Goal: Task Accomplishment & Management: Use online tool/utility

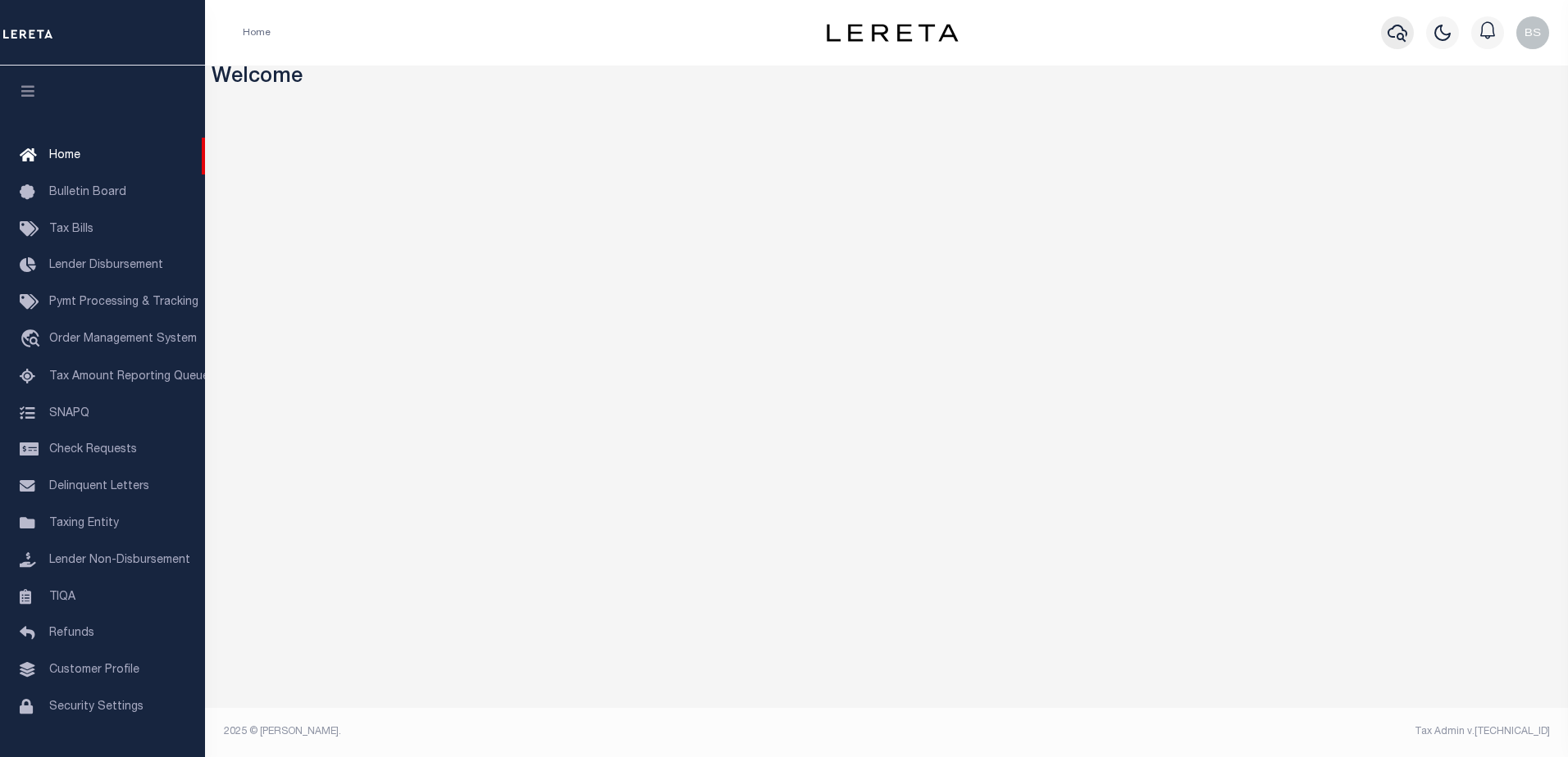
click at [1398, 29] on icon "button" at bounding box center [1398, 32] width 20 height 20
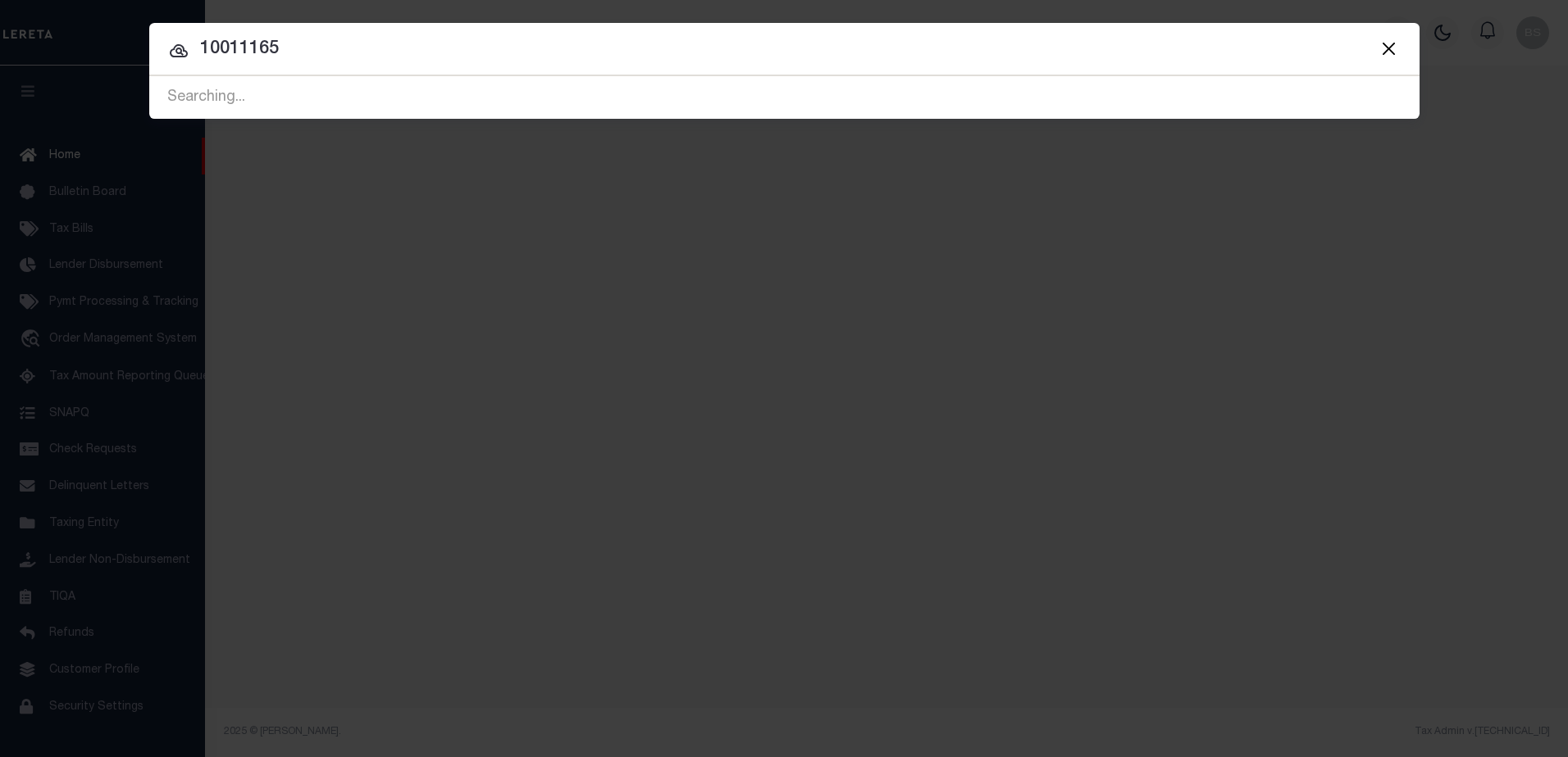
type input "10011165"
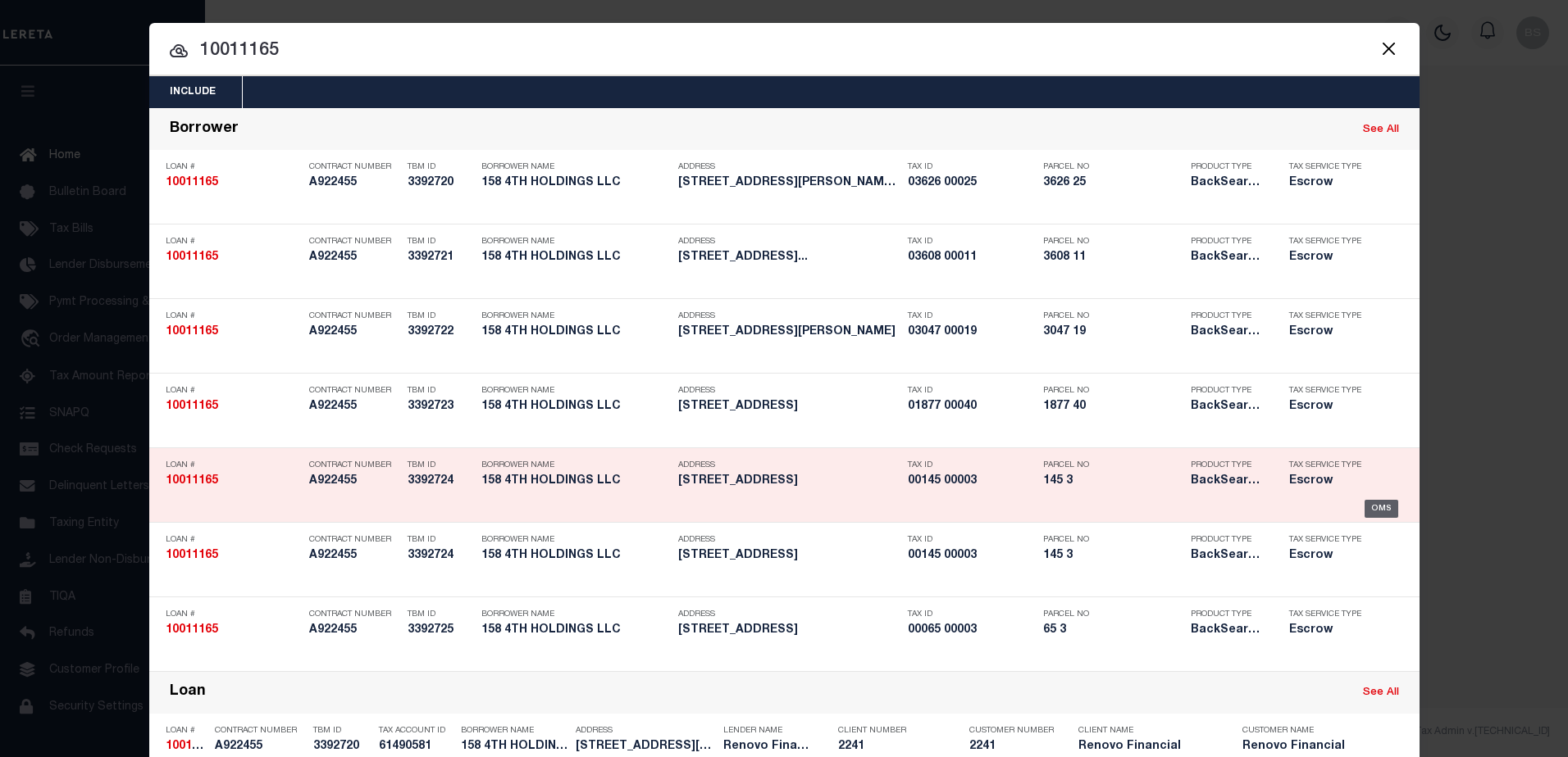
click at [1378, 503] on div "OMS" at bounding box center [1381, 509] width 33 height 18
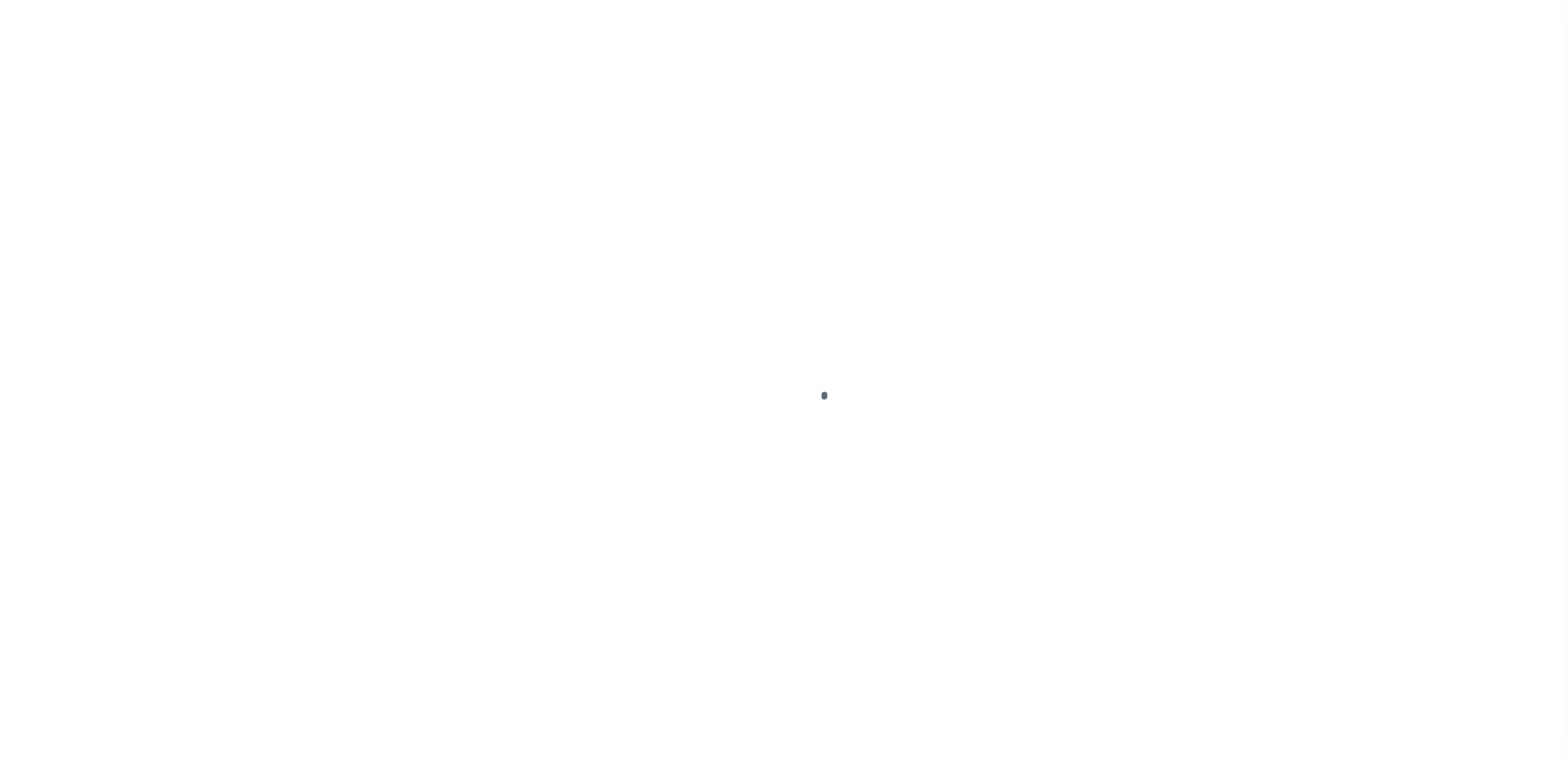
type input "10011165"
type input "158 4TH HOLDINGS LLC"
select select
type input "5314 16TH AVE PMB 334"
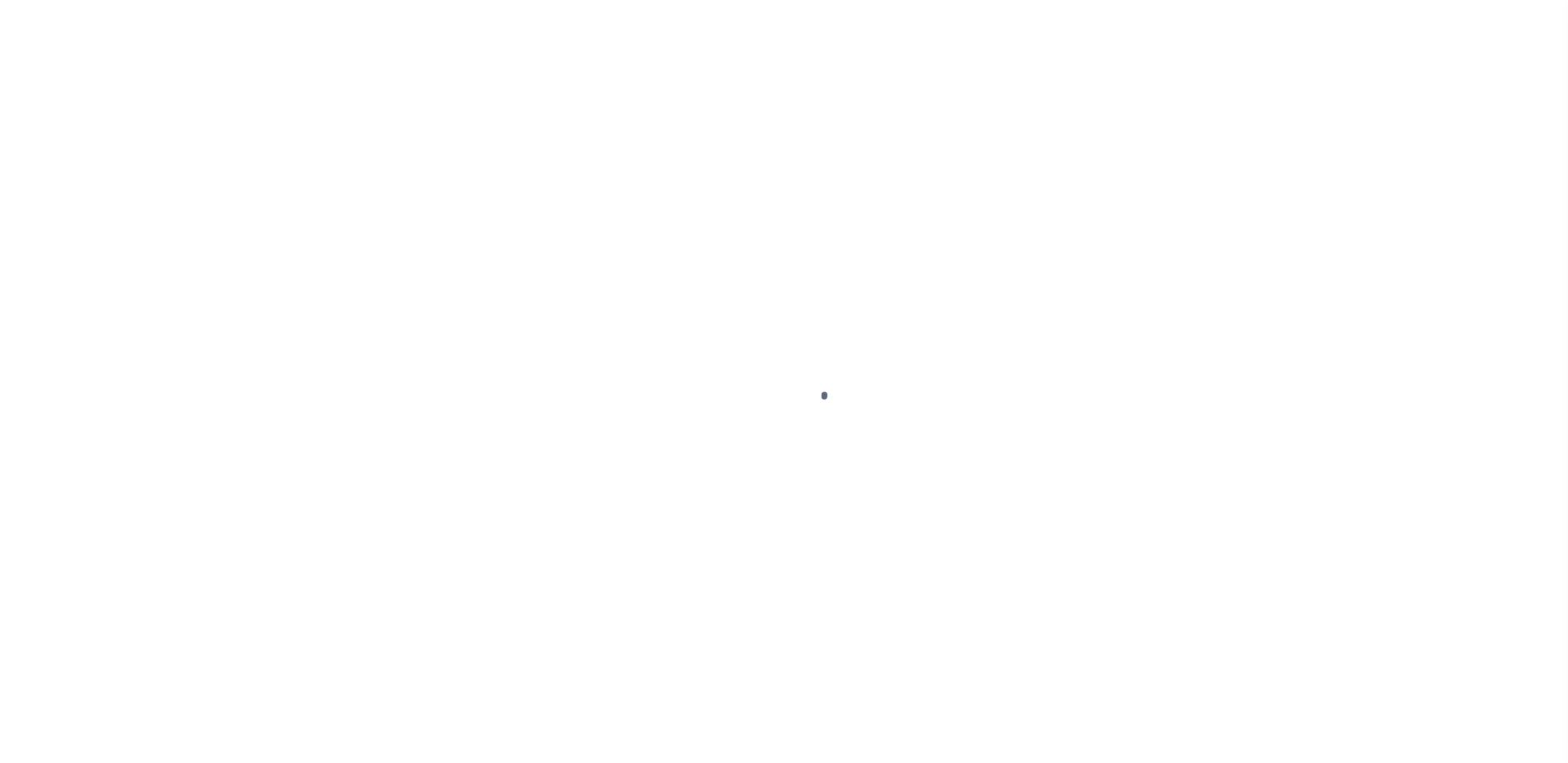
type input "BROOKLYN NY 11219-1425 NULL"
select select "10"
select select "Escrow"
select select "14701"
select select "25067"
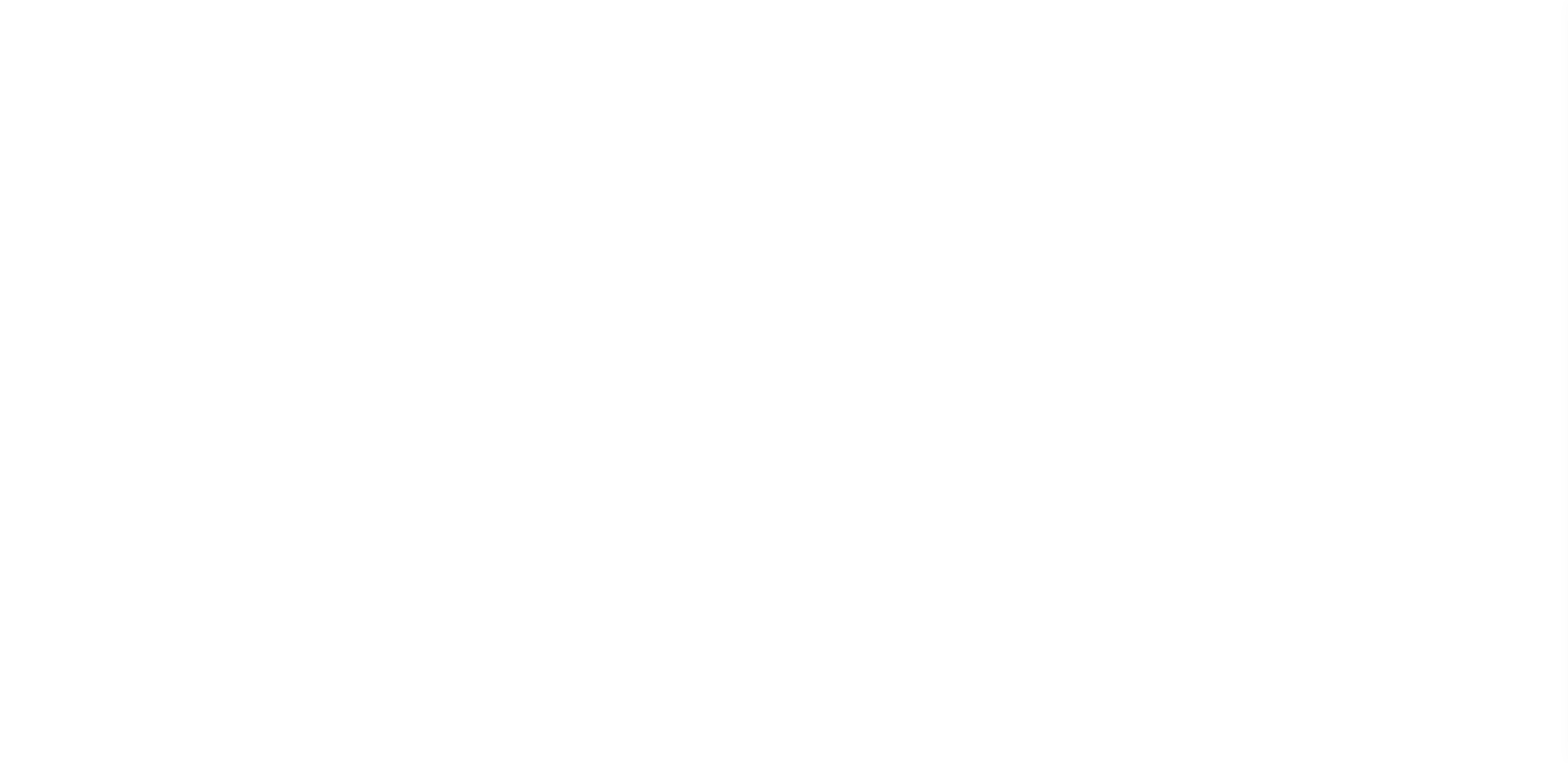
type input "[STREET_ADDRESS]"
type input "00145 00003"
select select
type input "EAST ORANGE NJ 07107"
type input "a0kUS000006jh8d"
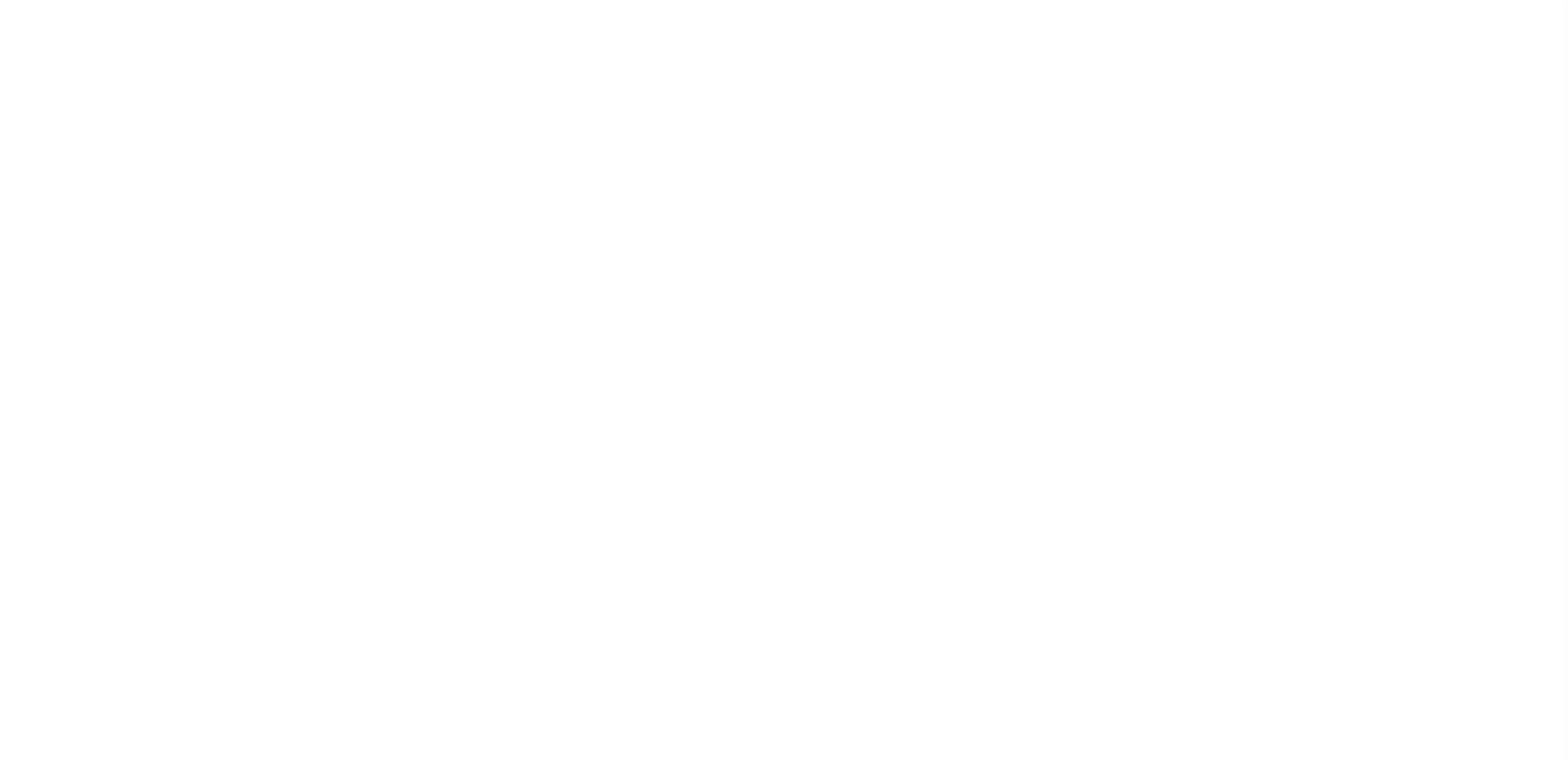
type input "NJ"
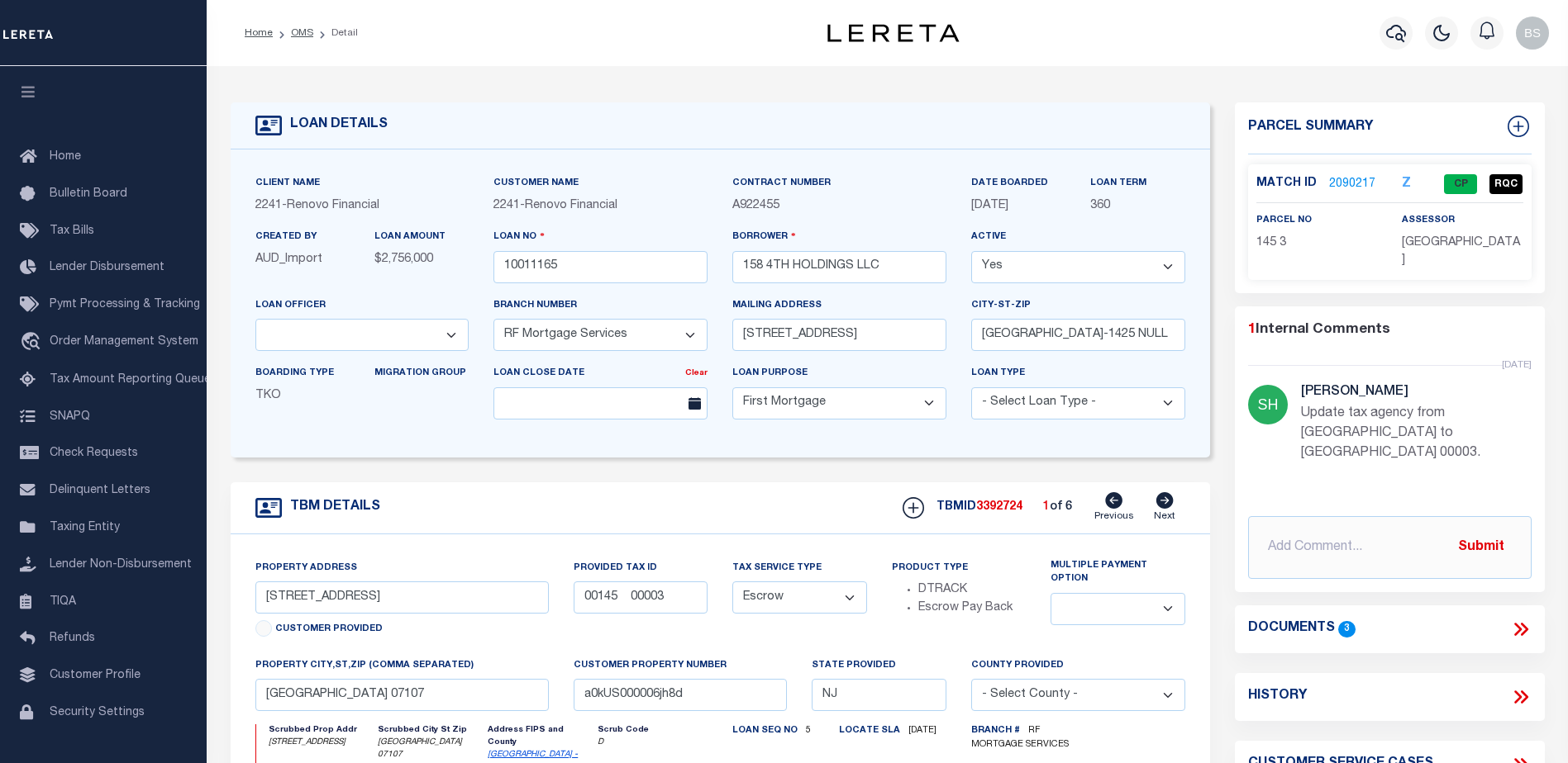
click at [1350, 180] on link "2090217" at bounding box center [1352, 184] width 46 height 17
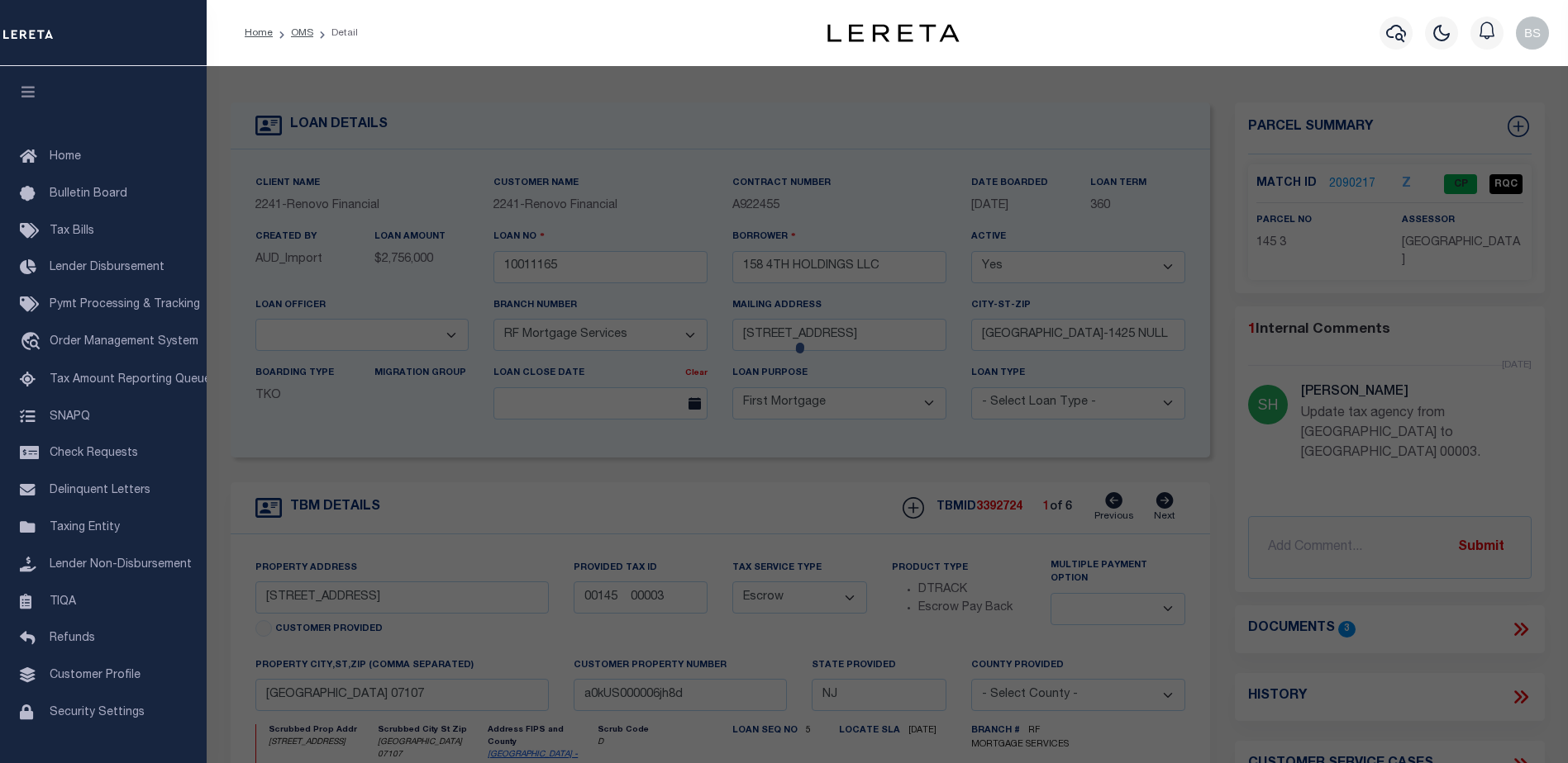
checkbox input "false"
select select "CP"
type input "158 4Th Holdings Llc,"
select select "AGW"
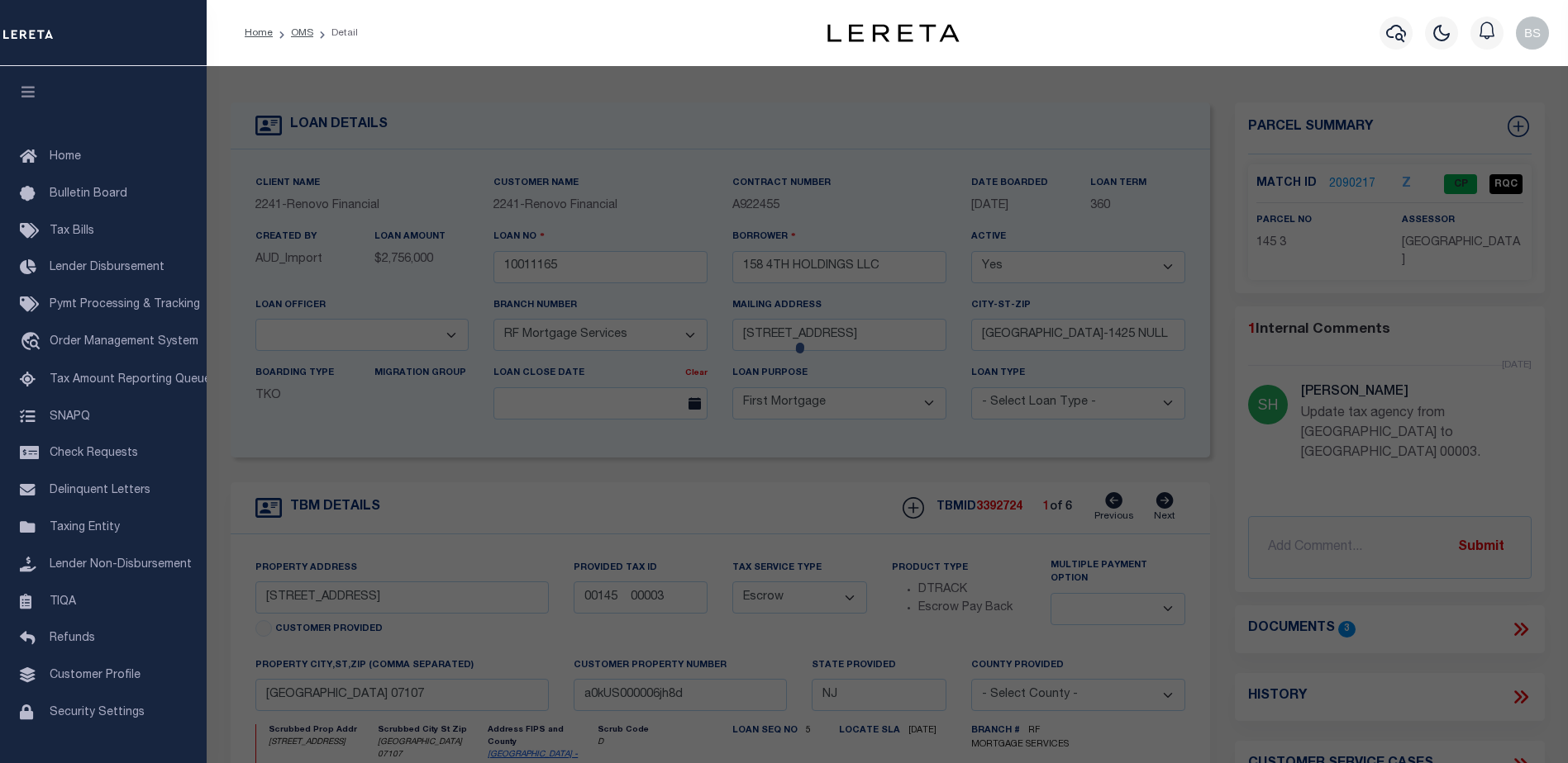
select select "LIP"
type input "[STREET_ADDRESS]"
checkbox input "false"
type input "EAST ORANGE NJ 07107"
type textarea "LOT:3 BLK:145 DIST:05 CITY/[GEOGRAPHIC_DATA]/TWP:[GEOGRAPHIC_DATA] MAP REF:TAX …"
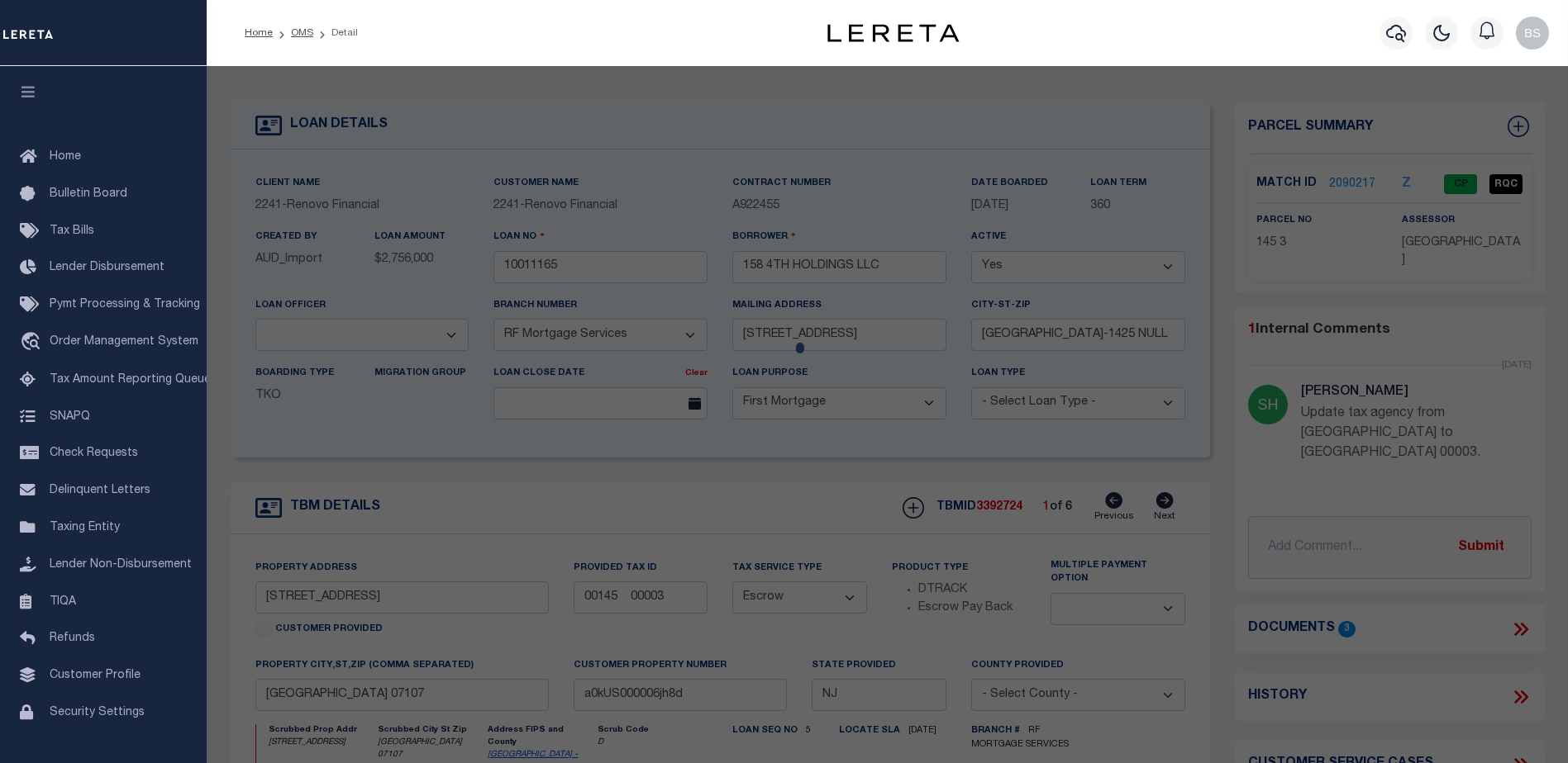
type textarea "update agency from Newark City to East Orange City 01/22/25 No Match For the gi…"
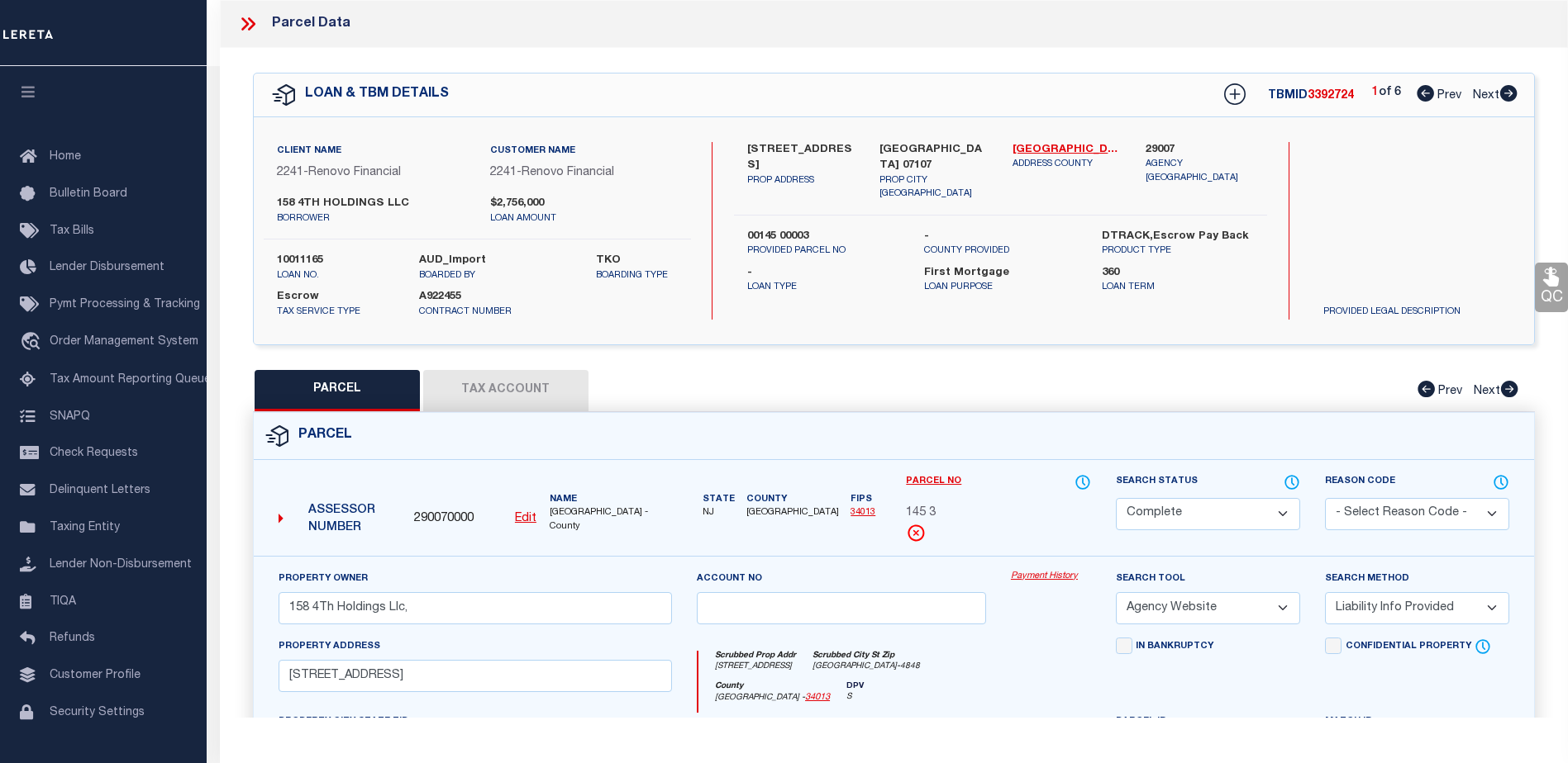
click at [1031, 578] on link "Payment History" at bounding box center [1050, 577] width 80 height 14
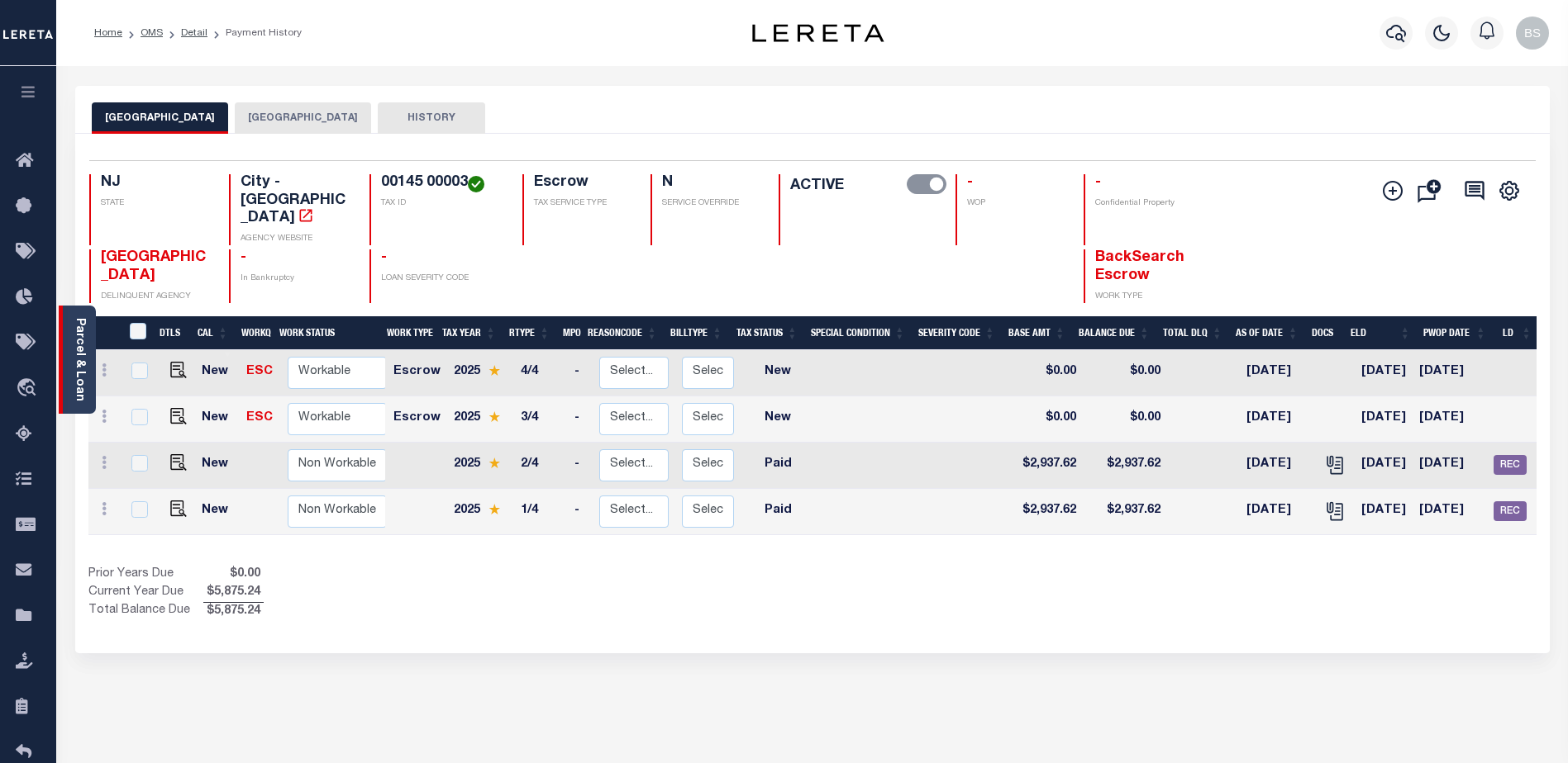
click at [87, 342] on div "Parcel & Loan" at bounding box center [77, 360] width 37 height 108
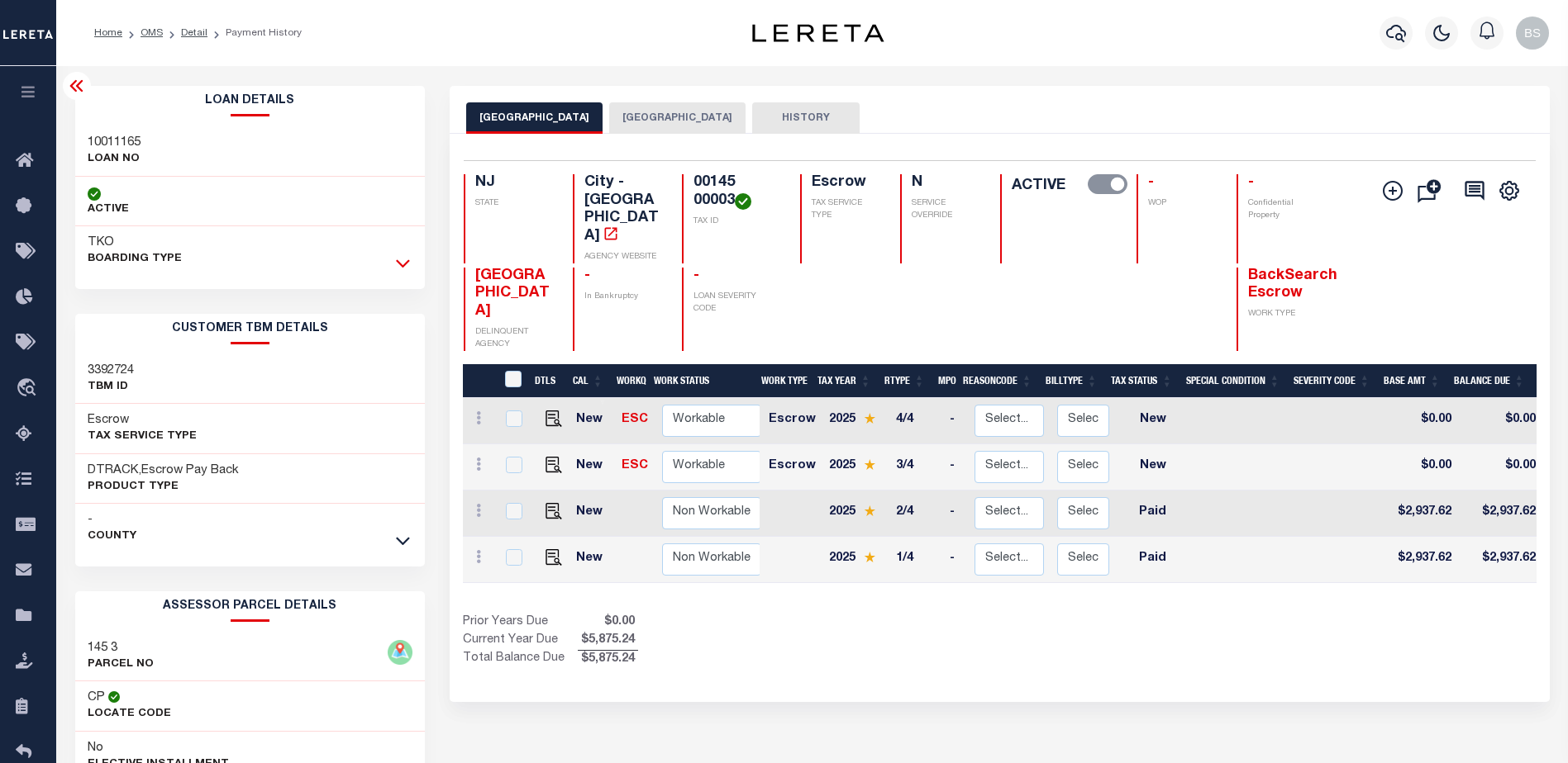
click at [396, 261] on icon at bounding box center [402, 263] width 14 height 17
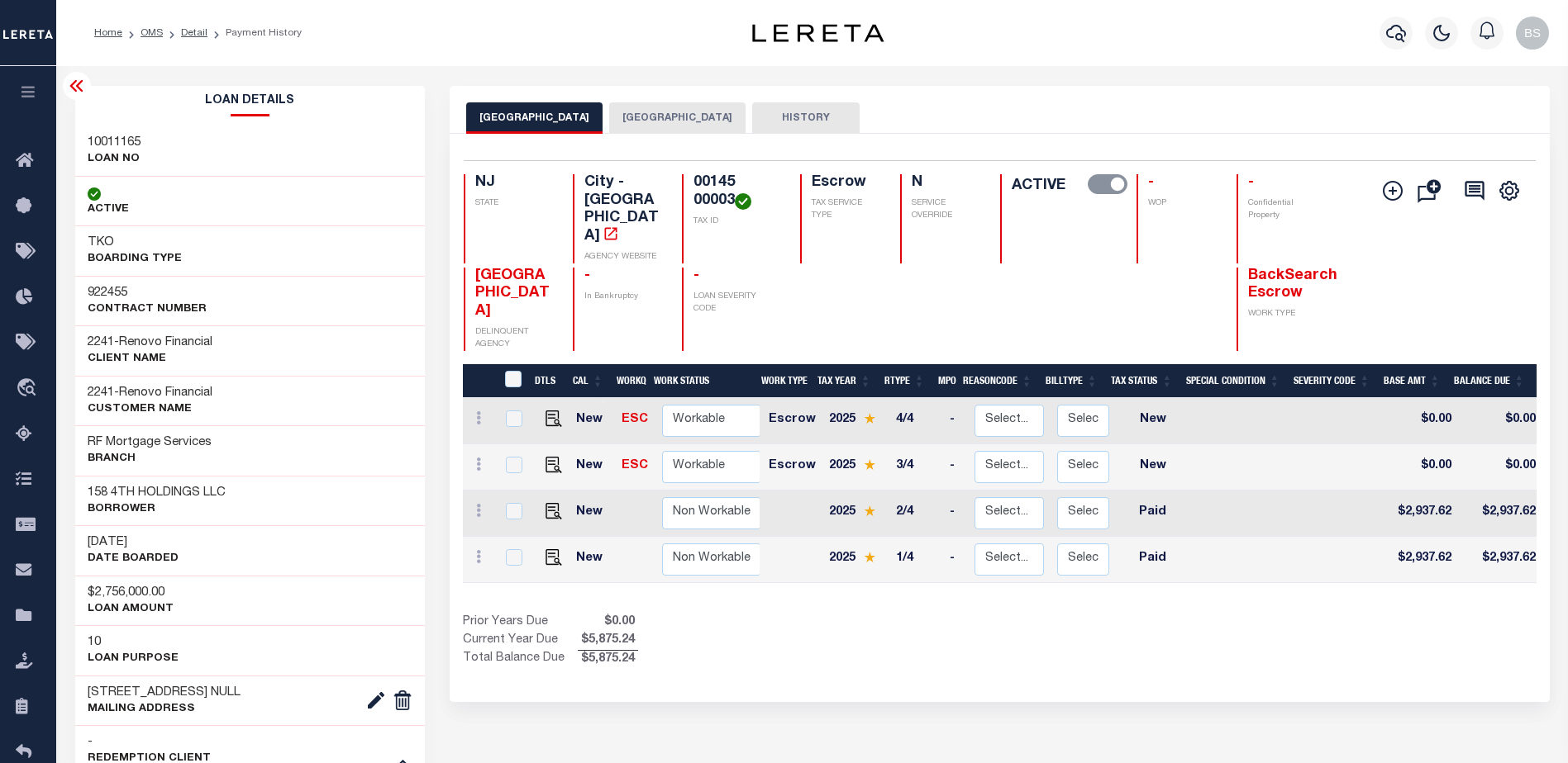
click at [625, 121] on button "NEWARK CITY" at bounding box center [677, 118] width 136 height 32
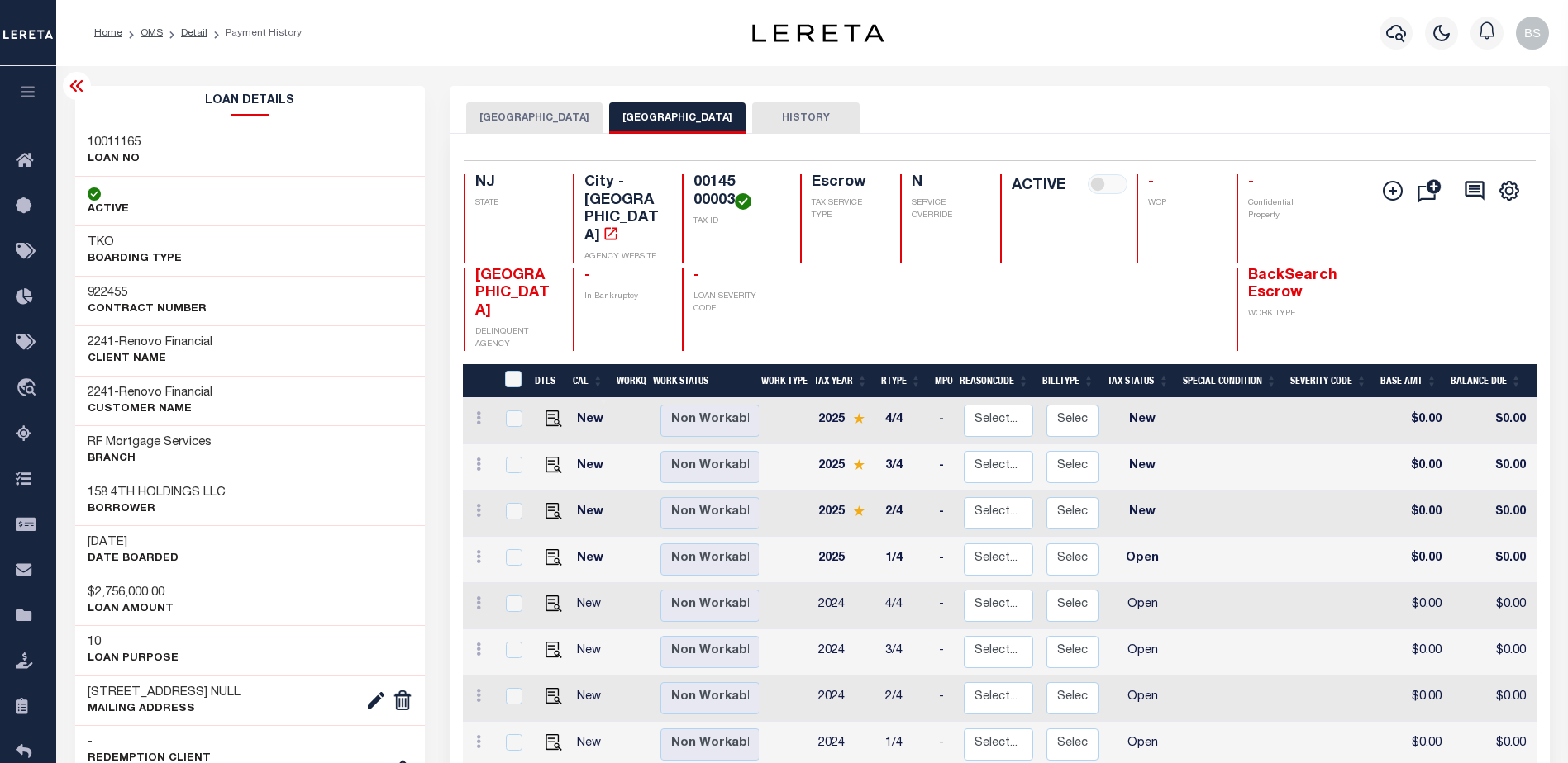
click at [541, 112] on button "EAST ORANGE CITY" at bounding box center [534, 118] width 136 height 32
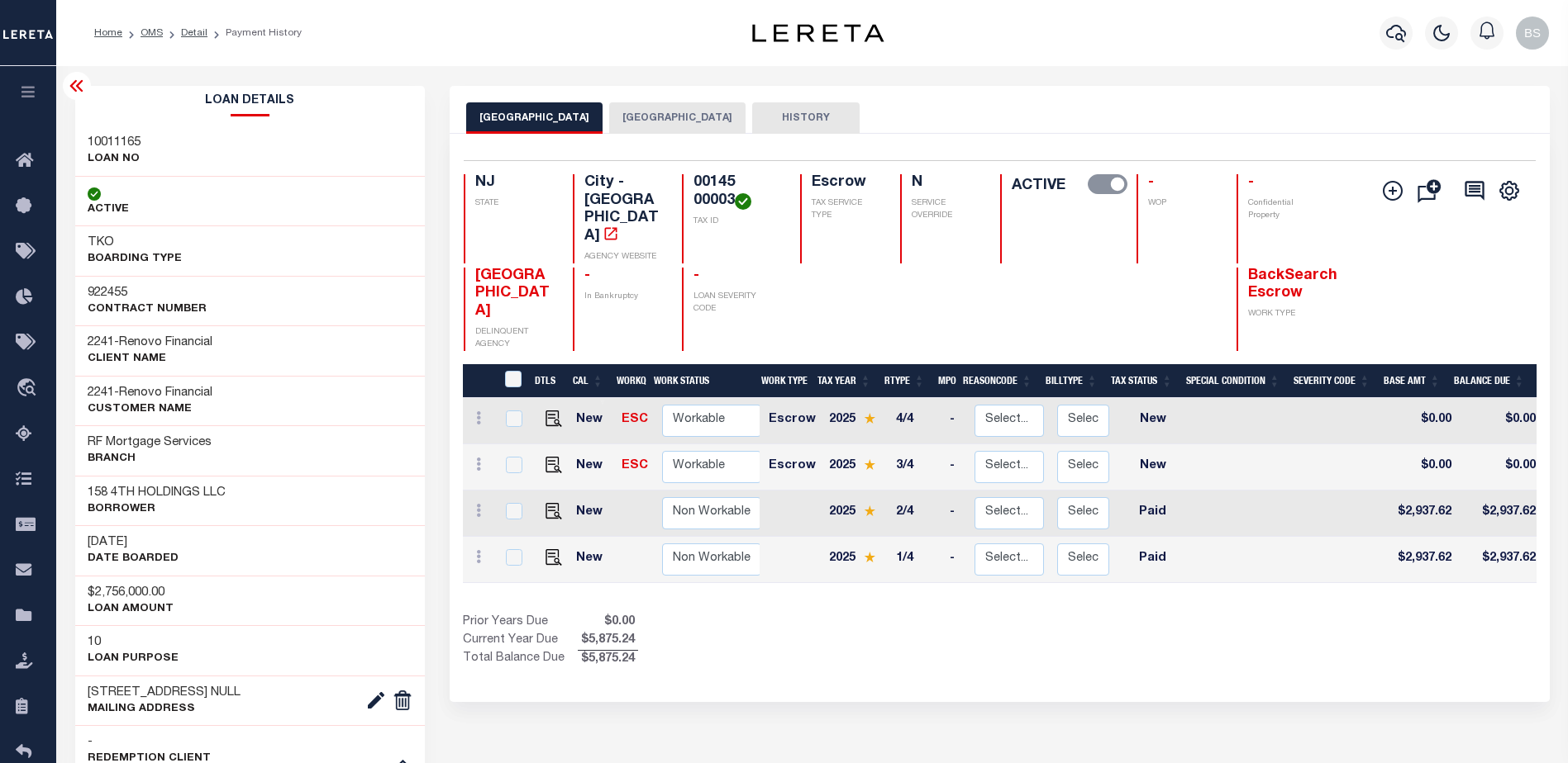
click at [76, 86] on icon at bounding box center [77, 86] width 20 height 20
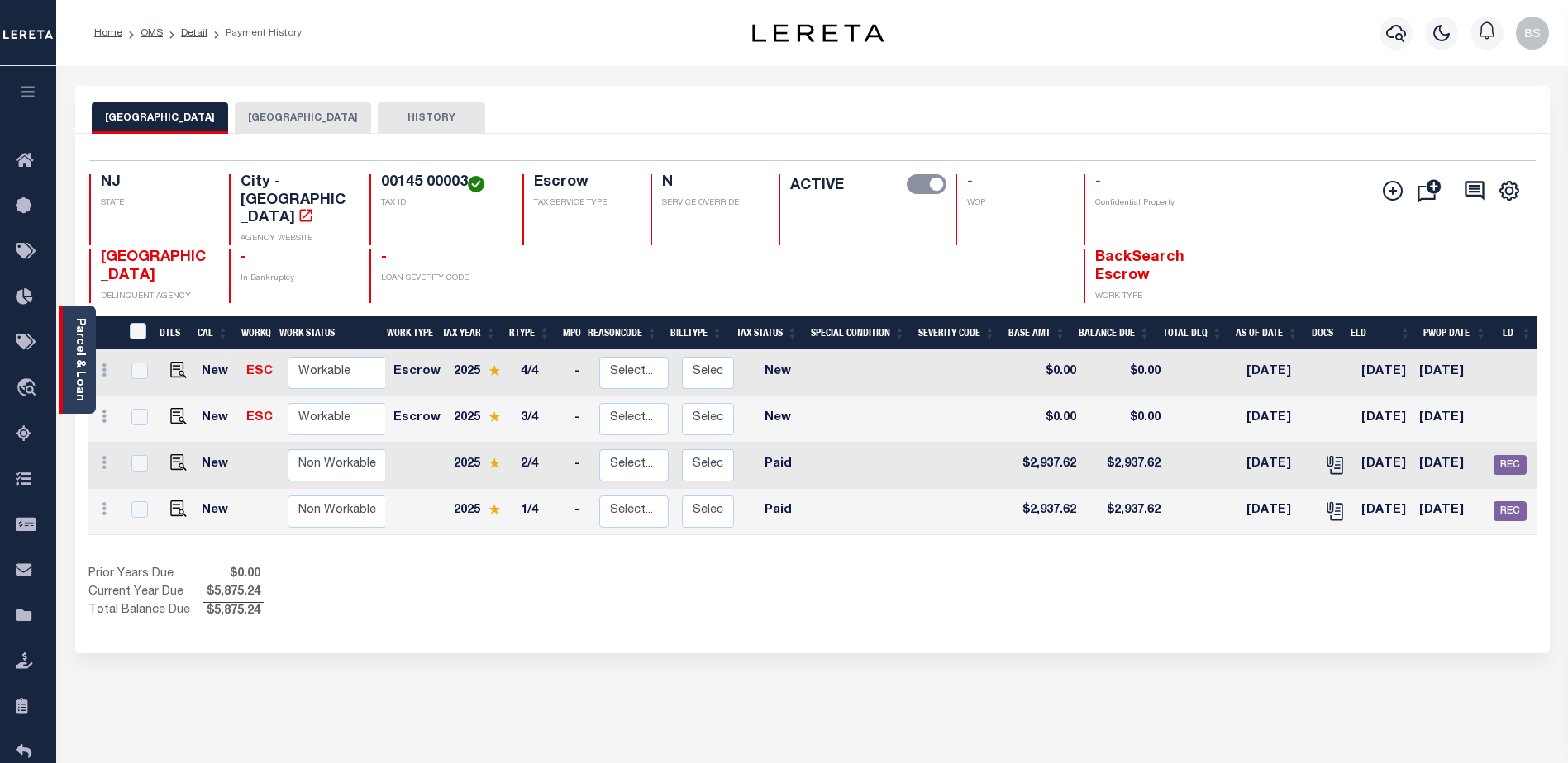
click at [73, 310] on div "Parcel & Loan" at bounding box center [77, 360] width 37 height 108
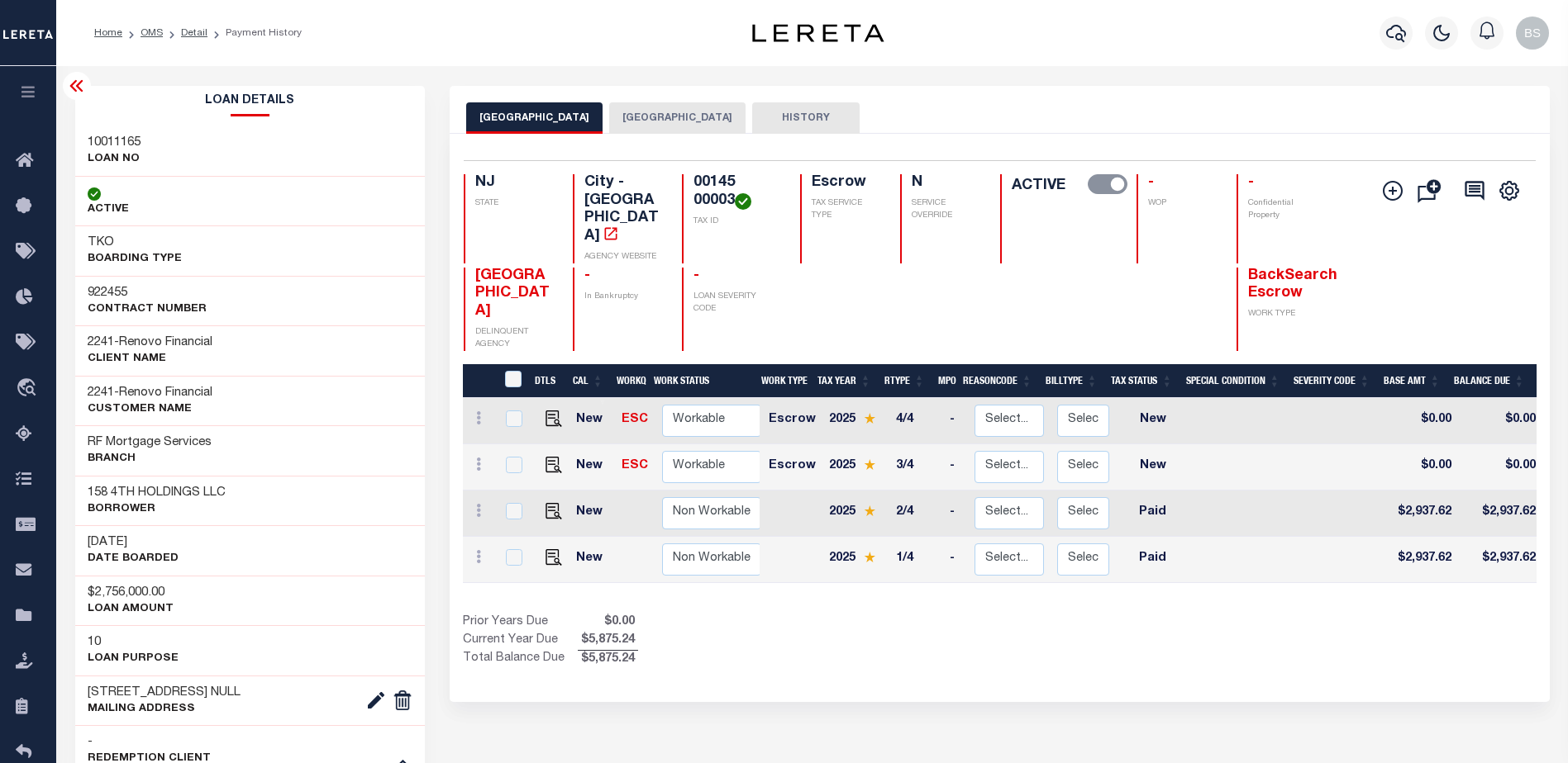
click at [78, 78] on icon at bounding box center [77, 86] width 20 height 20
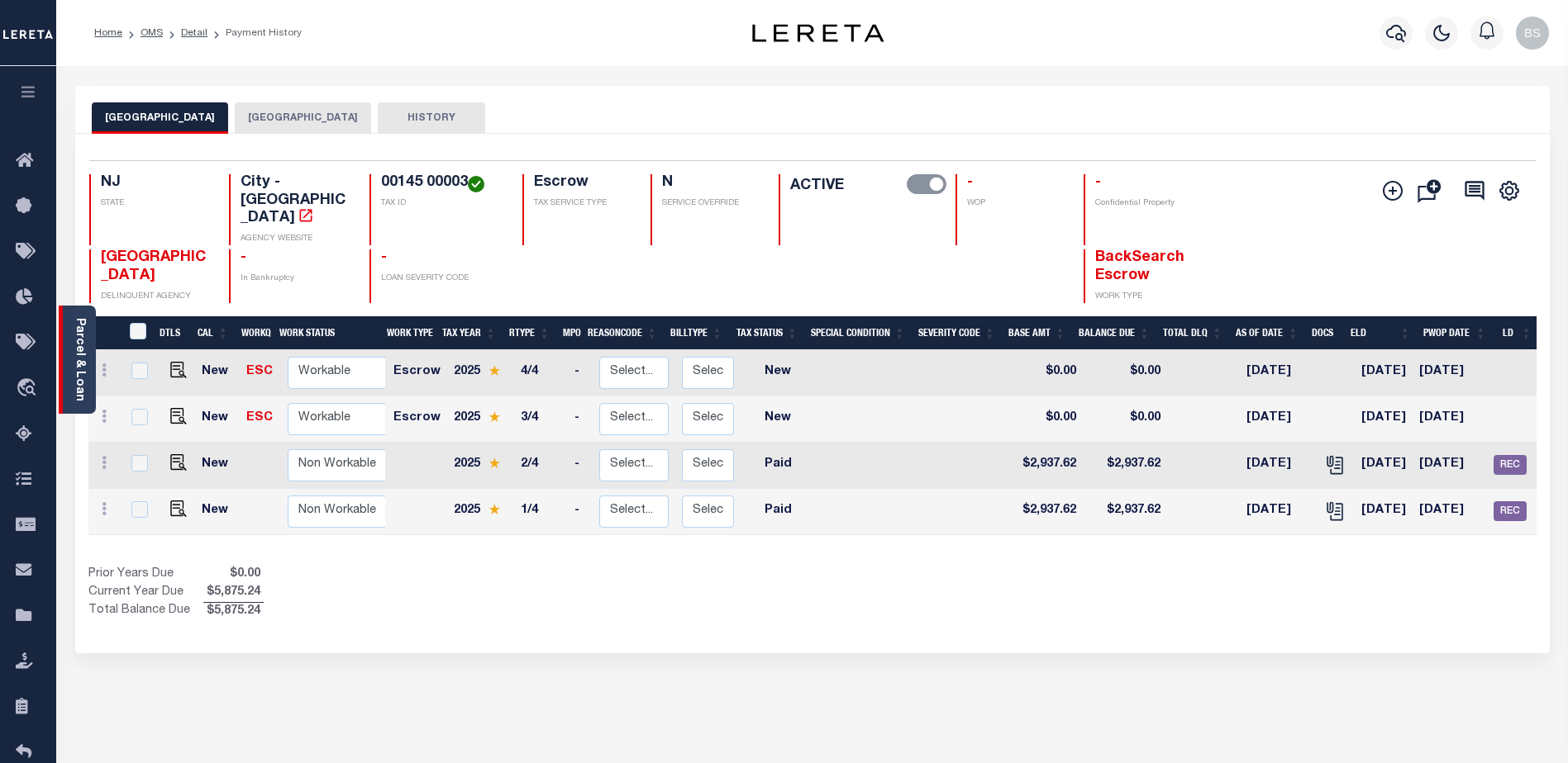
click at [75, 342] on link "Parcel & Loan" at bounding box center [79, 360] width 12 height 84
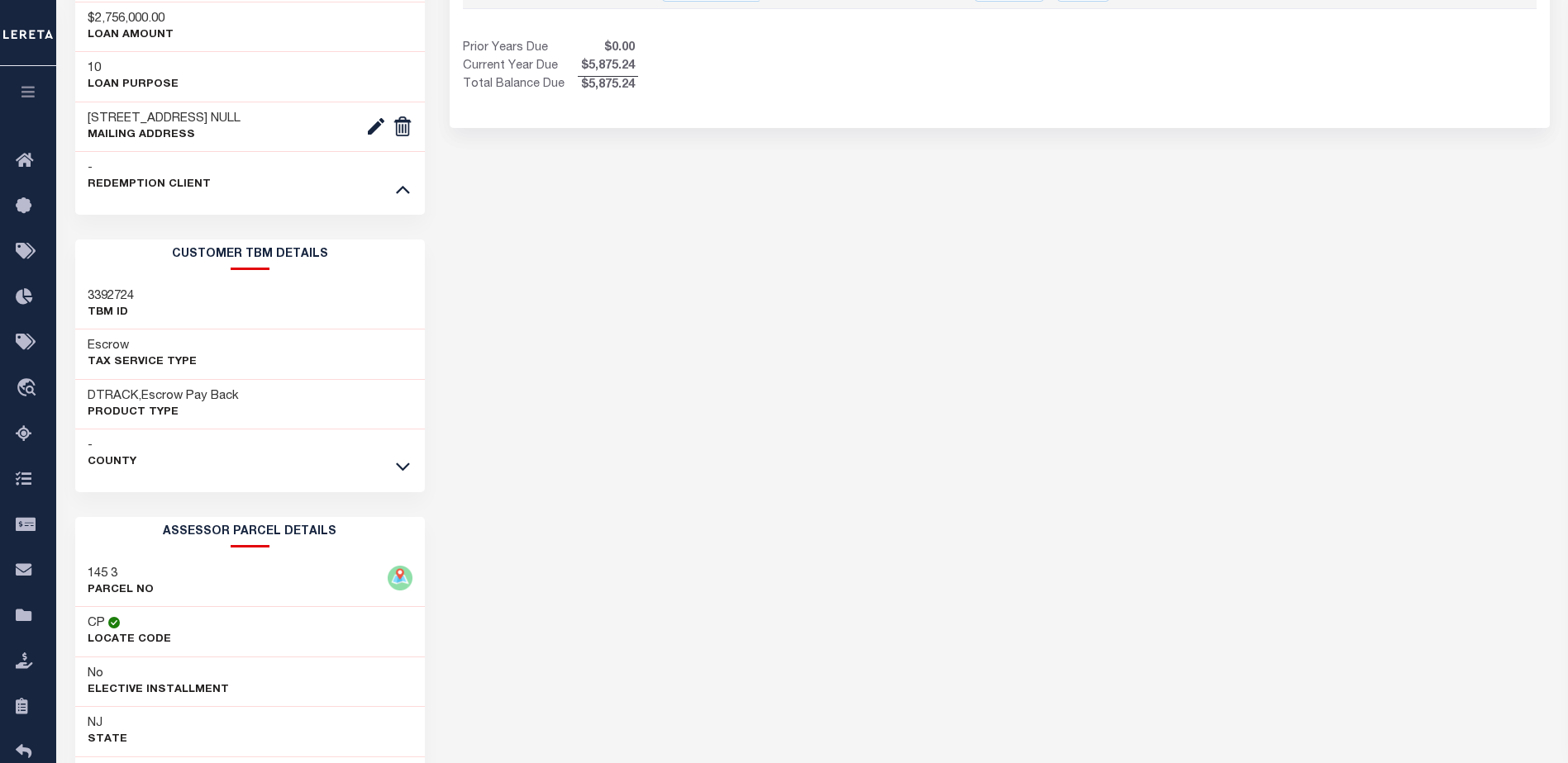
scroll to position [579, 0]
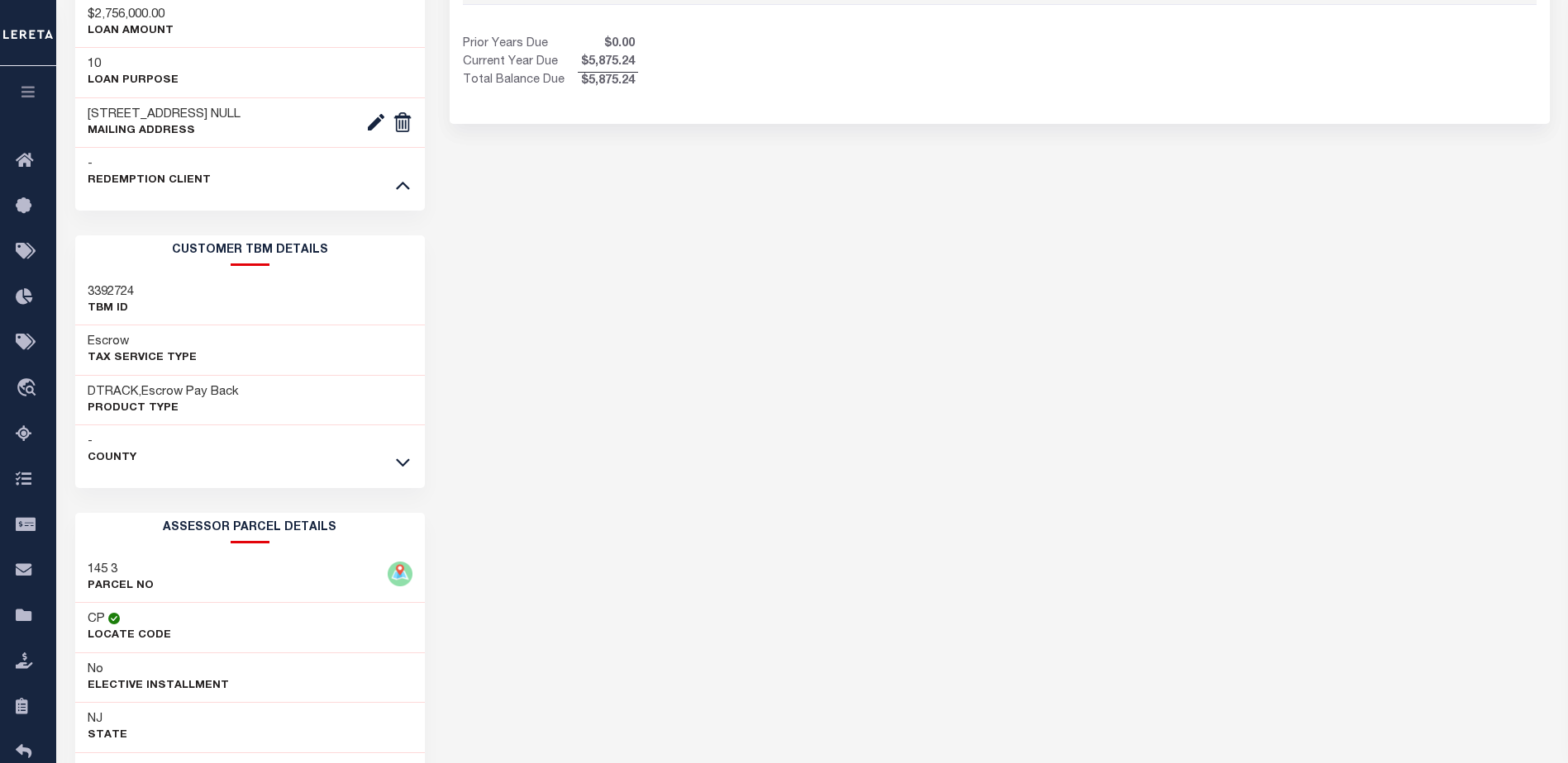
click at [403, 471] on icon at bounding box center [402, 461] width 14 height 17
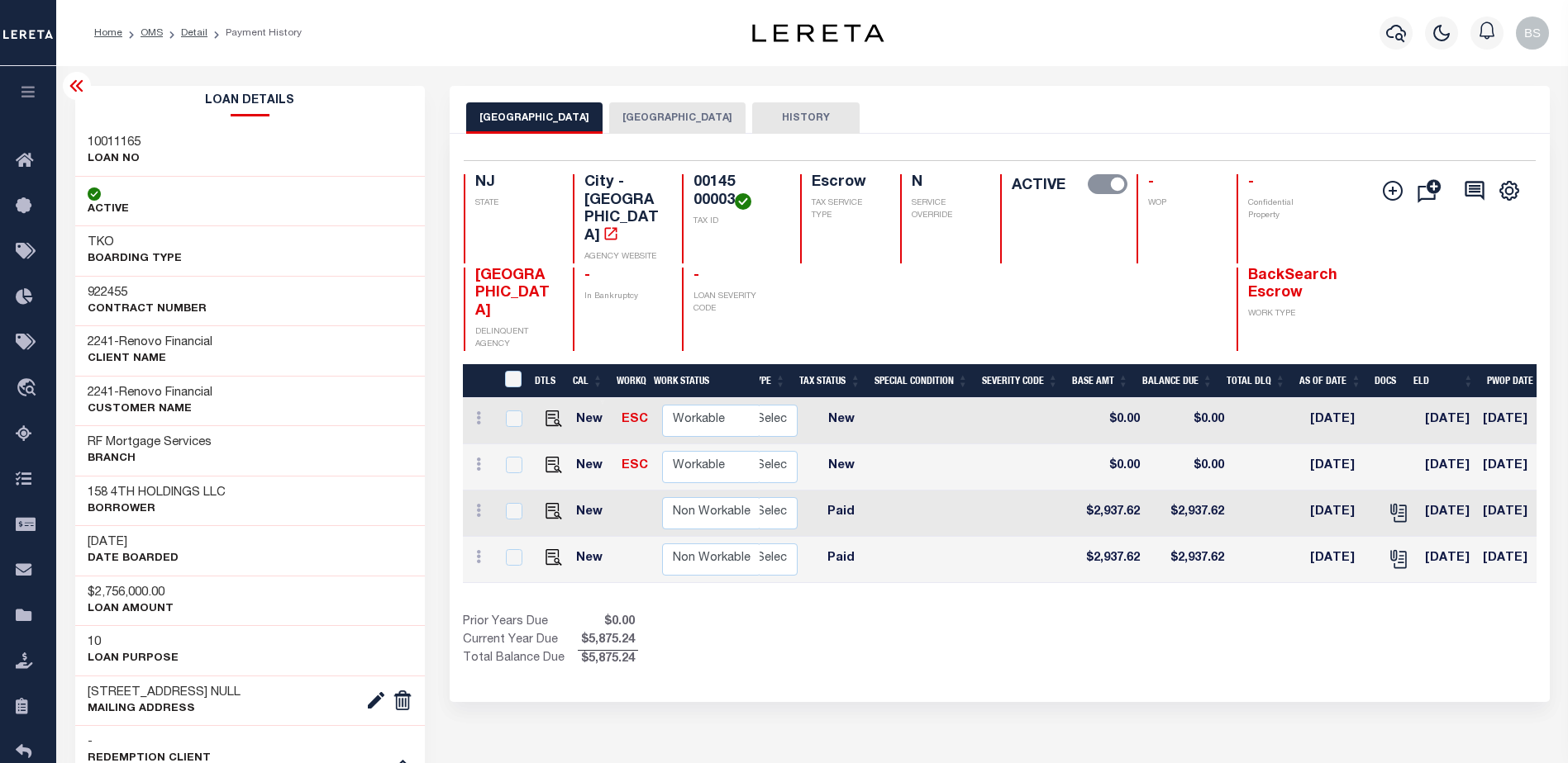
scroll to position [0, 0]
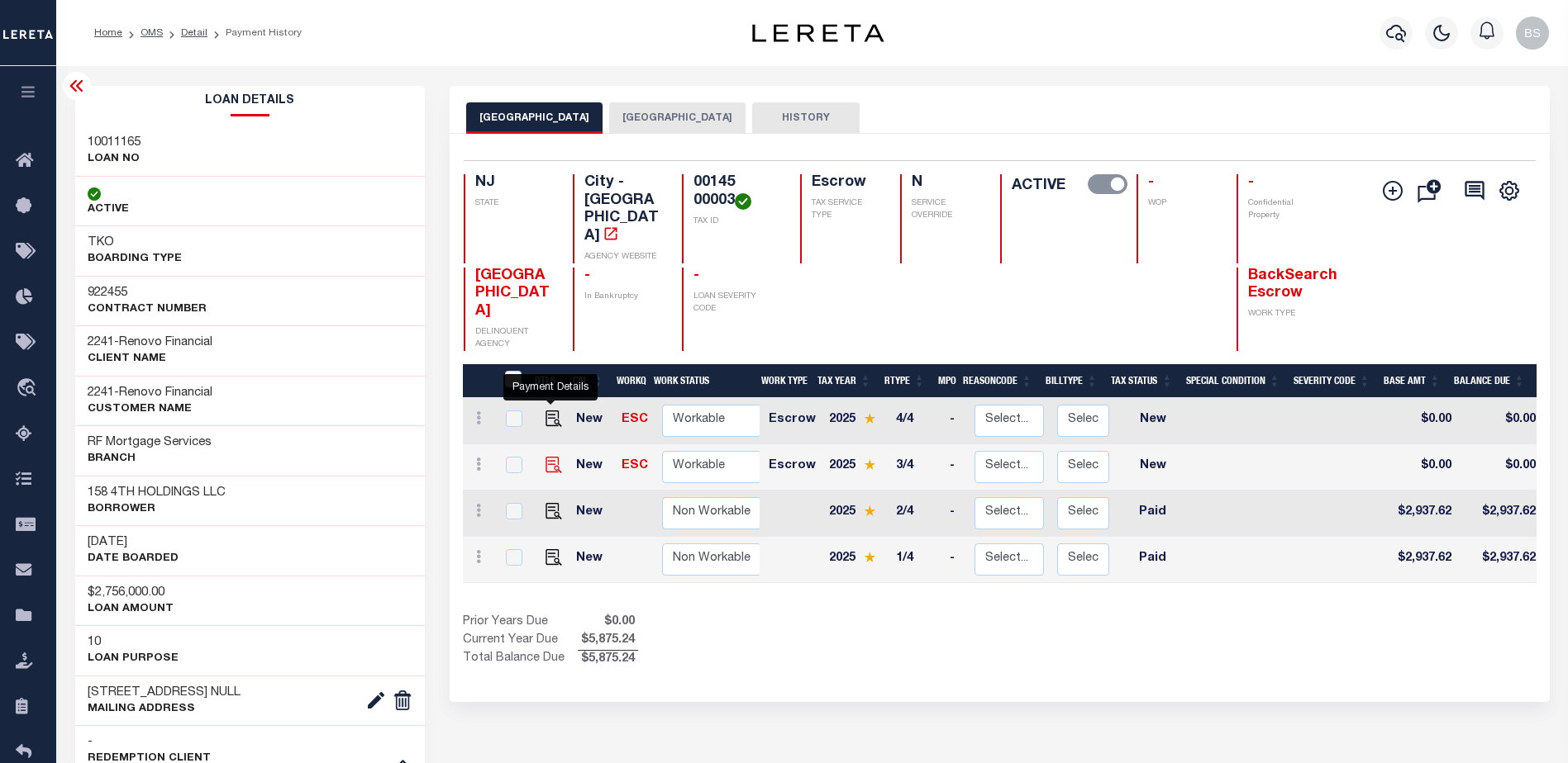
click at [552, 457] on img "" at bounding box center [553, 465] width 16 height 16
checkbox input "true"
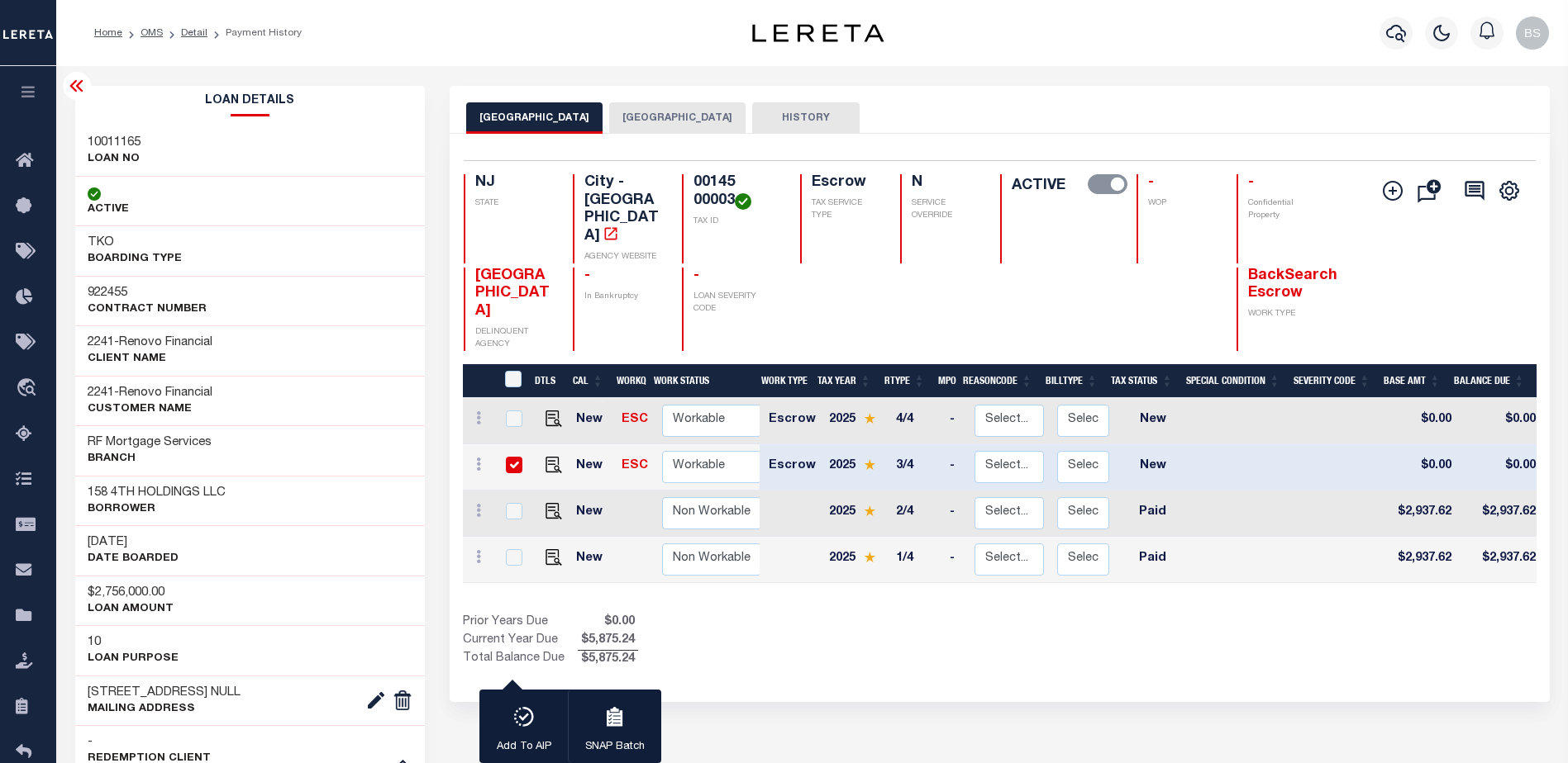
click at [507, 457] on input "checkbox" at bounding box center [514, 465] width 16 height 16
checkbox input "false"
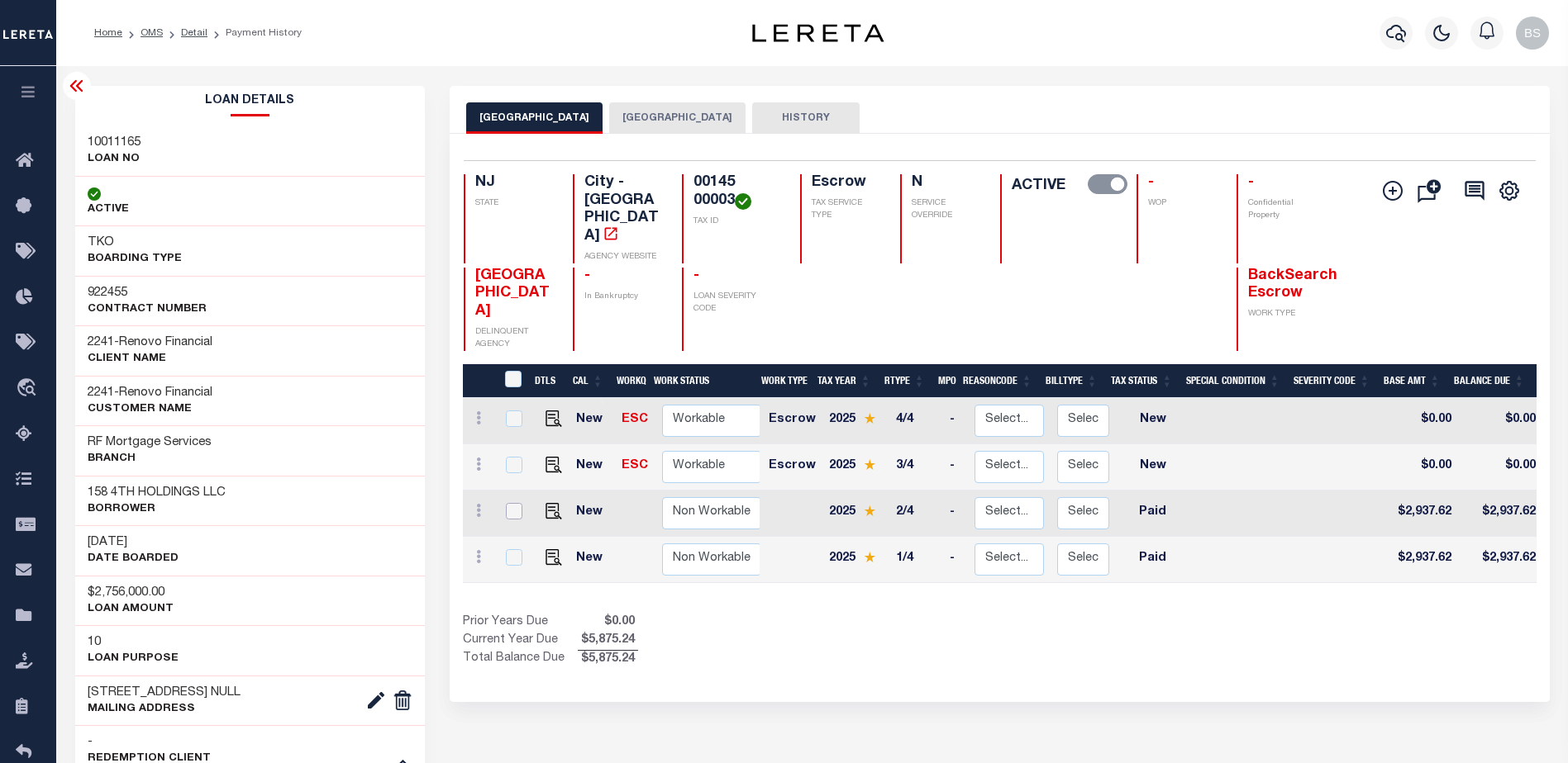
click at [514, 503] on input "checkbox" at bounding box center [514, 511] width 16 height 16
checkbox input "true"
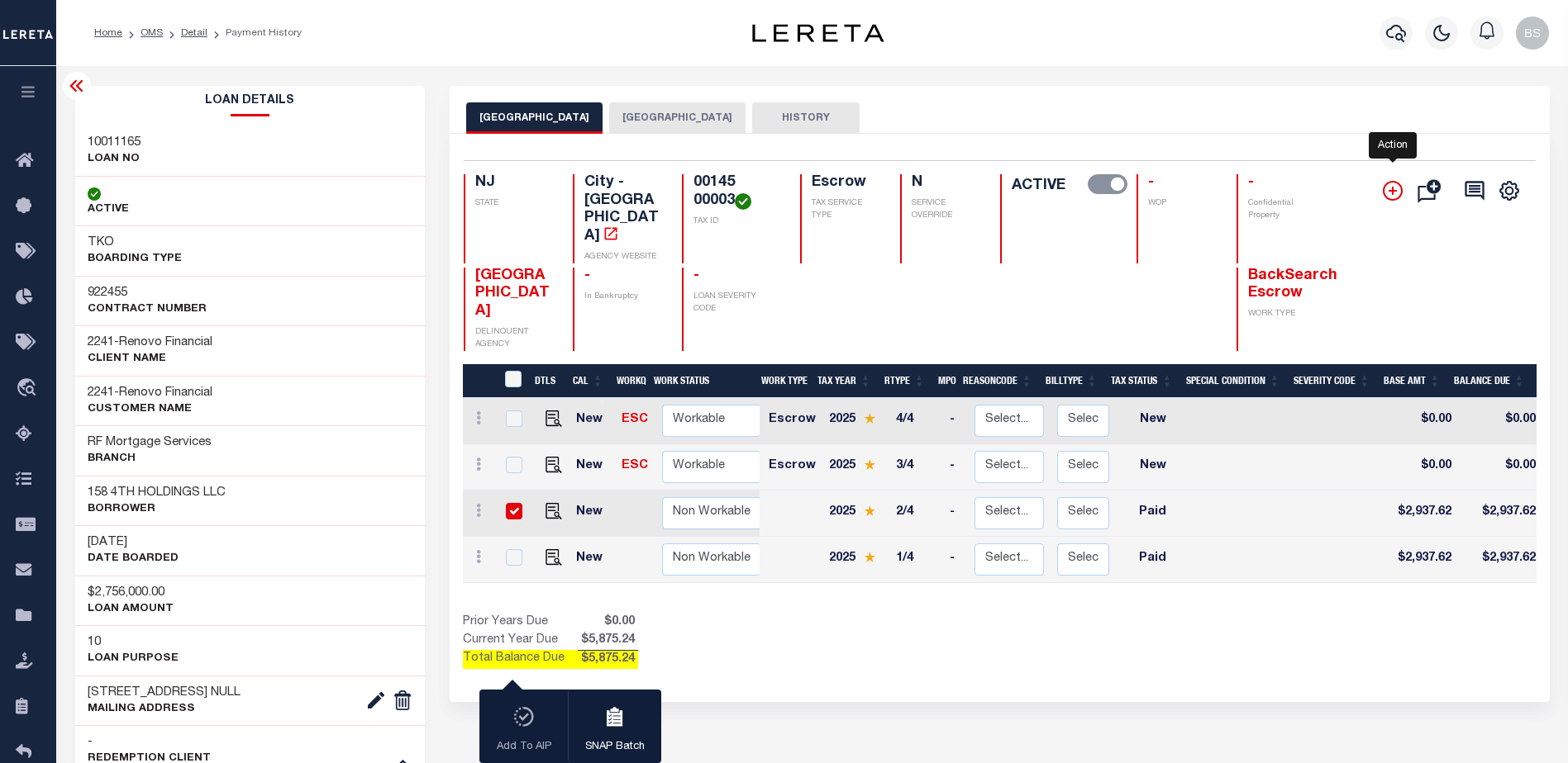
click at [1391, 195] on icon "" at bounding box center [1393, 191] width 20 height 20
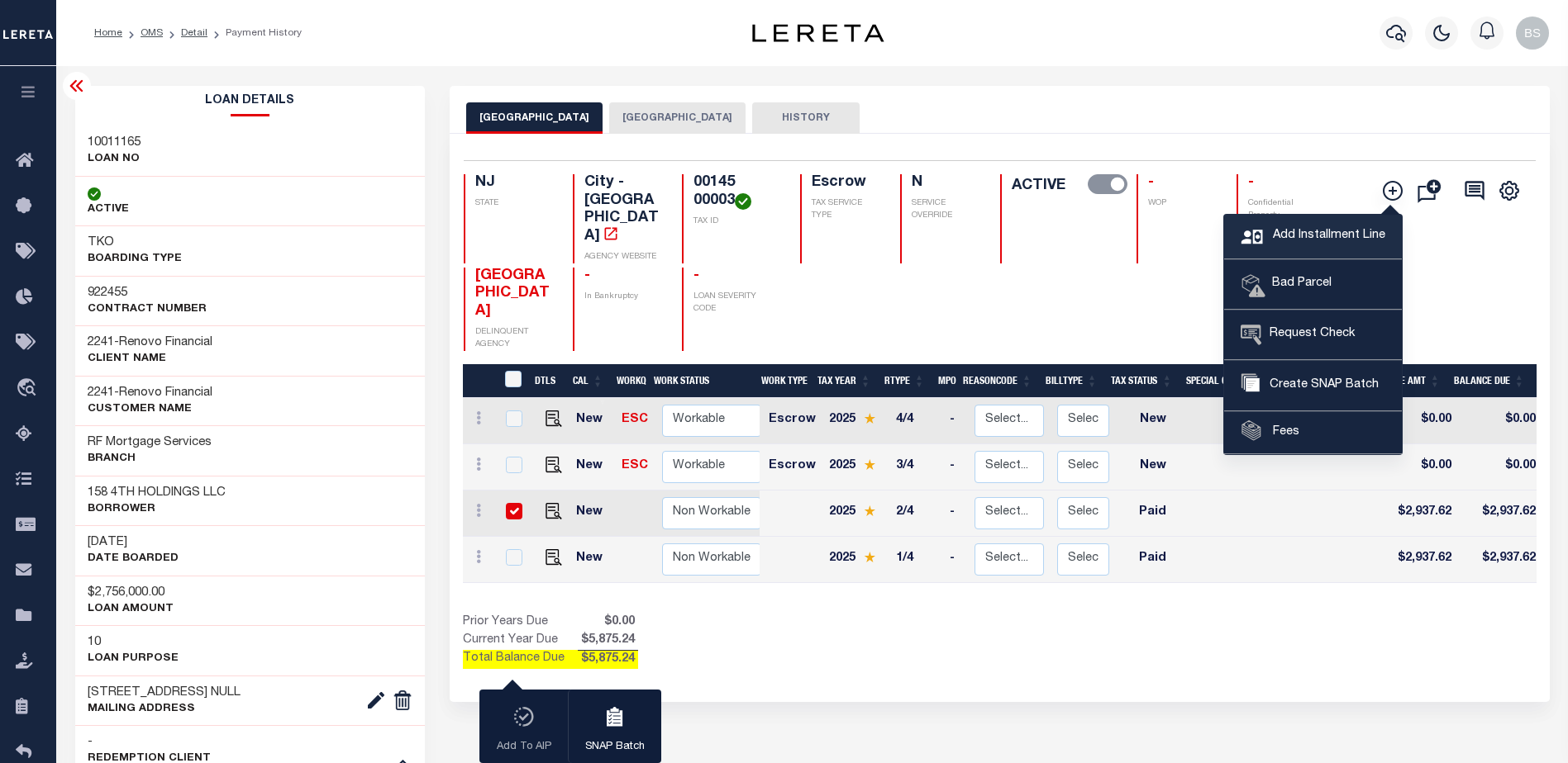
click at [1355, 235] on span "Add Installment Line" at bounding box center [1326, 236] width 116 height 18
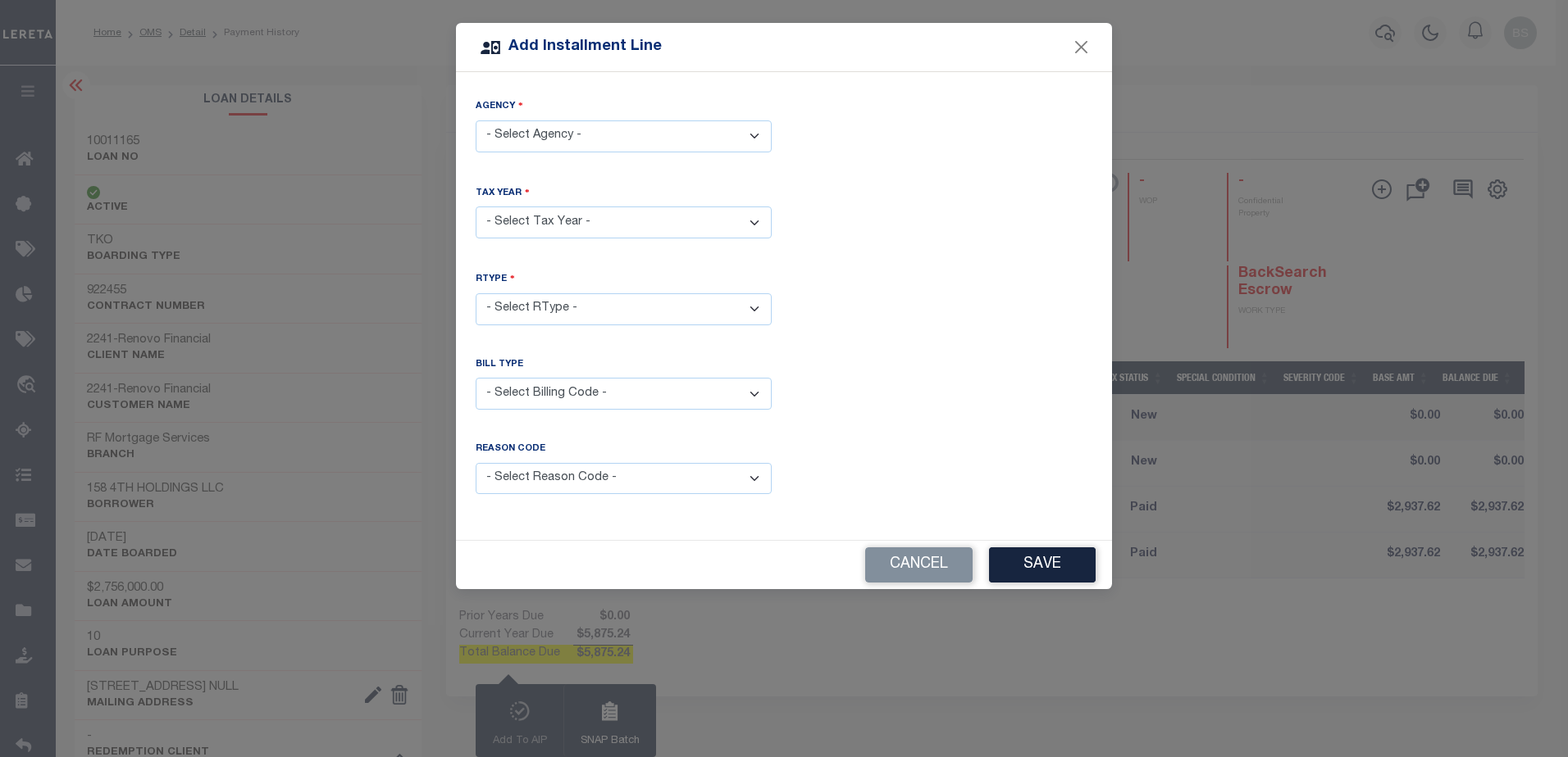
click at [658, 130] on select "- Select Agency - EAST ORANGE CITY - City NEWARK CITY - City" at bounding box center [624, 136] width 296 height 32
select select "3401304005"
click at [476, 121] on select "- Select Agency - EAST ORANGE CITY - City NEWARK CITY - City" at bounding box center [624, 136] width 296 height 32
click at [697, 223] on select "- Select Year - 2005 2006 2007 2008 2009 2010 2011 2012 2013 2014 2015 2016 201…" at bounding box center [624, 222] width 296 height 32
select select "2025"
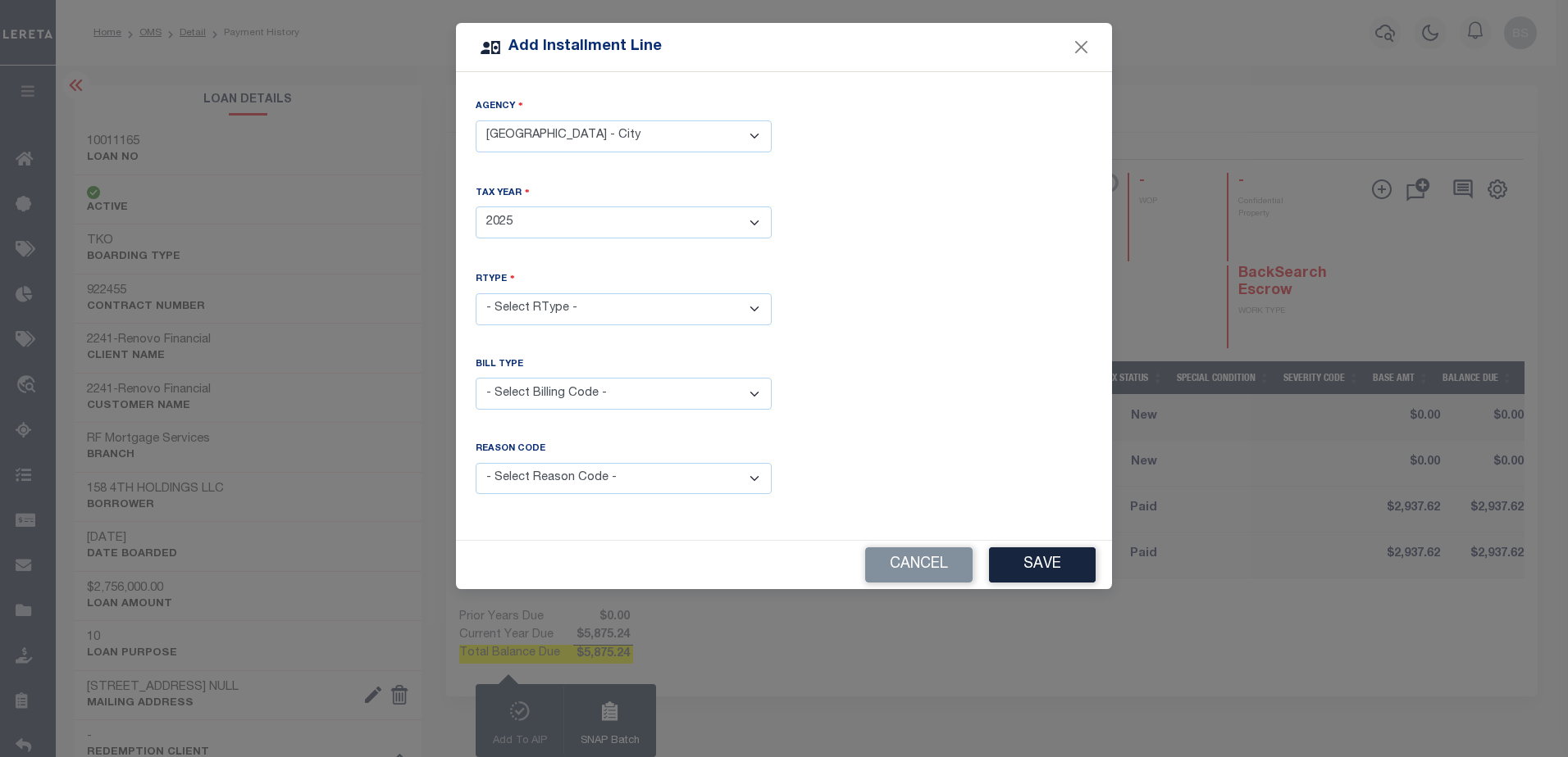
click at [476, 206] on select "- Select Year - 2005 2006 2007 2008 2009 2010 2011 2012 2013 2014 2015 2016 201…" at bounding box center [624, 222] width 296 height 32
click at [758, 307] on select "- Select RType - 1/4 2/4 3/4 4/4" at bounding box center [624, 309] width 296 height 32
select select "1"
click at [476, 294] on select "- Select RType - 1/4 2/4 3/4 4/4" at bounding box center [624, 309] width 296 height 32
click at [749, 390] on select "- Select Billing Code - Regular Delinquent Supplemental Corrected/Adjusted Bill…" at bounding box center [624, 393] width 296 height 32
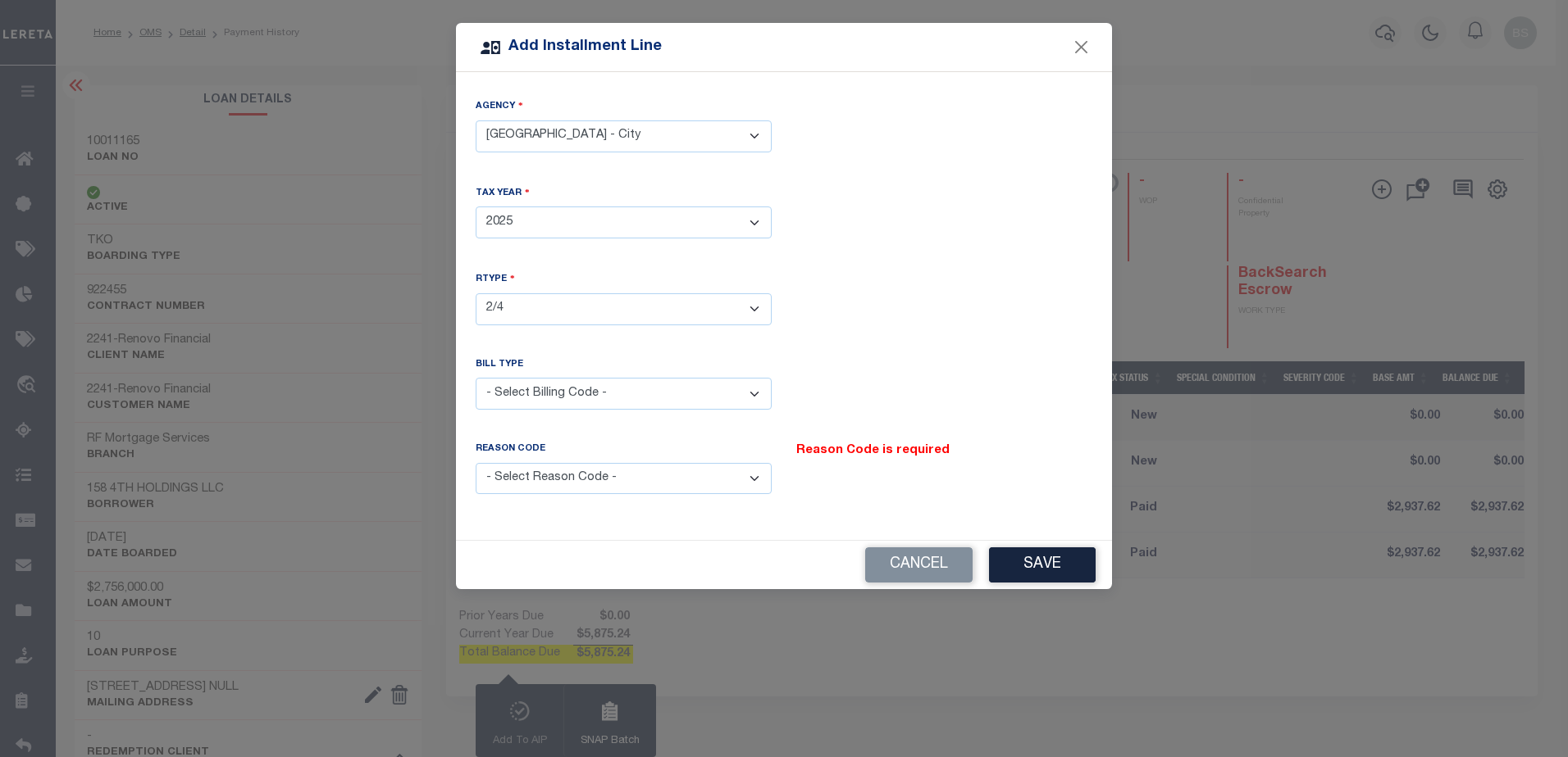
select select "5"
click at [476, 378] on select "- Select Billing Code - Regular Delinquent Supplemental Corrected/Adjusted Bill…" at bounding box center [624, 393] width 296 height 32
click at [762, 473] on select "- Select Reason Code - Payment Reversal Taxable Value Change Assessment Change …" at bounding box center [624, 479] width 296 height 32
select select "9"
click at [476, 463] on select "- Select Reason Code - Payment Reversal Taxable Value Change Assessment Change …" at bounding box center [624, 479] width 296 height 32
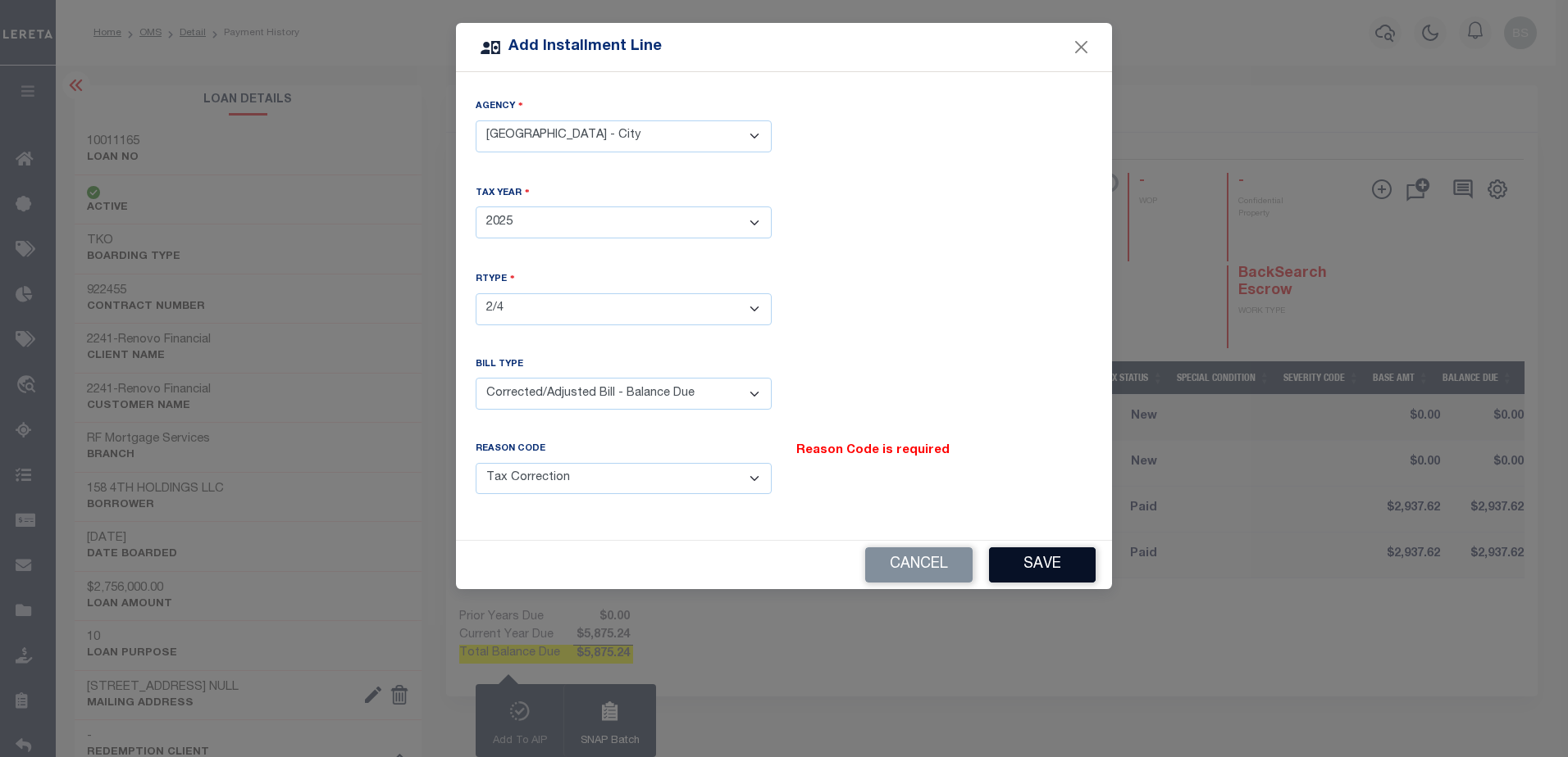
click at [1018, 557] on button "Save" at bounding box center [1042, 565] width 106 height 35
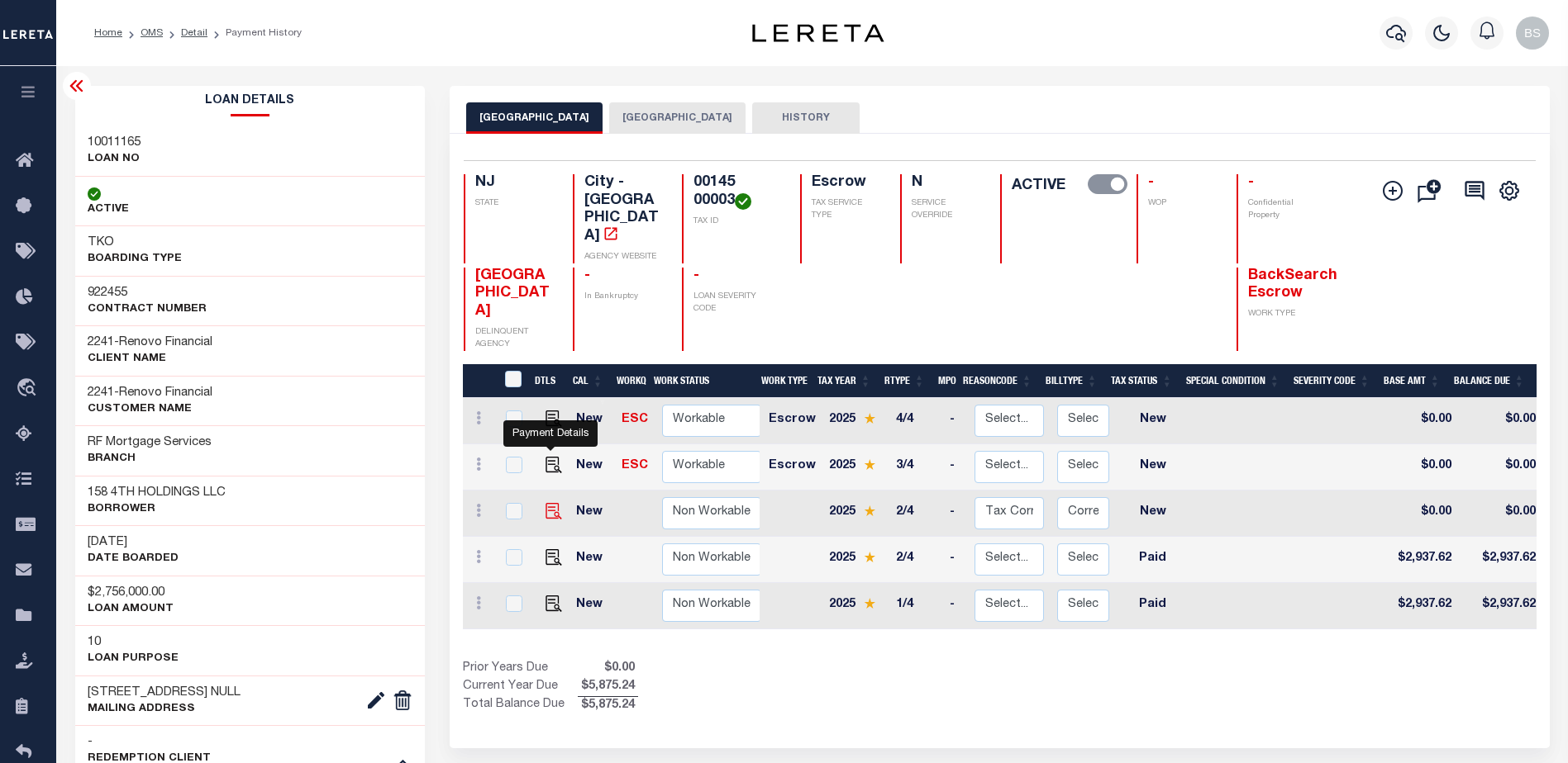
click at [553, 503] on img at bounding box center [553, 511] width 16 height 16
checkbox input "true"
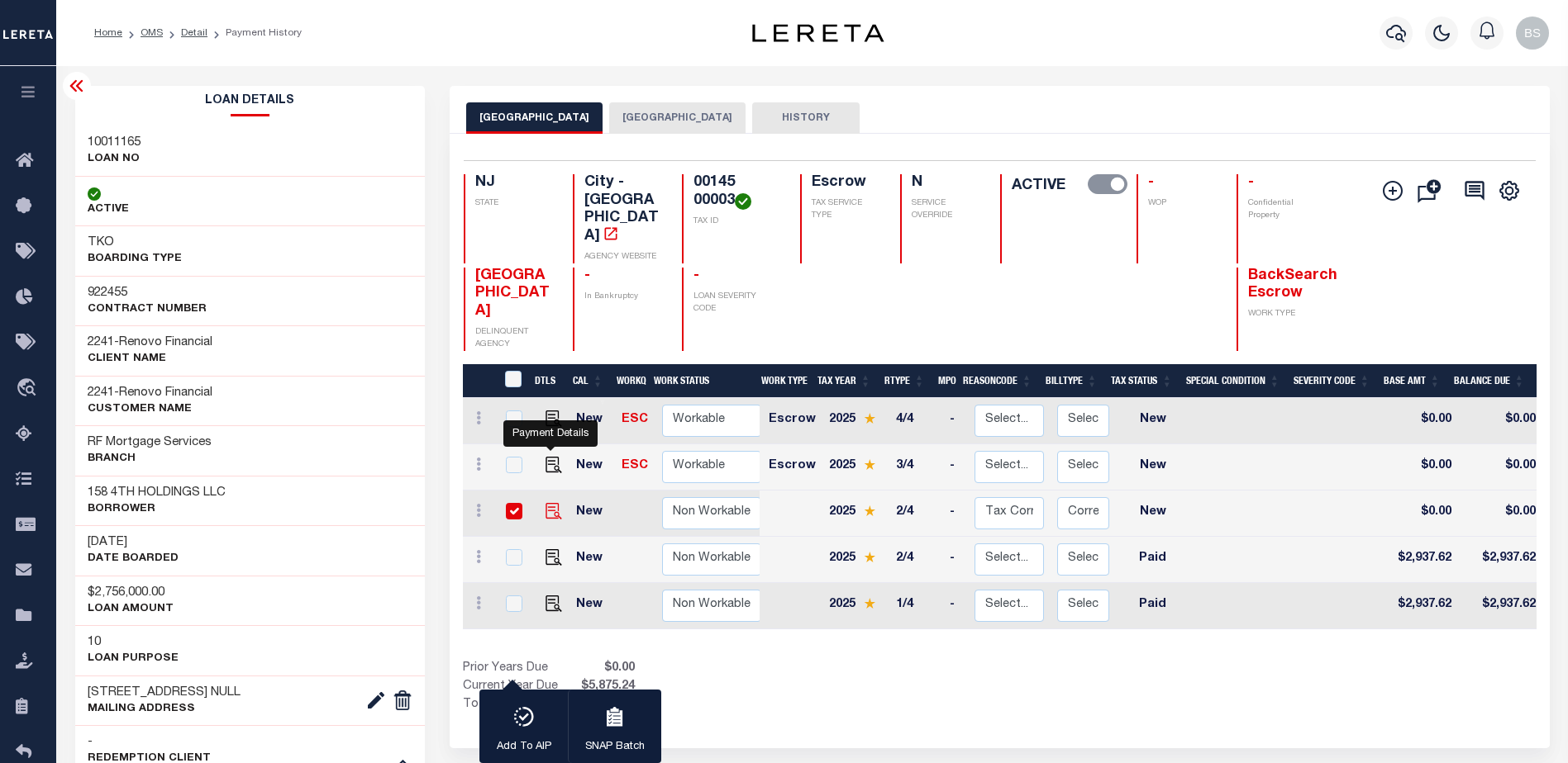
click at [557, 503] on img at bounding box center [553, 511] width 16 height 16
checkbox input "false"
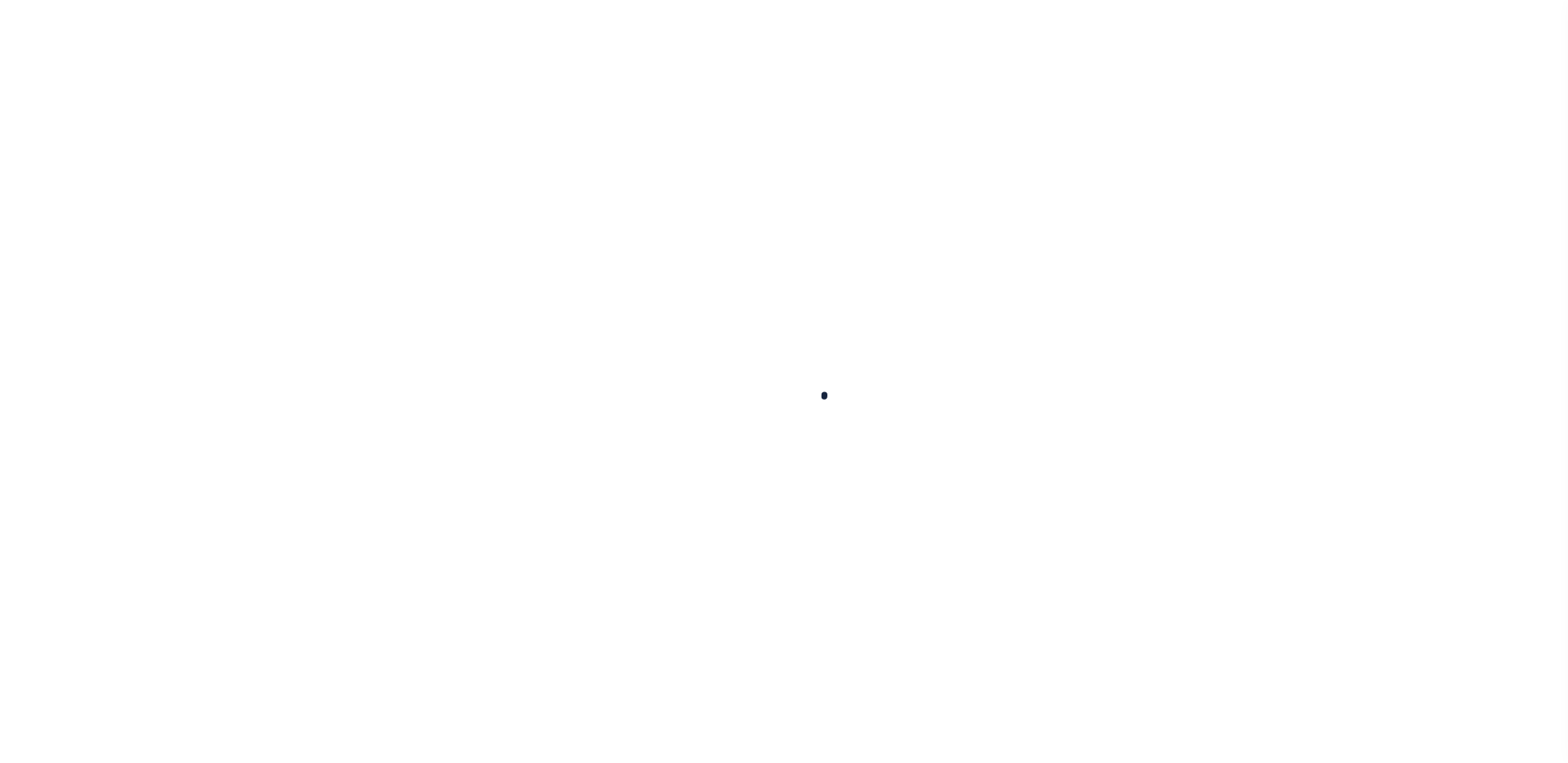
checkbox input "false"
type input "[DATE]"
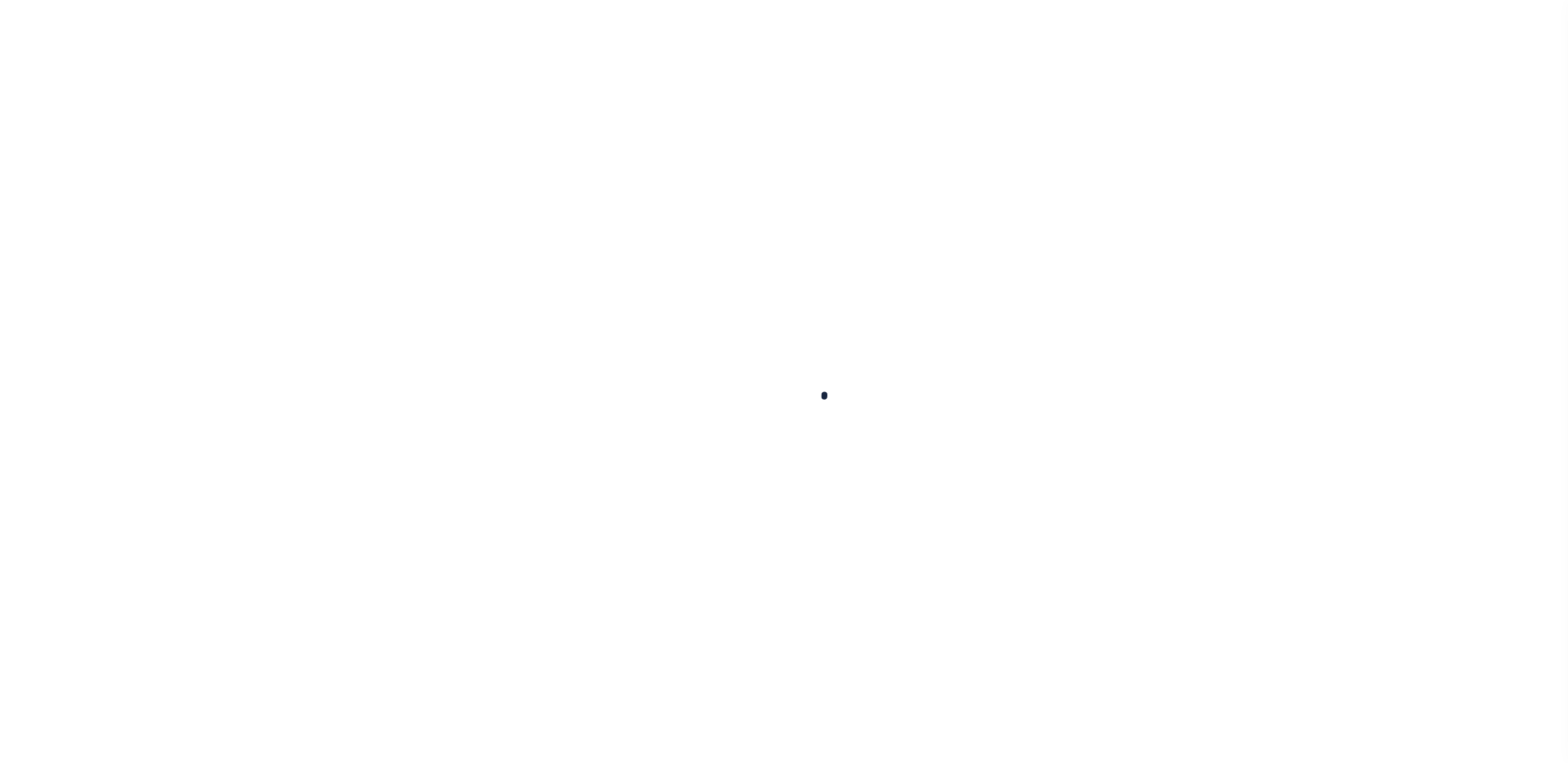
select select "NW2"
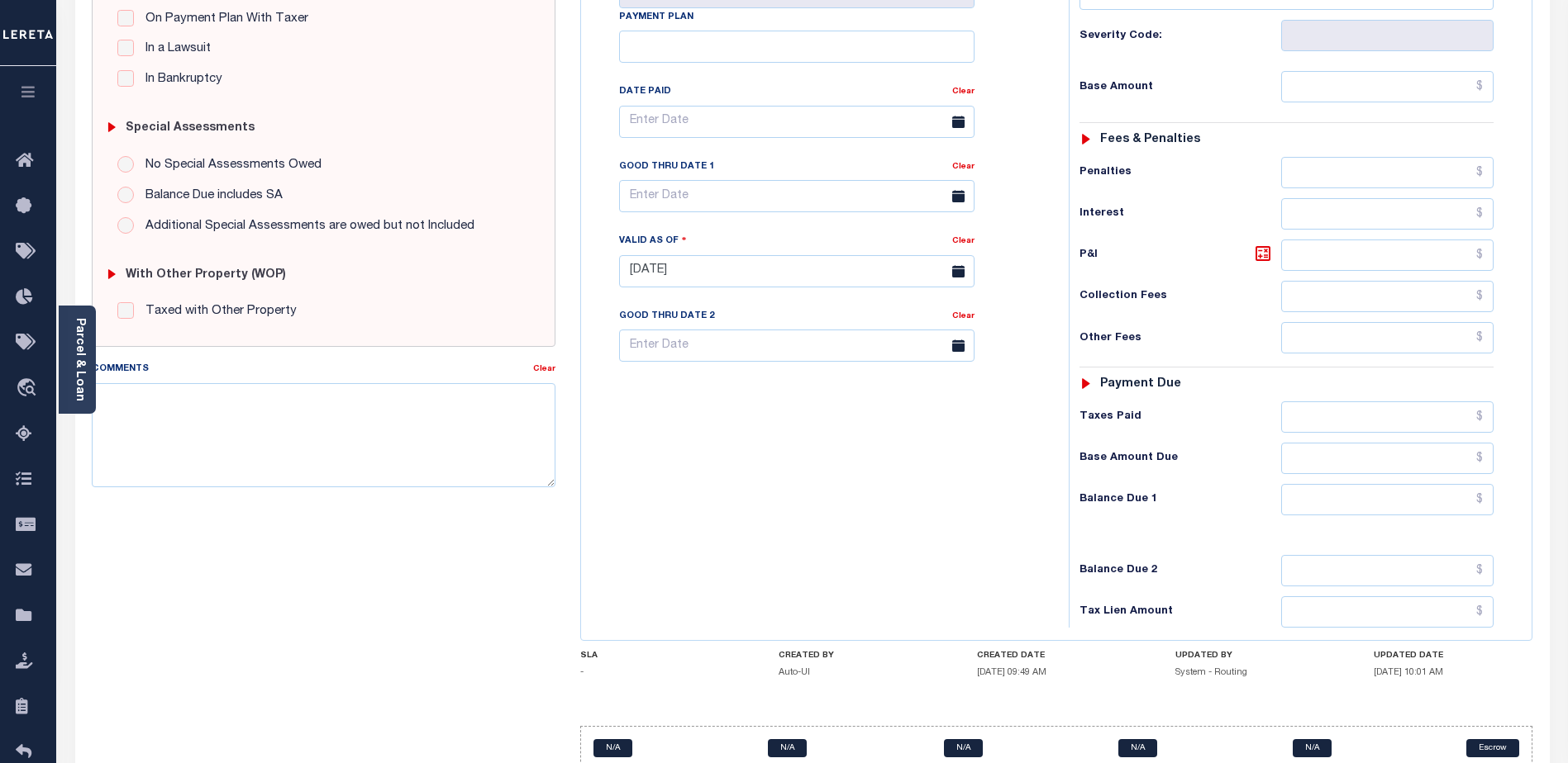
scroll to position [413, 0]
drag, startPoint x: 196, startPoint y: 396, endPoint x: 266, endPoint y: 374, distance: 73.4
click at [205, 392] on textarea "Comments" at bounding box center [323, 432] width 463 height 104
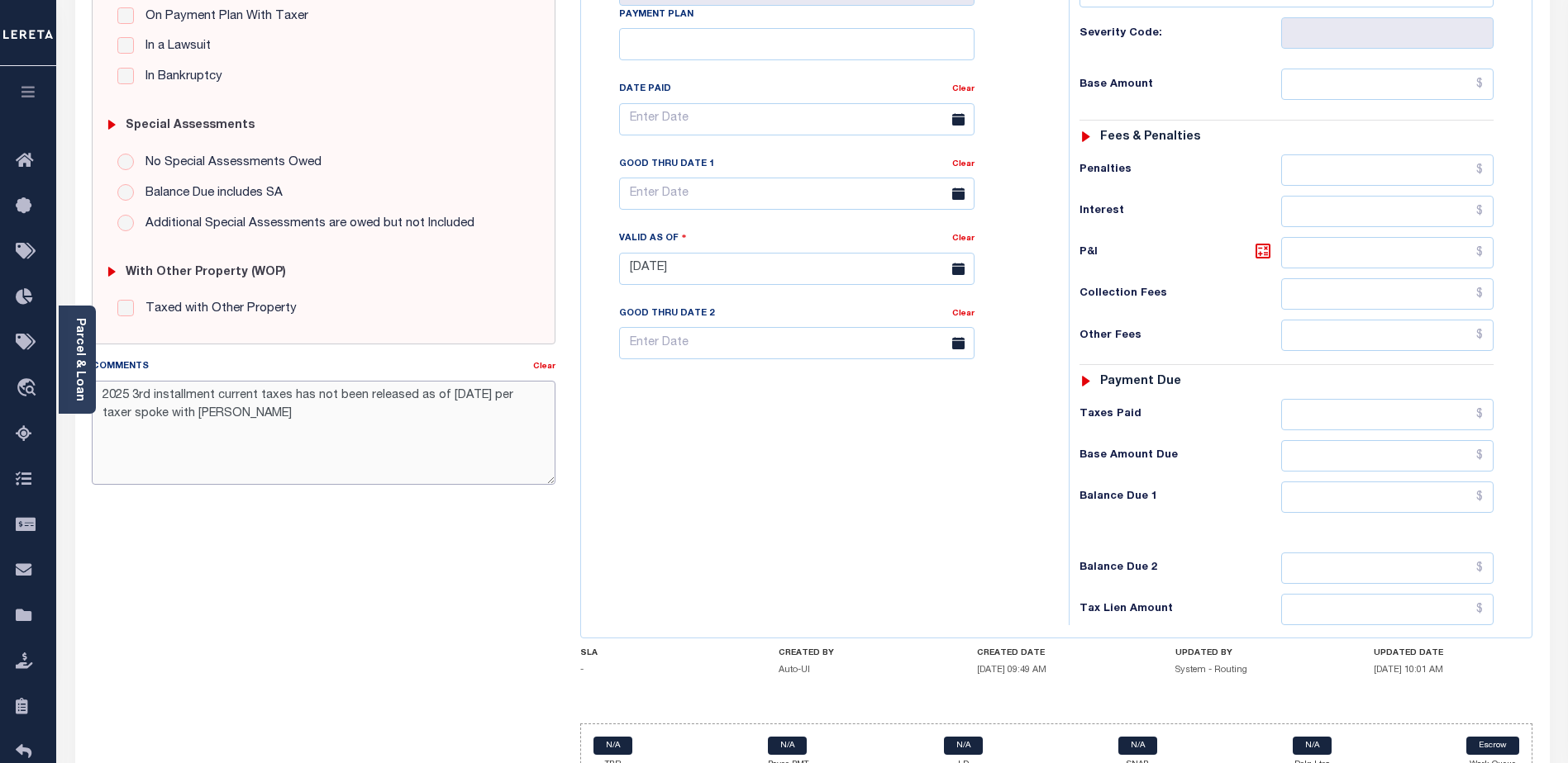
type textarea "2025 3rd installment current taxes has not been released as of 8/11/25 per taxe…"
type input "08/11/2025"
click at [333, 657] on div "SPECIAL RISK NCE Date Clear - Select Status Code -" at bounding box center [323, 268] width 489 height 1061
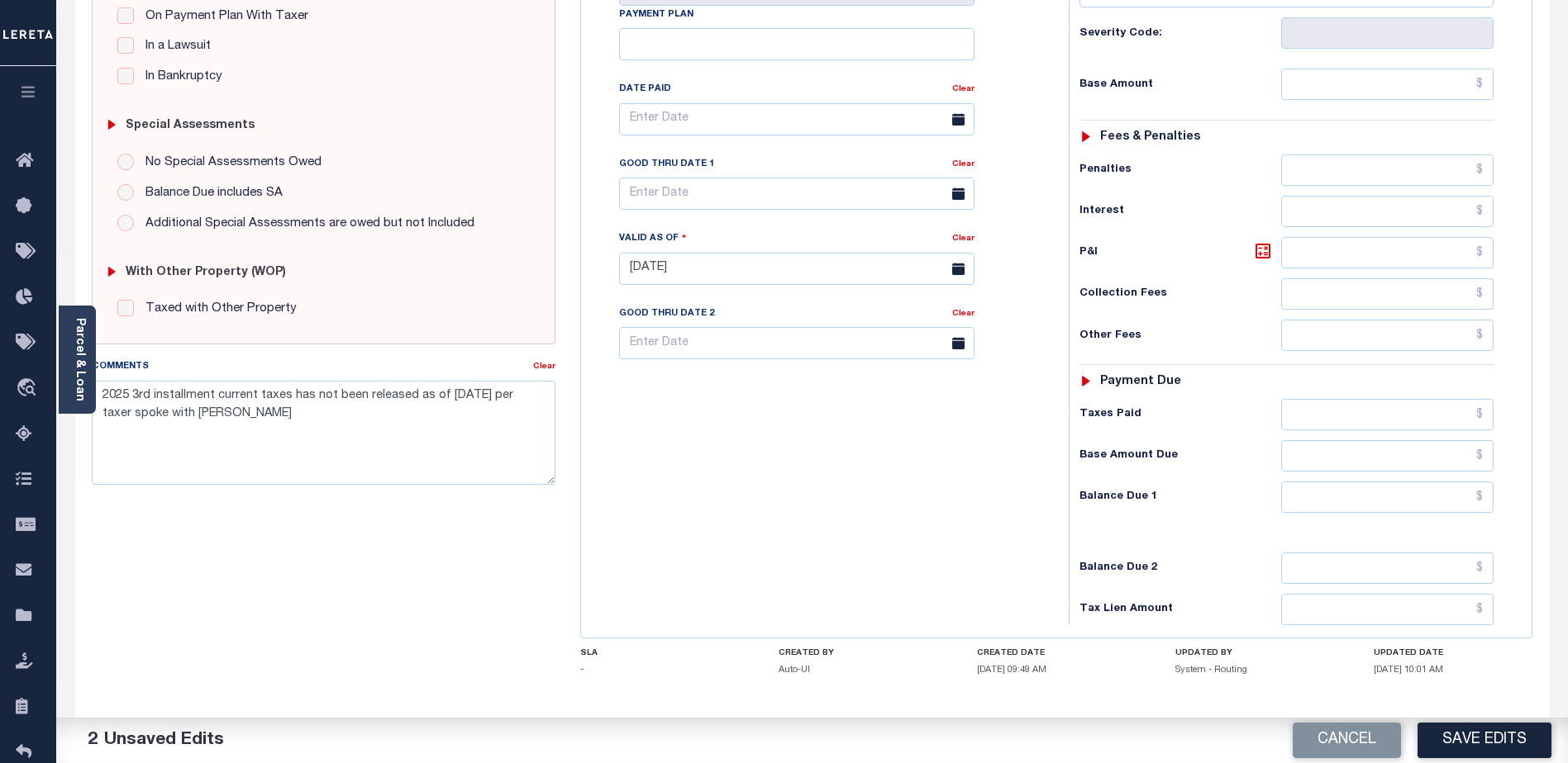
drag, startPoint x: 1503, startPoint y: 742, endPoint x: 1393, endPoint y: 669, distance: 132.0
click at [1504, 738] on button "Save Edits" at bounding box center [1484, 740] width 134 height 35
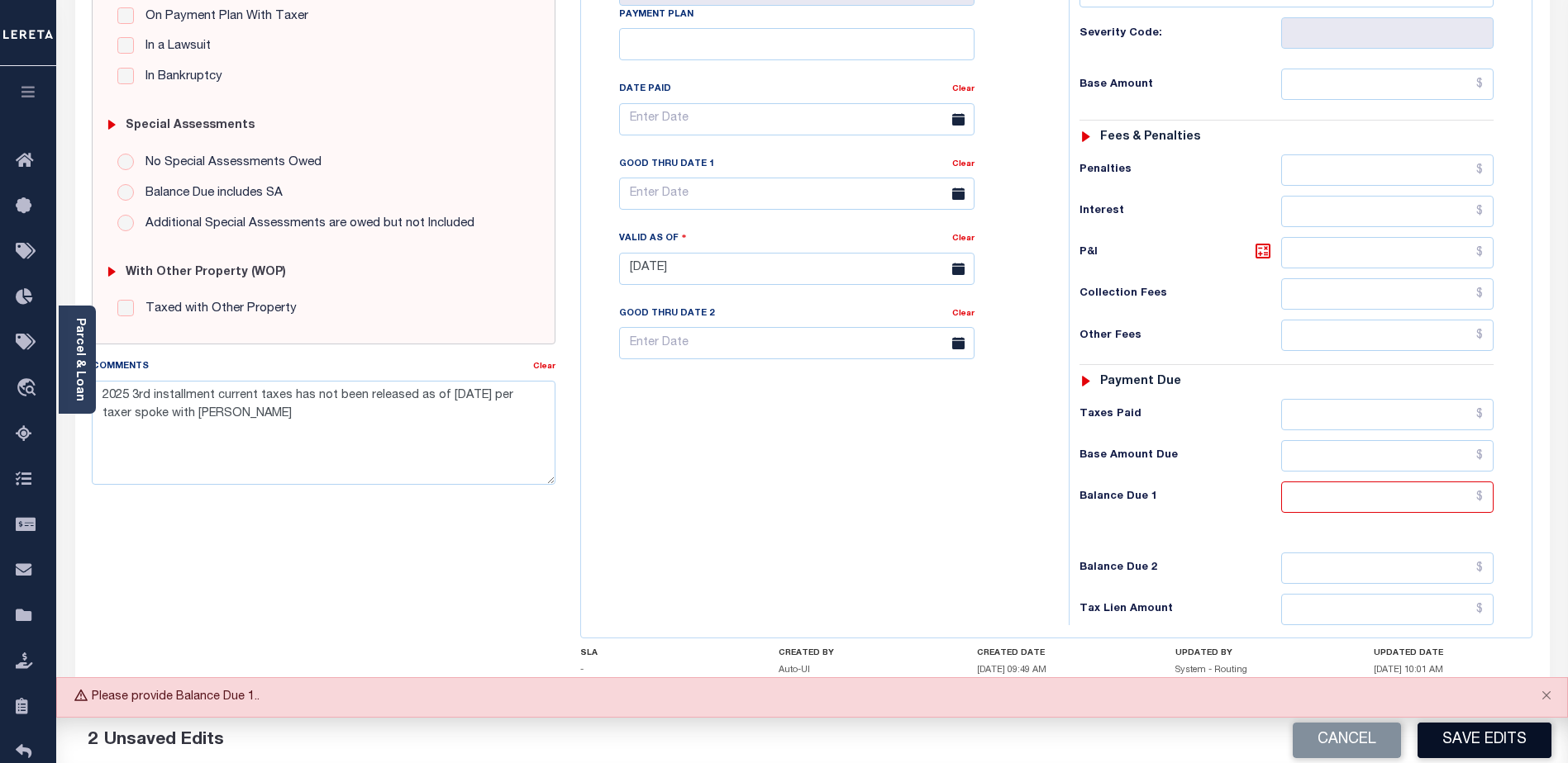
drag, startPoint x: 1452, startPoint y: 739, endPoint x: 1446, endPoint y: 729, distance: 11.7
click at [1452, 738] on button "Save Edits" at bounding box center [1484, 740] width 134 height 35
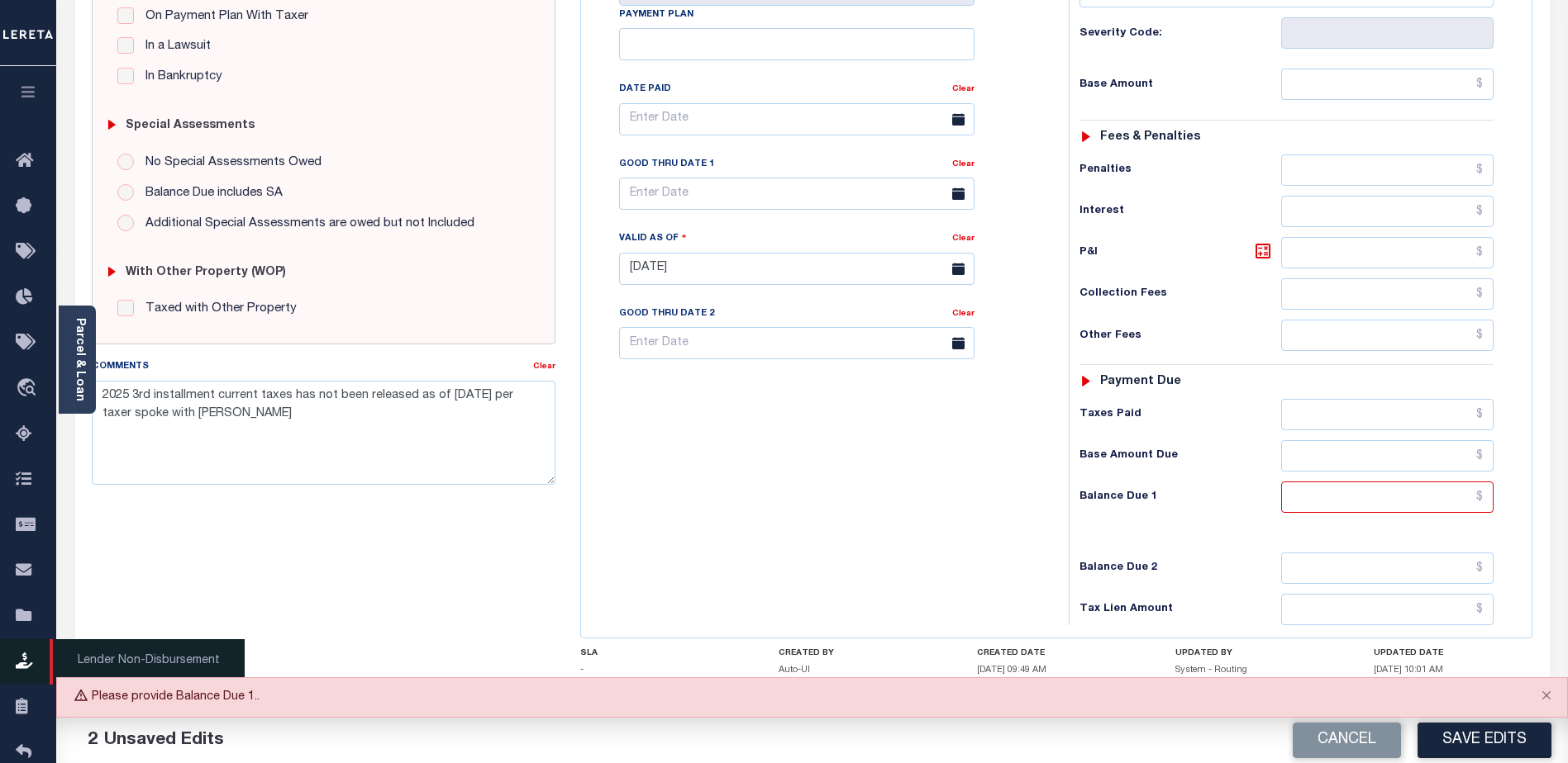
click at [226, 653] on span "Lender Non-Disbursement" at bounding box center [147, 662] width 195 height 45
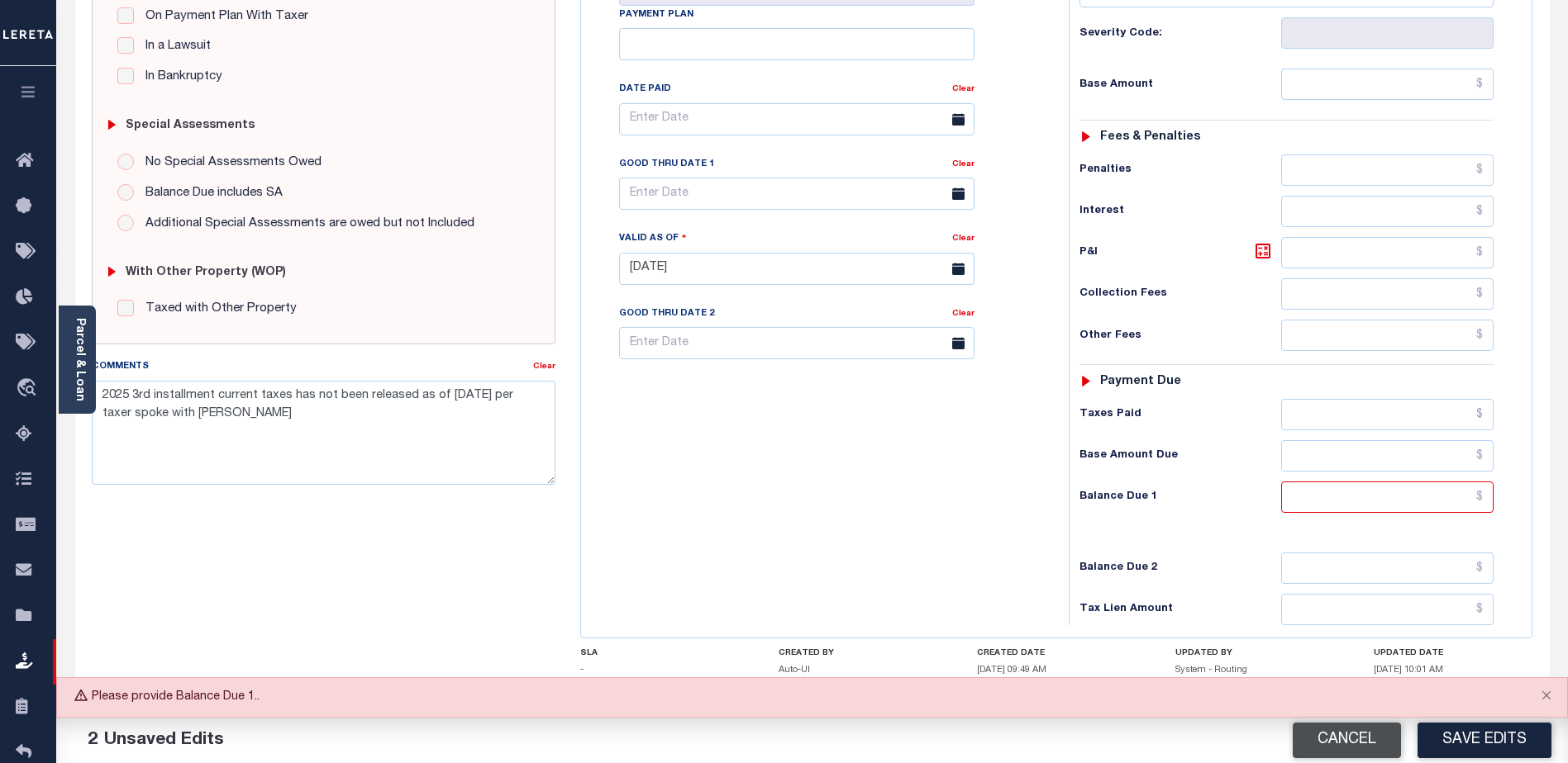
click at [1334, 740] on button "Cancel" at bounding box center [1346, 740] width 108 height 35
type input "07/16/2025"
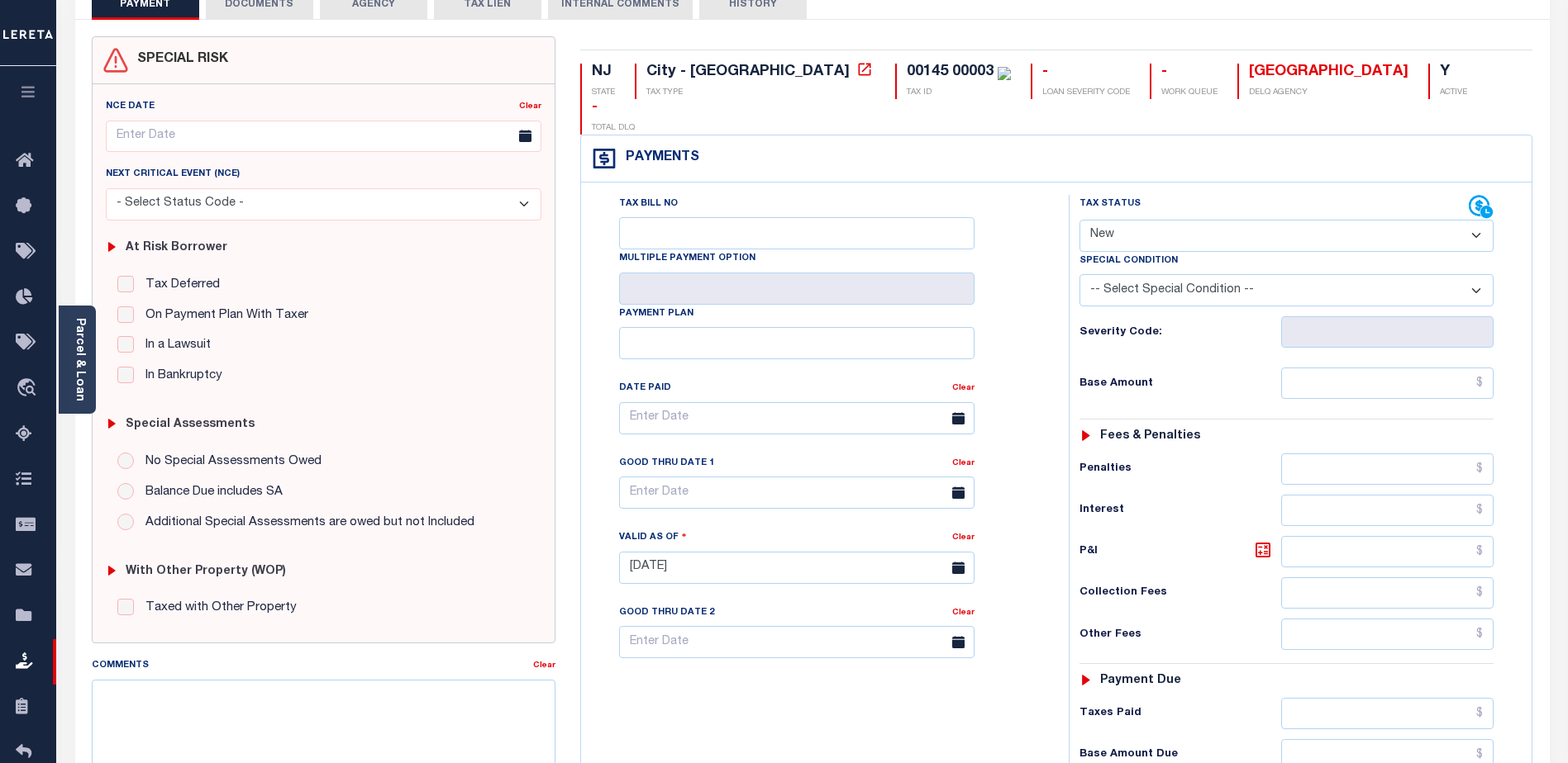
scroll to position [83, 0]
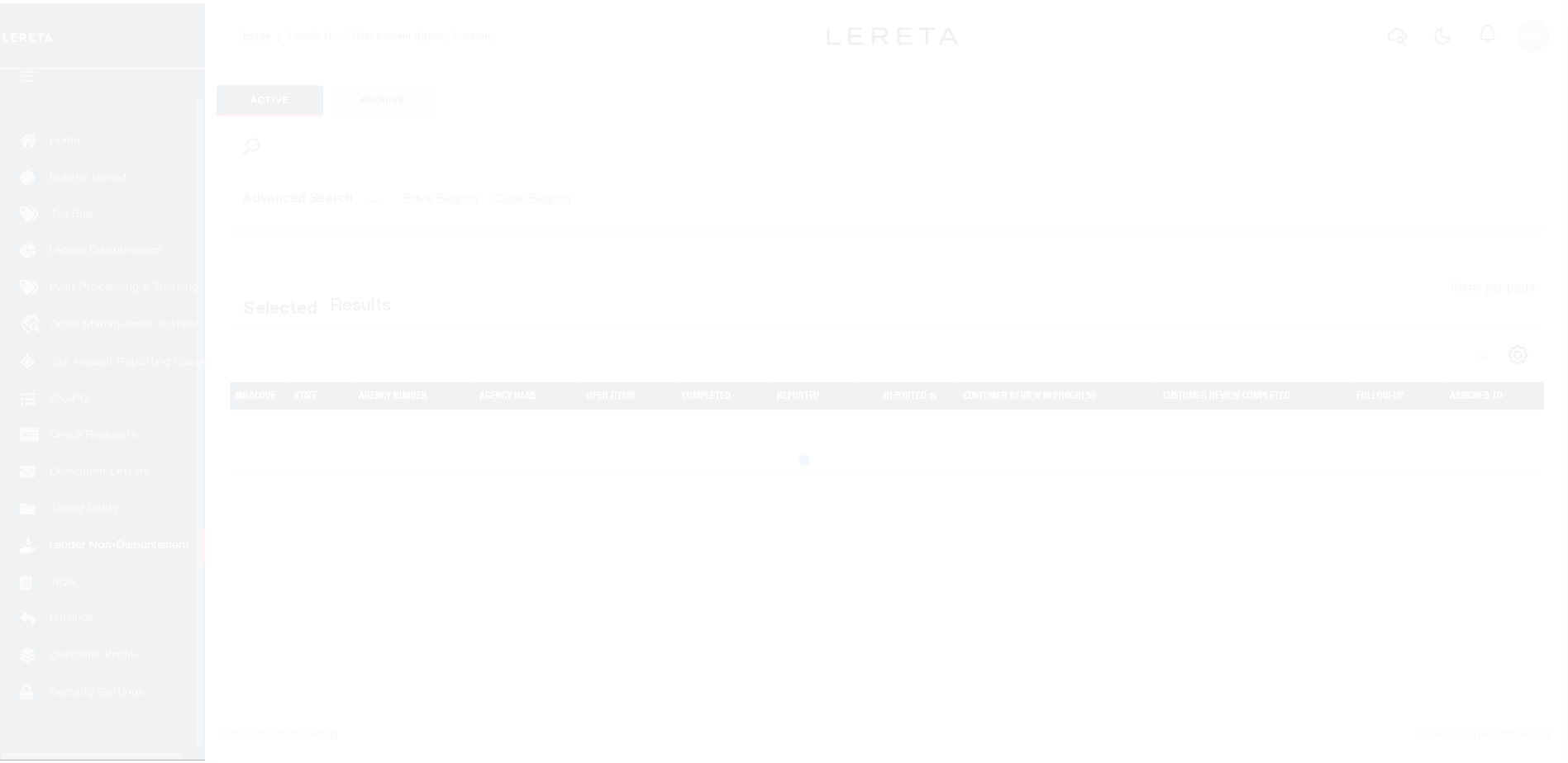
scroll to position [41, 0]
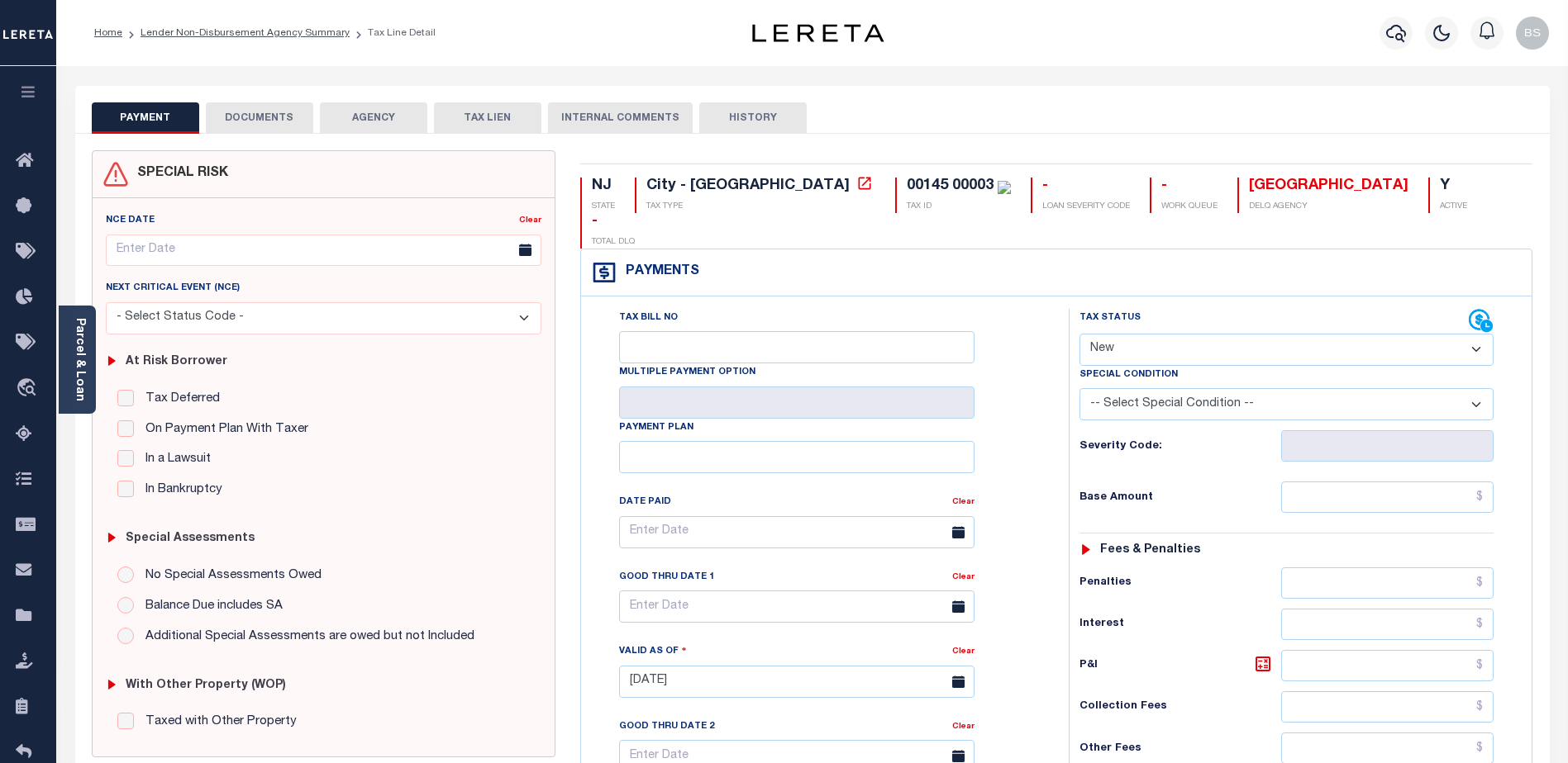
click at [1478, 333] on select "- Select Status Code - Open Due/Unpaid Paid Incomplete No Tax Due Internal Refu…" at bounding box center [1286, 349] width 414 height 32
select select "DUE"
click at [1079, 333] on select "- Select Status Code - Open Due/Unpaid Paid Incomplete No Tax Due Internal Refu…" at bounding box center [1286, 349] width 414 height 32
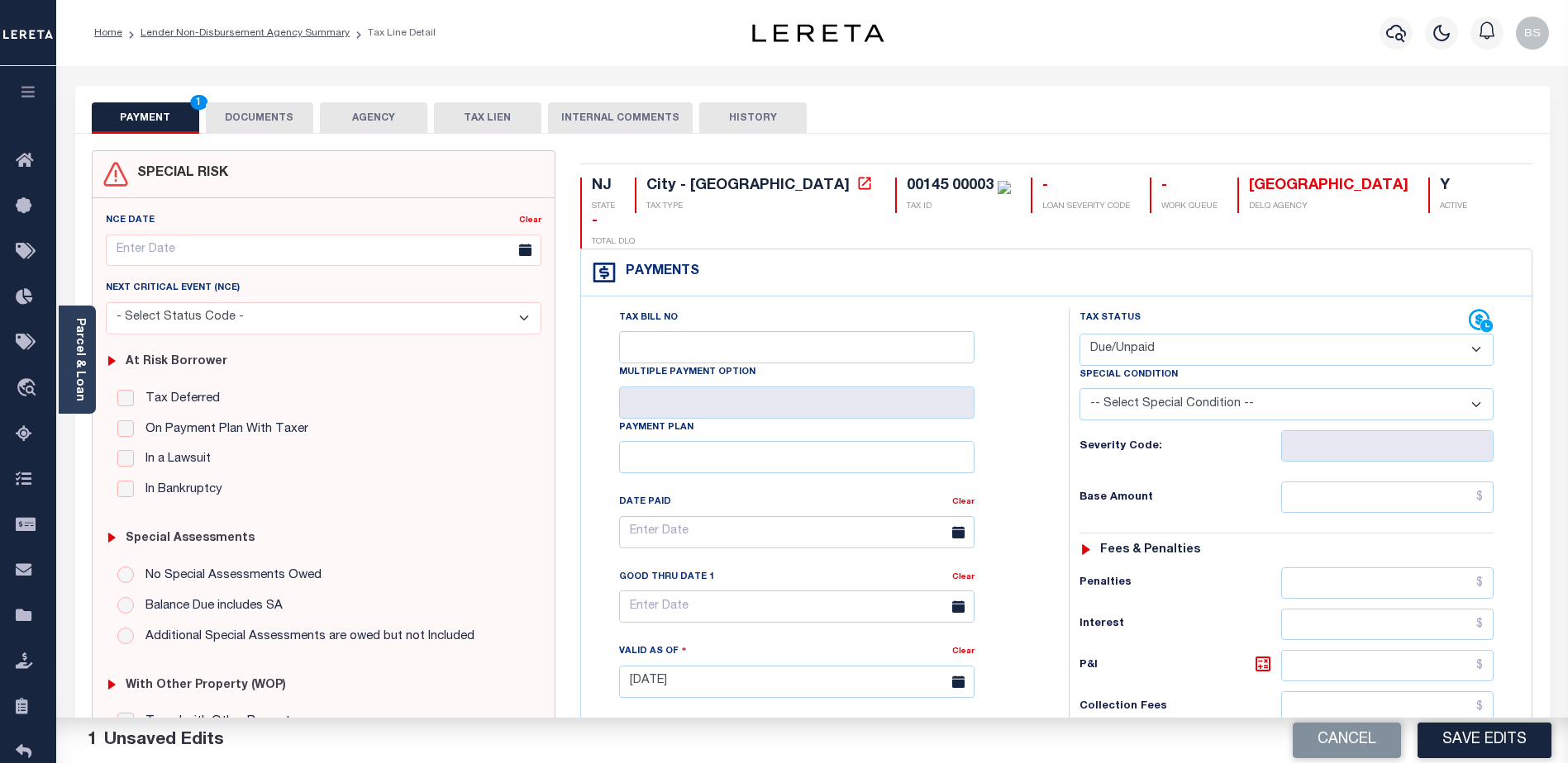
click at [1485, 389] on select "-- Select Special Condition -- 3RD PARTY TAX LIEN AGENCY TAX LIEN (A.K.A Inside…" at bounding box center [1286, 404] width 414 height 32
select select "33"
click at [1079, 389] on select "-- Select Special Condition -- 3RD PARTY TAX LIEN AGENCY TAX LIEN (A.K.A Inside…" at bounding box center [1286, 404] width 414 height 32
click at [1473, 389] on select "-- Select Special Condition -- 3RD PARTY TAX LIEN AGENCY TAX LIEN (A.K.A Inside…" at bounding box center [1286, 404] width 414 height 32
click at [1285, 389] on select "-- Select Special Condition -- 3RD PARTY TAX LIEN AGENCY TAX LIEN (A.K.A Inside…" at bounding box center [1286, 404] width 414 height 32
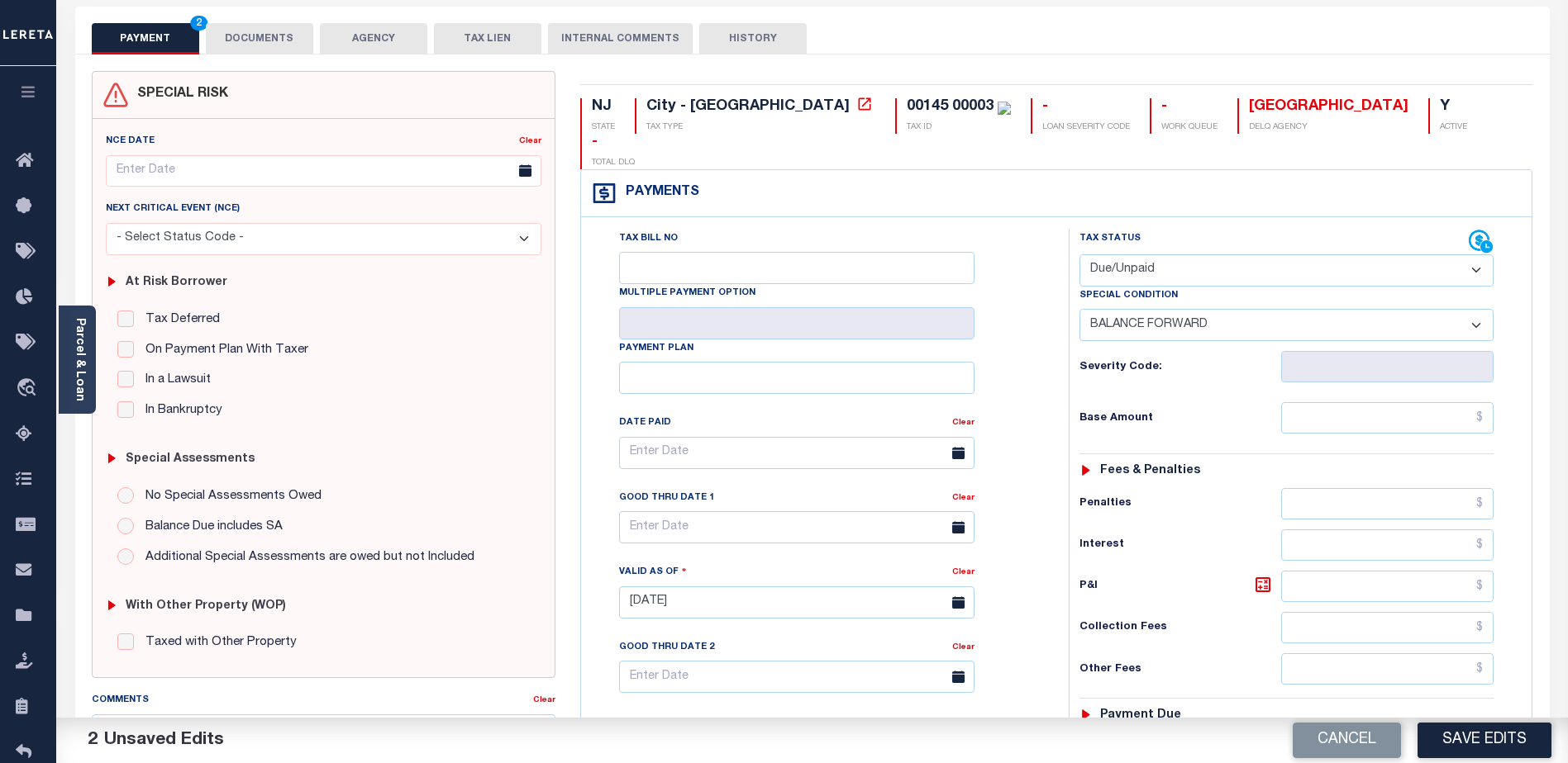
scroll to position [165, 0]
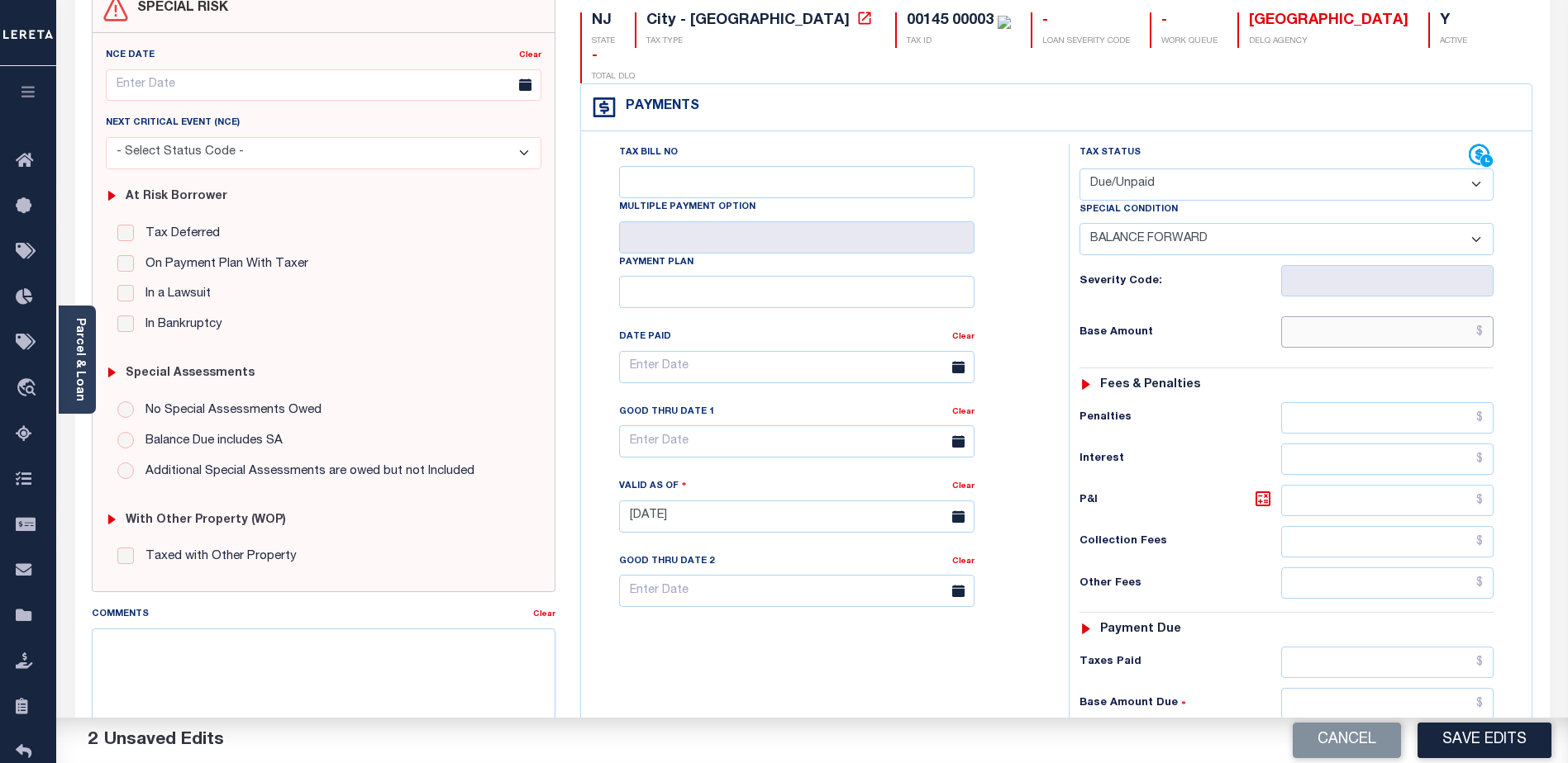
click at [1445, 316] on input "text" at bounding box center [1387, 332] width 213 height 32
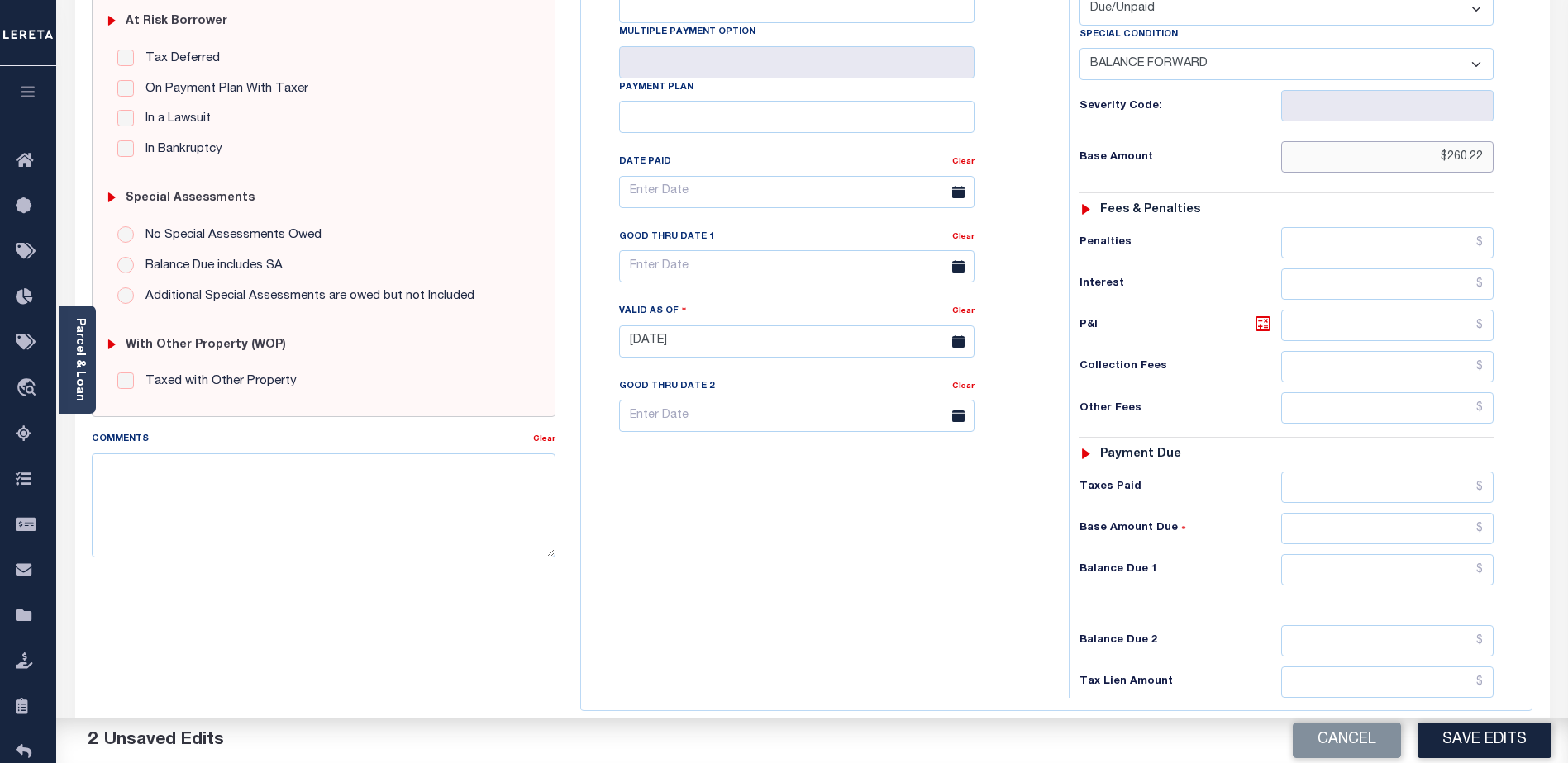
scroll to position [452, 0]
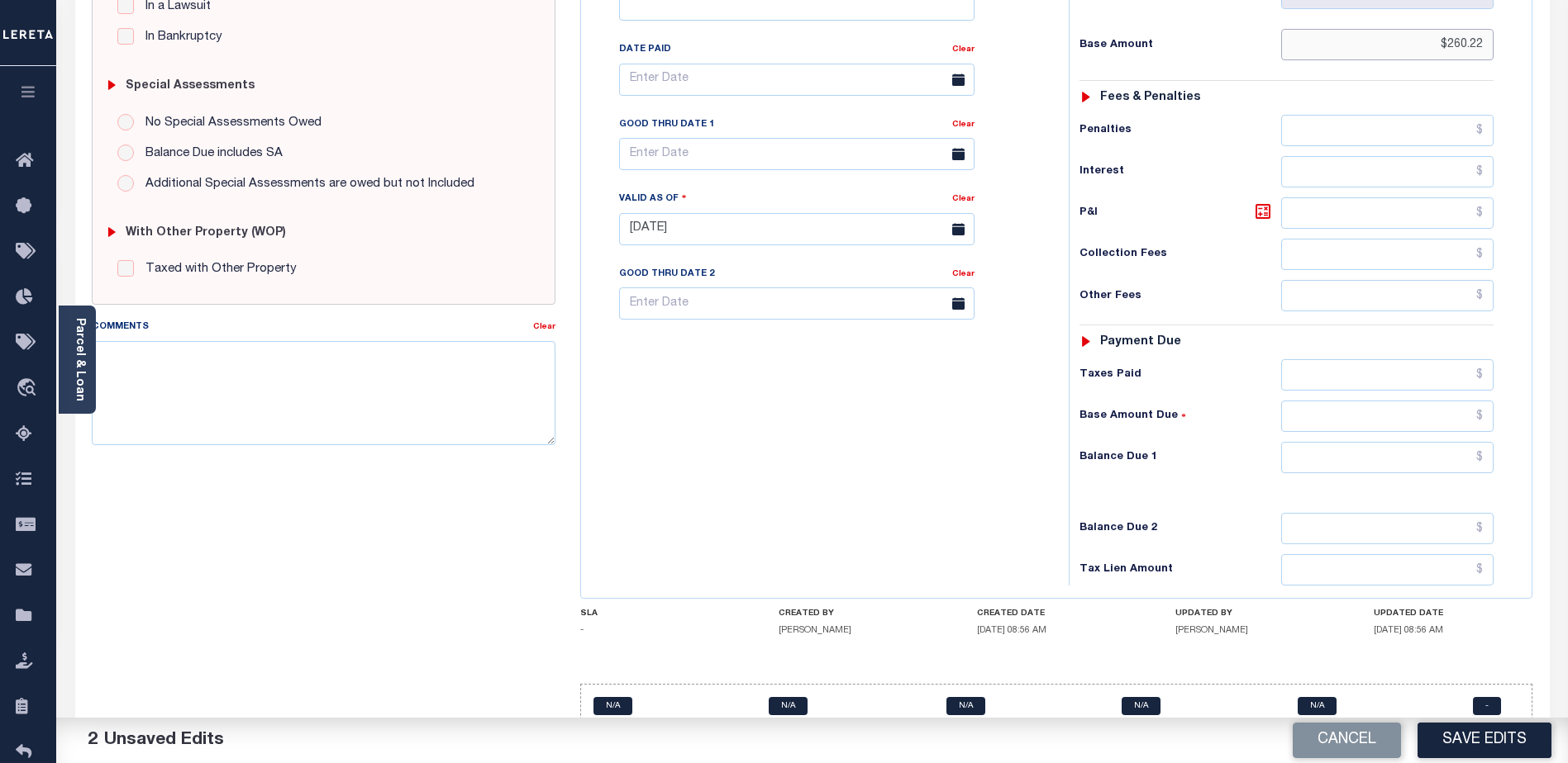
type input "$260.22"
click at [1460, 442] on input "text" at bounding box center [1387, 458] width 213 height 32
type input "$260.22"
drag, startPoint x: 250, startPoint y: 377, endPoint x: 352, endPoint y: 351, distance: 105.3
click at [293, 370] on textarea "Comments" at bounding box center [323, 393] width 463 height 104
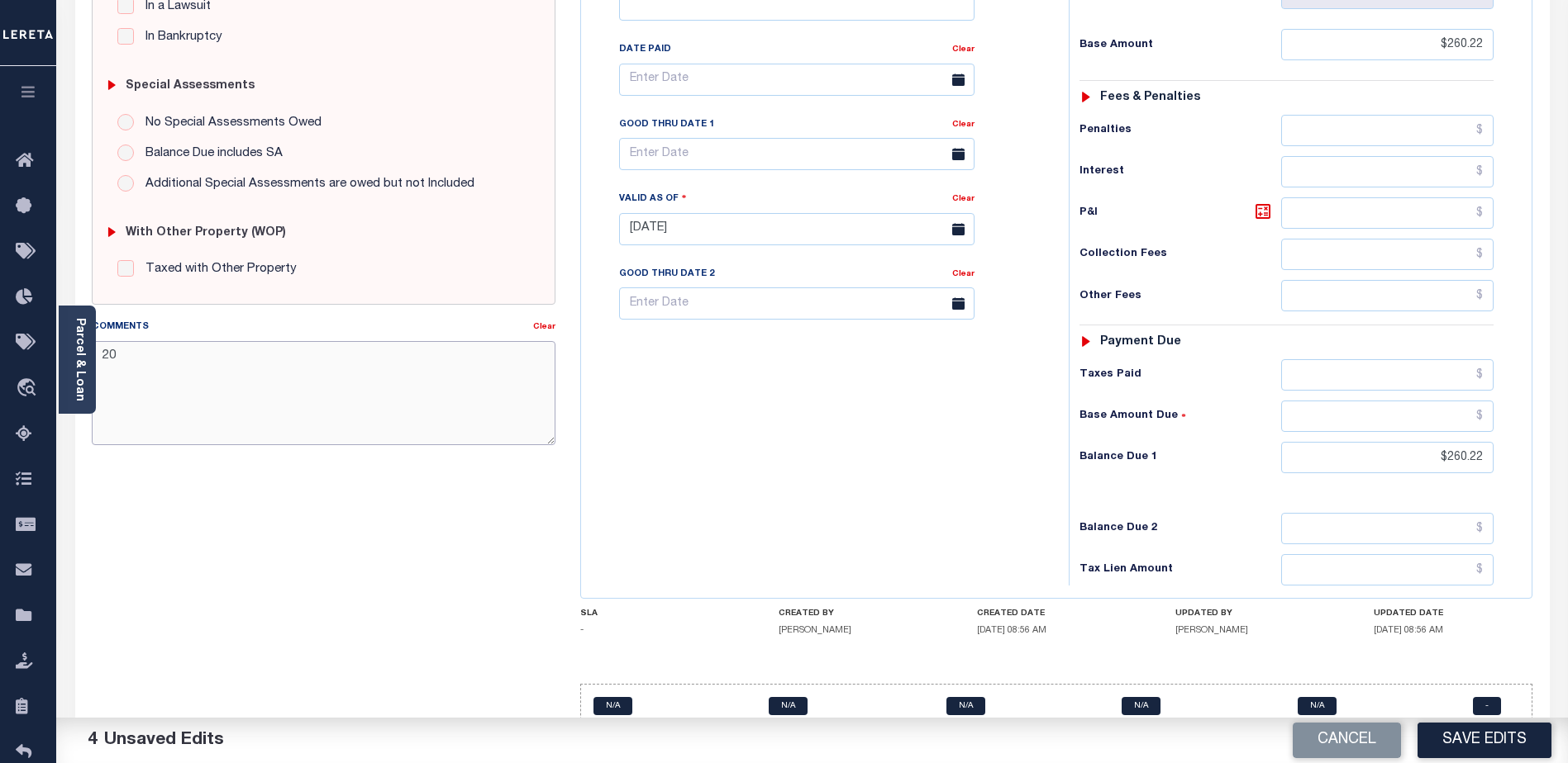
type textarea "2"
drag, startPoint x: 167, startPoint y: 361, endPoint x: 199, endPoint y: 345, distance: 35.8
type textarea "CAS-47226 - 2025 2nd installment has balance due no P&I"
click at [444, 592] on div "SPECIAL RISK NCE Date Clear - Select Status Code -" at bounding box center [323, 228] width 489 height 1061
click at [1530, 743] on button "Save Edits" at bounding box center [1484, 740] width 134 height 35
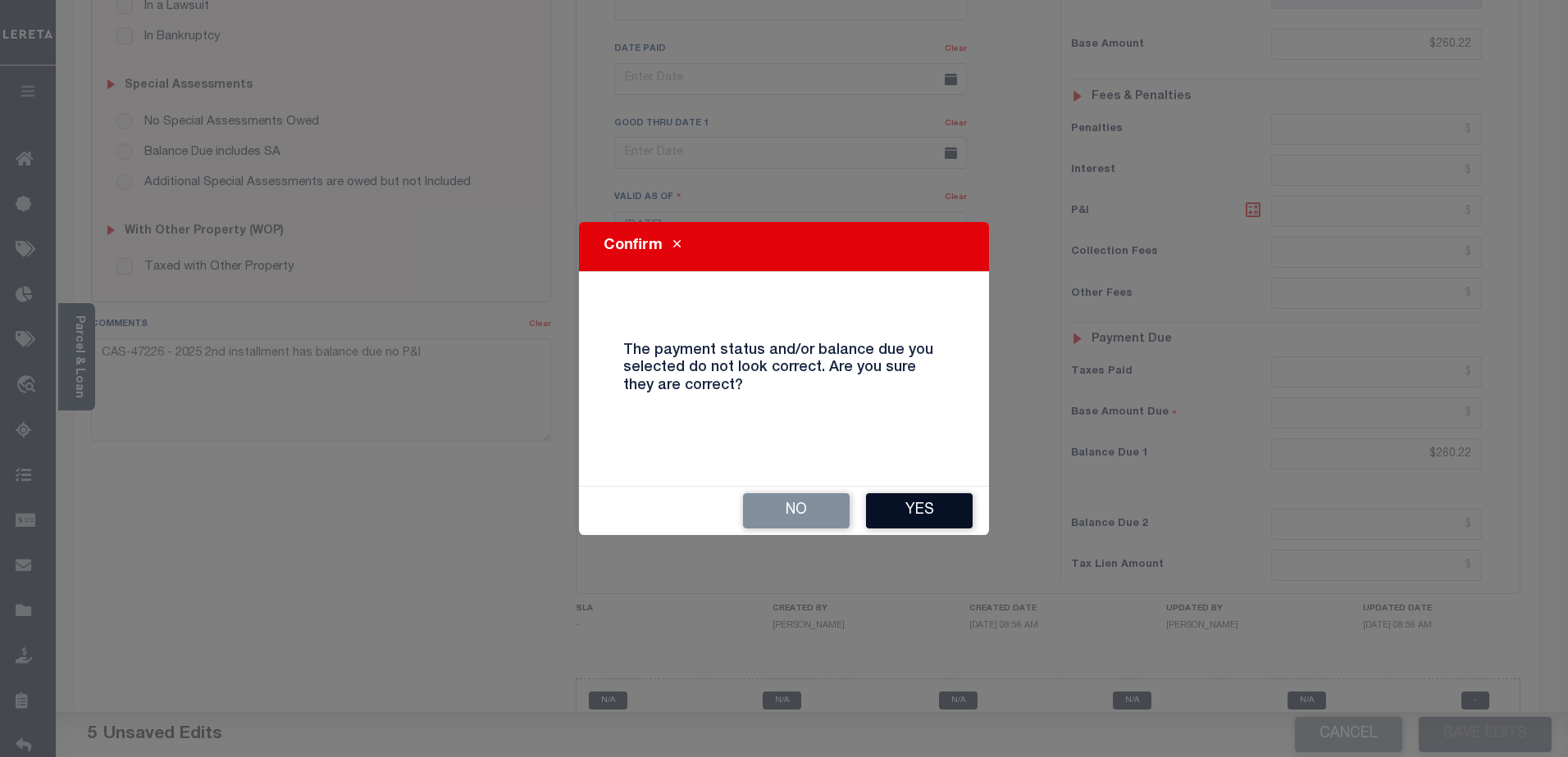
click at [948, 508] on button "Yes" at bounding box center [920, 511] width 106 height 35
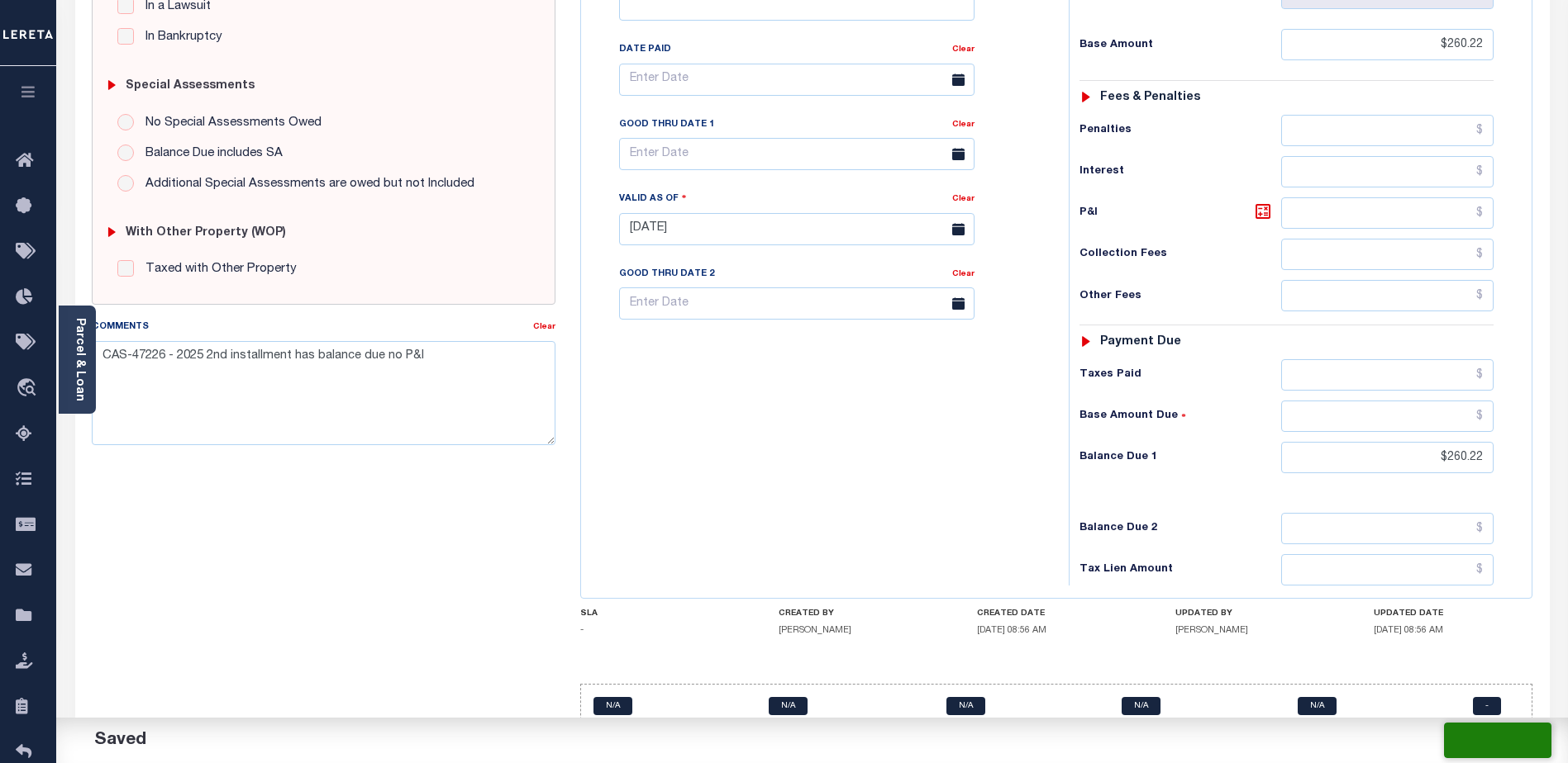
checkbox input "false"
type input "$260.22"
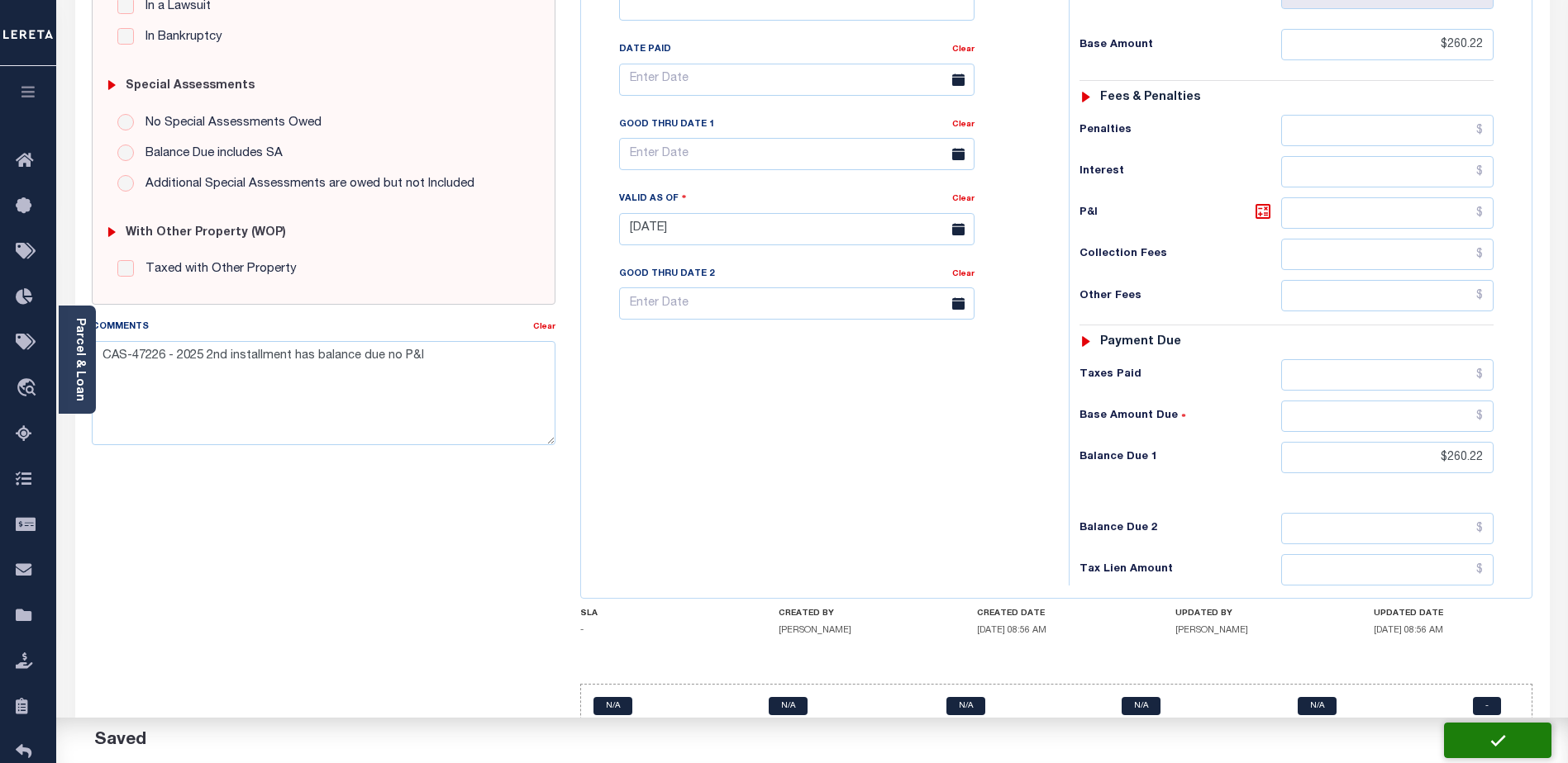
type input "$260.22"
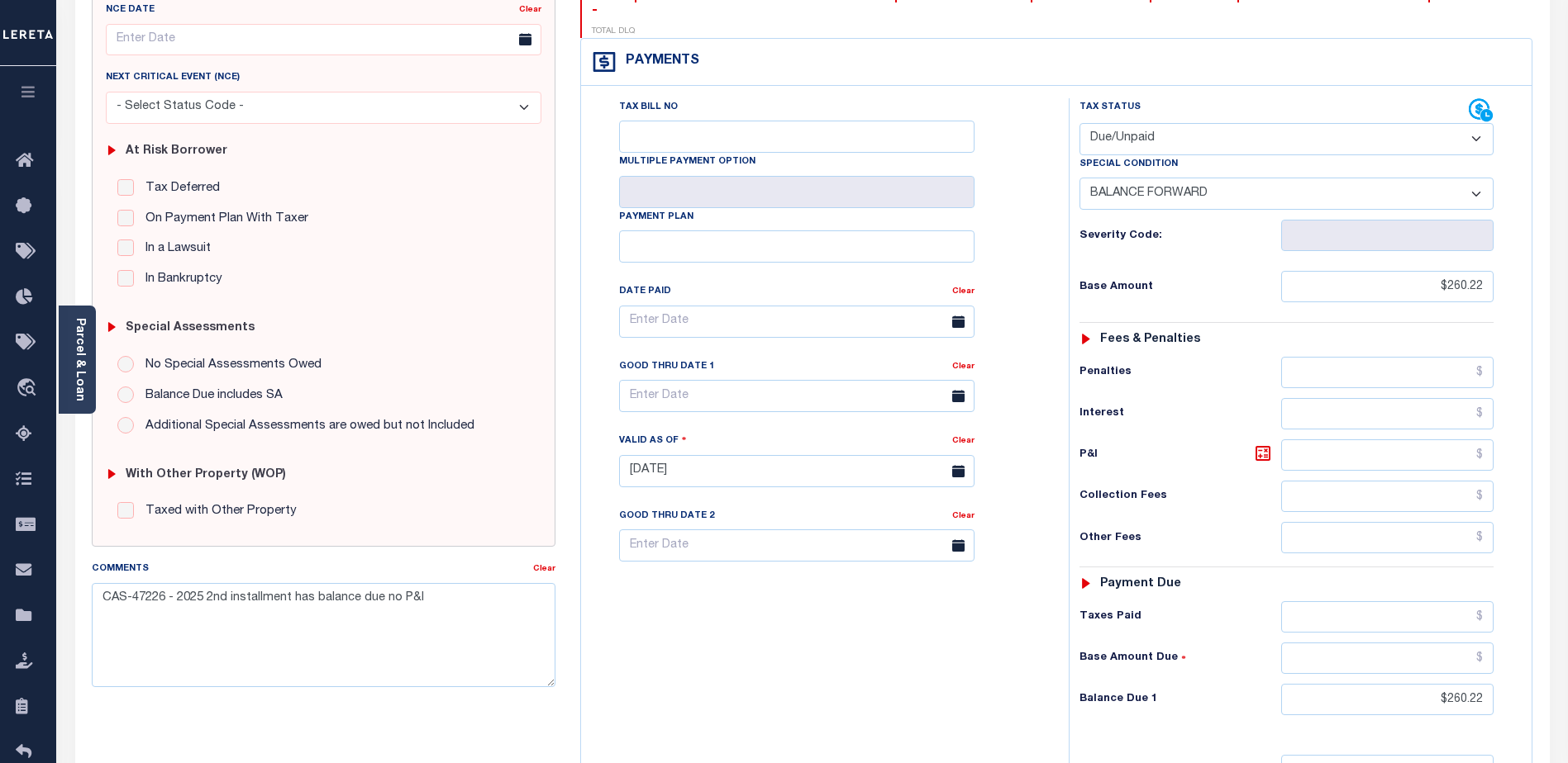
scroll to position [205, 0]
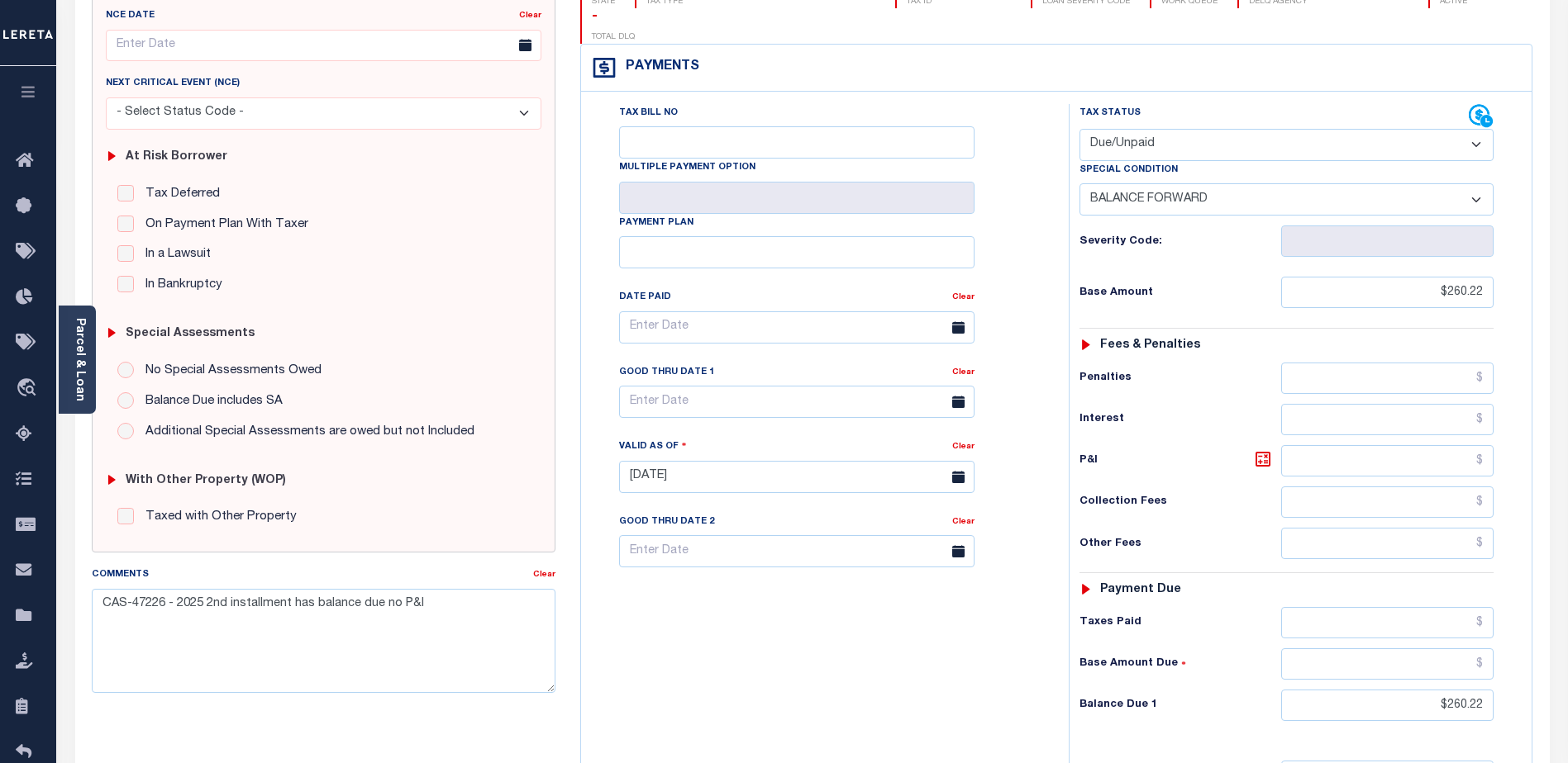
click at [68, 339] on div "Parcel & Loan" at bounding box center [77, 360] width 37 height 108
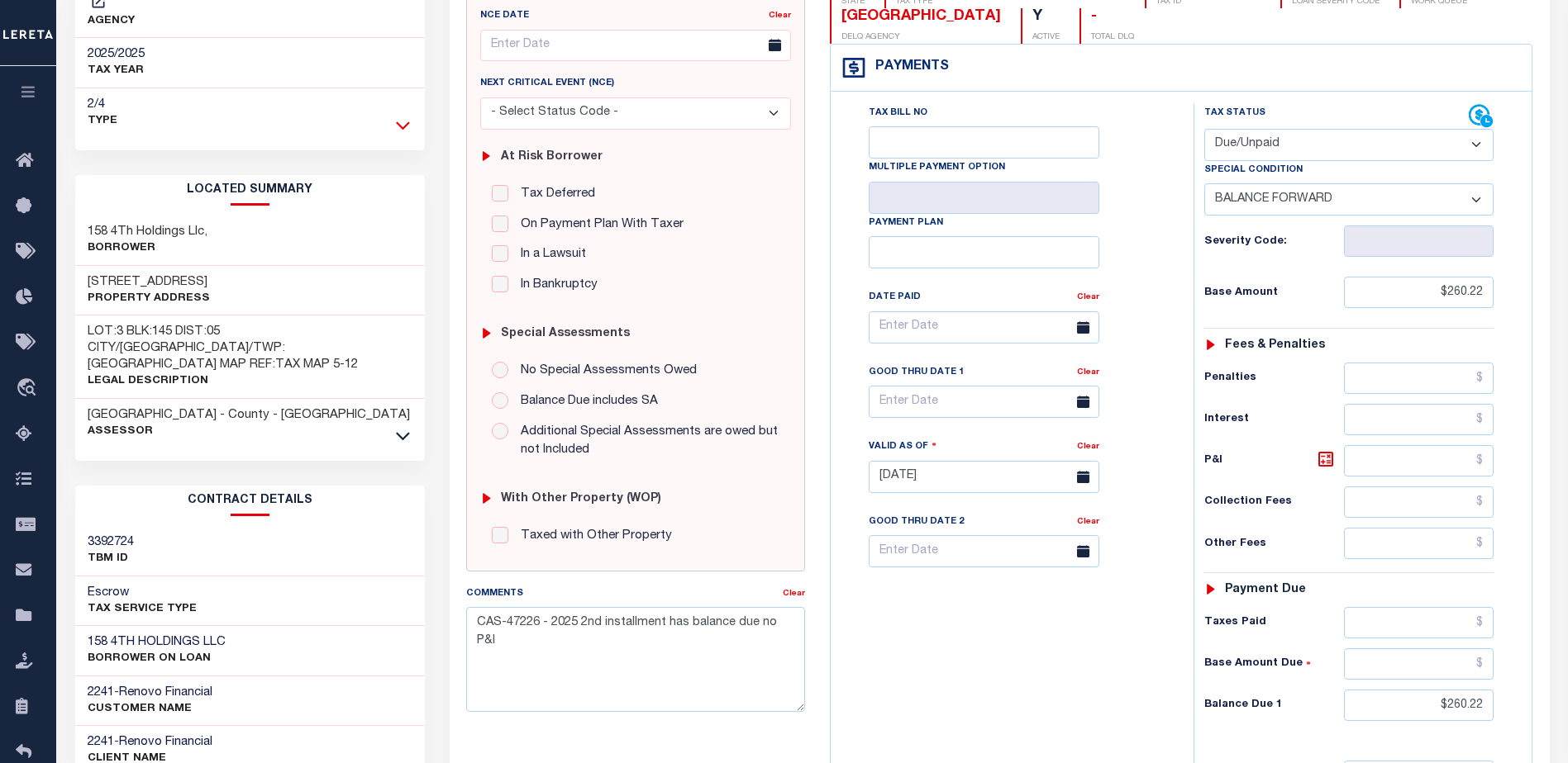
click at [405, 116] on icon at bounding box center [402, 124] width 14 height 17
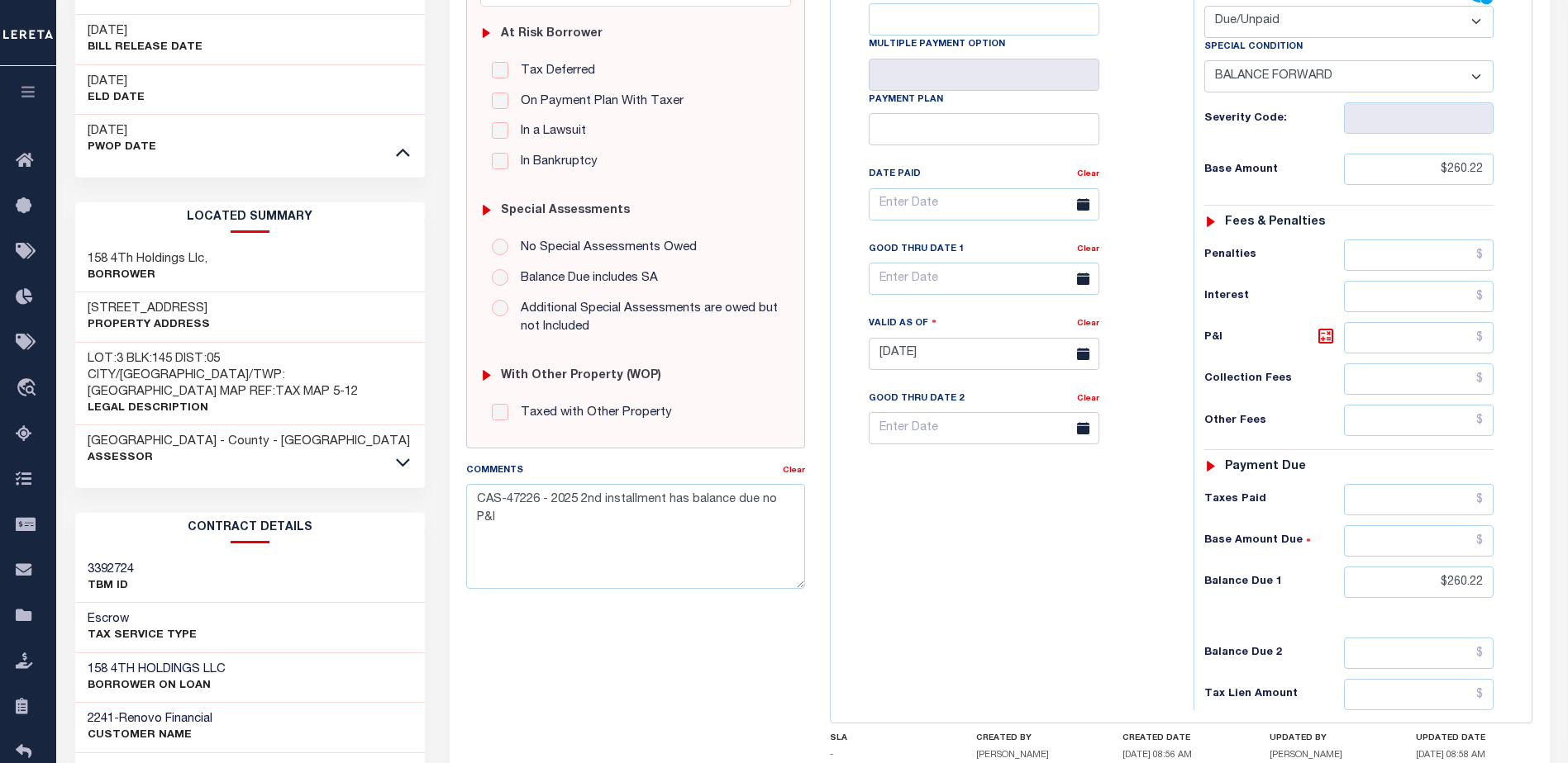
scroll to position [331, 0]
click at [408, 451] on icon at bounding box center [402, 460] width 14 height 17
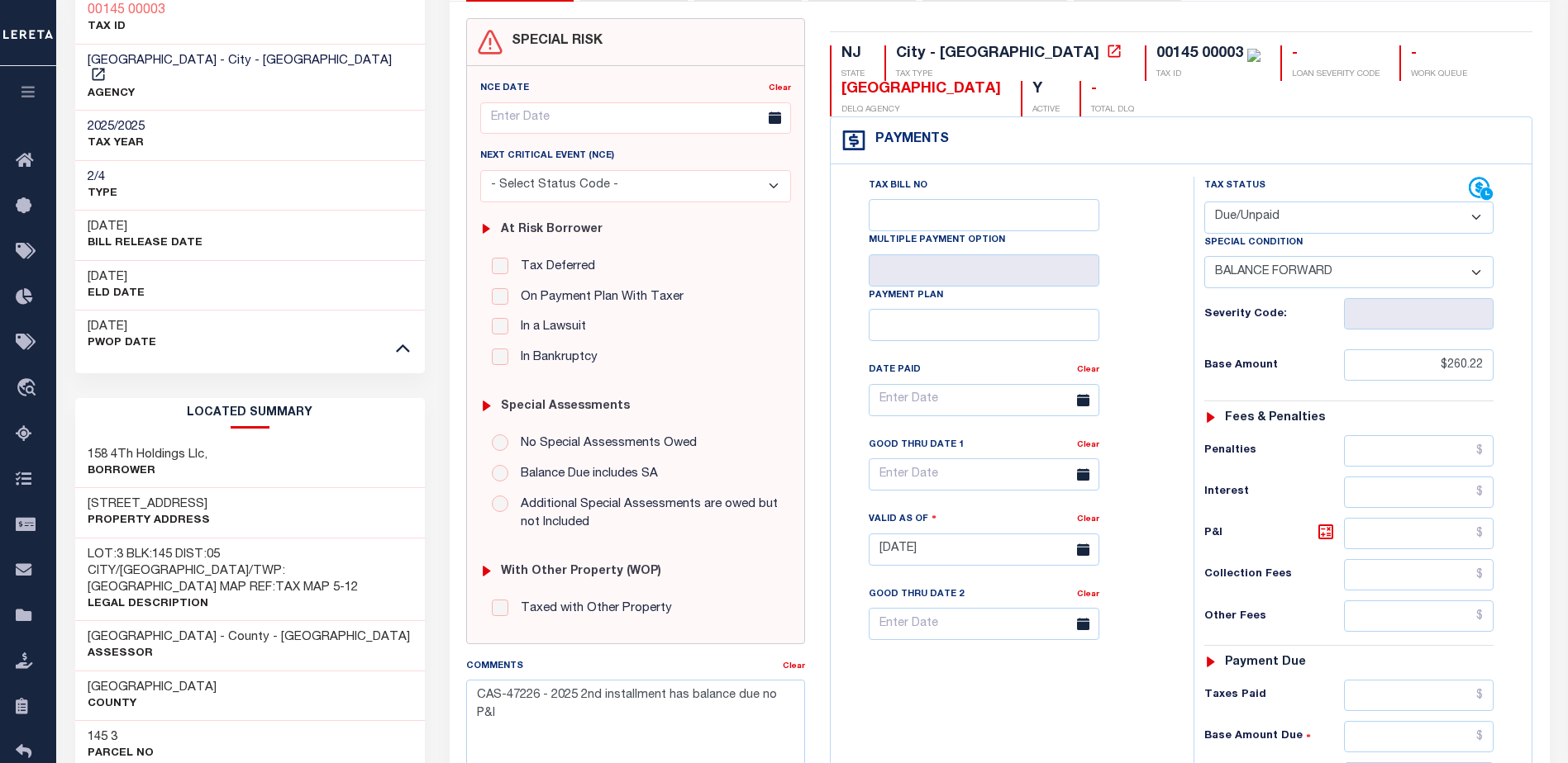
scroll to position [0, 0]
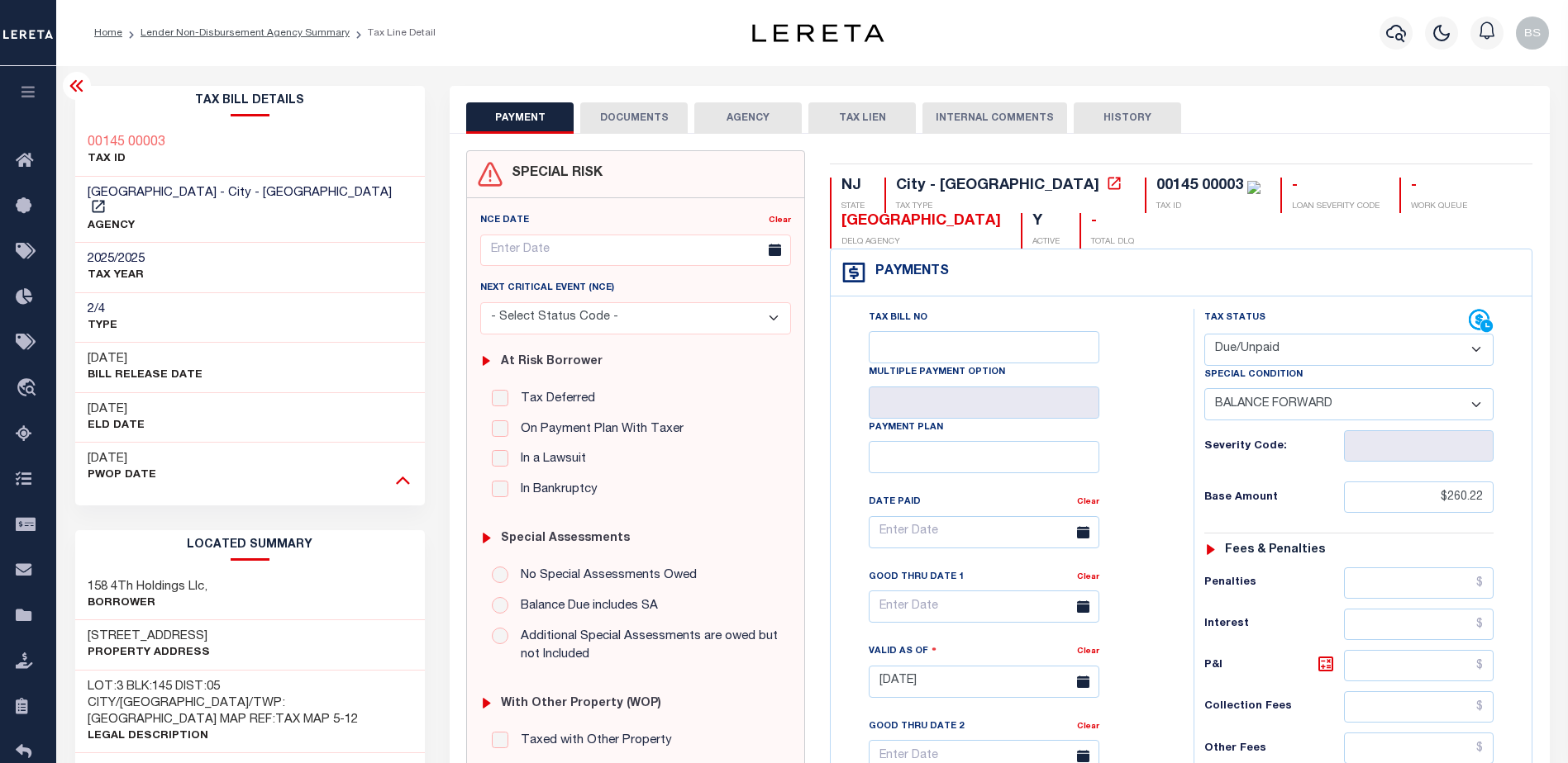
click at [401, 477] on icon at bounding box center [402, 481] width 14 height 8
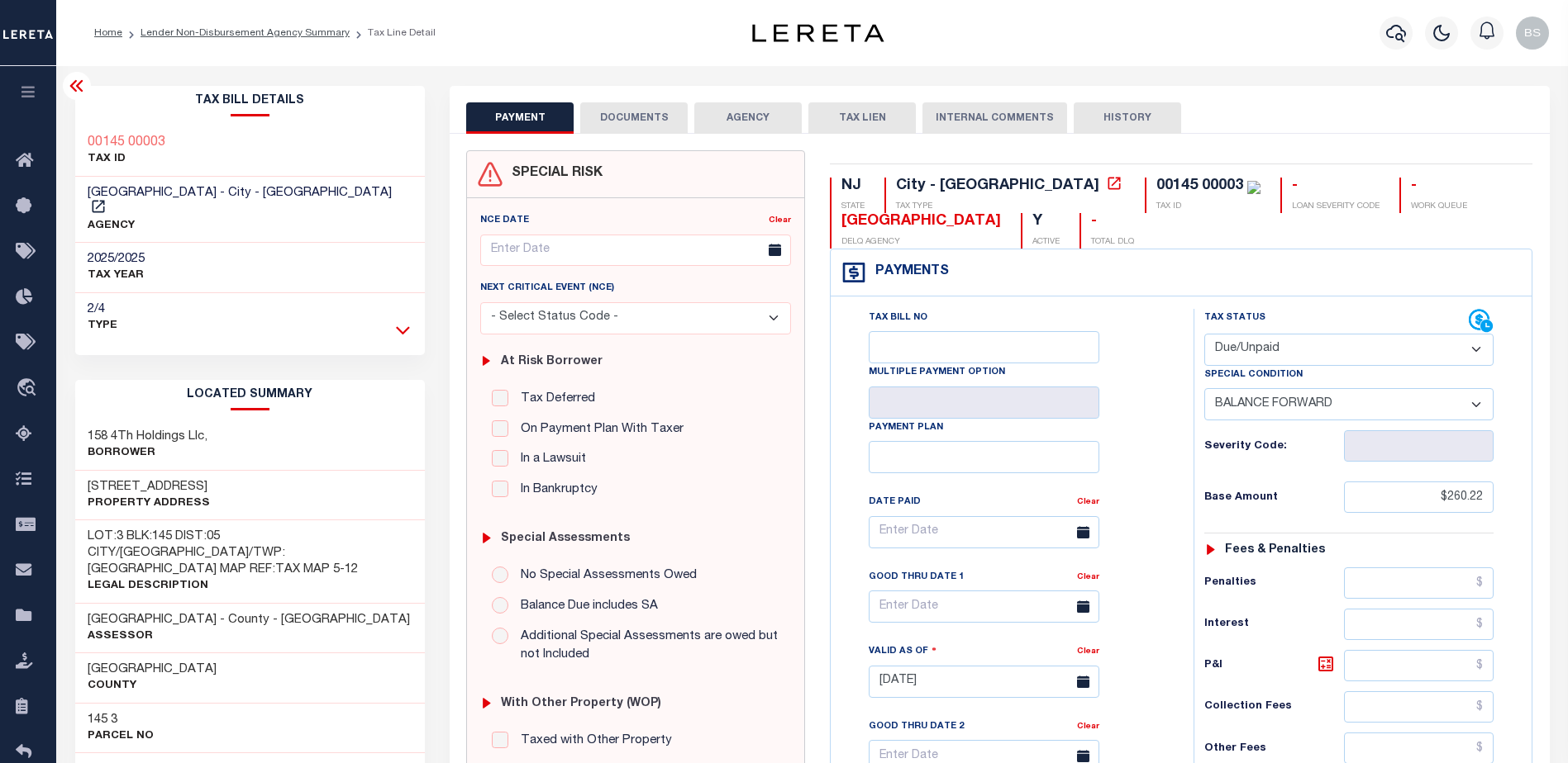
click at [406, 322] on icon at bounding box center [402, 330] width 14 height 17
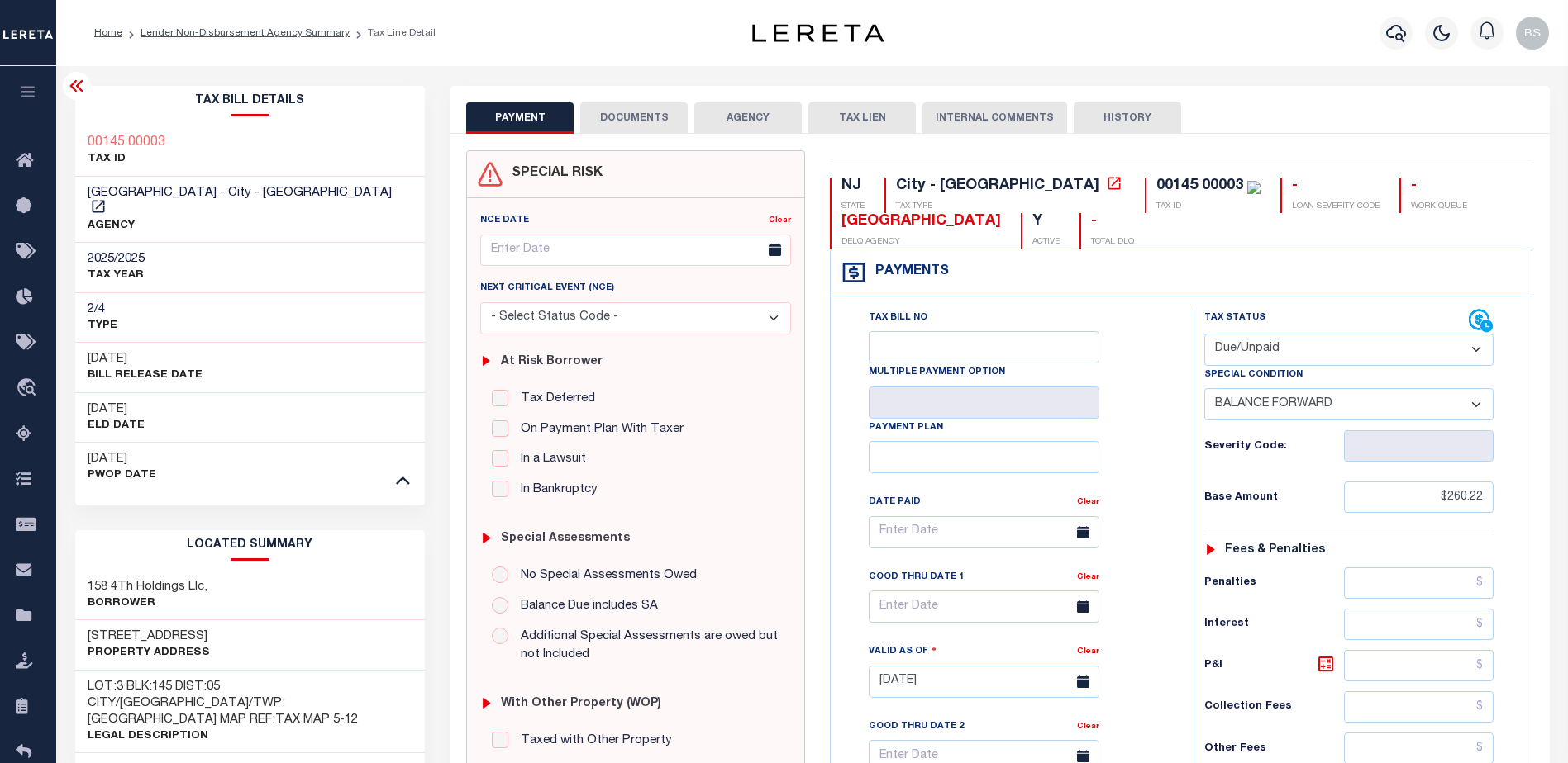
click at [77, 93] on icon at bounding box center [77, 86] width 20 height 20
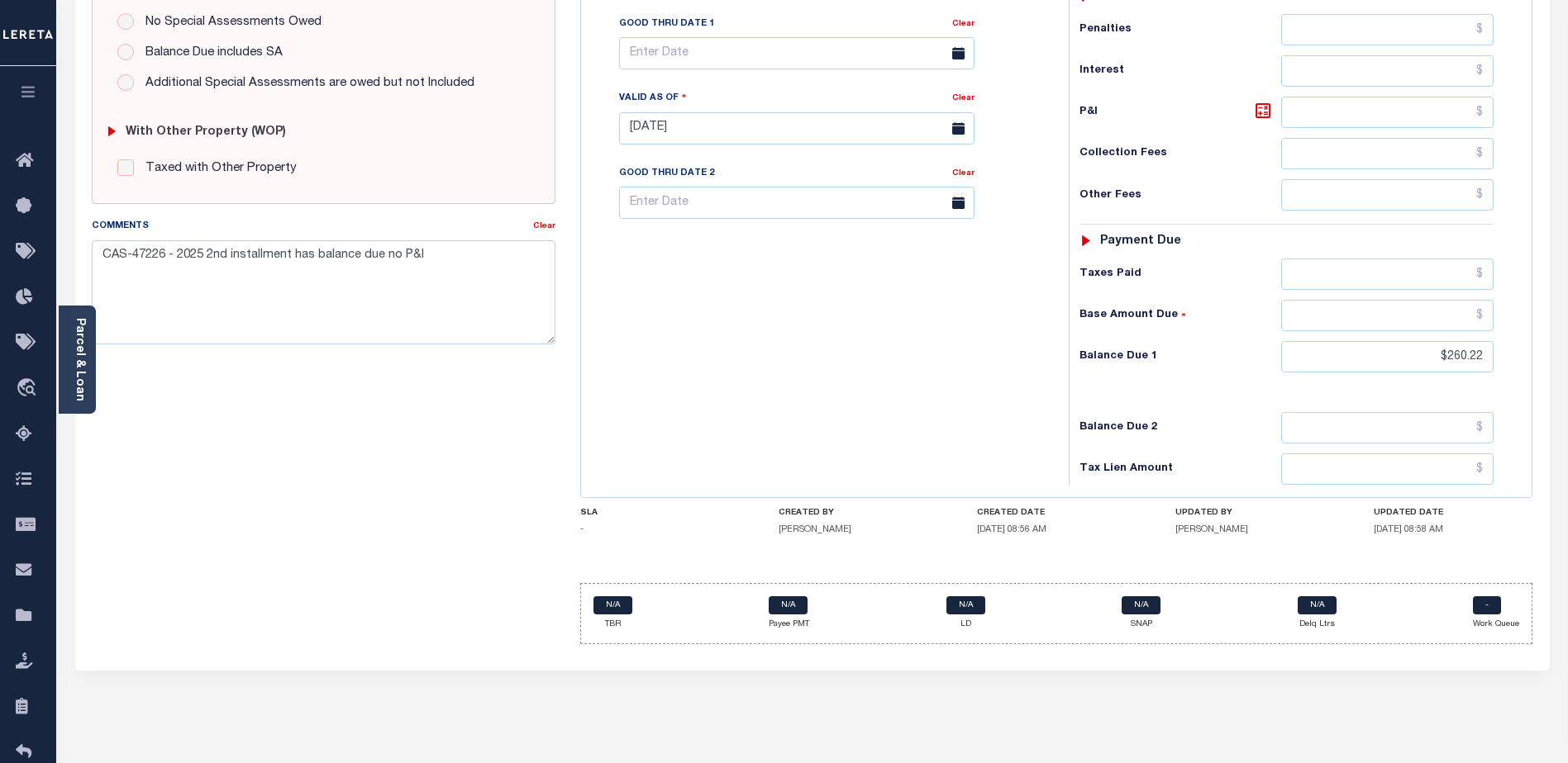
scroll to position [579, 0]
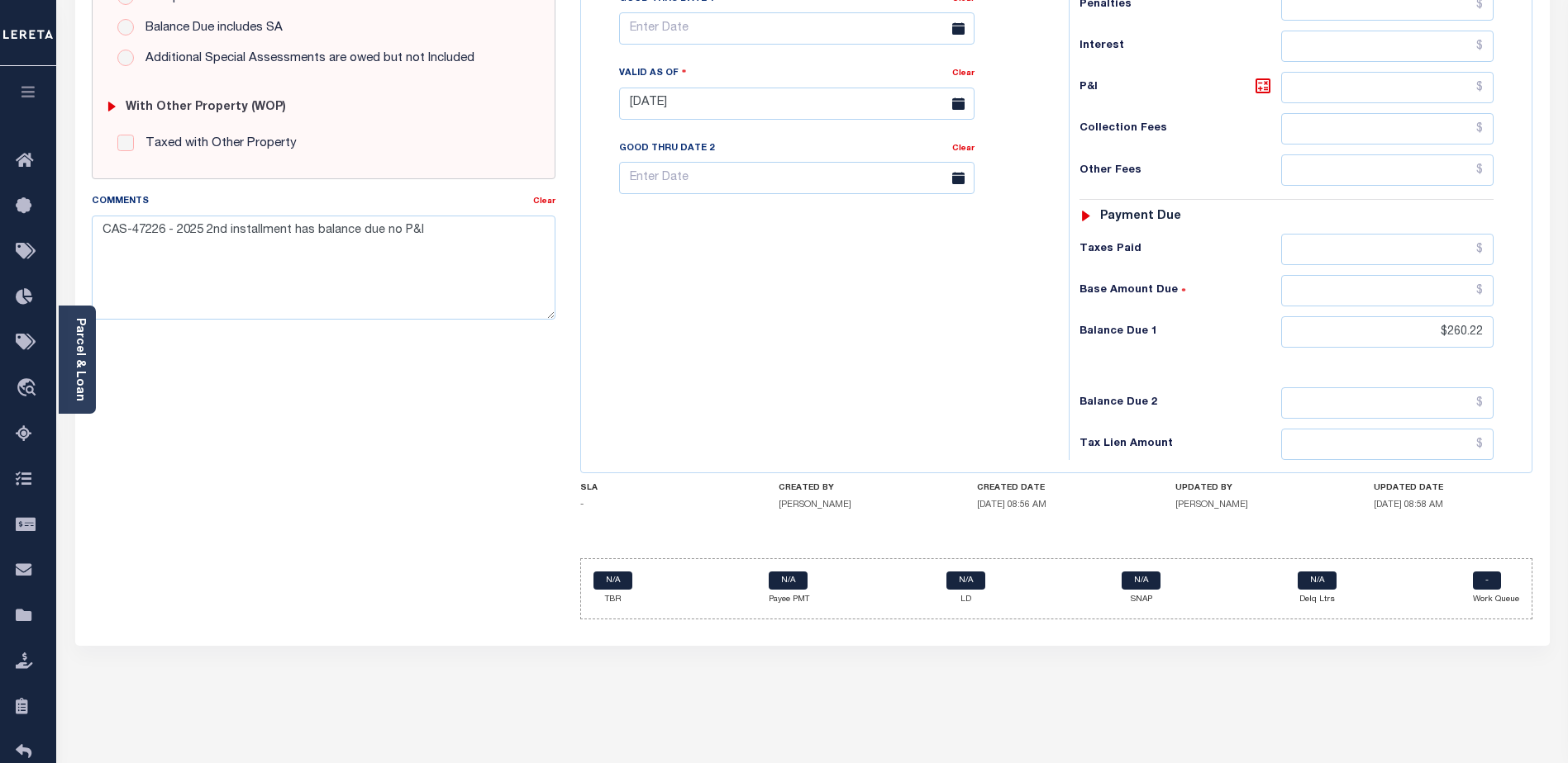
click at [387, 510] on div "SPECIAL RISK NCE Date Clear - Select Status Code -" at bounding box center [323, 103] width 489 height 1061
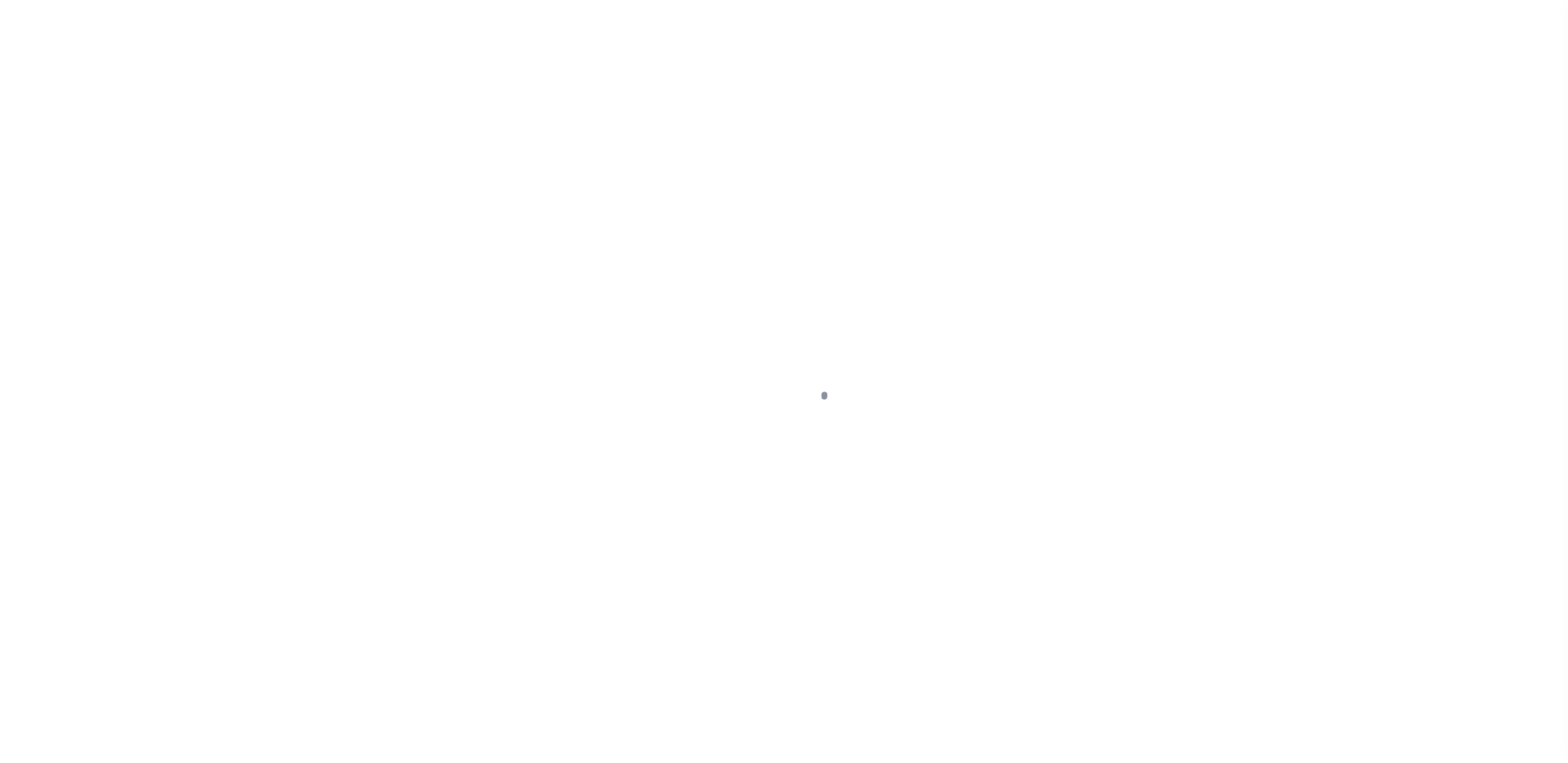
select select "DUE"
select select "33"
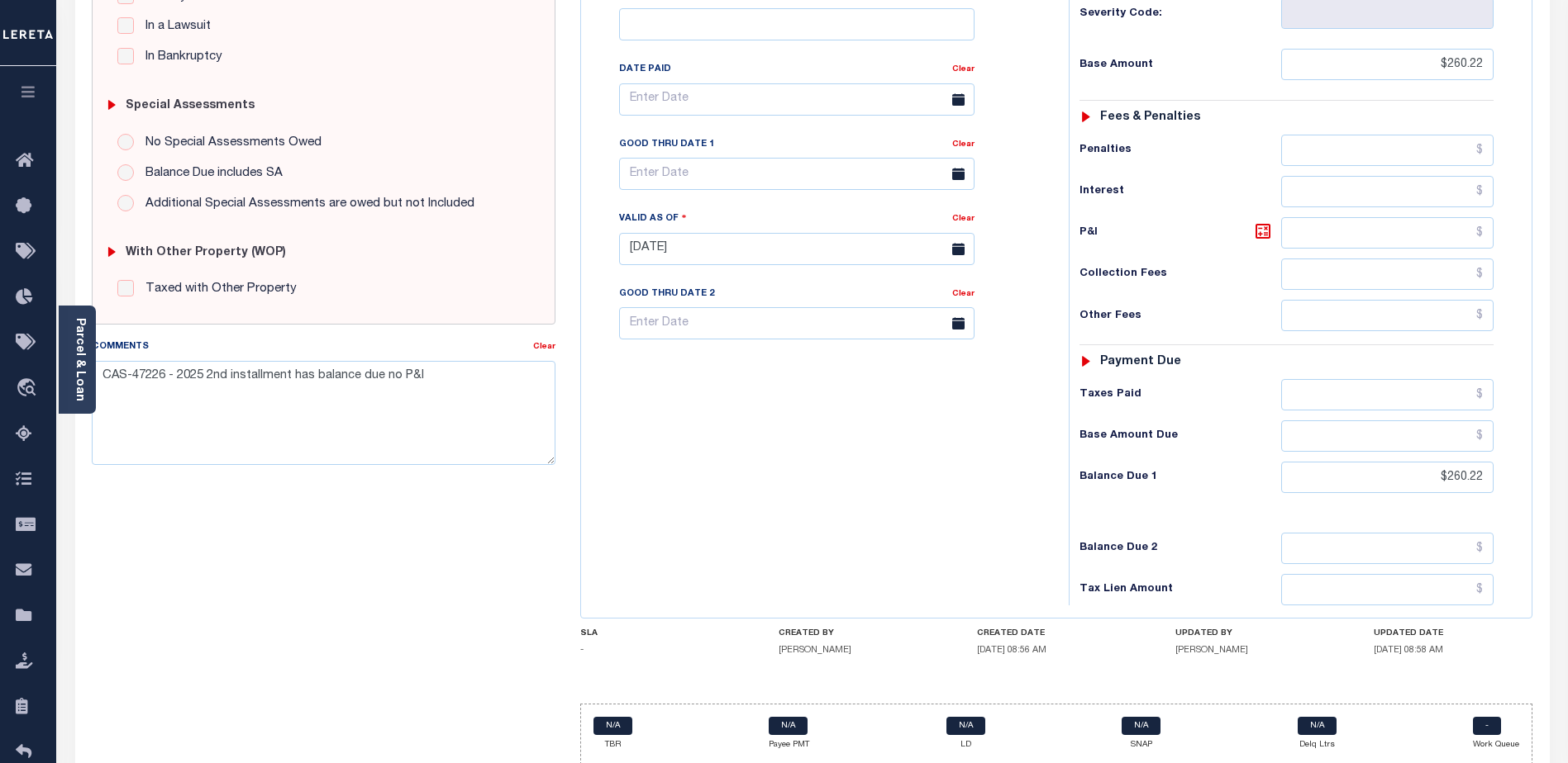
scroll to position [452, 0]
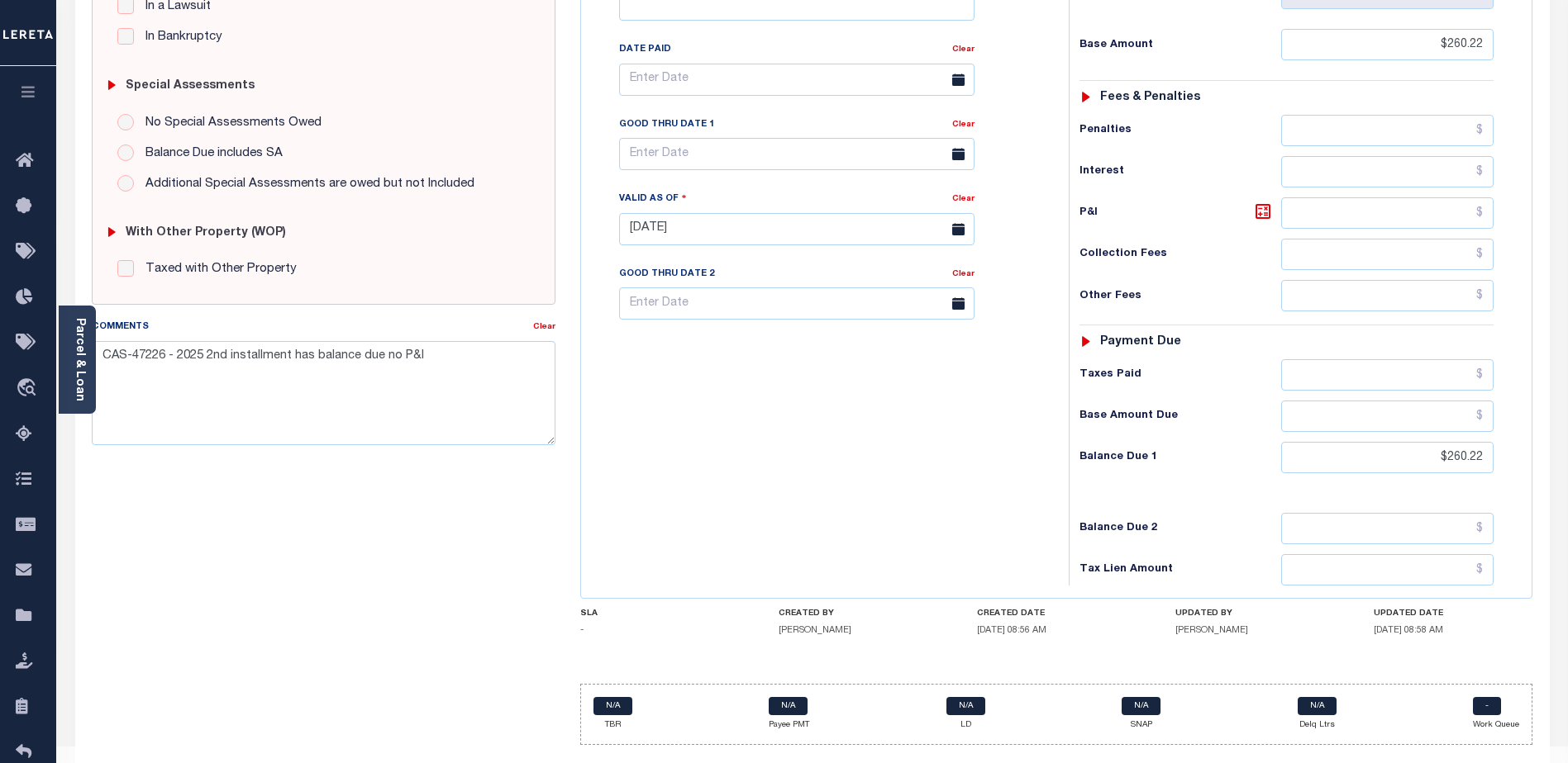
click at [498, 633] on div "SPECIAL RISK NCE Date Clear - Select Status Code -" at bounding box center [323, 228] width 489 height 1061
click at [940, 466] on div "Tax Bill No Multiple Payment Option Payment Plan Clear" at bounding box center [820, 221] width 471 height 729
click at [441, 577] on div "SPECIAL RISK NCE Date Clear - Select Status Code -" at bounding box center [323, 228] width 489 height 1061
click at [760, 456] on div "Tax Bill No Multiple Payment Option Payment Plan Clear" at bounding box center [820, 221] width 471 height 729
click at [308, 550] on div "SPECIAL RISK NCE Date Clear - Select Status Code -" at bounding box center [323, 228] width 489 height 1061
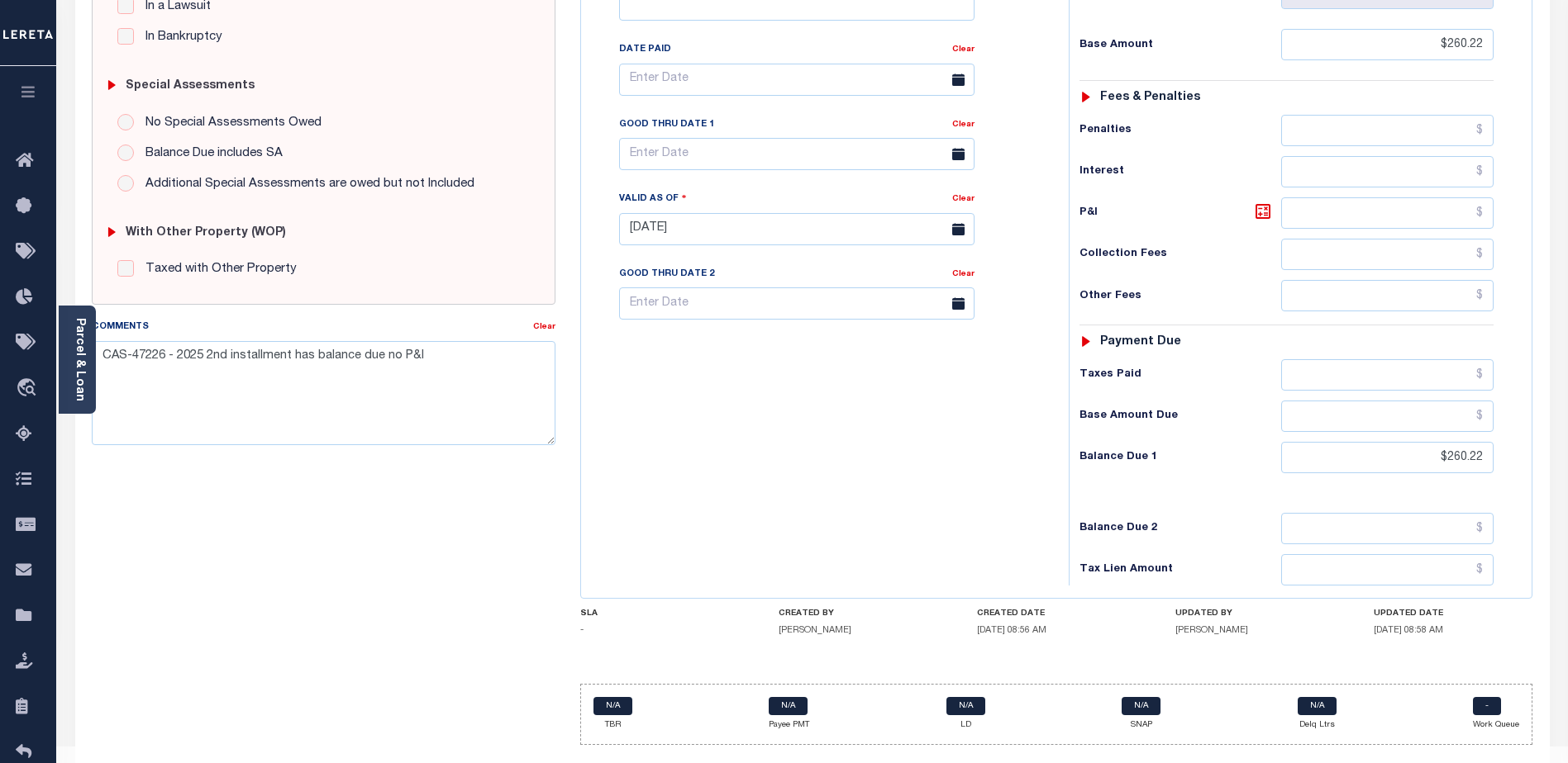
click at [444, 529] on div "SPECIAL RISK NCE Date Clear - Select Status Code -" at bounding box center [323, 228] width 489 height 1061
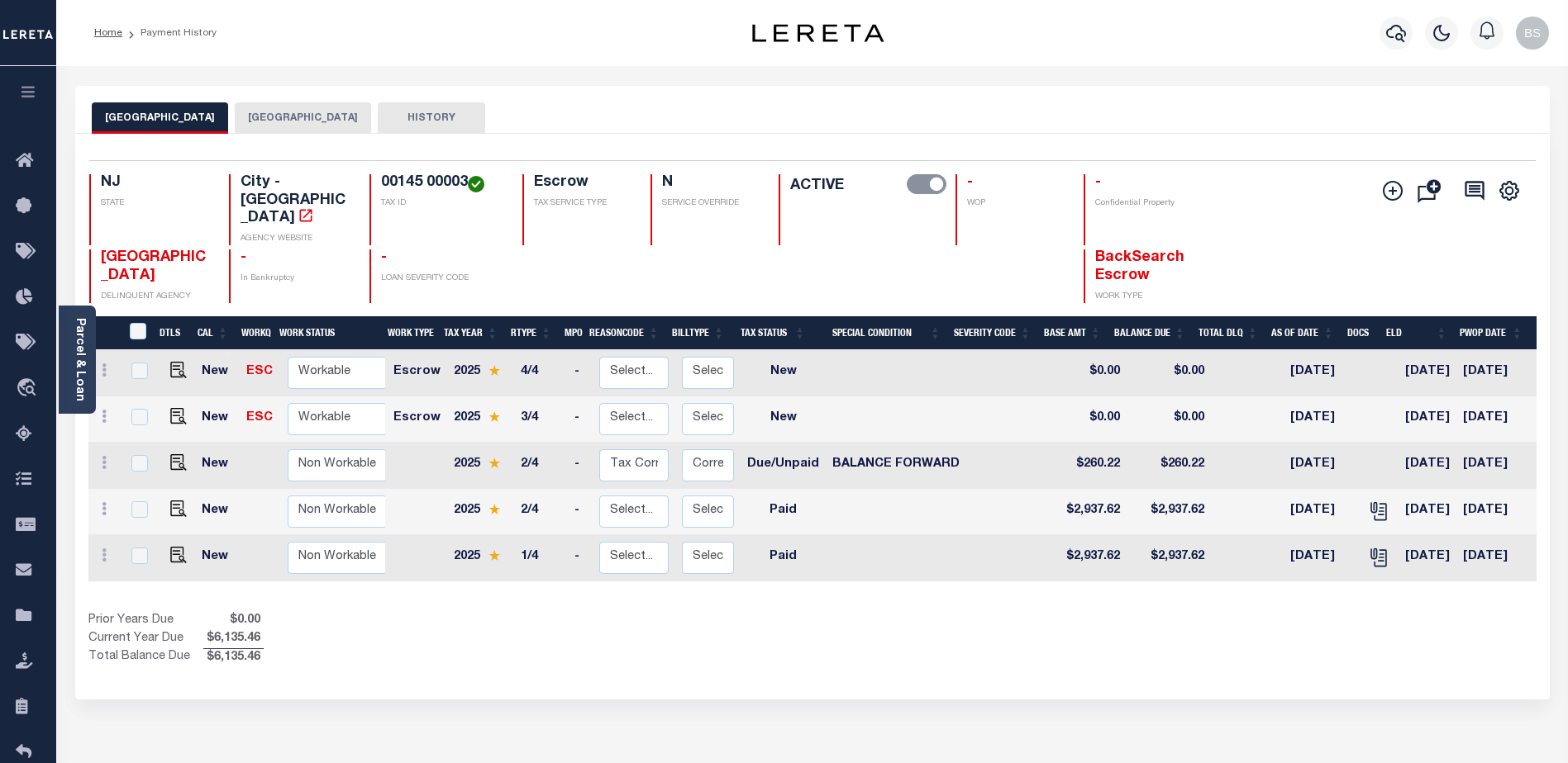
click at [81, 347] on link "Parcel & Loan" at bounding box center [79, 360] width 12 height 84
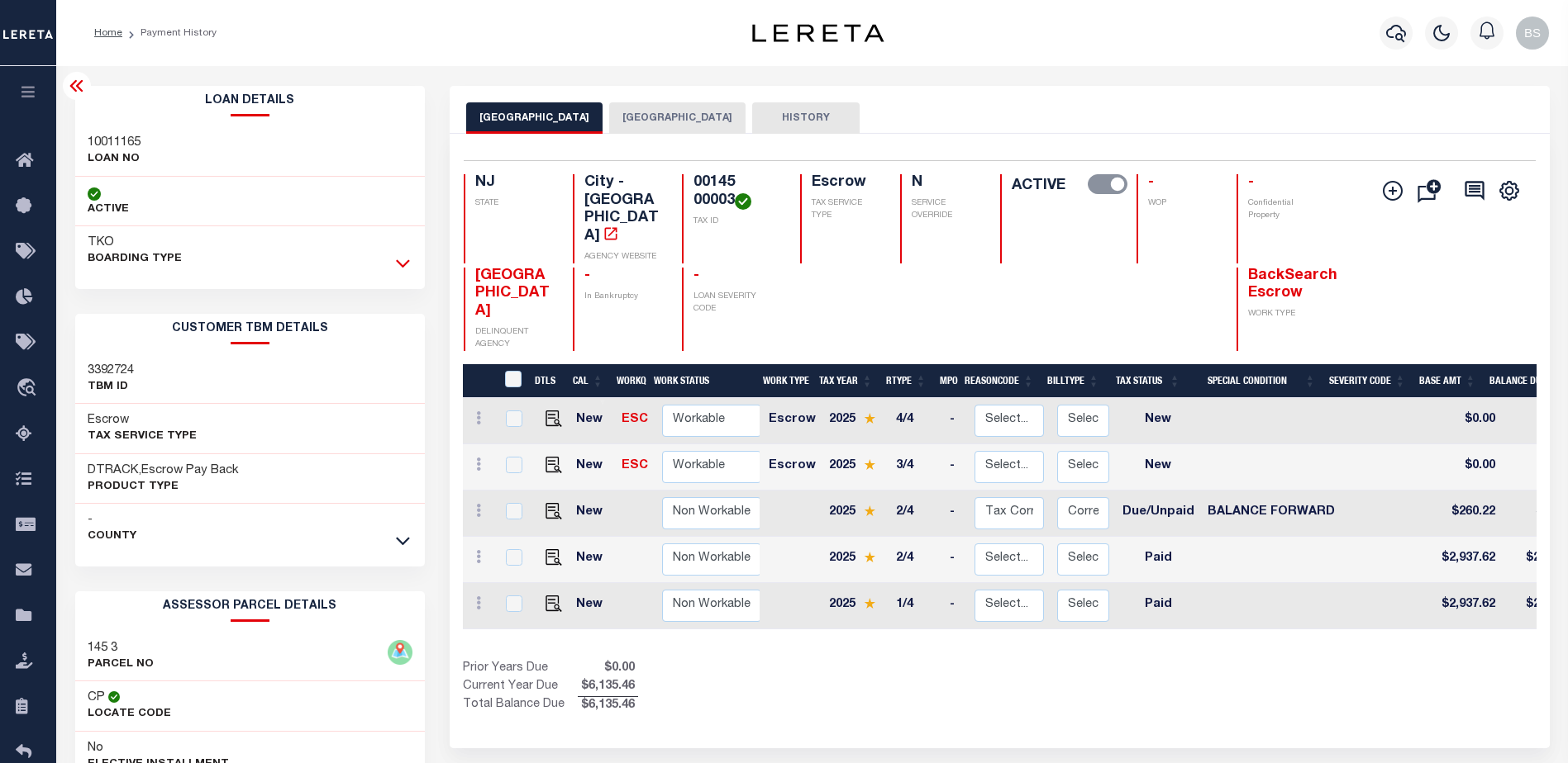
click at [402, 264] on icon at bounding box center [402, 263] width 14 height 17
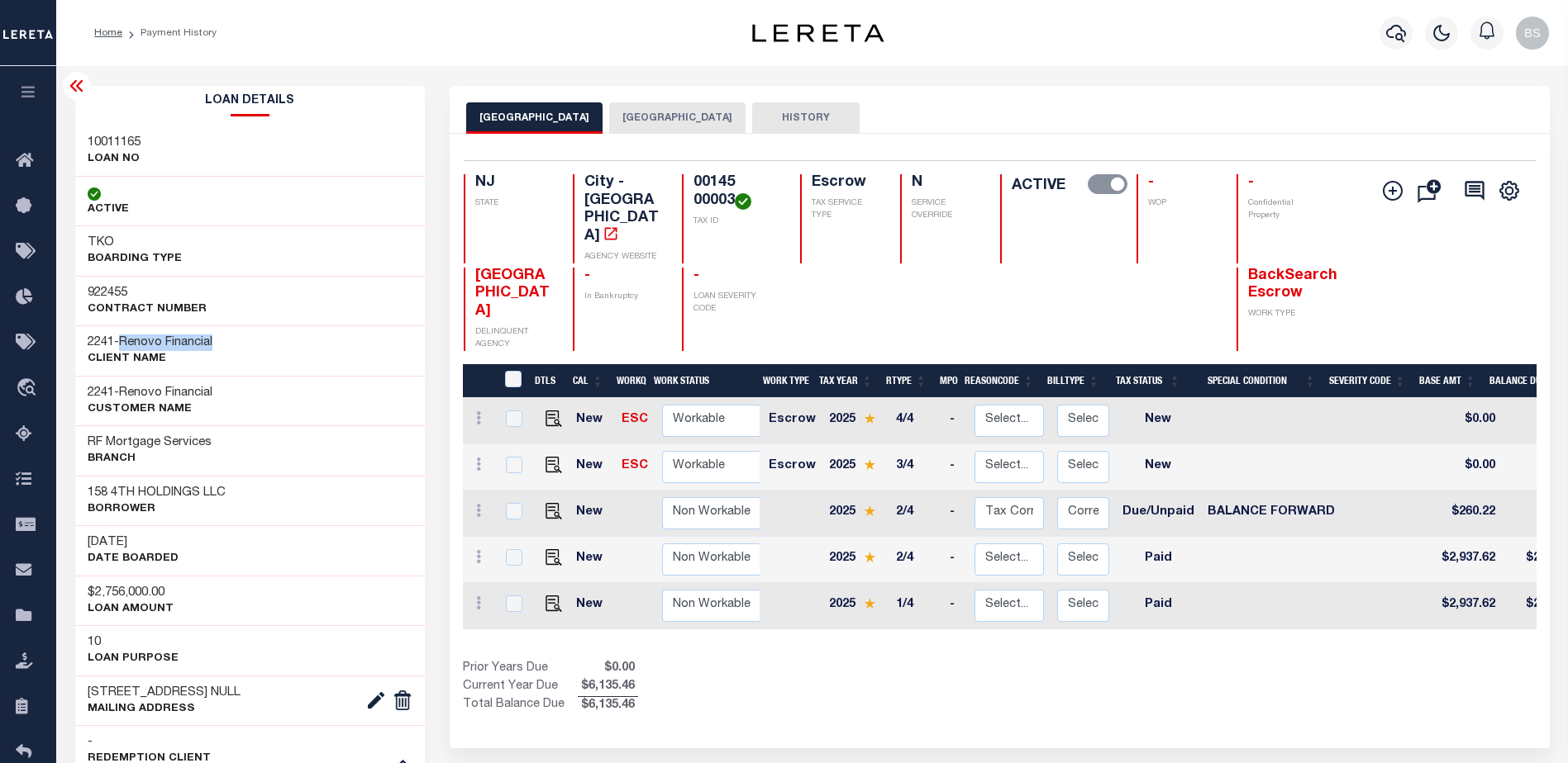
drag, startPoint x: 126, startPoint y: 339, endPoint x: 252, endPoint y: 333, distance: 126.1
click at [252, 333] on div "2241 - Renovo Financial CLIENT Name" at bounding box center [251, 350] width 351 height 50
copy span "Renovo Financial"
click at [25, 168] on icon at bounding box center [28, 161] width 26 height 21
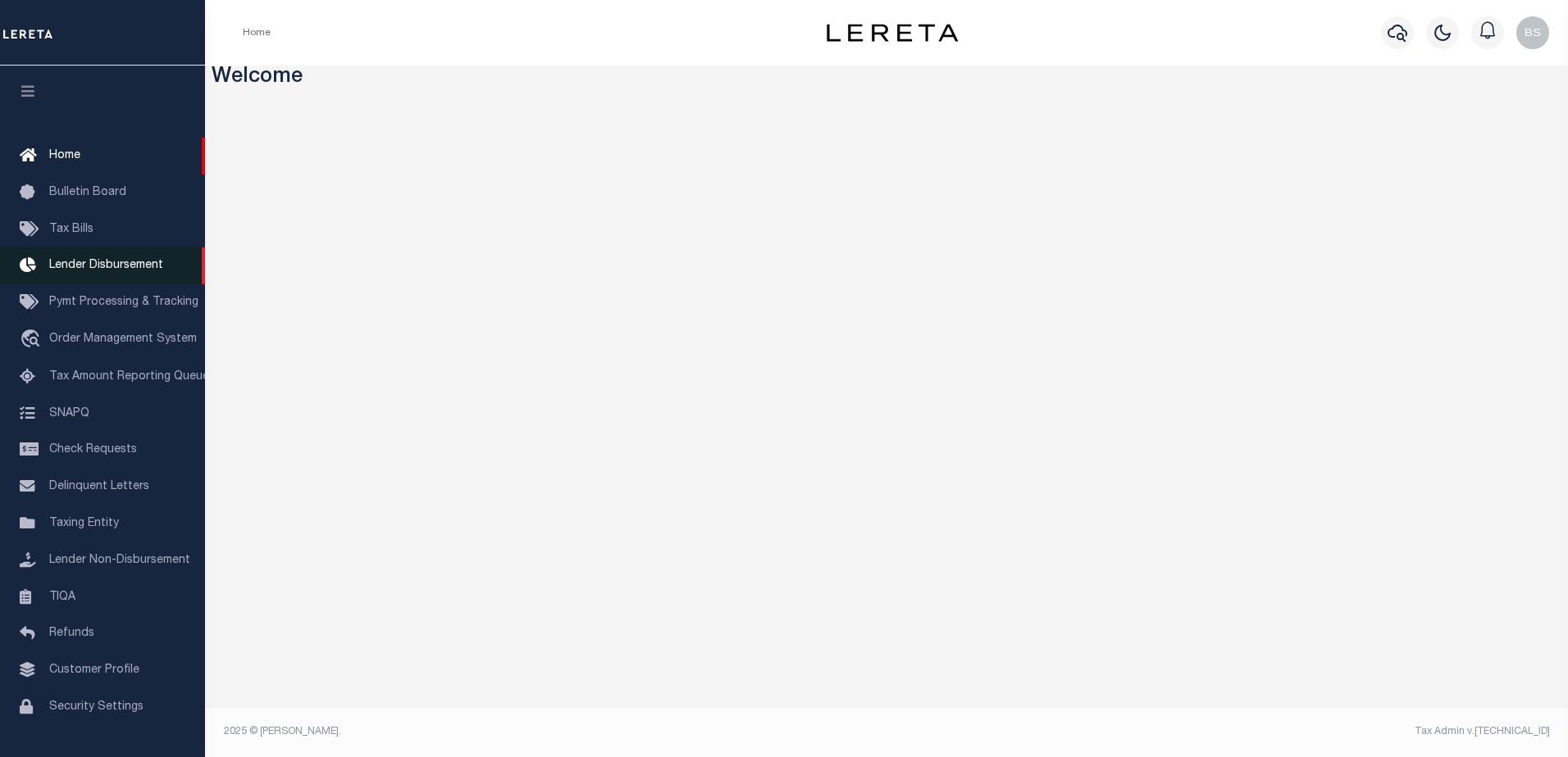
click at [105, 271] on span "Lender Disbursement" at bounding box center [106, 265] width 114 height 12
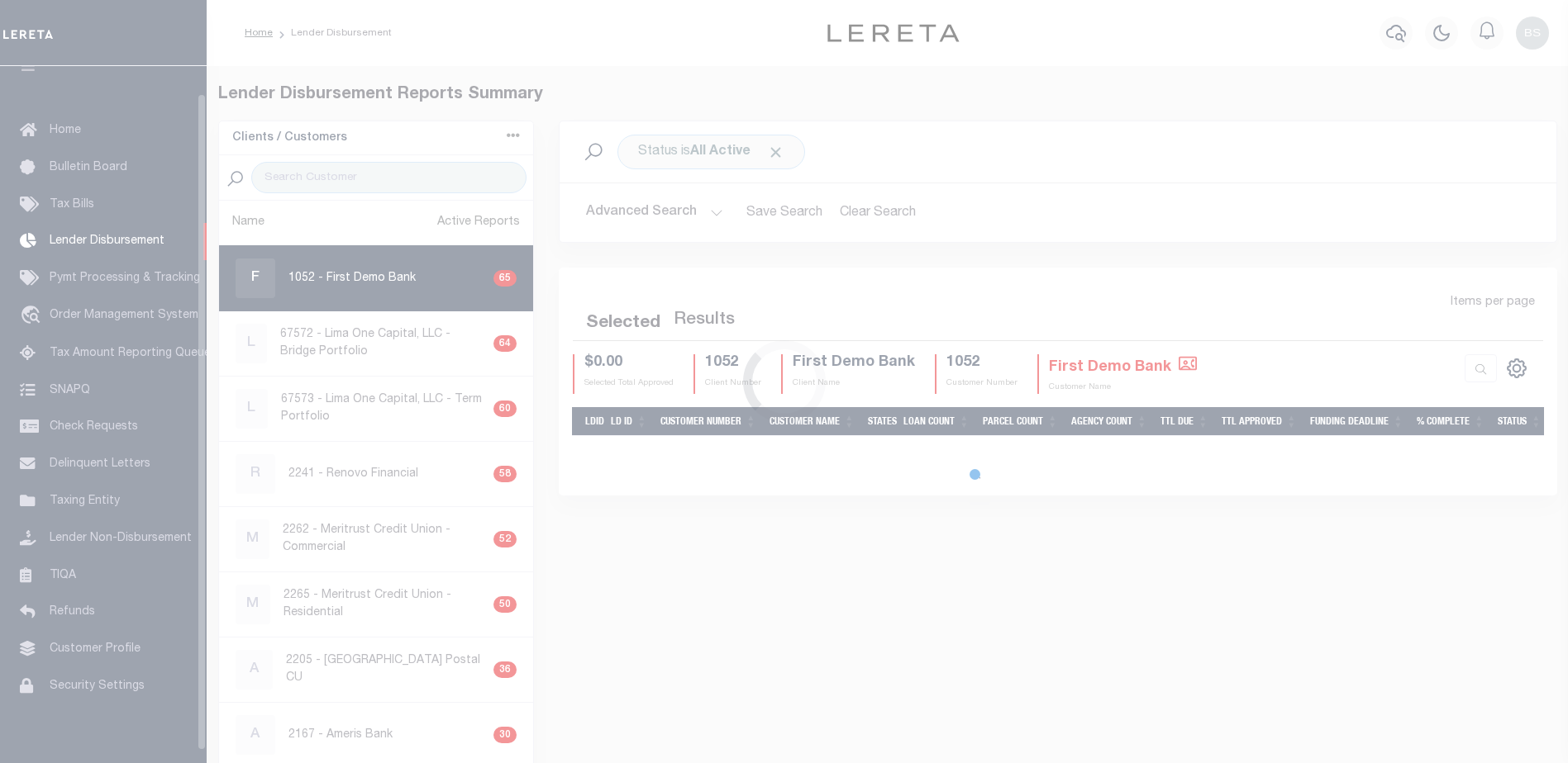
scroll to position [29, 0]
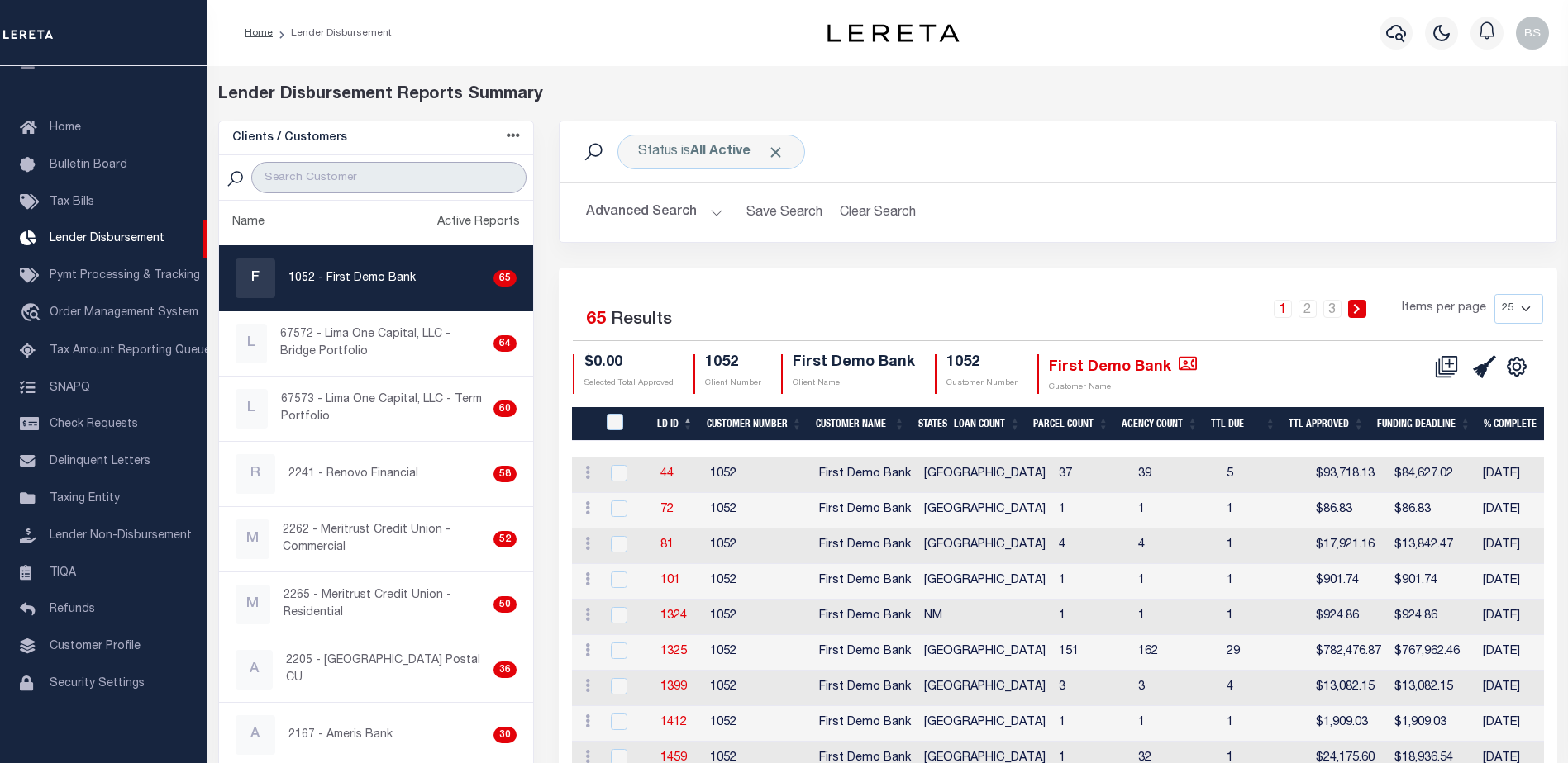
click at [398, 173] on input "search" at bounding box center [389, 177] width 275 height 32
paste input "Renovo Financial"
type input "Renovo Financial"
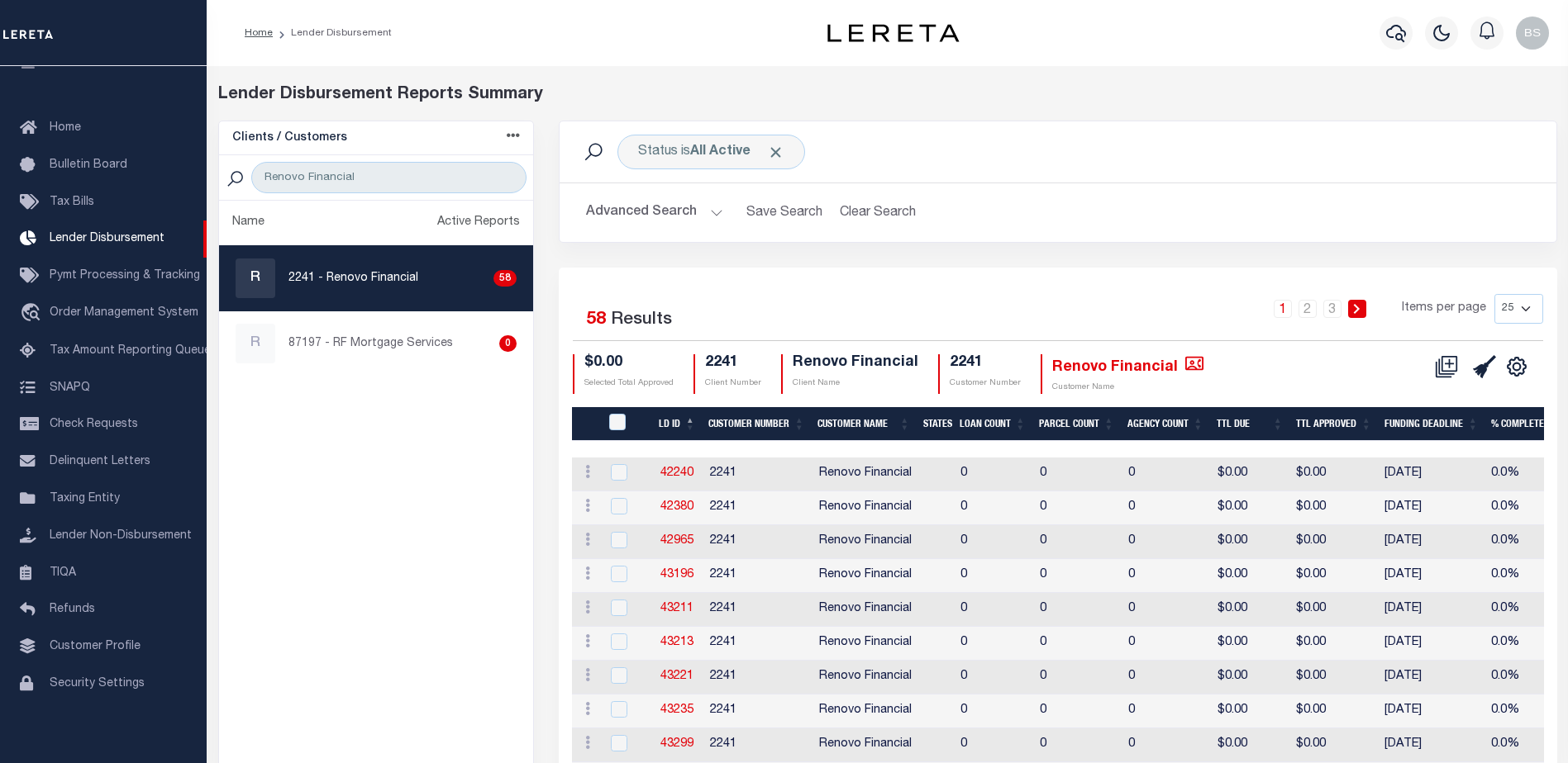
drag, startPoint x: 417, startPoint y: 292, endPoint x: 441, endPoint y: 287, distance: 24.5
click at [418, 292] on div "R 2241 - Renovo Financial 58" at bounding box center [376, 279] width 282 height 40
checkbox input "true"
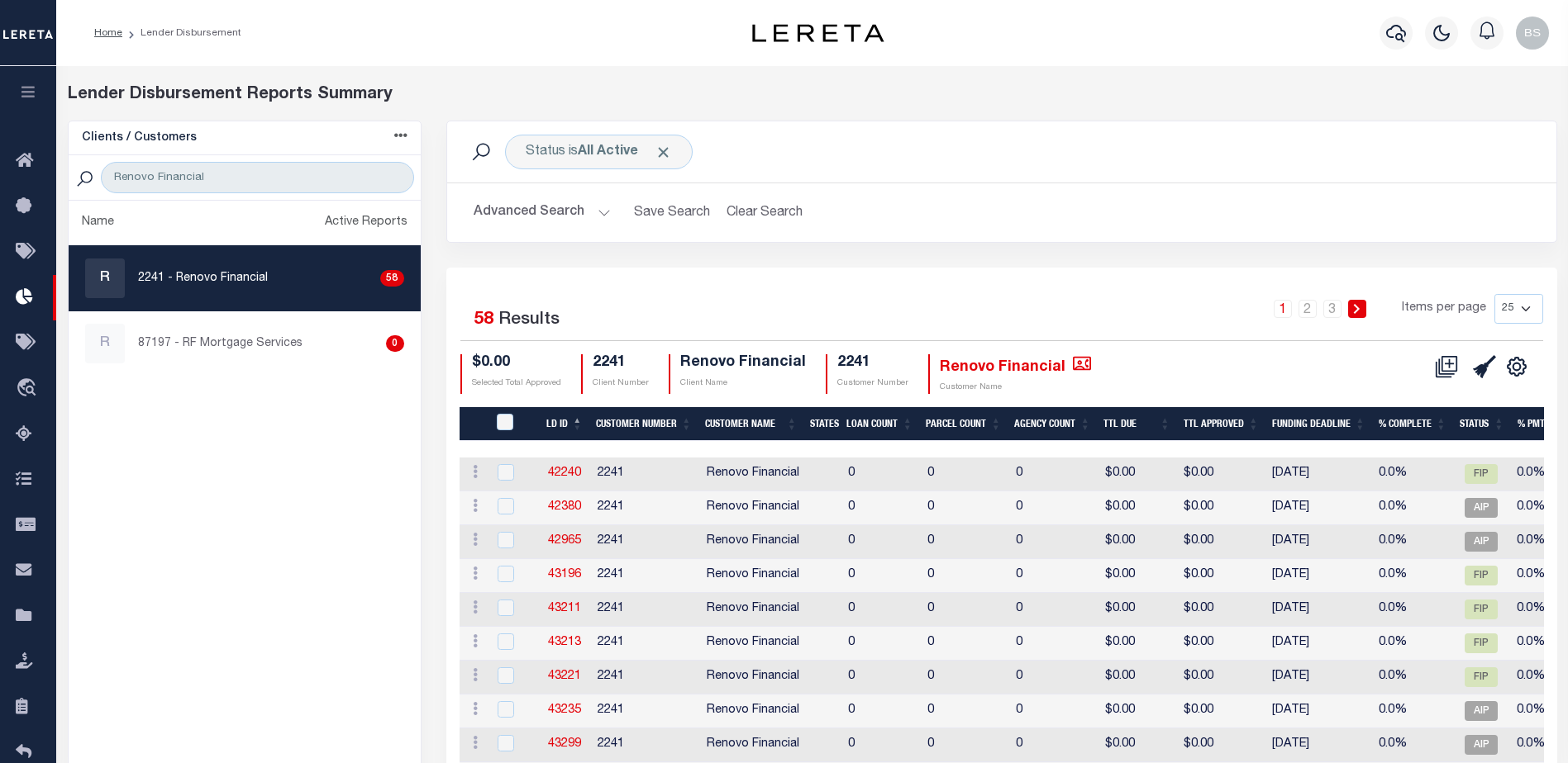
drag, startPoint x: 1527, startPoint y: 307, endPoint x: 1522, endPoint y: 324, distance: 17.7
click at [1527, 307] on select "25 50 100 200" at bounding box center [1519, 309] width 49 height 30
select select "200"
click at [1494, 294] on select "25 50 100 200" at bounding box center [1519, 309] width 49 height 30
click at [1442, 368] on icon at bounding box center [1448, 362] width 15 height 15
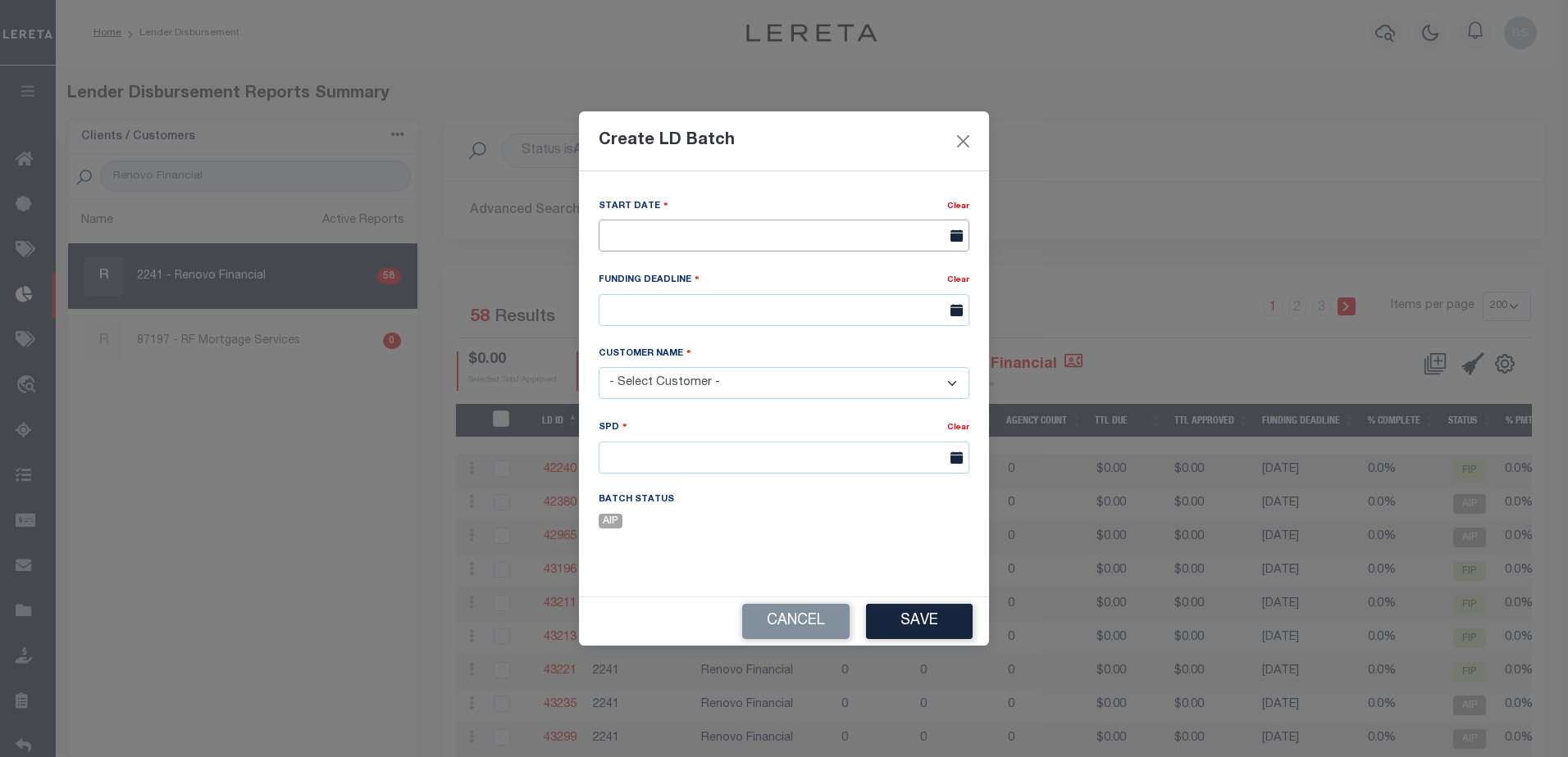
click at [784, 231] on input "text" at bounding box center [784, 235] width 371 height 32
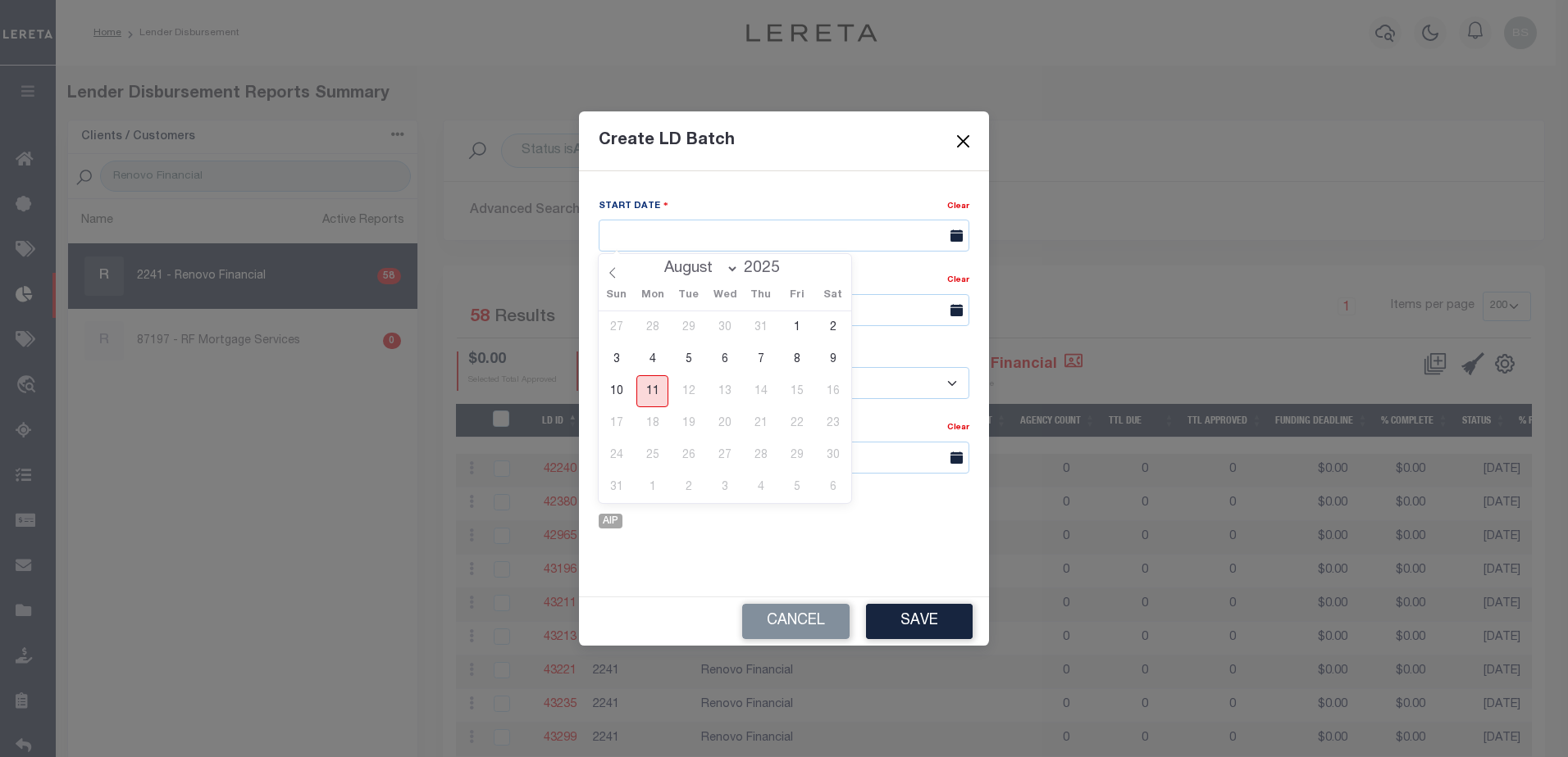
click at [659, 386] on span "11" at bounding box center [652, 391] width 32 height 32
type input "[DATE]"
click at [694, 306] on input "text" at bounding box center [784, 310] width 371 height 32
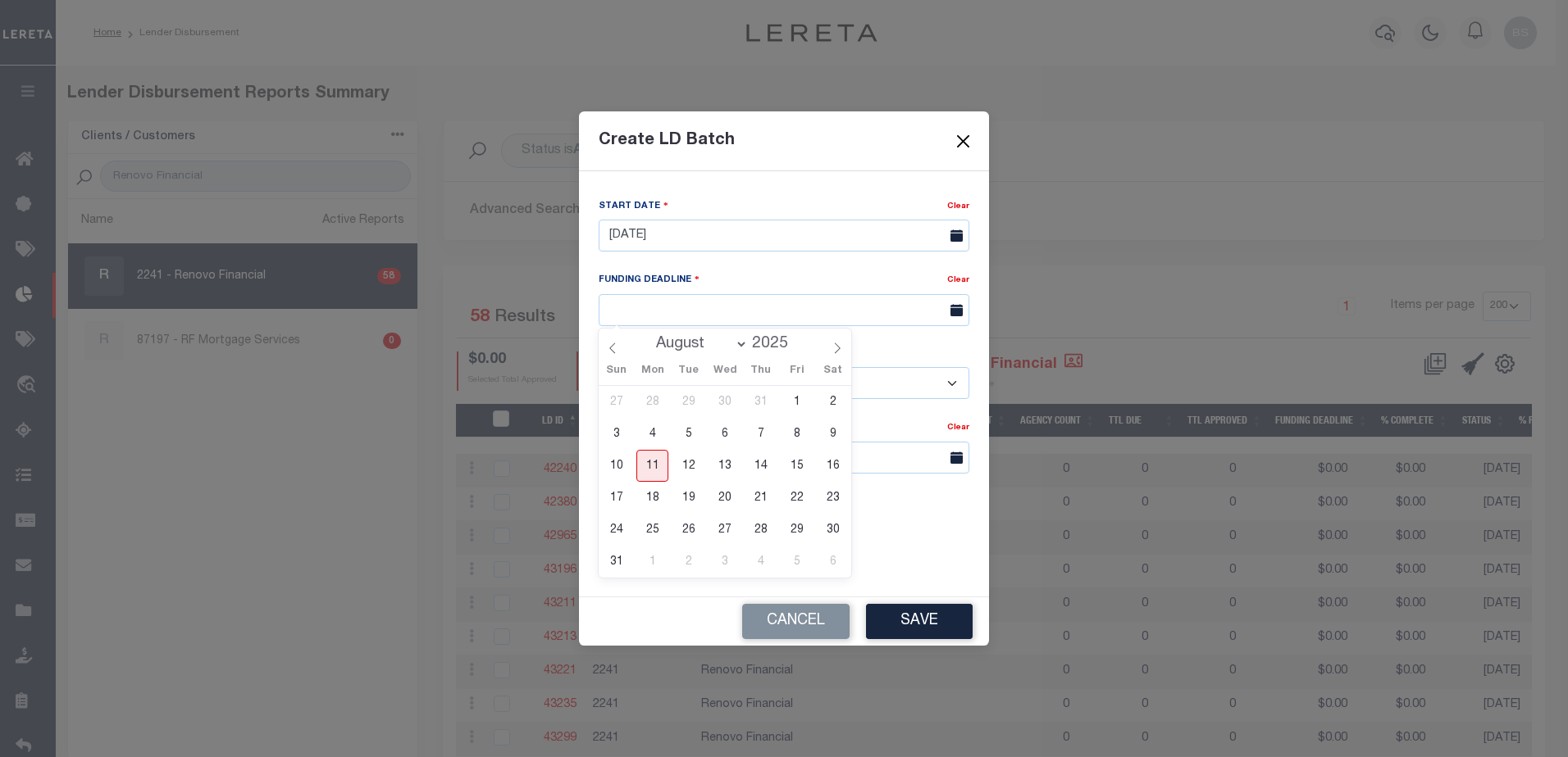
drag, startPoint x: 657, startPoint y: 501, endPoint x: 656, endPoint y: 470, distance: 31.0
click at [657, 500] on span "18" at bounding box center [652, 497] width 32 height 32
type input "08/18/25"
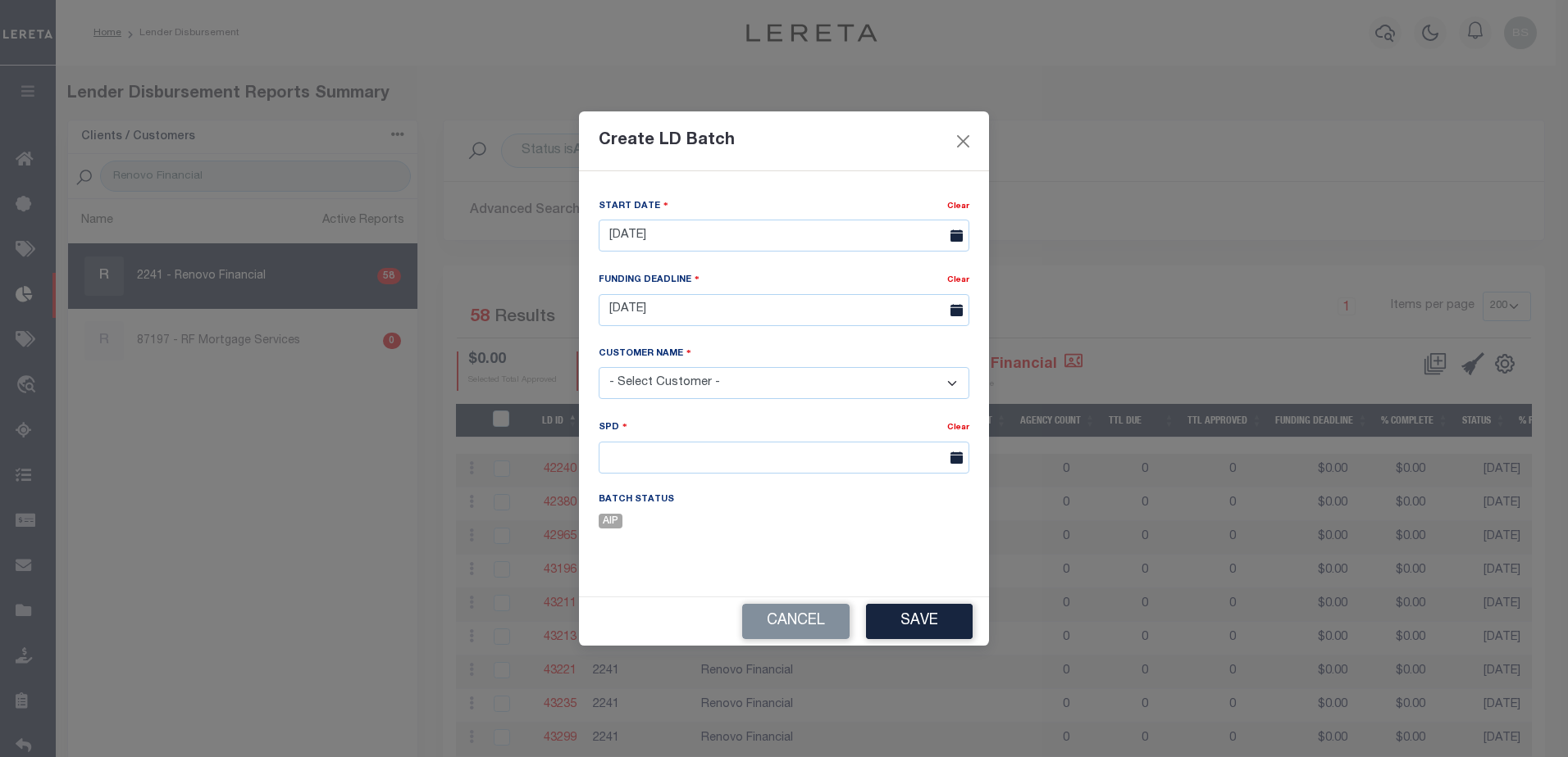
click at [696, 386] on select "- Select Customer - Accumatch - Refunds All In Credit Union Amarillo National B…" at bounding box center [784, 383] width 371 height 32
select select "2241"
click at [599, 368] on select "- Select Customer - Accumatch - Refunds All In Credit Union Amarillo National B…" at bounding box center [784, 383] width 371 height 32
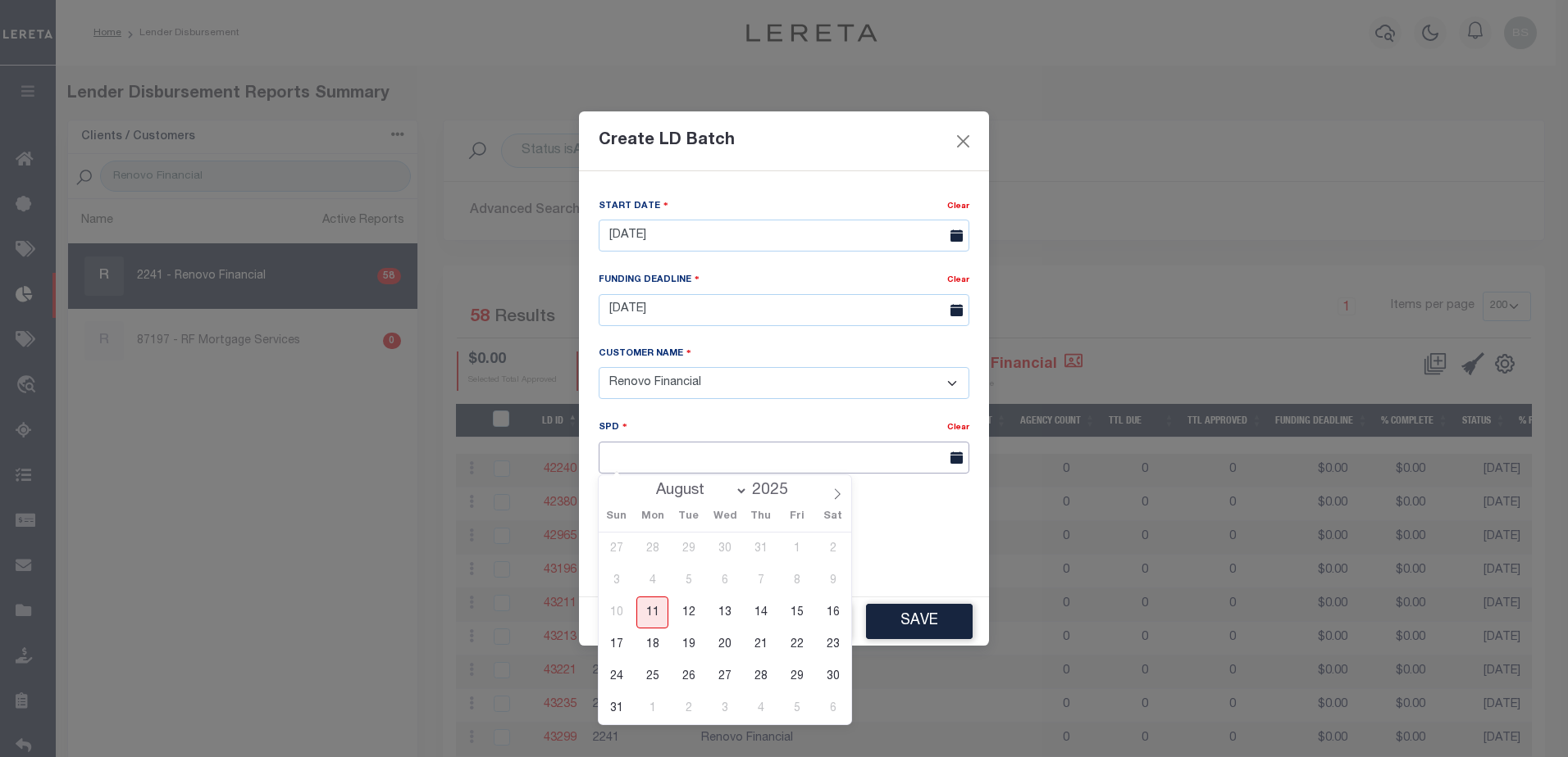
click at [751, 455] on input "text" at bounding box center [784, 457] width 371 height 32
click at [654, 648] on span "18" at bounding box center [652, 644] width 32 height 32
type input "08/18/2025"
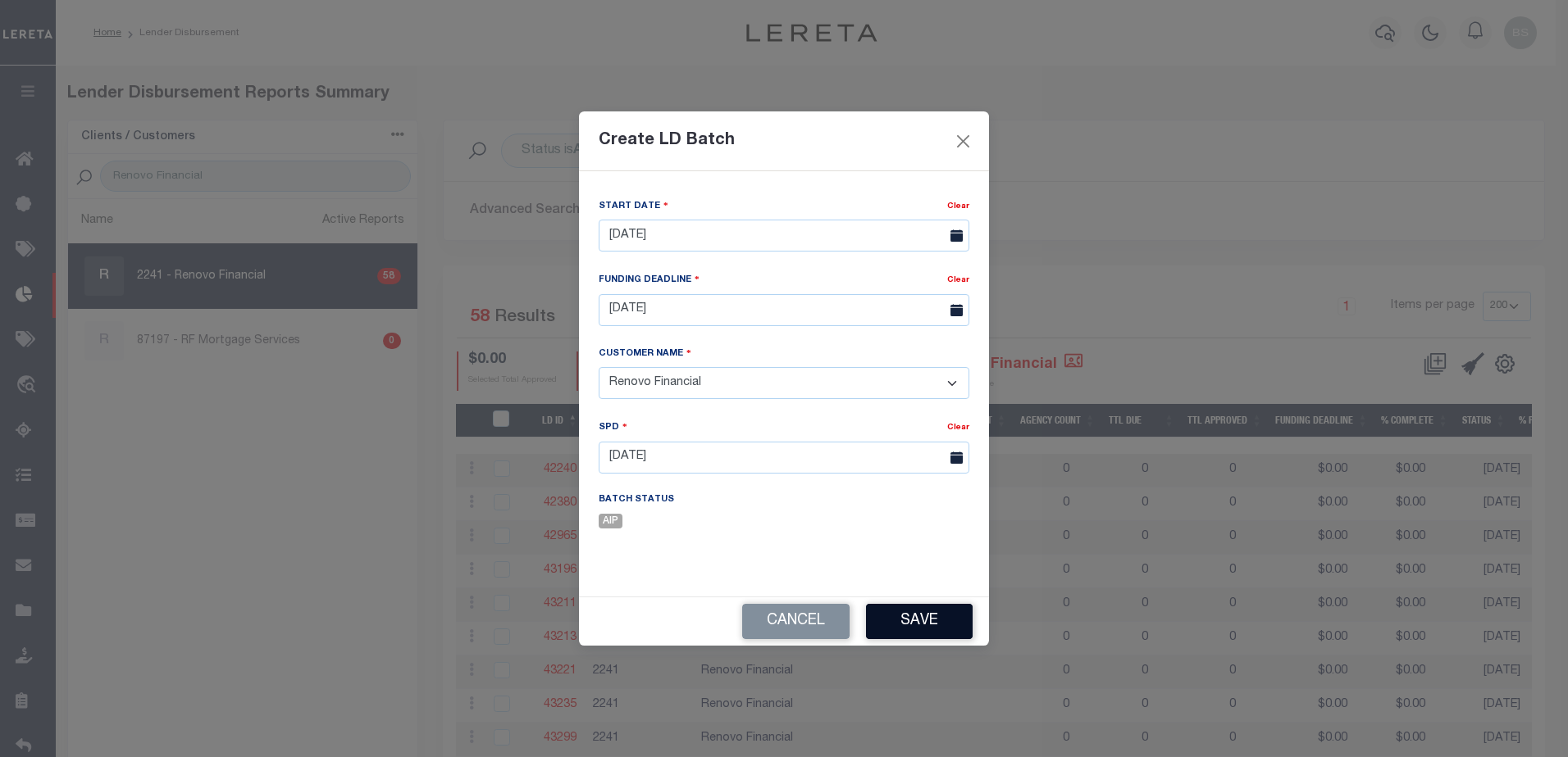
click at [882, 626] on button "Save" at bounding box center [920, 621] width 106 height 35
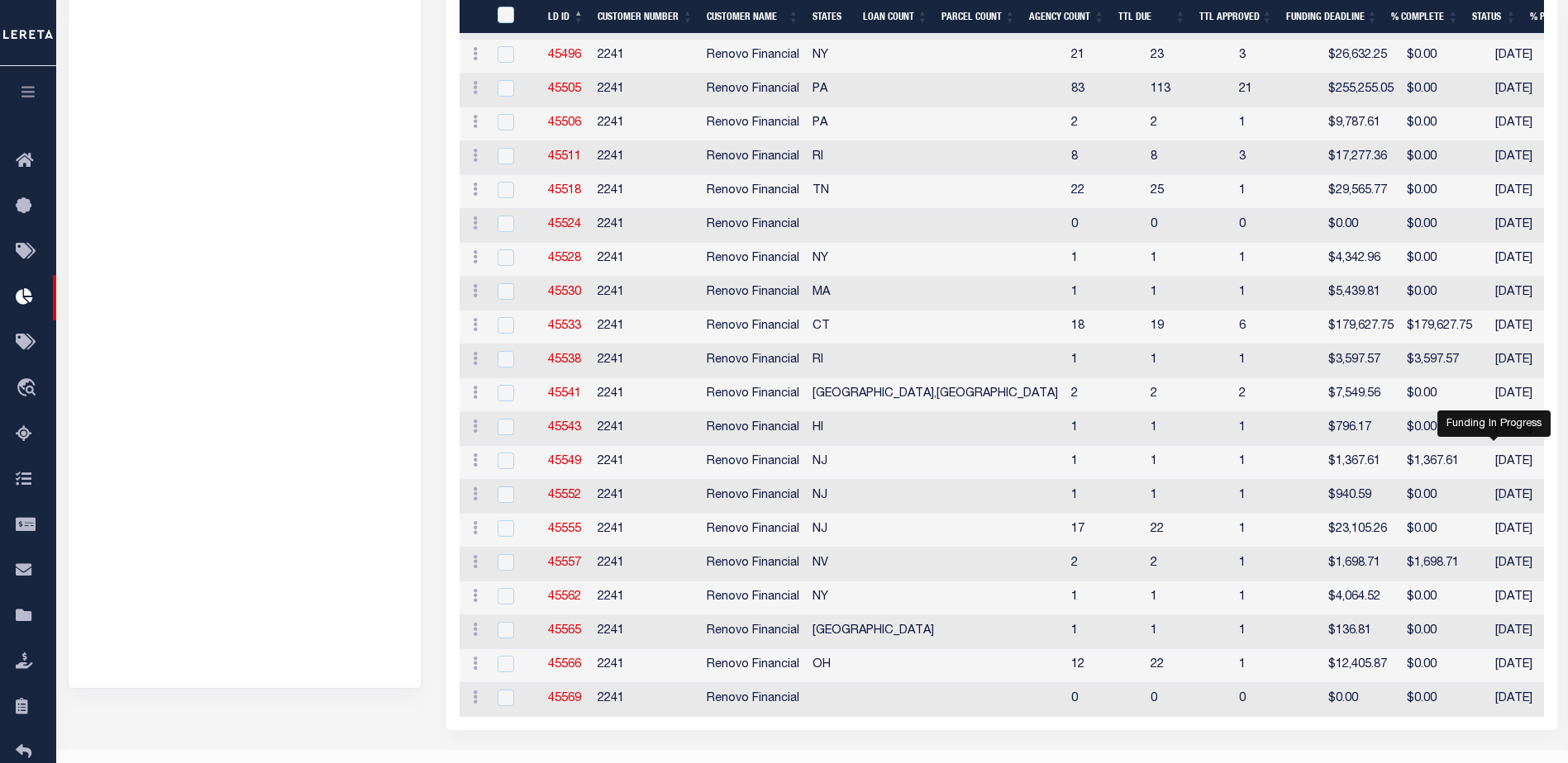
scroll to position [1768, 0]
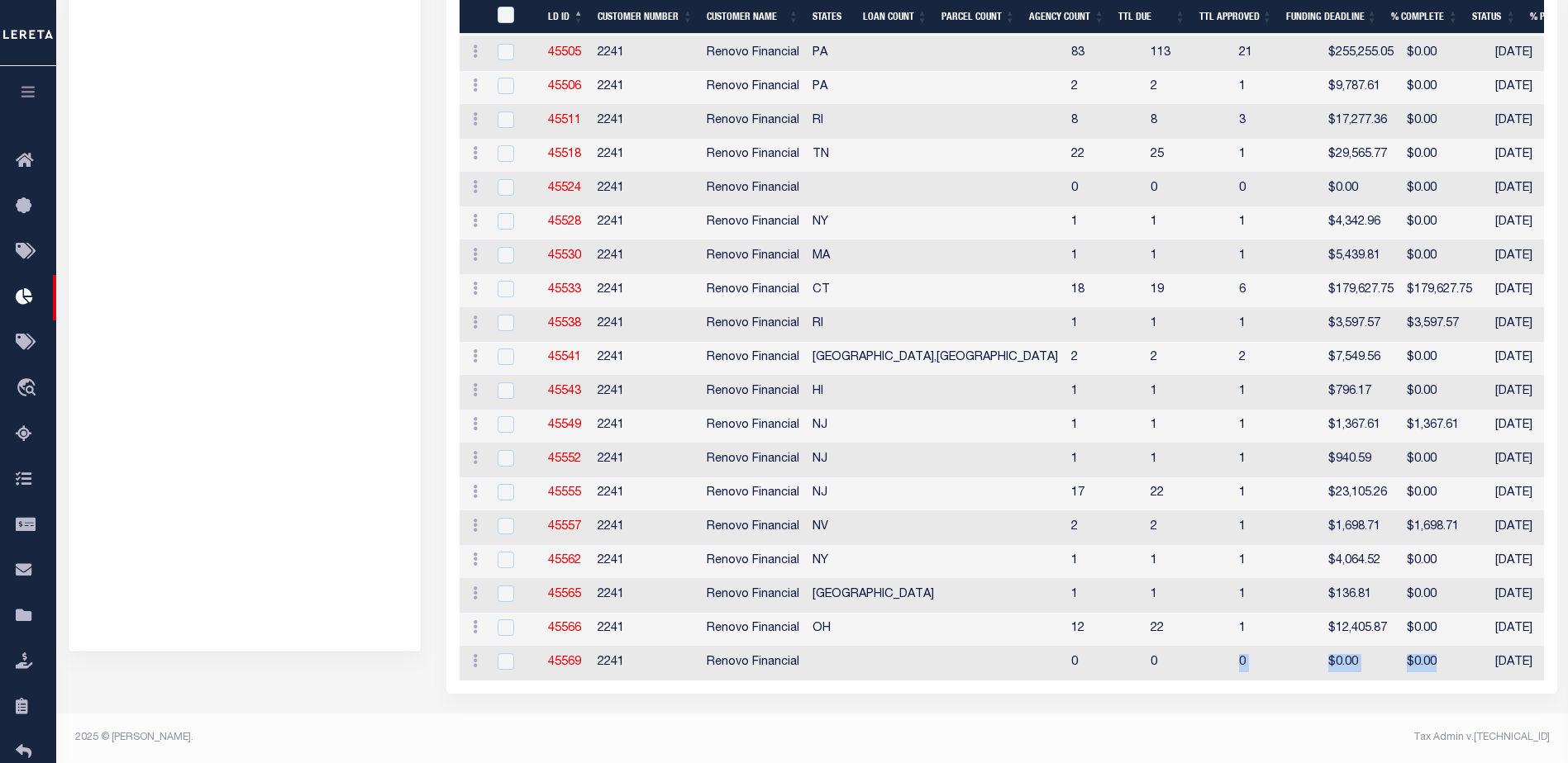
drag, startPoint x: 1012, startPoint y: 668, endPoint x: 1275, endPoint y: 667, distance: 263.0
click at [1275, 667] on tr "ACTIONS Delete Batch 45569 2241 Renovo Financial 0 0 0 $0.00 $0.00 08/18/2025 0…" at bounding box center [1491, 663] width 2062 height 34
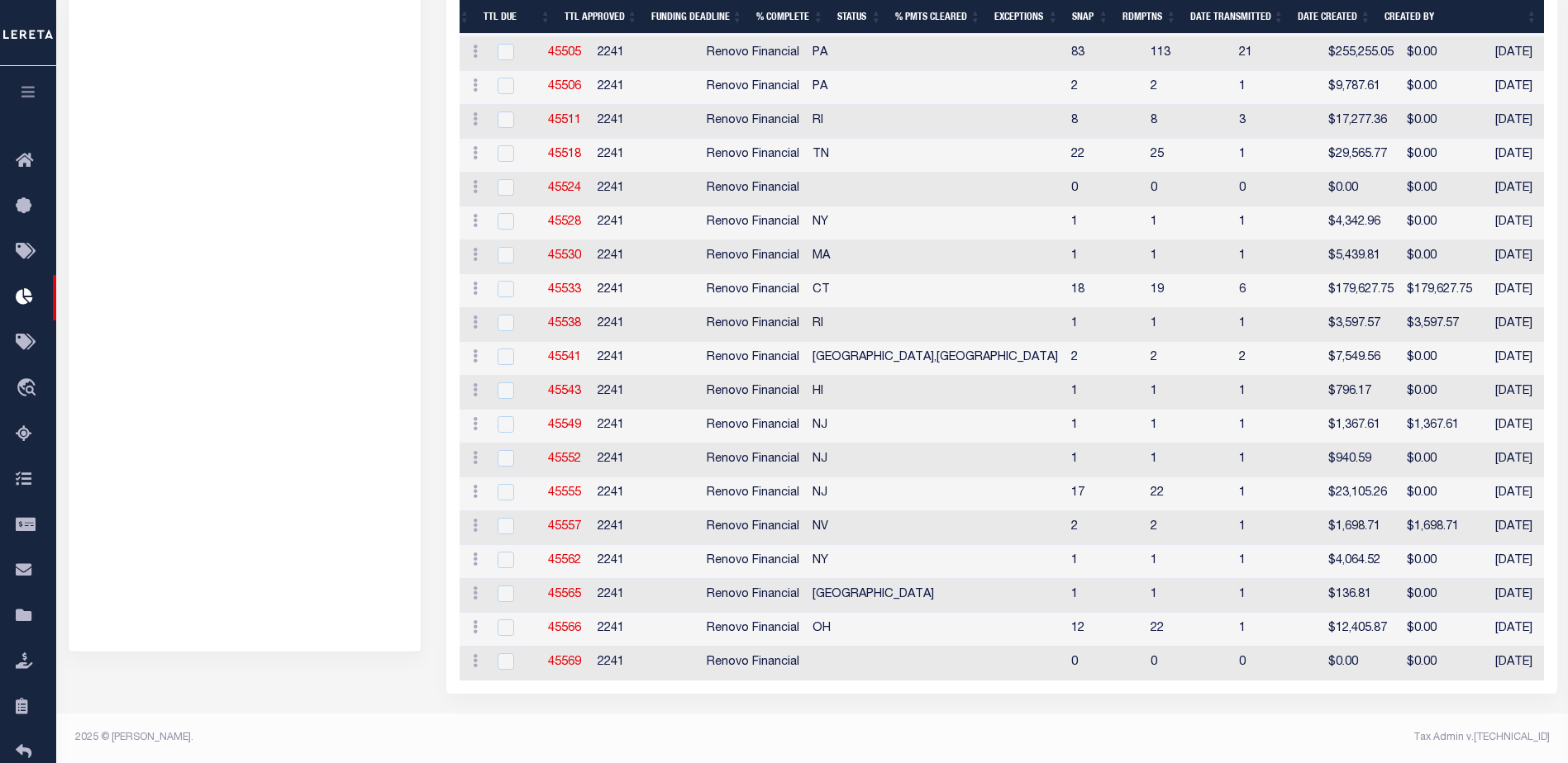
scroll to position [0, 0]
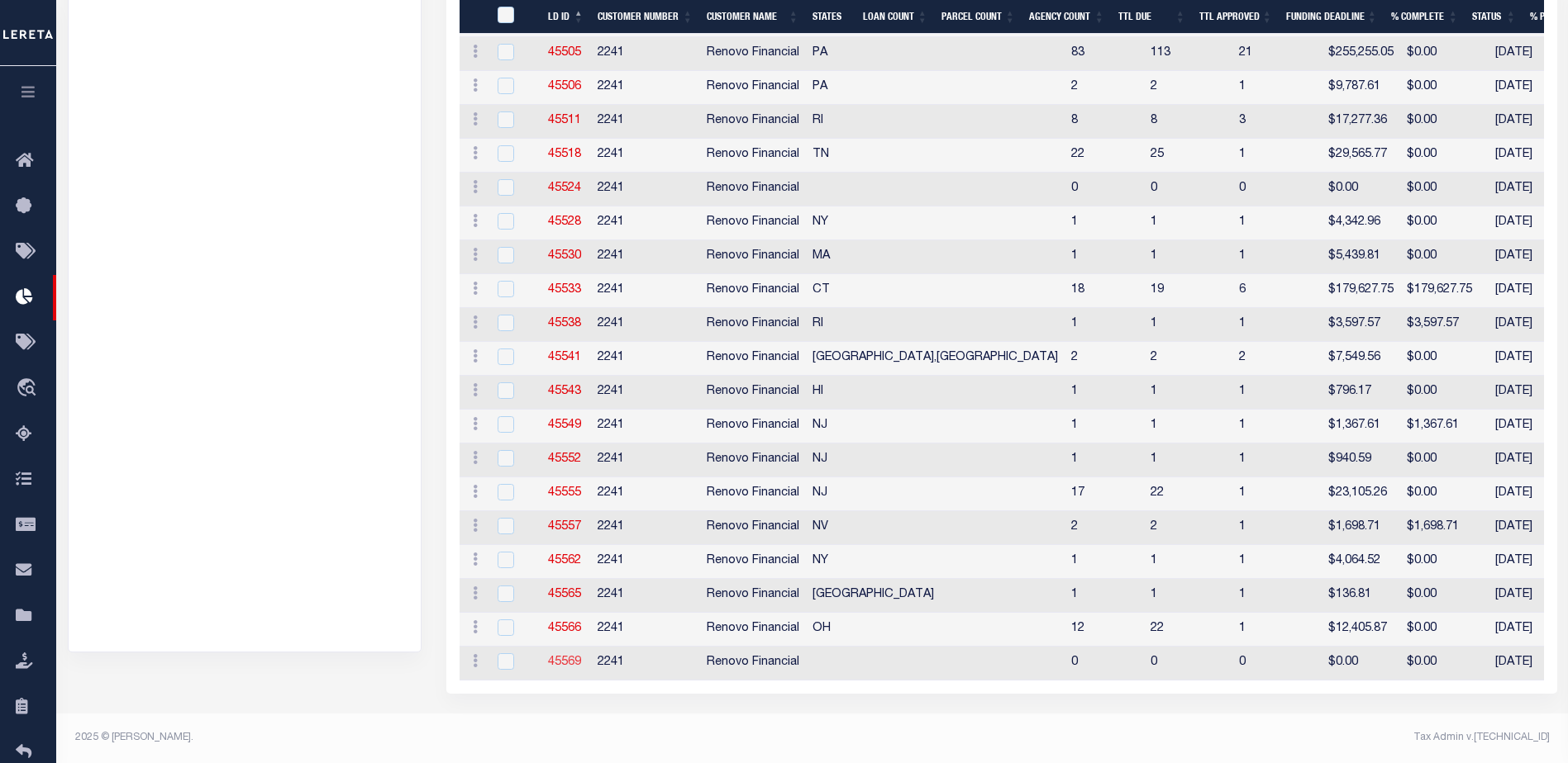
click at [555, 657] on link "45569" at bounding box center [564, 662] width 33 height 12
checkbox input "true"
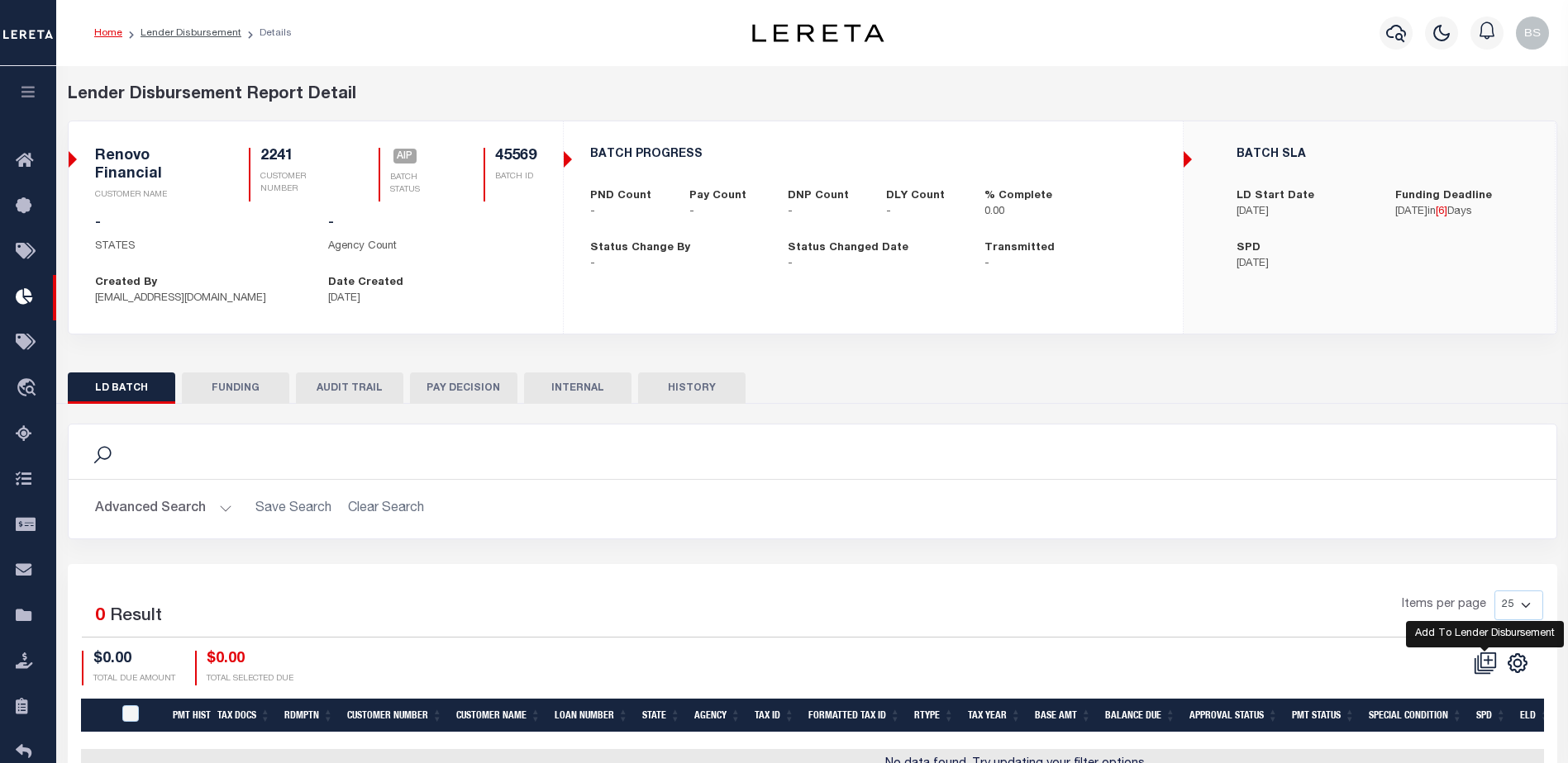
click at [1483, 655] on icon at bounding box center [1484, 663] width 23 height 23
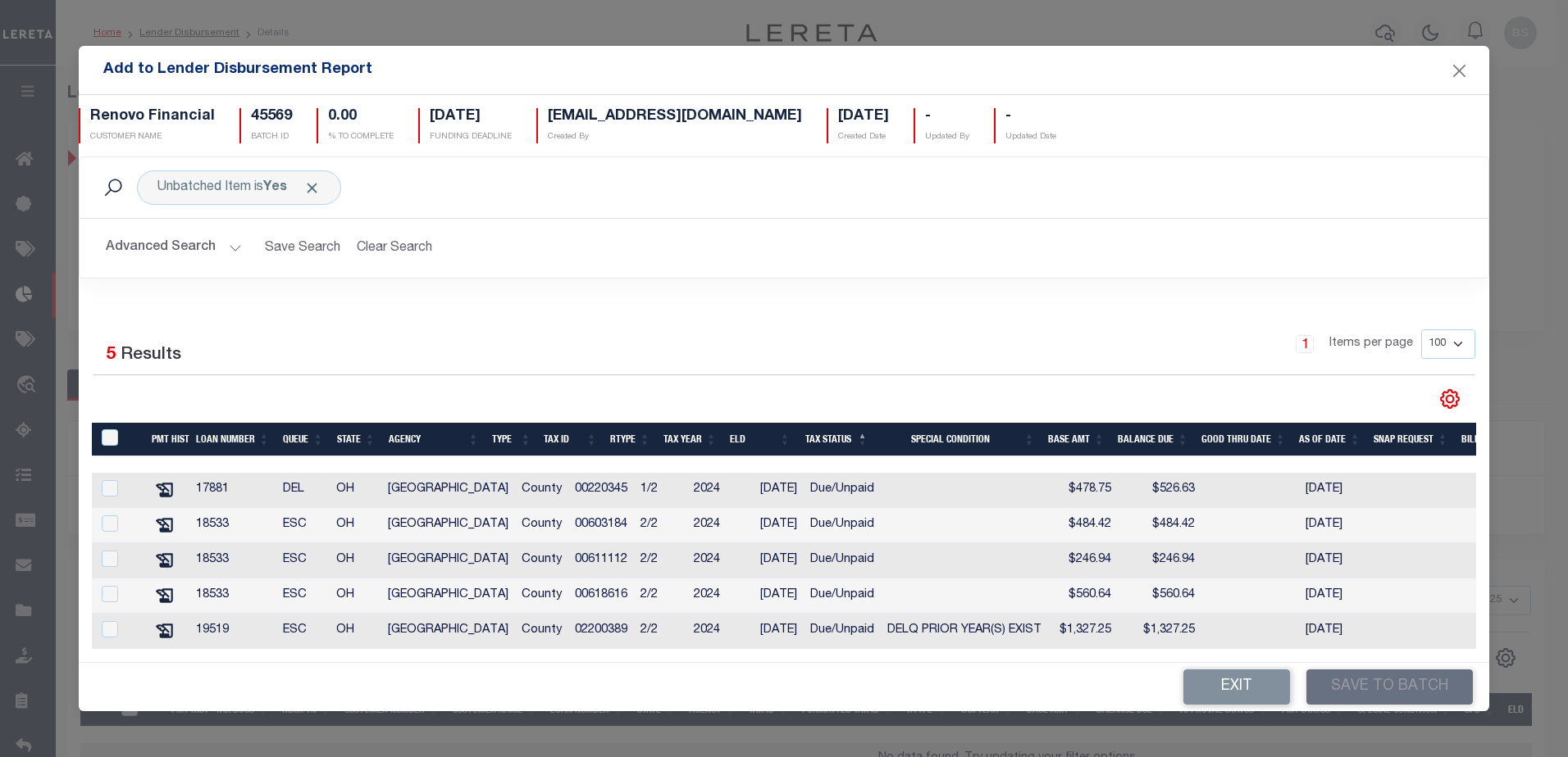
click at [230, 241] on button "Advanced Search" at bounding box center [173, 247] width 136 height 32
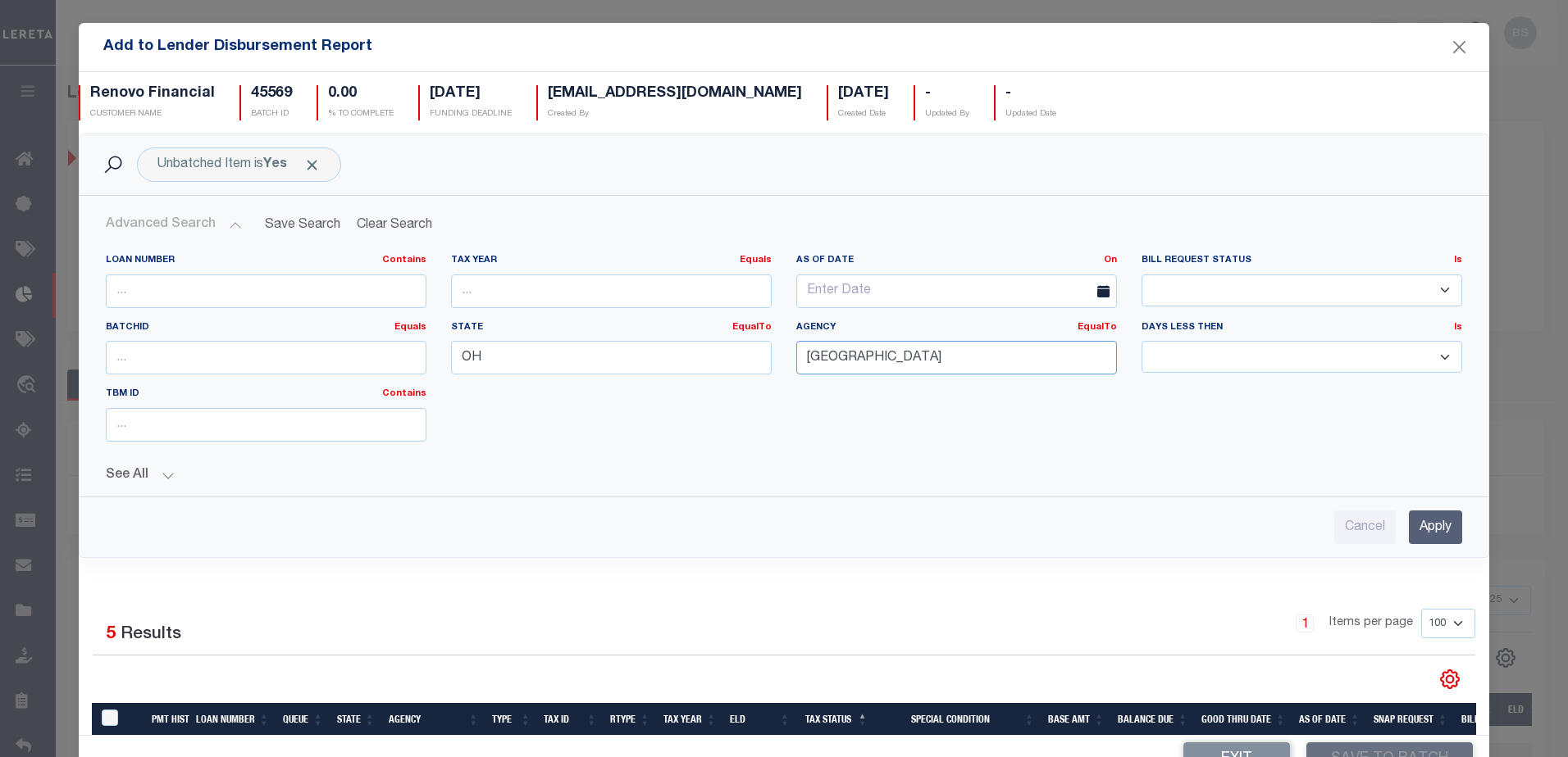
click at [1021, 361] on input "STARK COUNTY" at bounding box center [957, 357] width 321 height 33
type input "S"
drag, startPoint x: 517, startPoint y: 359, endPoint x: 505, endPoint y: 351, distance: 14.4
click at [516, 360] on input "OH" at bounding box center [611, 357] width 321 height 33
type input "O"
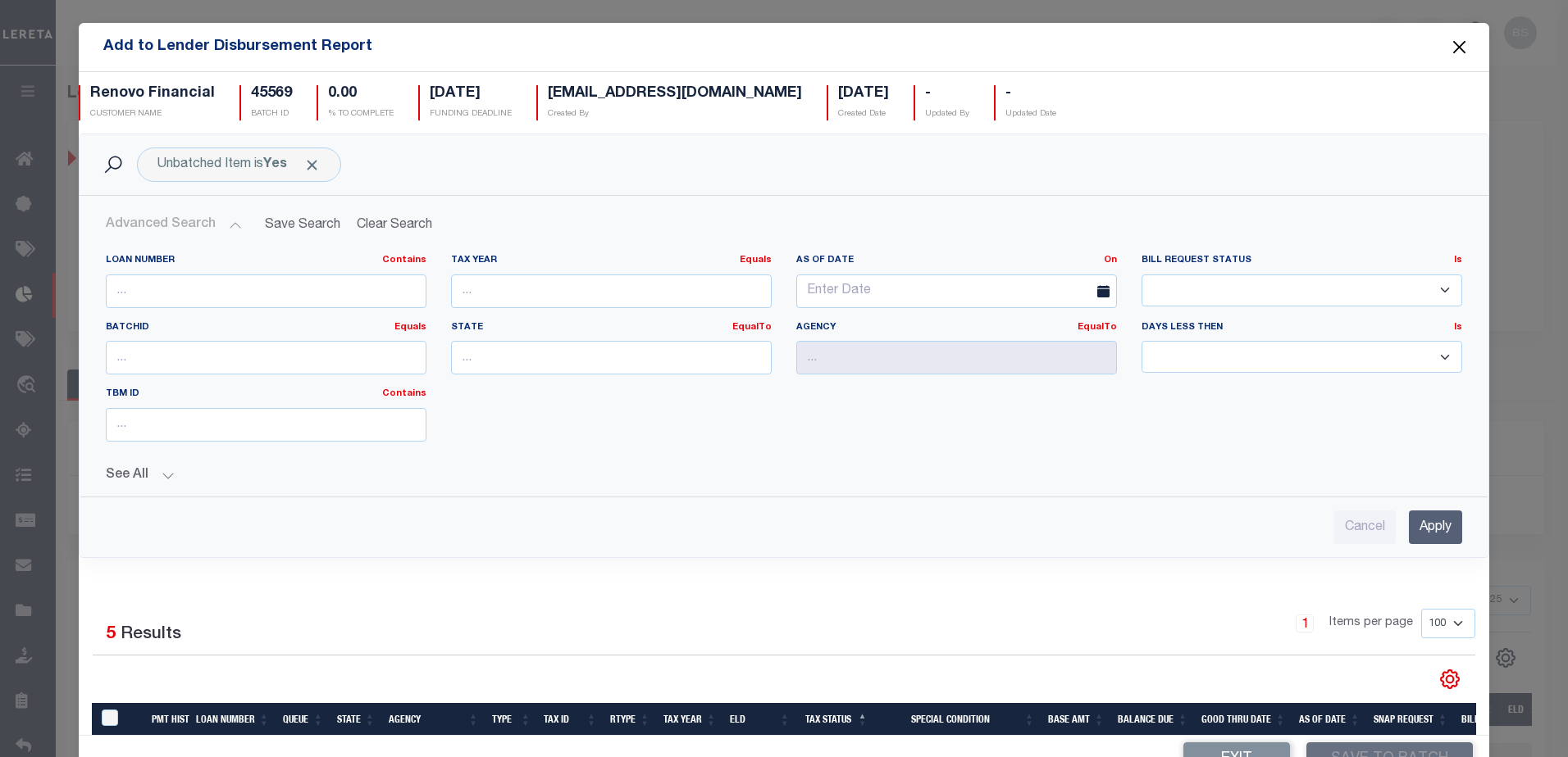
click at [1454, 43] on button "Close" at bounding box center [1459, 48] width 22 height 22
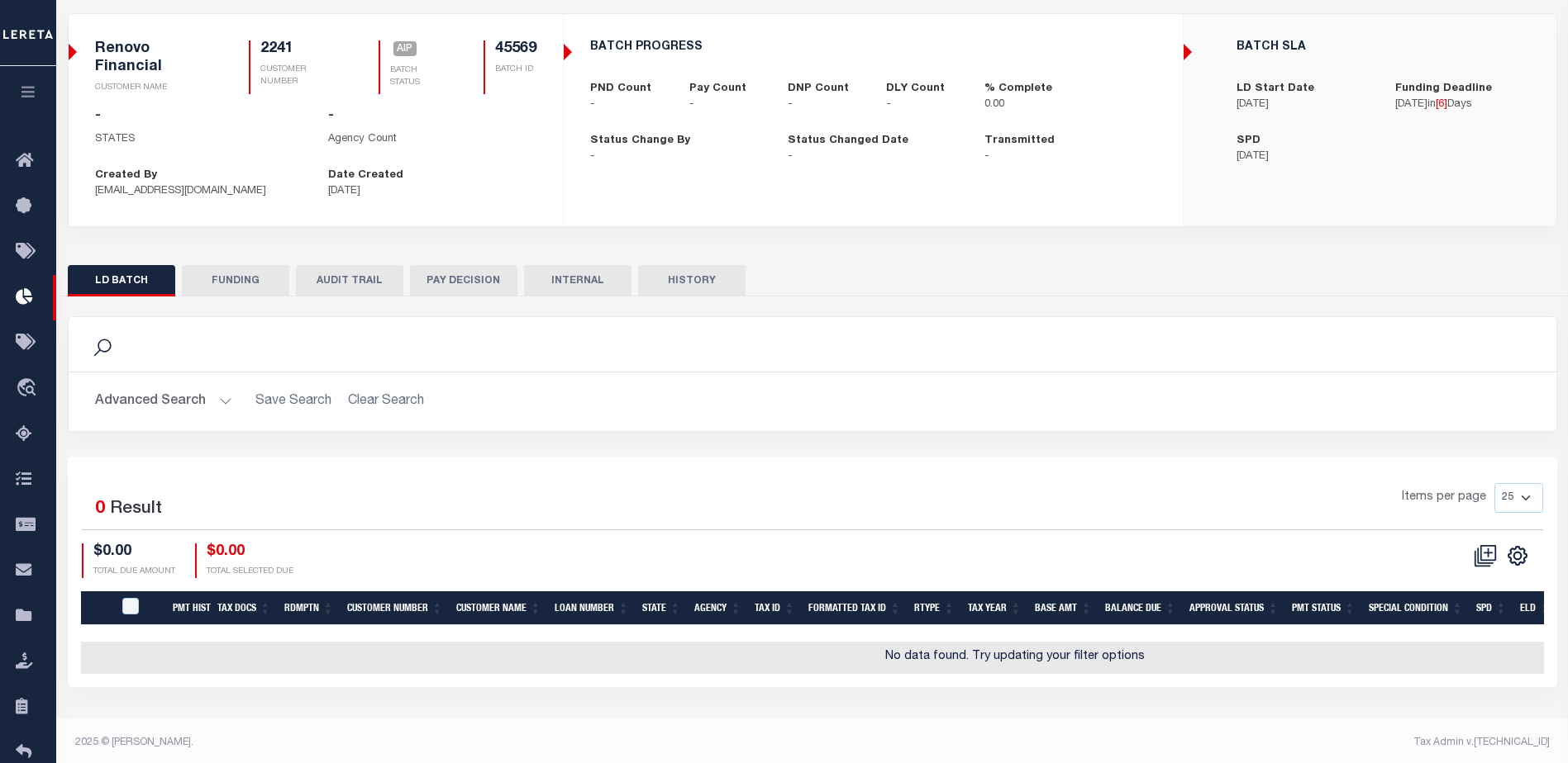
scroll to position [113, 0]
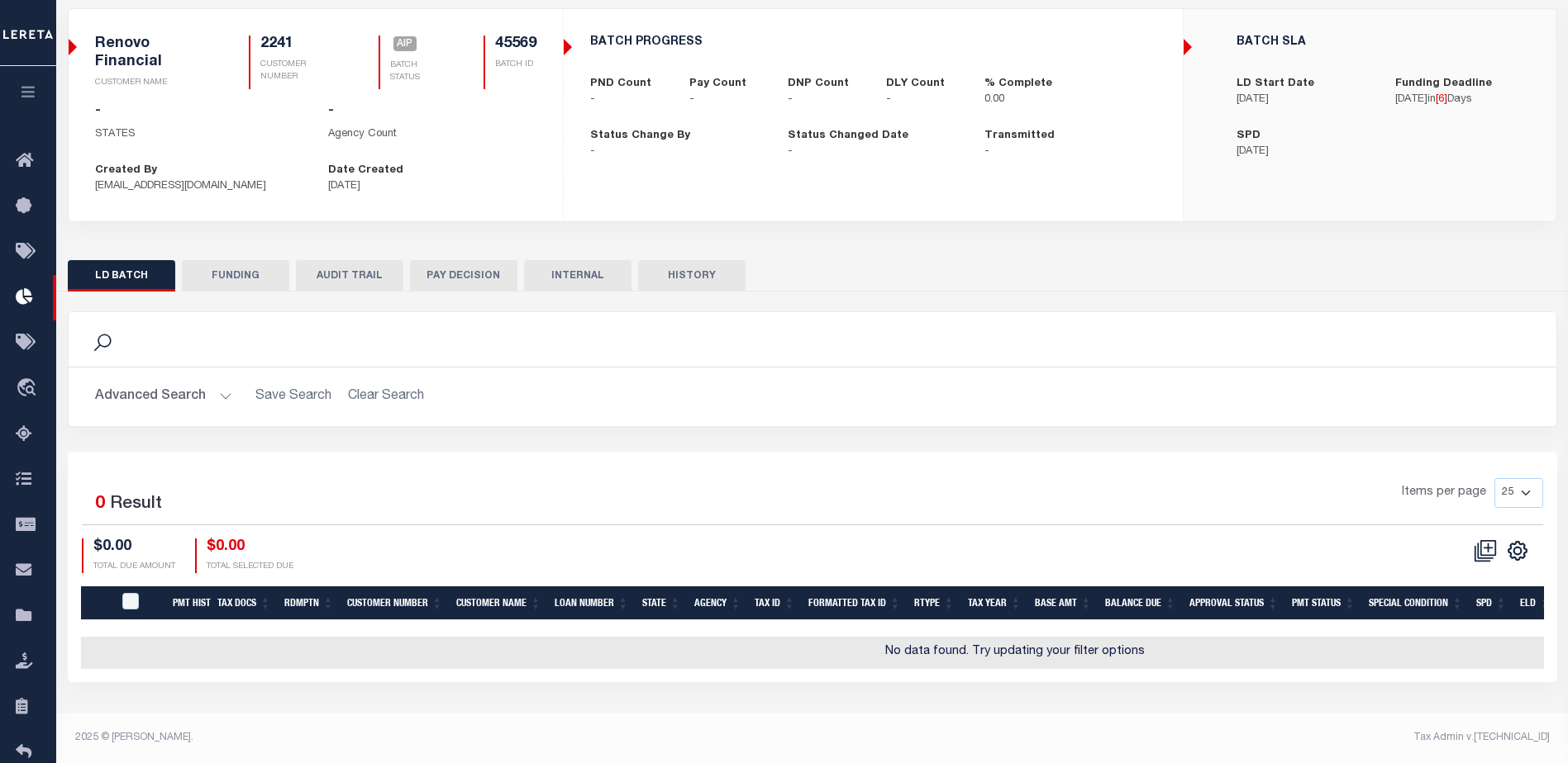
checkbox input "true"
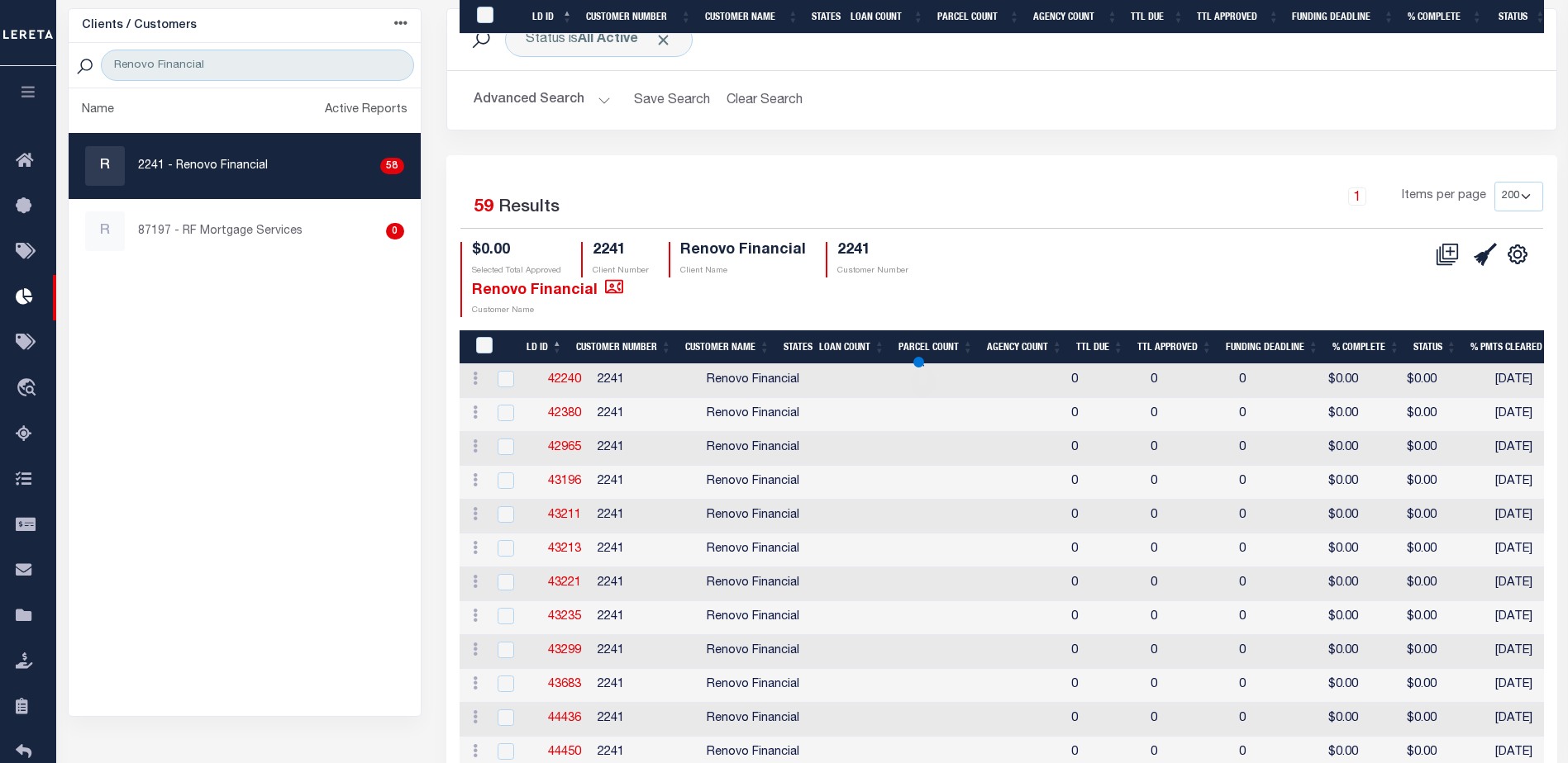
scroll to position [1803, 0]
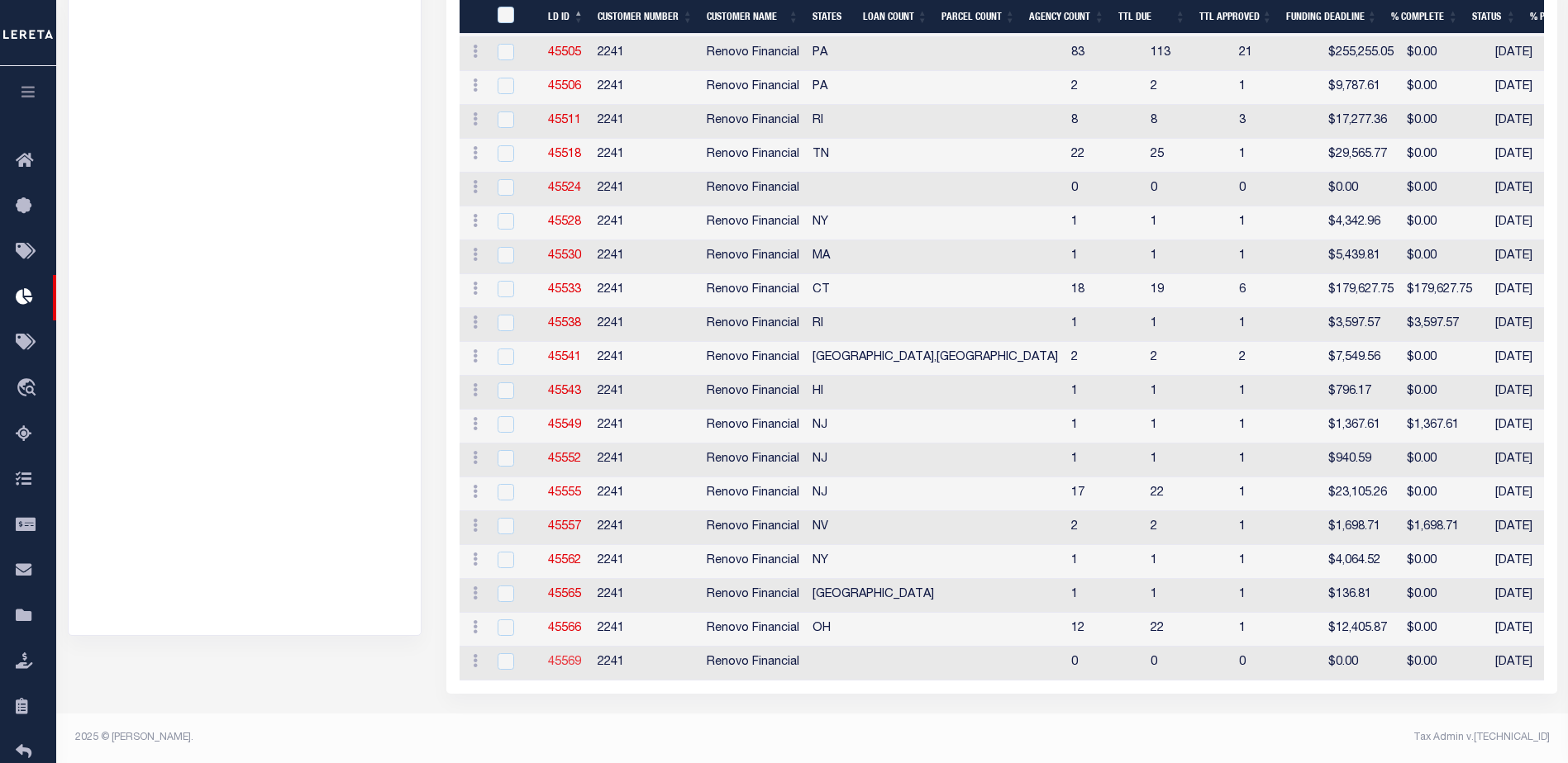
click at [572, 657] on link "45569" at bounding box center [564, 662] width 33 height 12
checkbox input "true"
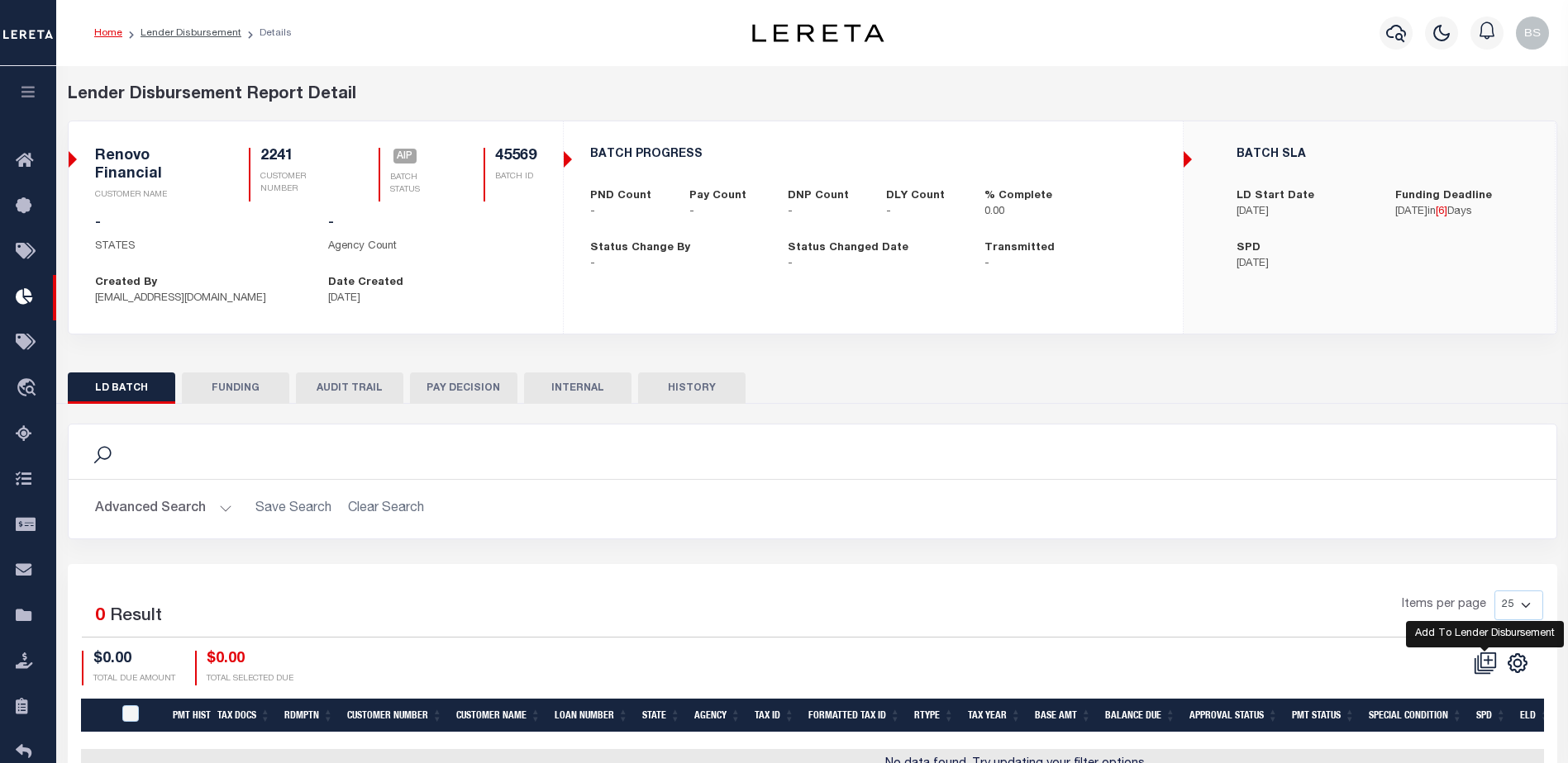
click at [1489, 656] on icon at bounding box center [1484, 663] width 23 height 23
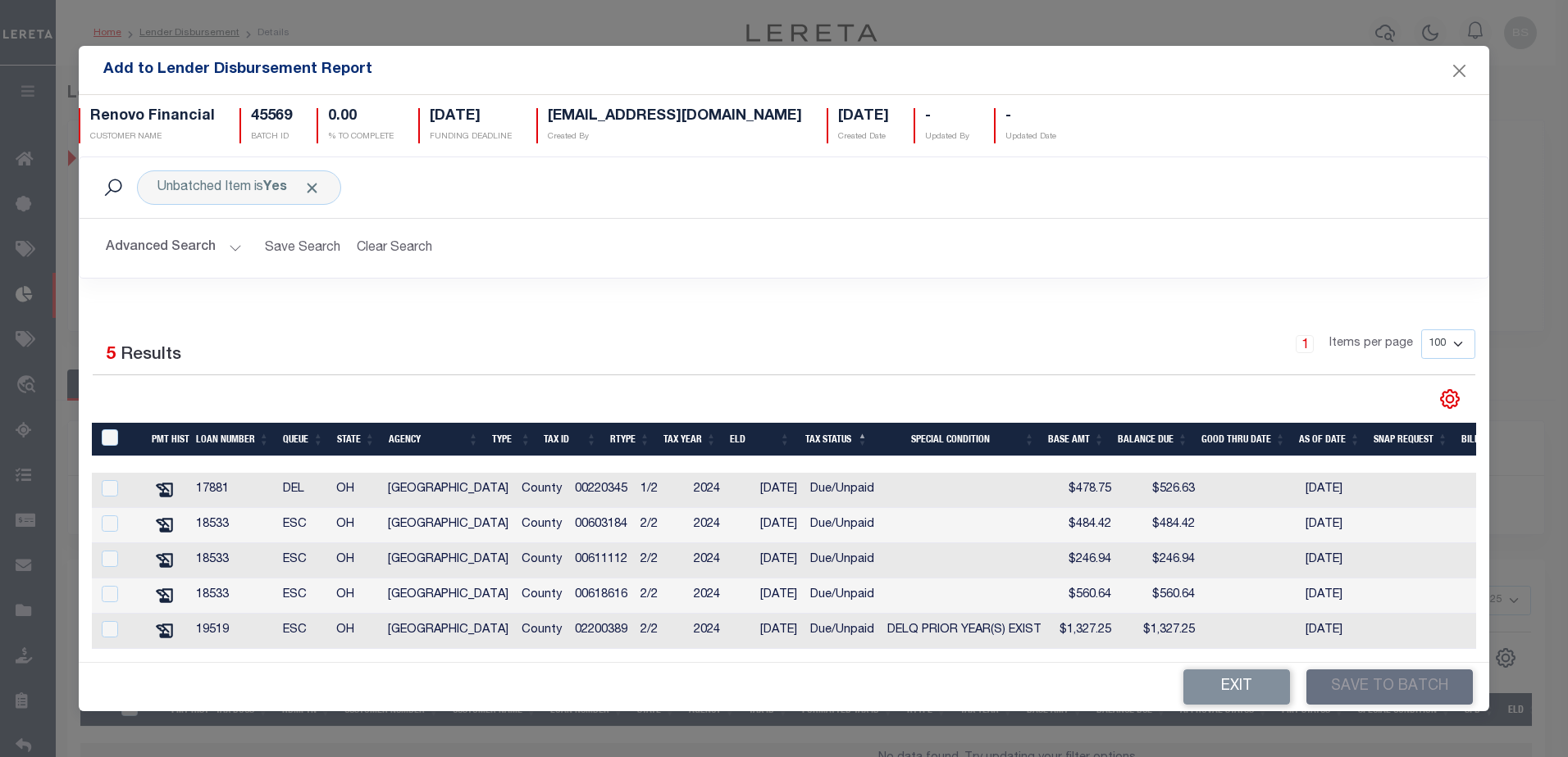
click at [238, 241] on button "Advanced Search" at bounding box center [173, 247] width 136 height 32
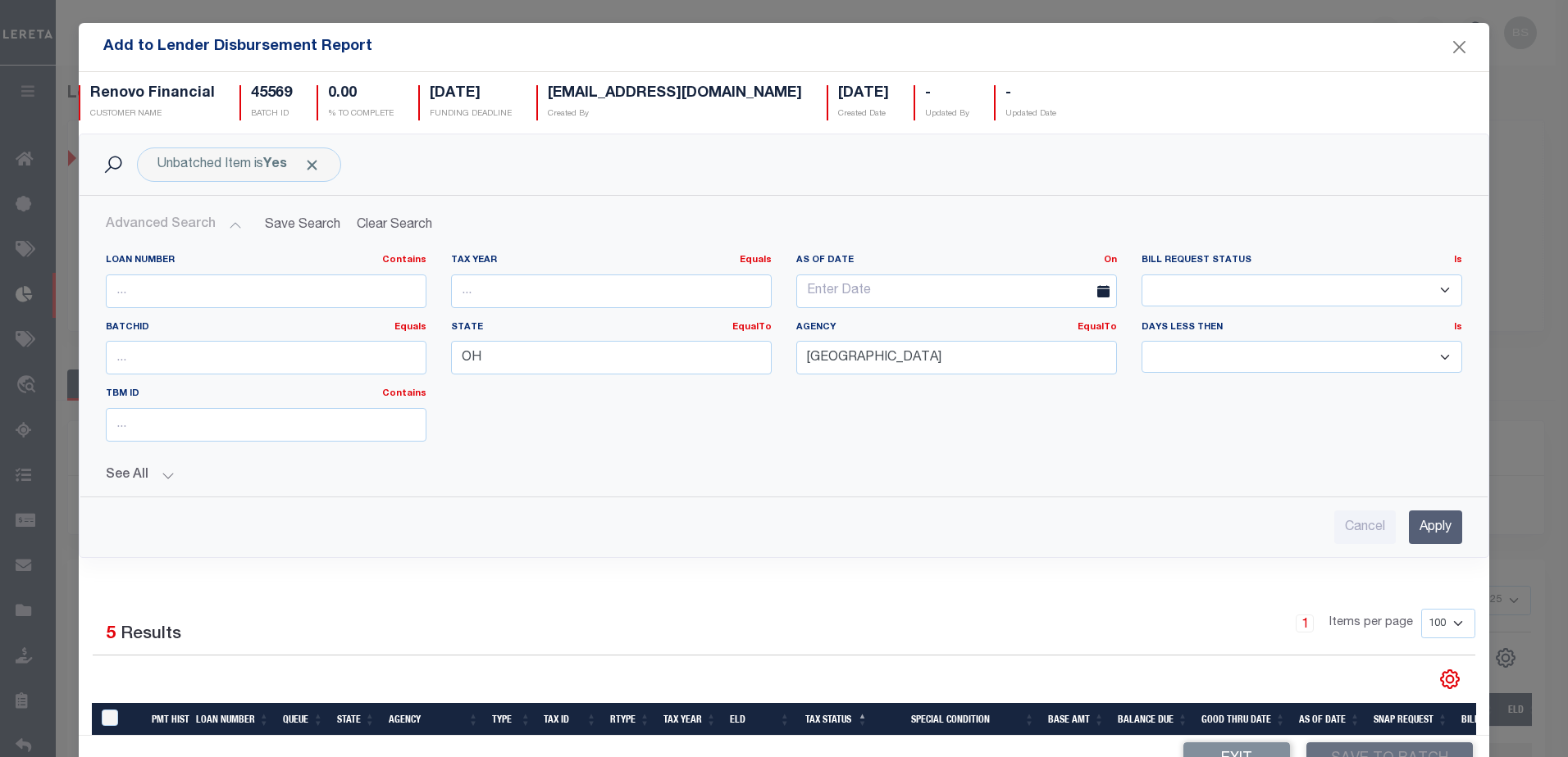
click at [1038, 377] on div "Agency EqualTo Equals STARK COUNTY" at bounding box center [957, 355] width 345 height 68
drag, startPoint x: 1333, startPoint y: 528, endPoint x: 1482, endPoint y: 524, distance: 149.1
click at [1336, 527] on input "Cancel" at bounding box center [1365, 527] width 61 height 33
checkbox input "true"
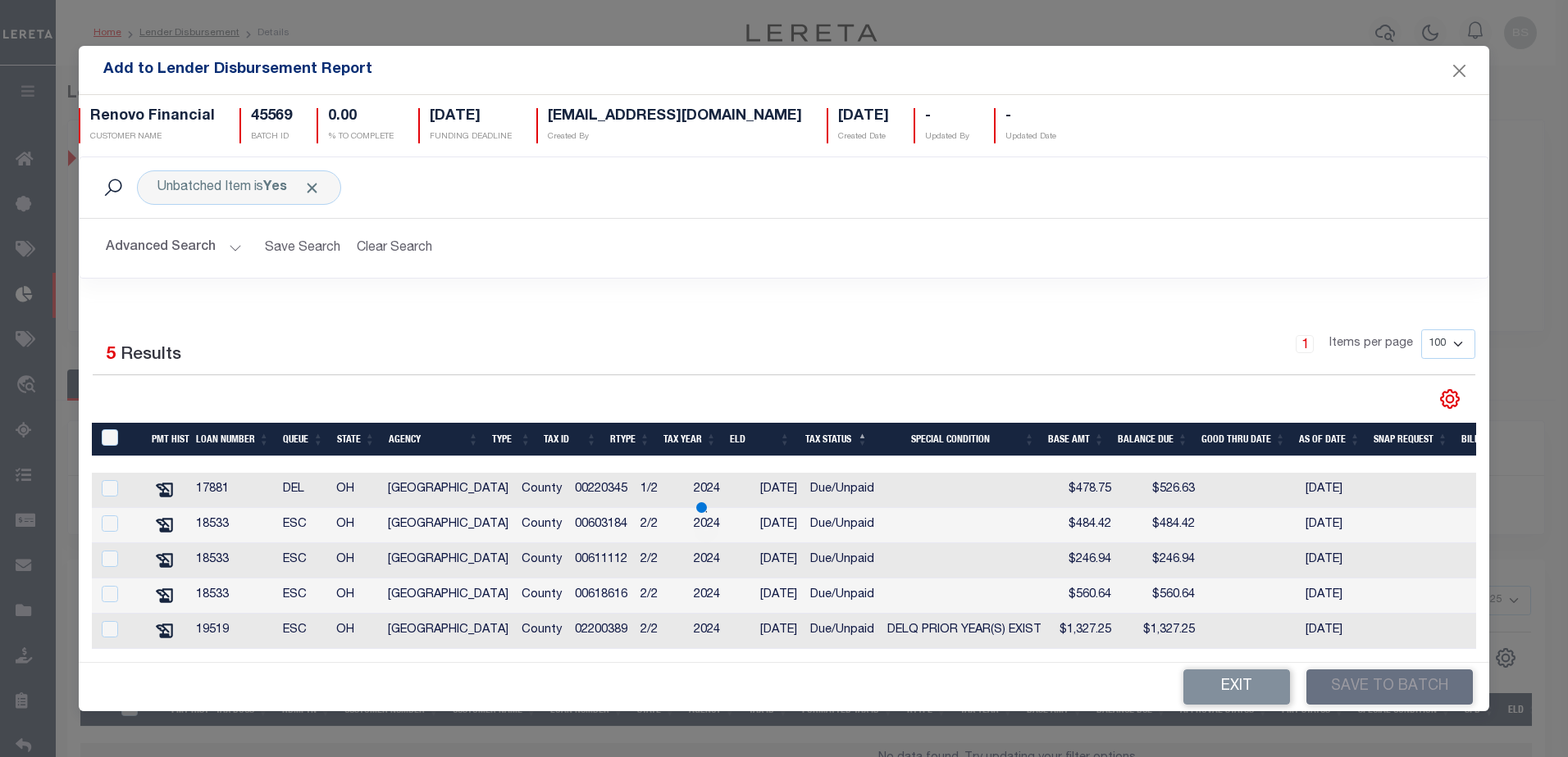
click at [234, 241] on button "Advanced Search" at bounding box center [173, 247] width 136 height 32
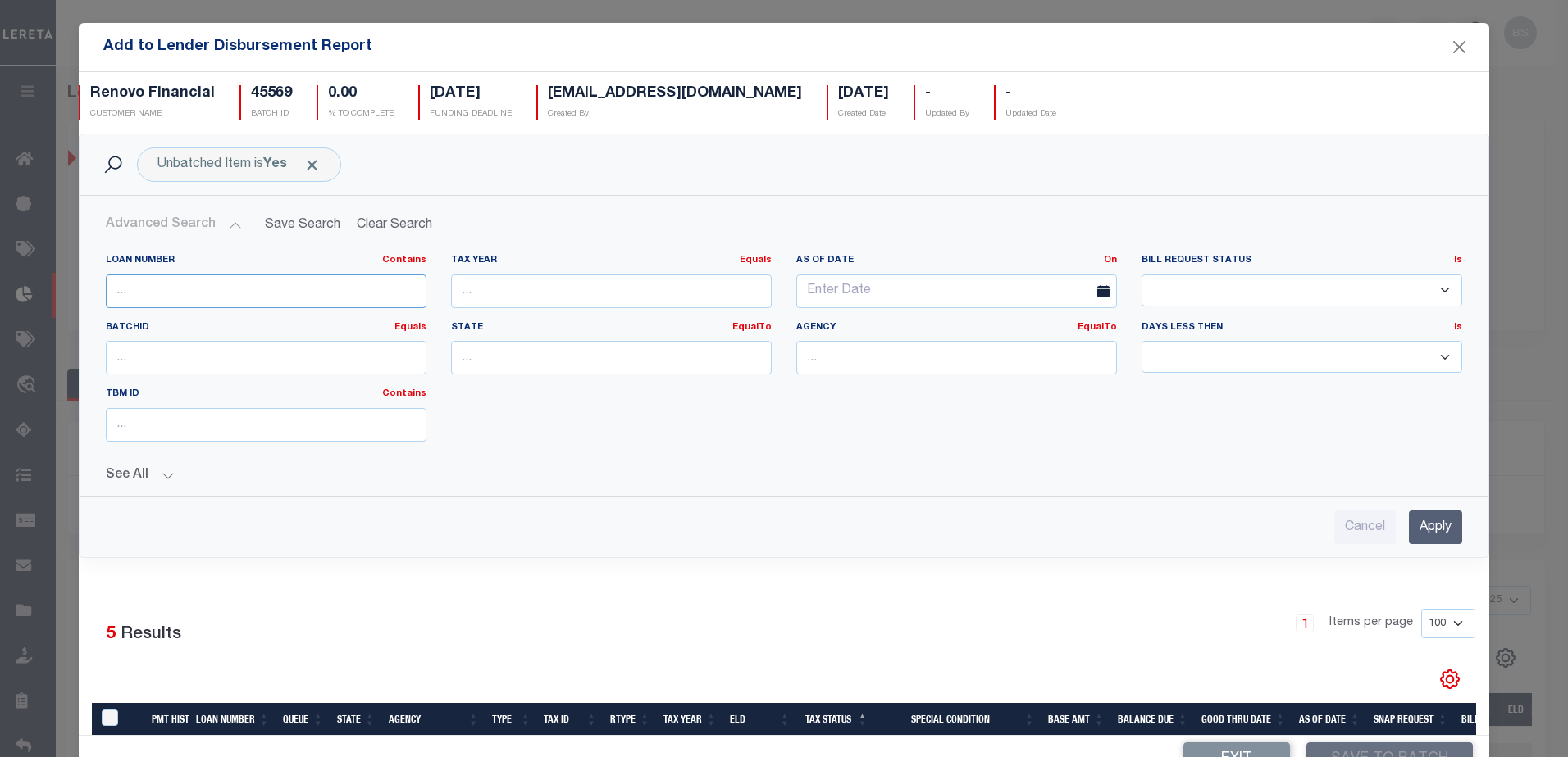
drag, startPoint x: 290, startPoint y: 304, endPoint x: 295, endPoint y: 283, distance: 21.6
click at [293, 305] on input "text" at bounding box center [266, 291] width 321 height 33
type input "10011165"
click at [1414, 528] on input "Apply" at bounding box center [1435, 527] width 53 height 33
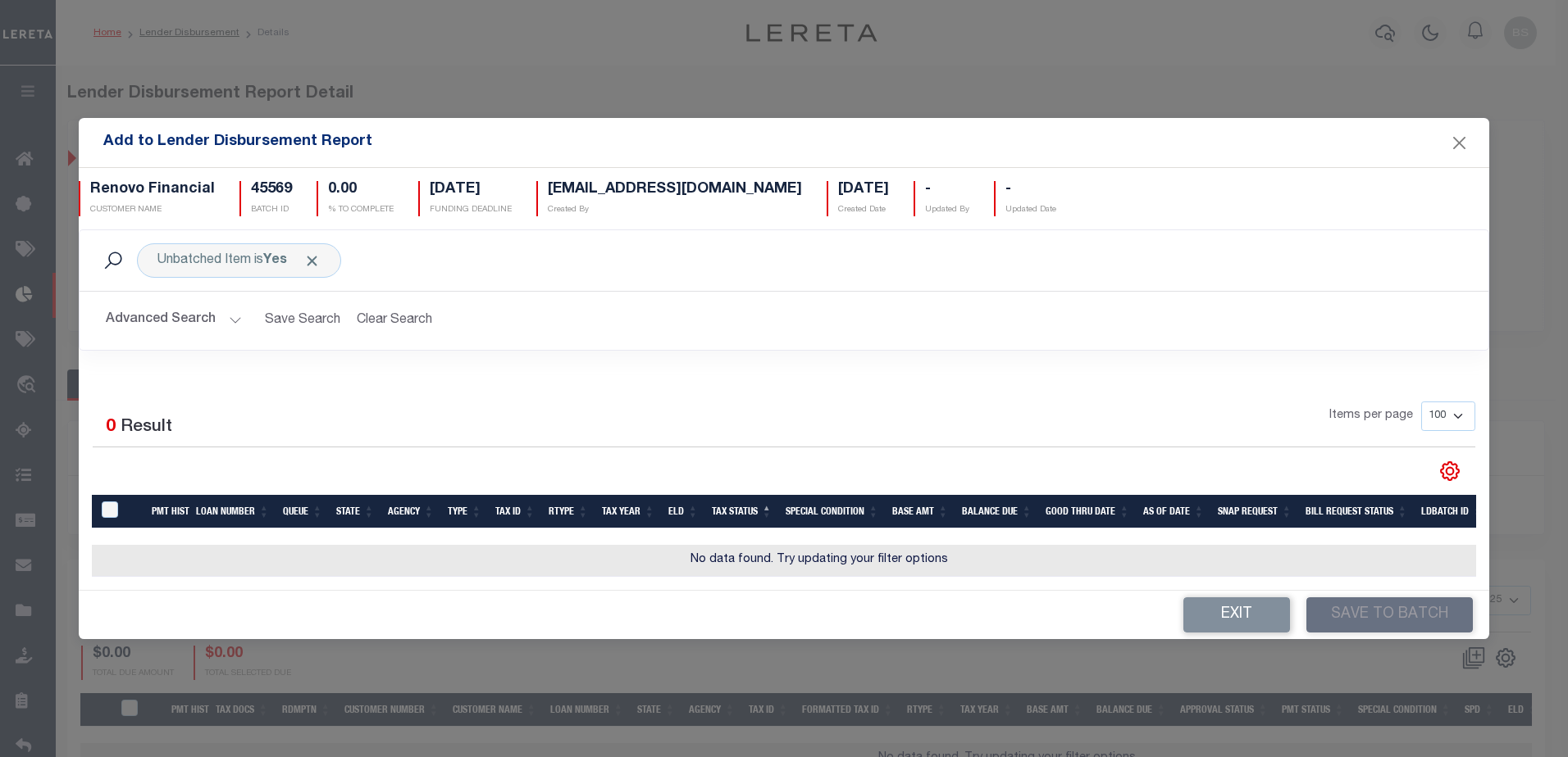
click at [229, 313] on button "Advanced Search" at bounding box center [173, 320] width 136 height 32
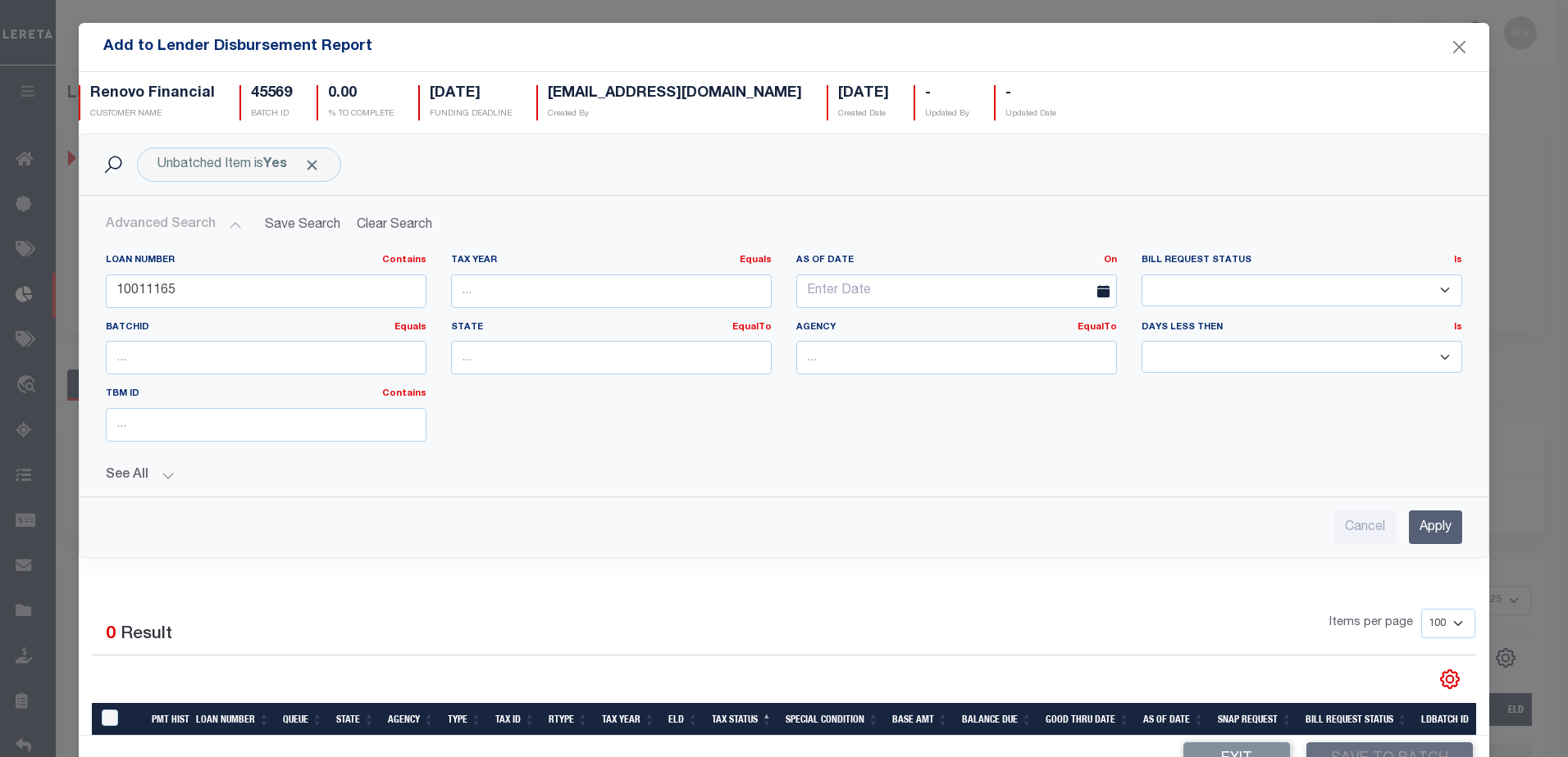
click at [1421, 529] on input "Apply" at bounding box center [1435, 527] width 53 height 33
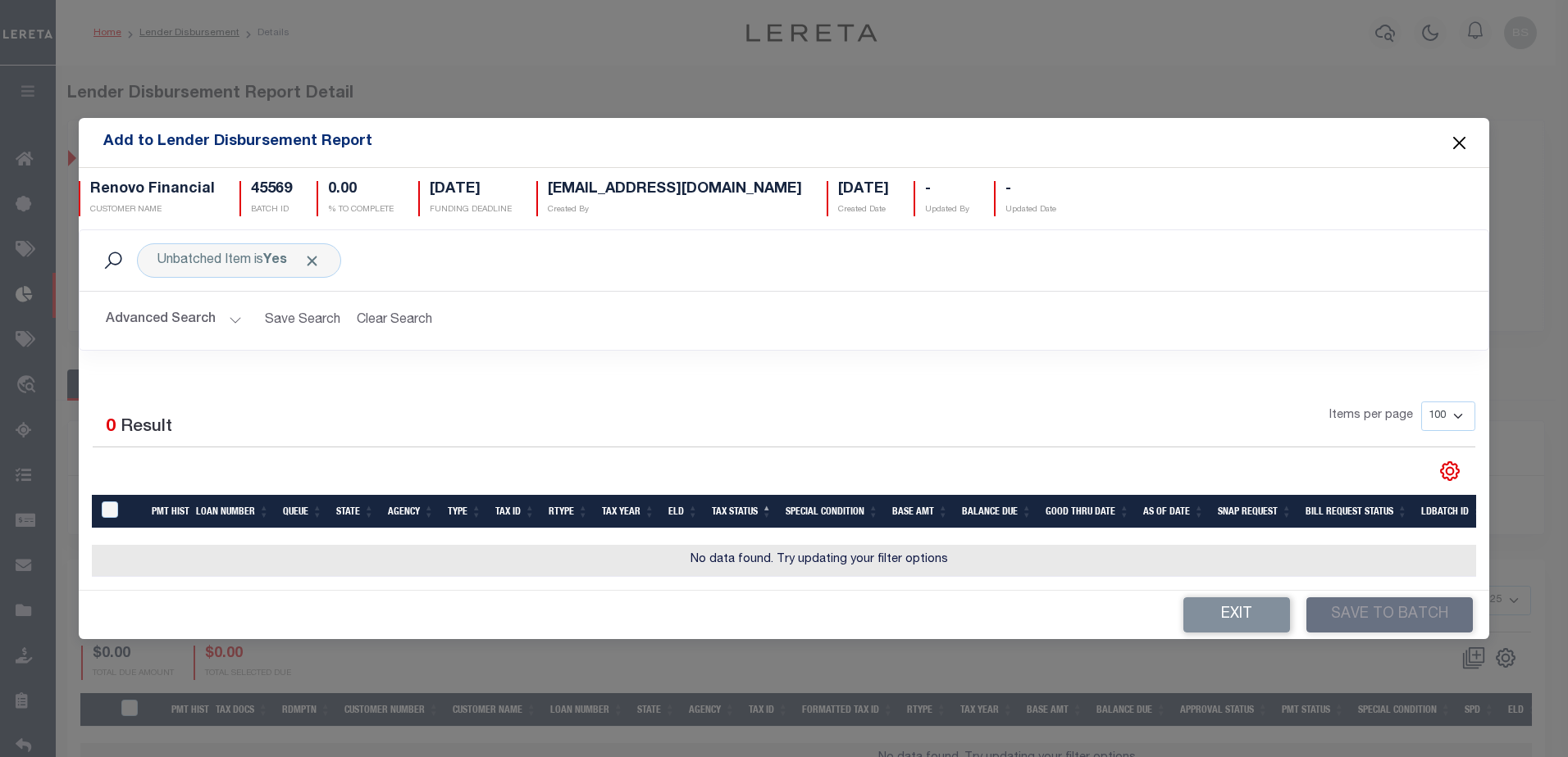
click at [1462, 134] on button "Close" at bounding box center [1459, 142] width 22 height 22
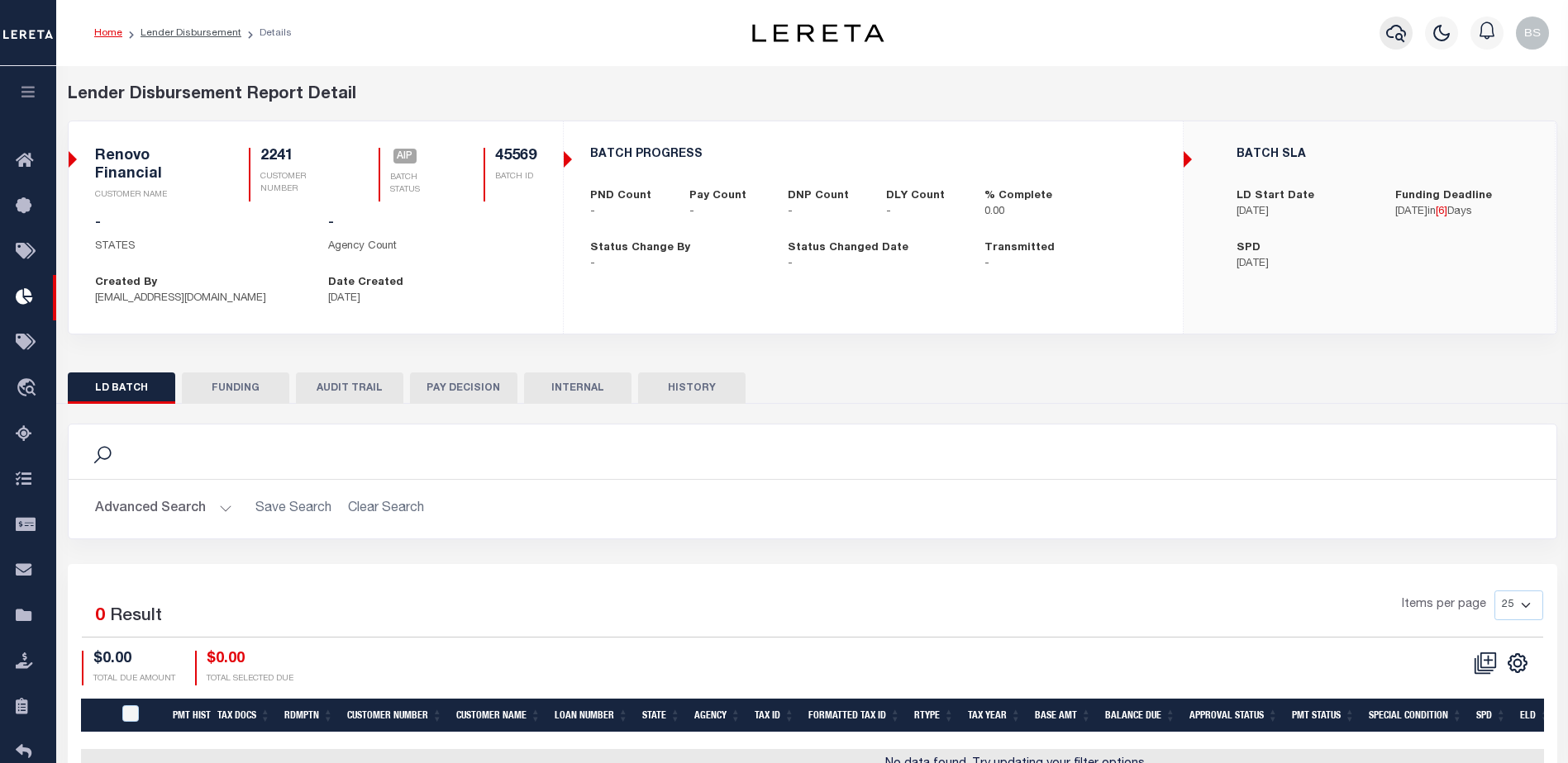
click at [1401, 33] on icon "button" at bounding box center [1395, 33] width 20 height 20
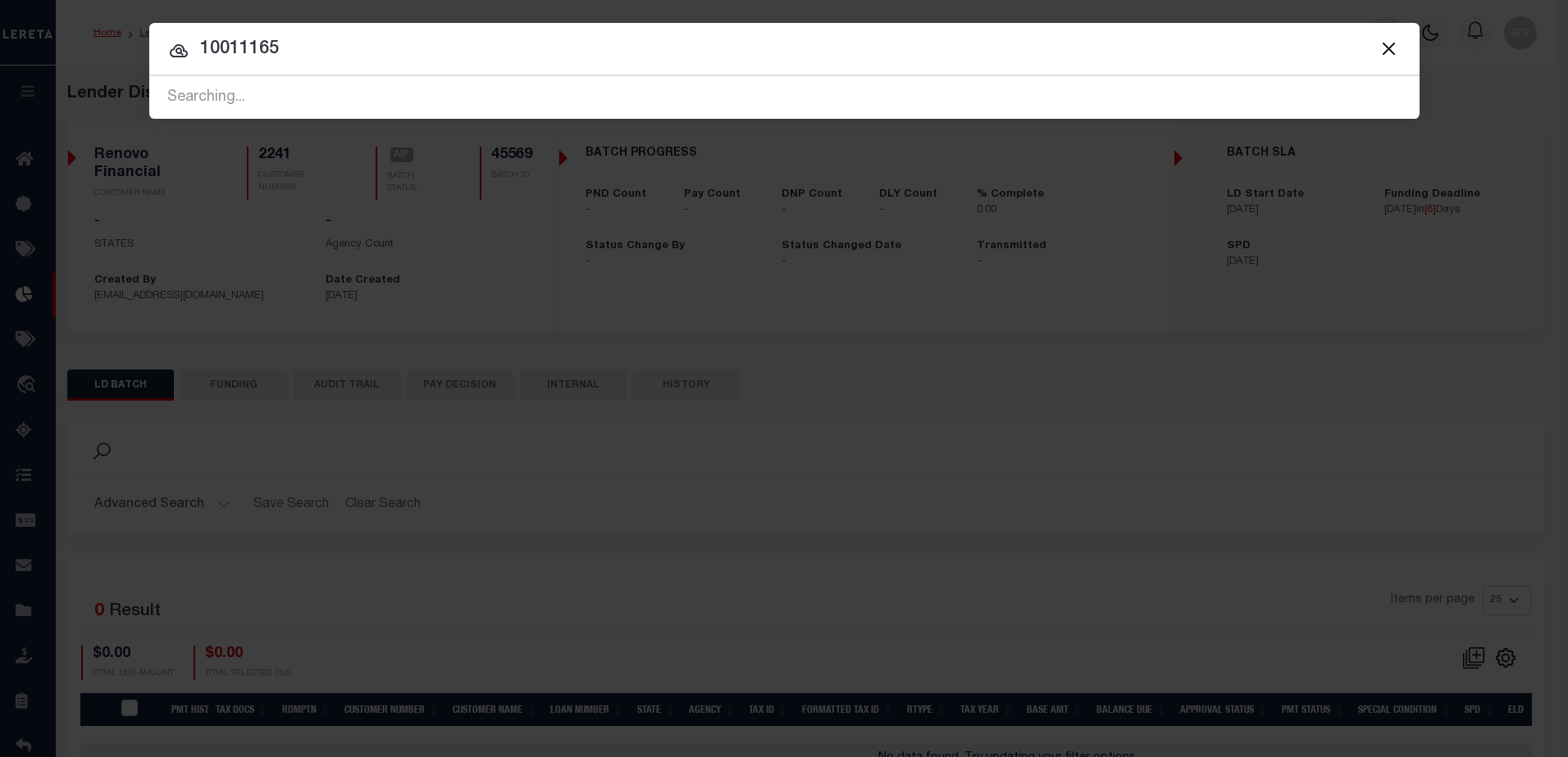
type input "10011165"
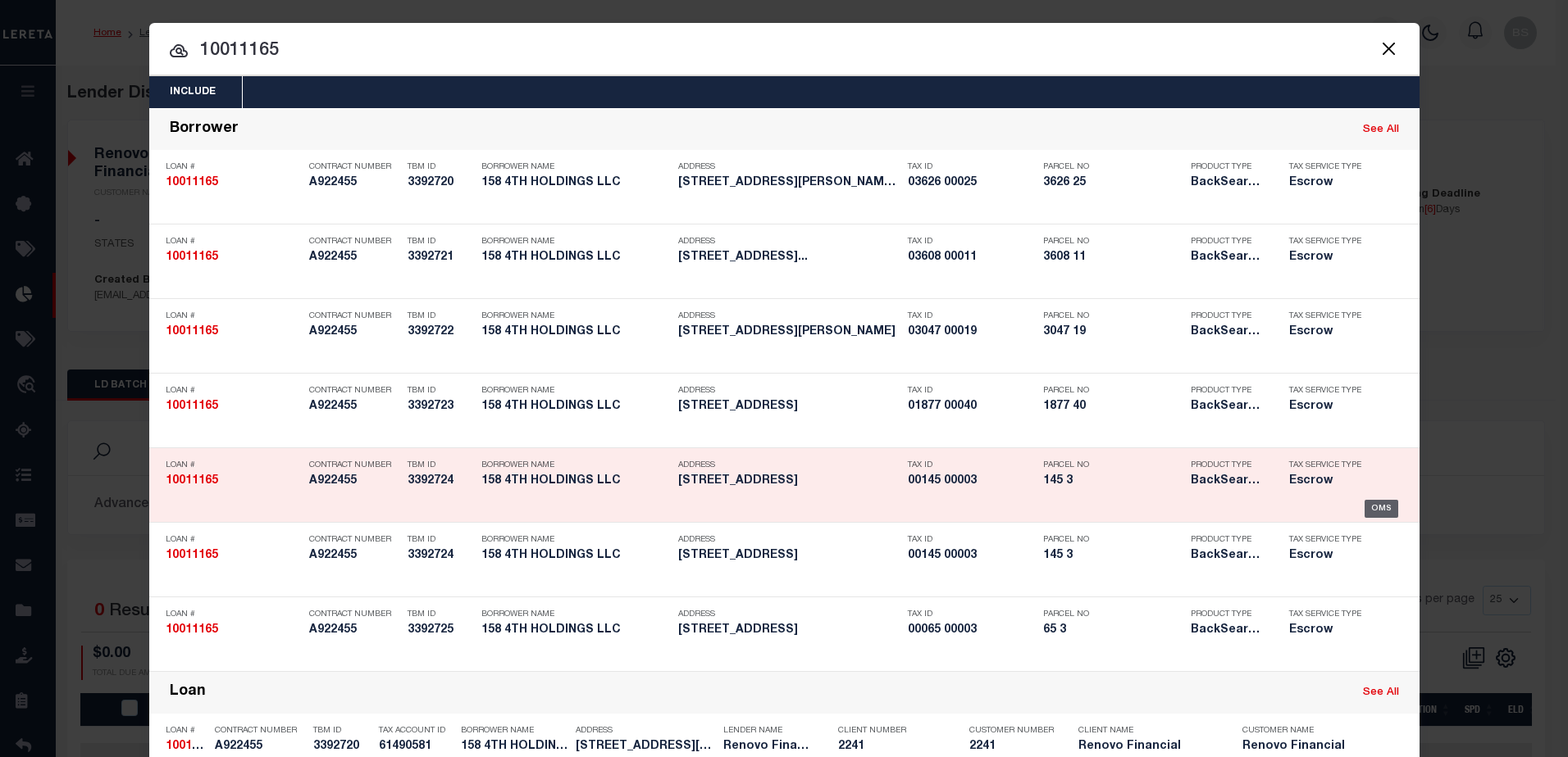
click at [1377, 511] on div "OMS" at bounding box center [1381, 509] width 33 height 18
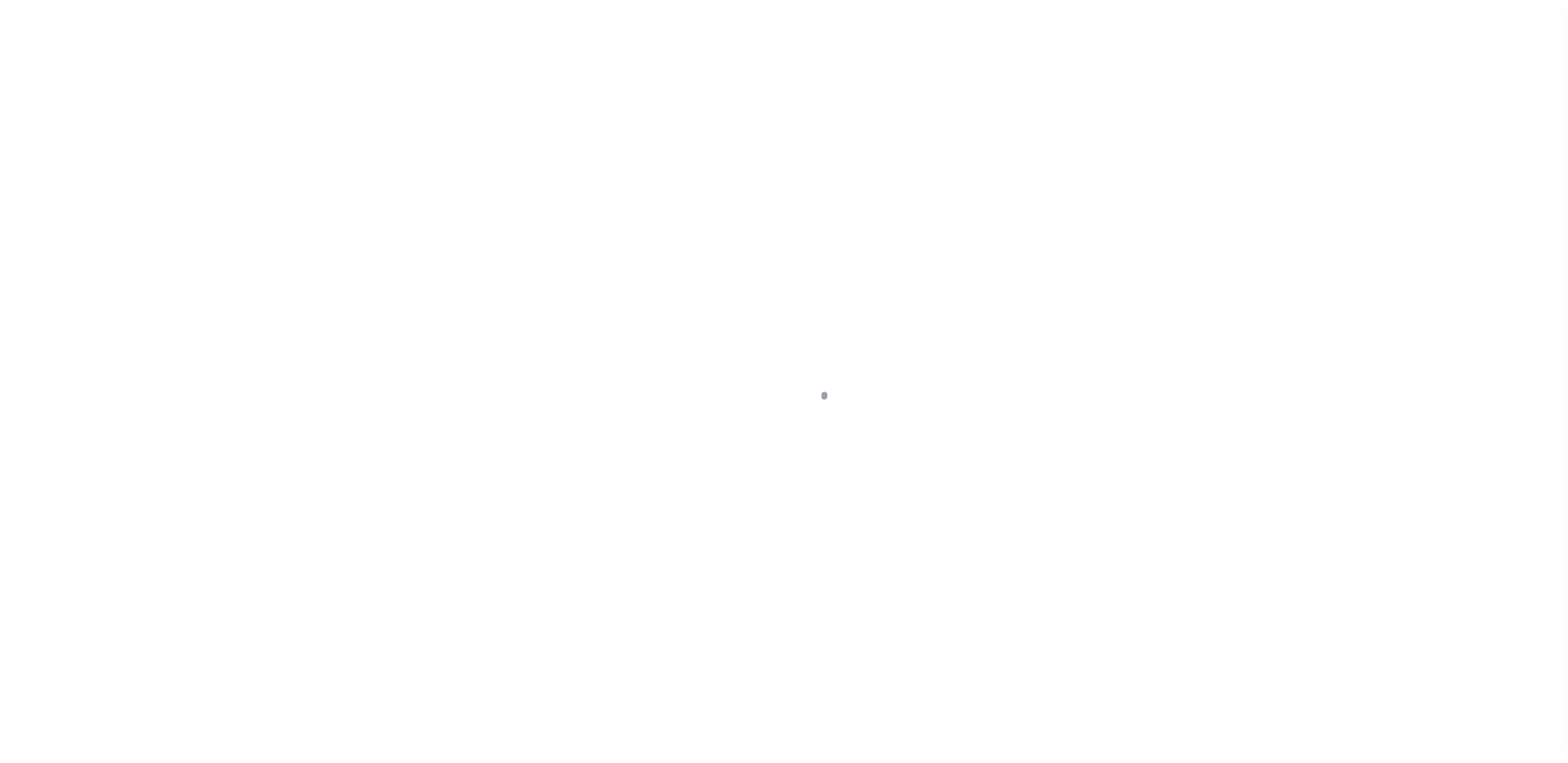
select select "10"
select select "Escrow"
type input "[STREET_ADDRESS]"
type input "00145 00003"
select select
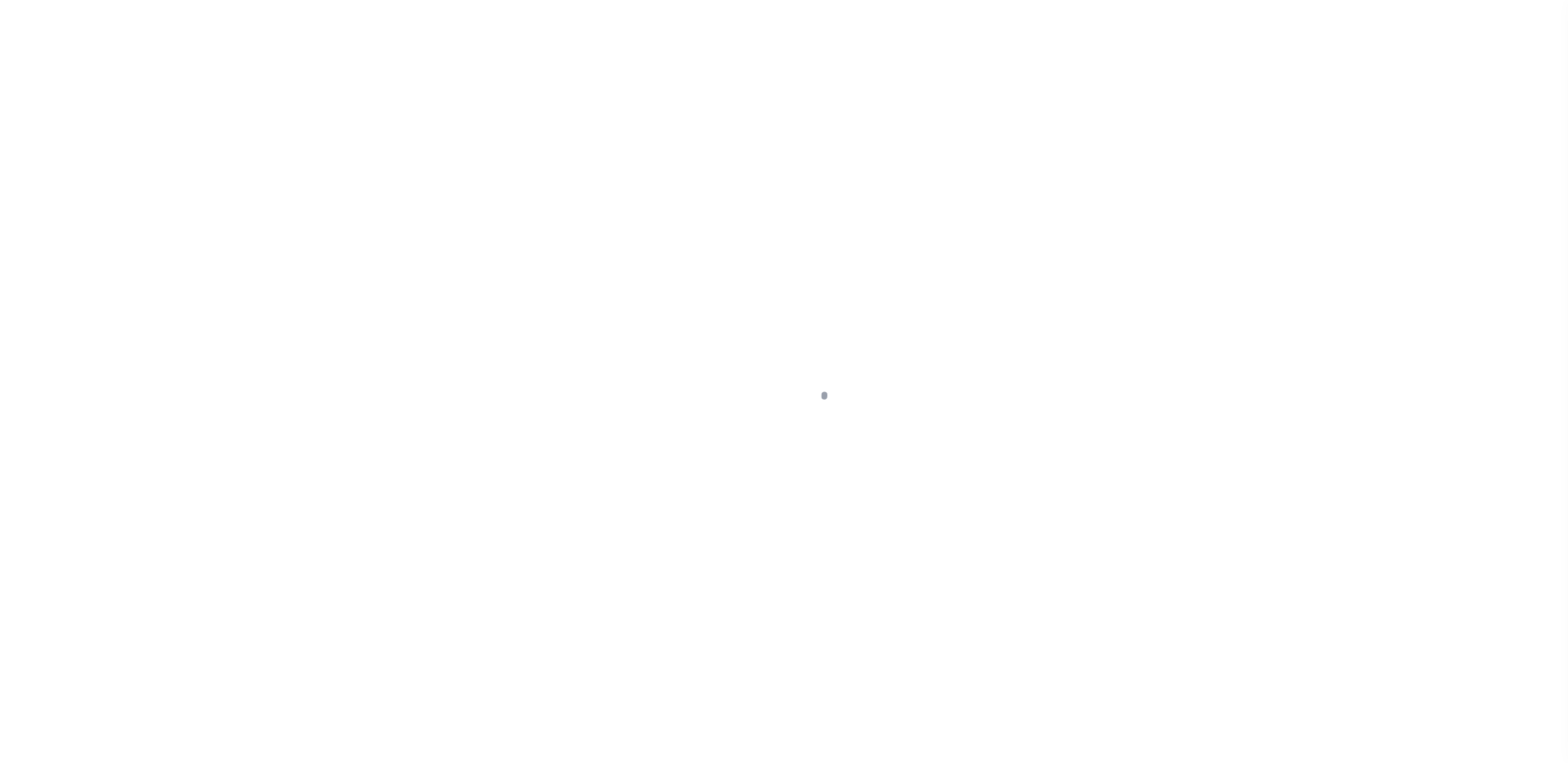
type input "[GEOGRAPHIC_DATA] 07107"
type input "a0kUS000006jh8d"
type input "NJ"
select select "14701"
select select "25067"
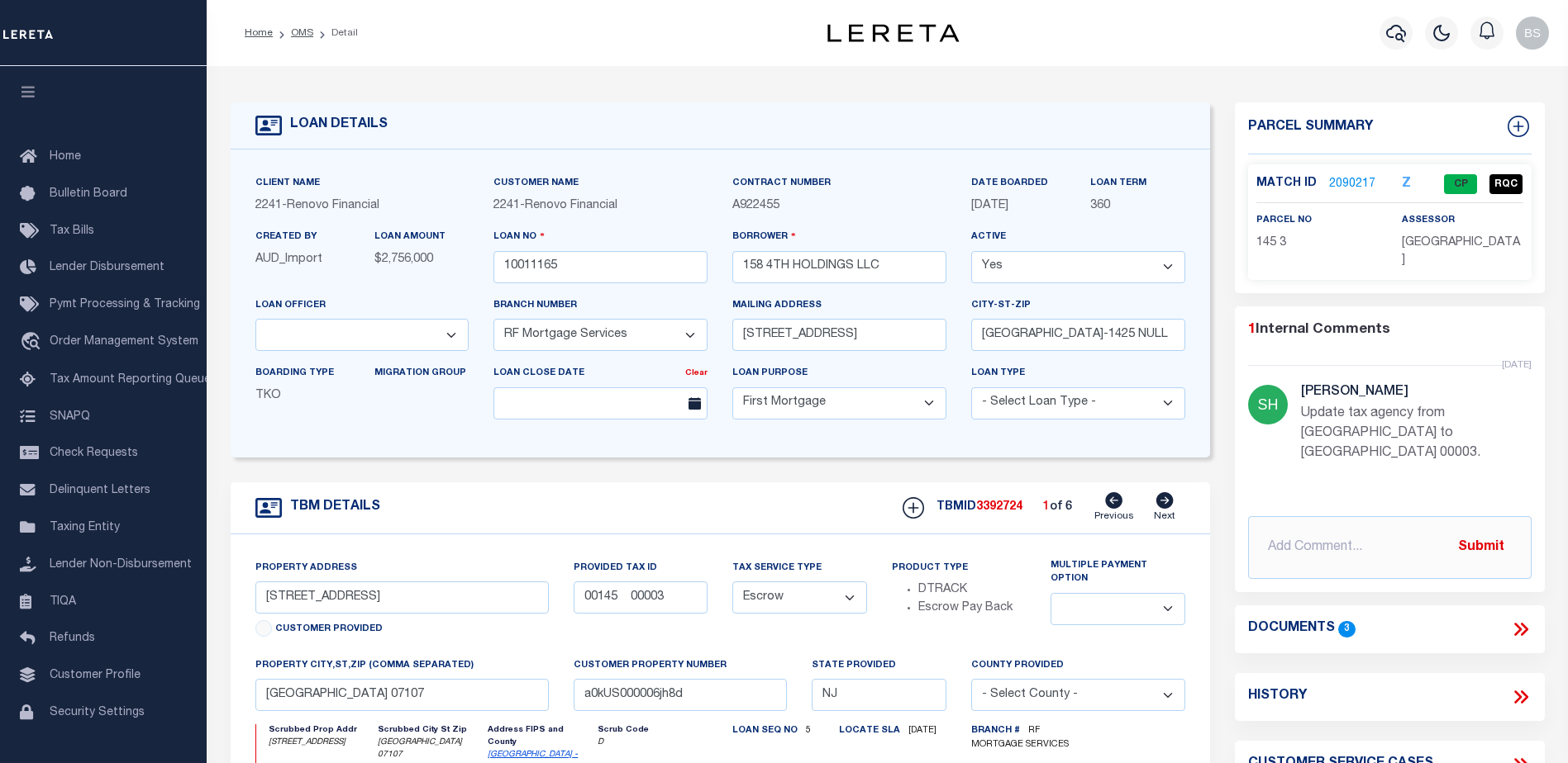
click at [1345, 183] on link "2090217" at bounding box center [1352, 184] width 46 height 17
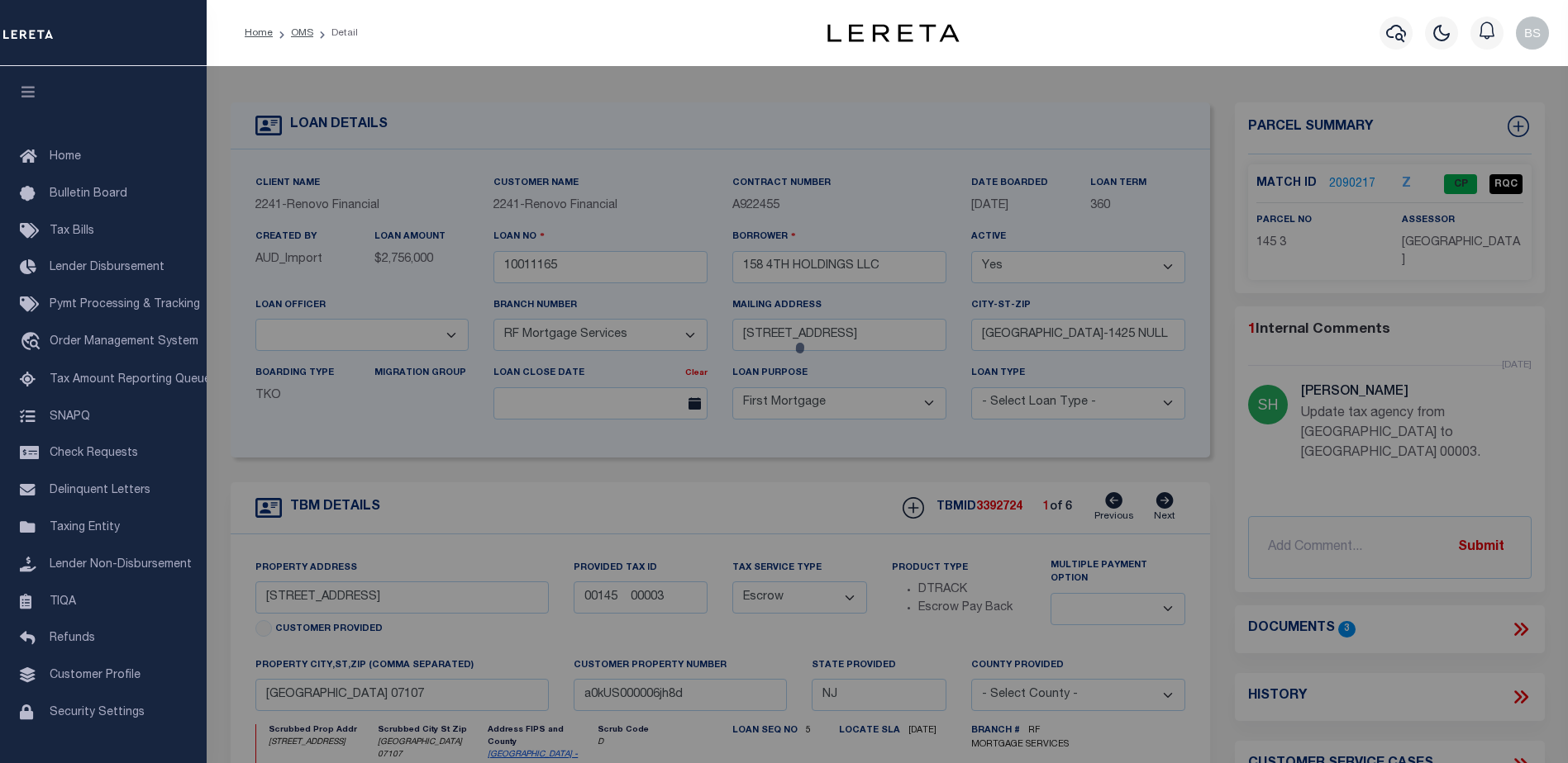
checkbox input "false"
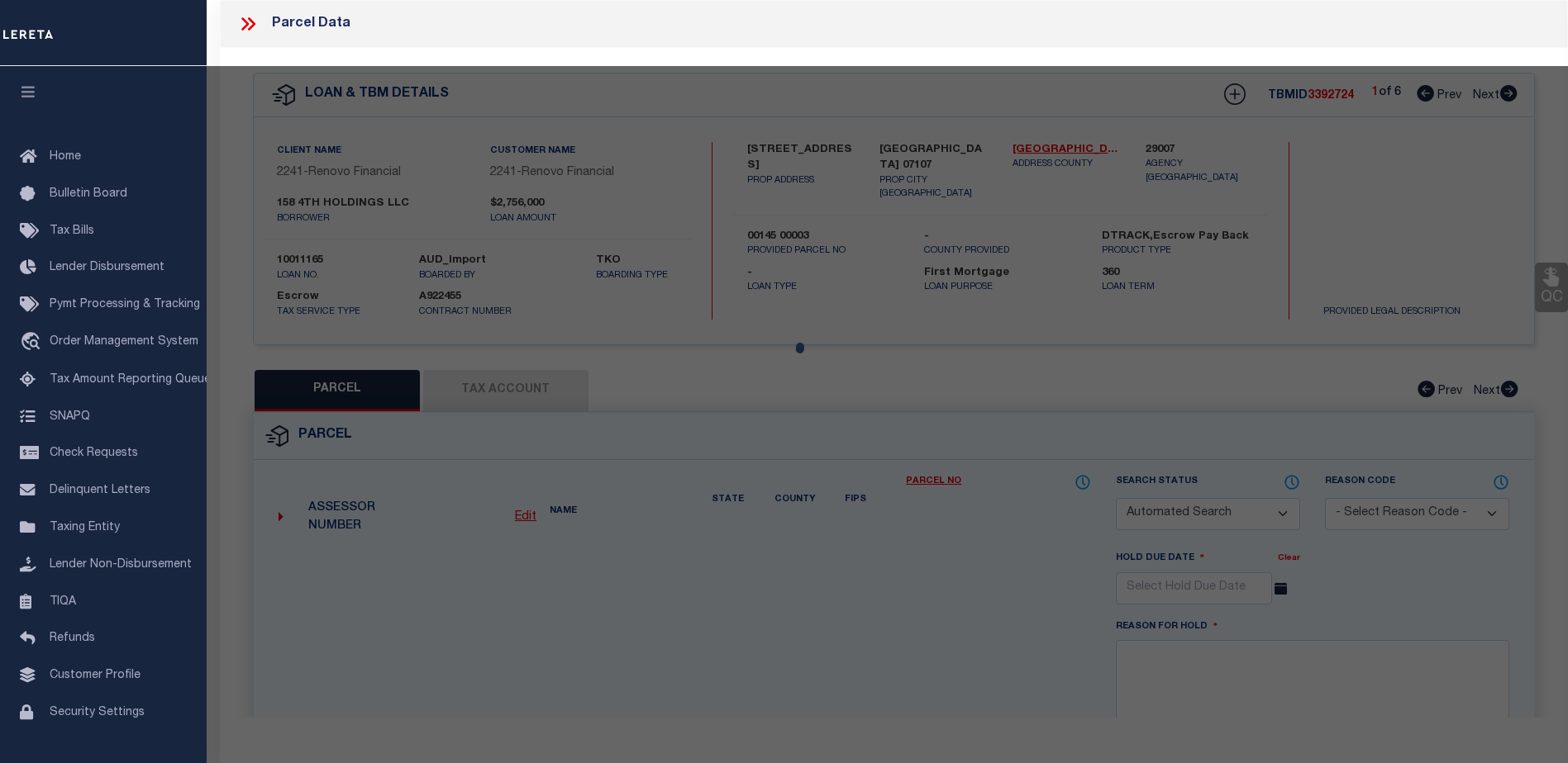
select select "CP"
type input "158 4Th Holdings Llc,"
select select "AGW"
select select "LIP"
type input "[STREET_ADDRESS]"
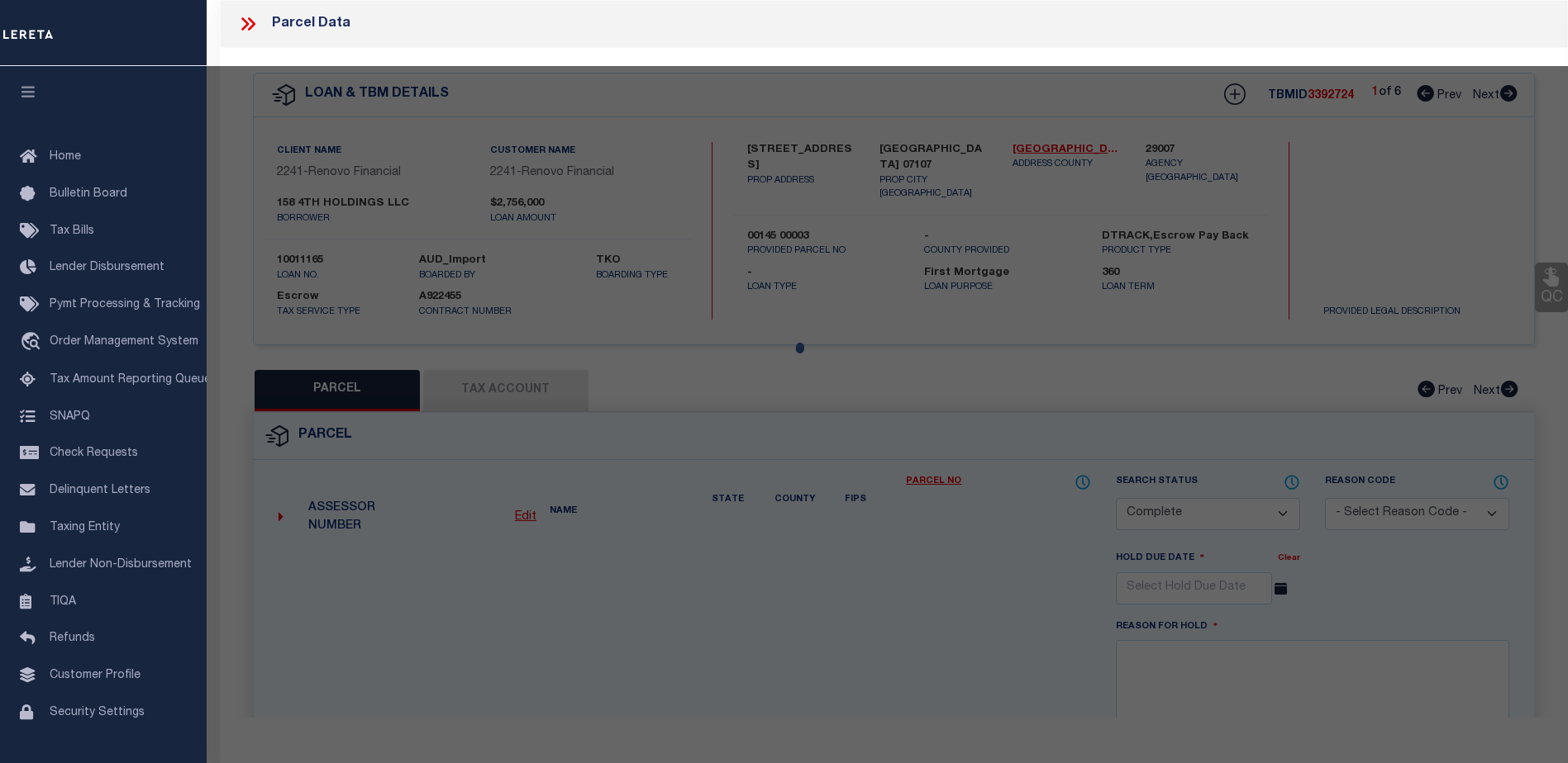
checkbox input "false"
type input "[GEOGRAPHIC_DATA] 07107"
type textarea "LOT:3 BLK:145 DIST:05 CITY/[GEOGRAPHIC_DATA]/TWP:[GEOGRAPHIC_DATA] MAP REF:TAX …"
type textarea "update agency from Newark City to East Orange City 01/22/25 No Match For the gi…"
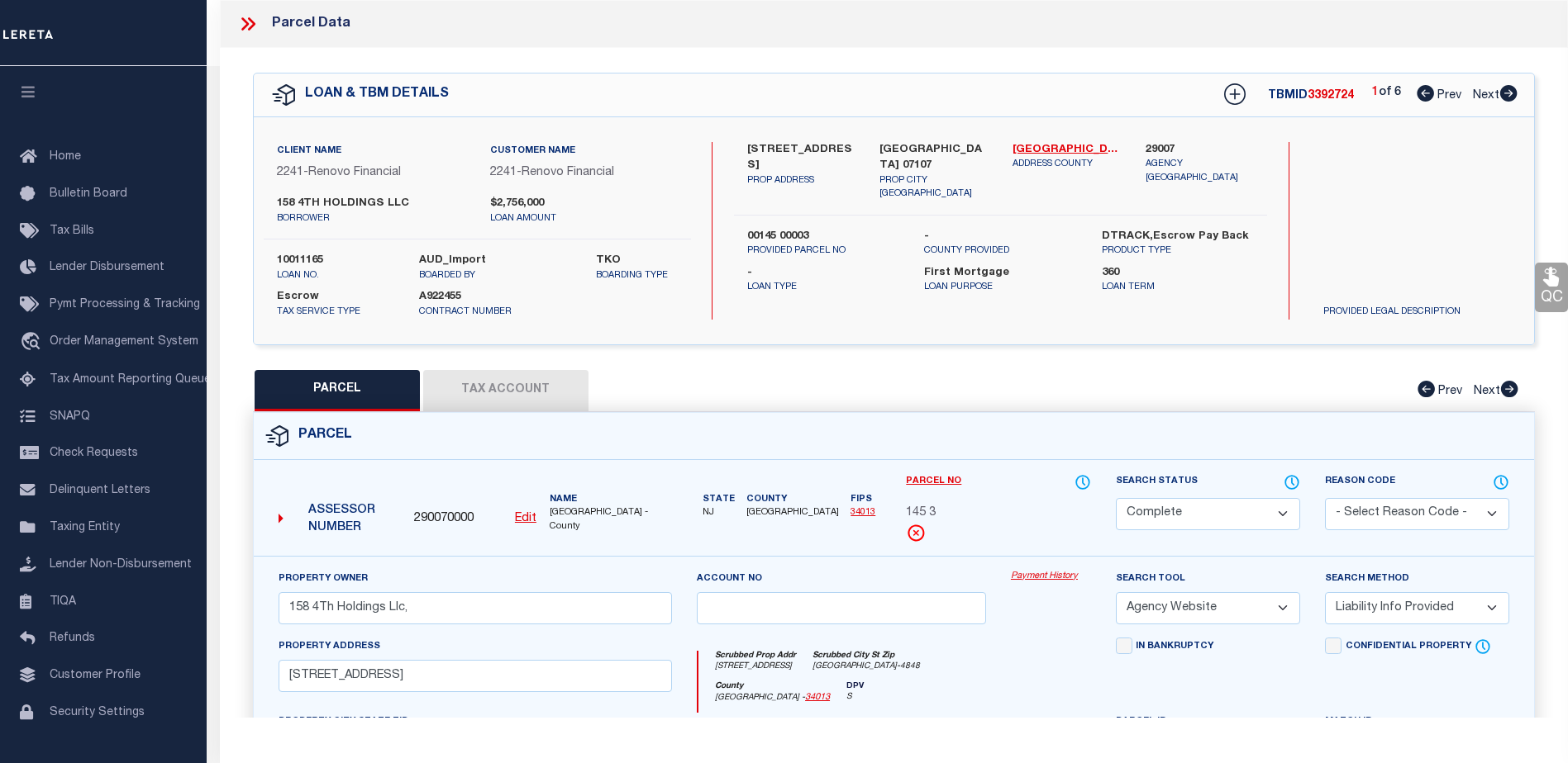
click at [1037, 578] on link "Payment History" at bounding box center [1050, 577] width 80 height 14
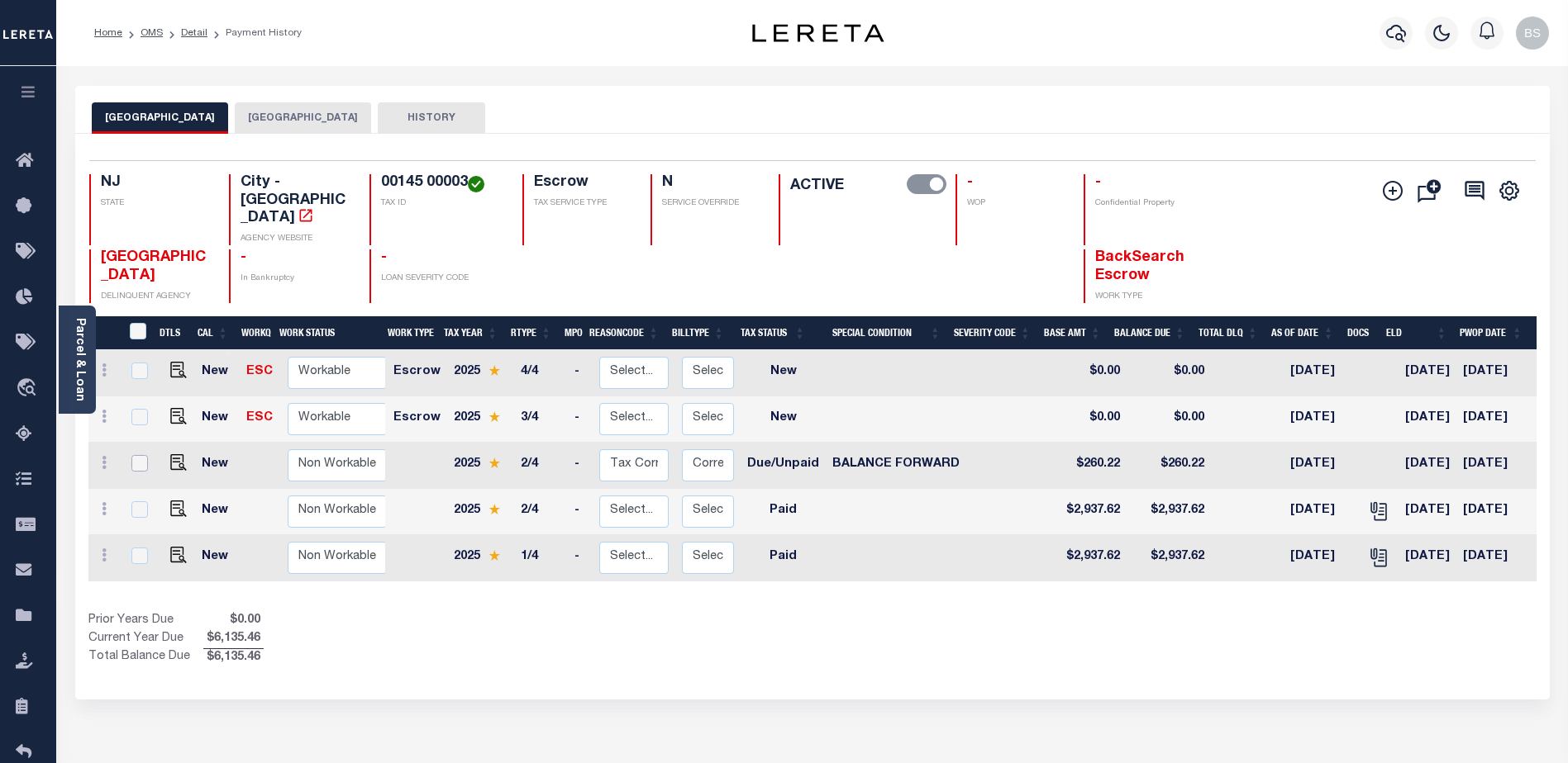
click at [133, 455] on input "checkbox" at bounding box center [140, 463] width 16 height 16
checkbox input "true"
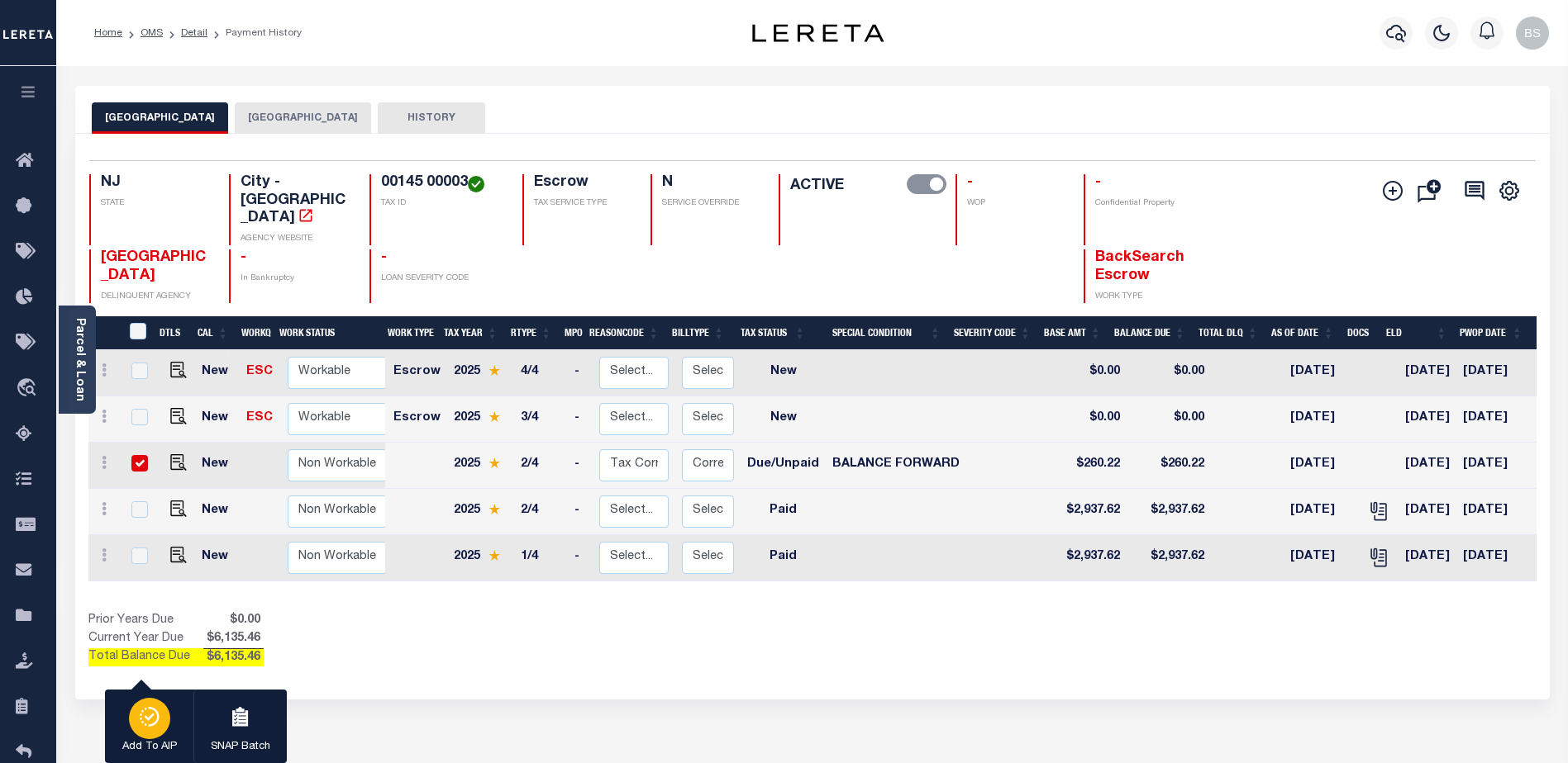
click at [145, 713] on icon "button" at bounding box center [149, 718] width 23 height 20
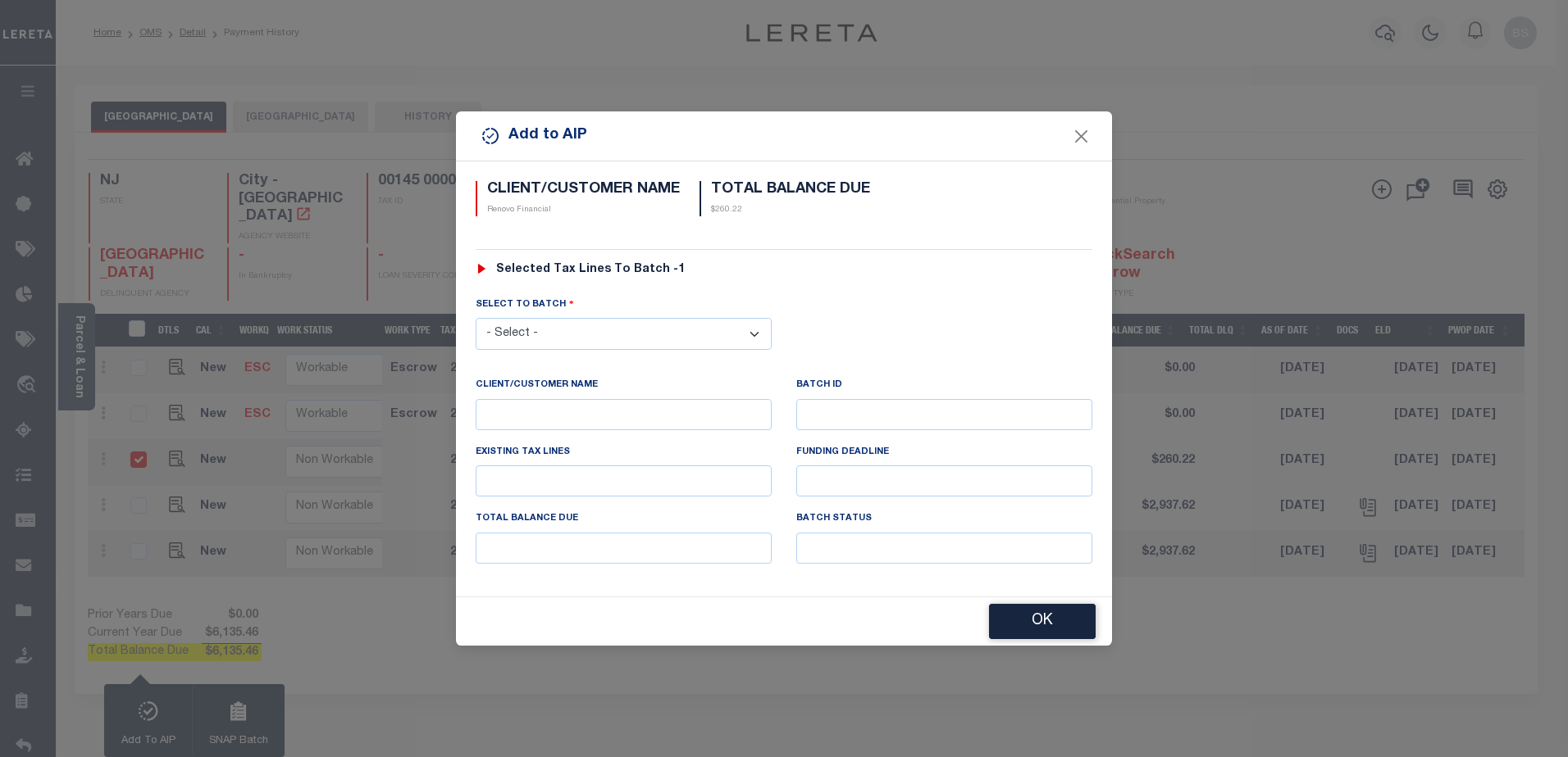
click at [655, 333] on select "- Select - 42380 42965 43235 43299 43683 44436 44450 44938 45028 45180 45253 45…" at bounding box center [624, 333] width 296 height 32
click at [748, 333] on select "- Select - 42380 42965 43235 43299 43683 44436 44450 44938 45028 45180 45253 45…" at bounding box center [624, 333] width 296 height 32
select select "45569"
click at [476, 318] on select "- Select - 42380 42965 43235 43299 43683 44436 44450 44938 45028 45180 45253 45…" at bounding box center [624, 333] width 296 height 32
click at [1034, 612] on button "OK" at bounding box center [1042, 622] width 106 height 35
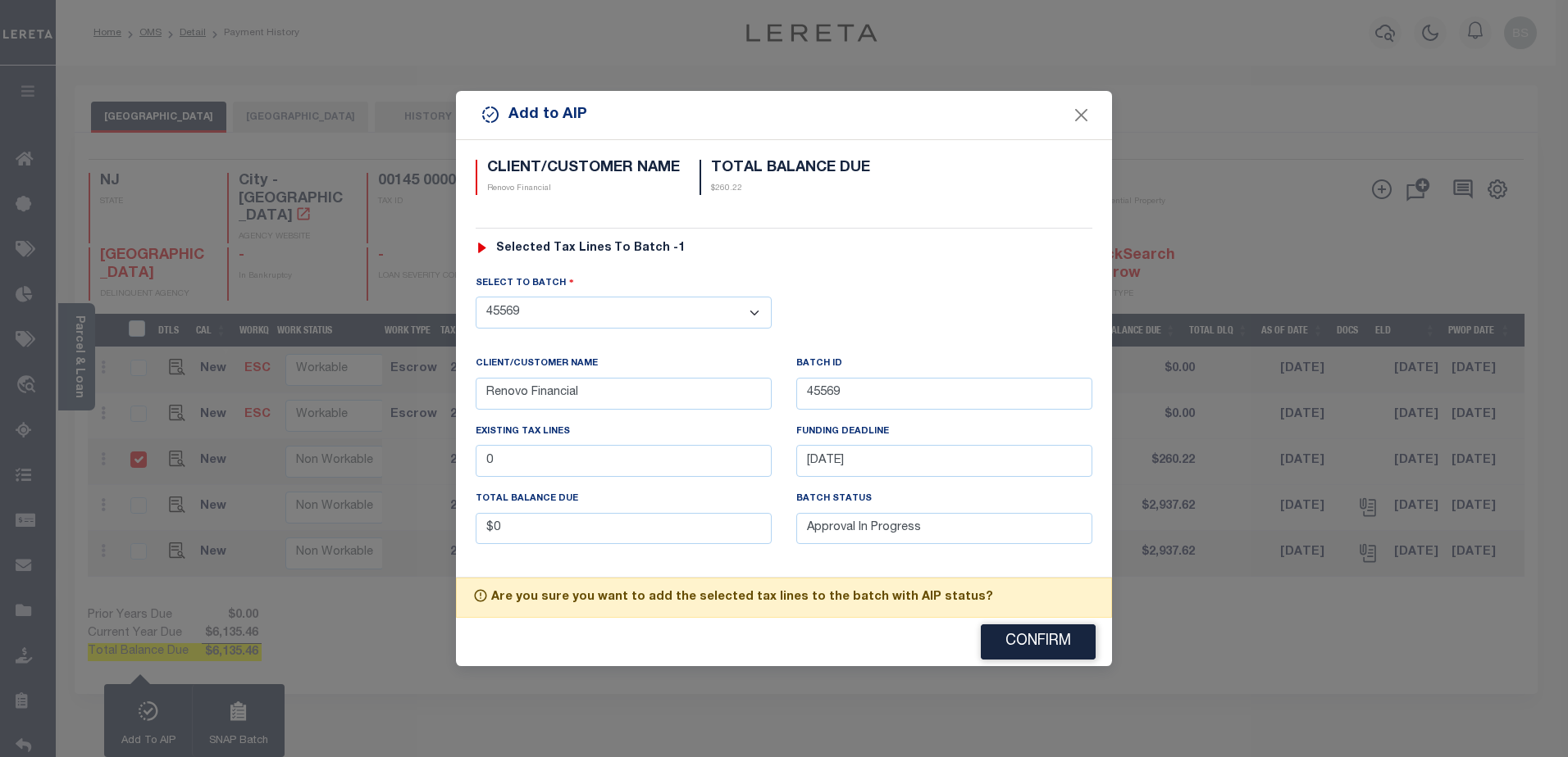
click at [1013, 639] on button "Confirm" at bounding box center [1038, 642] width 115 height 35
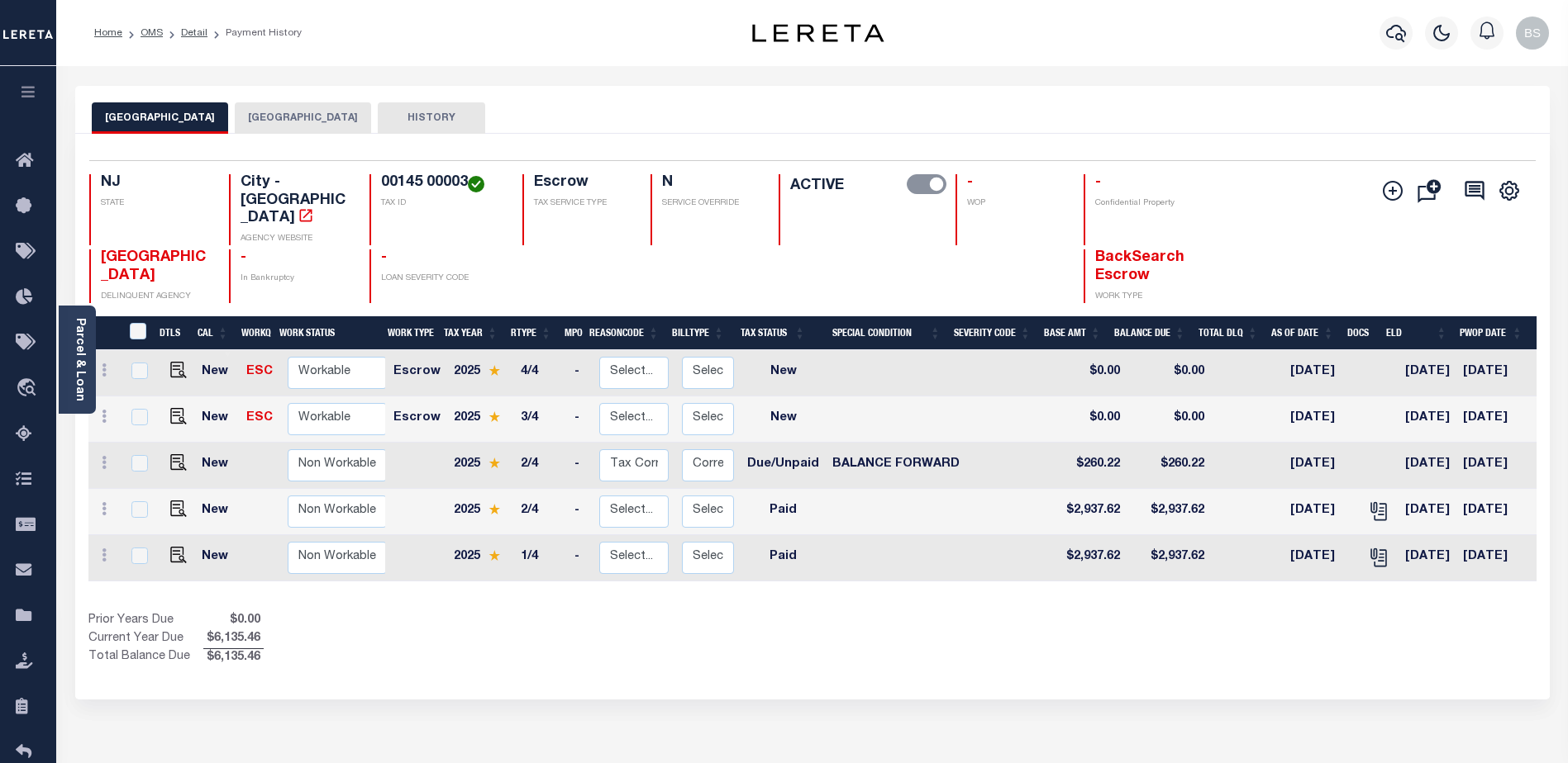
scroll to position [0, 214]
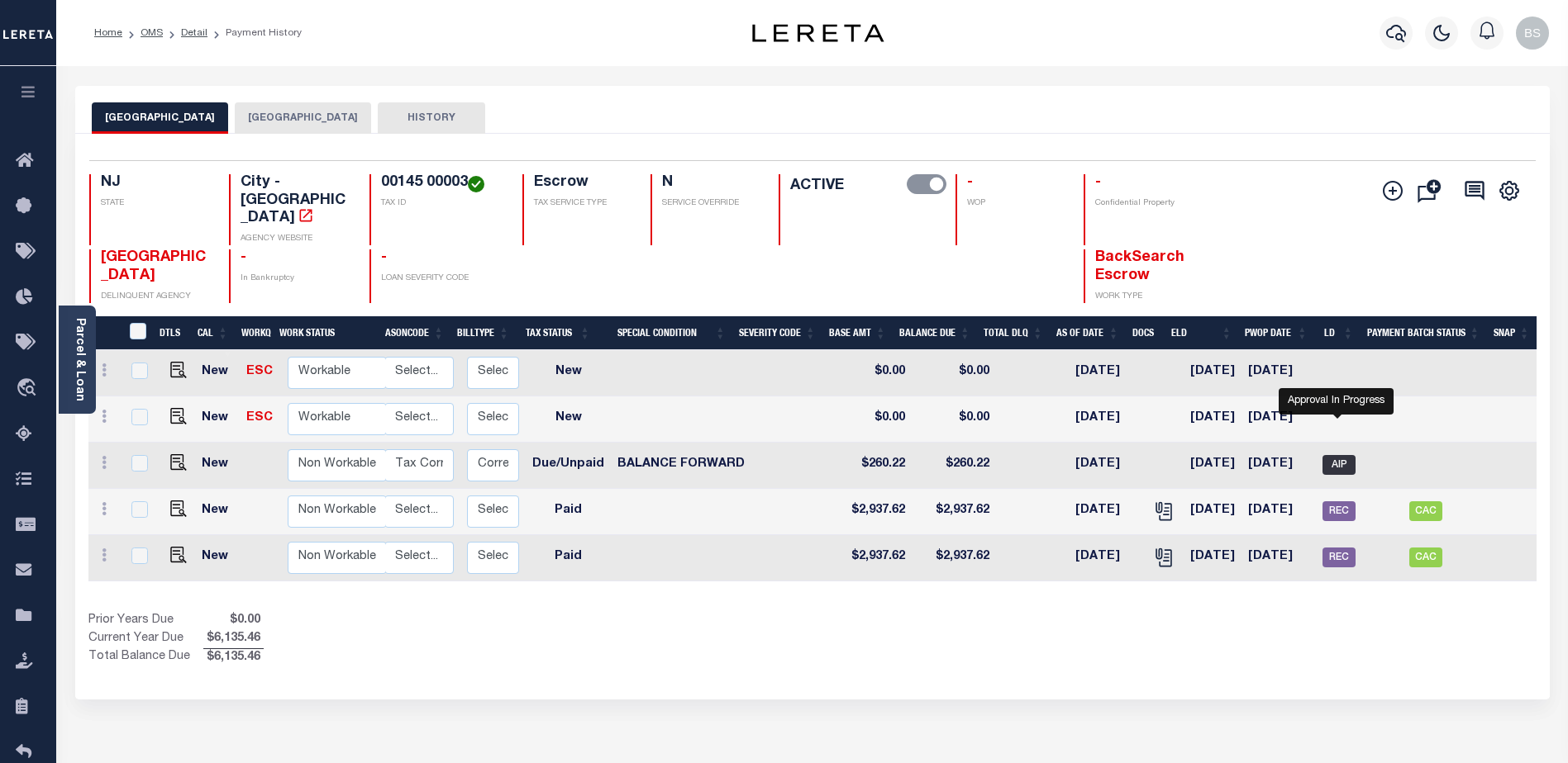
click at [1341, 455] on span "AIP" at bounding box center [1338, 465] width 33 height 20
checkbox input "true"
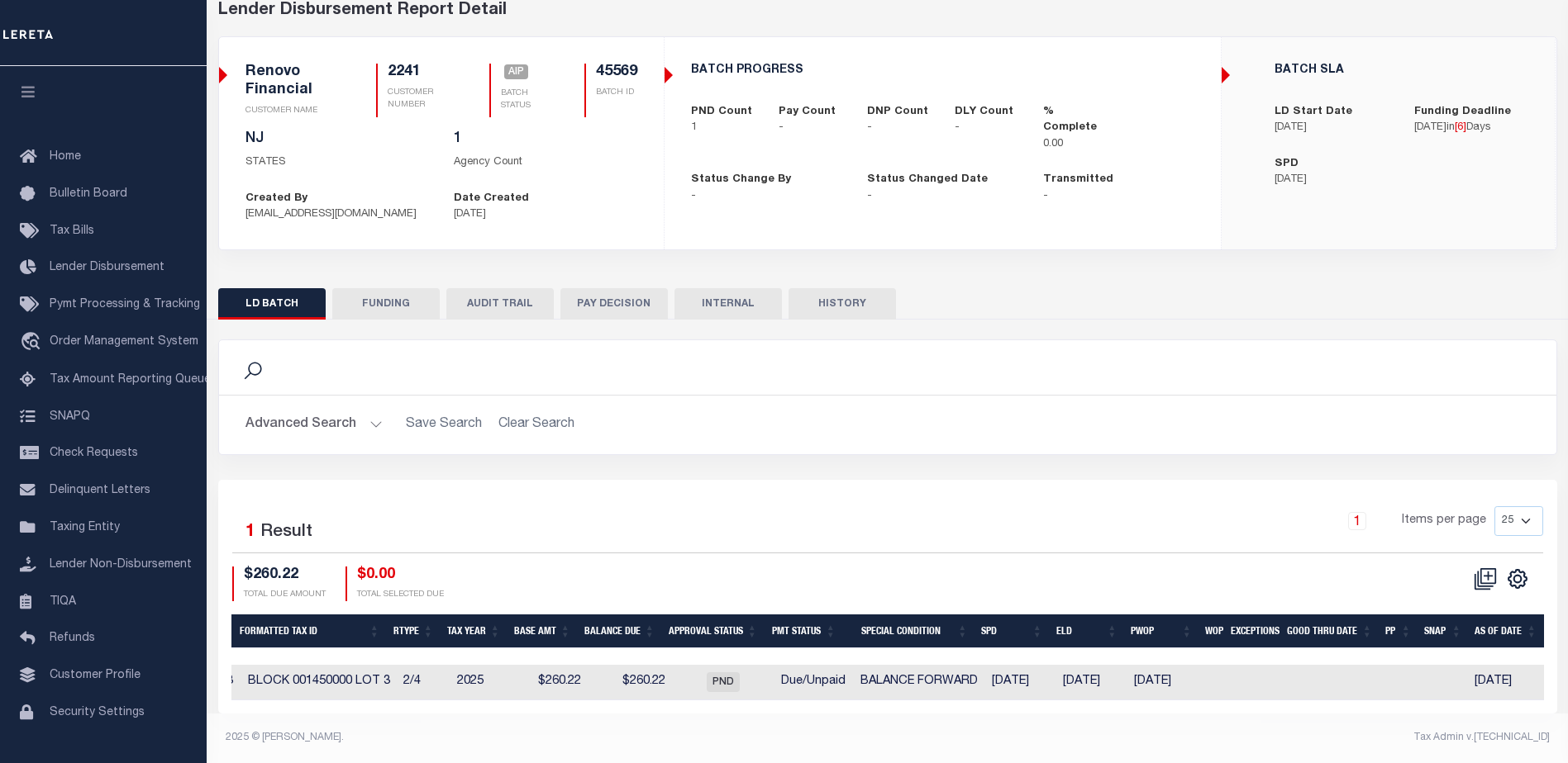
scroll to position [0, 647]
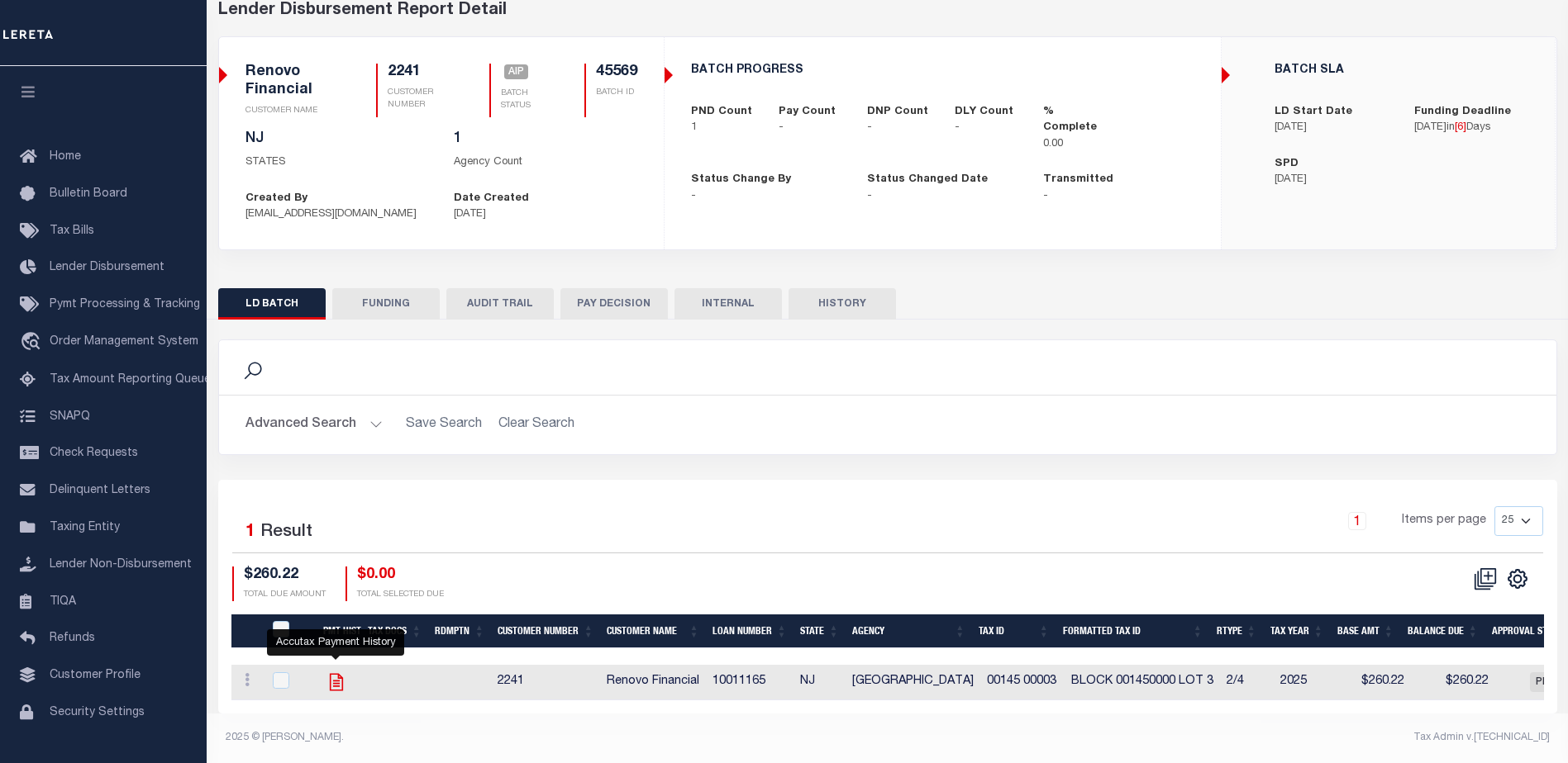
click at [339, 674] on icon "" at bounding box center [335, 682] width 14 height 17
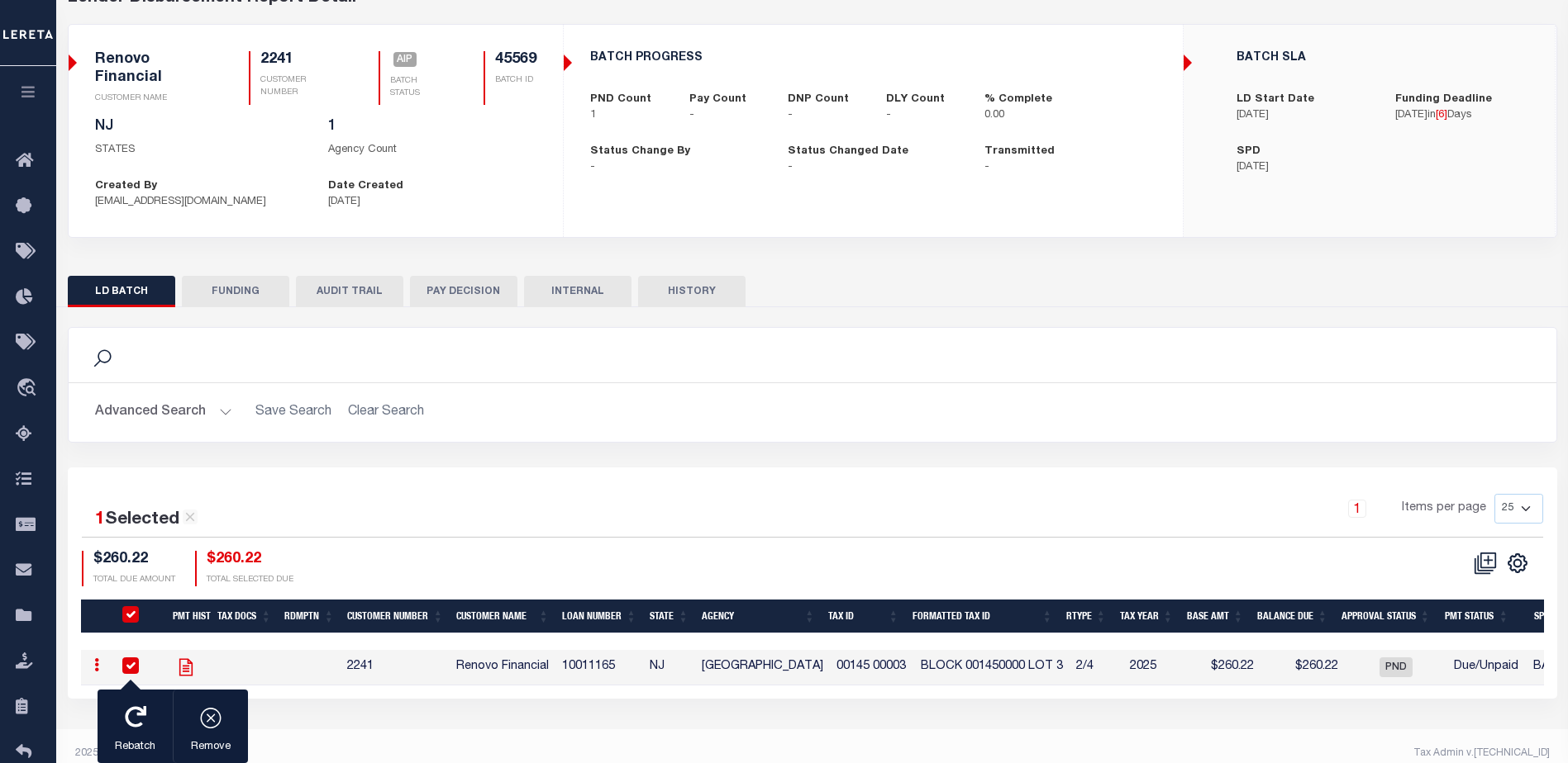
checkbox input "true"
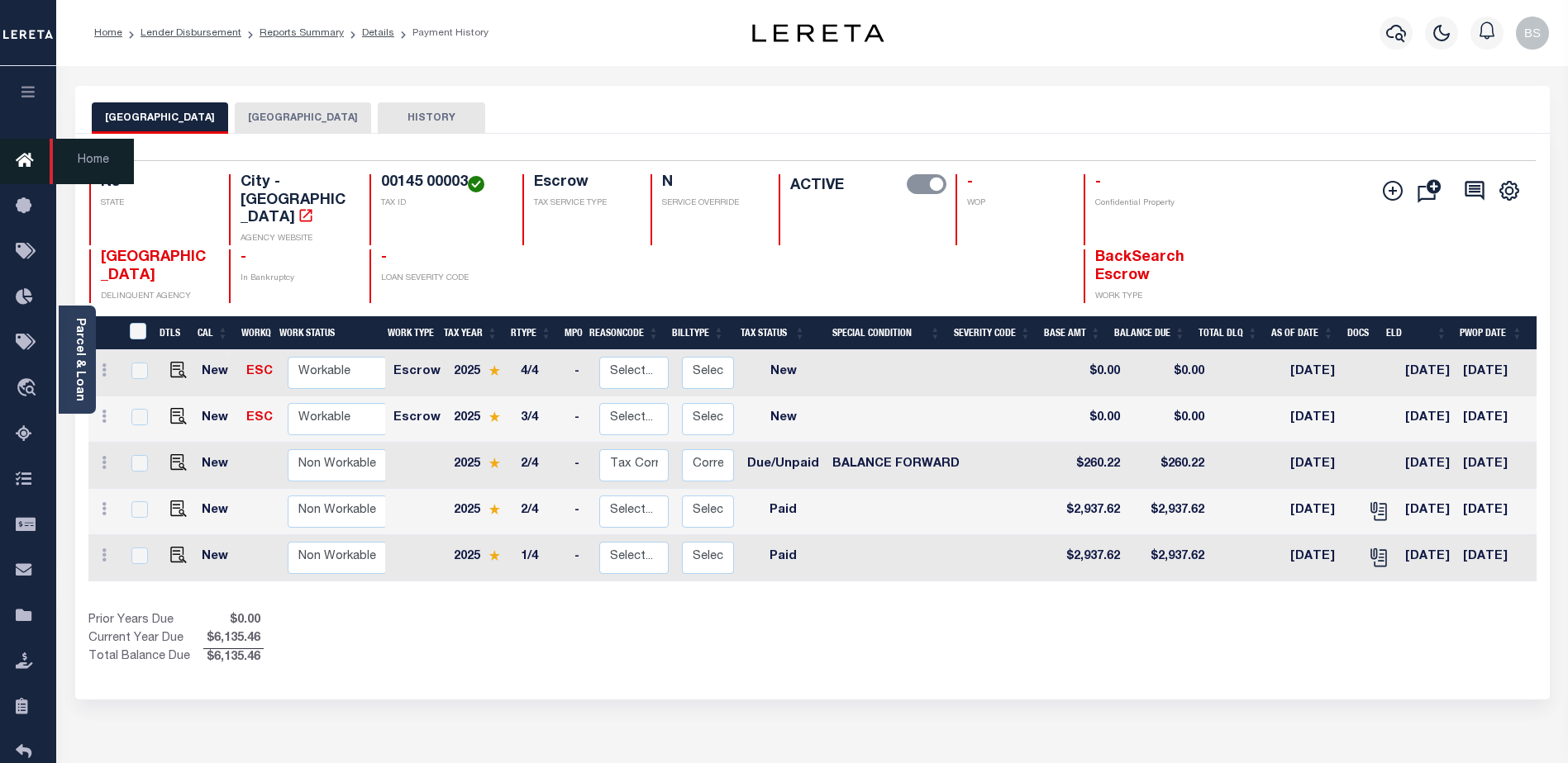
click at [18, 159] on icon at bounding box center [28, 161] width 26 height 21
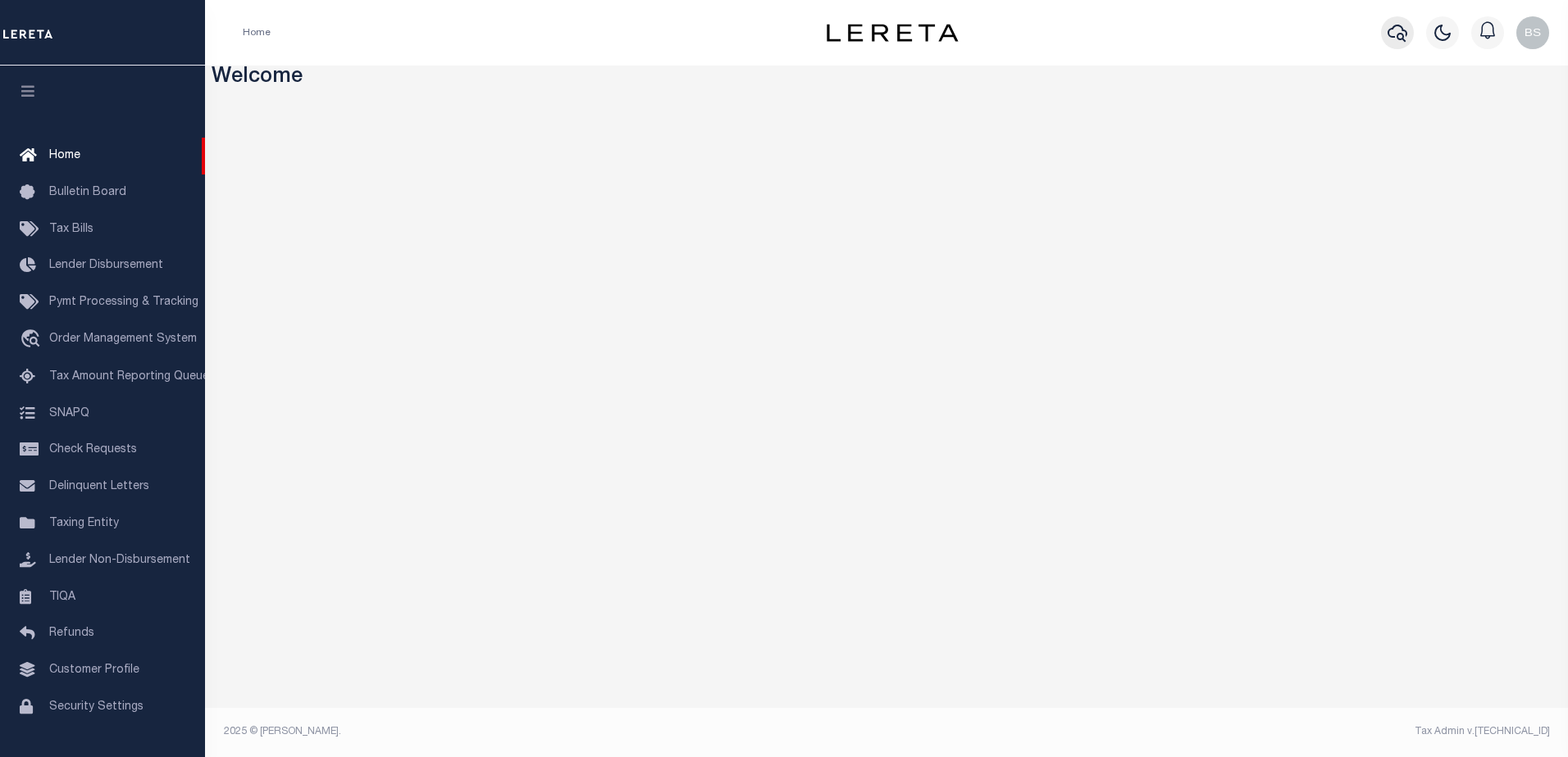
click at [1393, 34] on icon "button" at bounding box center [1398, 32] width 20 height 20
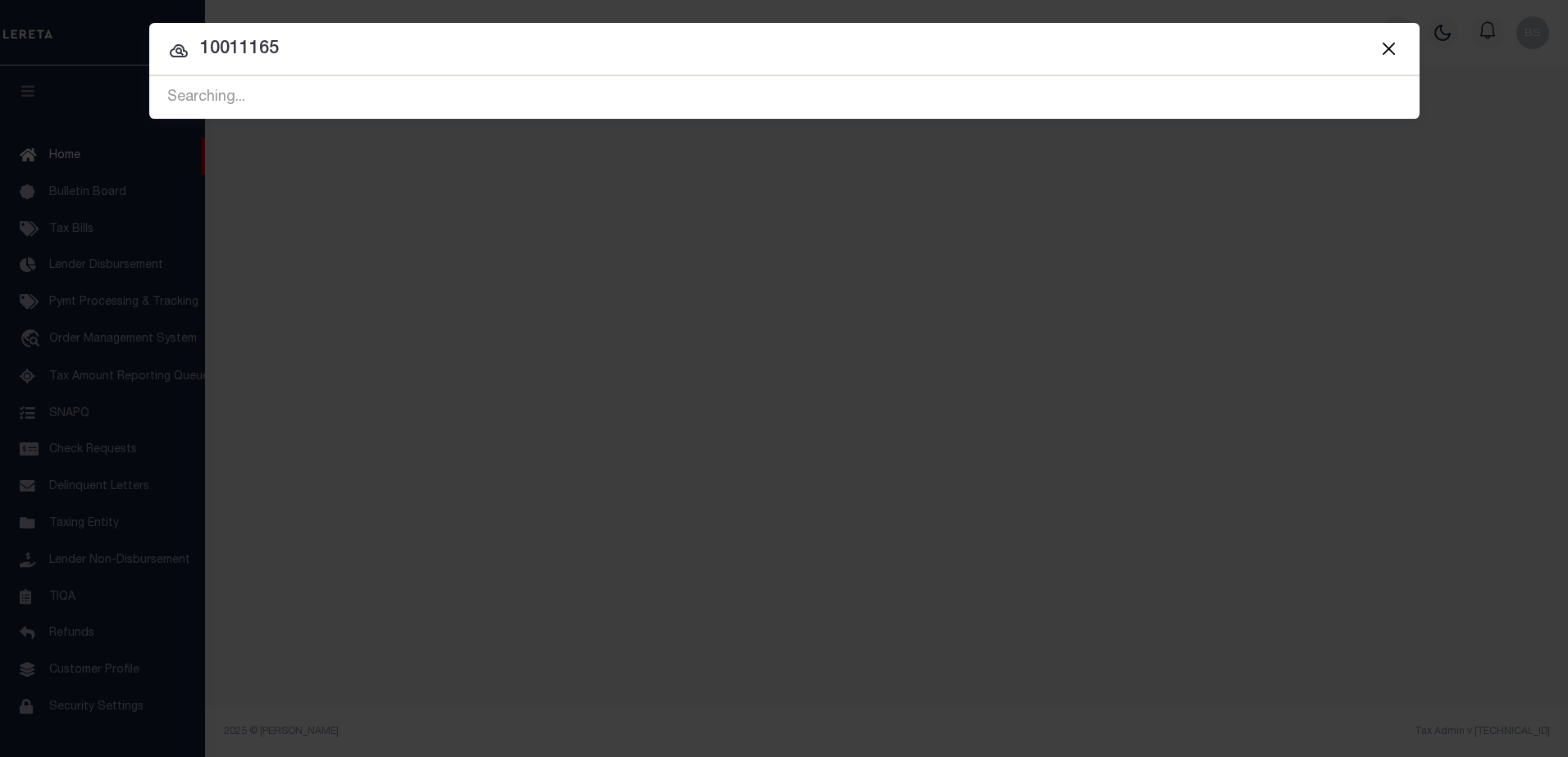
type input "10011165"
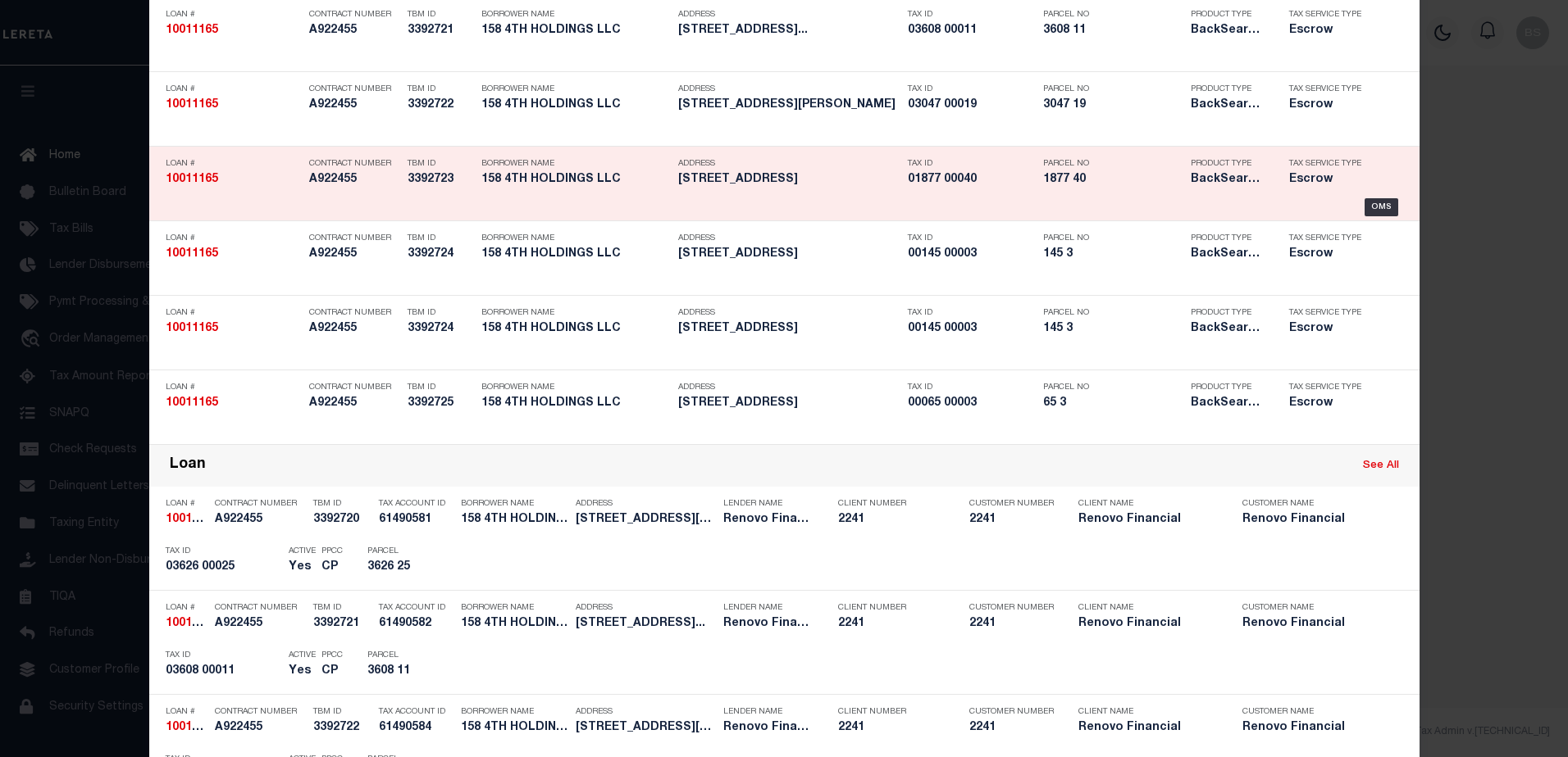
scroll to position [246, 0]
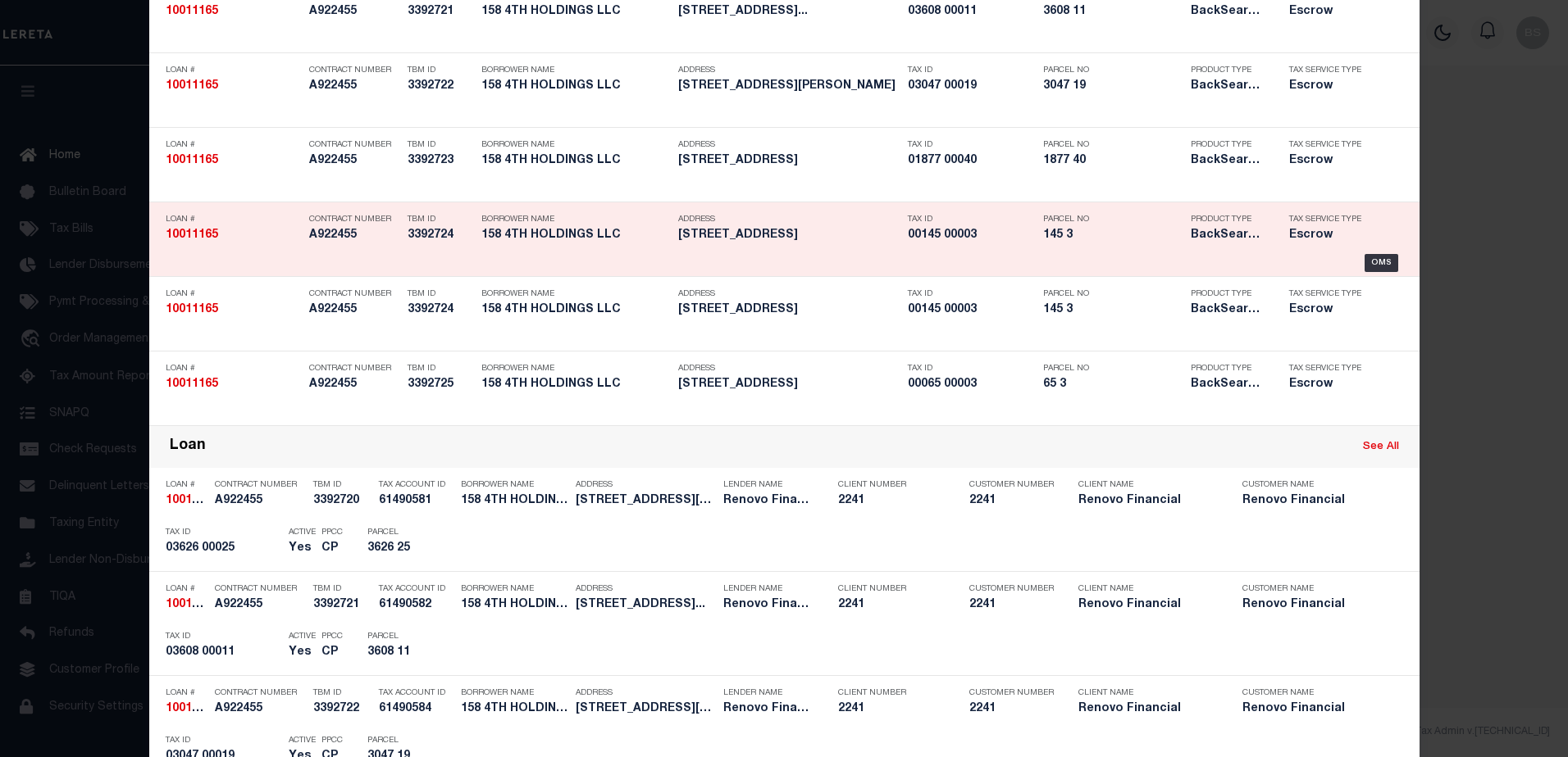
click at [1378, 254] on div "Loan # 10011165 Contract Number A922455 TBM ID 3392724 Borrower Name 158 4TH HO…" at bounding box center [784, 239] width 1262 height 66
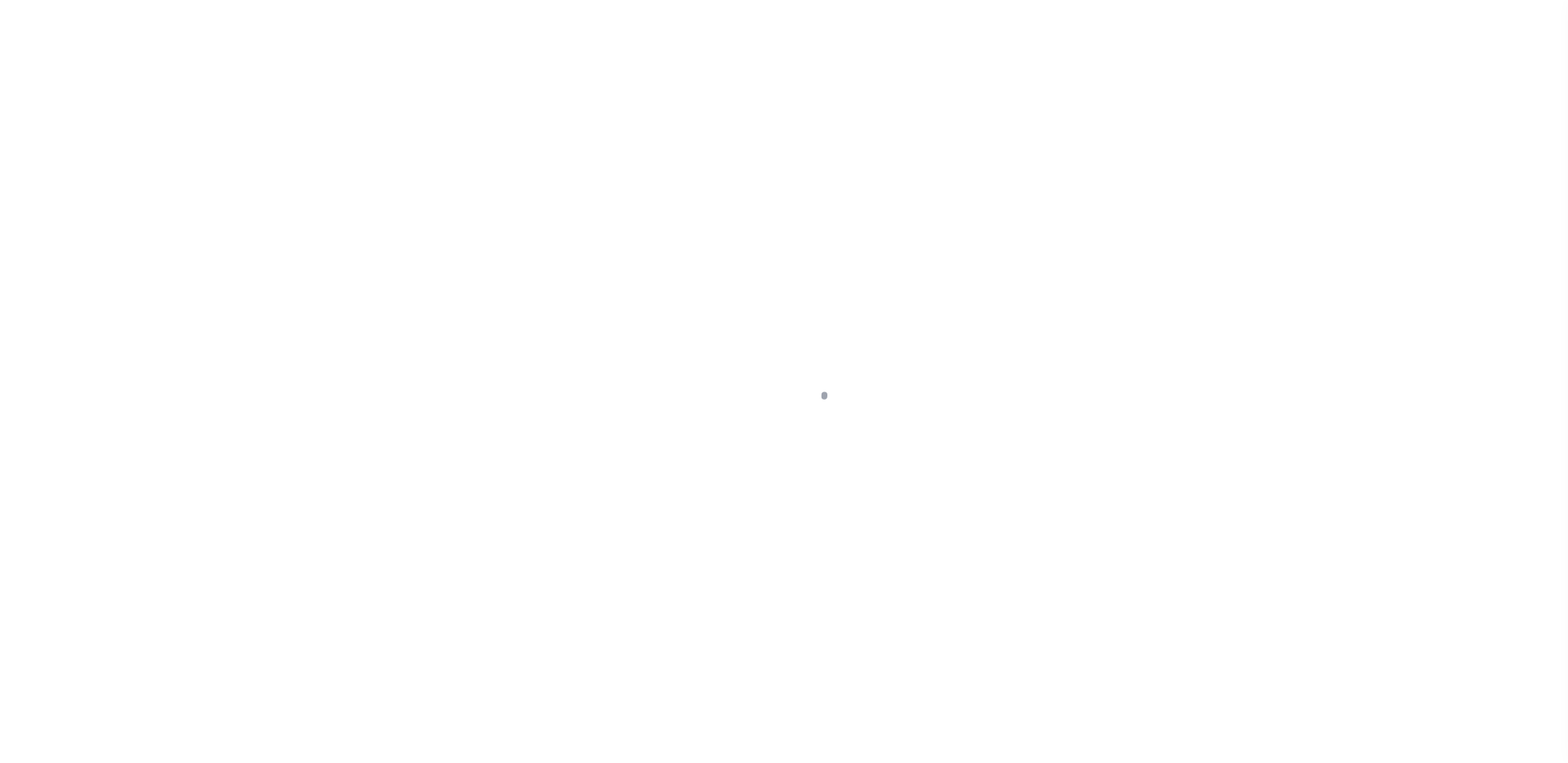
select select "14701"
select select "25067"
select select "10"
select select "Escrow"
type input "[STREET_ADDRESS]"
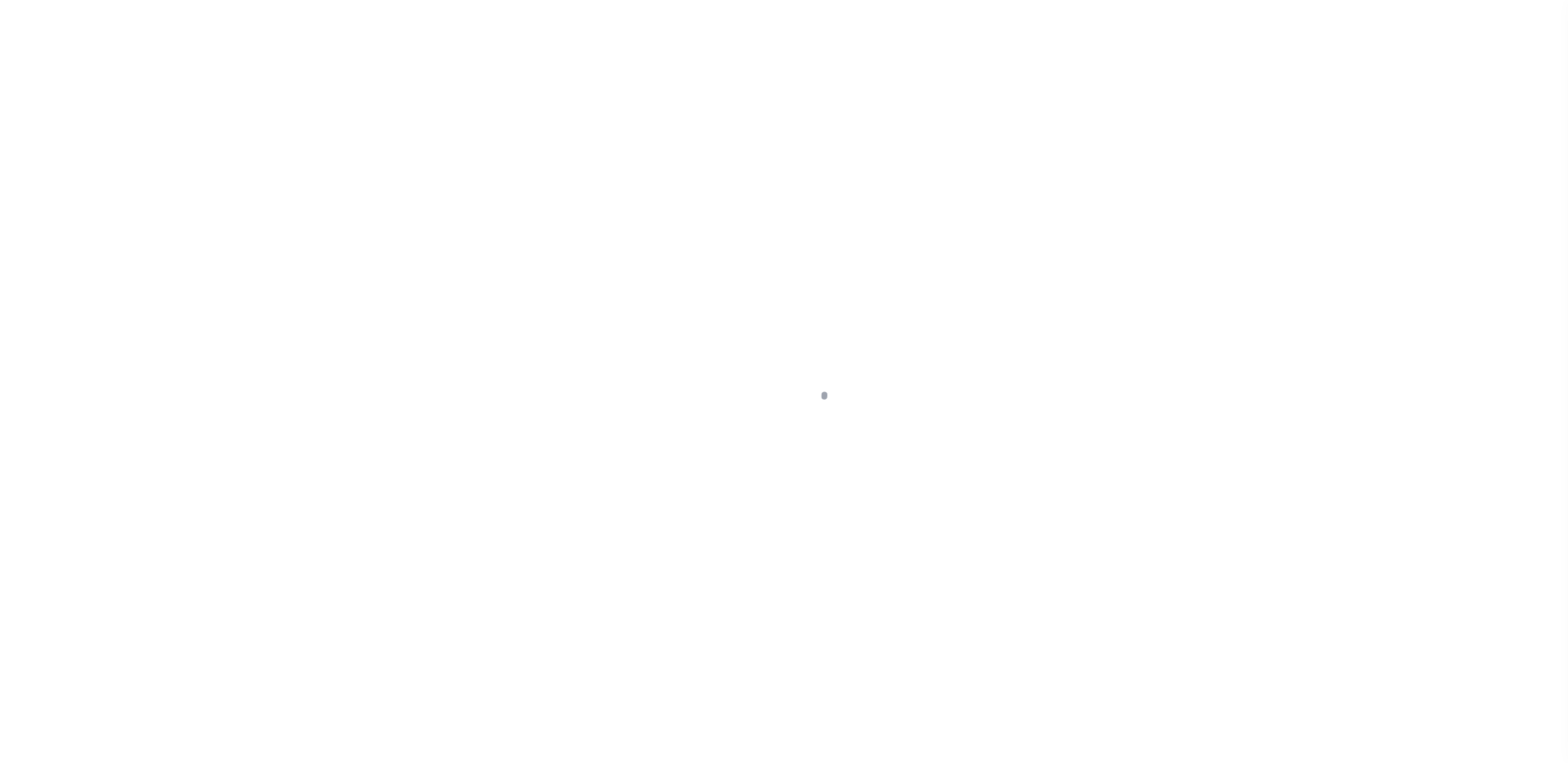
type input "00145 00003"
select select
type input "EAST ORANGE NJ 07107"
type input "a0kUS000006jh8d"
type input "NJ"
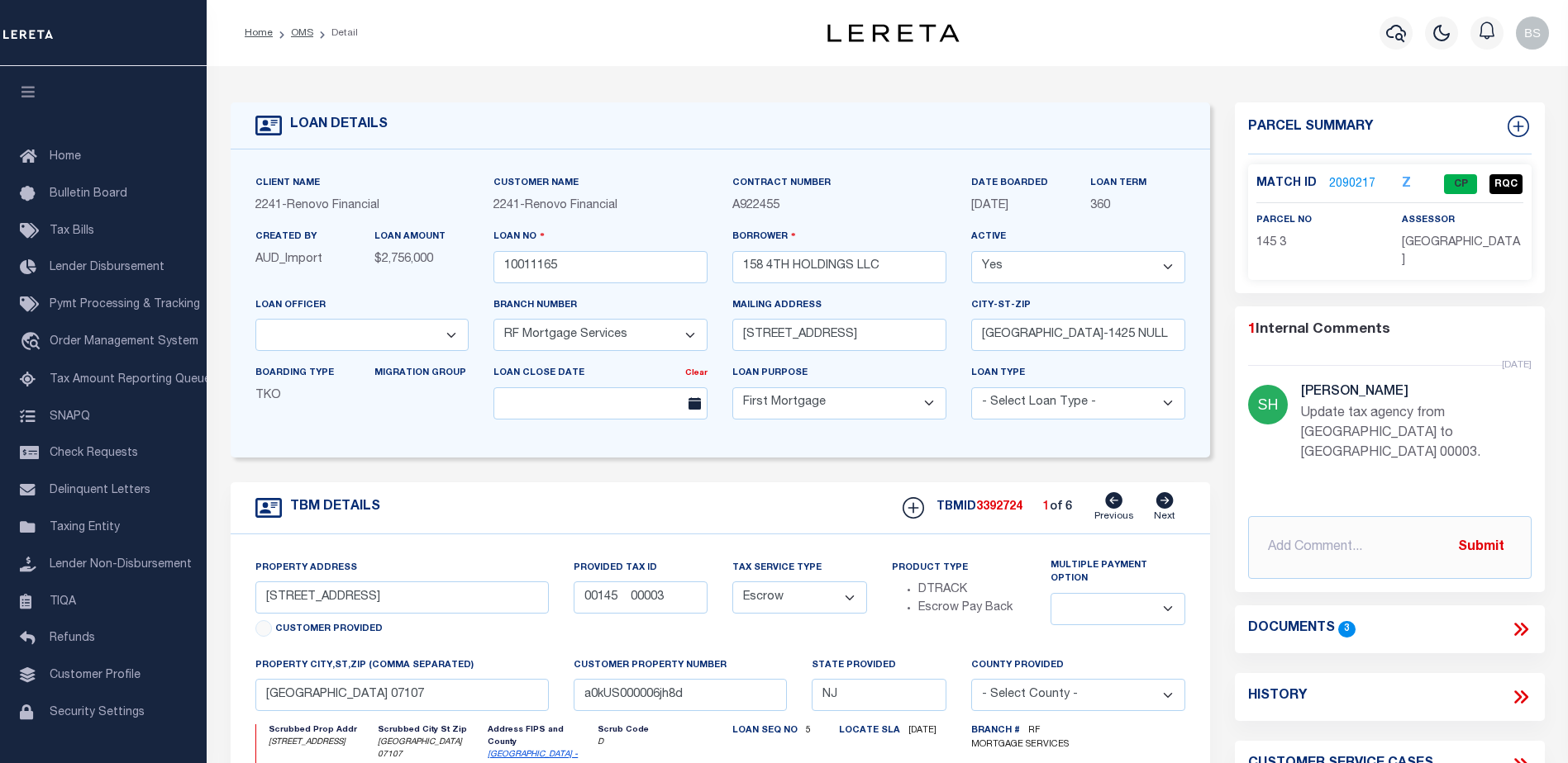
click at [1345, 181] on link "2090217" at bounding box center [1352, 184] width 46 height 17
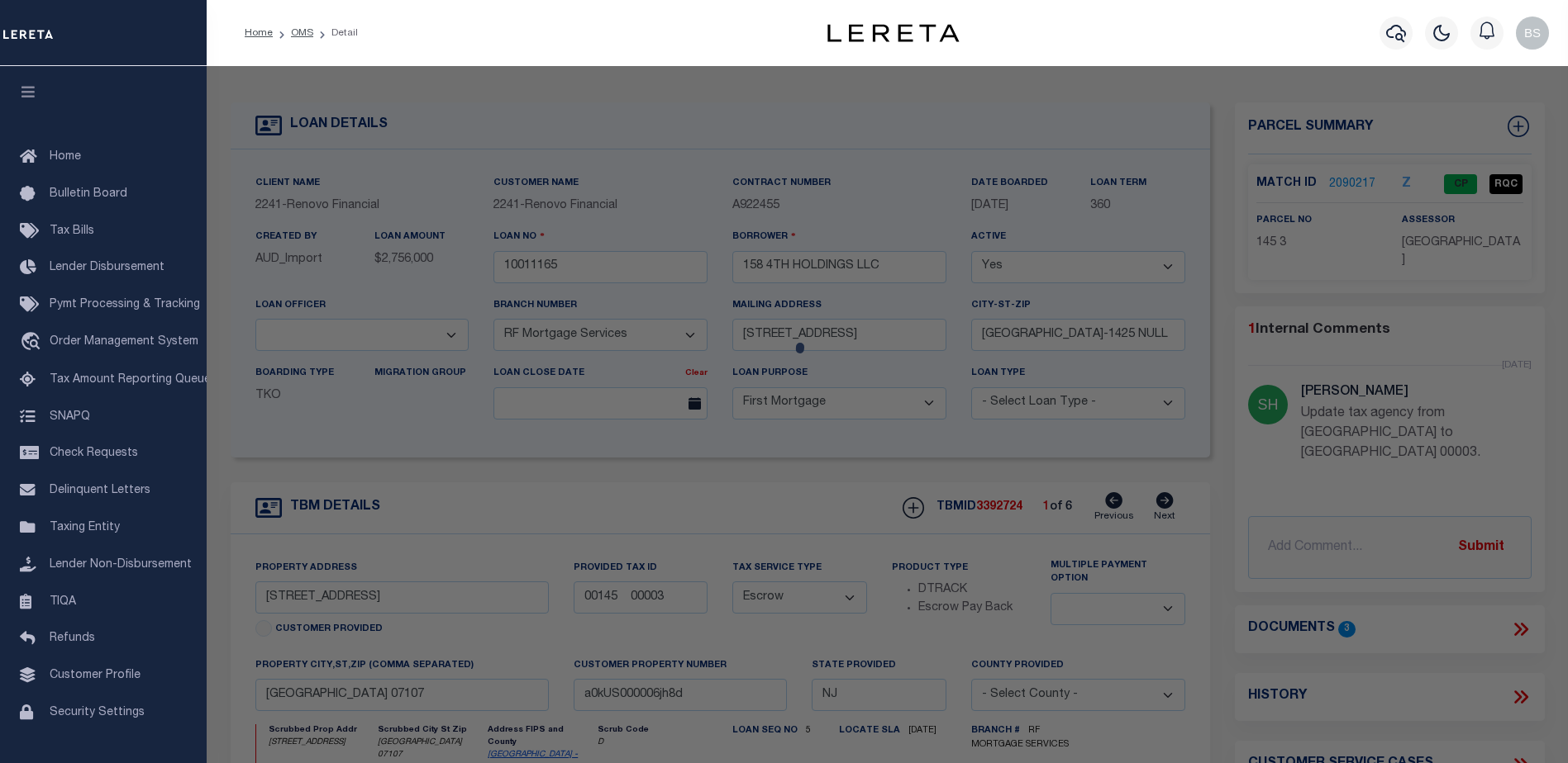
checkbox input "false"
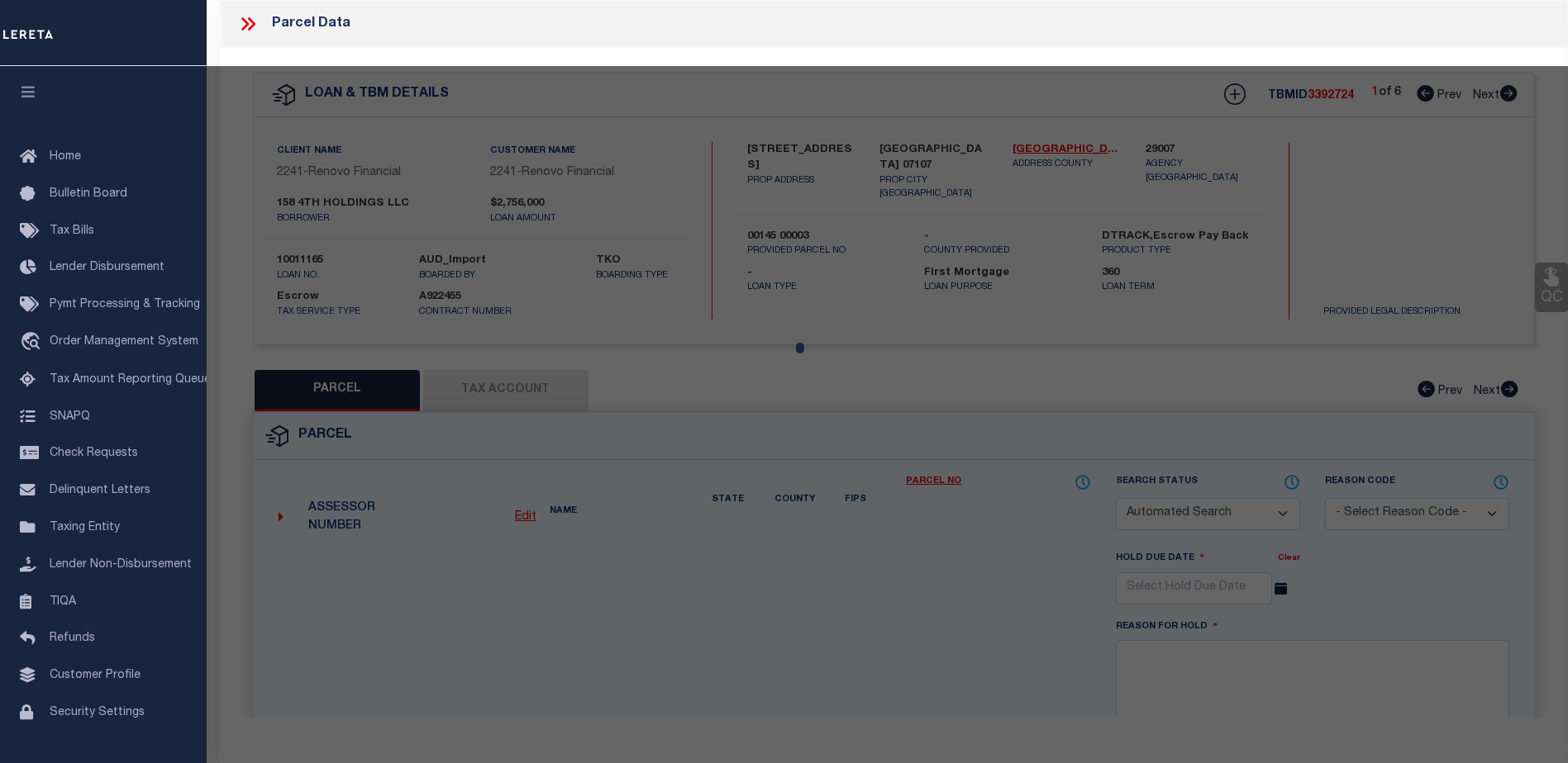
select select "CP"
type input "158 4Th Holdings Llc,"
select select "AGW"
select select "LIP"
type input "[STREET_ADDRESS]"
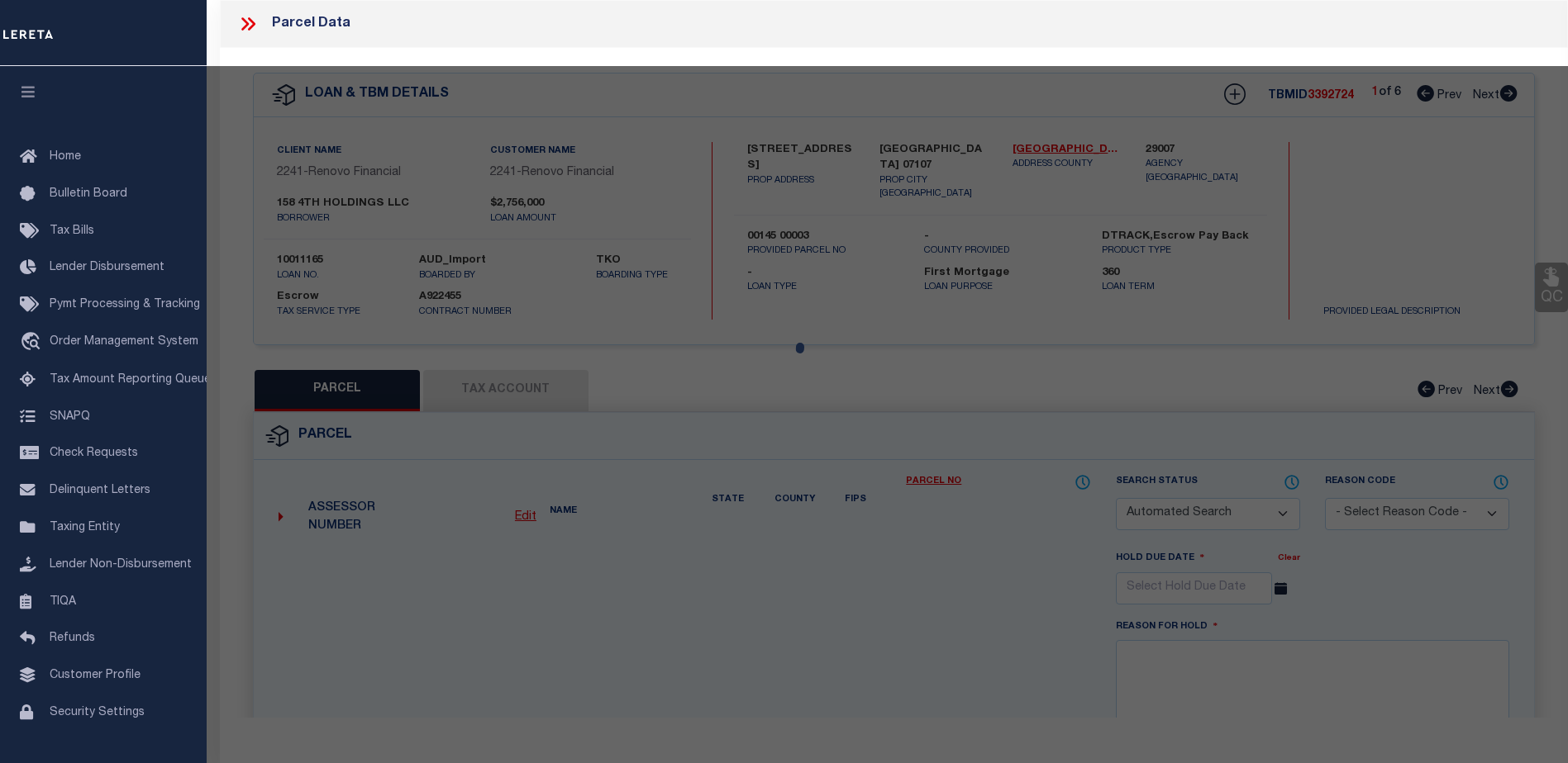
checkbox input "false"
type input "[GEOGRAPHIC_DATA] 07107"
type textarea "LOT:3 BLK:145 DIST:05 CITY/[GEOGRAPHIC_DATA]/TWP:[GEOGRAPHIC_DATA] MAP REF:TAX …"
type textarea "update agency from Newark City to East Orange City 01/22/25 No Match For the gi…"
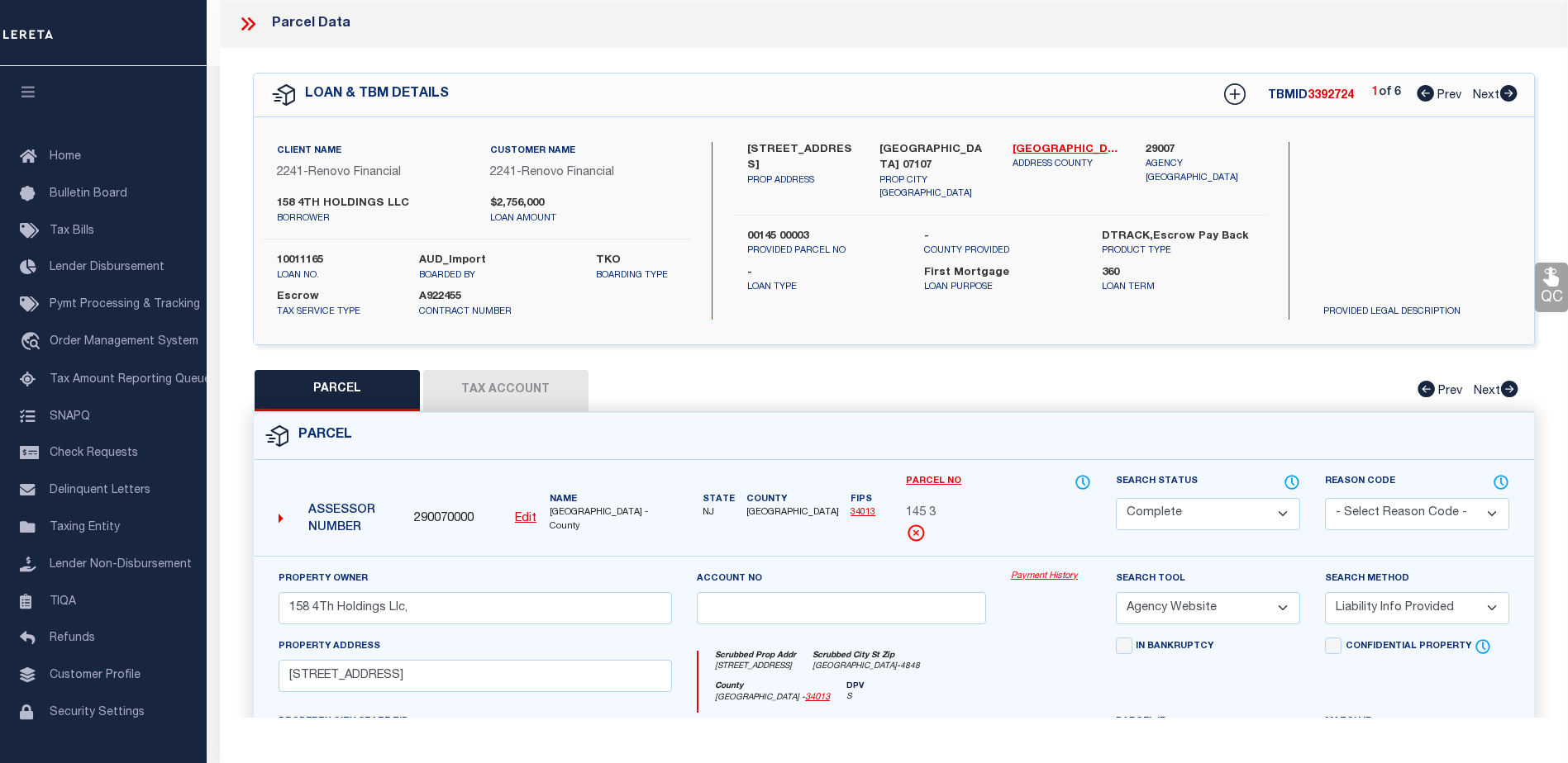
click at [1060, 582] on link "Payment History" at bounding box center [1050, 577] width 80 height 14
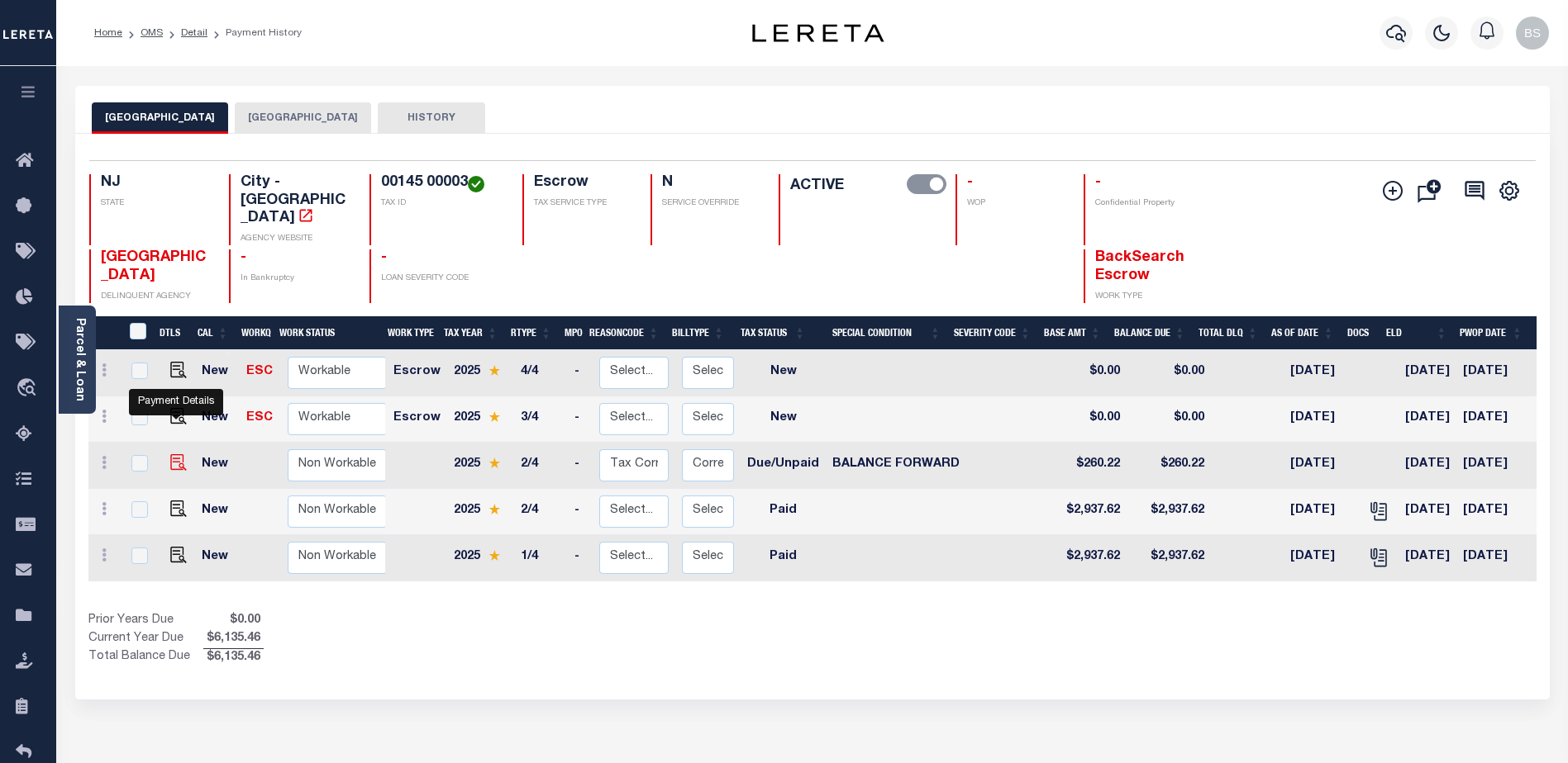
click at [178, 454] on img "" at bounding box center [178, 462] width 16 height 16
checkbox input "true"
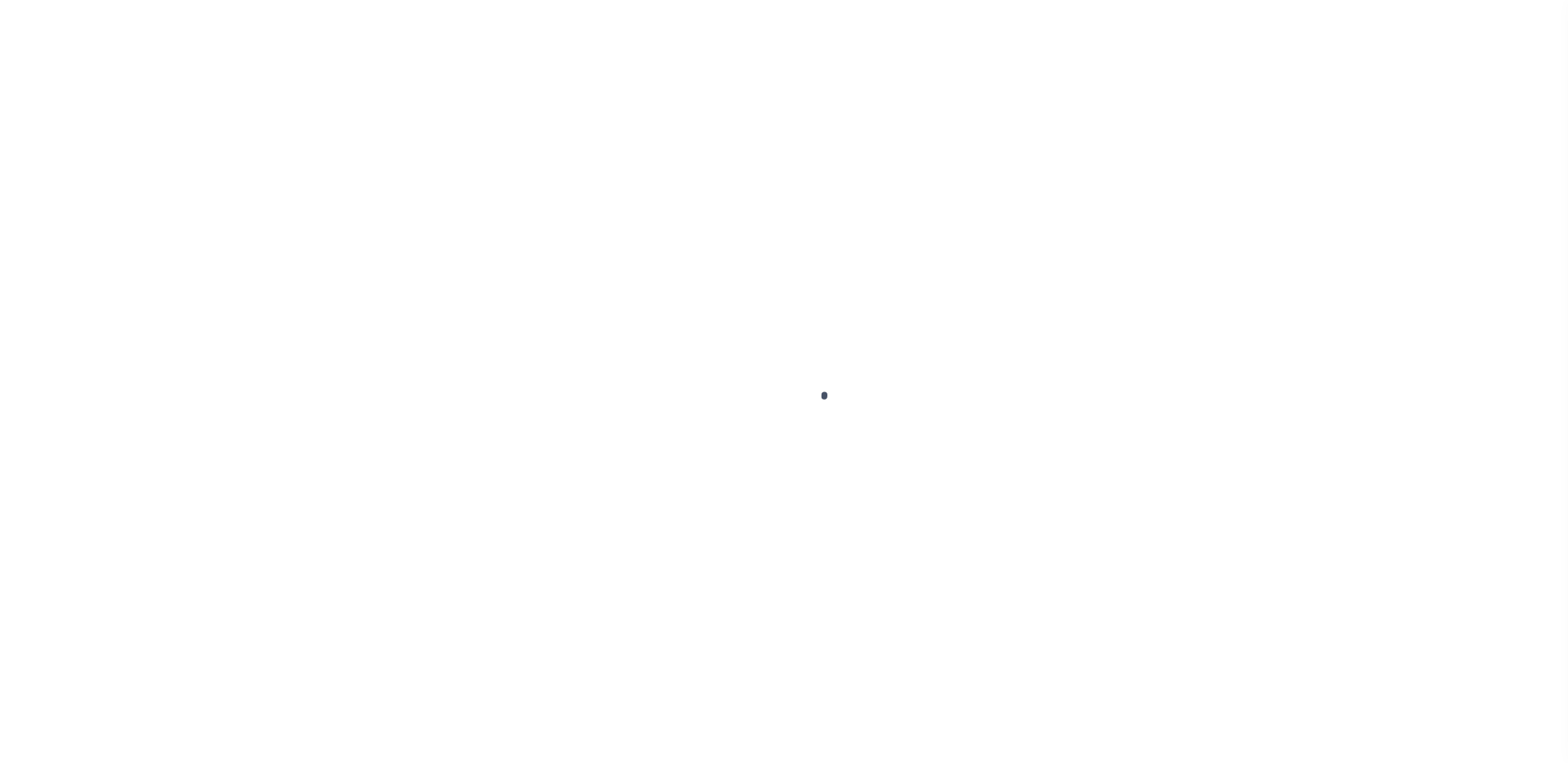
select select "DUE"
select select "33"
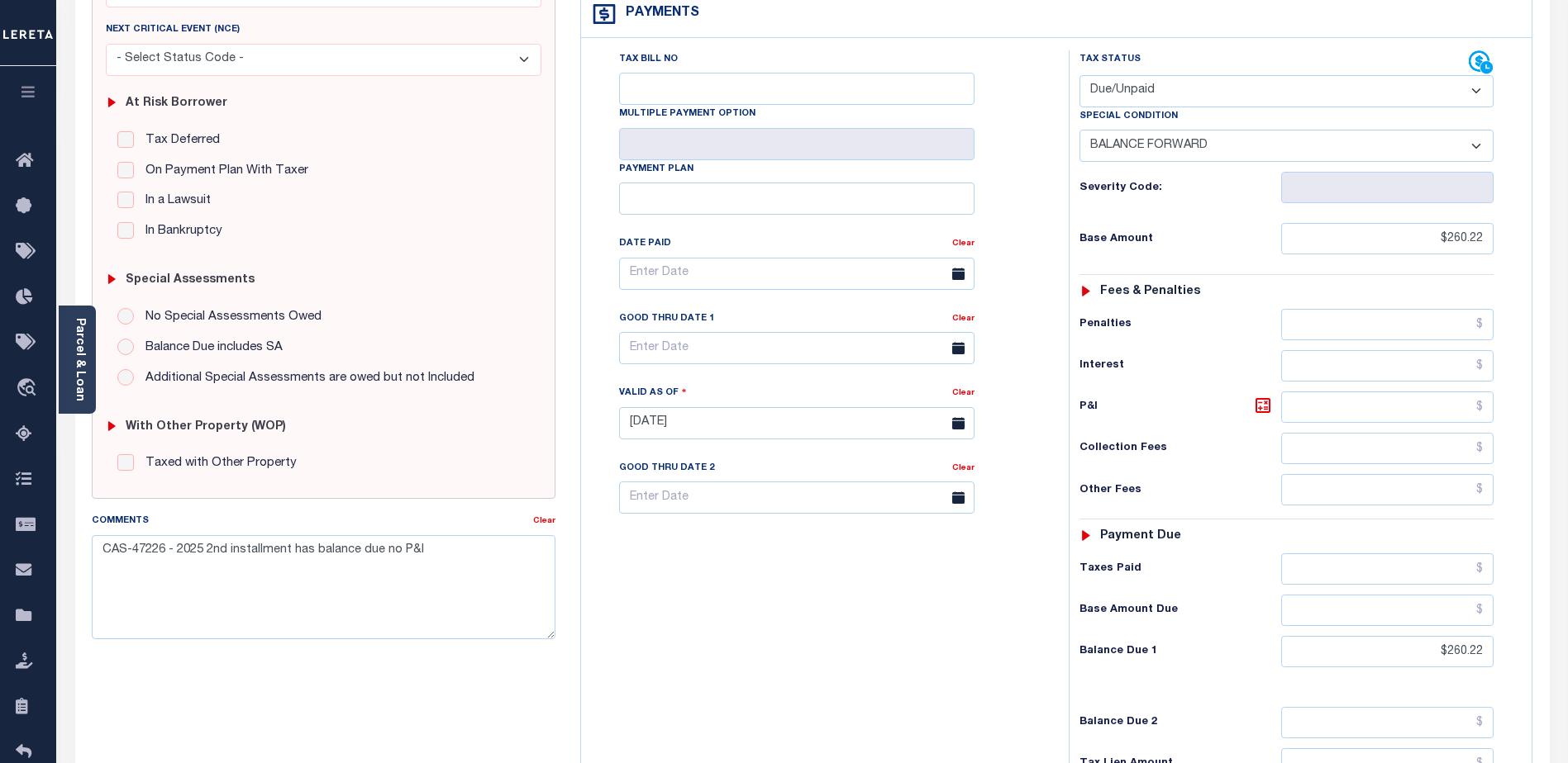
scroll to position [331, 0]
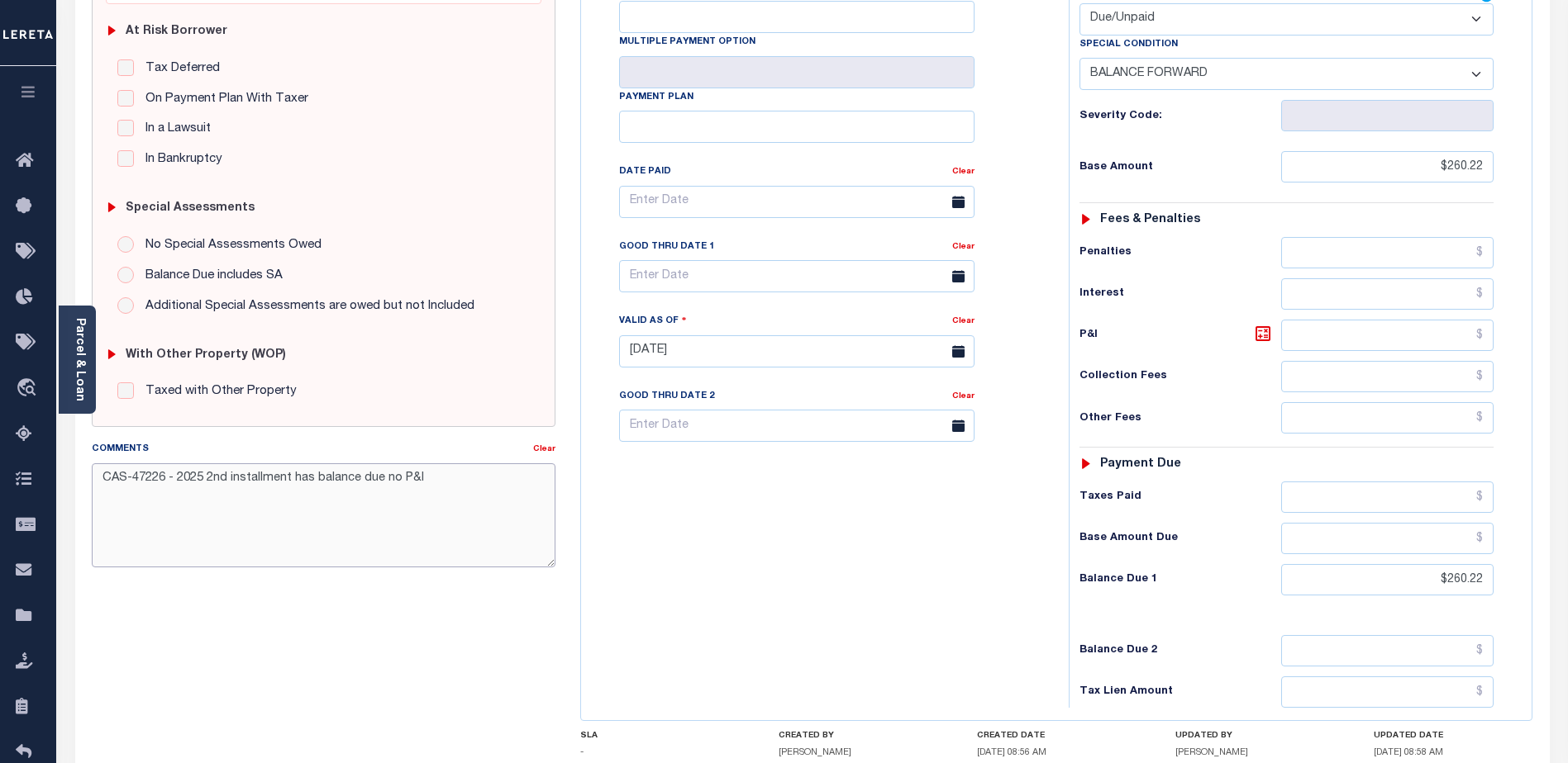
click at [475, 470] on textarea "CAS-47226 - 2025 2nd installment has balance due no P&I" at bounding box center [323, 515] width 463 height 104
type textarea "CAS-47226 - 2025 2nd installment has balance due no P&I GTD [DATE]"
click at [490, 648] on div "SPECIAL RISK NCE Date Clear - Select Status Code -" at bounding box center [323, 351] width 489 height 1061
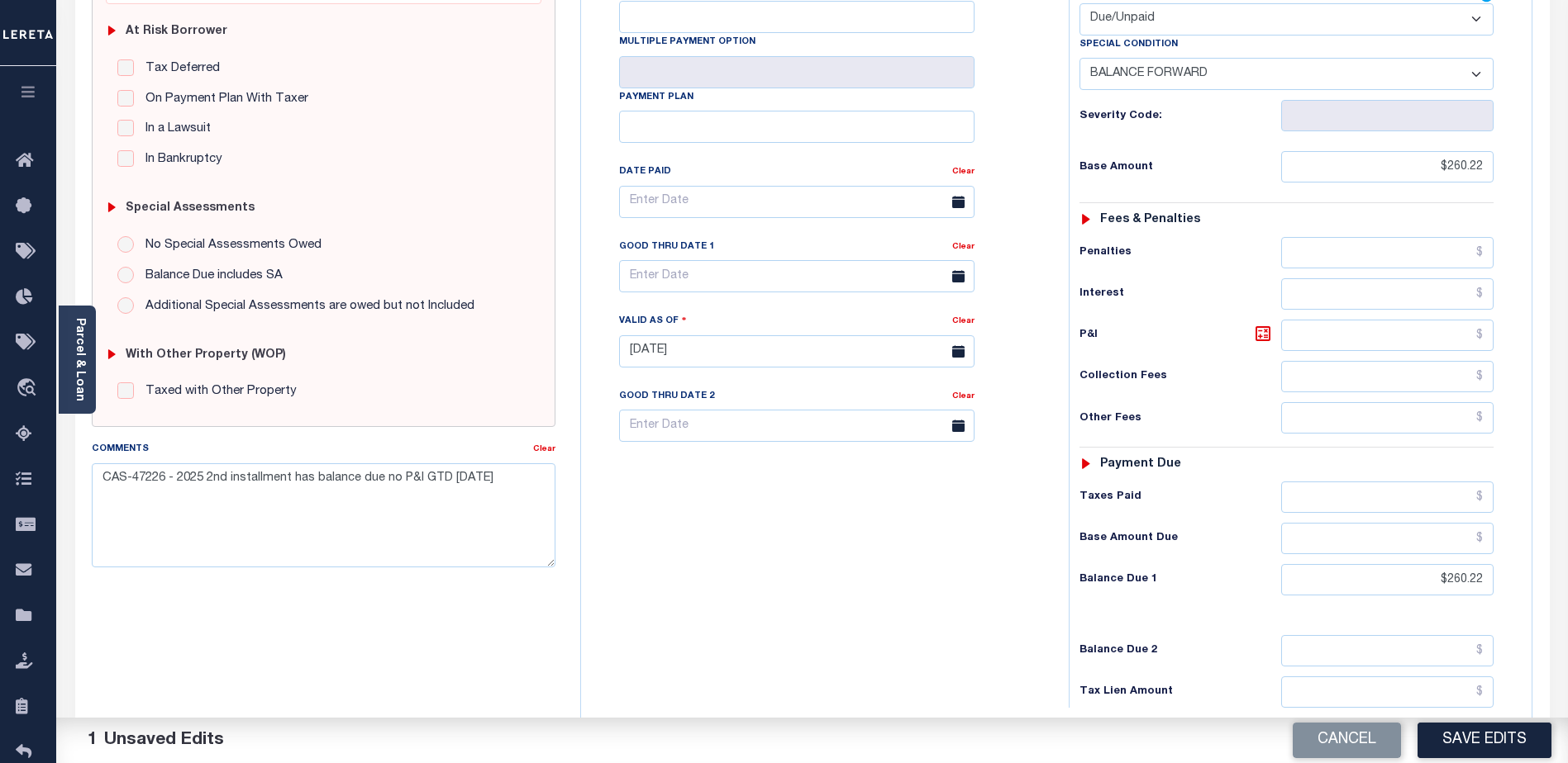
drag, startPoint x: 1494, startPoint y: 748, endPoint x: 1499, endPoint y: 739, distance: 10.3
click at [1499, 739] on button "Save Edits" at bounding box center [1484, 740] width 134 height 35
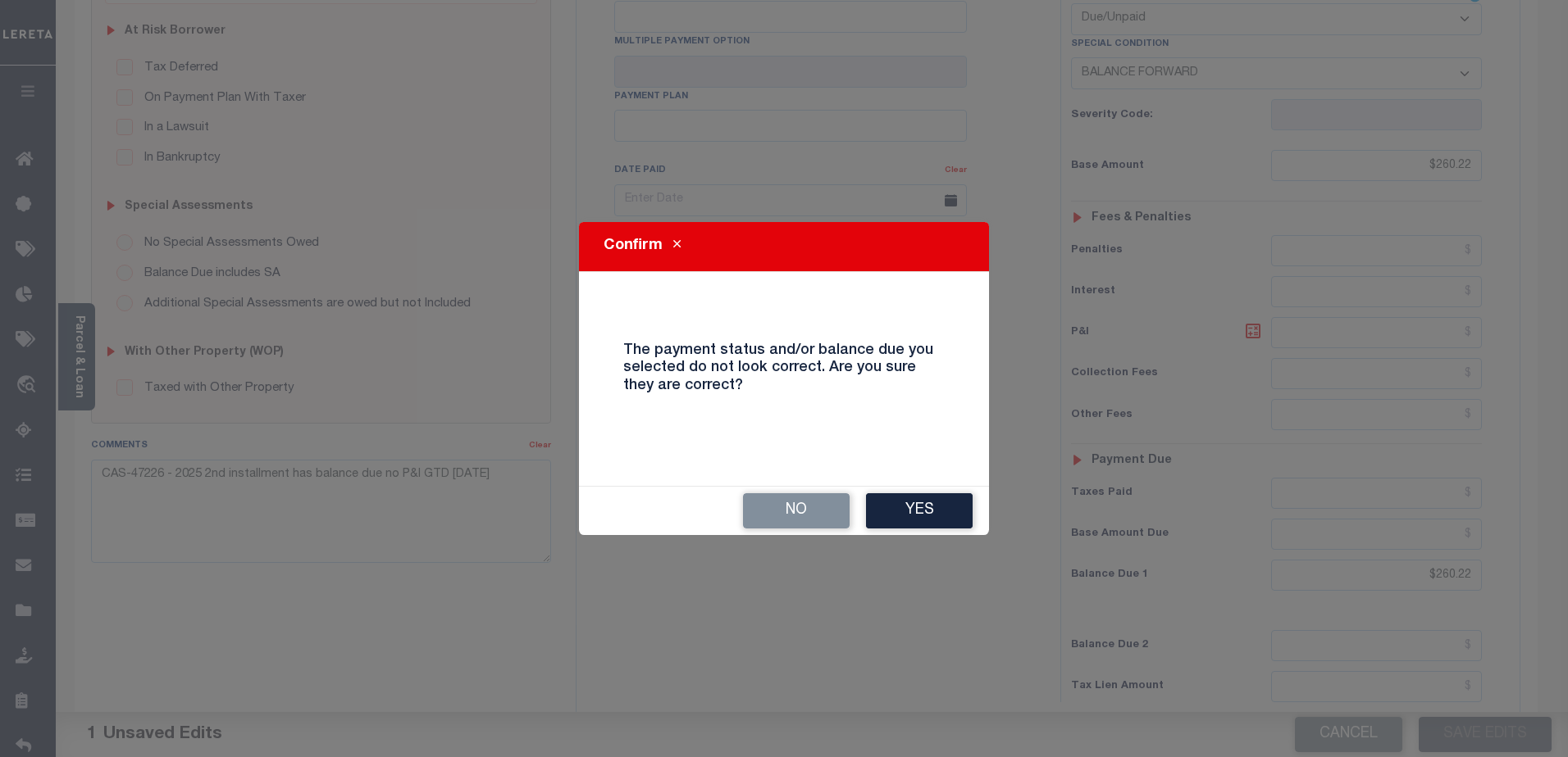
drag, startPoint x: 930, startPoint y: 509, endPoint x: 948, endPoint y: 498, distance: 21.1
click at [931, 507] on button "Yes" at bounding box center [920, 511] width 106 height 35
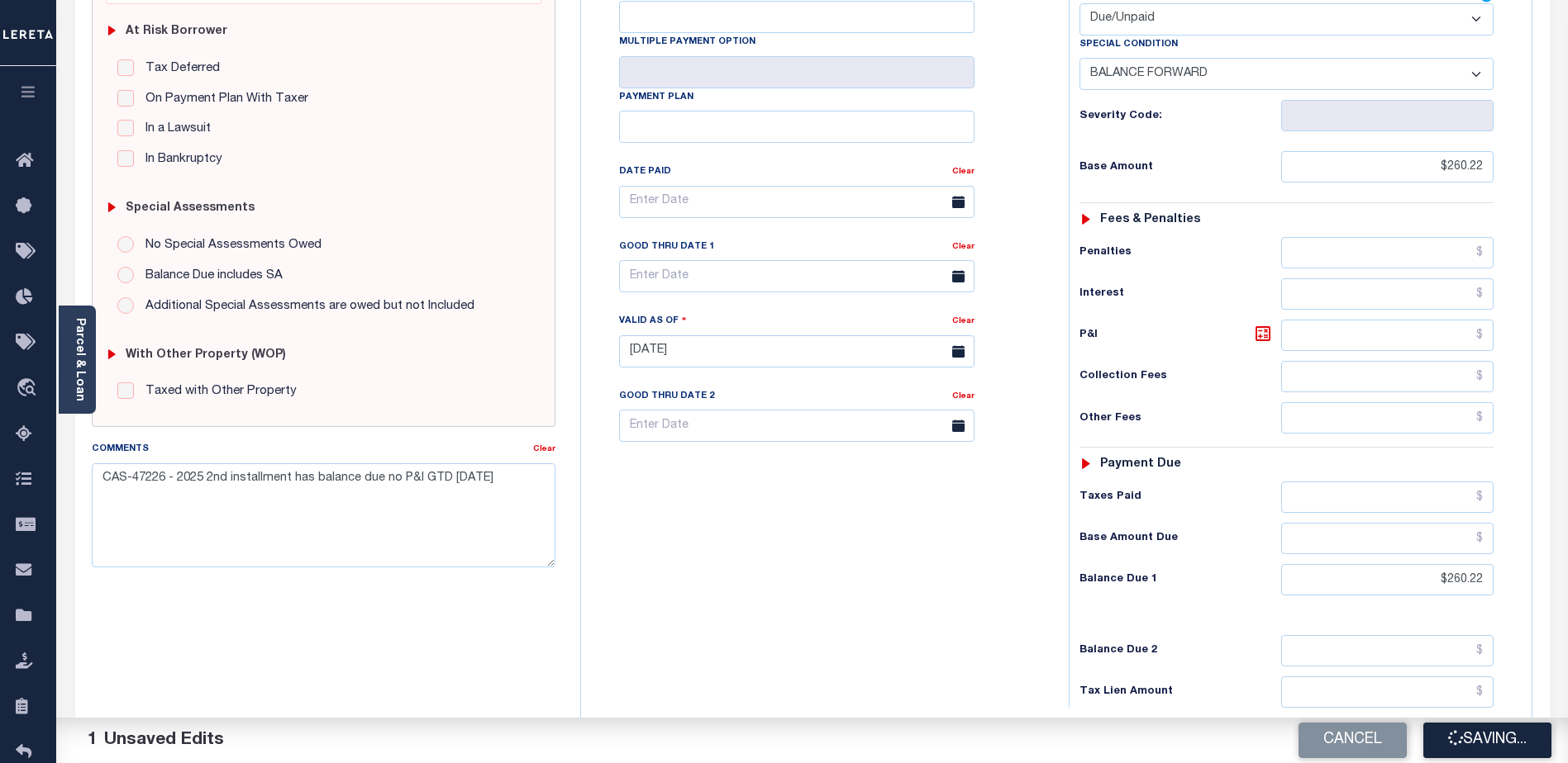
checkbox input "false"
type input "$260.22"
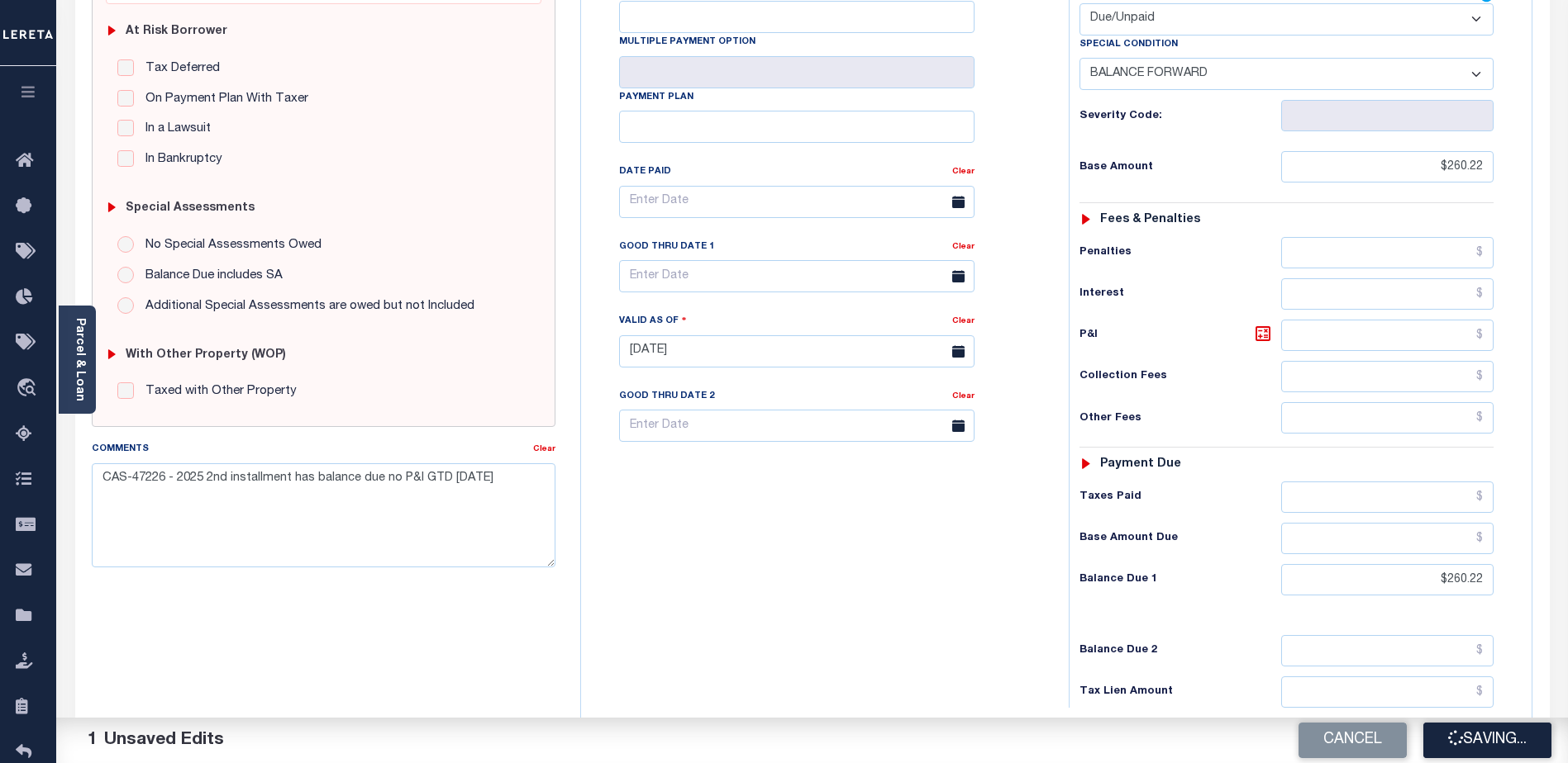
type input "$260.22"
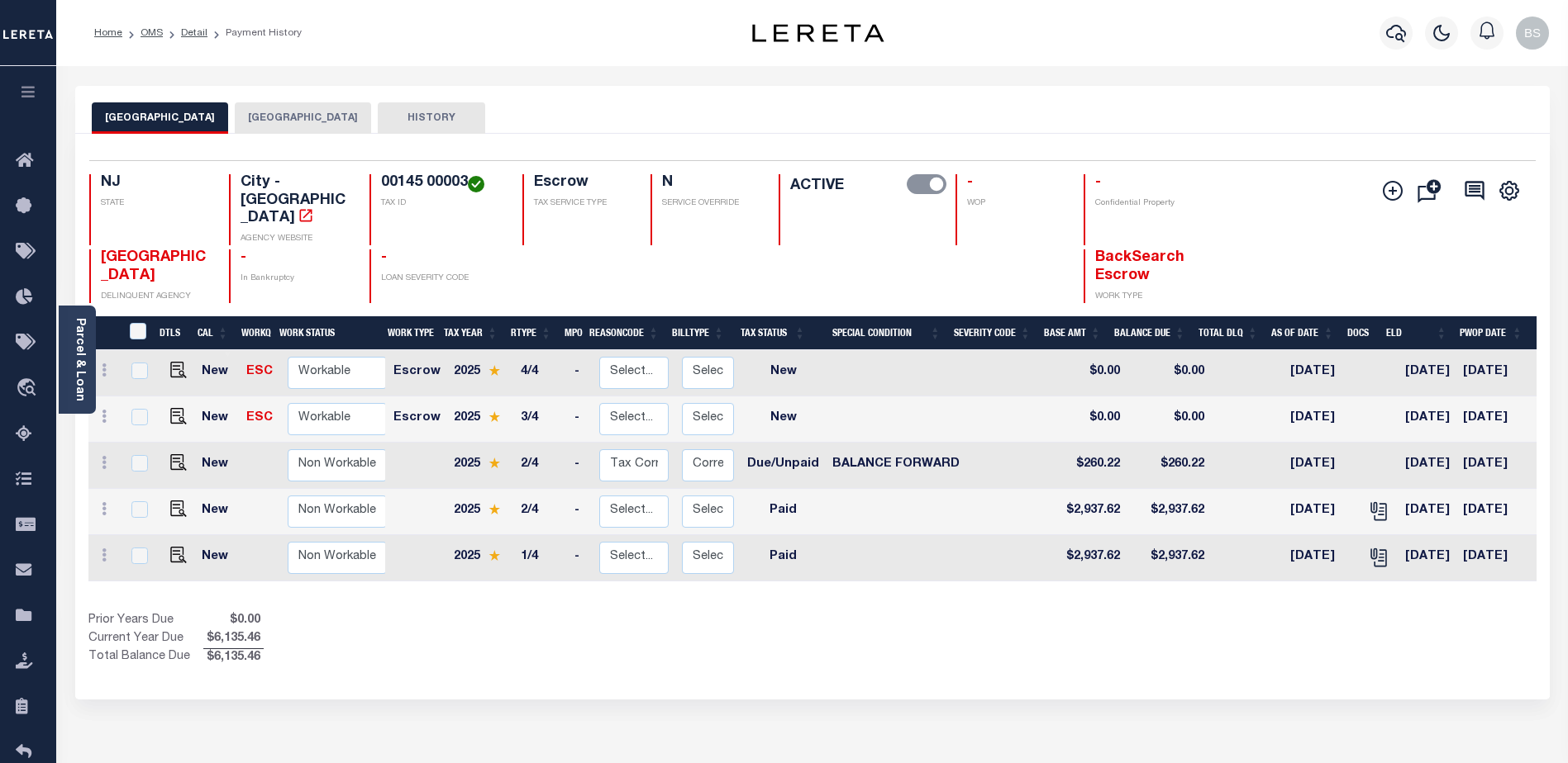
click at [164, 459] on link at bounding box center [174, 464] width 25 height 12
checkbox input "true"
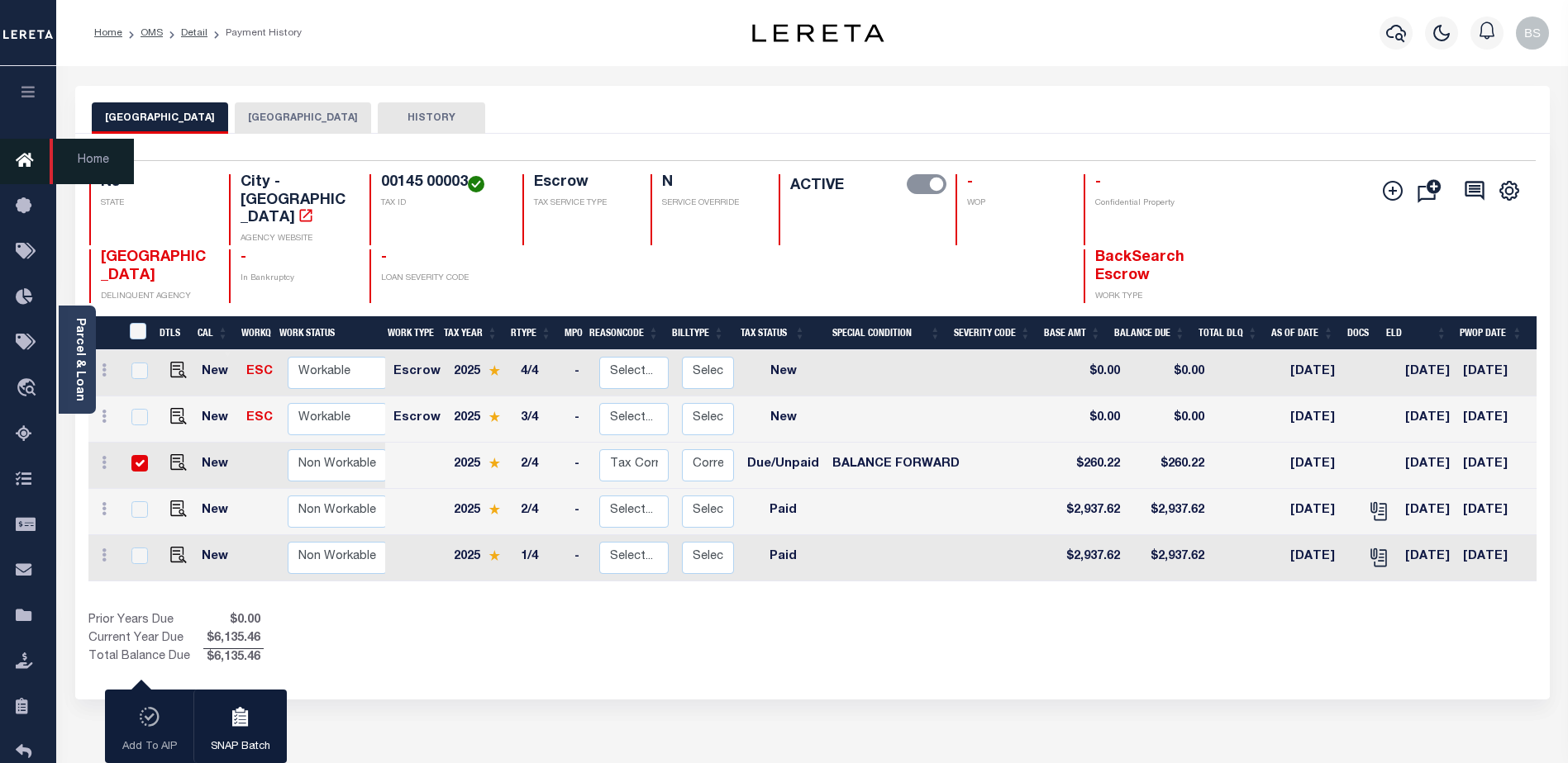
click at [19, 164] on icon at bounding box center [28, 161] width 26 height 21
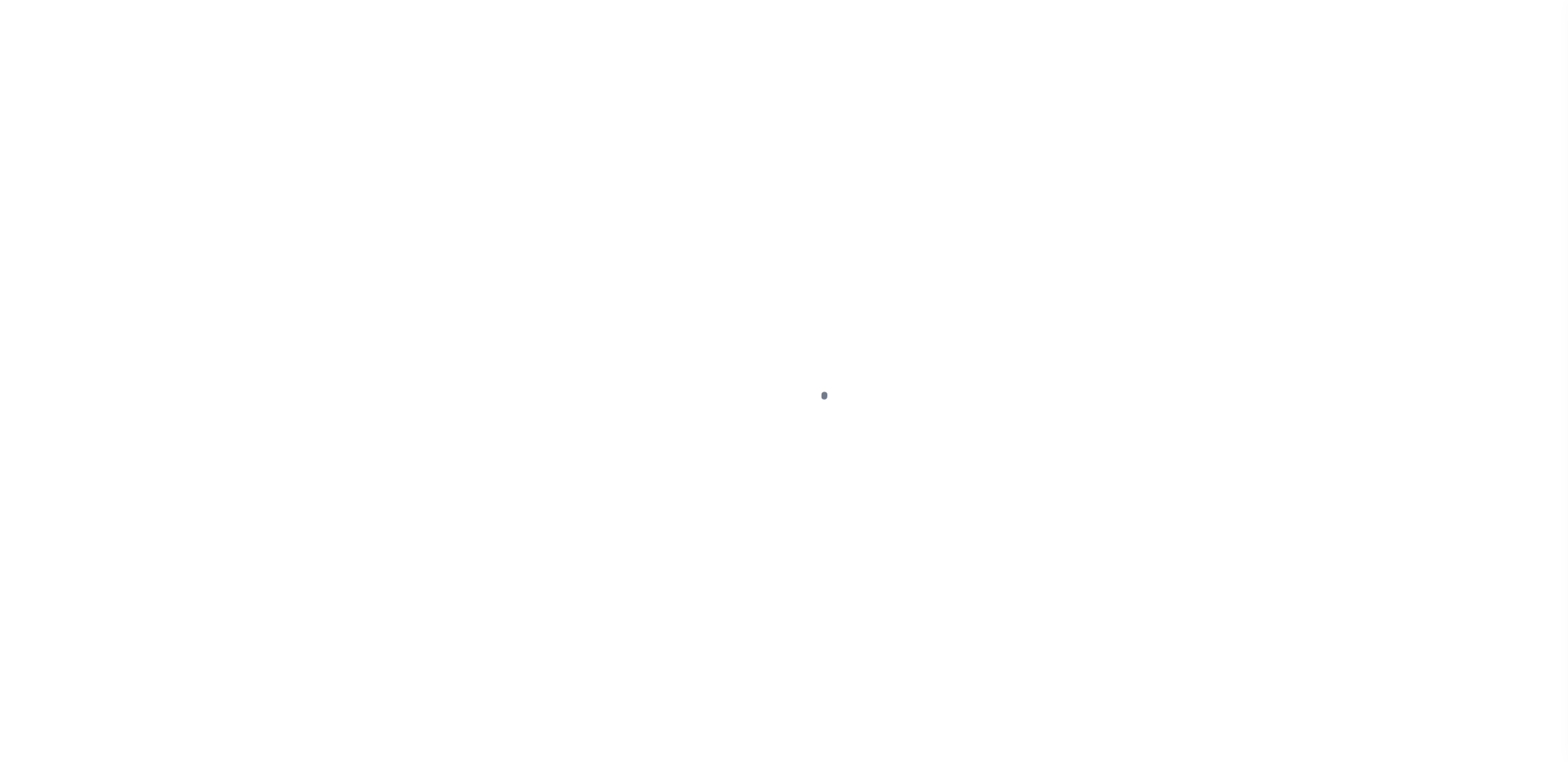
select select "DUE"
select select "33"
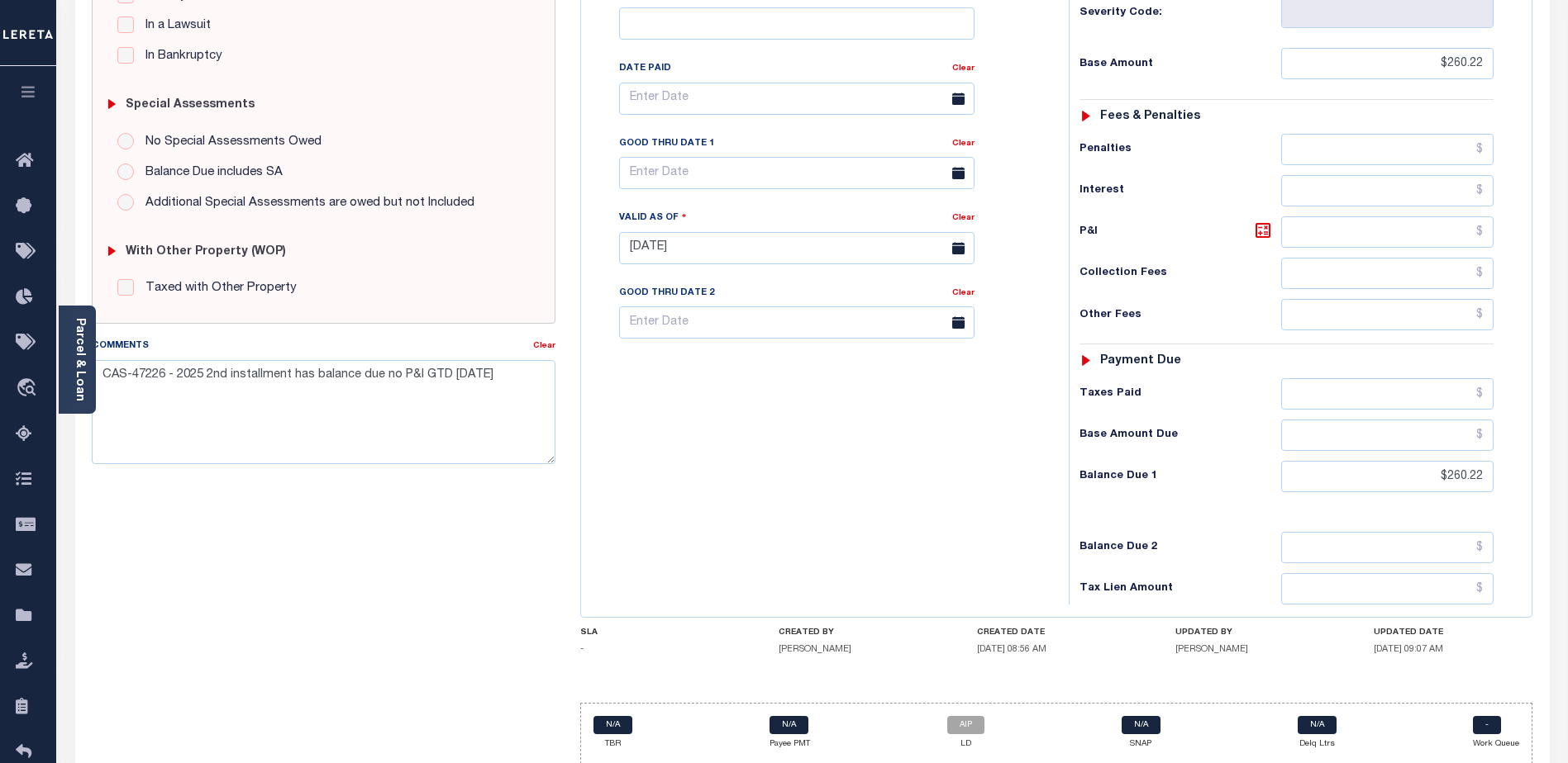
scroll to position [452, 0]
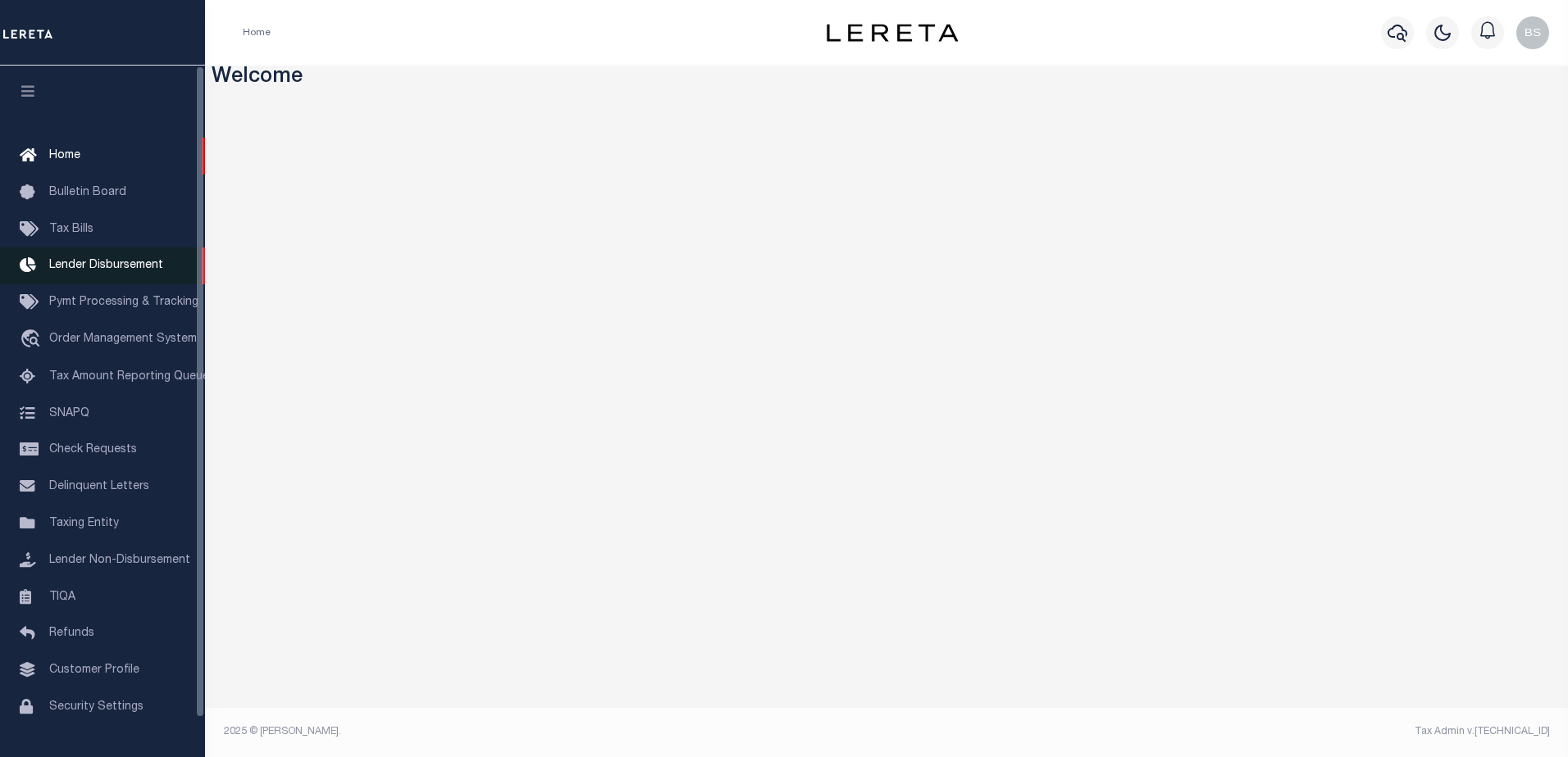
click at [63, 267] on span "Lender Disbursement" at bounding box center [106, 265] width 114 height 12
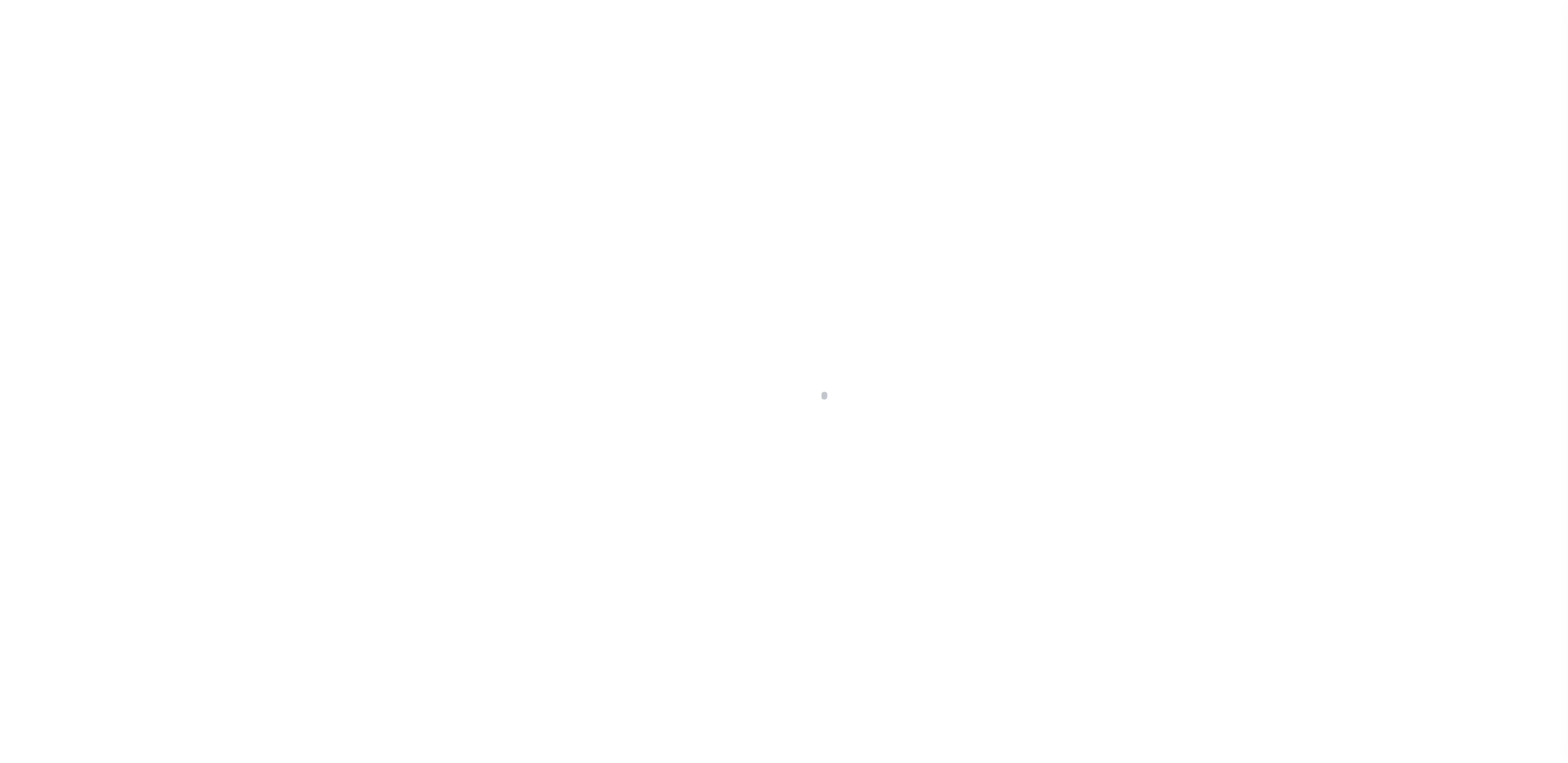
select select "200"
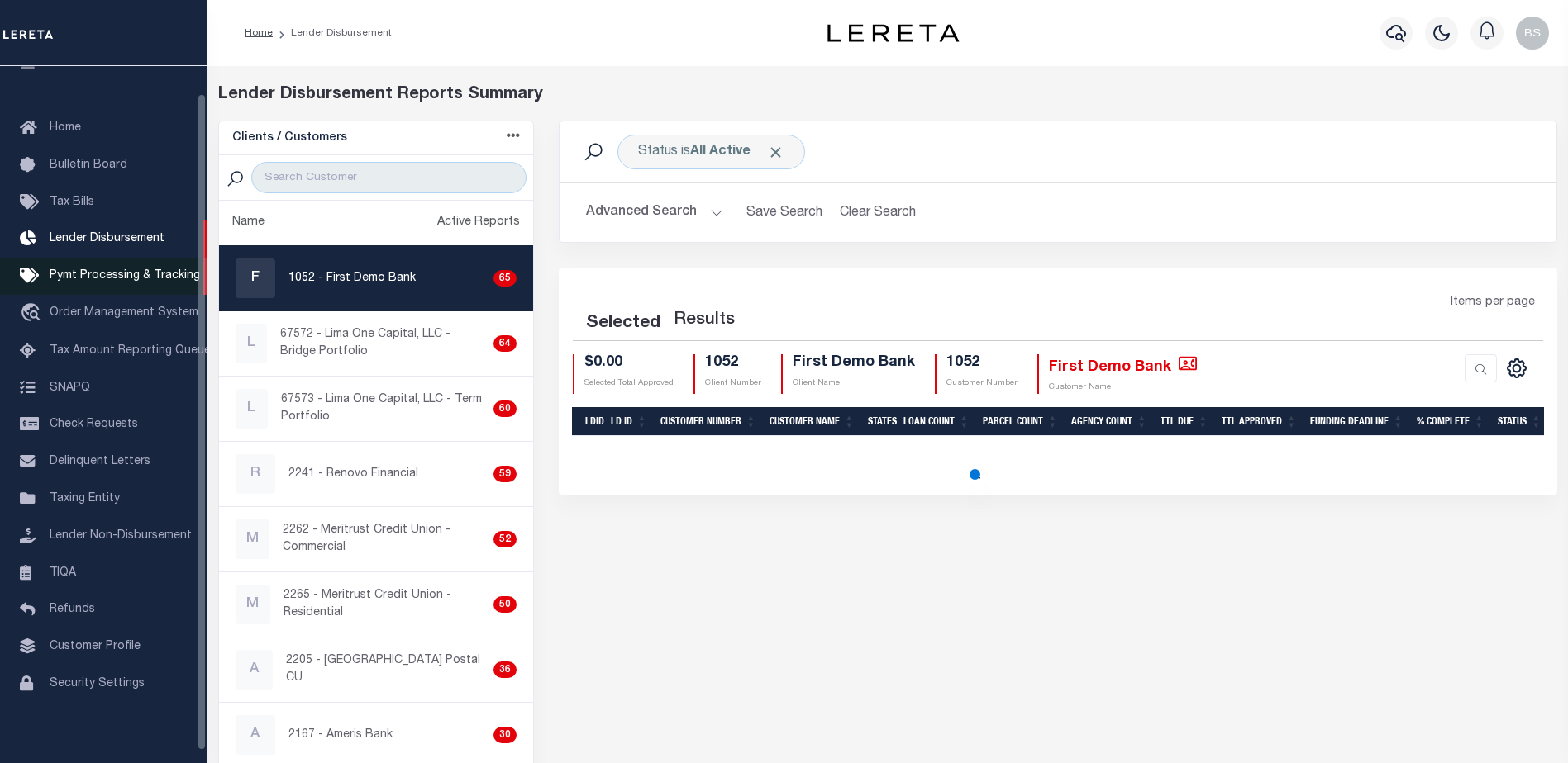
select select "200"
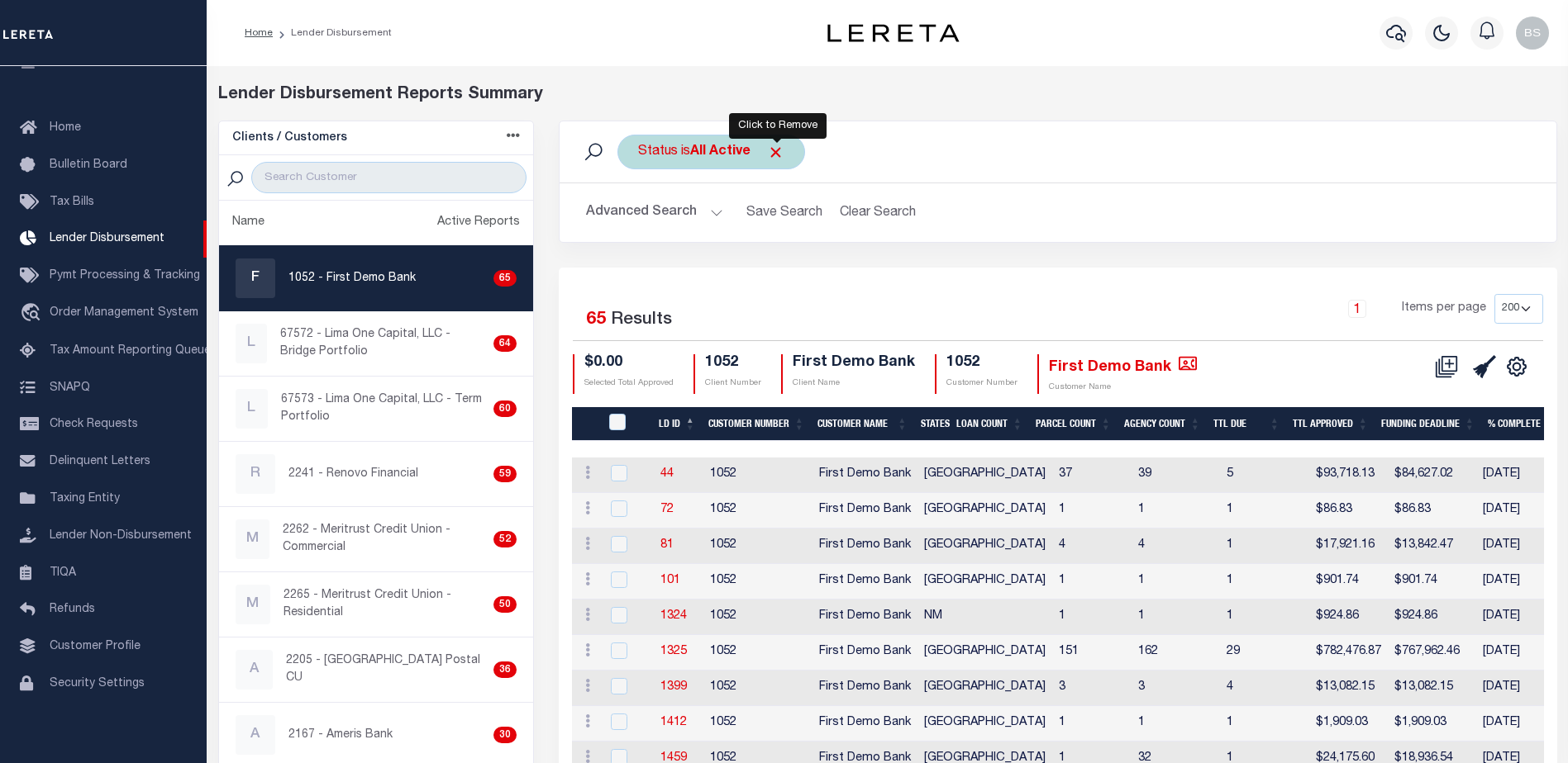
click at [782, 151] on span "Click to Remove" at bounding box center [775, 152] width 17 height 17
click at [710, 212] on button "Advanced Search" at bounding box center [654, 212] width 137 height 32
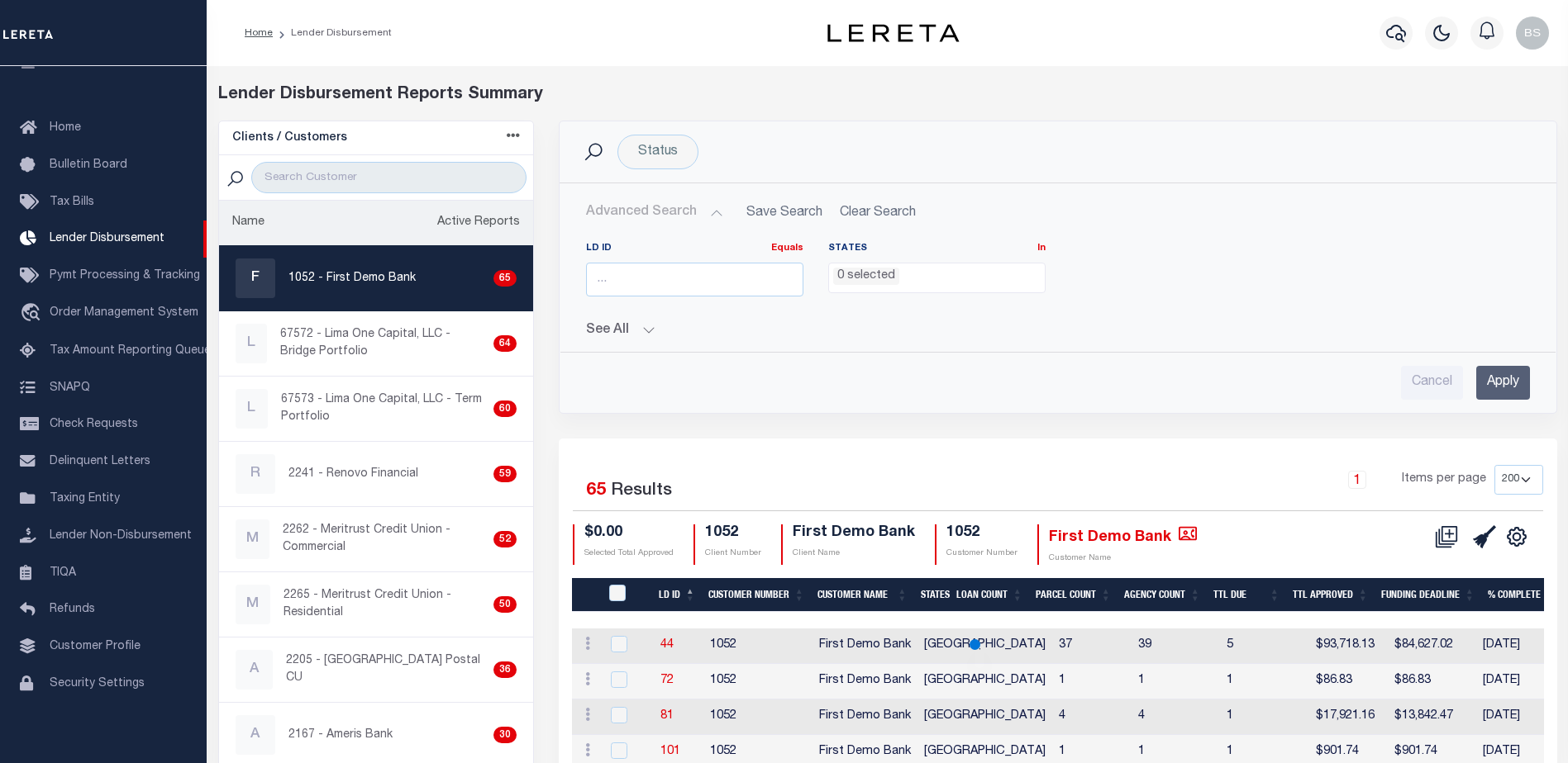
click at [386, 226] on li "Name Active Reports" at bounding box center [376, 223] width 315 height 45
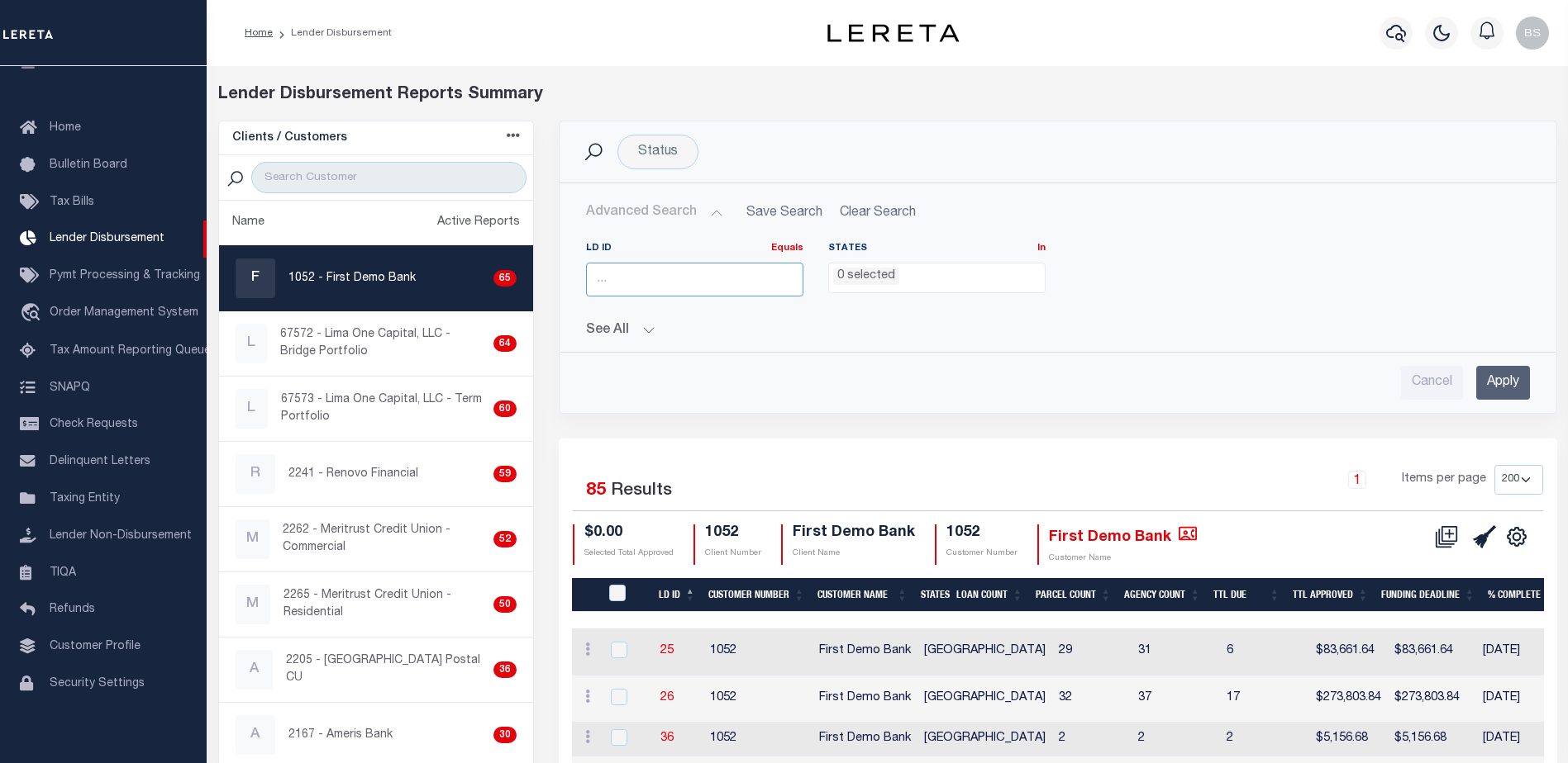
click at [688, 273] on input "number" at bounding box center [694, 279] width 217 height 34
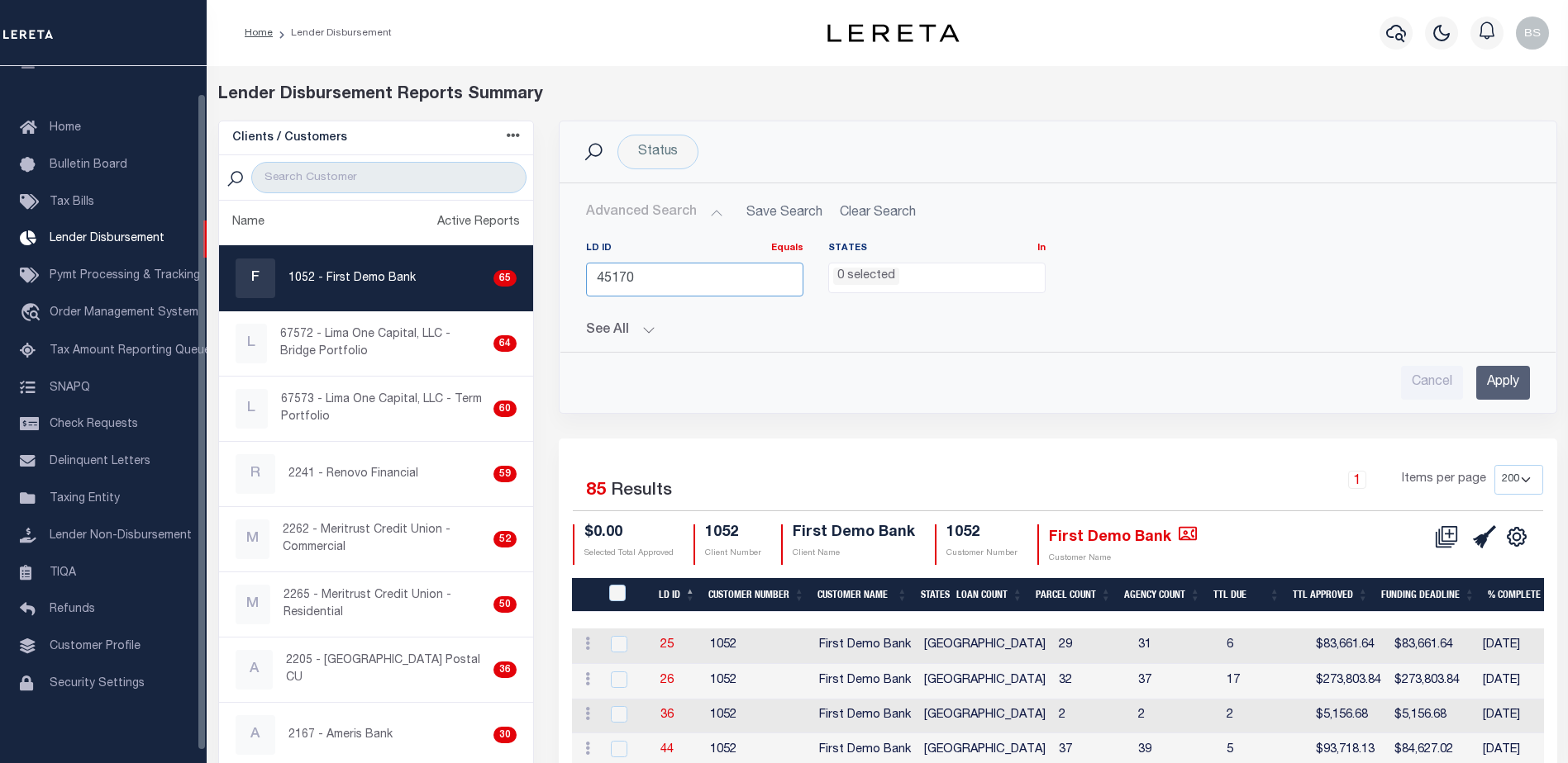
type input "45170"
click at [1501, 387] on input "Apply" at bounding box center [1503, 382] width 54 height 34
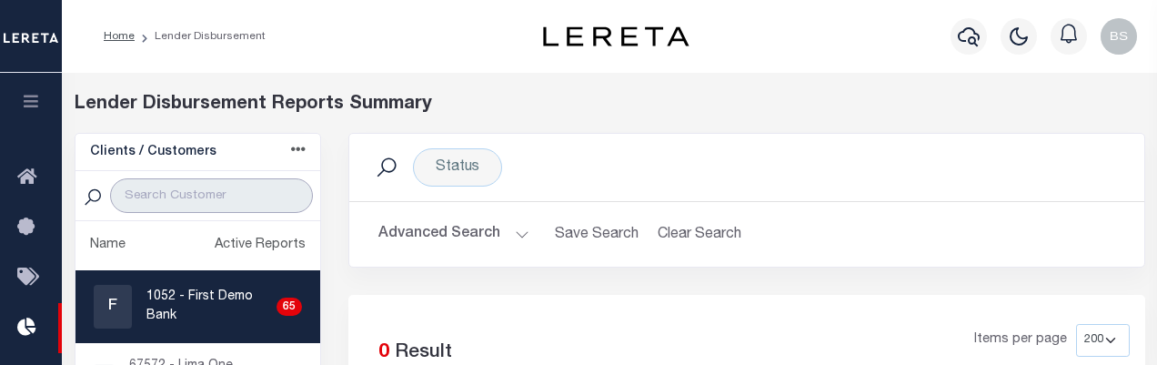
click at [152, 189] on input "search" at bounding box center [211, 195] width 203 height 35
paste input "First Bank of Greenwich"
type input "First Bank of Greenwich"
select select "200"
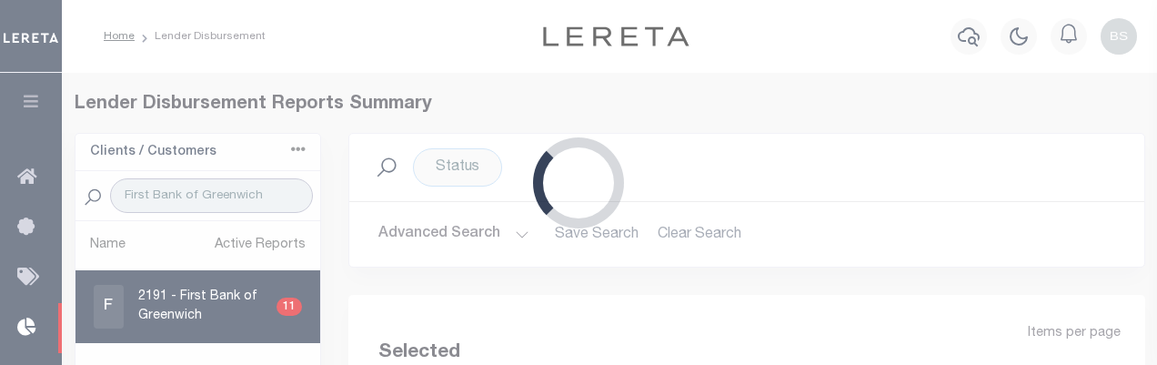
select select "200"
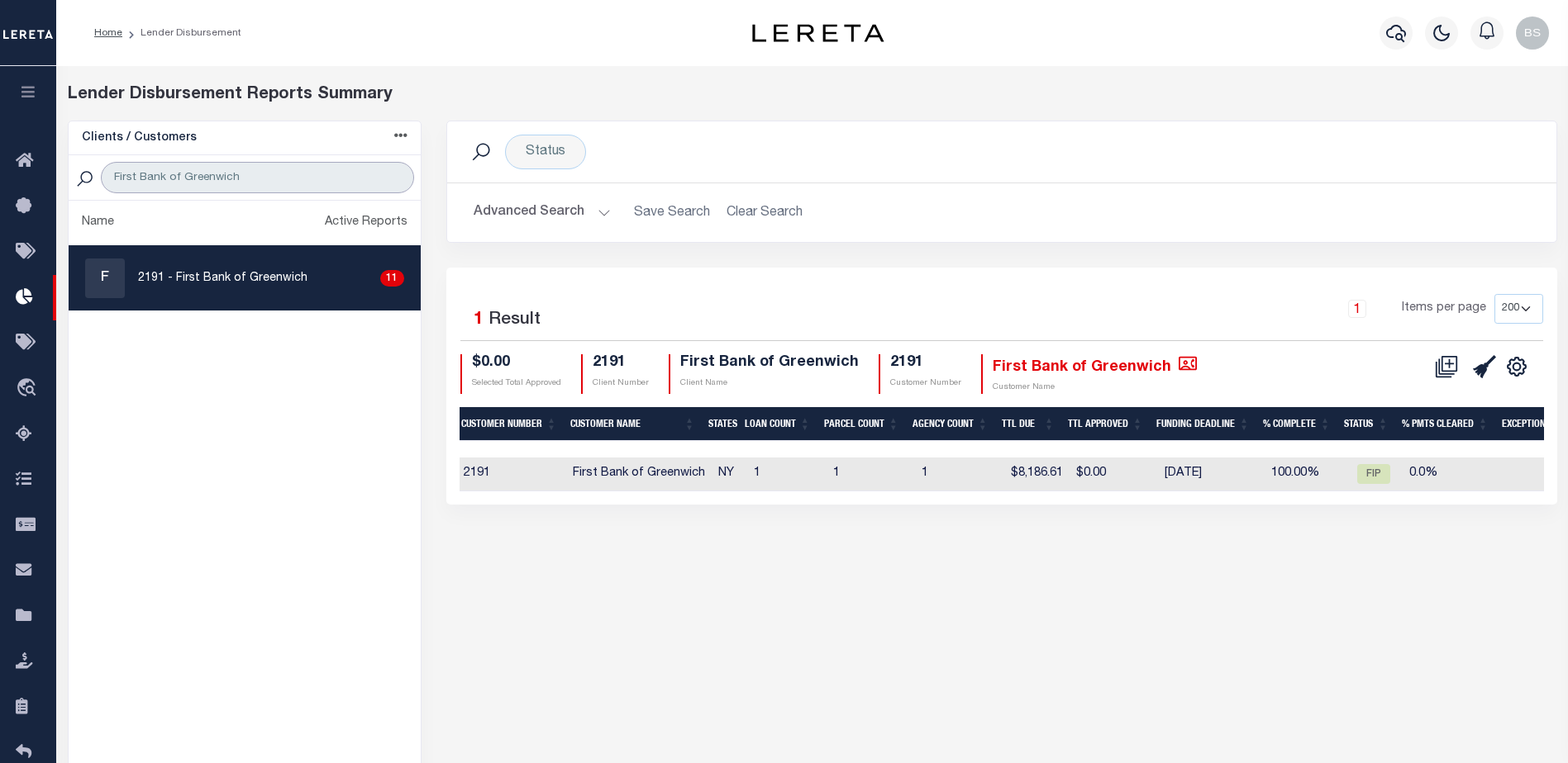
scroll to position [0, 0]
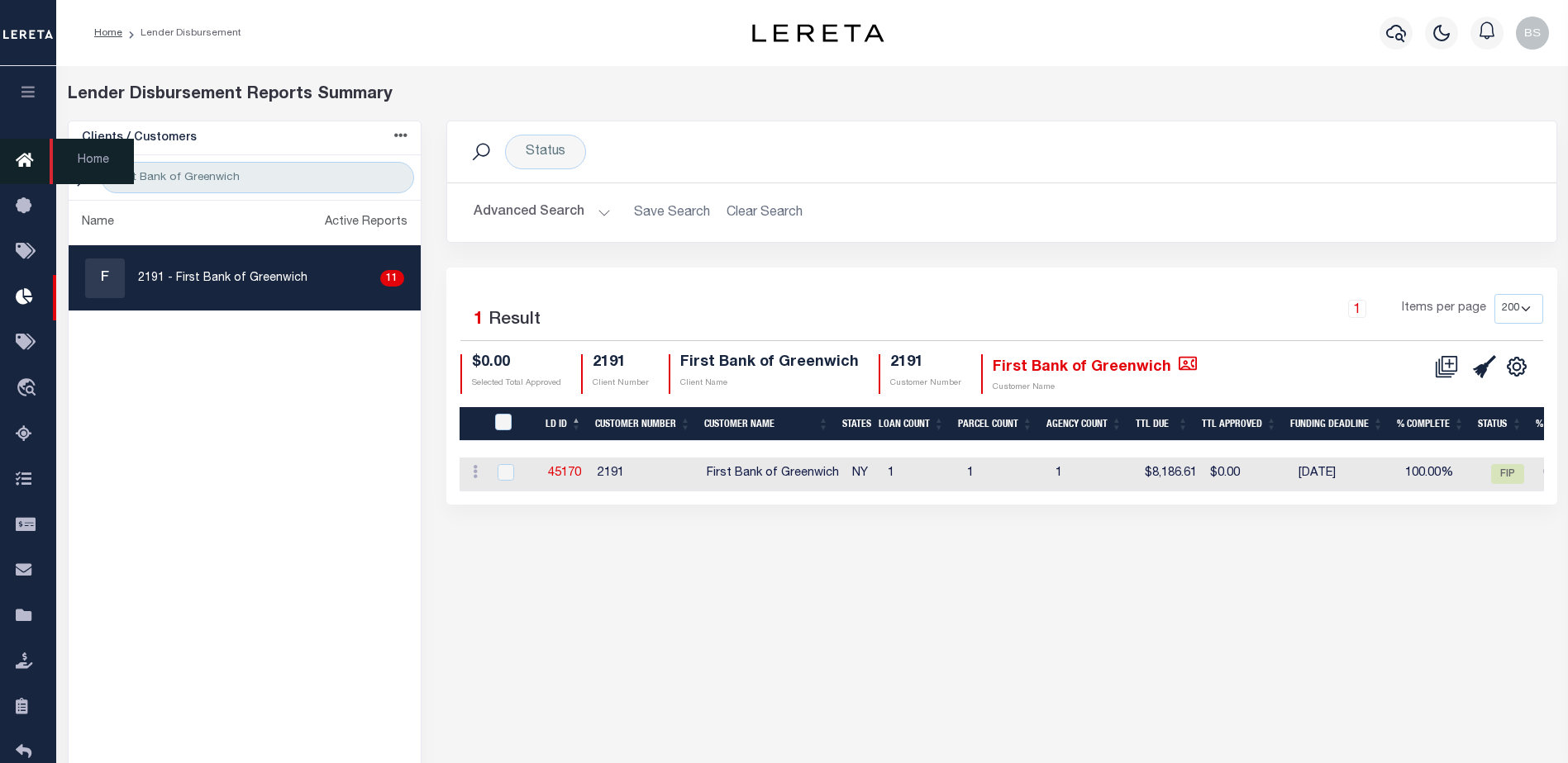
click at [24, 154] on icon at bounding box center [28, 161] width 26 height 21
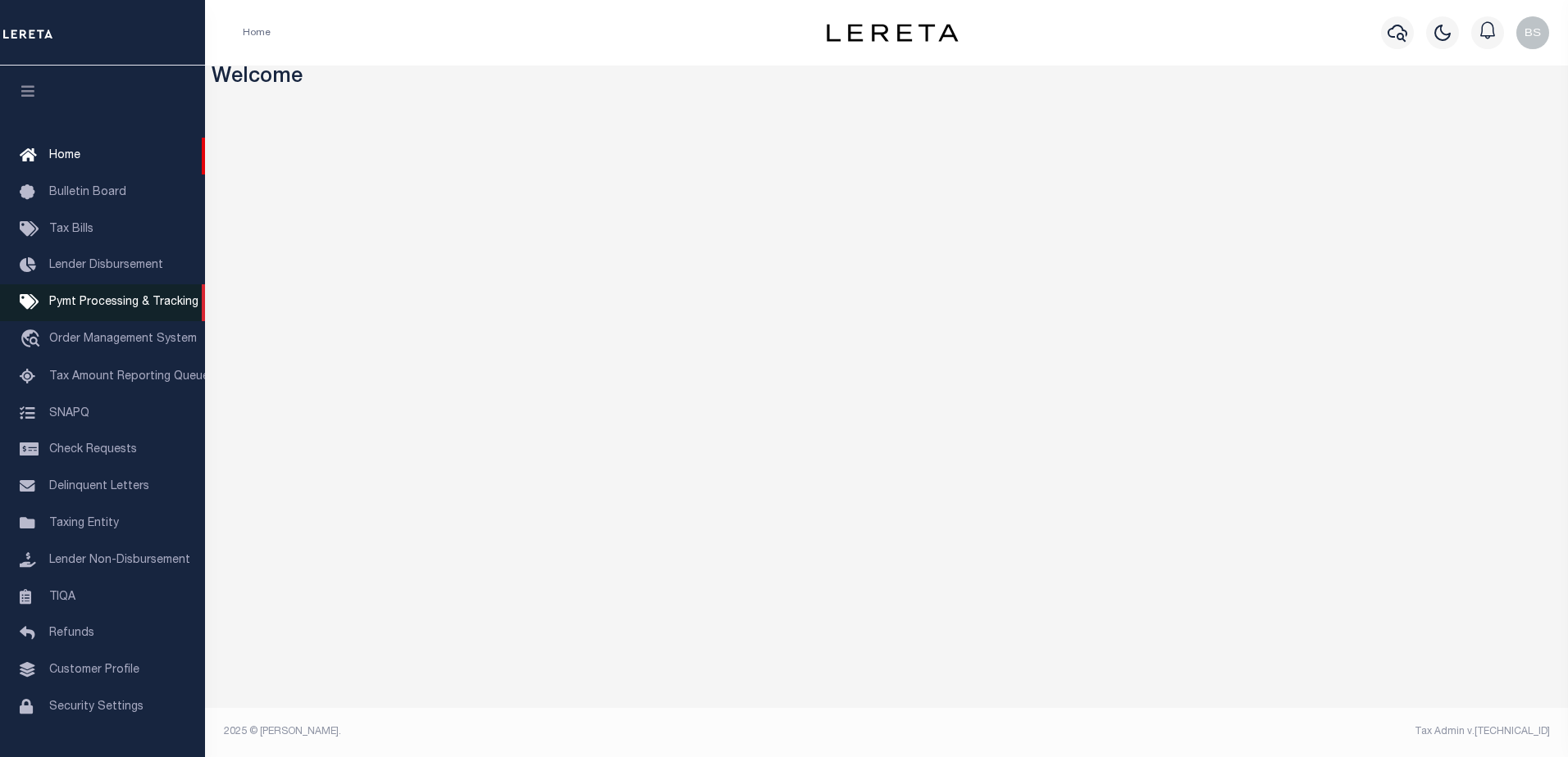
click at [79, 306] on span "Pymt Processing & Tracking" at bounding box center [124, 302] width 150 height 12
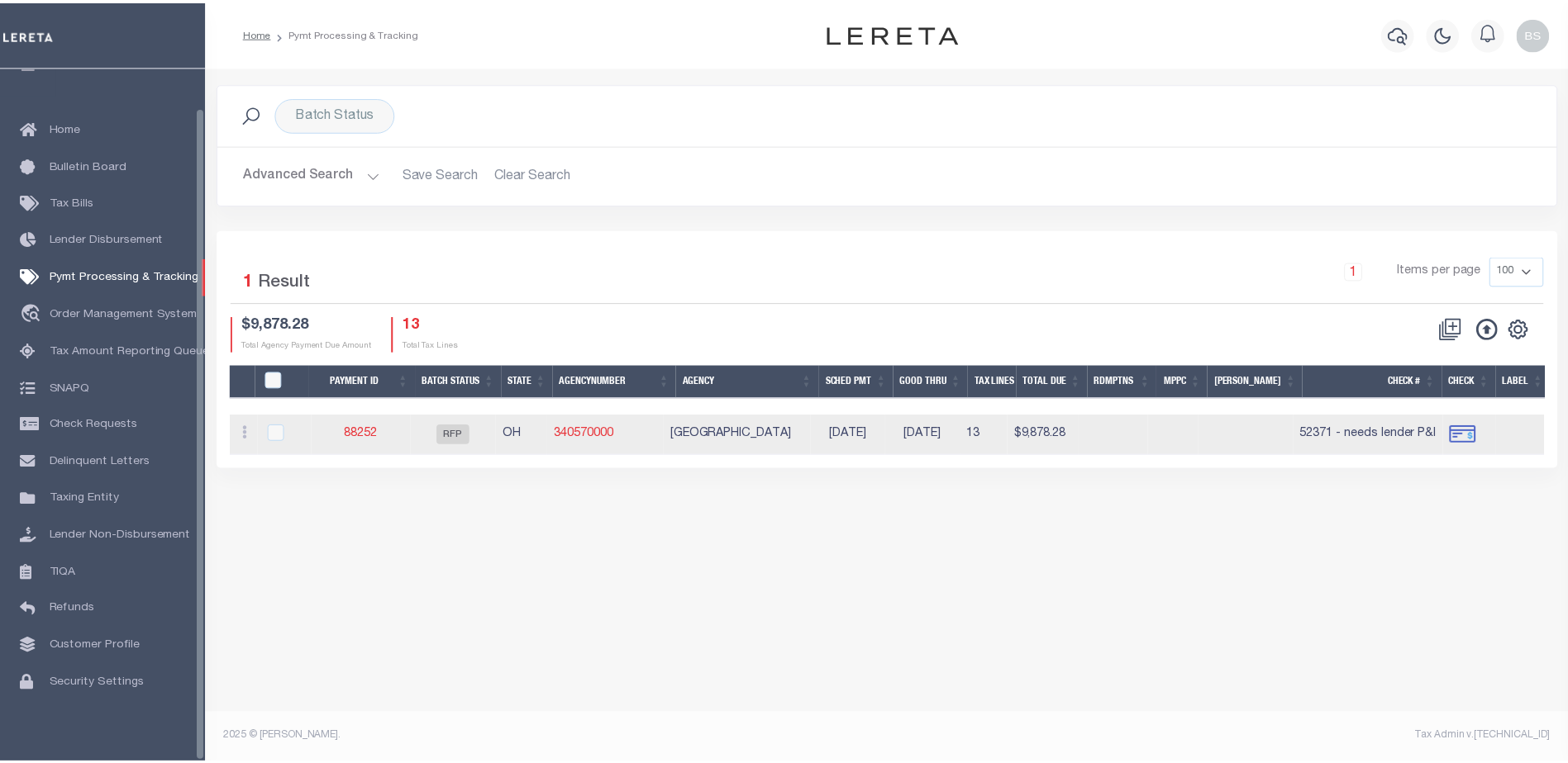
scroll to position [41, 0]
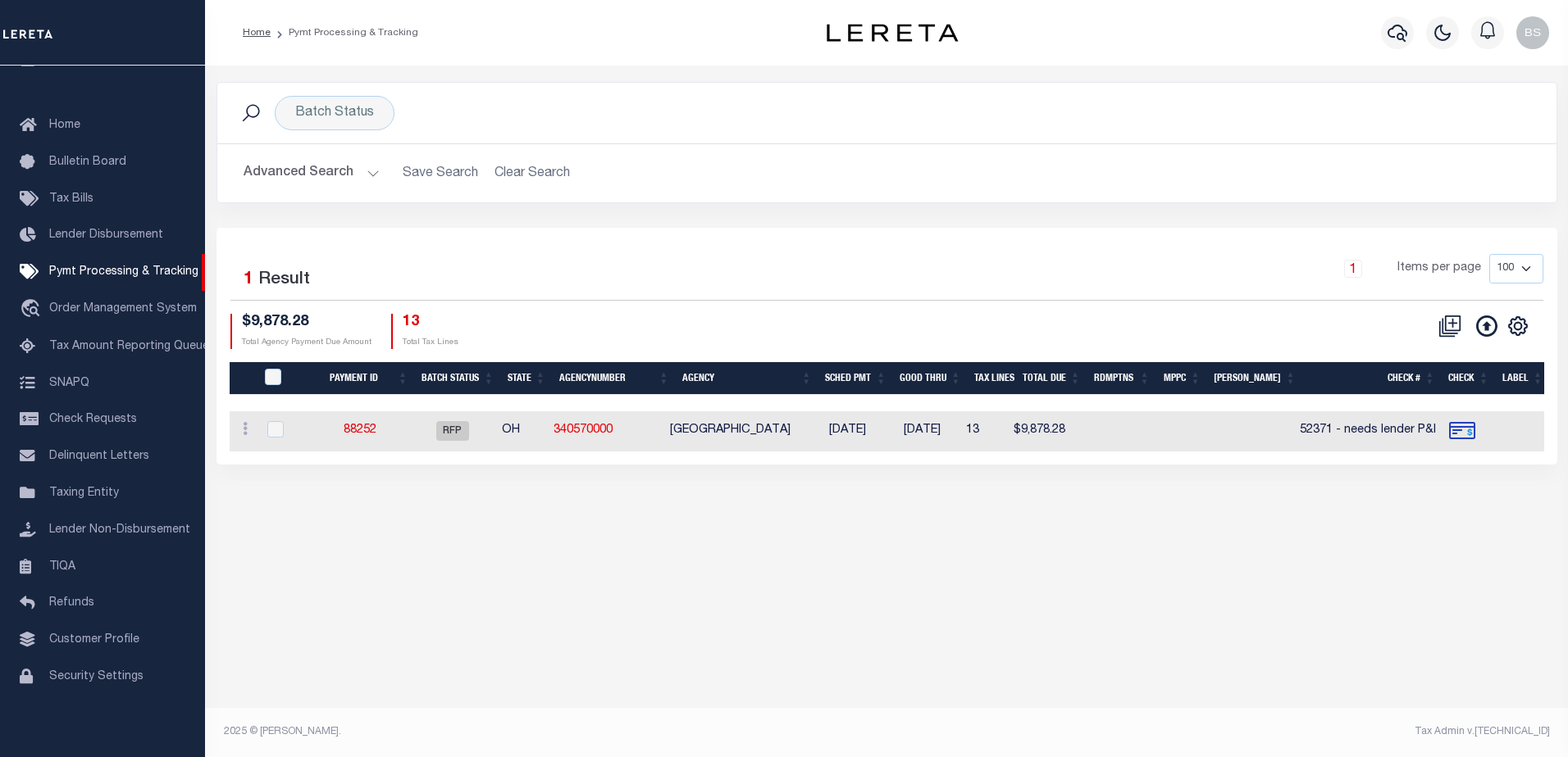
click at [376, 173] on button "Advanced Search" at bounding box center [311, 173] width 136 height 32
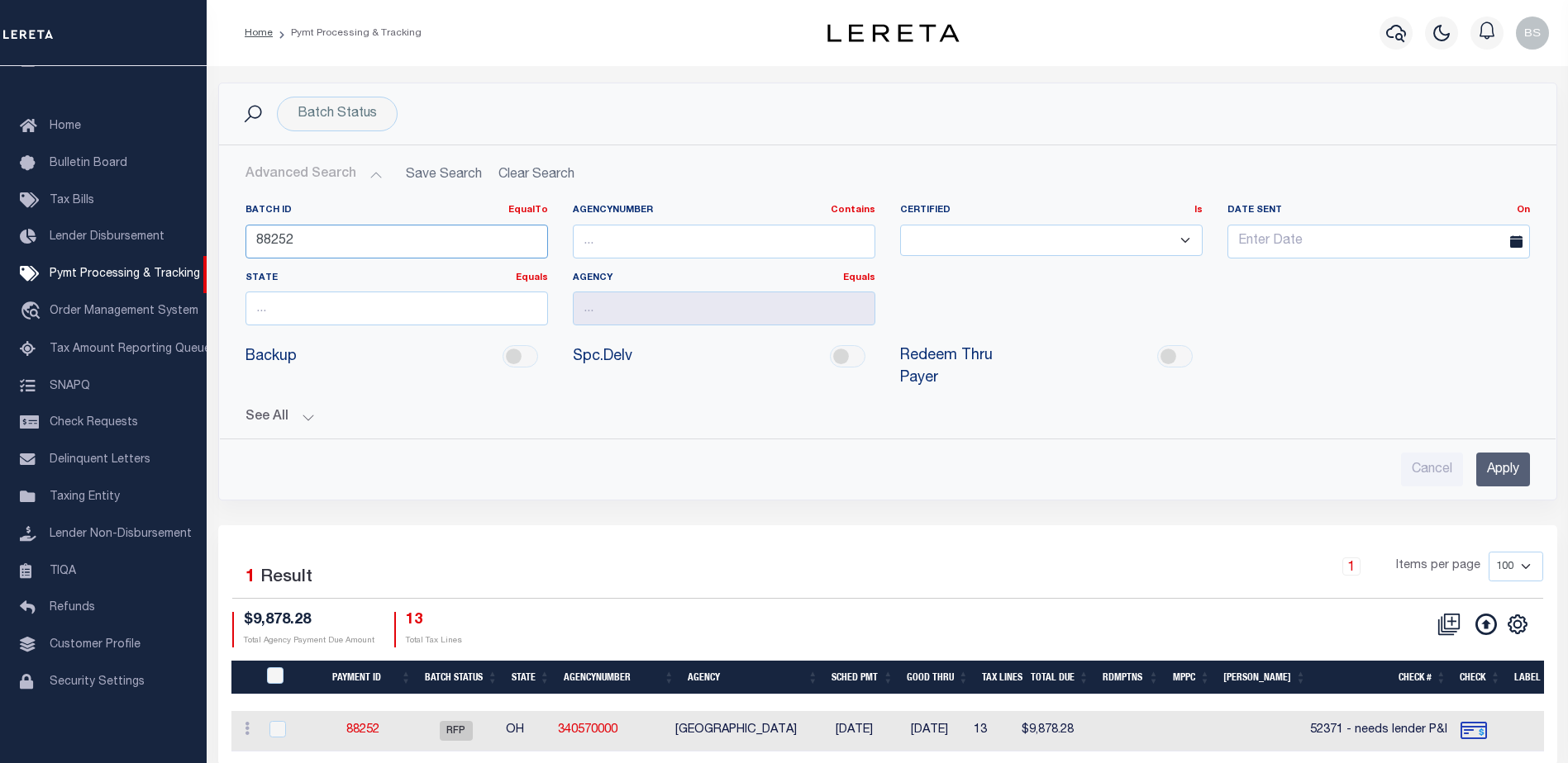
click at [347, 245] on input "88252" at bounding box center [396, 241] width 303 height 34
type input "8"
click at [533, 172] on h2 "Advanced Search Save Search Clear Search PayeeSearchTable_dynamictable_____Defa…" at bounding box center [888, 174] width 1311 height 32
click at [356, 119] on div "Batch Status" at bounding box center [337, 114] width 121 height 35
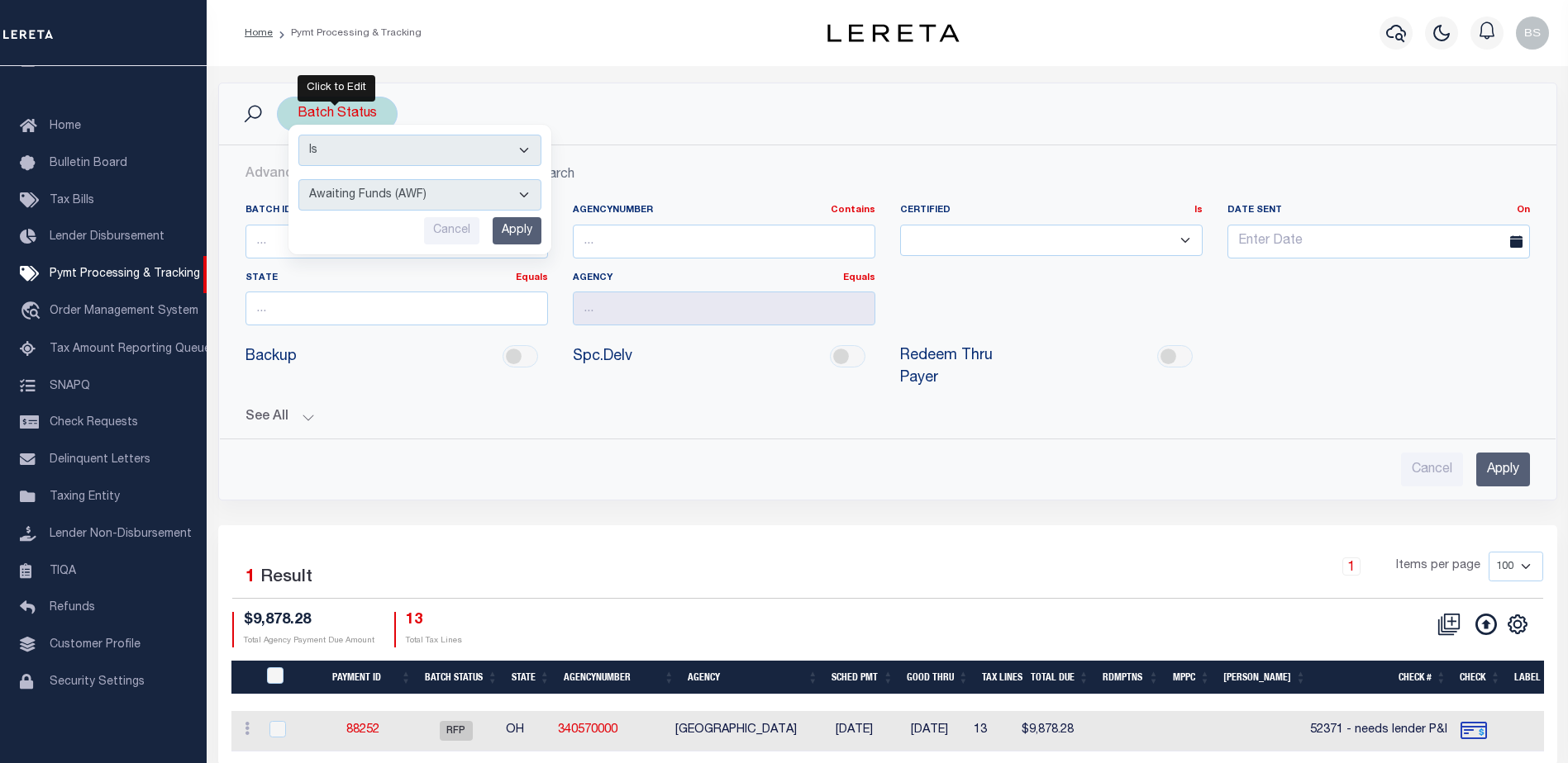
click at [518, 195] on select "Awaiting Funds (AWF) Cleared and Complete (CAC) New Check Needed (NCN) Payment …" at bounding box center [419, 194] width 243 height 32
select select "SFP"
click at [298, 179] on select "Awaiting Funds (AWF) Cleared and Complete (CAC) New Check Needed (NCN) Payment …" at bounding box center [419, 194] width 243 height 32
click at [512, 234] on input "Apply" at bounding box center [517, 231] width 49 height 27
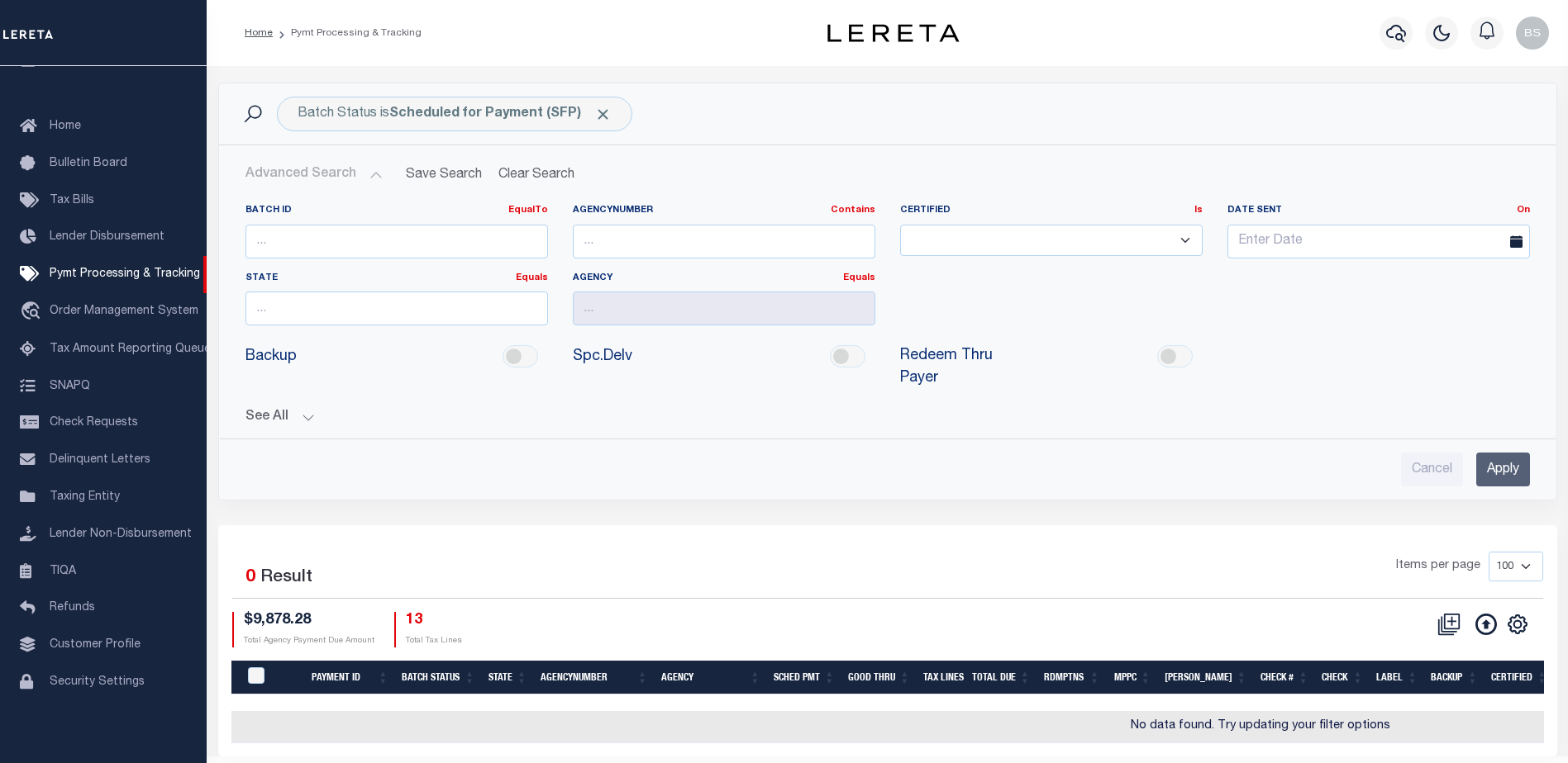
click at [1495, 452] on input "Apply" at bounding box center [1503, 469] width 54 height 34
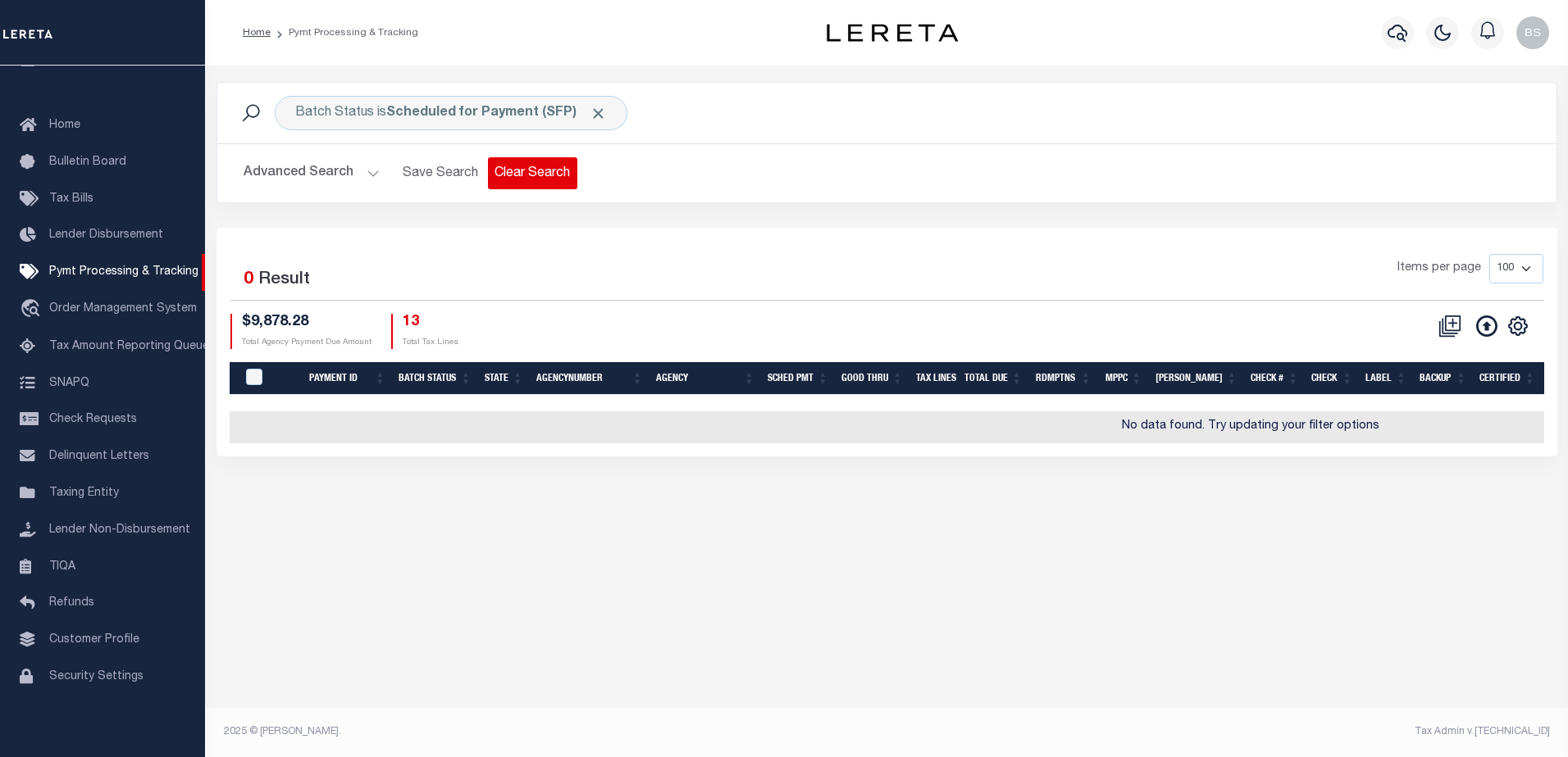
click at [556, 171] on button "Clear Search" at bounding box center [532, 173] width 89 height 32
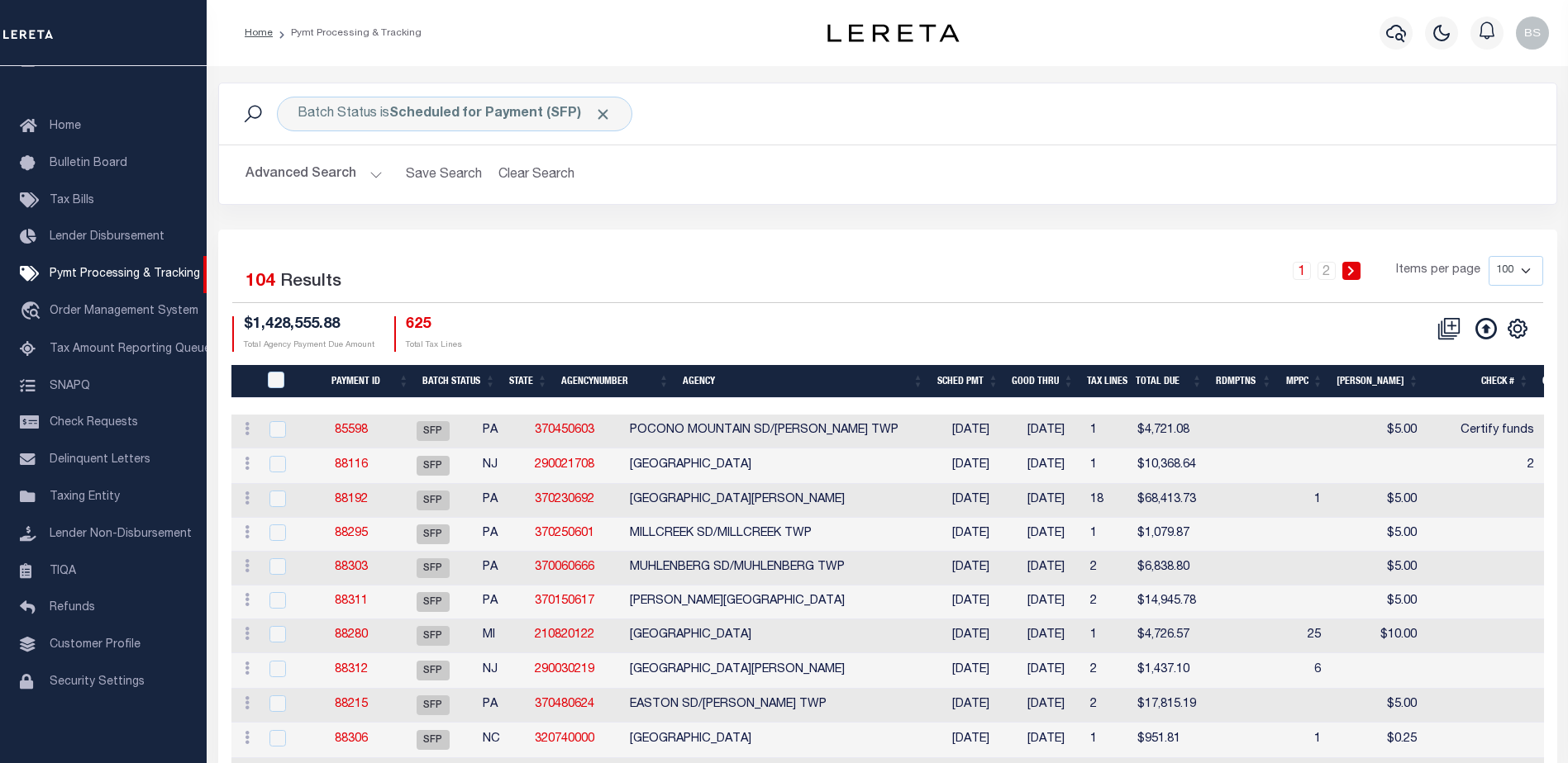
click at [1535, 271] on select "100 200 500 1000" at bounding box center [1515, 271] width 55 height 30
select select "1000"
click at [1488, 256] on select "100 200 500 1000" at bounding box center [1515, 271] width 55 height 30
click at [827, 273] on div "1 2 Items per page 100 200 500 1000" at bounding box center [1054, 277] width 977 height 43
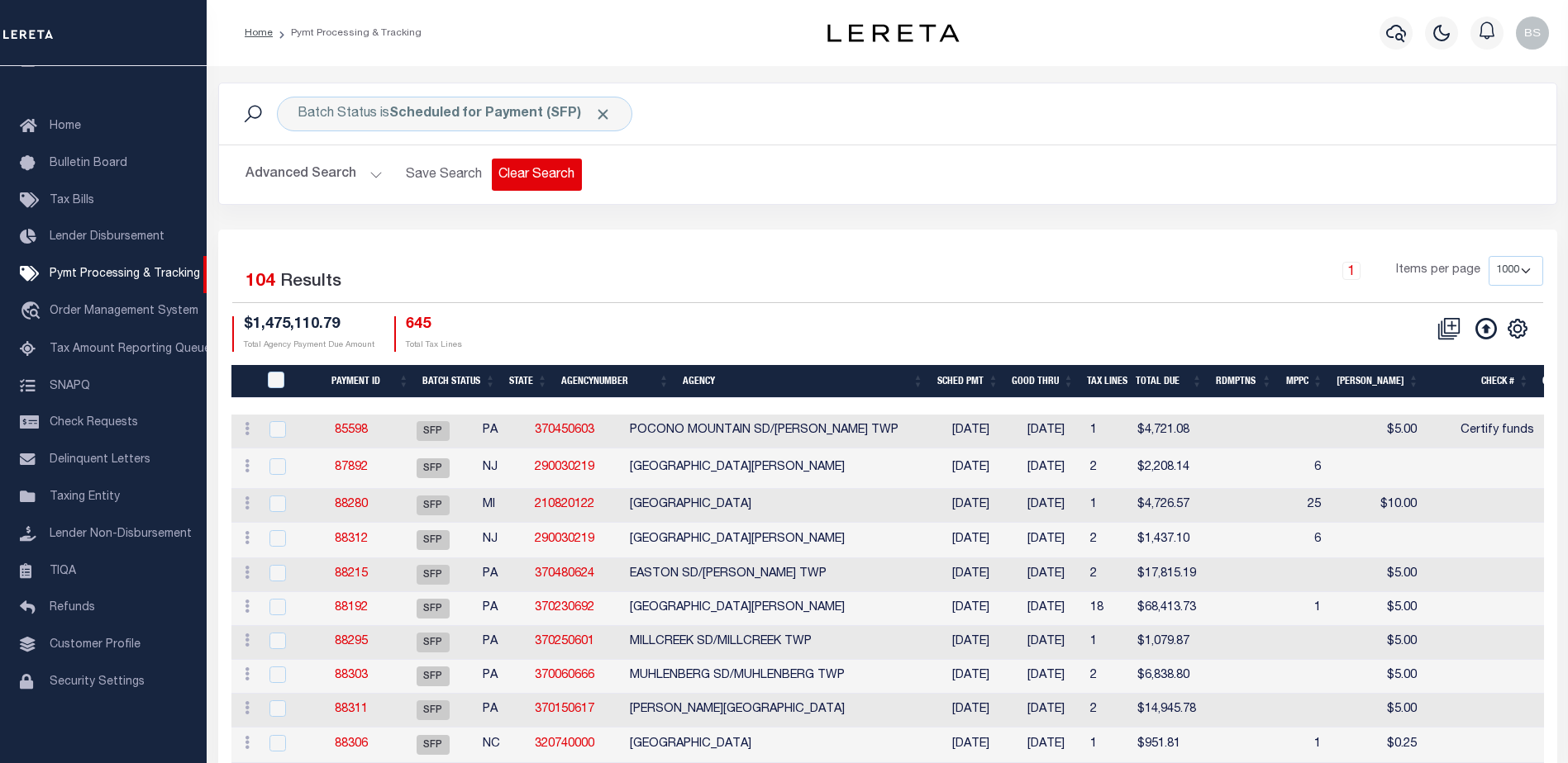
click at [532, 174] on button "Clear Search" at bounding box center [536, 174] width 90 height 32
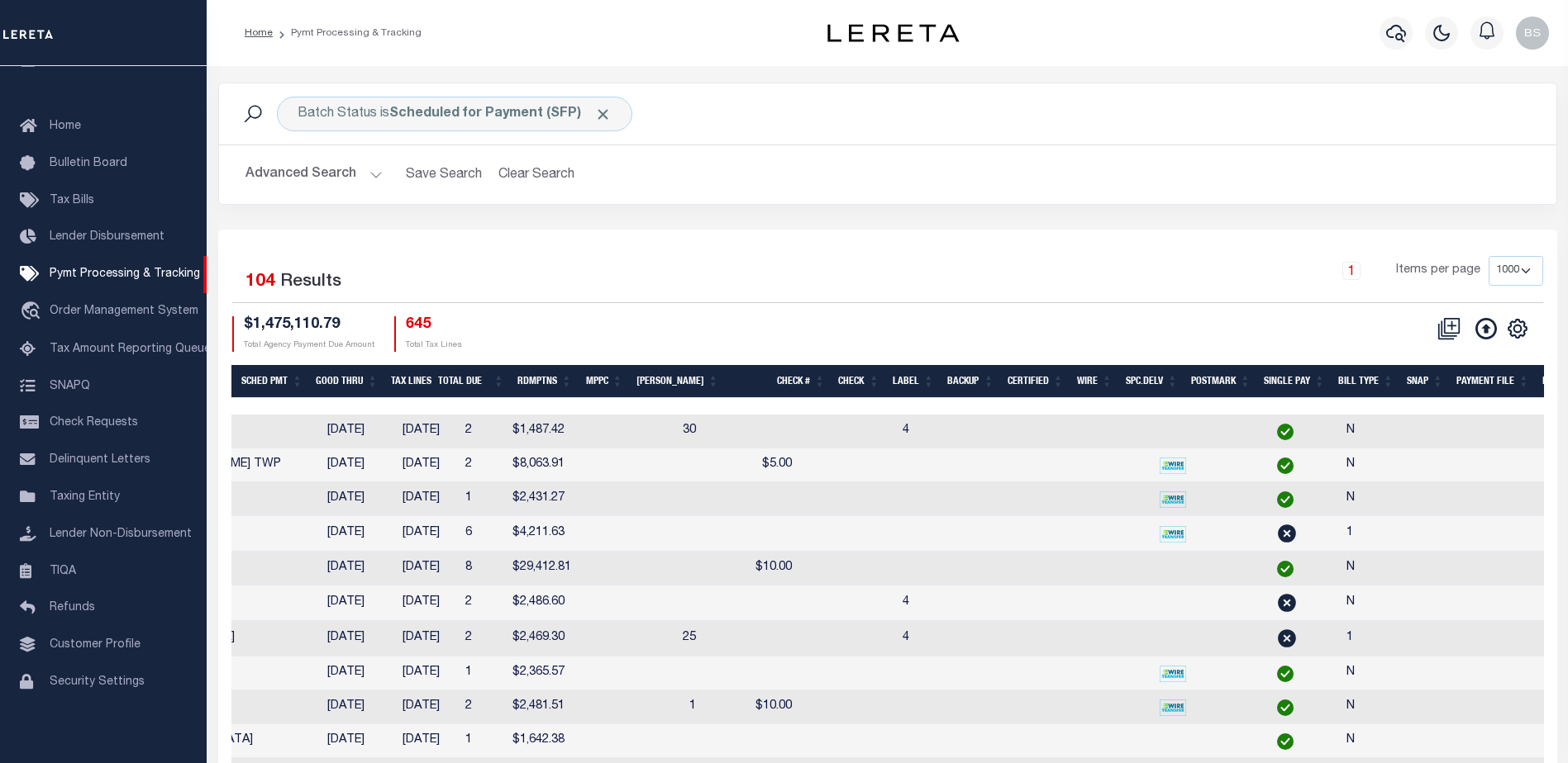
scroll to position [0, 885]
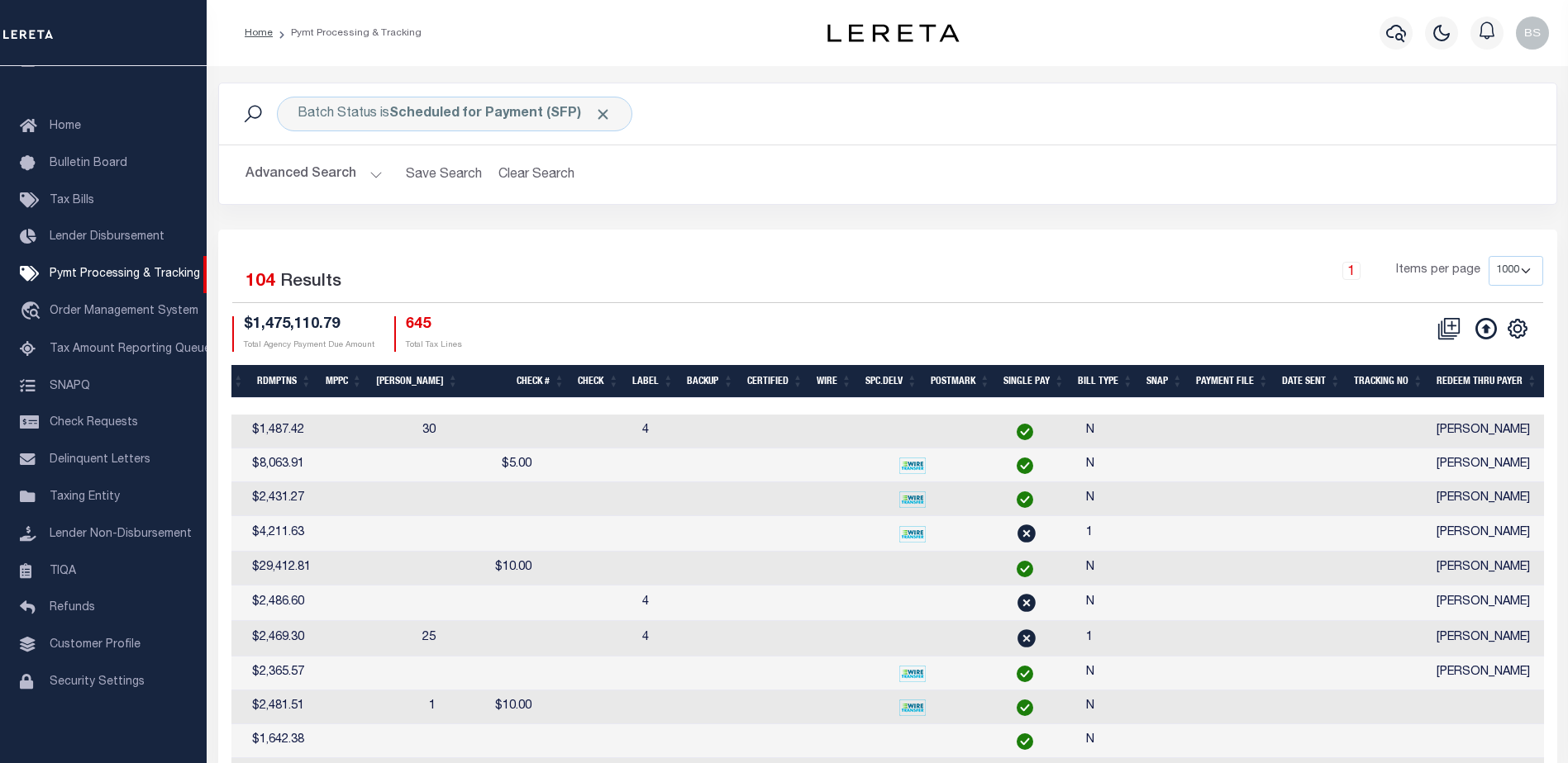
click at [1385, 374] on th "Tracking No" at bounding box center [1388, 382] width 83 height 34
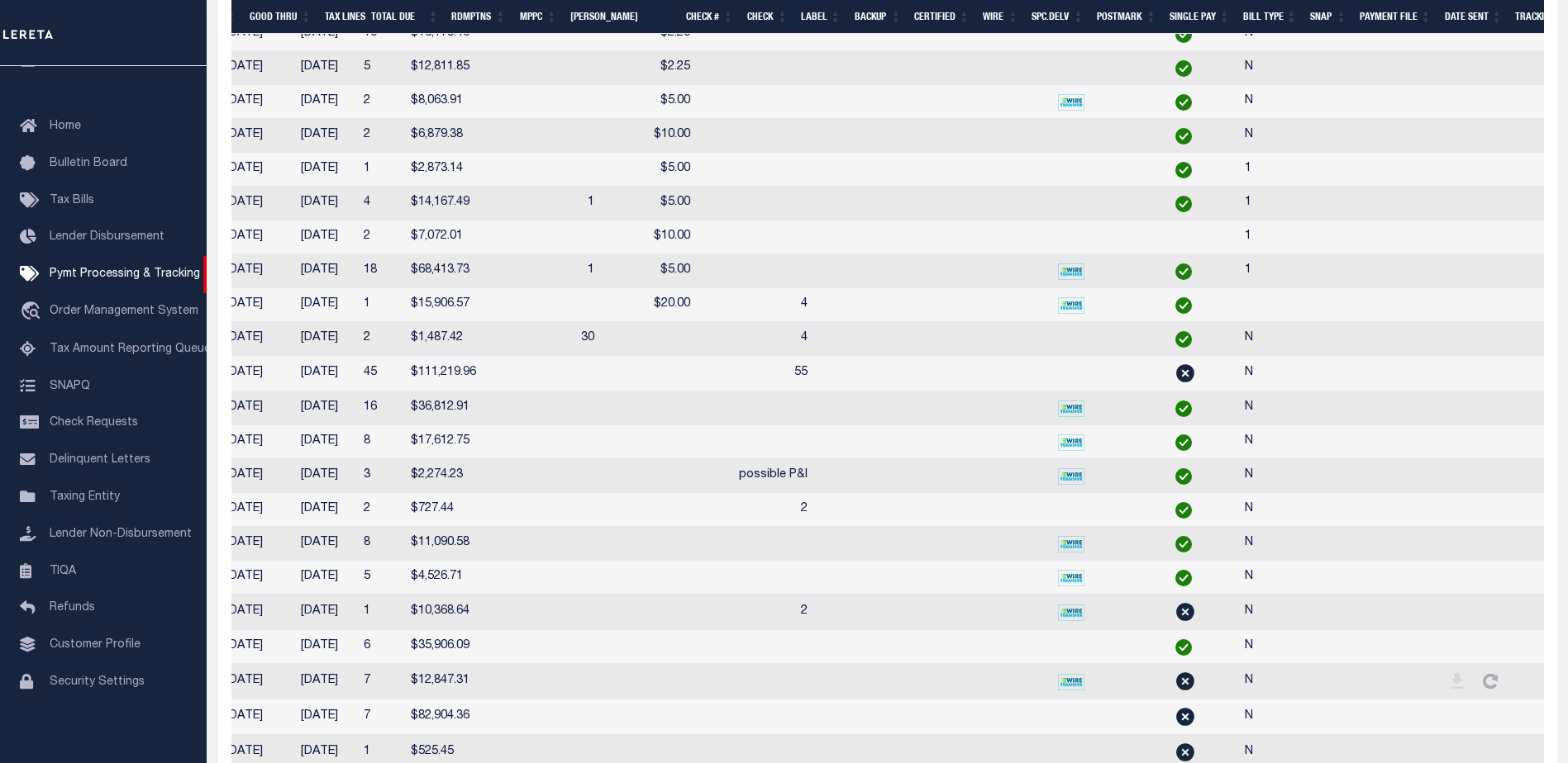
scroll to position [0, 640]
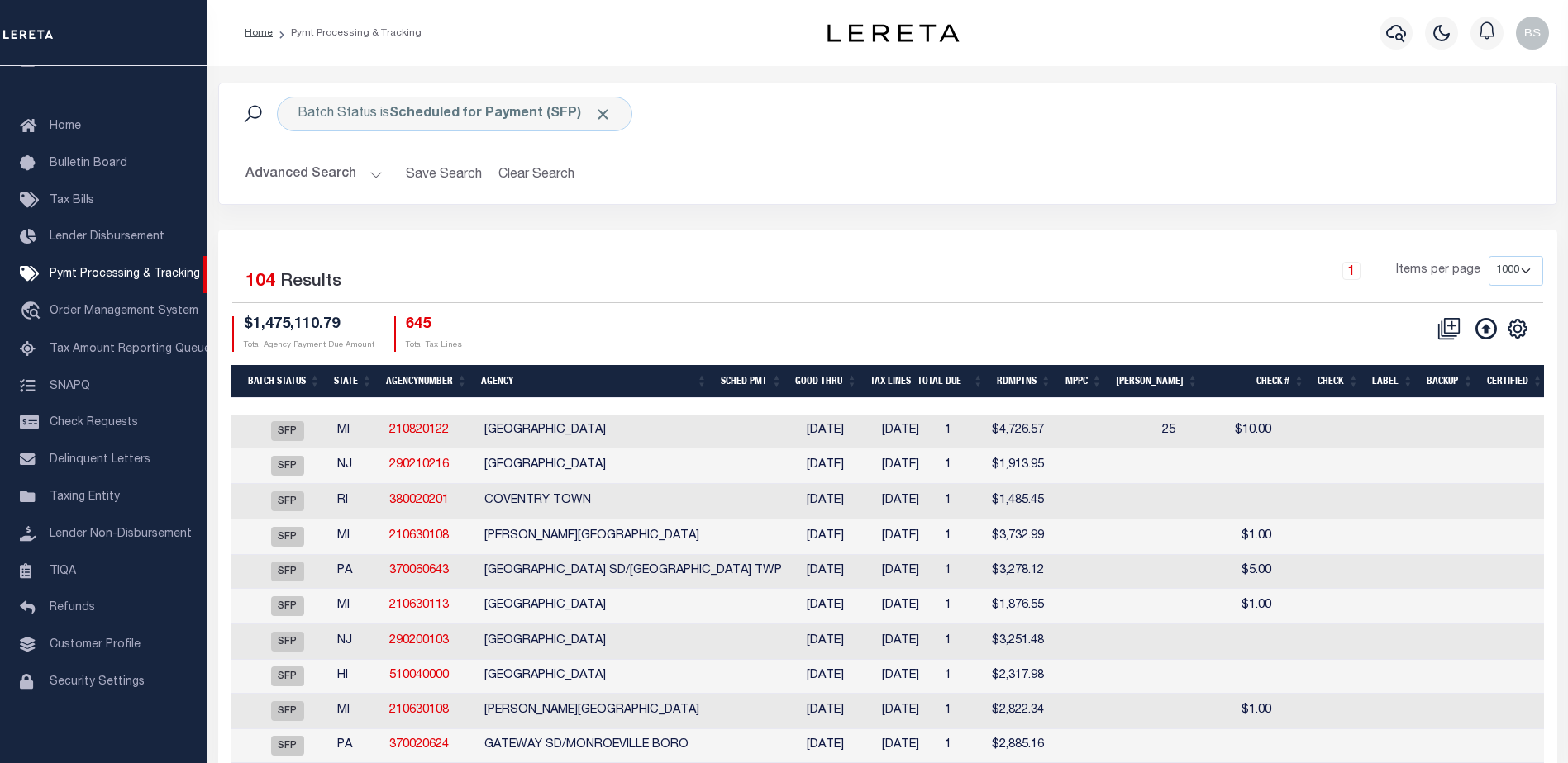
click at [343, 381] on th "State" at bounding box center [352, 382] width 52 height 34
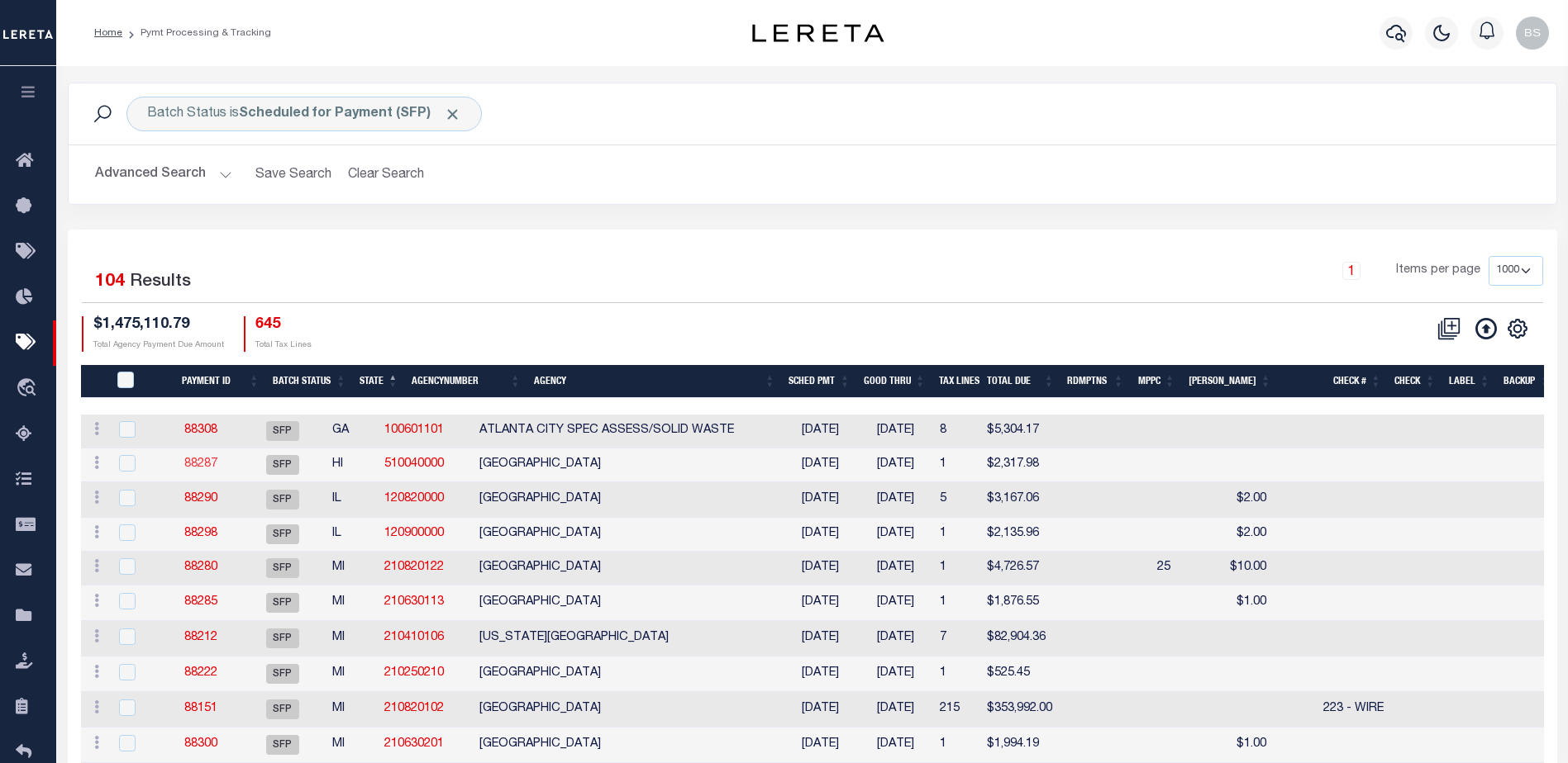
click at [216, 465] on link "88287" at bounding box center [201, 464] width 33 height 12
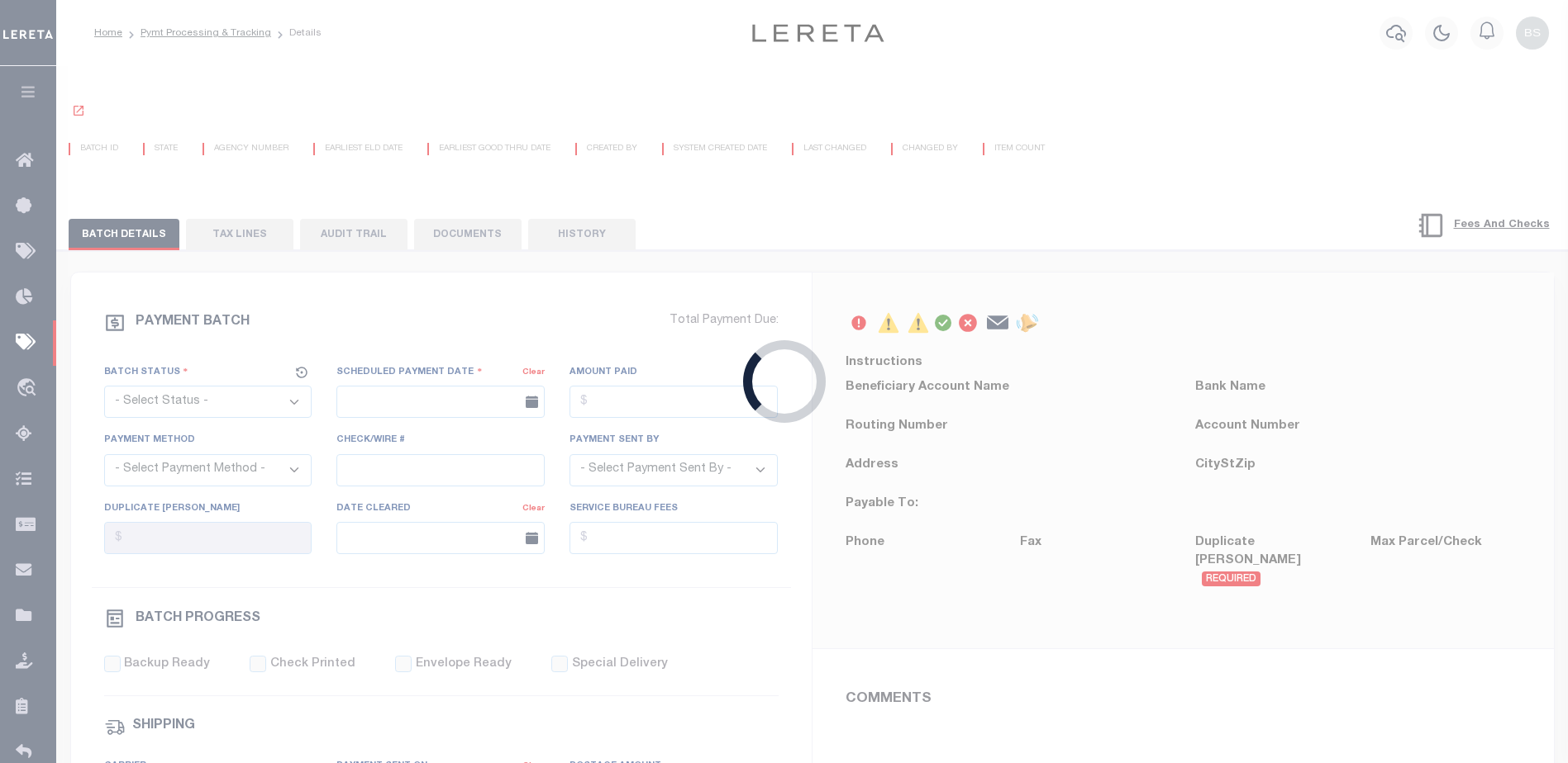
select select "SFP"
type input "08/11/2025"
type input "N"
radio input "true"
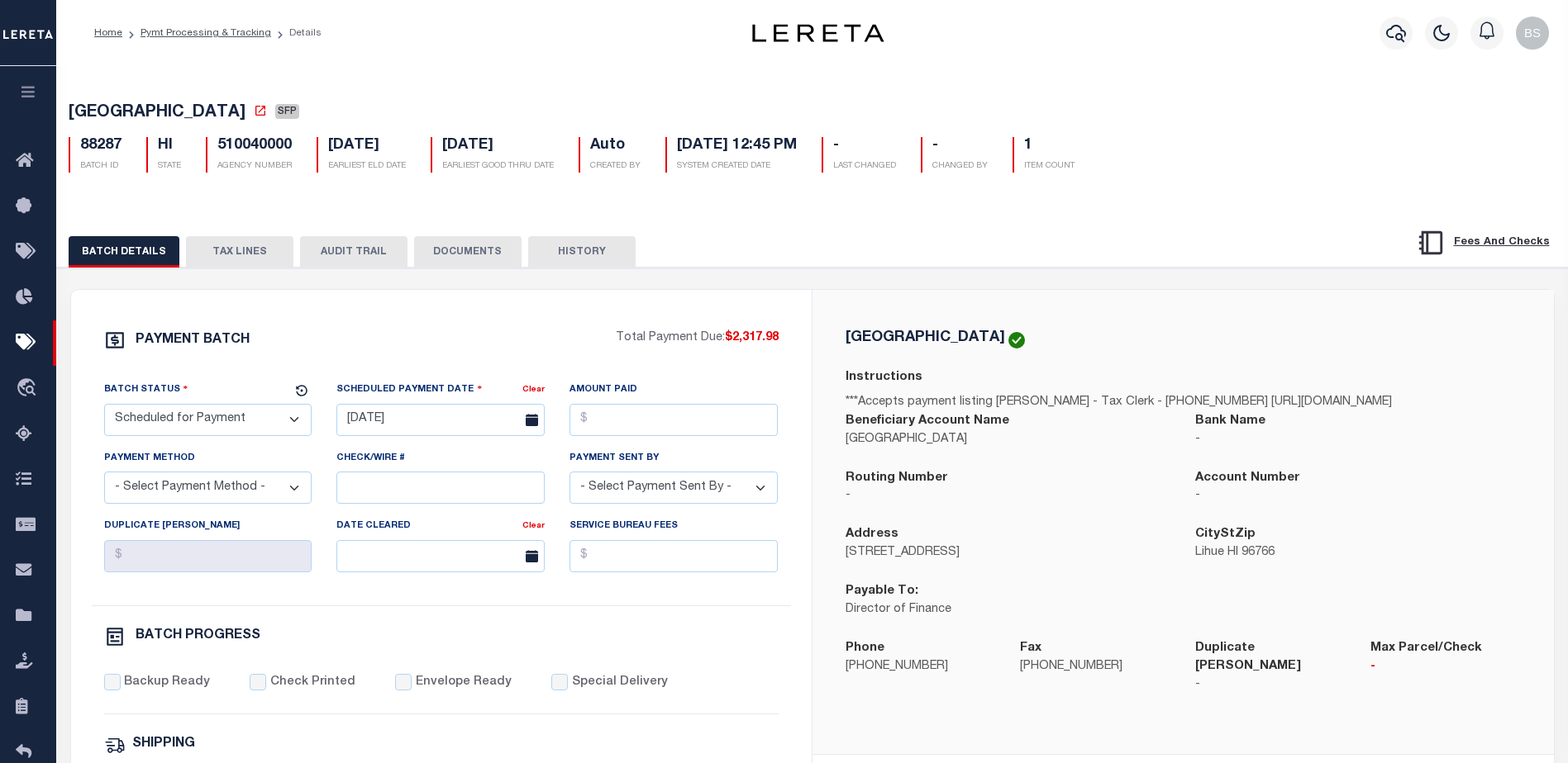
click at [260, 426] on select "- Select Status - Scheduled for Payment Ready For Payment Payment Sent Cleared …" at bounding box center [208, 420] width 208 height 32
select select "RFP"
click at [104, 407] on select "- Select Status - Scheduled for Payment Ready For Payment Payment Sent Cleared …" at bounding box center [208, 420] width 208 height 32
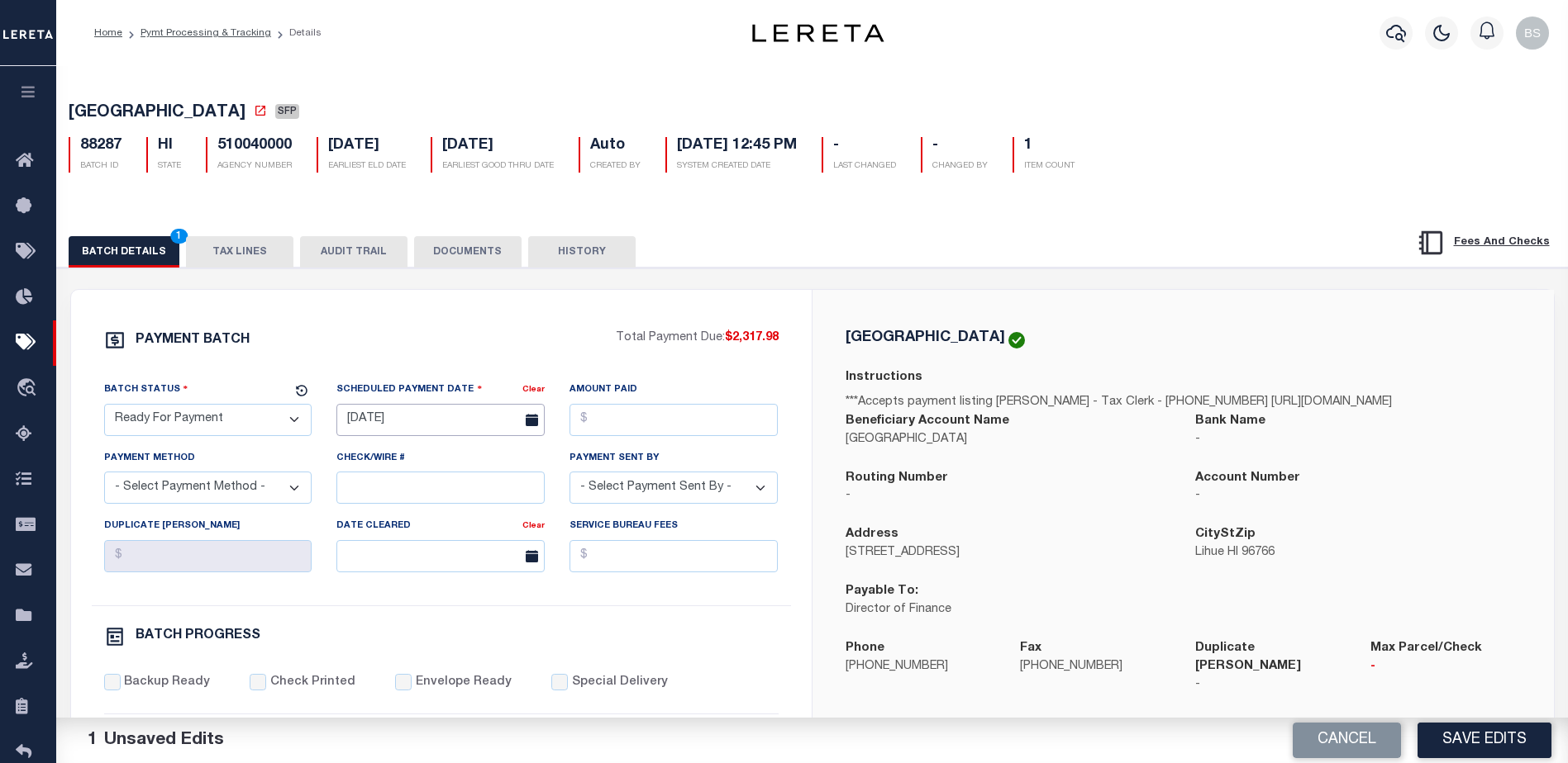
click at [398, 421] on input "08/11/2025" at bounding box center [440, 420] width 208 height 32
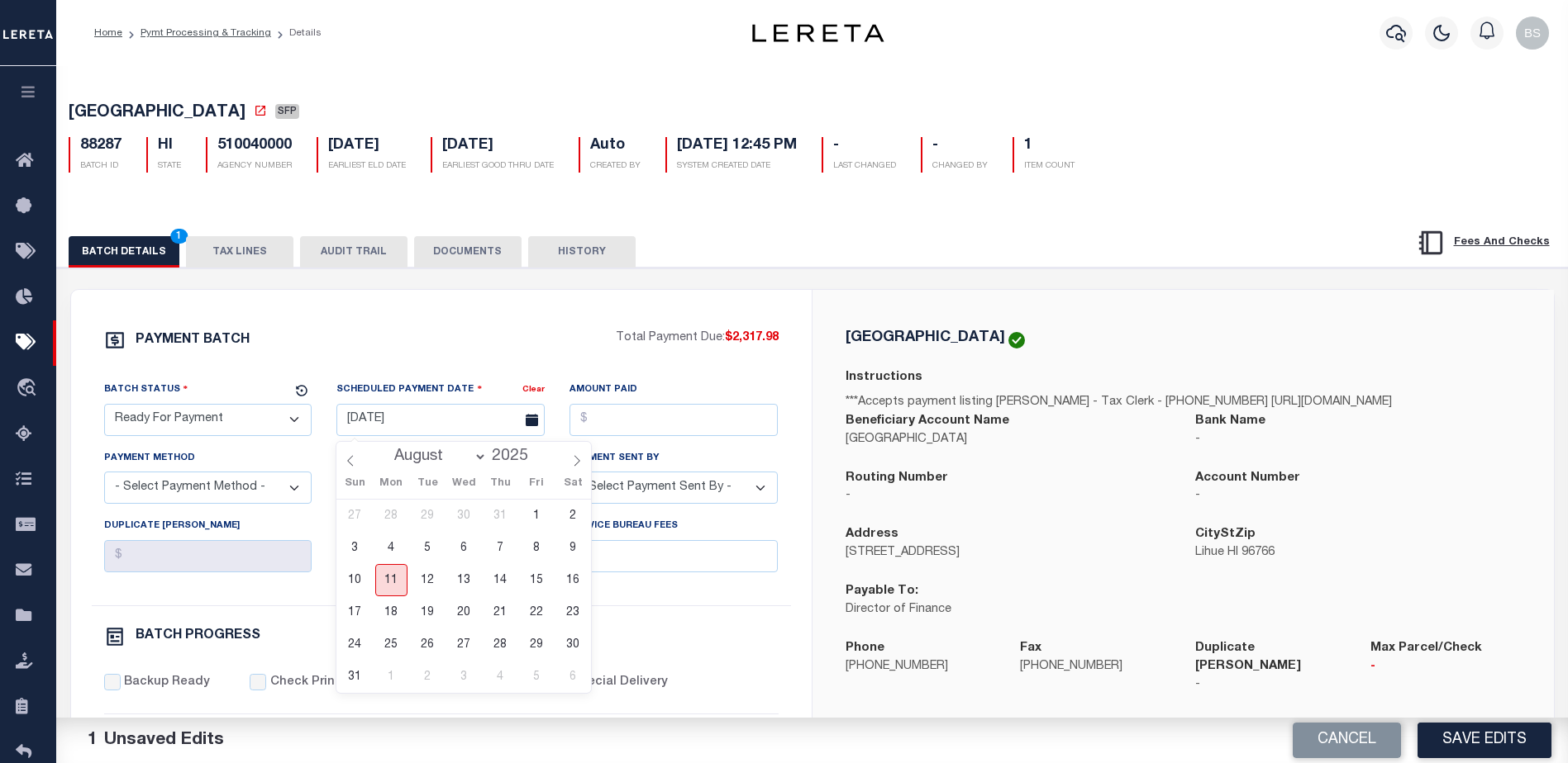
click at [386, 580] on span "11" at bounding box center [391, 580] width 32 height 32
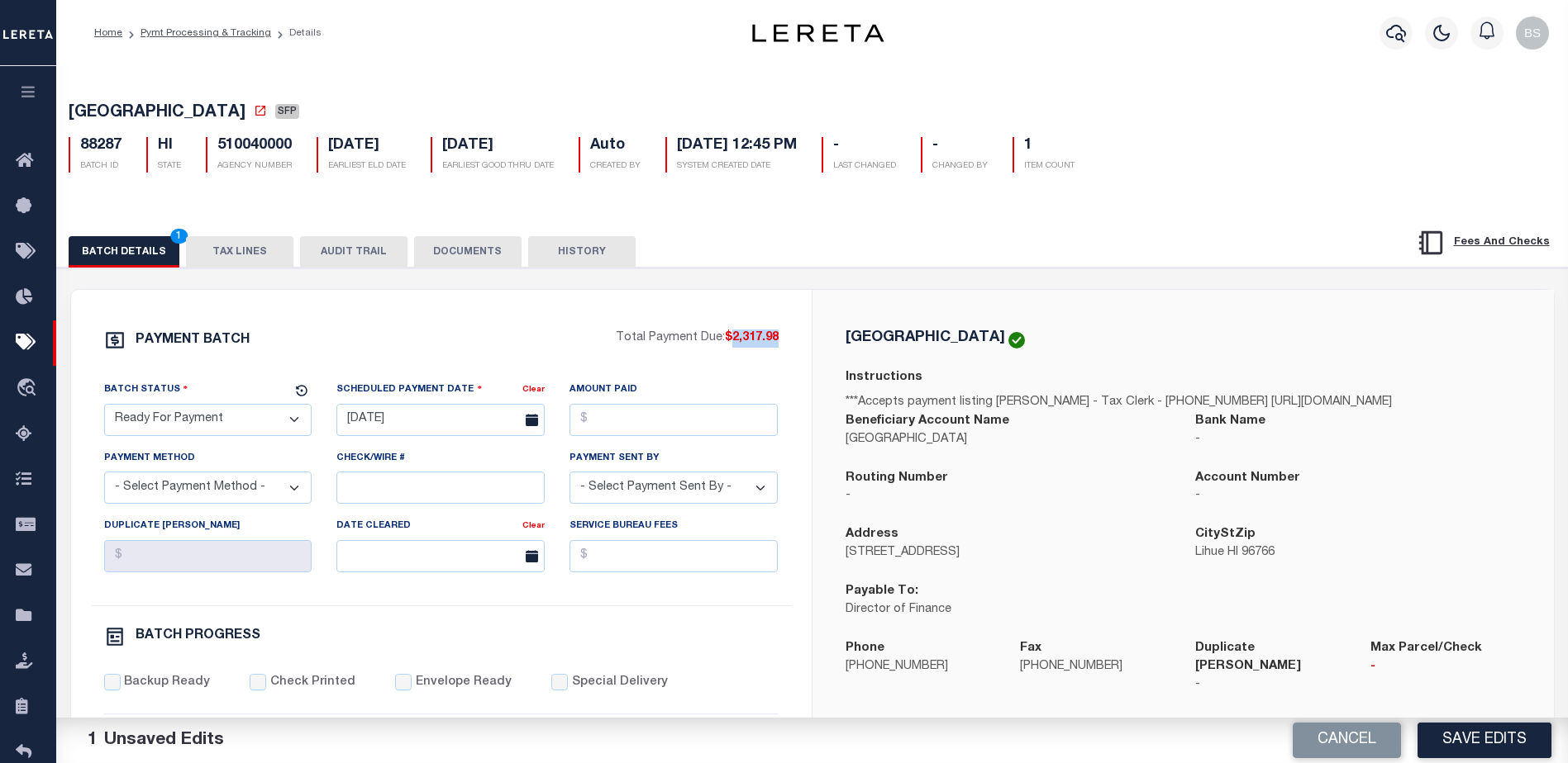
drag, startPoint x: 729, startPoint y: 341, endPoint x: 794, endPoint y: 346, distance: 65.2
click at [794, 346] on div "PAYMENT BATCH Total Payment Due: $2,317.98 Batch Status" at bounding box center [441, 773] width 740 height 966
copy span "2,317.98"
click at [620, 421] on input "Amount Paid" at bounding box center [673, 420] width 208 height 32
paste input "2,317.98"
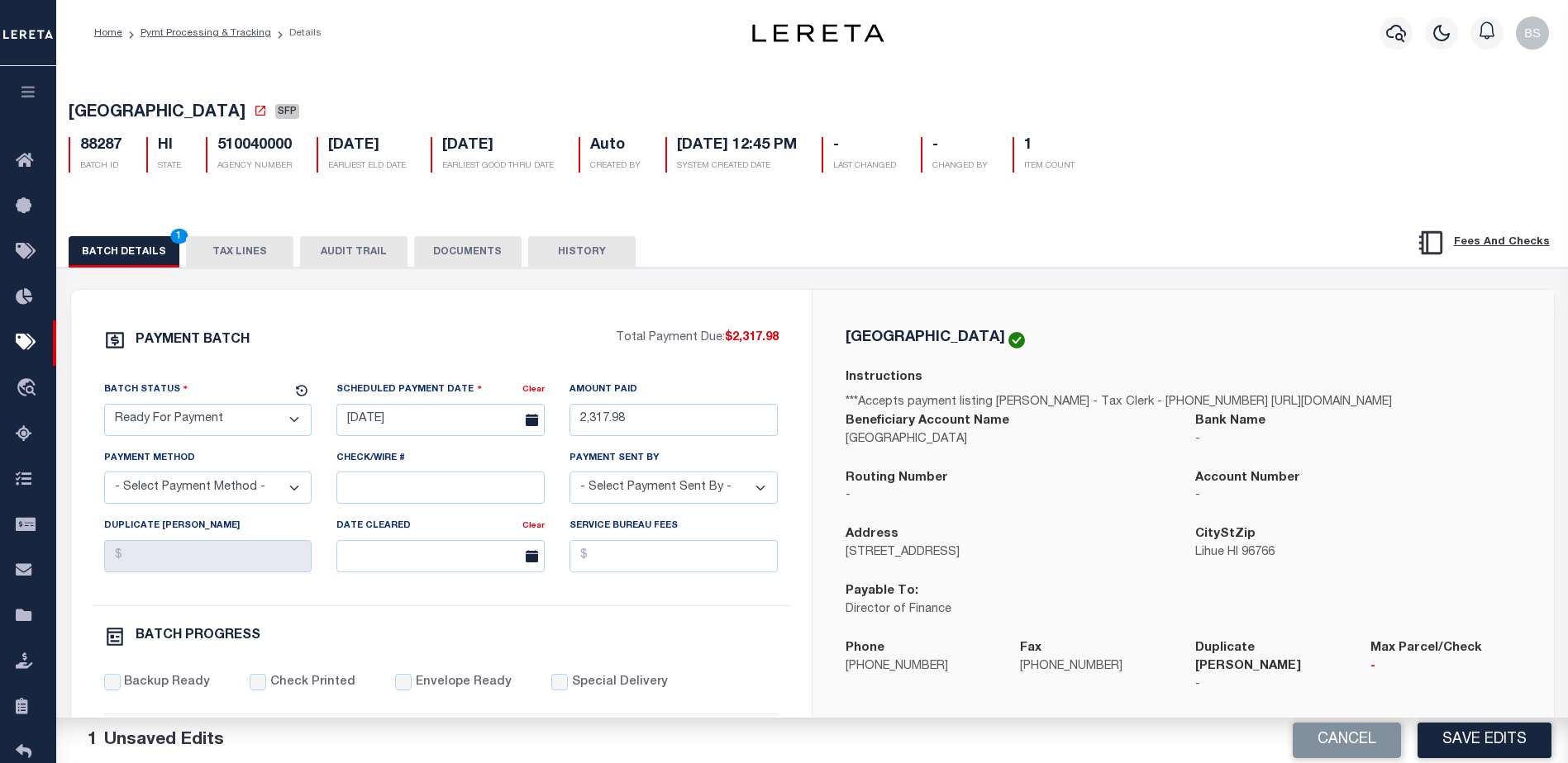
type input "$2,317.98"
click at [227, 500] on select "- Select Payment Method - ACH Certified Check Check Direct Deposit Wire Transfer" at bounding box center [208, 487] width 208 height 32
select select "CHK"
click at [104, 477] on select "- Select Payment Method - ACH Certified Check Check Direct Deposit Wire Transfer" at bounding box center [208, 487] width 208 height 32
click at [710, 494] on select "- Select Payment Sent By - Aakash Patel Abdul Muzain Adams, Pamela S Agustin Fe…" at bounding box center [673, 487] width 208 height 32
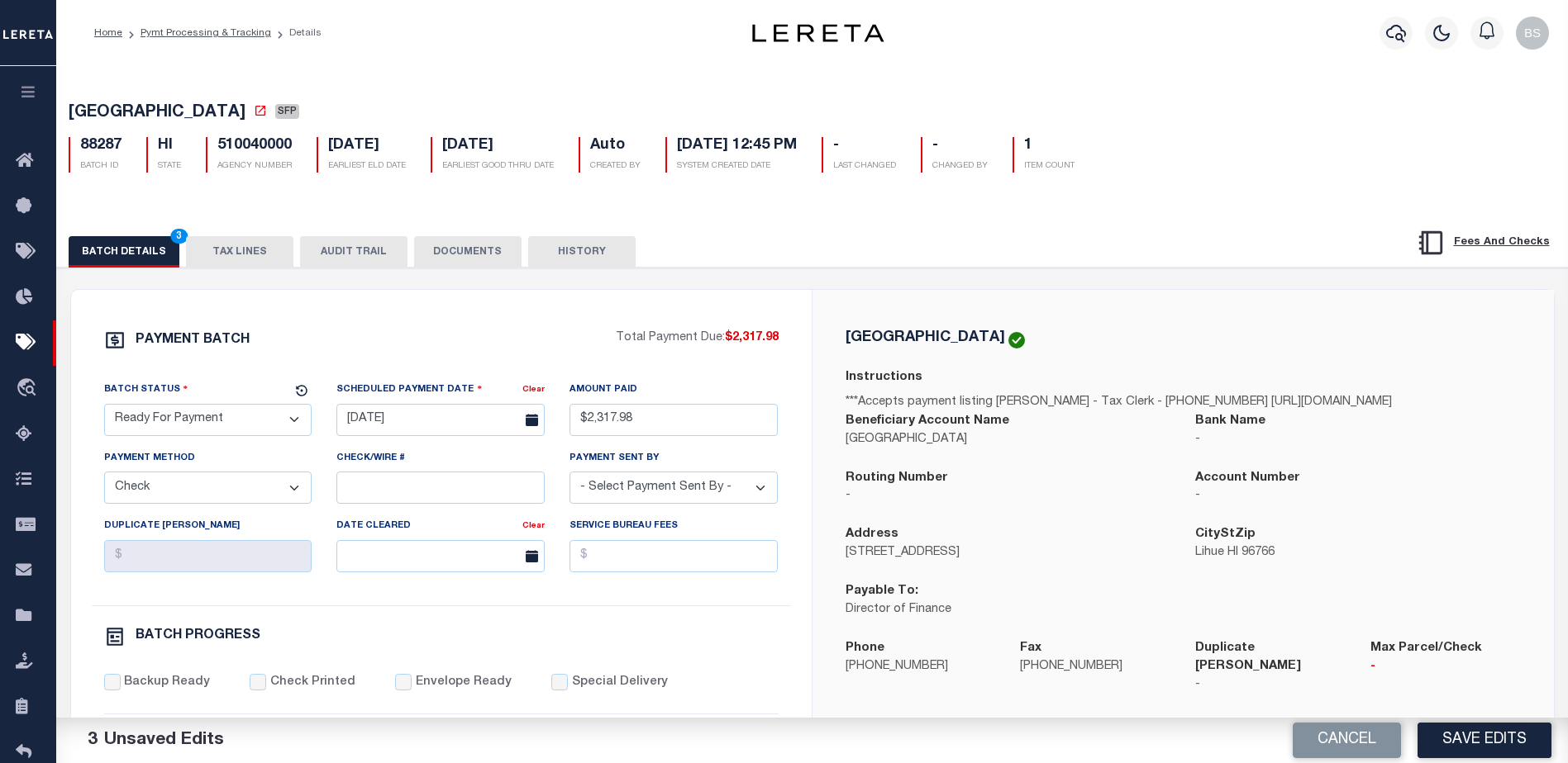
select select "[PERSON_NAME]"
click at [570, 477] on select "- Select Payment Sent By - Aakash Patel Abdul Muzain Adams, Pamela S Agustin Fe…" at bounding box center [673, 487] width 208 height 32
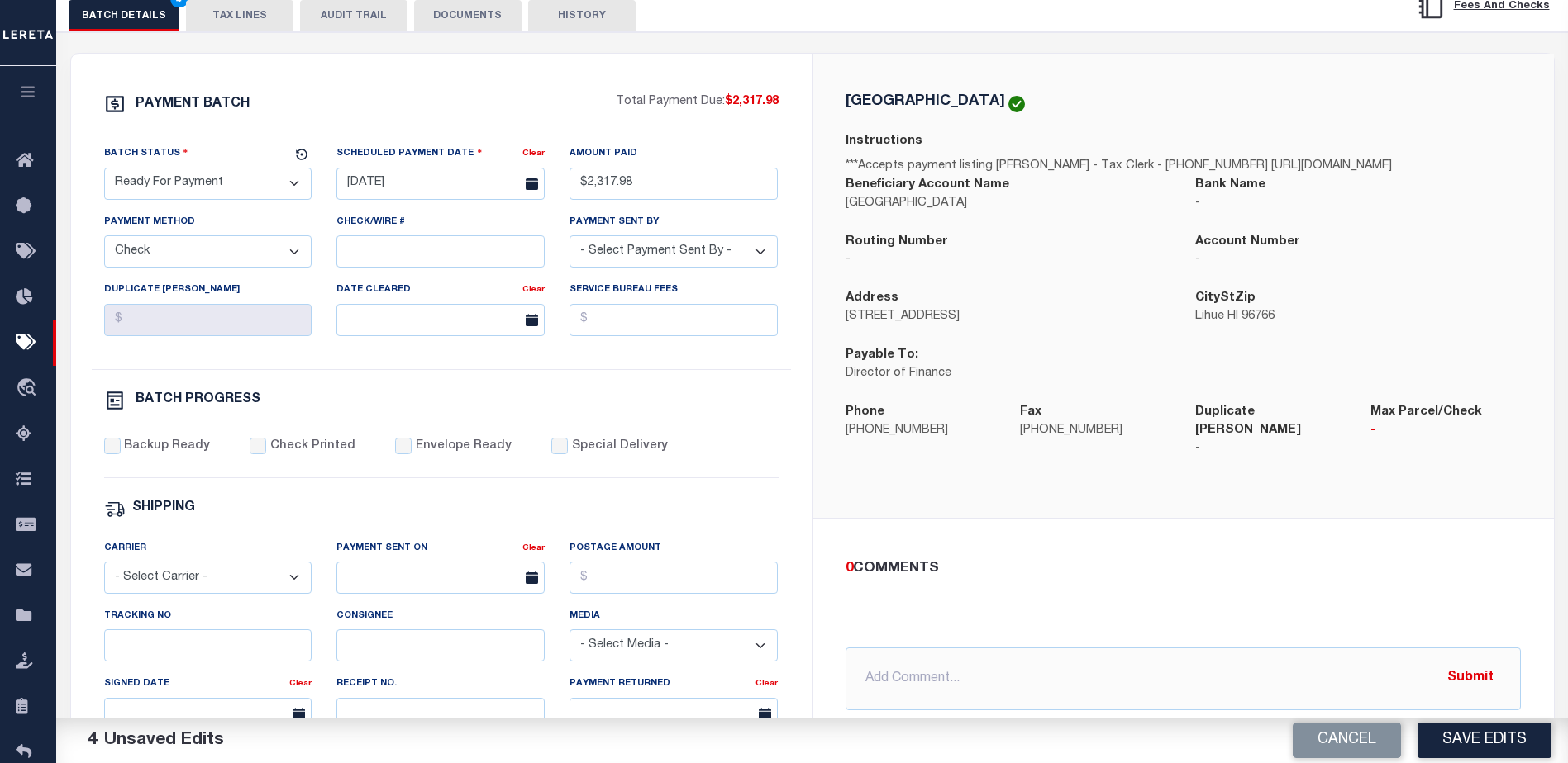
scroll to position [248, 0]
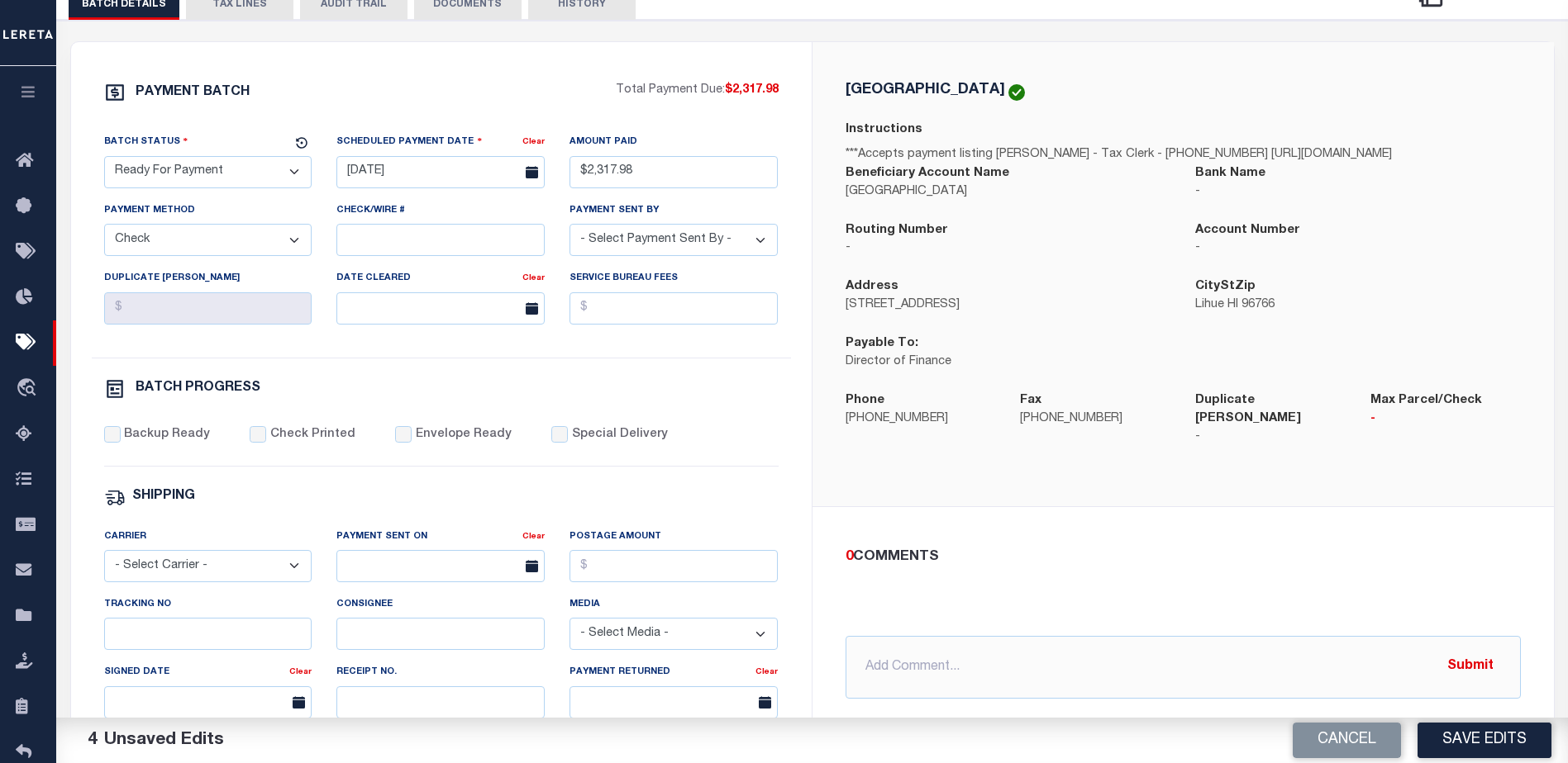
click at [101, 441] on div "PAYMENT BATCH Total Payment Due: $2,317.98 Batch Status - Select Status -" at bounding box center [441, 525] width 700 height 887
click at [113, 442] on input "Backup Ready" at bounding box center [113, 434] width 16 height 16
checkbox input "true"
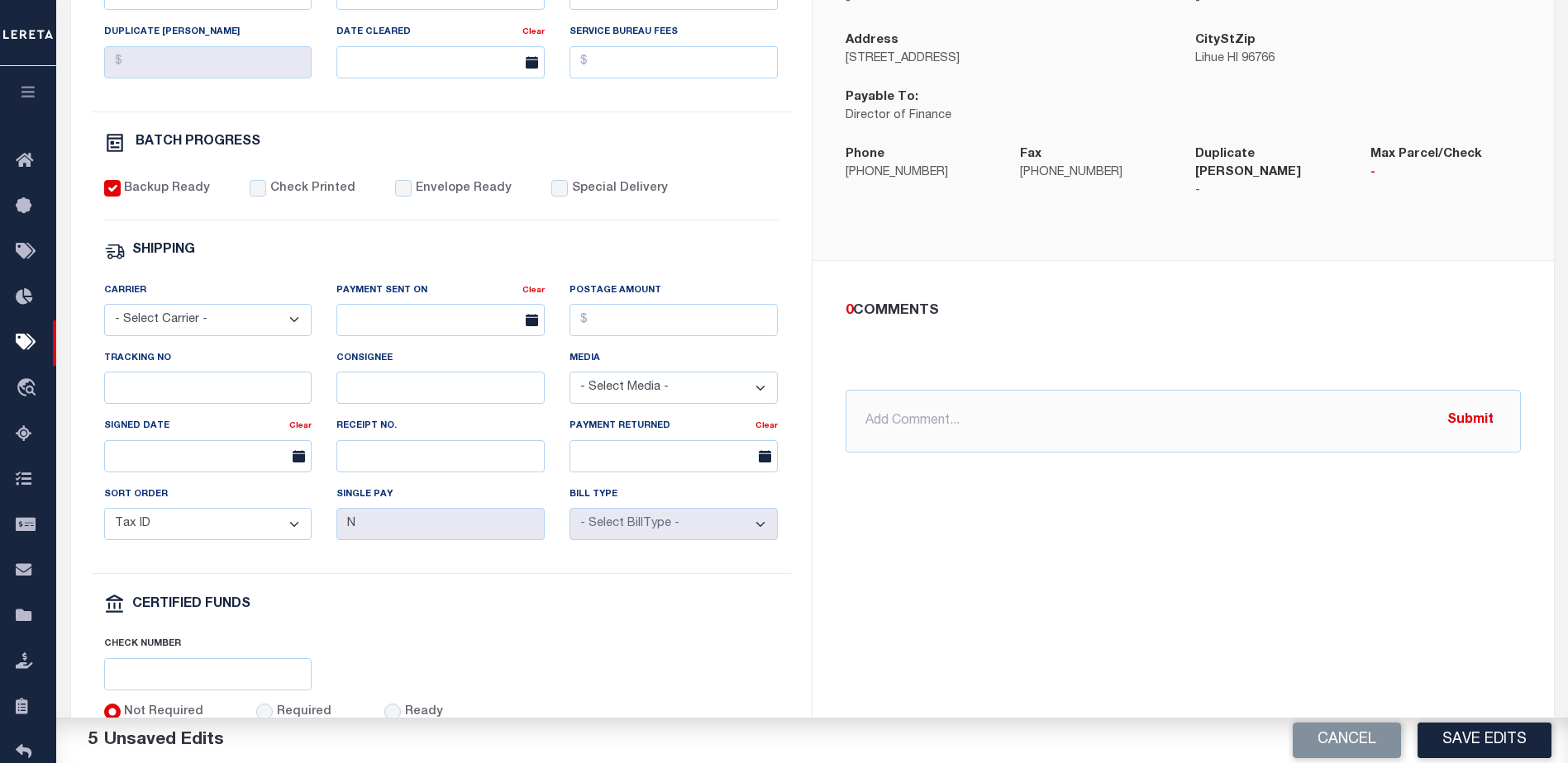
scroll to position [496, 0]
click at [1517, 735] on button "Save Edits" at bounding box center [1484, 740] width 134 height 35
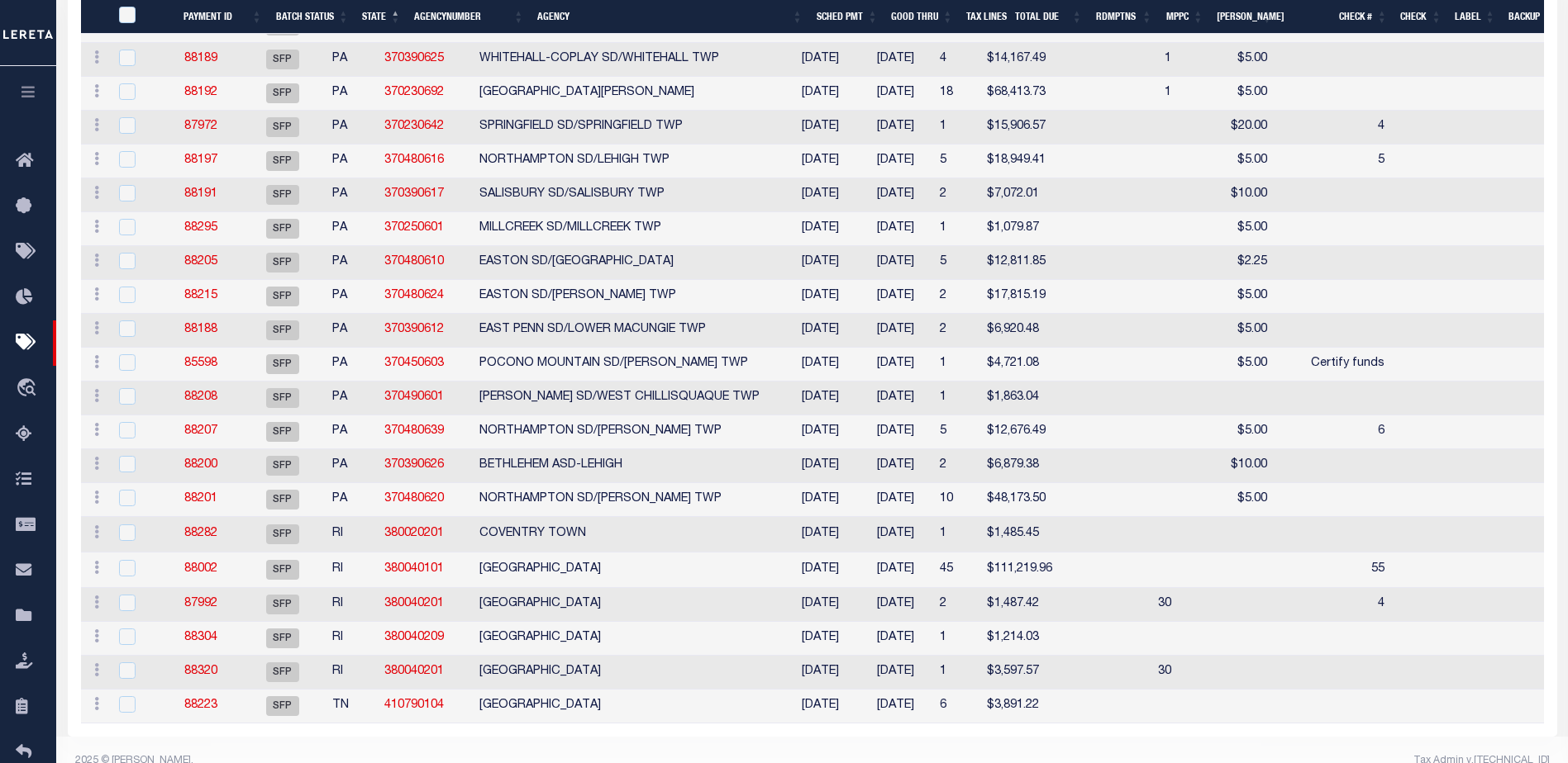
scroll to position [3550, 0]
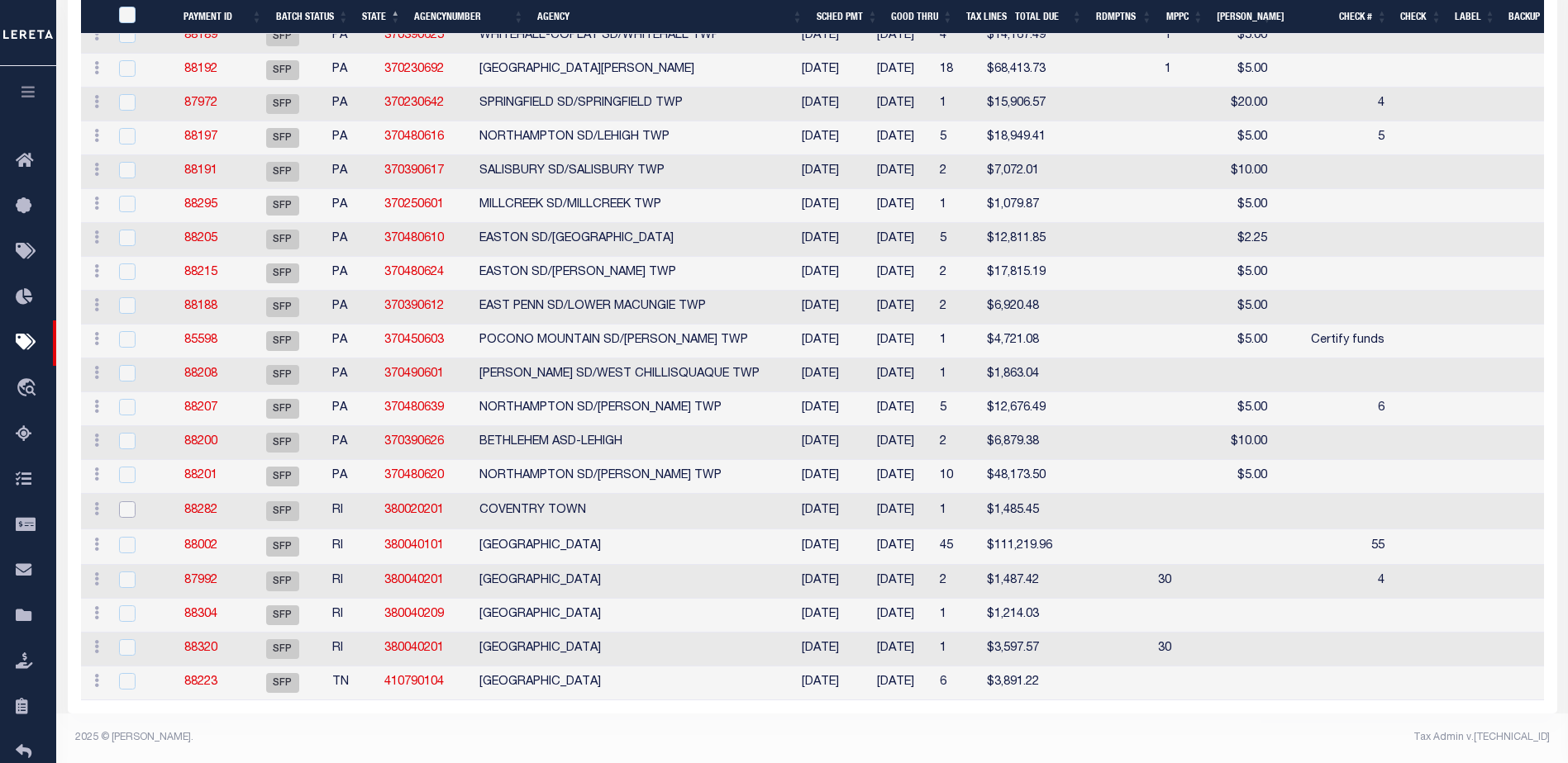
drag, startPoint x: 124, startPoint y: 498, endPoint x: 141, endPoint y: 500, distance: 17.1
click at [124, 501] on input "checkbox" at bounding box center [127, 510] width 16 height 16
checkbox input "true"
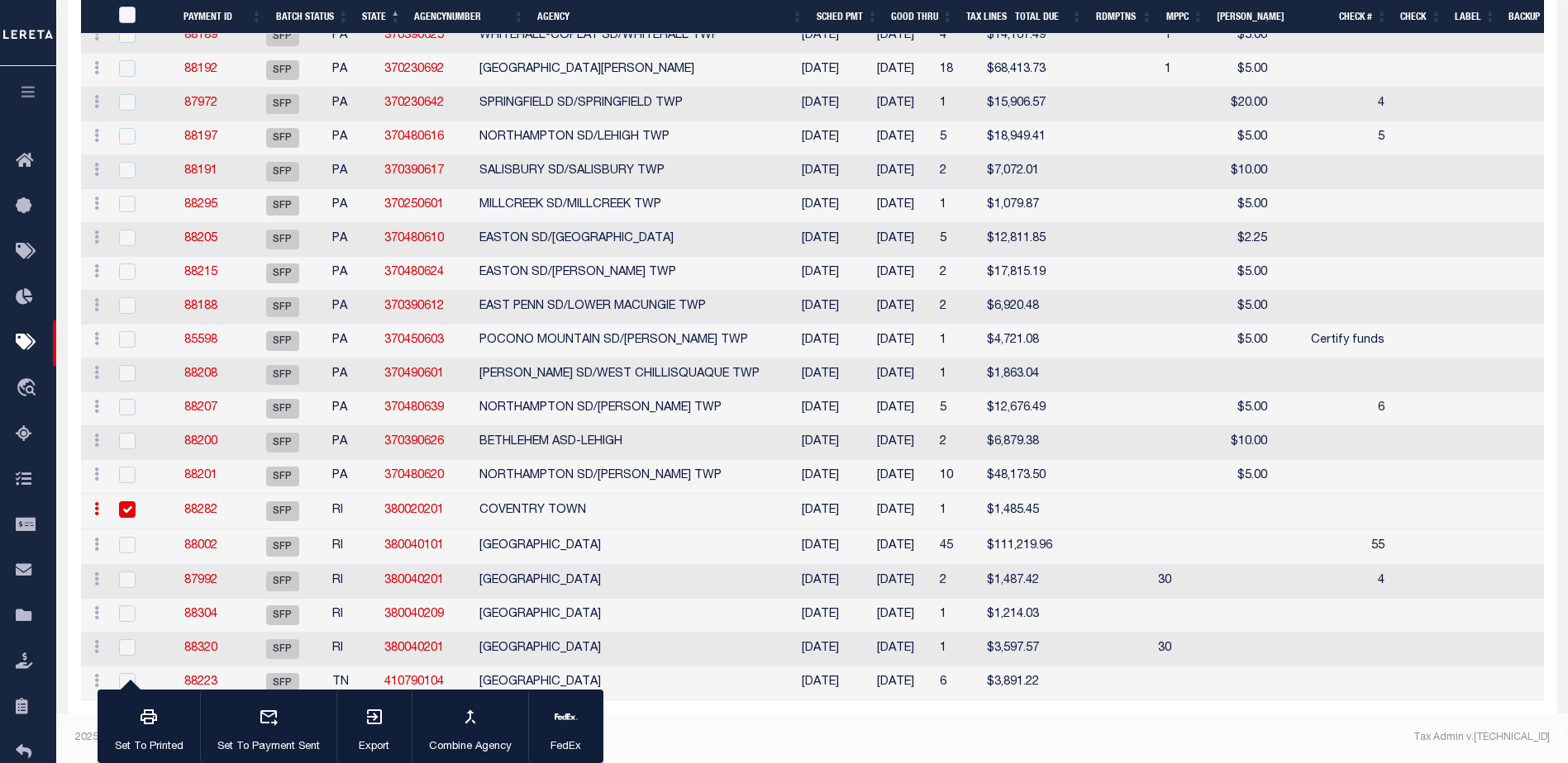
scroll to position [3513, 0]
drag, startPoint x: 126, startPoint y: 635, endPoint x: 138, endPoint y: 635, distance: 12.0
click at [127, 622] on input "checkbox" at bounding box center [127, 614] width 16 height 16
checkbox input "true"
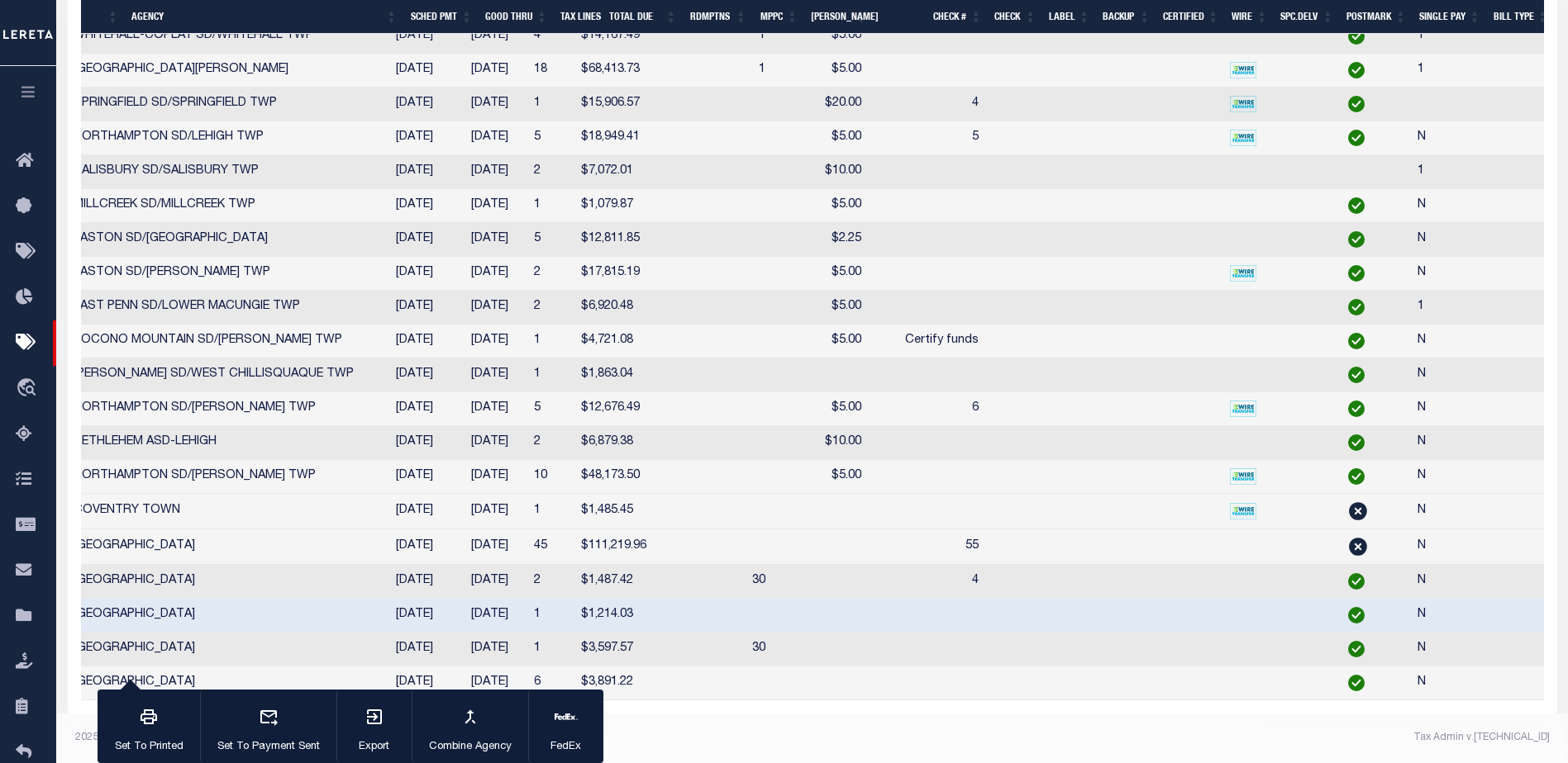
scroll to position [0, 0]
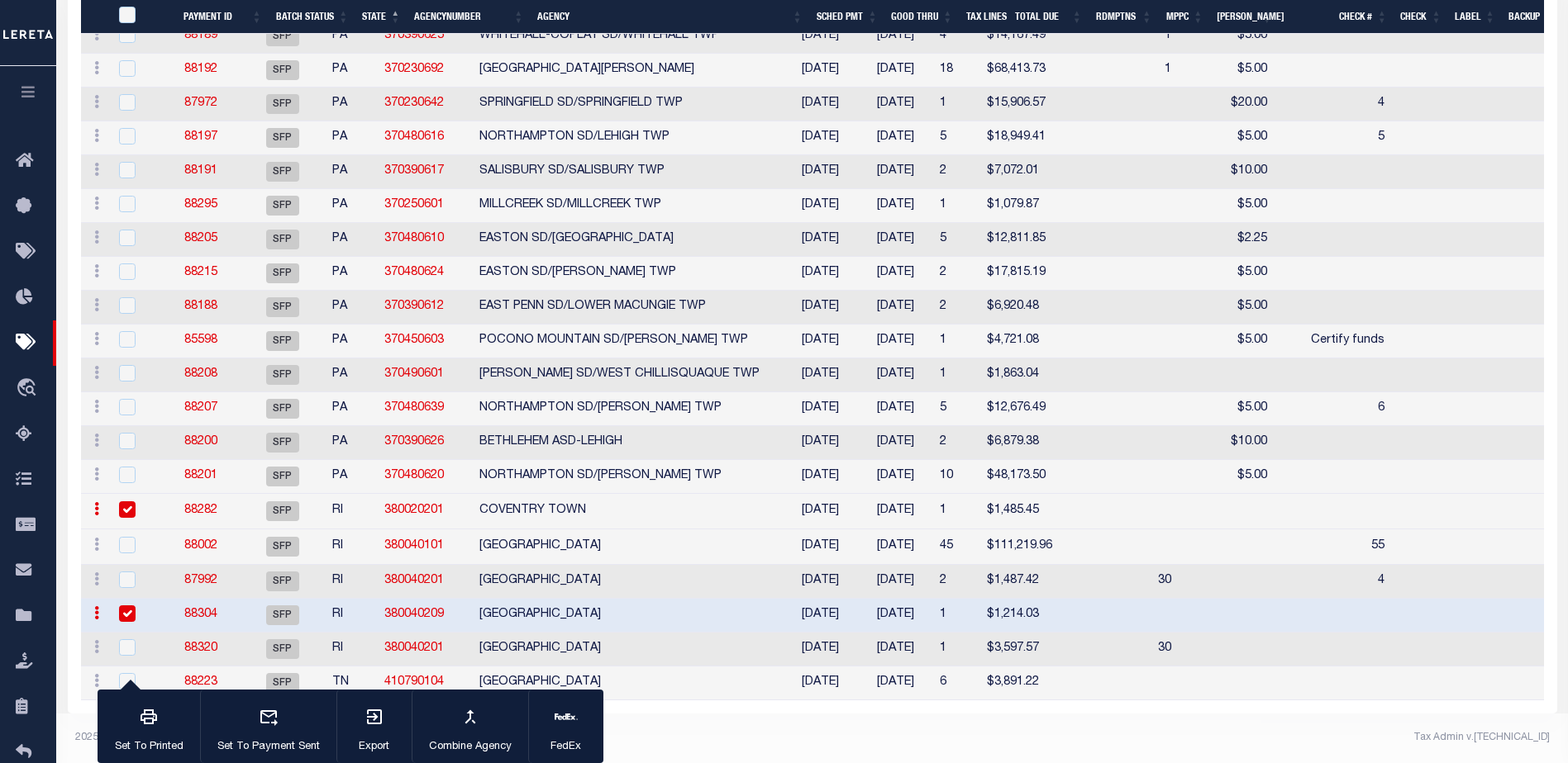
click at [124, 501] on input "checkbox" at bounding box center [127, 510] width 16 height 16
checkbox input "false"
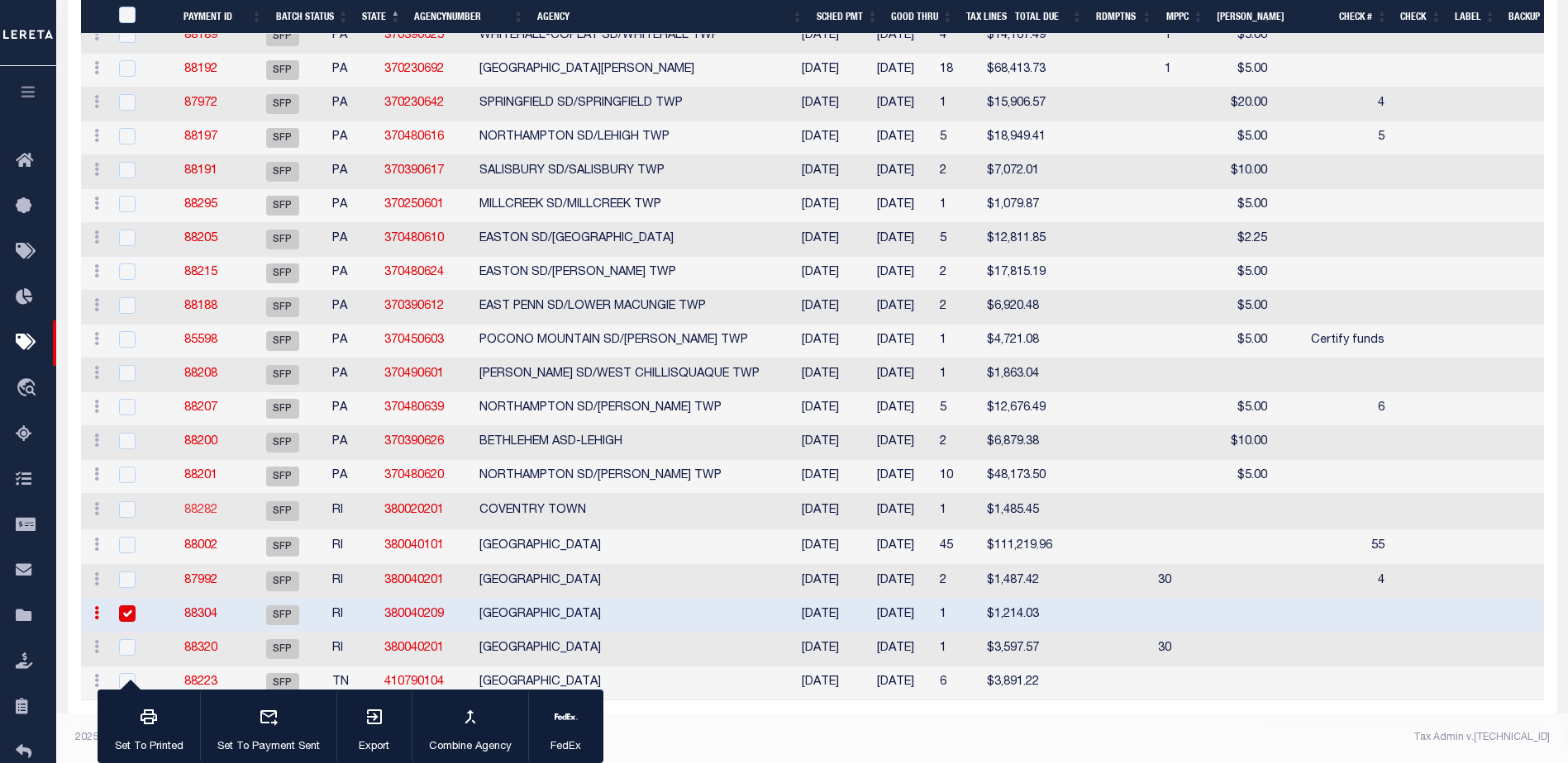
click at [217, 505] on link "88282" at bounding box center [201, 510] width 33 height 12
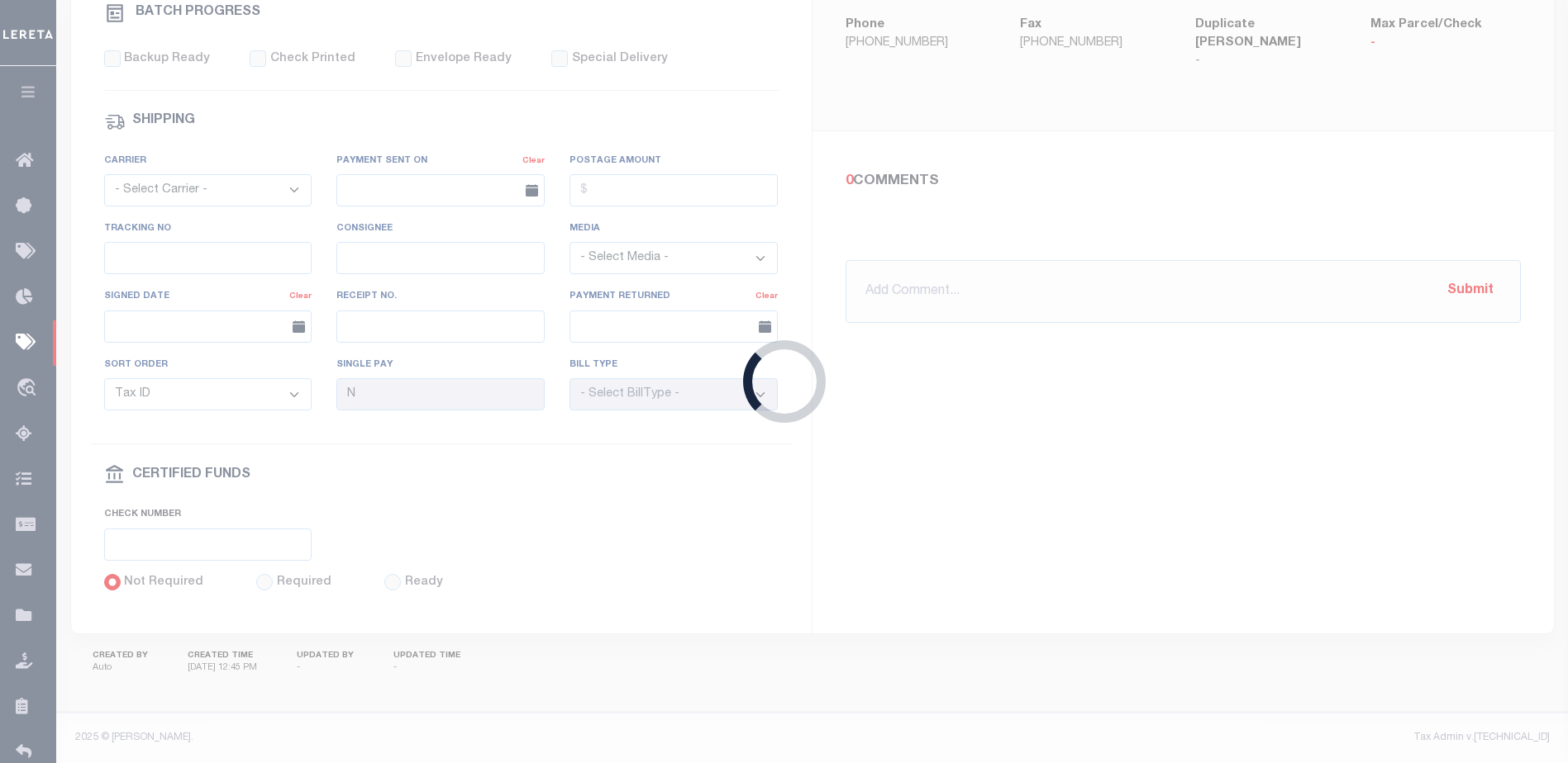
select select "SFP"
type input "[DATE]"
select select
checkbox input "false"
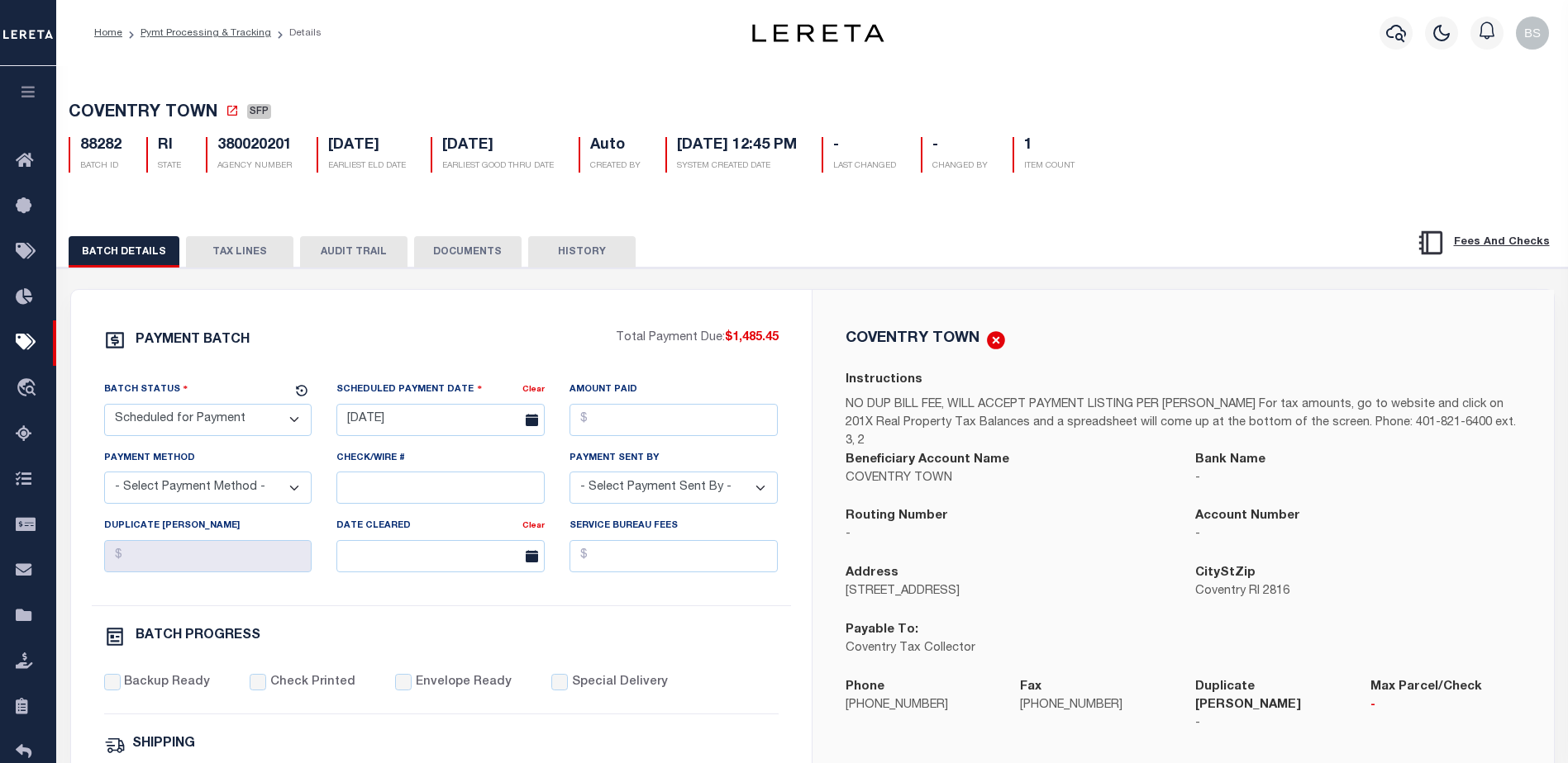
drag, startPoint x: 267, startPoint y: 425, endPoint x: 267, endPoint y: 415, distance: 10.0
click at [267, 425] on select "- Select Status - Scheduled for Payment Ready For Payment Payment Sent Cleared …" at bounding box center [208, 420] width 208 height 32
select select "RFP"
click at [104, 407] on select "- Select Status - Scheduled for Payment Ready For Payment Payment Sent Cleared …" at bounding box center [208, 420] width 208 height 32
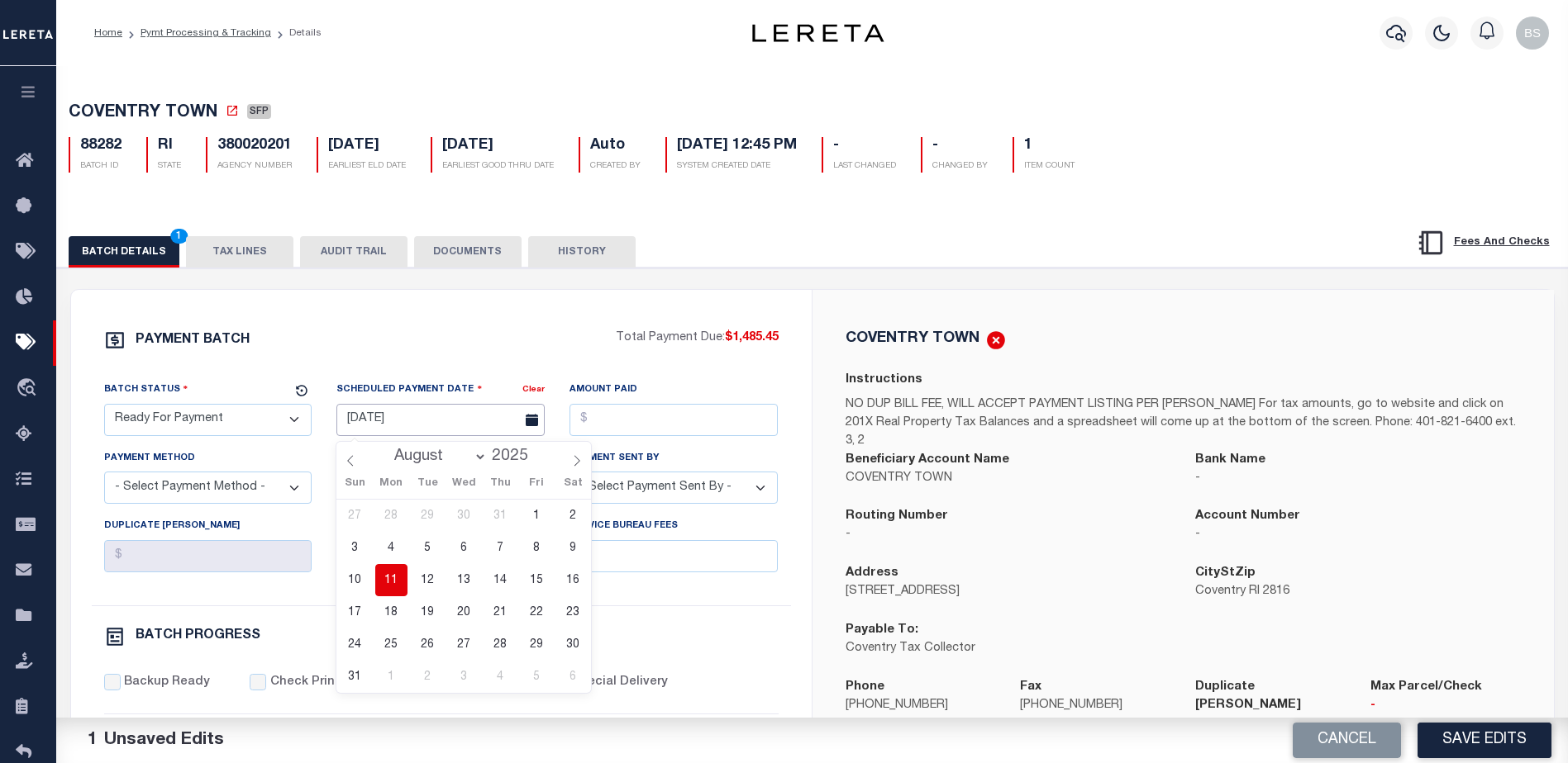
click at [378, 421] on input "08/06/2025" at bounding box center [440, 420] width 208 height 32
click at [394, 581] on span "11" at bounding box center [391, 580] width 32 height 32
type input "08/11/2025"
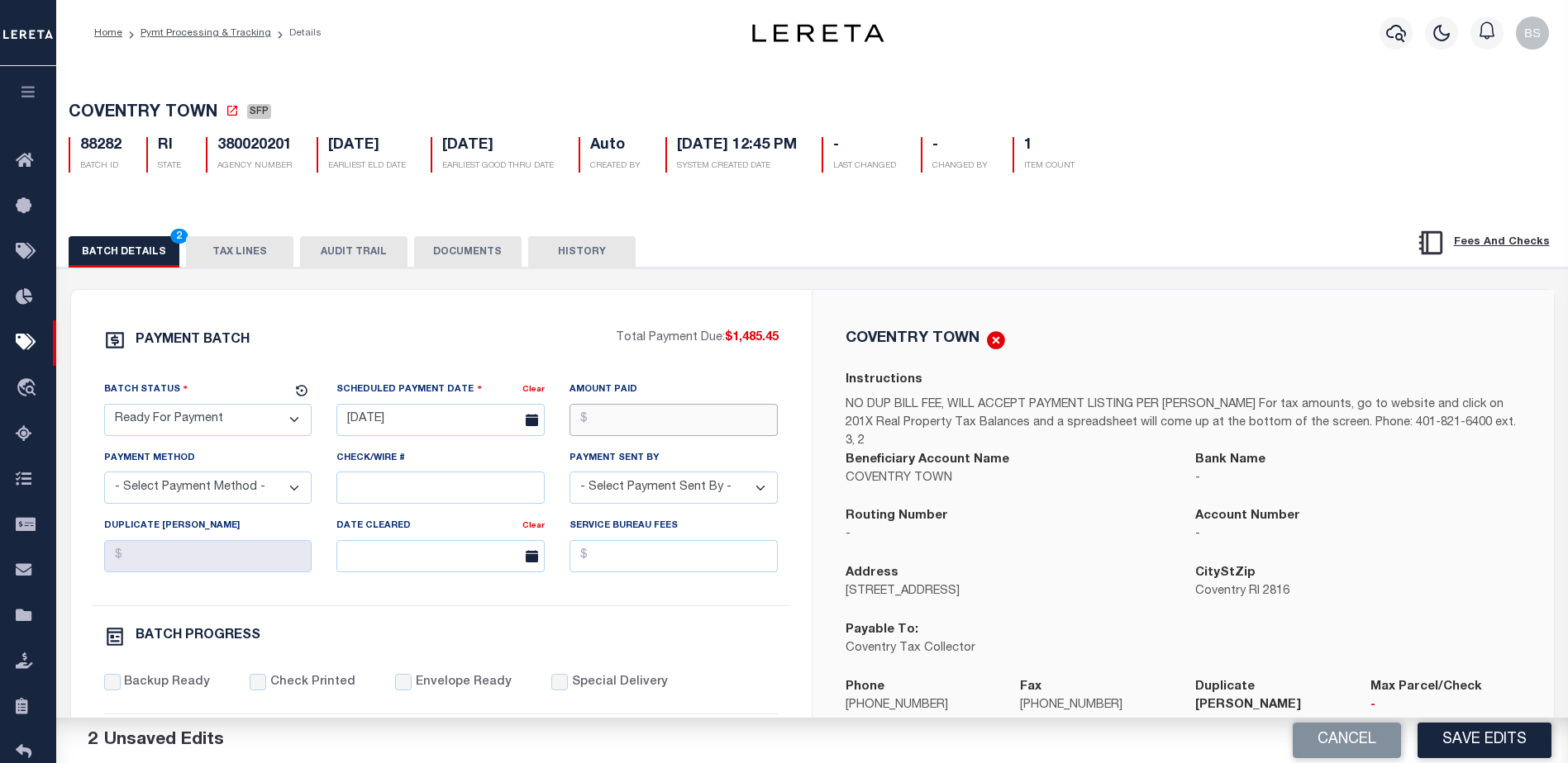
drag, startPoint x: 640, startPoint y: 421, endPoint x: 719, endPoint y: 410, distance: 79.8
click at [652, 411] on input "Amount Paid" at bounding box center [673, 420] width 208 height 32
type input "$1,485.45"
click at [273, 482] on select "- Select Payment Method - ACH Certified Check Check Direct Deposit Wire Transfer" at bounding box center [208, 487] width 208 height 32
select select "CHK"
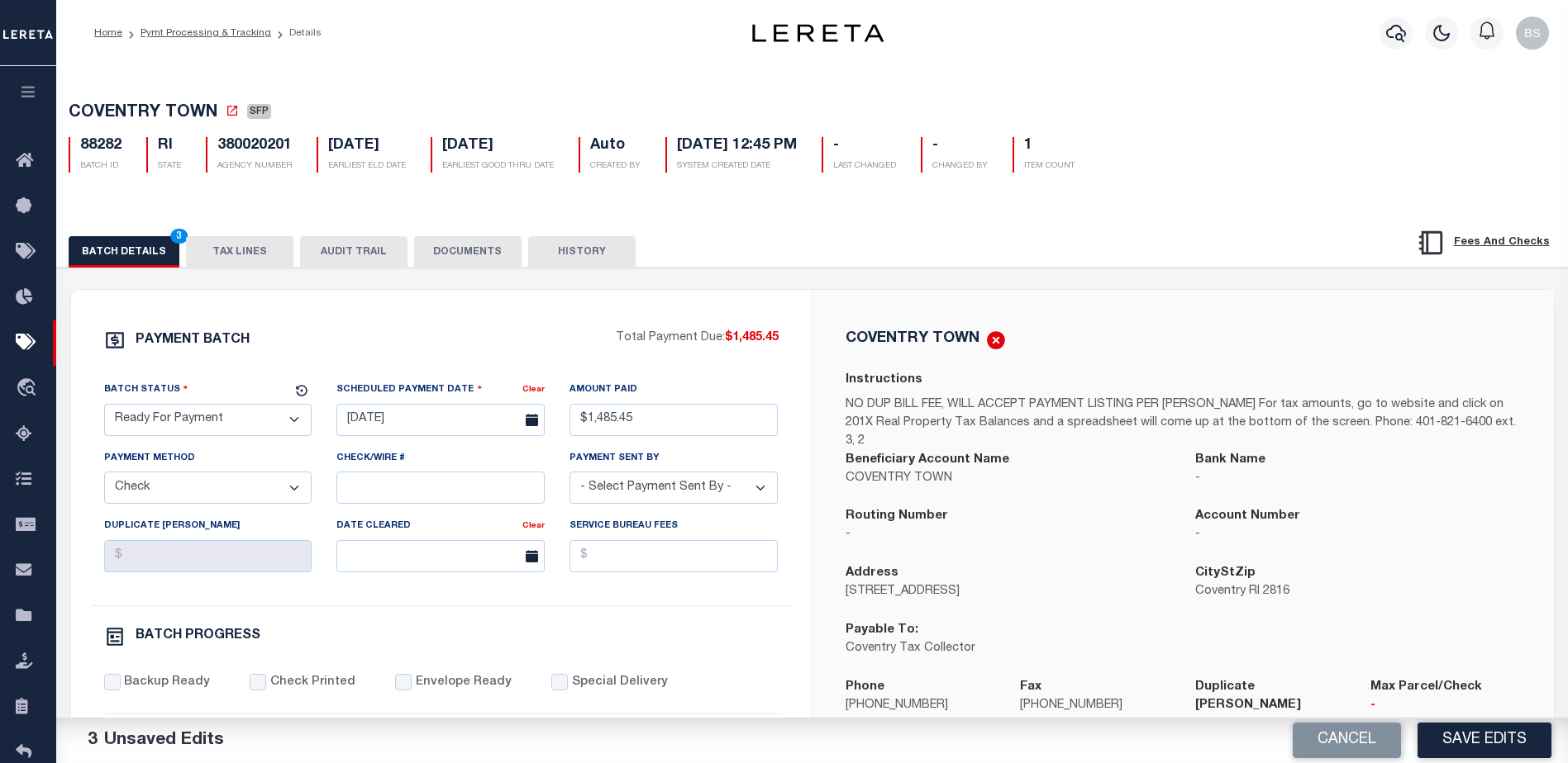
click at [104, 477] on select "- Select Payment Method - ACH Certified Check Check Direct Deposit Wire Transfer" at bounding box center [208, 487] width 208 height 32
click at [658, 500] on select "- Select Payment Sent By - Aakash Patel Abdul Muzain Adams, Pamela S Agustin Fe…" at bounding box center [673, 487] width 208 height 32
select select "[PERSON_NAME]"
click at [570, 477] on select "- Select Payment Sent By - Aakash Patel Abdul Muzain Adams, Pamela S Agustin Fe…" at bounding box center [673, 487] width 208 height 32
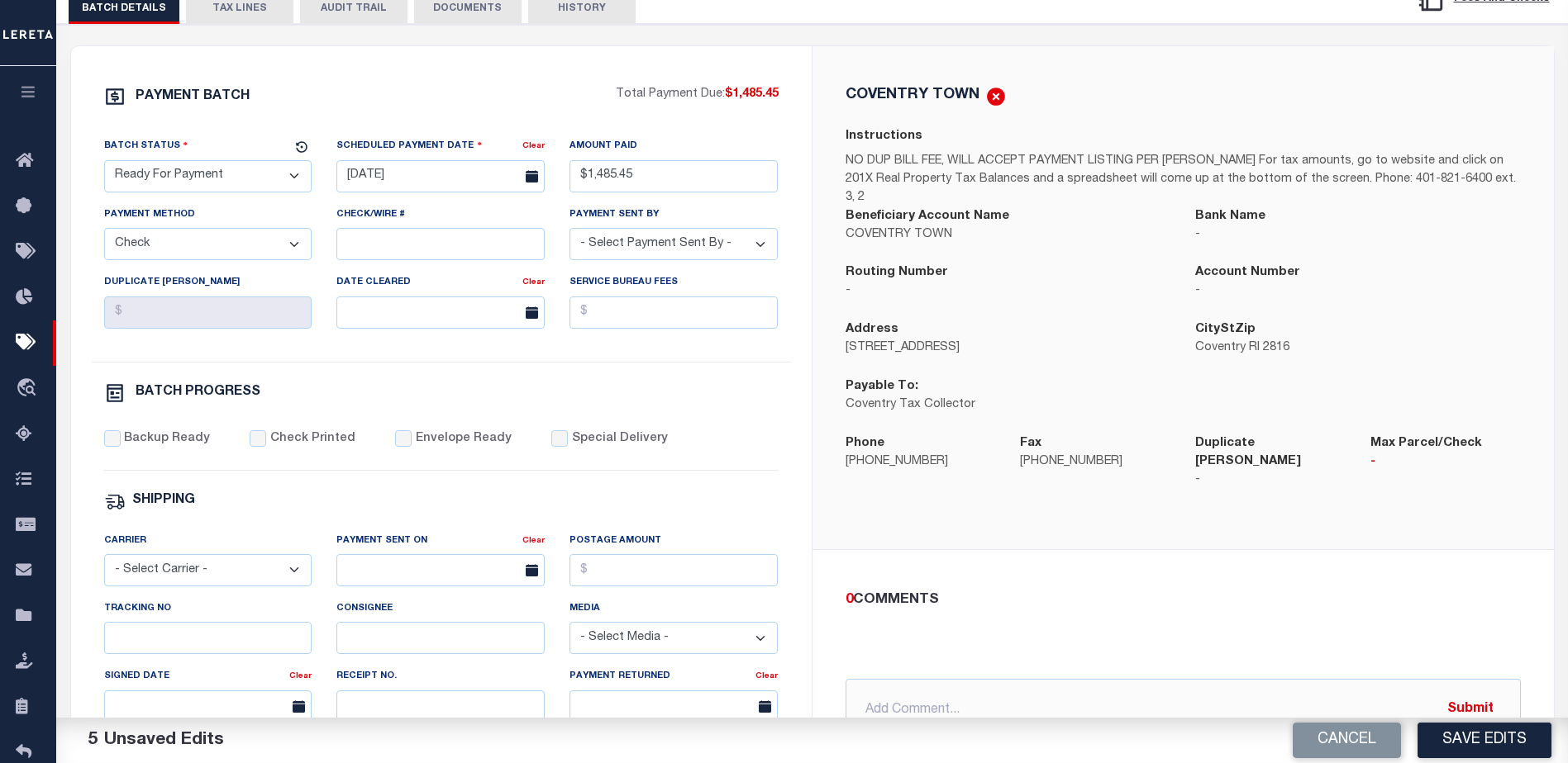
scroll to position [248, 0]
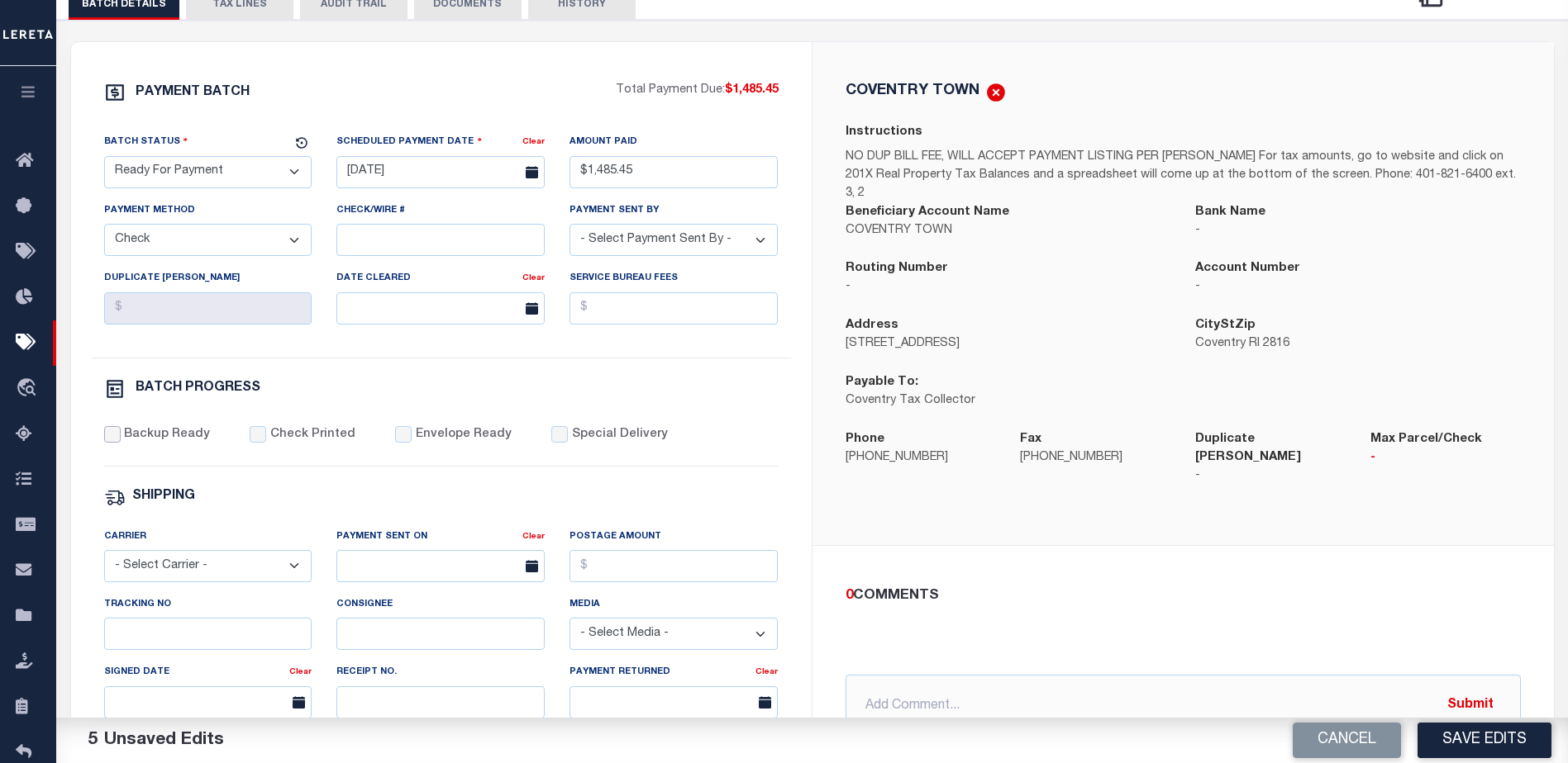
drag, startPoint x: 111, startPoint y: 440, endPoint x: 121, endPoint y: 441, distance: 10.0
click at [111, 440] on input "Backup Ready" at bounding box center [113, 434] width 16 height 16
checkbox input "true"
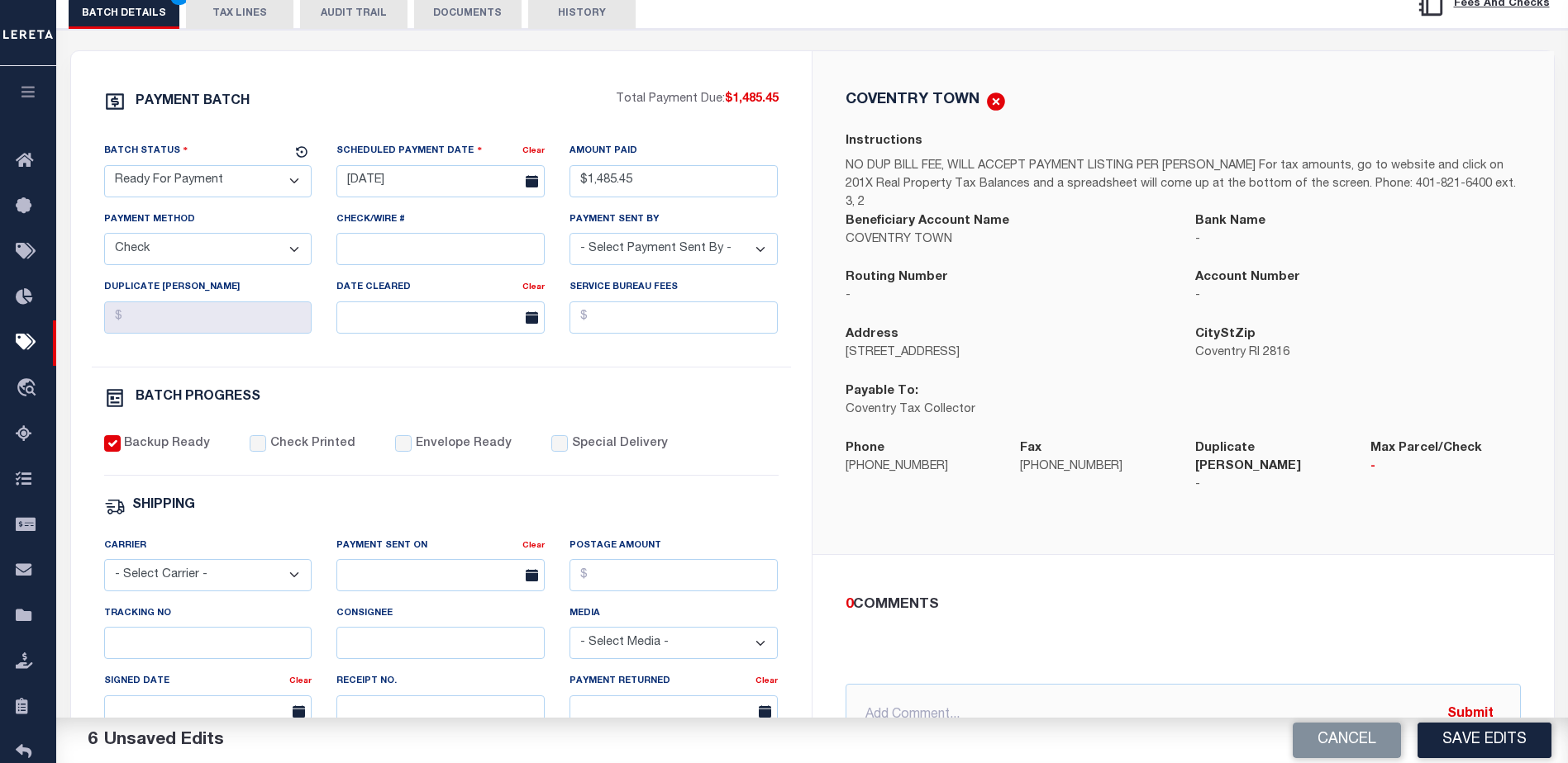
scroll to position [83, 0]
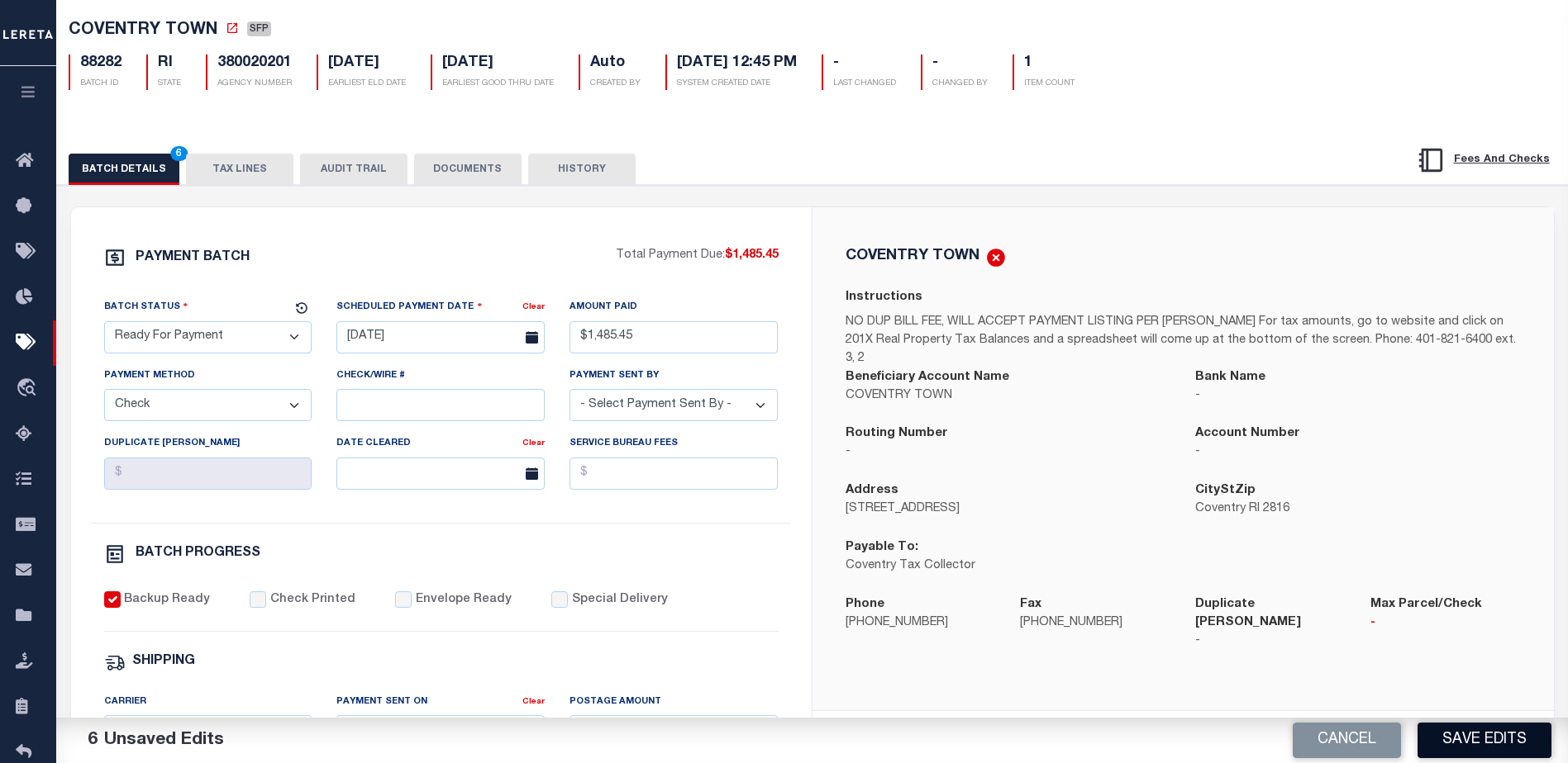
click at [1497, 747] on button "Save Edits" at bounding box center [1484, 740] width 134 height 35
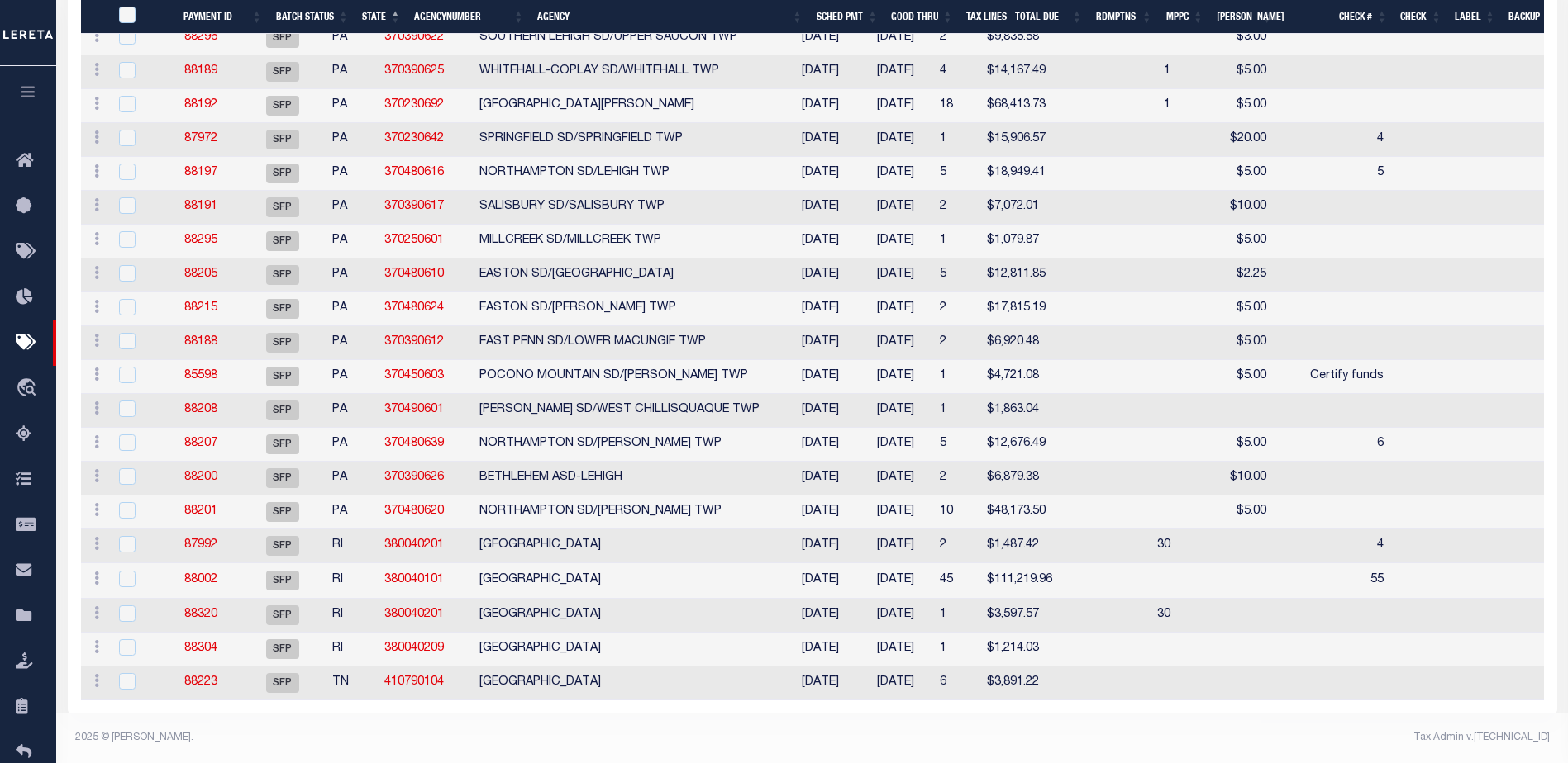
scroll to position [3470, 0]
click at [127, 656] on input "checkbox" at bounding box center [127, 648] width 16 height 16
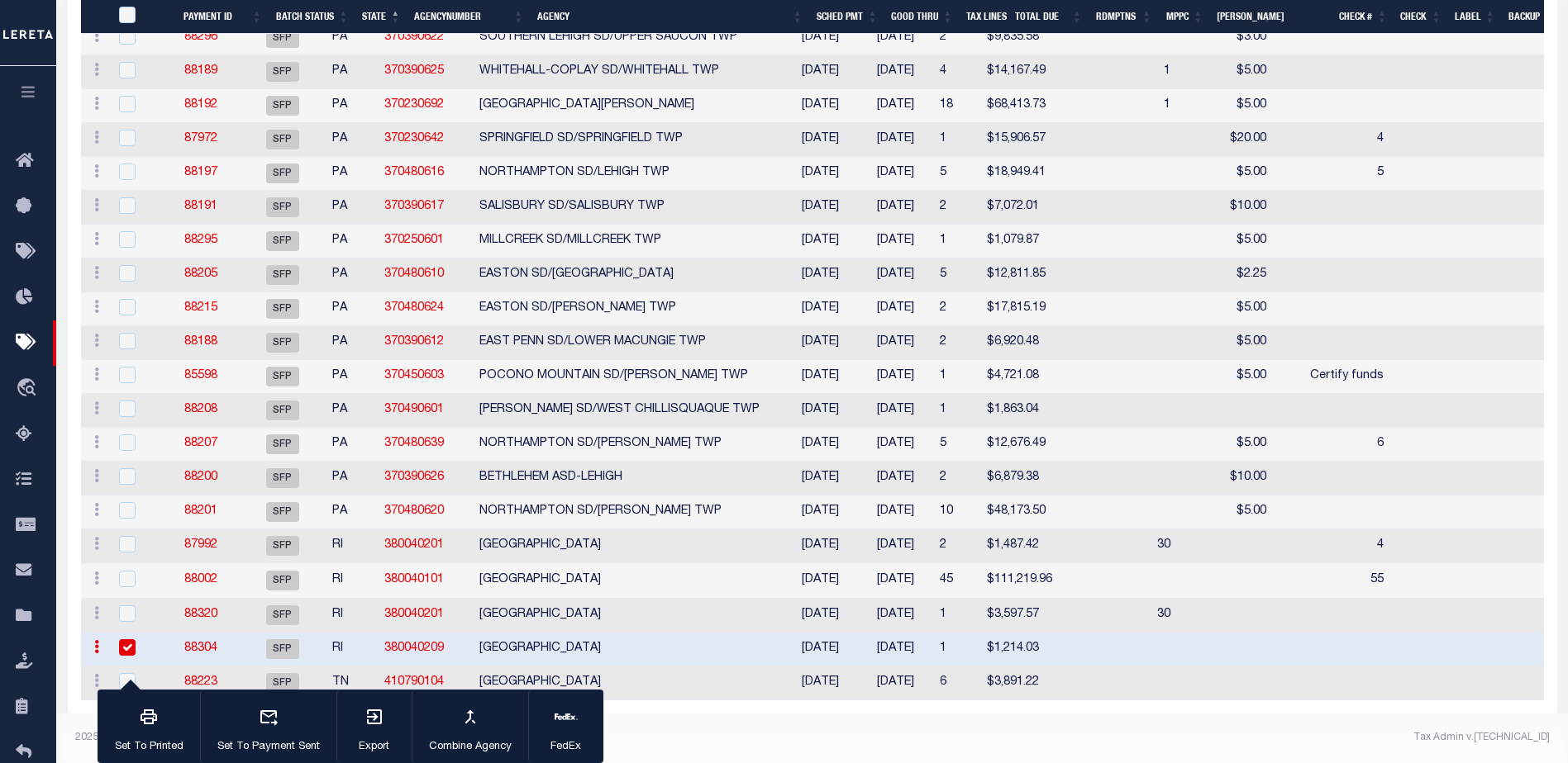
drag, startPoint x: 118, startPoint y: 672, endPoint x: 145, endPoint y: 677, distance: 27.5
click at [119, 658] on div at bounding box center [135, 649] width 41 height 18
checkbox input "false"
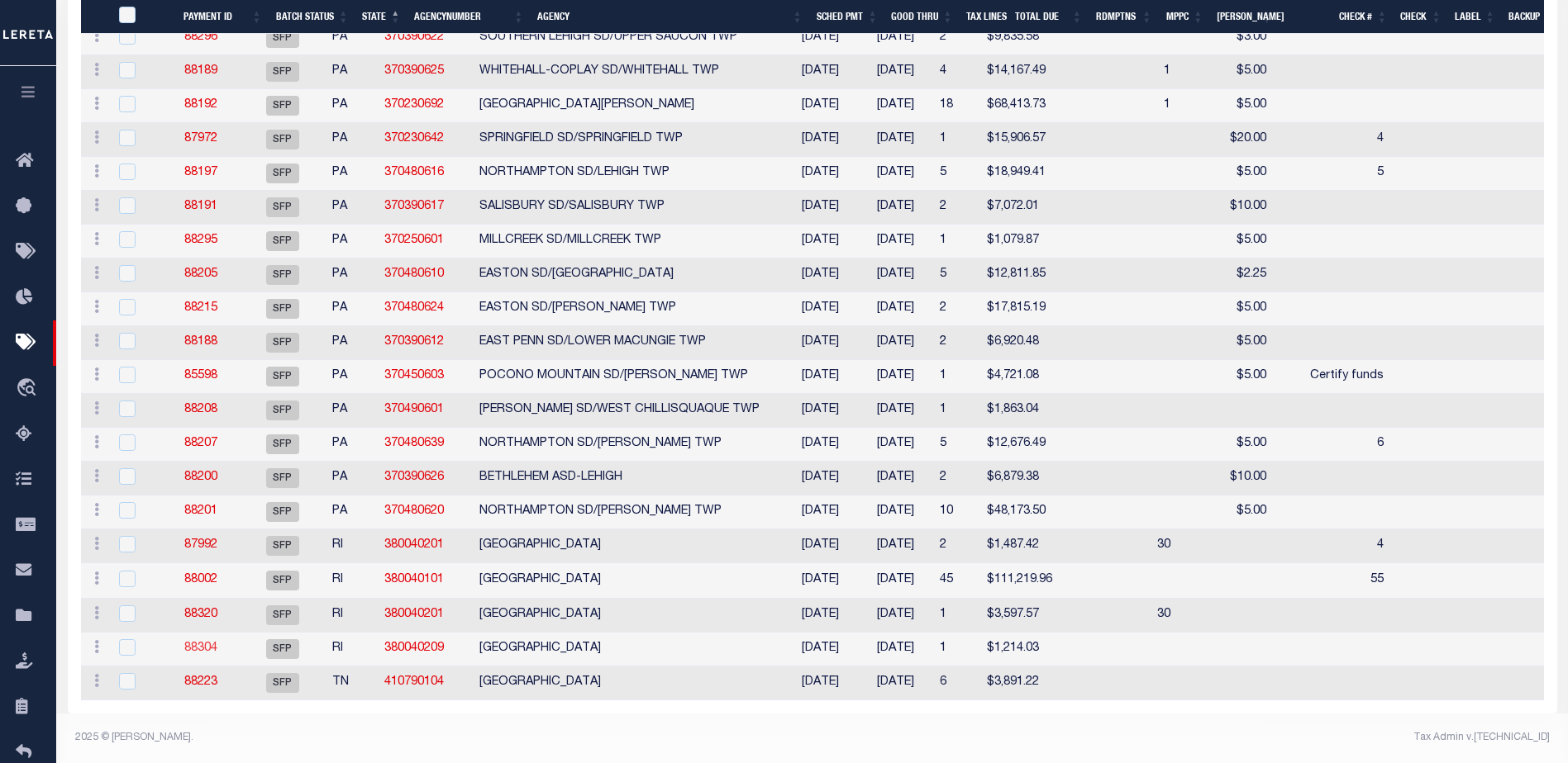
click at [210, 654] on link "88304" at bounding box center [201, 649] width 33 height 12
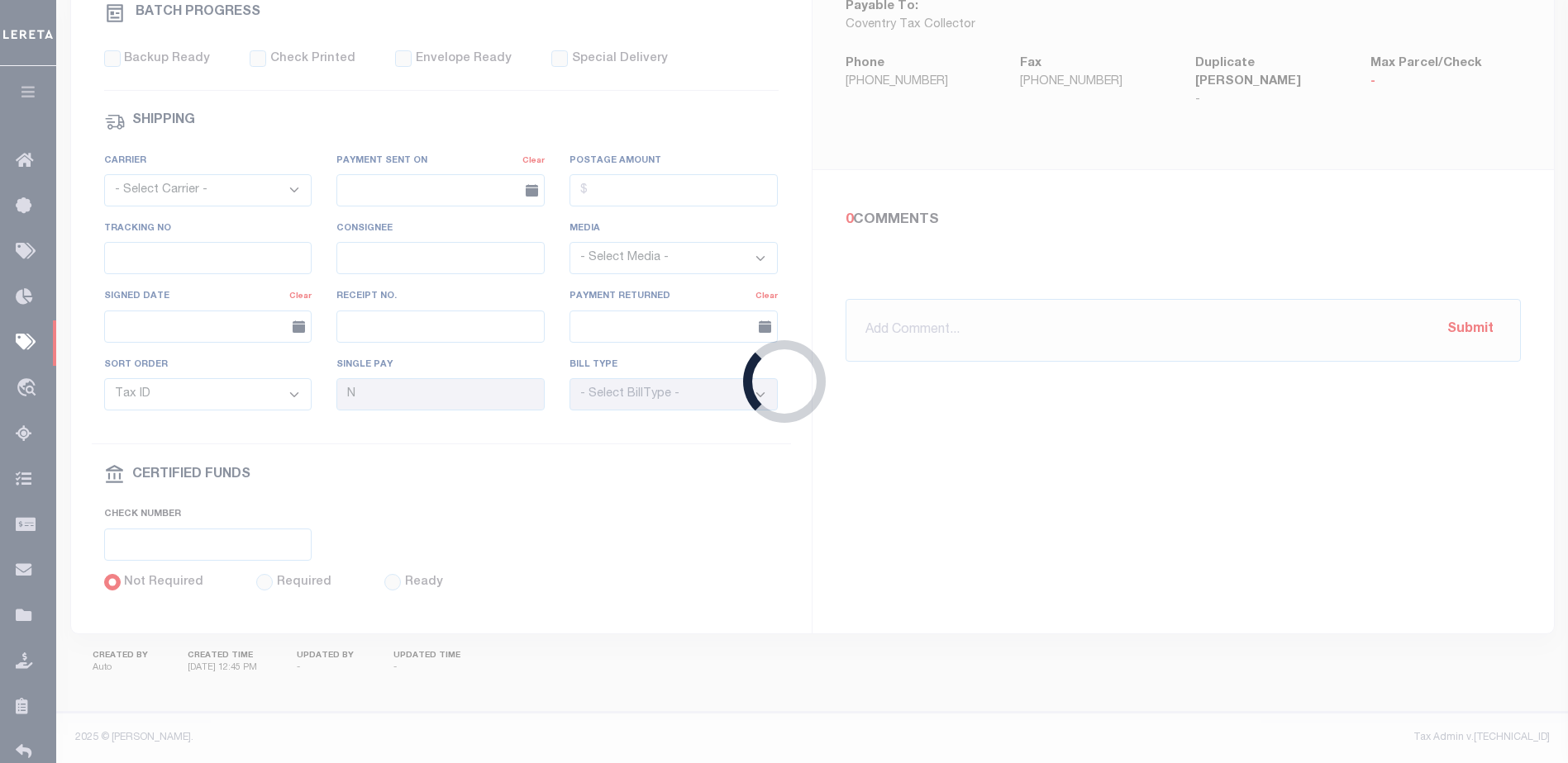
select select "SFP"
type input "[DATE]"
select select
checkbox input "false"
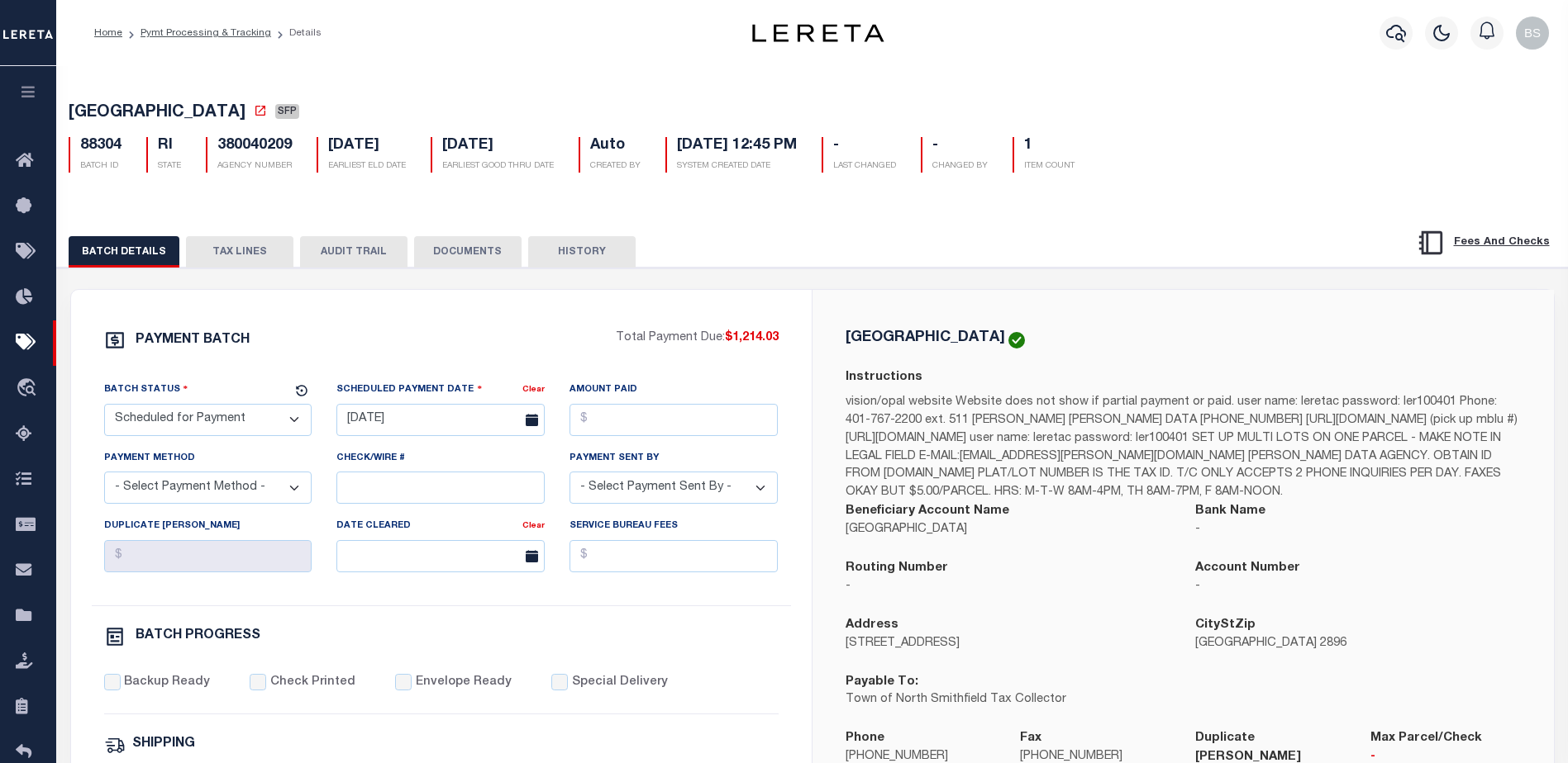
click at [284, 422] on select "- Select Status - Scheduled for Payment Ready For Payment Payment Sent Cleared …" at bounding box center [208, 420] width 208 height 32
select select "RFP"
click at [104, 407] on select "- Select Status - Scheduled for Payment Ready For Payment Payment Sent Cleared …" at bounding box center [208, 420] width 208 height 32
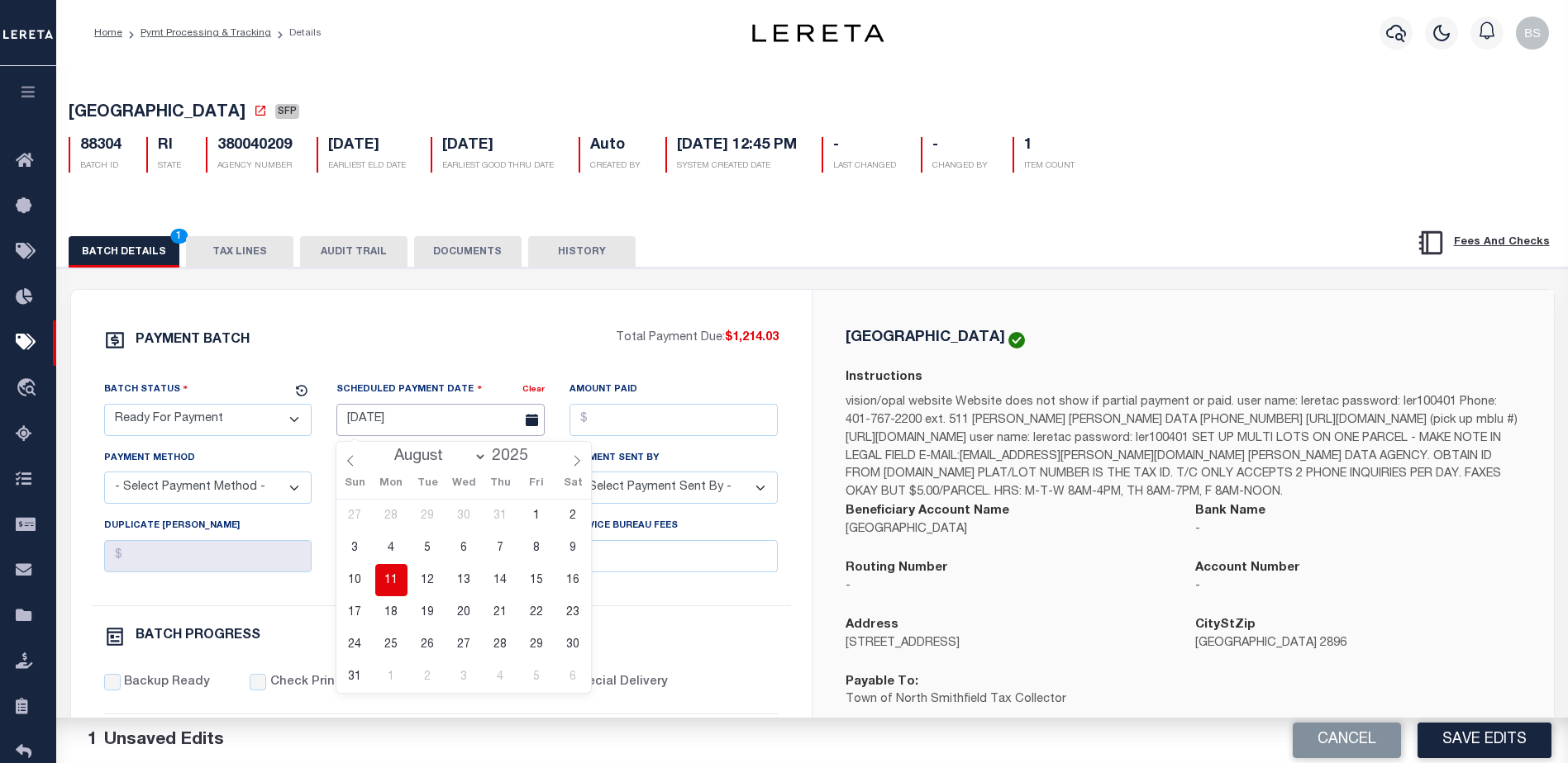
click at [391, 425] on input "[DATE]" at bounding box center [440, 420] width 208 height 32
click at [391, 570] on span "11" at bounding box center [391, 580] width 32 height 32
type input "[DATE]"
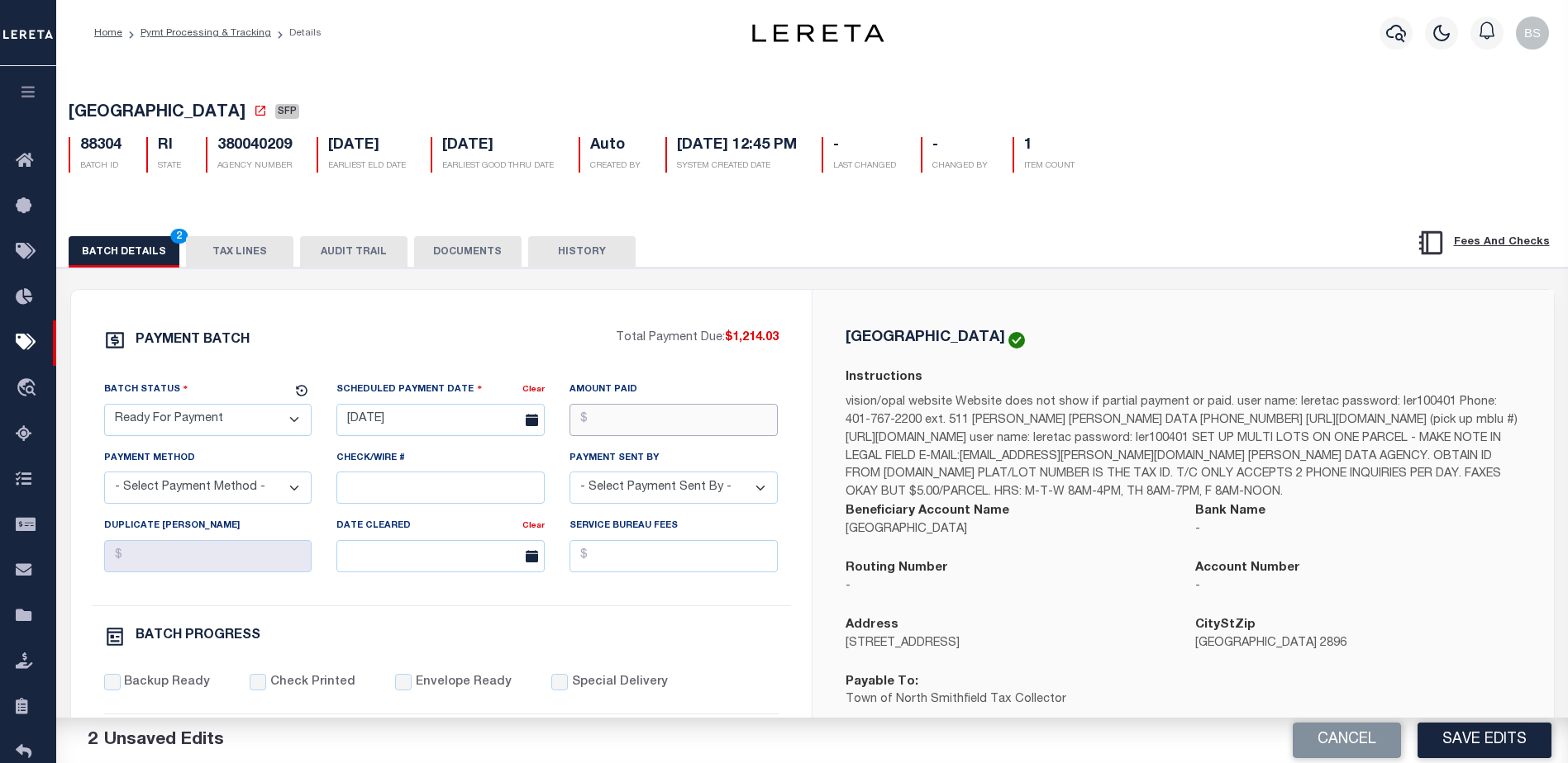
drag, startPoint x: 666, startPoint y: 407, endPoint x: 711, endPoint y: 364, distance: 62.2
click at [680, 403] on div "Amount Paid" at bounding box center [673, 408] width 208 height 54
type input "$1,214.03"
click at [253, 491] on select "- Select Payment Method - ACH Certified Check Check Direct Deposit Wire Transfer" at bounding box center [208, 487] width 208 height 32
select select "CHK"
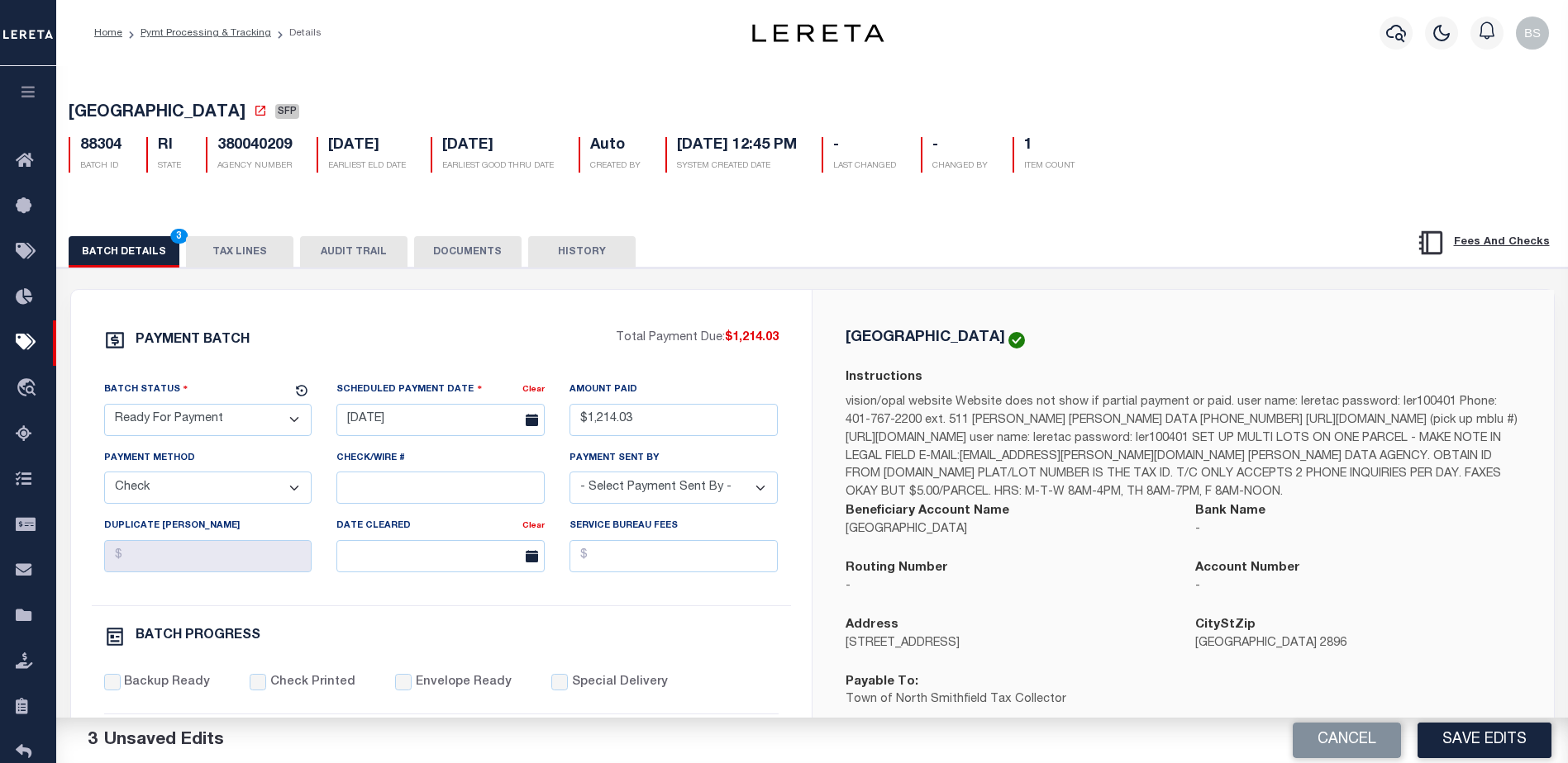
click at [104, 477] on select "- Select Payment Method - ACH Certified Check Check Direct Deposit Wire Transfer" at bounding box center [208, 487] width 208 height 32
click at [653, 495] on select "- Select Payment Sent By - Aakash Patel Abdul Muzain Adams, Pamela S Agustin Fe…" at bounding box center [673, 487] width 208 height 32
select select "[PERSON_NAME]"
click at [570, 477] on select "- Select Payment Sent By - Aakash Patel Abdul Muzain Adams, Pamela S Agustin Fe…" at bounding box center [673, 487] width 208 height 32
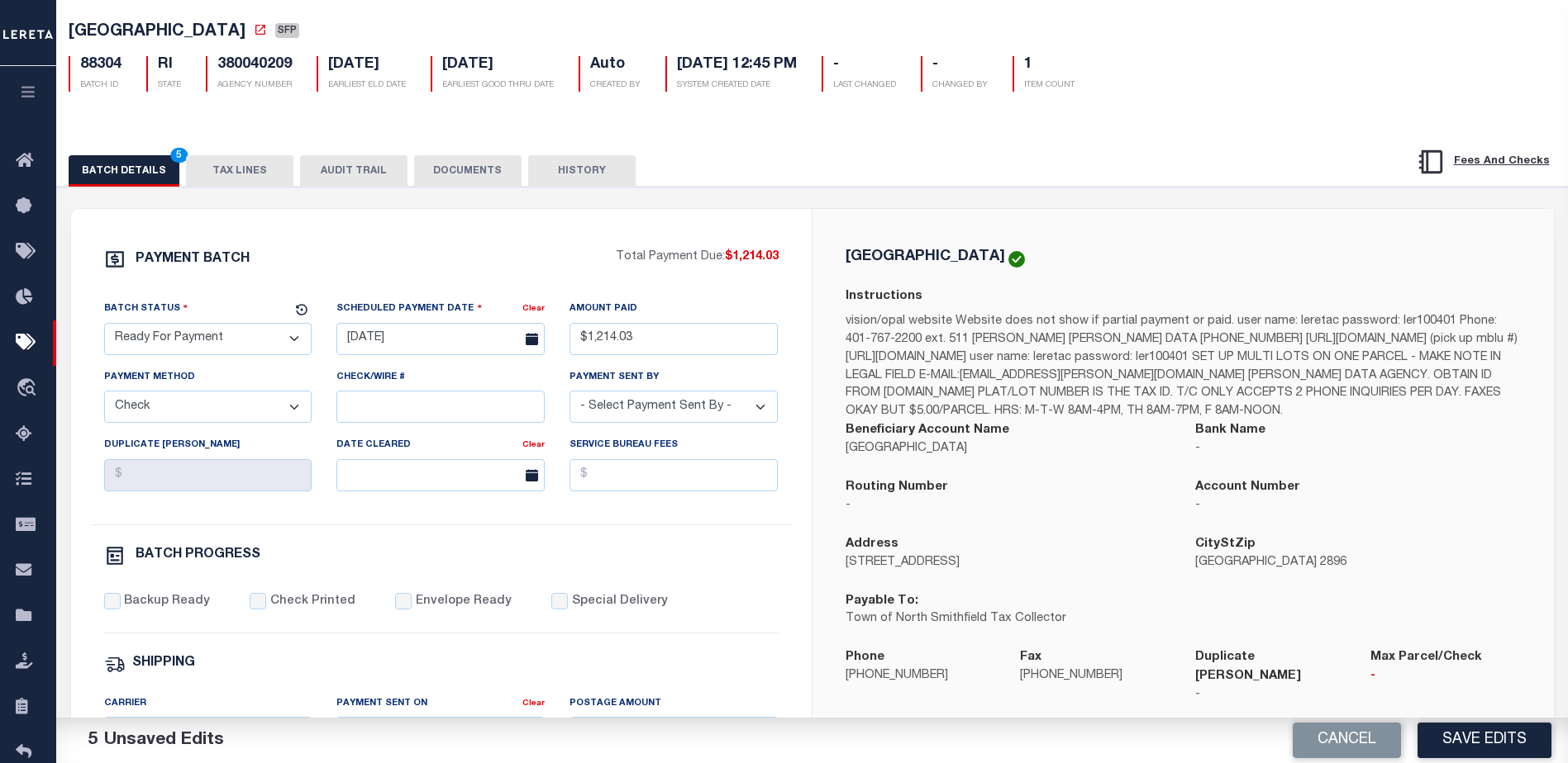
scroll to position [83, 0]
click at [106, 604] on input "Backup Ready" at bounding box center [113, 600] width 16 height 16
checkbox input "true"
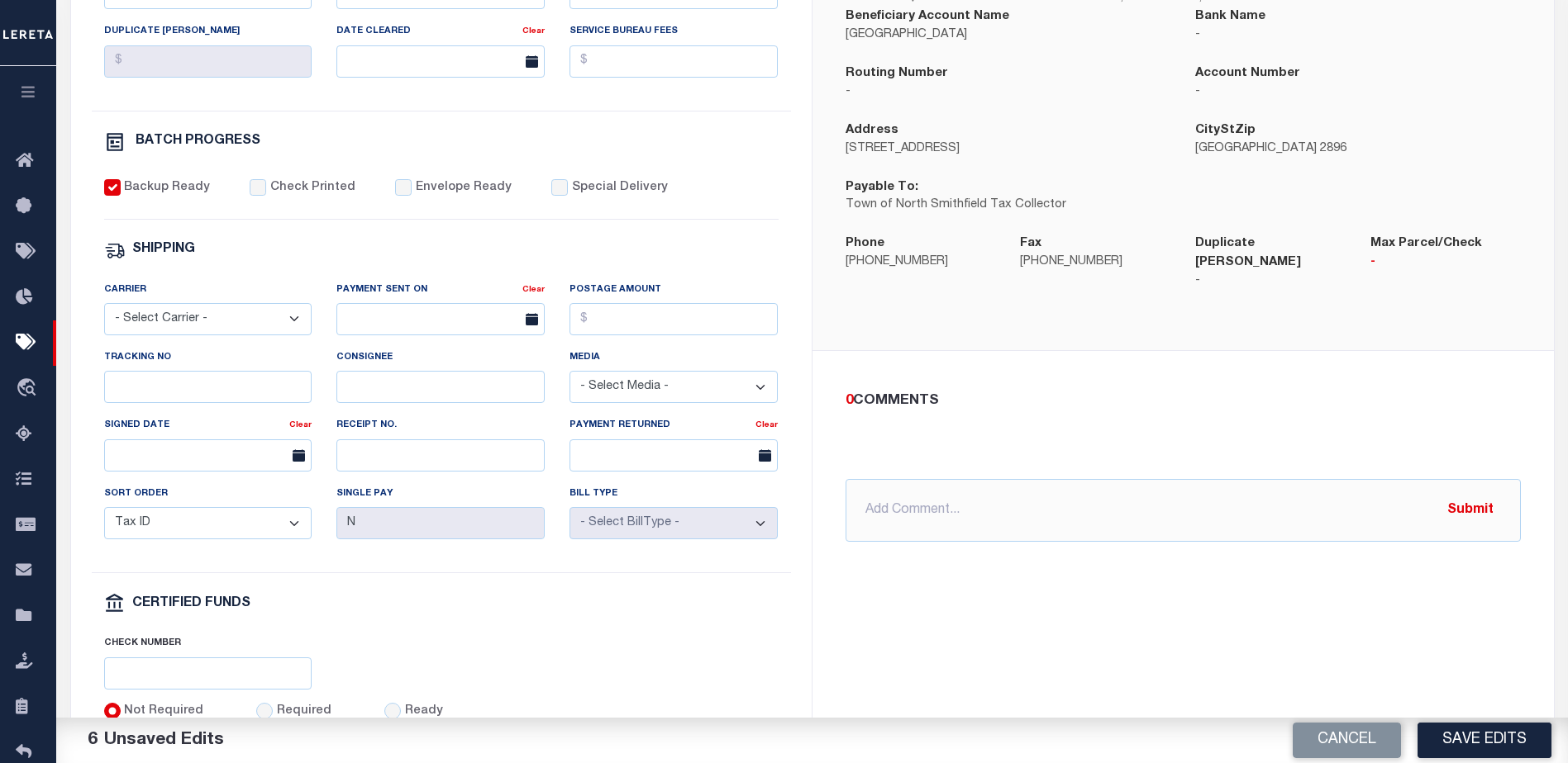
scroll to position [496, 0]
click at [1467, 745] on button "Save Edits" at bounding box center [1484, 740] width 134 height 35
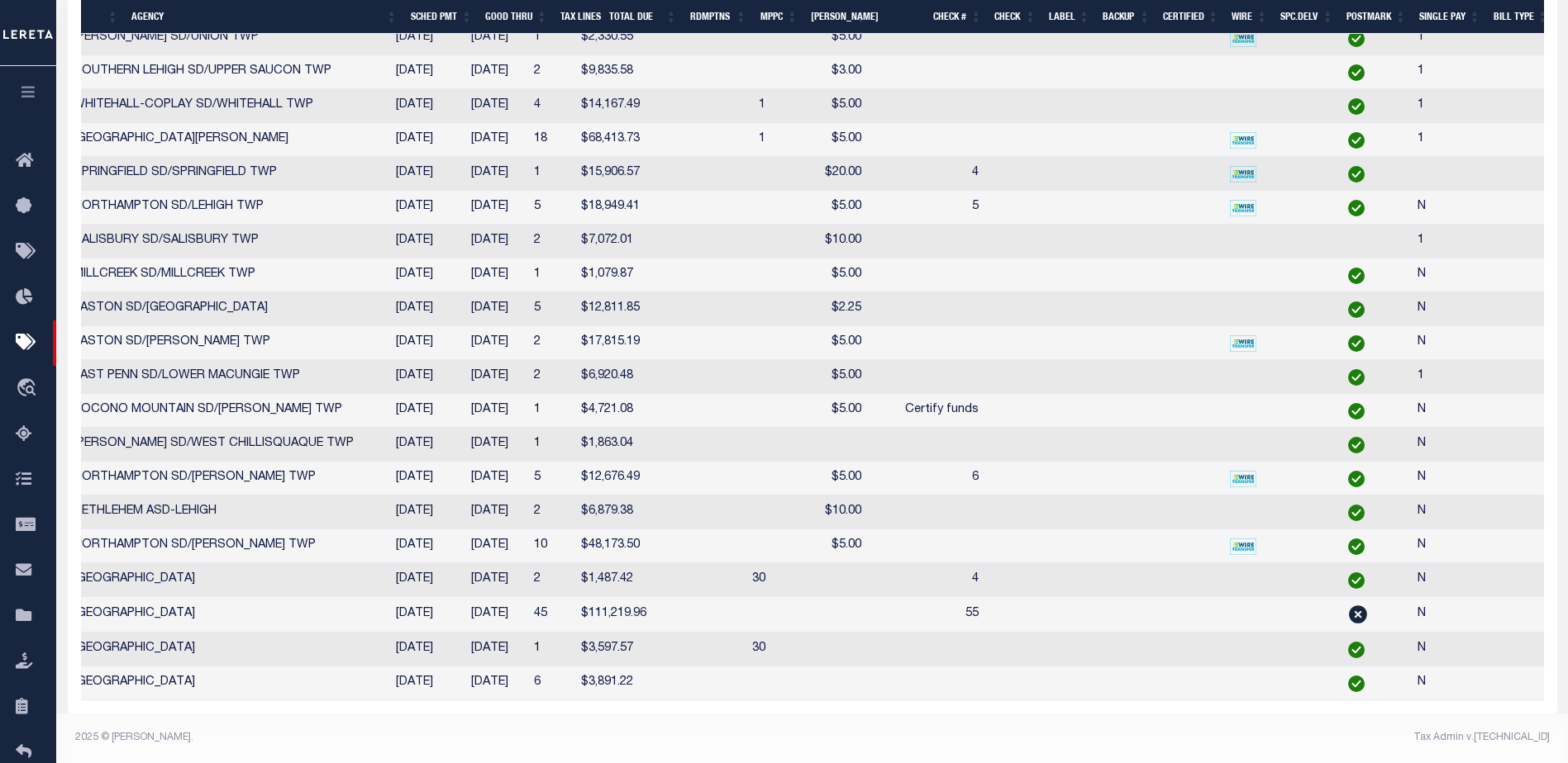
scroll to position [0, 154]
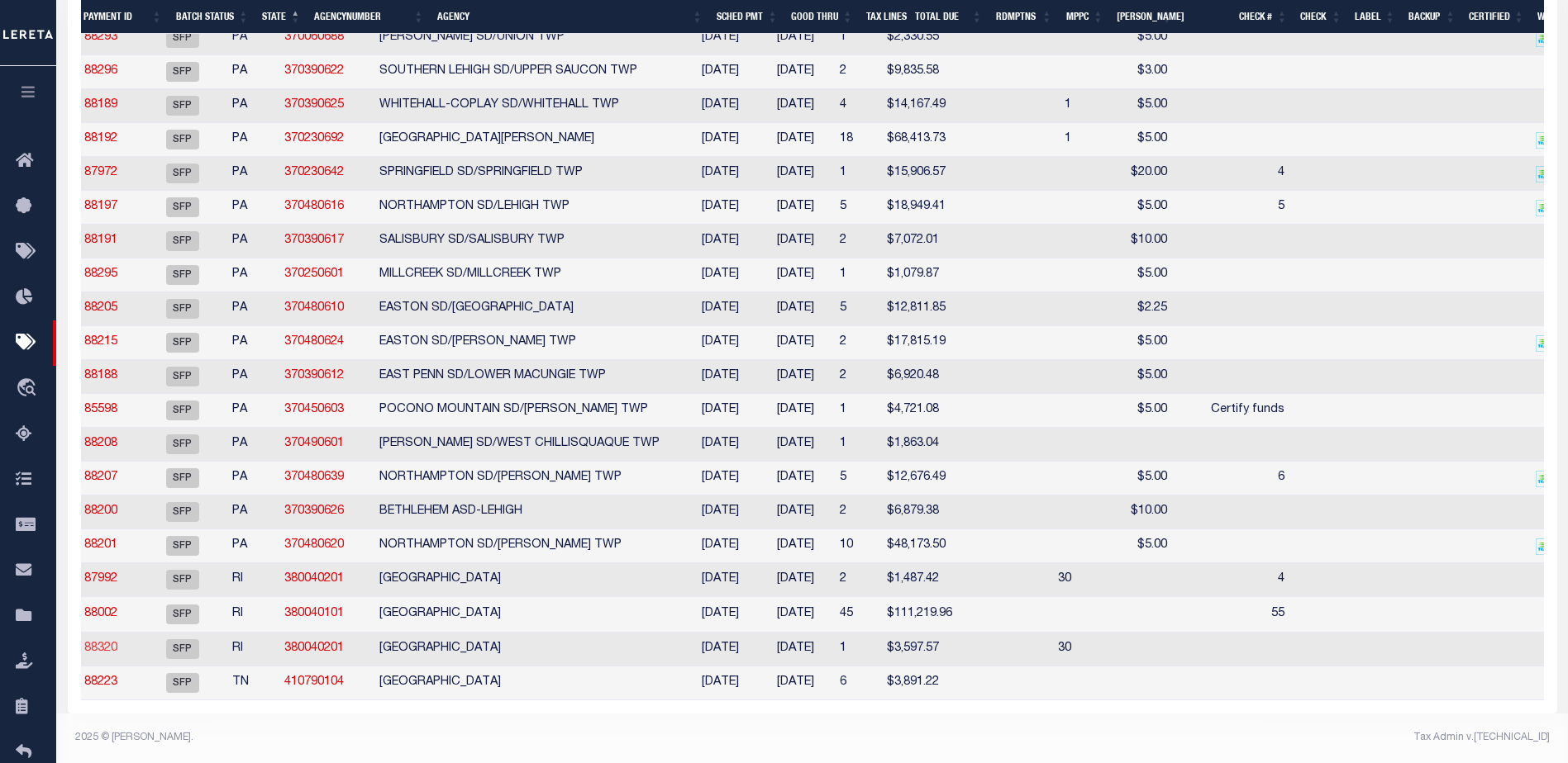
click at [117, 647] on link "88320" at bounding box center [101, 649] width 33 height 12
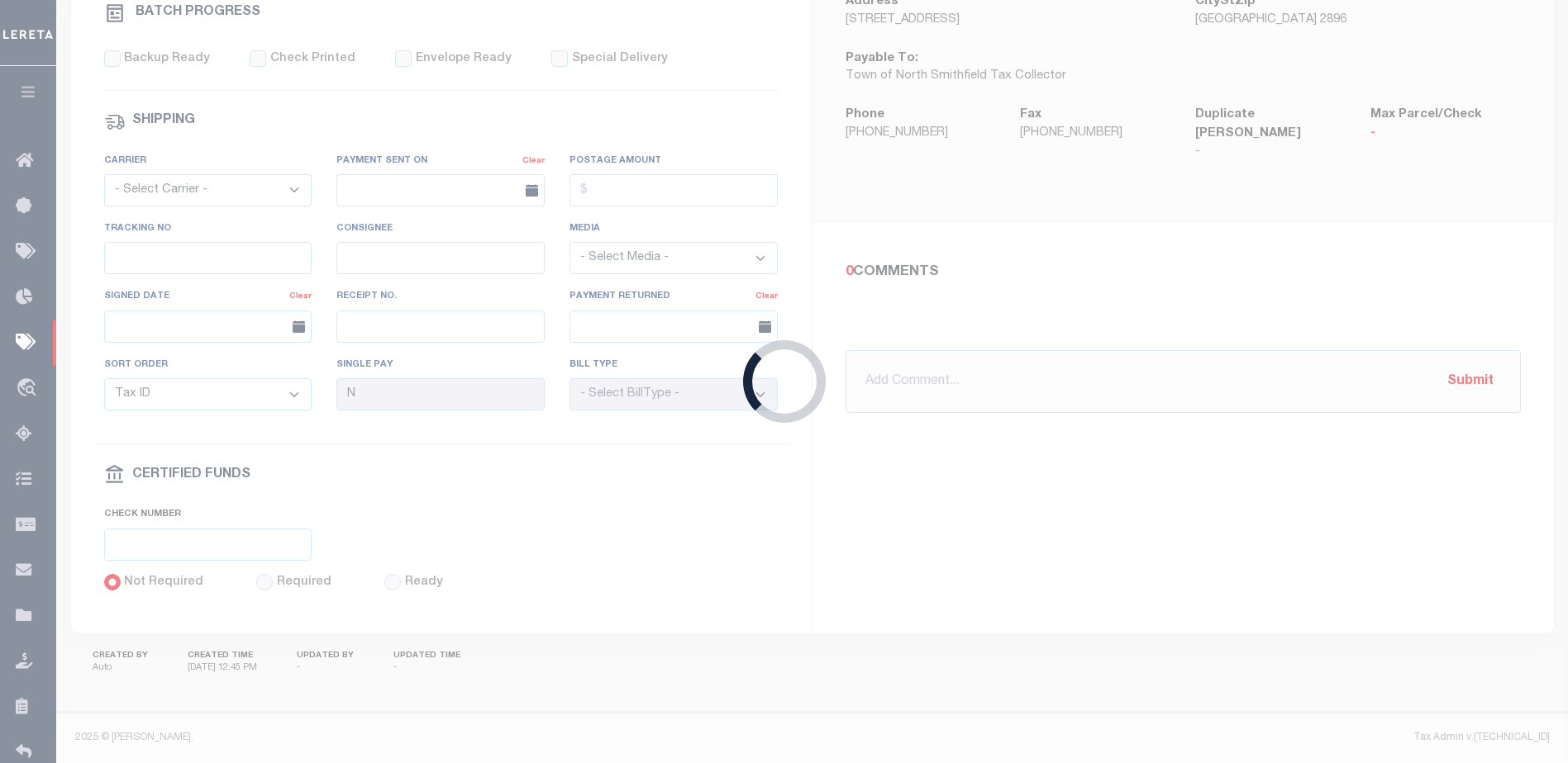
select select "SFP"
type input "05/21/2024"
select select
checkbox input "false"
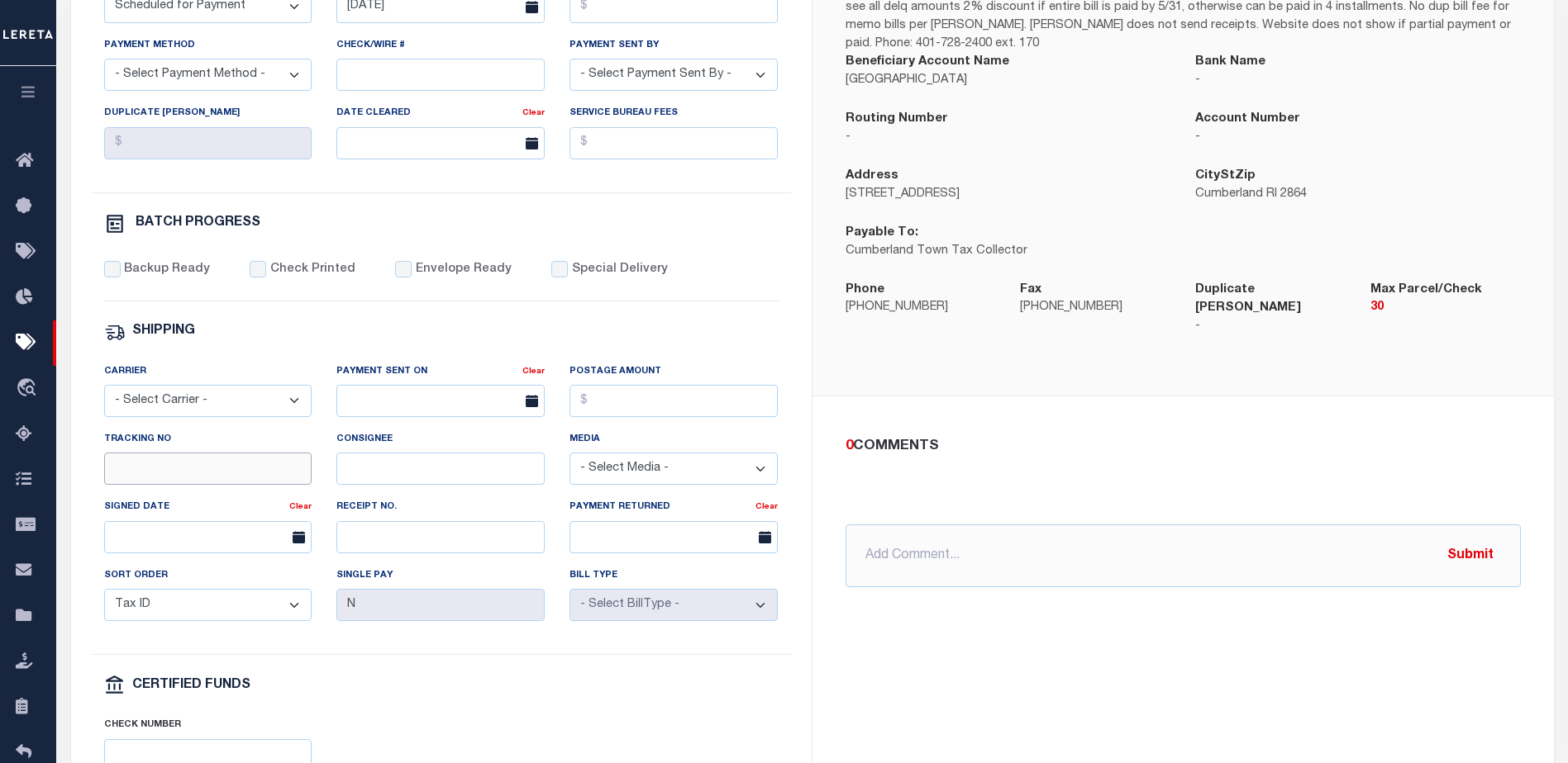
click at [288, 464] on input "Tracking No" at bounding box center [208, 468] width 208 height 32
type input "Barbara"
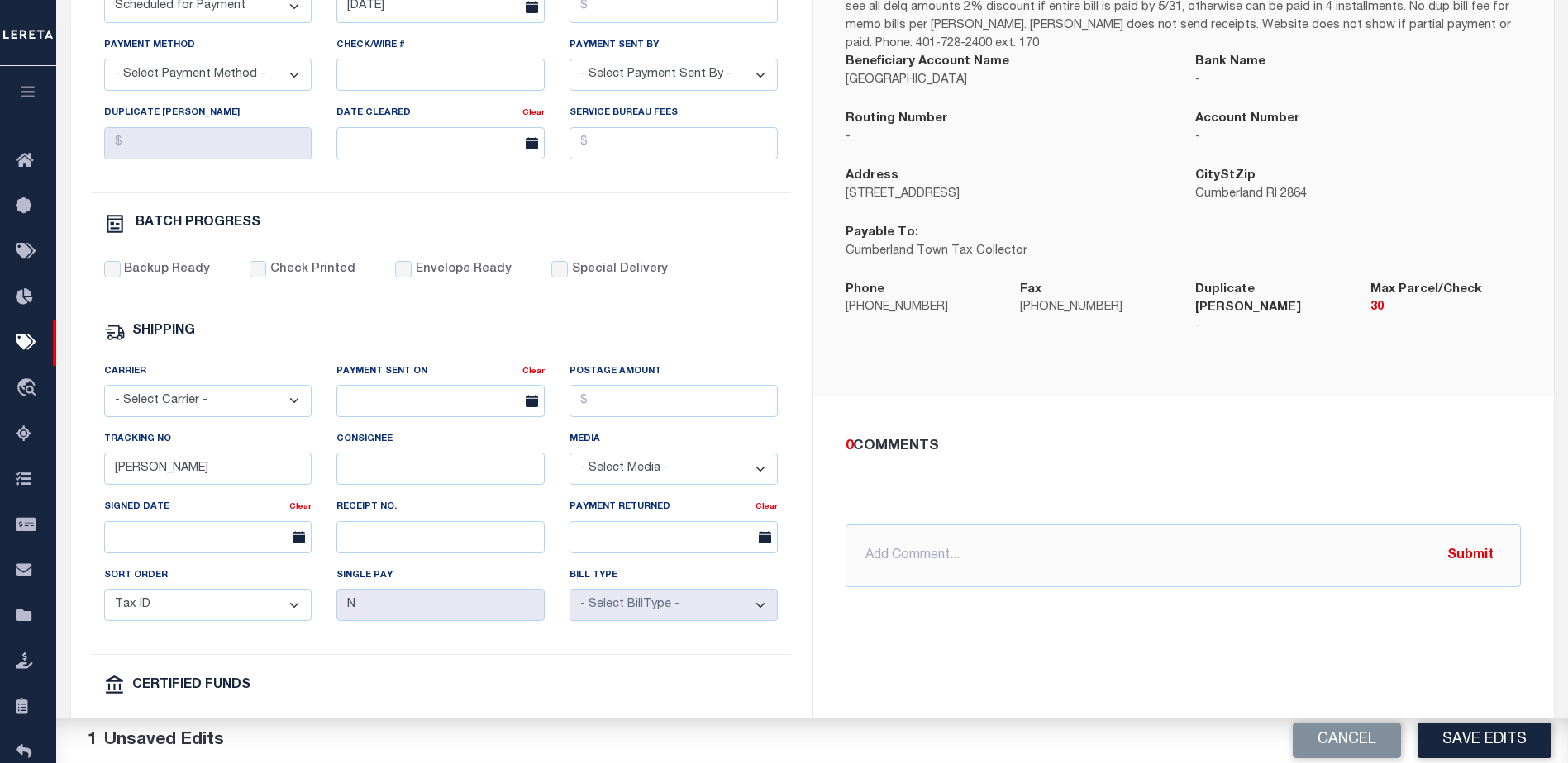
click at [1244, 676] on div "CUMBERLAND TOWN Instructions Just spoke to Nicole at the tax office and she sai…" at bounding box center [1183, 360] width 741 height 966
click at [1447, 658] on div "CUMBERLAND TOWN Instructions Just spoke to Nicole at the tax office and she sai…" at bounding box center [1183, 360] width 741 height 966
click at [1471, 727] on button "Save Edits" at bounding box center [1484, 740] width 134 height 35
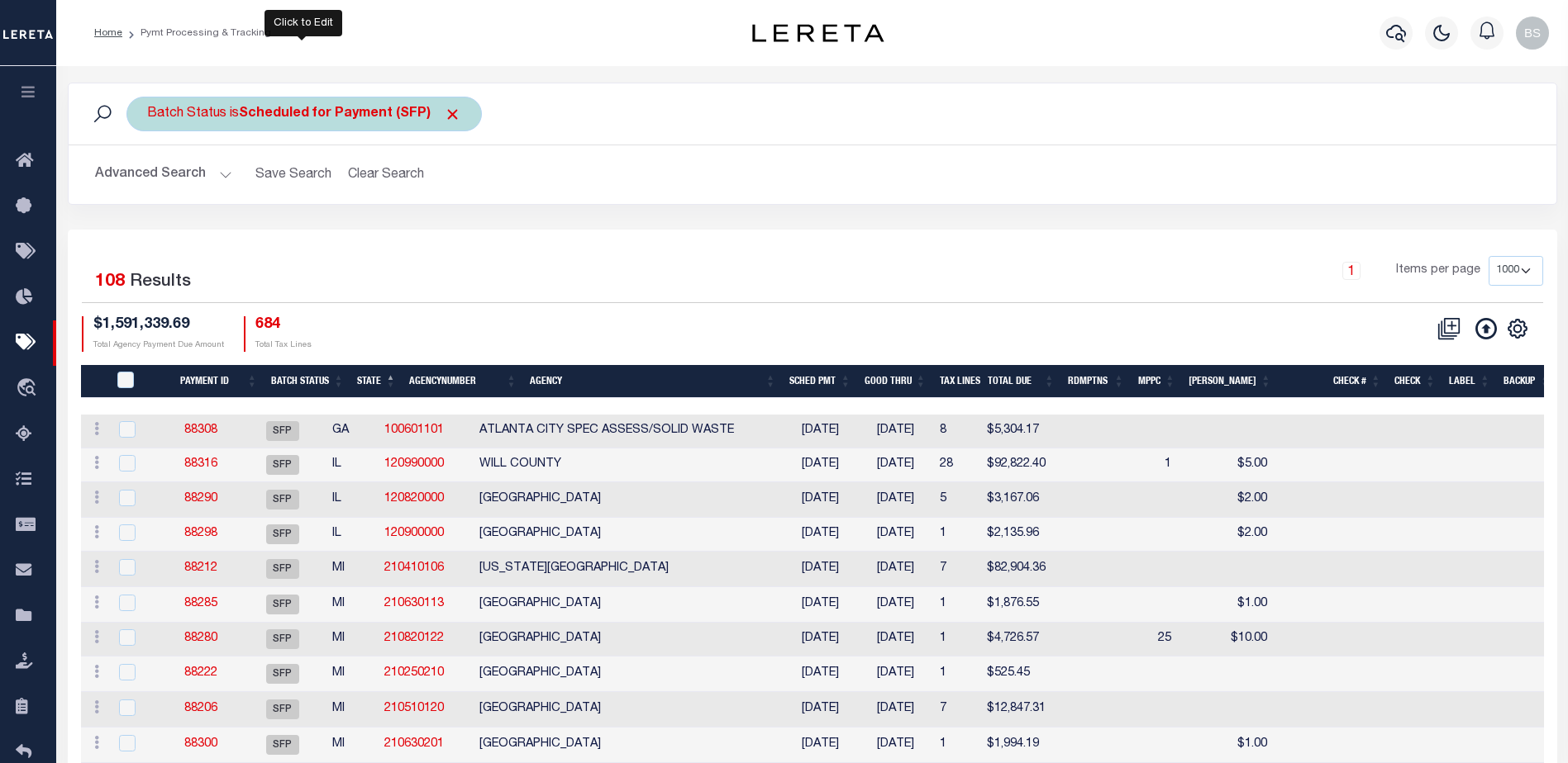
click at [396, 124] on div "Batch Status is Scheduled for Payment (SFP)" at bounding box center [303, 114] width 355 height 35
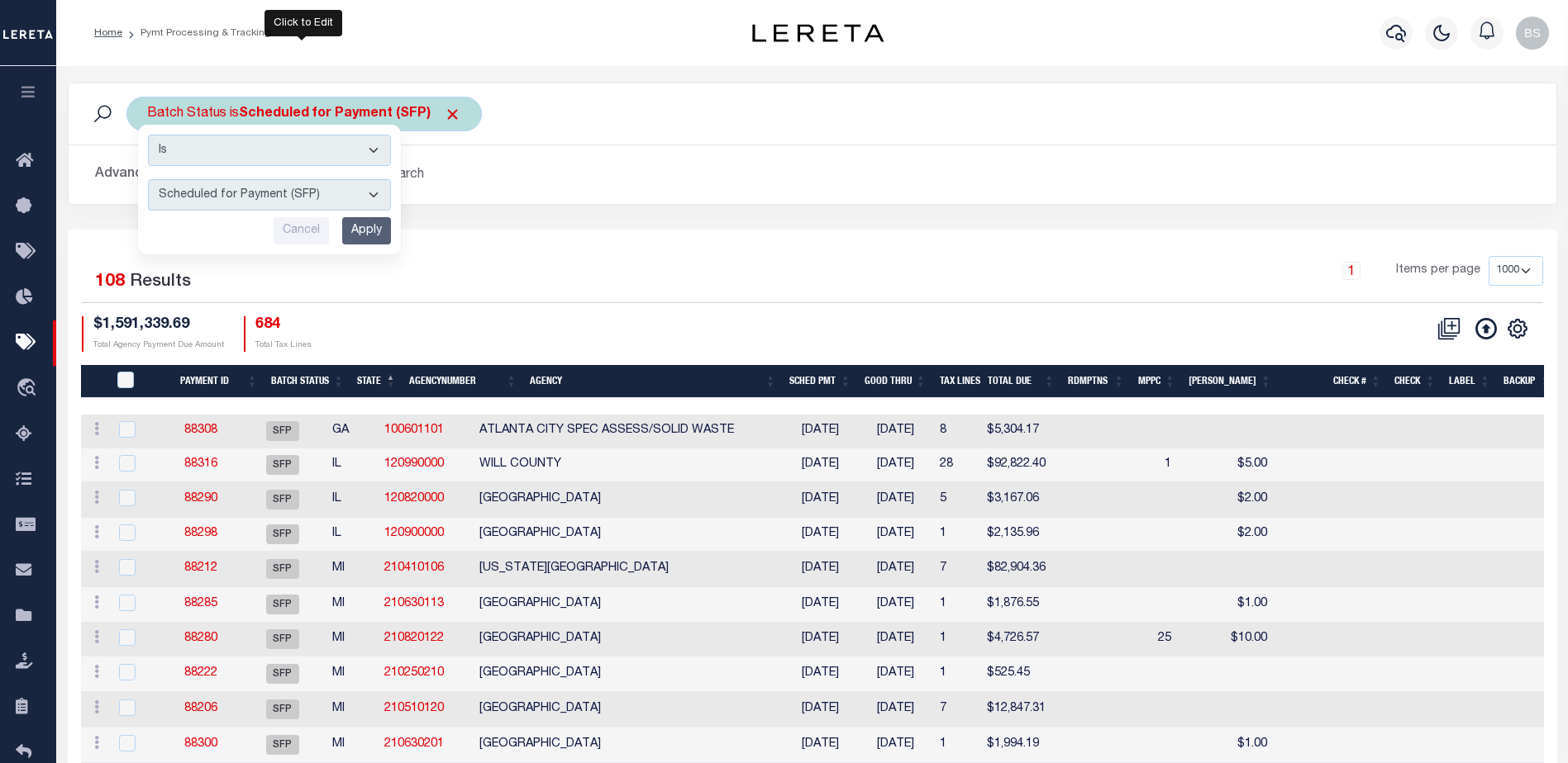
click at [372, 193] on select "Awaiting Funds (AWF) Cleared and Complete (CAC) New Check Needed (NCN) Payment …" at bounding box center [269, 194] width 243 height 32
select select "RFR"
click at [148, 179] on select "Awaiting Funds (AWF) Cleared and Complete (CAC) New Check Needed (NCN) Payment …" at bounding box center [269, 194] width 243 height 32
click at [362, 225] on input "Apply" at bounding box center [367, 231] width 49 height 27
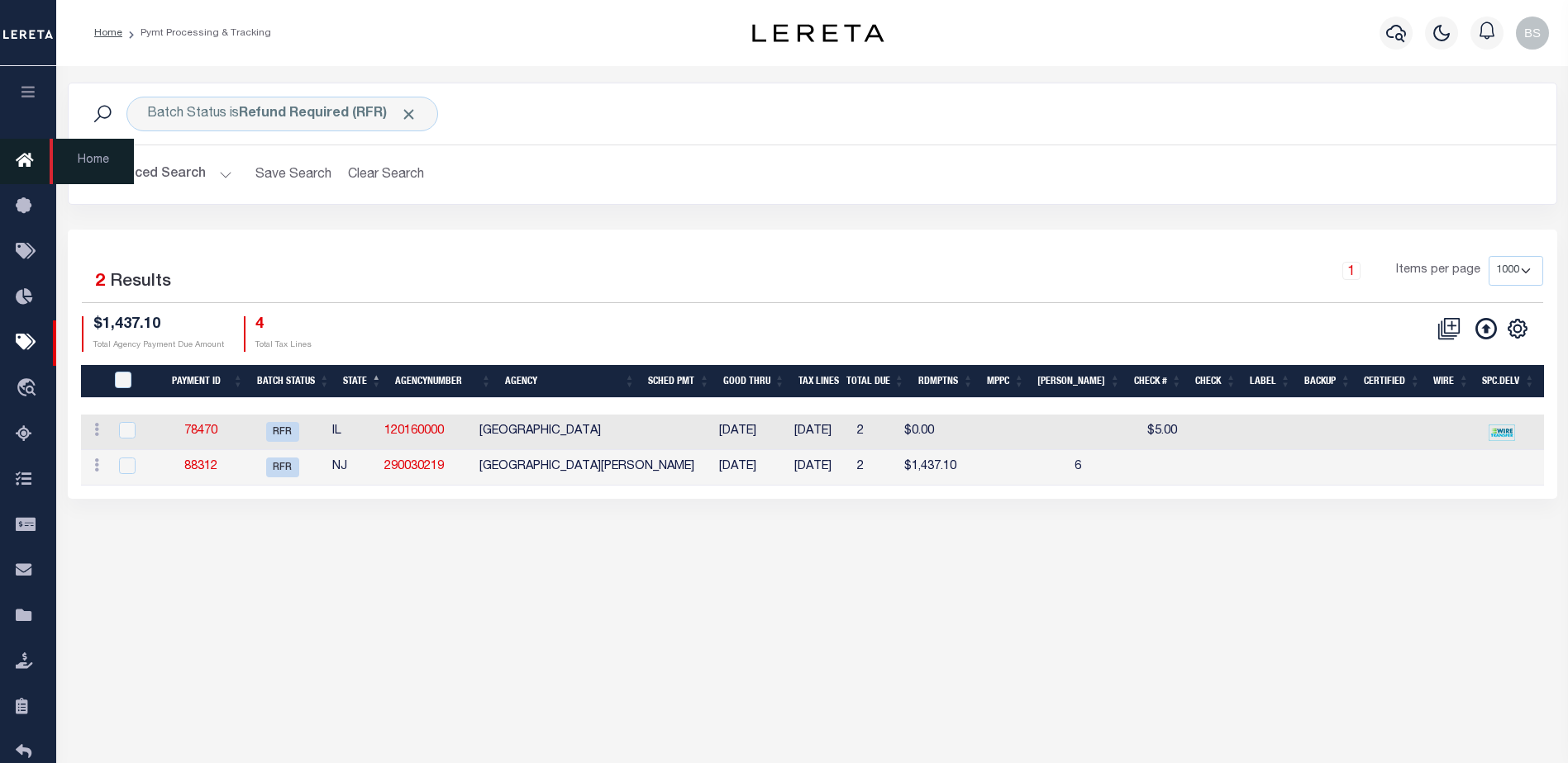
click at [28, 156] on icon at bounding box center [28, 161] width 26 height 21
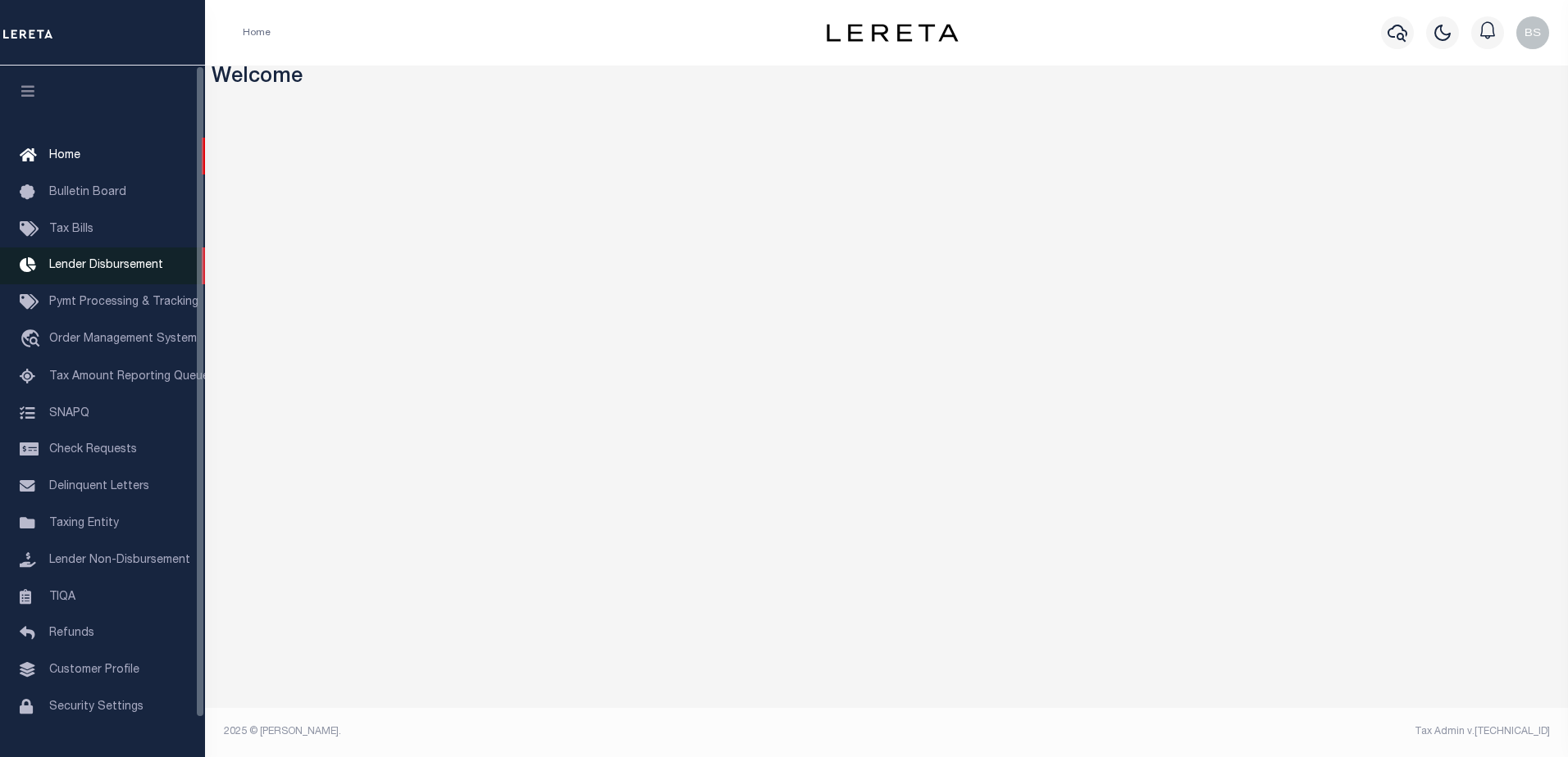
click at [69, 269] on span "Lender Disbursement" at bounding box center [106, 265] width 114 height 12
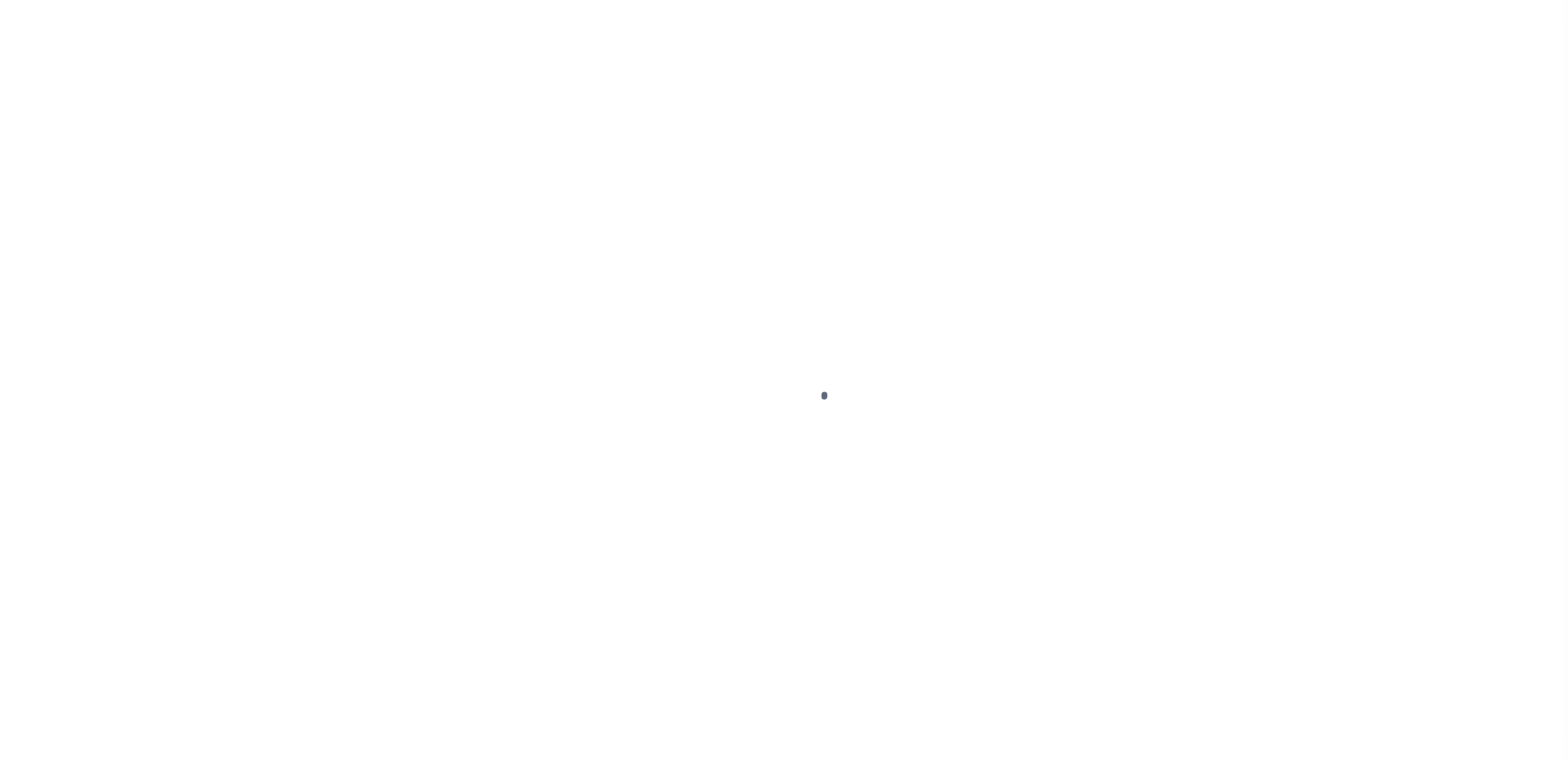
select select "200"
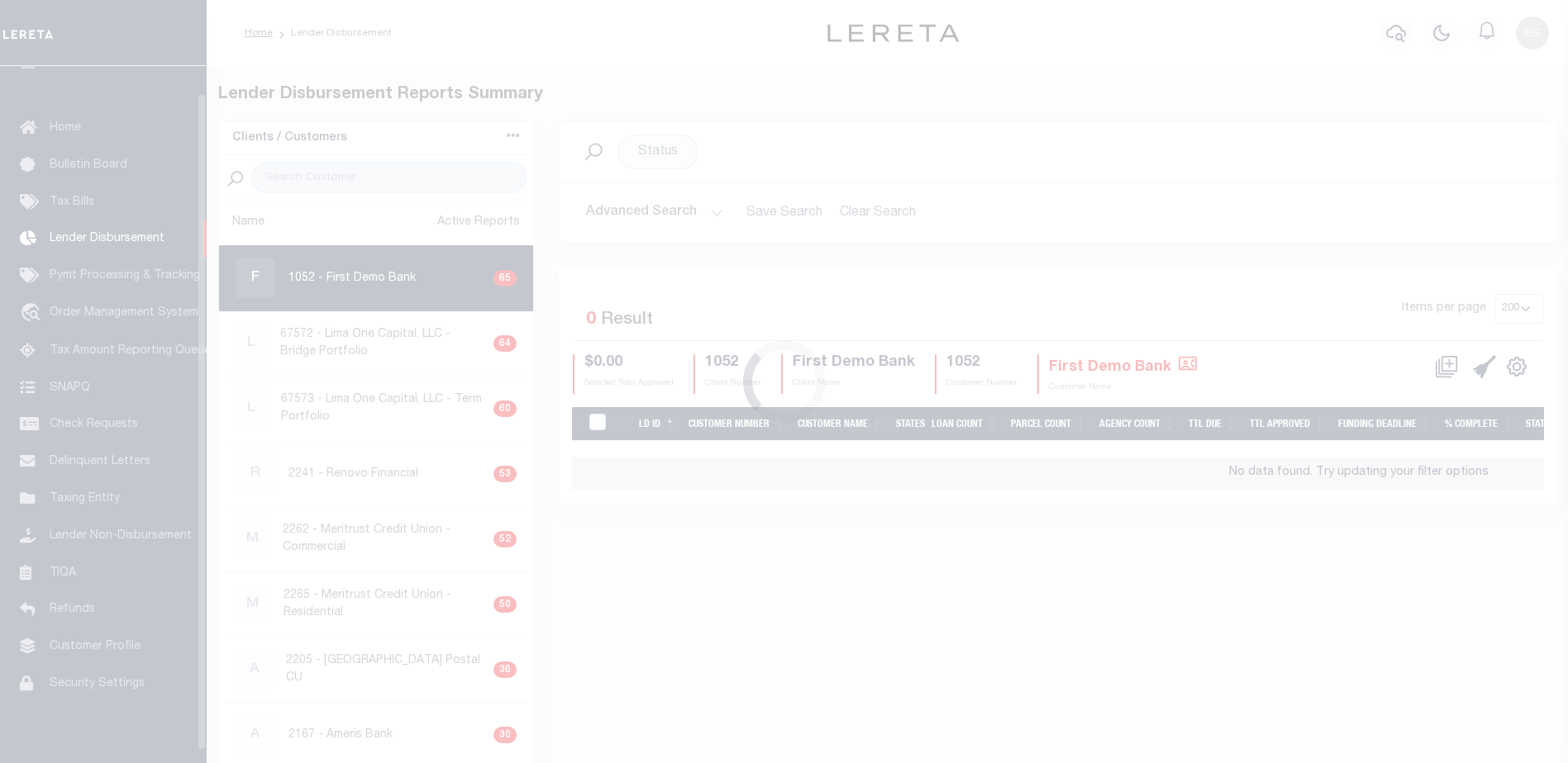
scroll to position [29, 0]
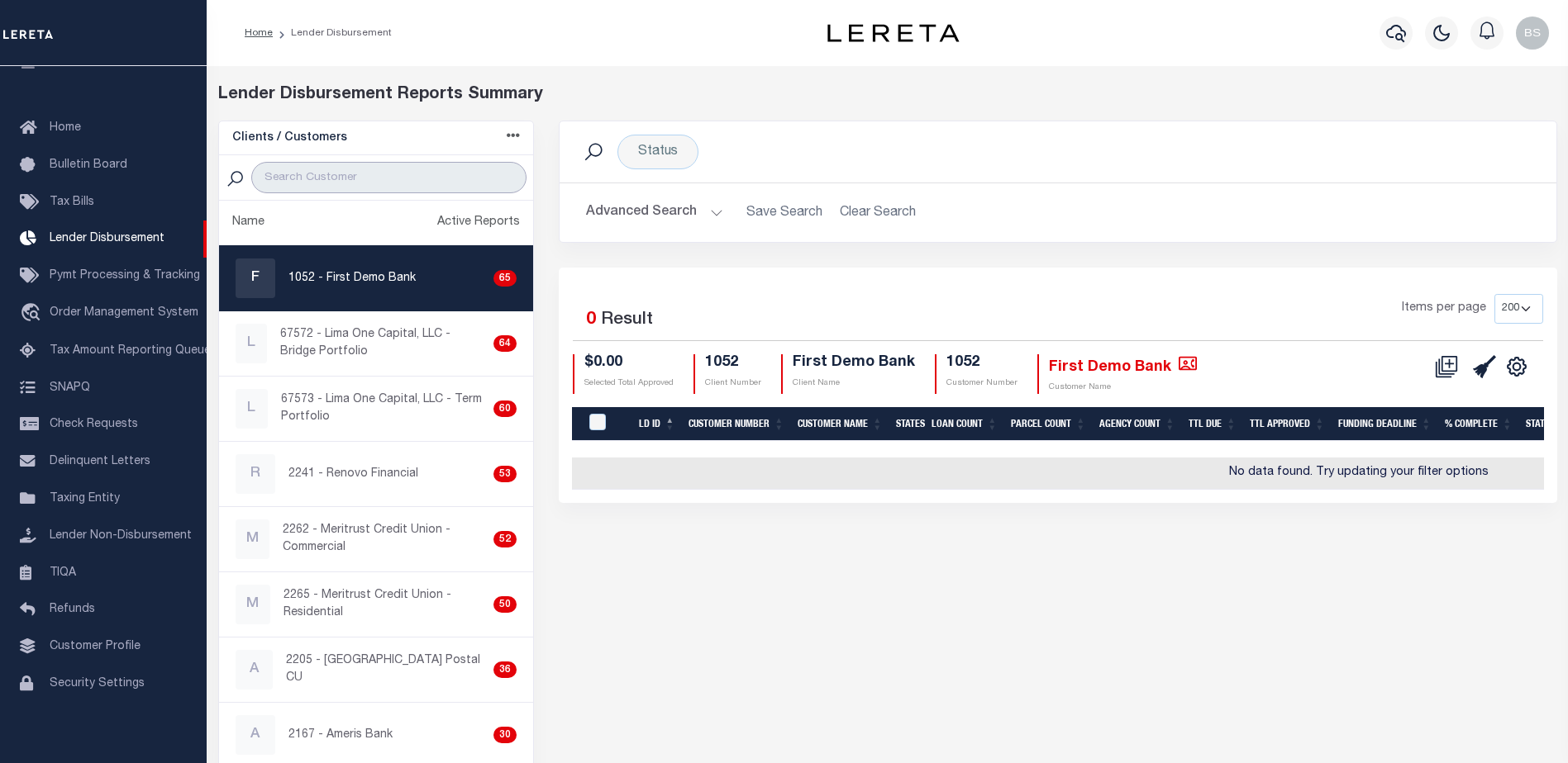
drag, startPoint x: 368, startPoint y: 173, endPoint x: 383, endPoint y: 173, distance: 15.0
click at [368, 173] on input "search" at bounding box center [389, 177] width 275 height 32
type input "Re"
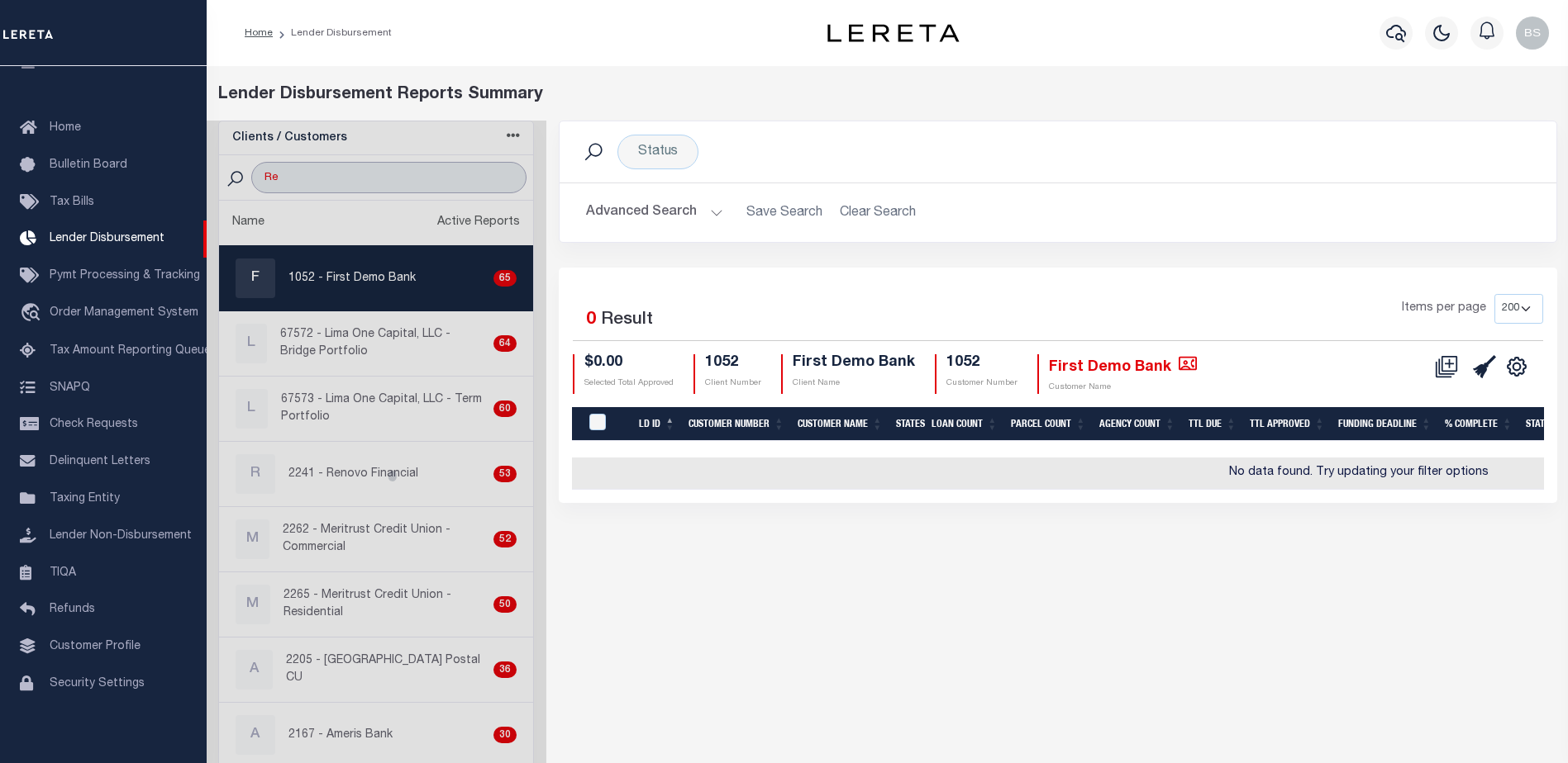
select select "200"
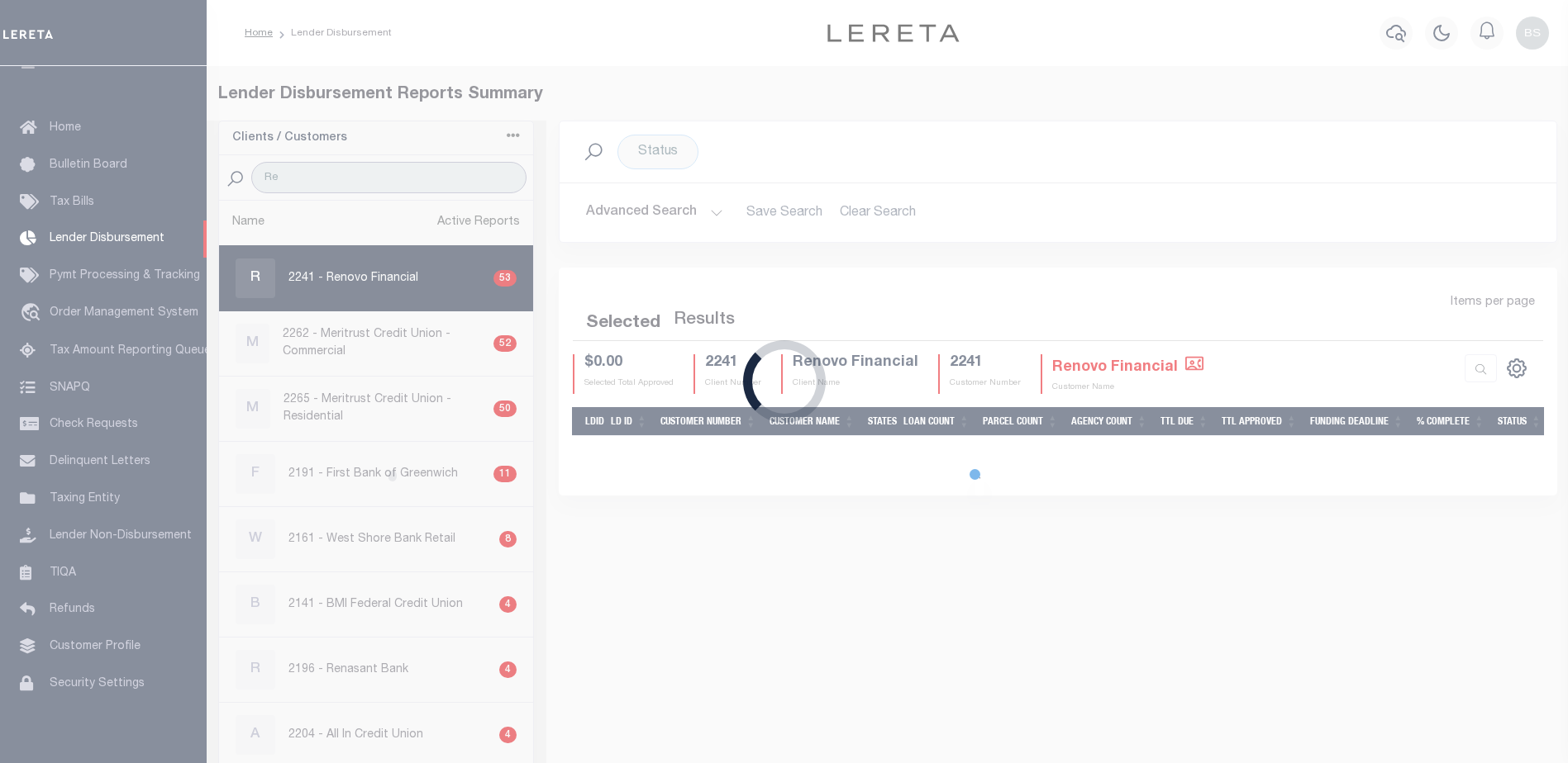
select select "200"
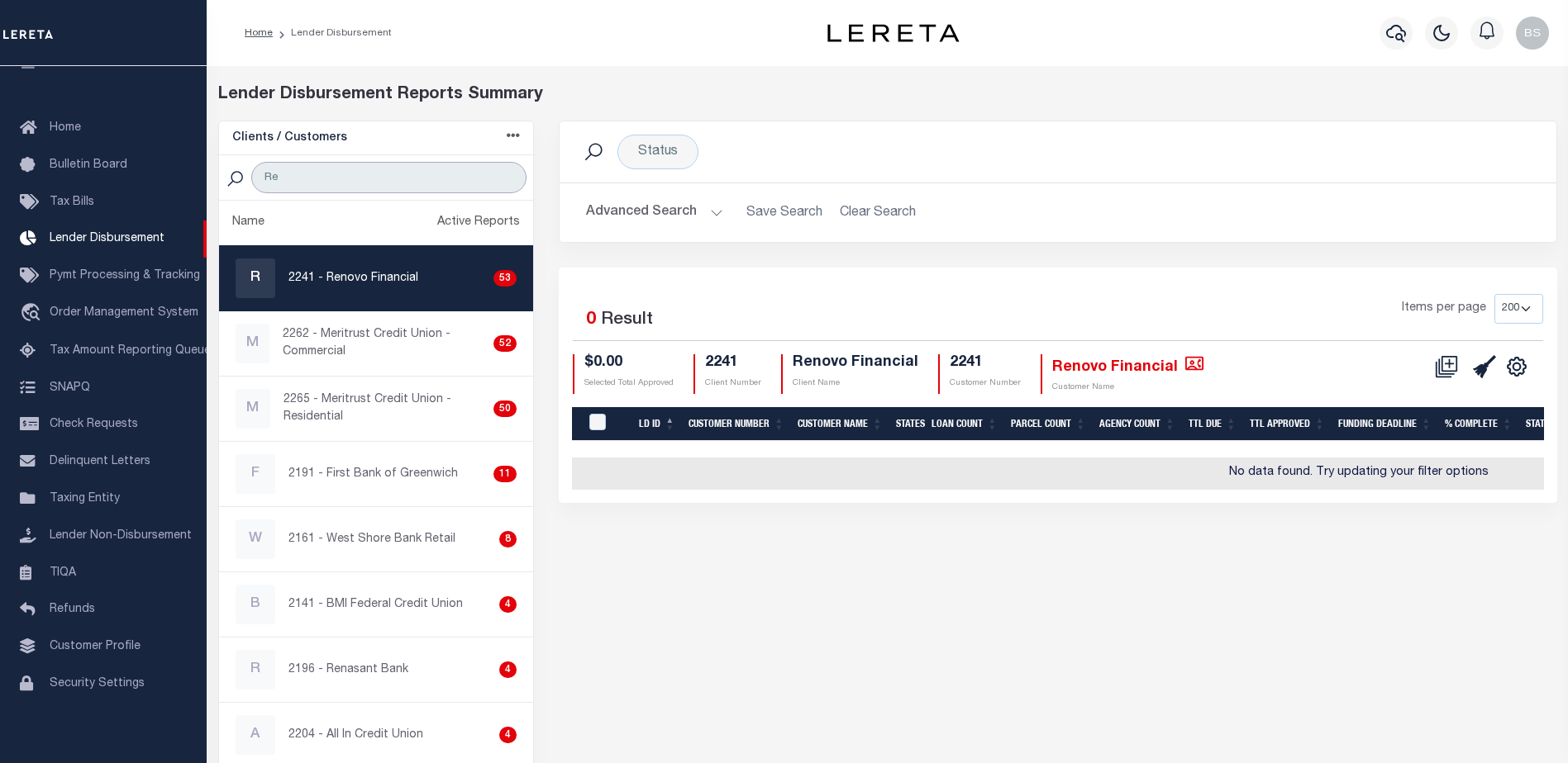
type input "Re"
click at [403, 279] on p "2241 - Renovo Financial" at bounding box center [352, 278] width 130 height 17
checkbox input "true"
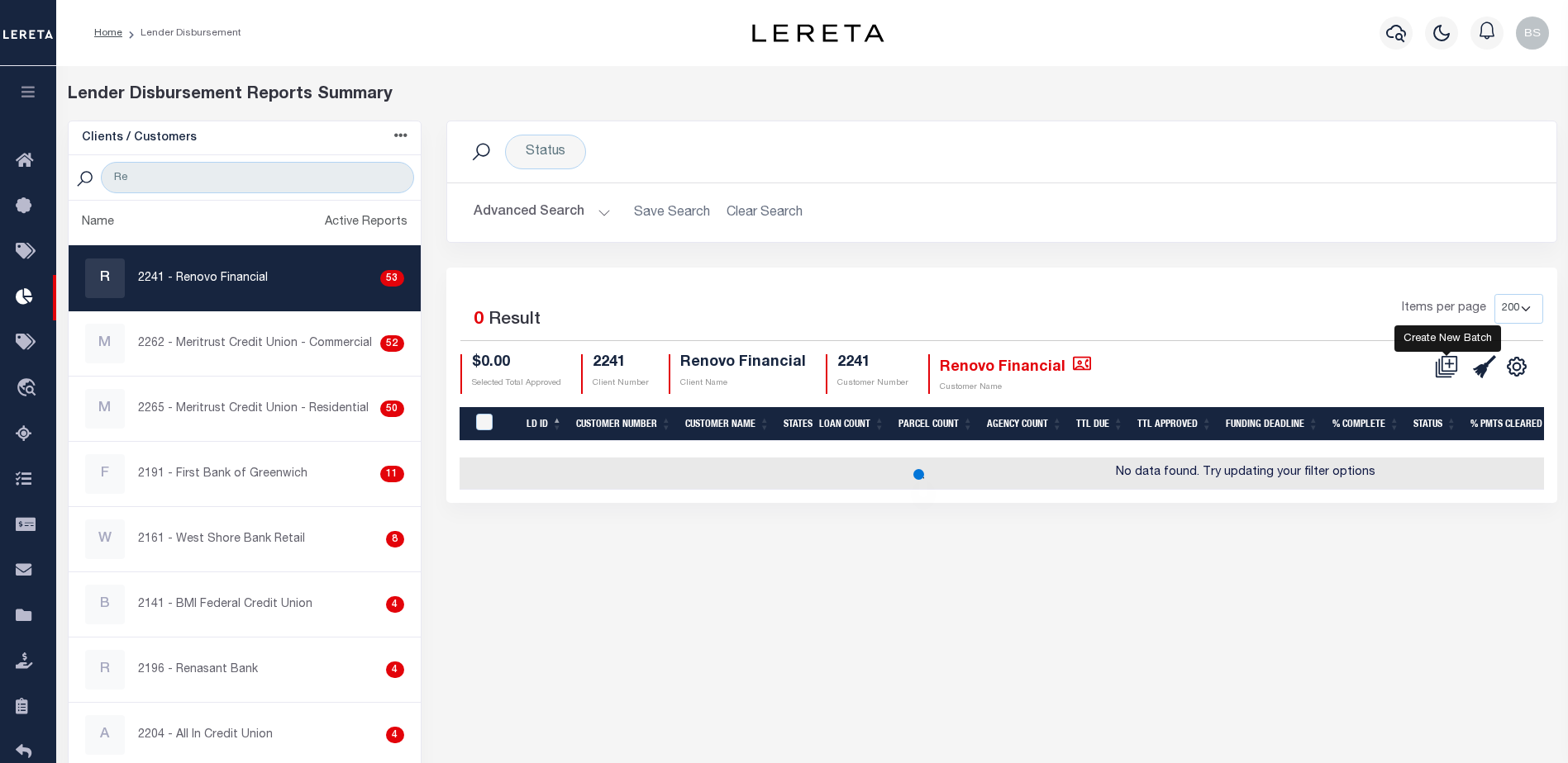
click at [1444, 362] on icon at bounding box center [1445, 366] width 23 height 23
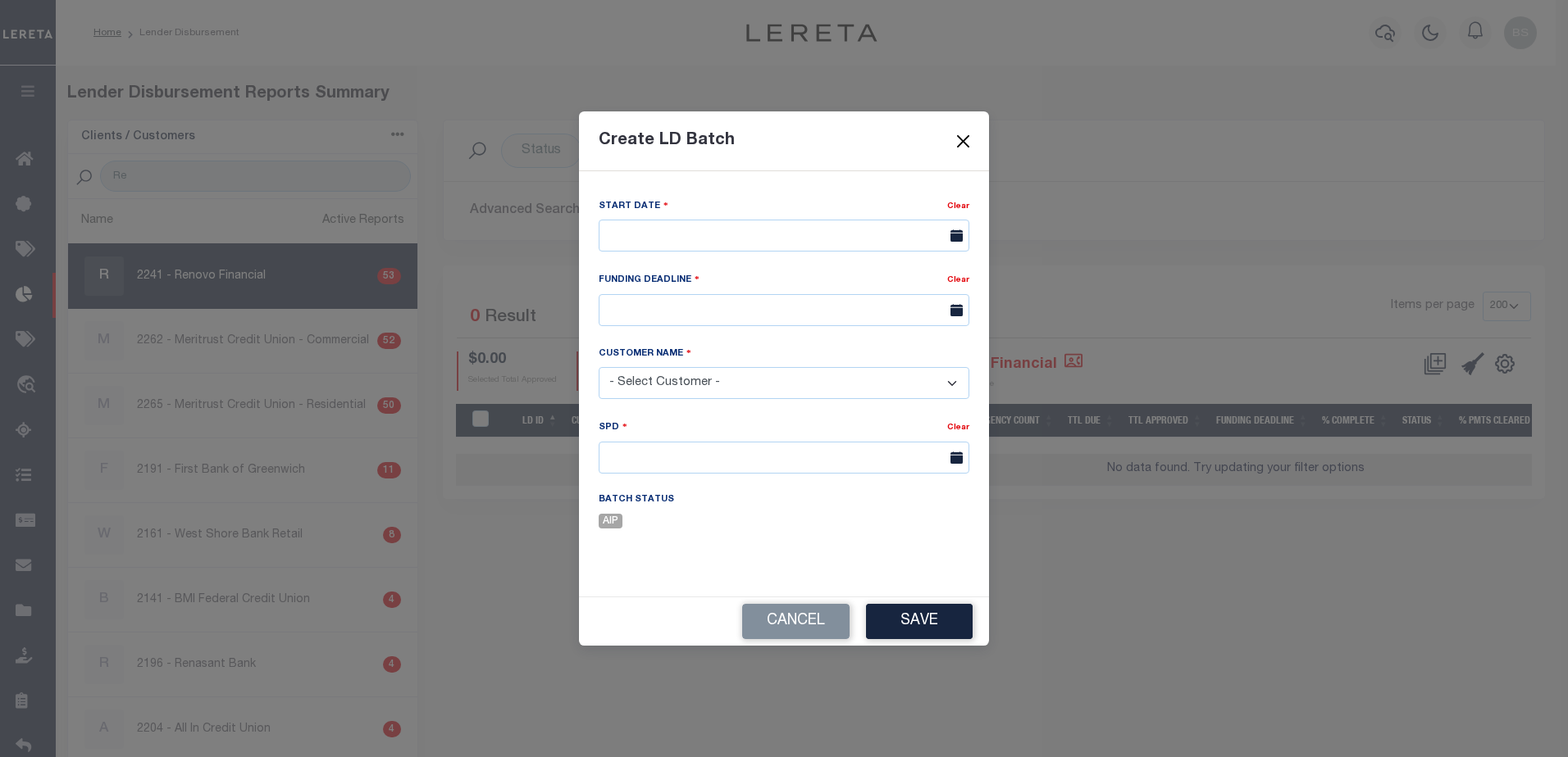
click at [964, 132] on button "Close" at bounding box center [964, 141] width 22 height 22
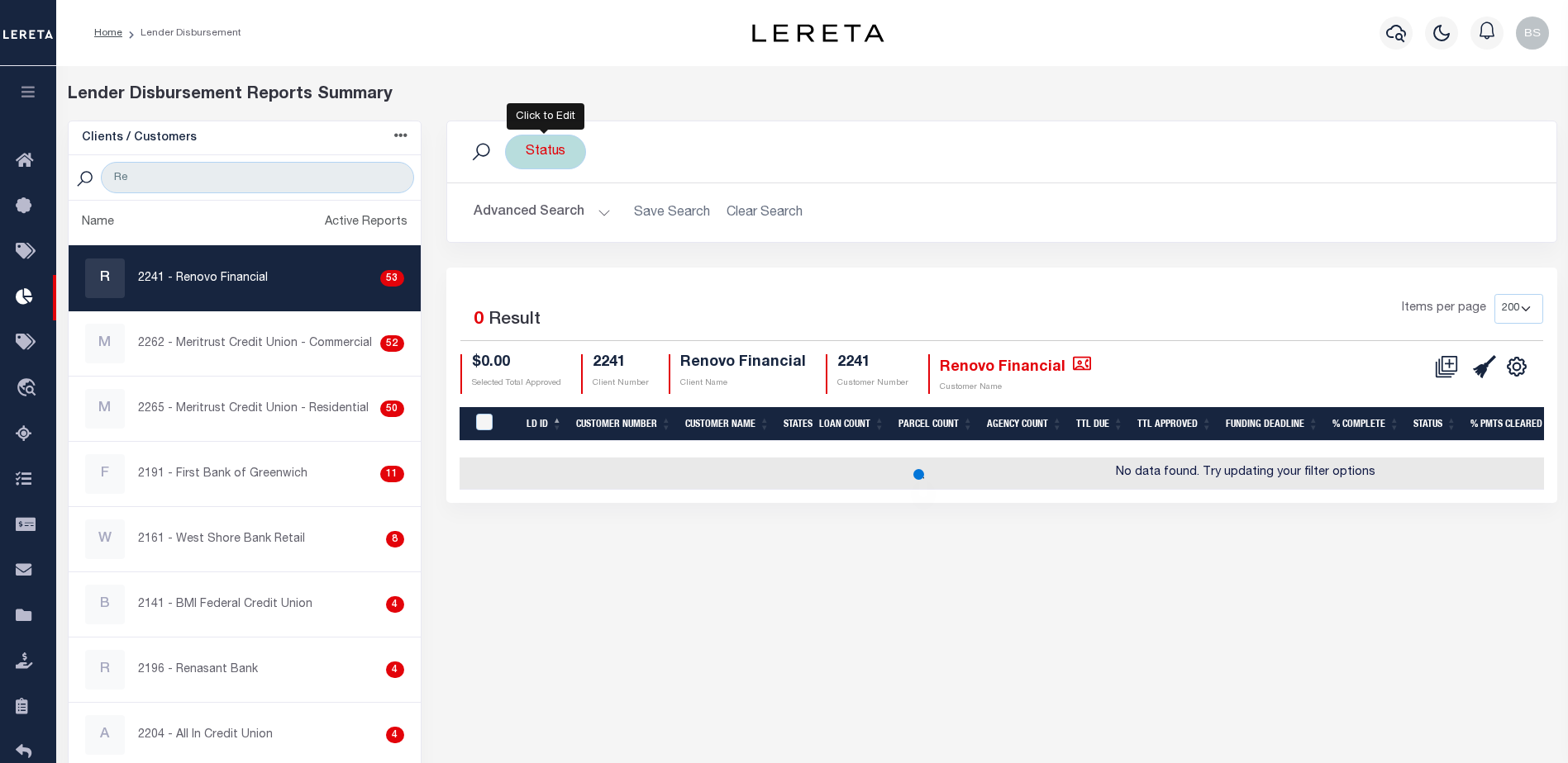
drag, startPoint x: 512, startPoint y: 160, endPoint x: 521, endPoint y: 160, distance: 9.0
click at [516, 160] on div "Status" at bounding box center [545, 152] width 81 height 35
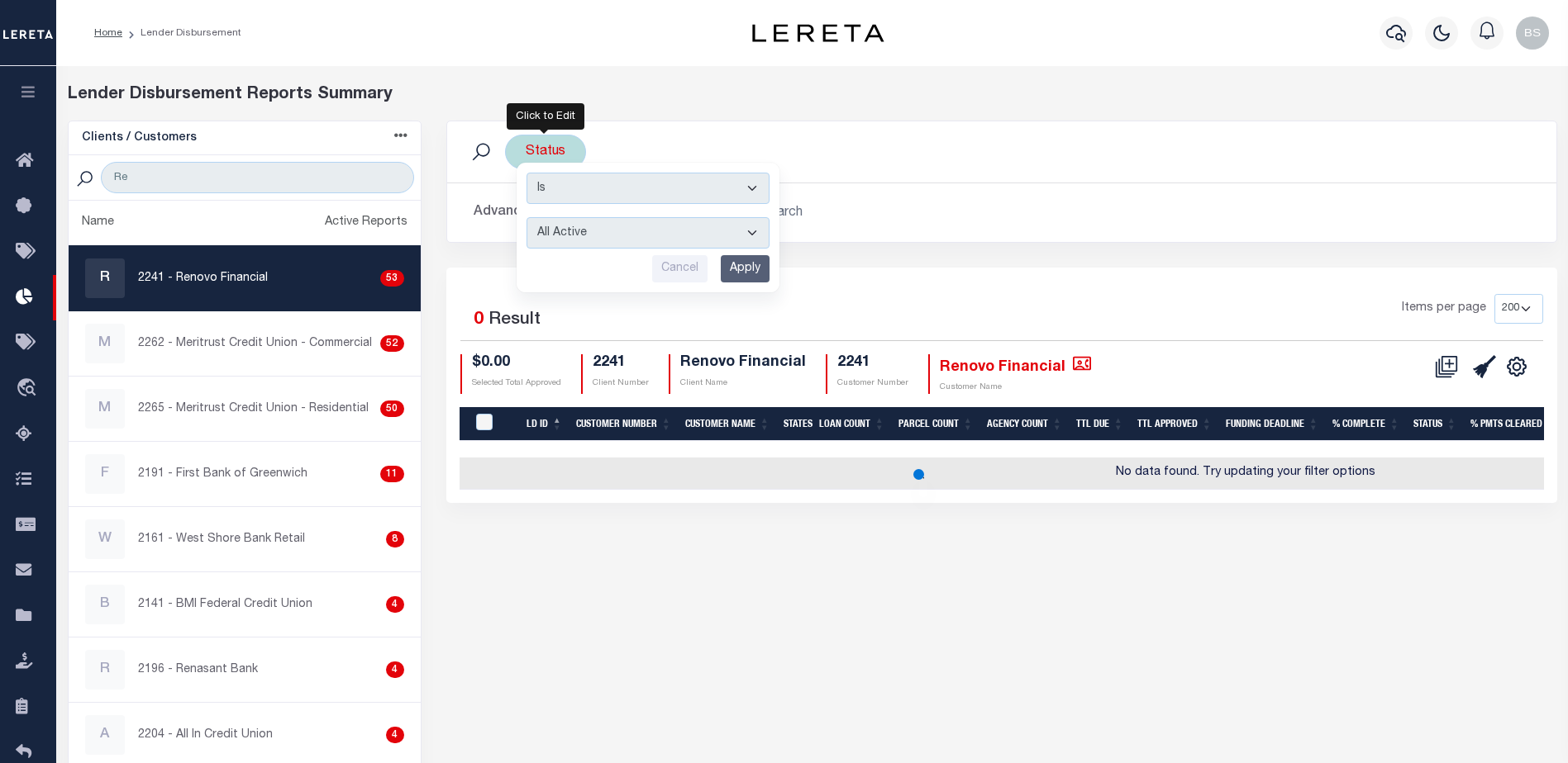
click at [749, 230] on select "All Active Approval In Progress Batching In Progress Complete Do Not Pay Escrow…" at bounding box center [647, 233] width 243 height 32
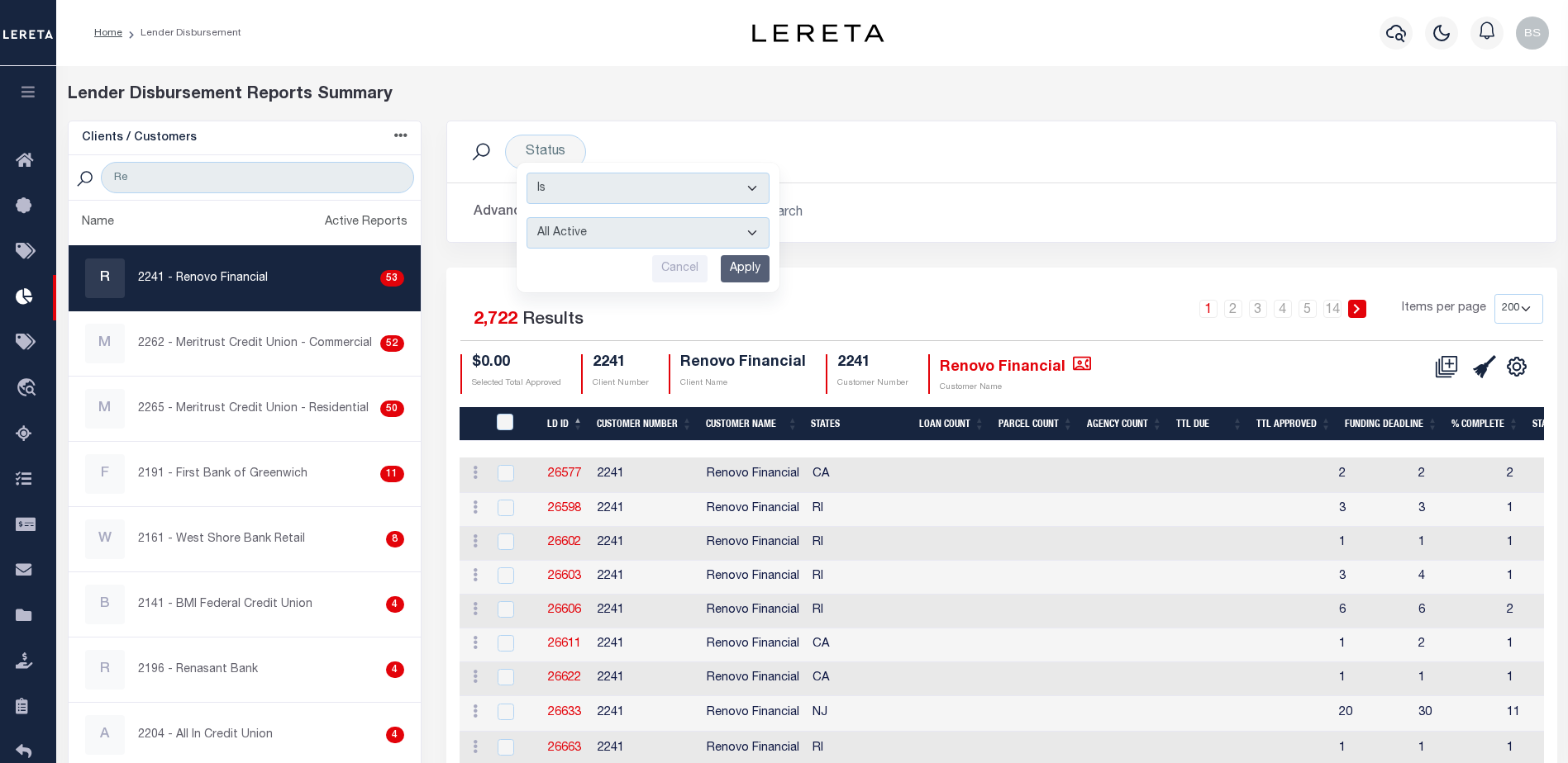
click at [1099, 189] on div "Advanced Search Save Search Clear Search LD ID EqualTo Equals Is Not Equal To I…" at bounding box center [1001, 213] width 1109 height 59
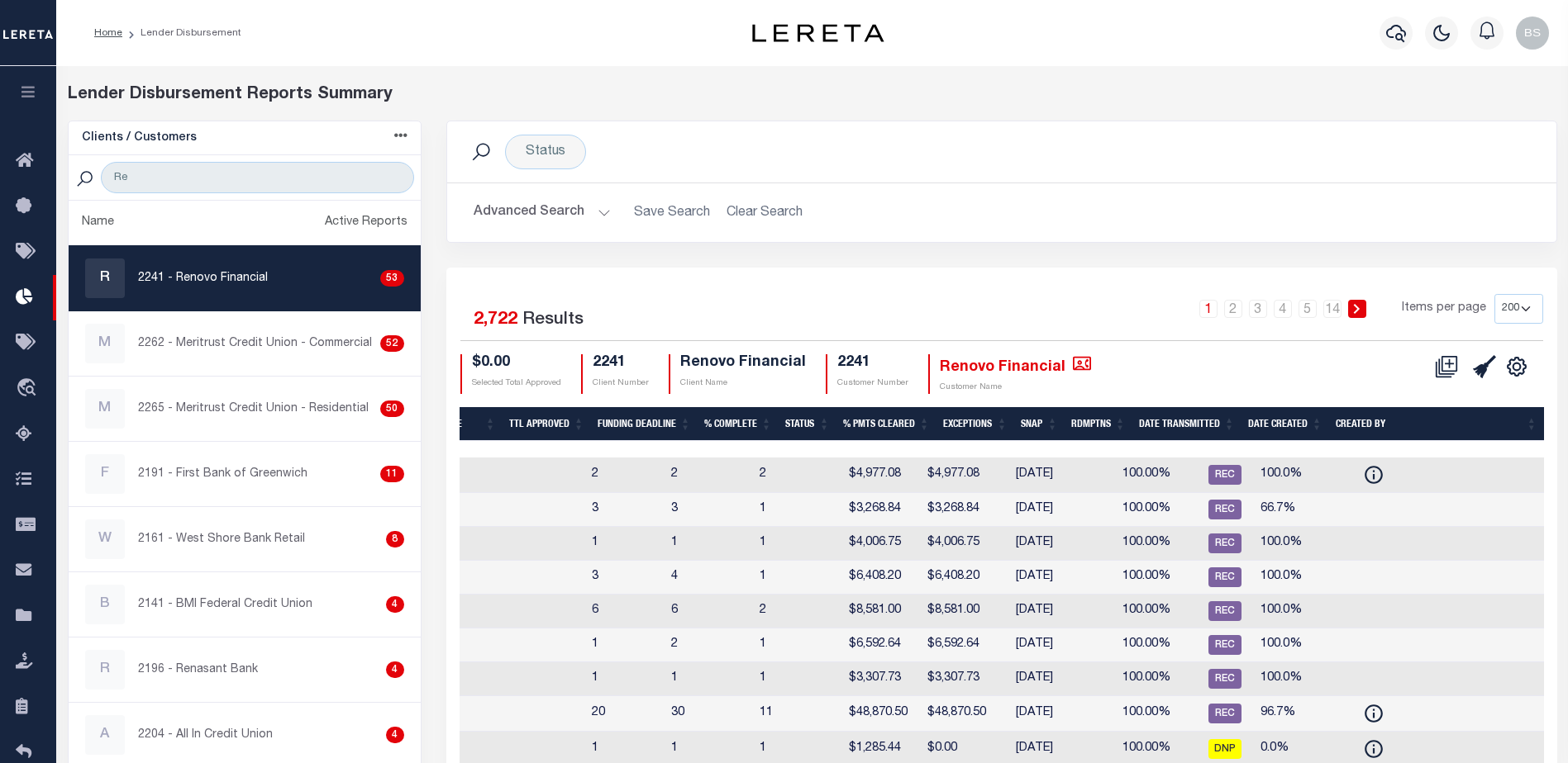
click at [221, 284] on p "2241 - Renovo Financial" at bounding box center [203, 278] width 130 height 17
click at [1522, 309] on select "25 50 100 200" at bounding box center [1519, 309] width 49 height 30
click at [1494, 294] on select "25 50 100 200" at bounding box center [1519, 309] width 49 height 30
click at [1351, 313] on link at bounding box center [1357, 309] width 18 height 18
click at [1330, 310] on link "14" at bounding box center [1332, 309] width 18 height 18
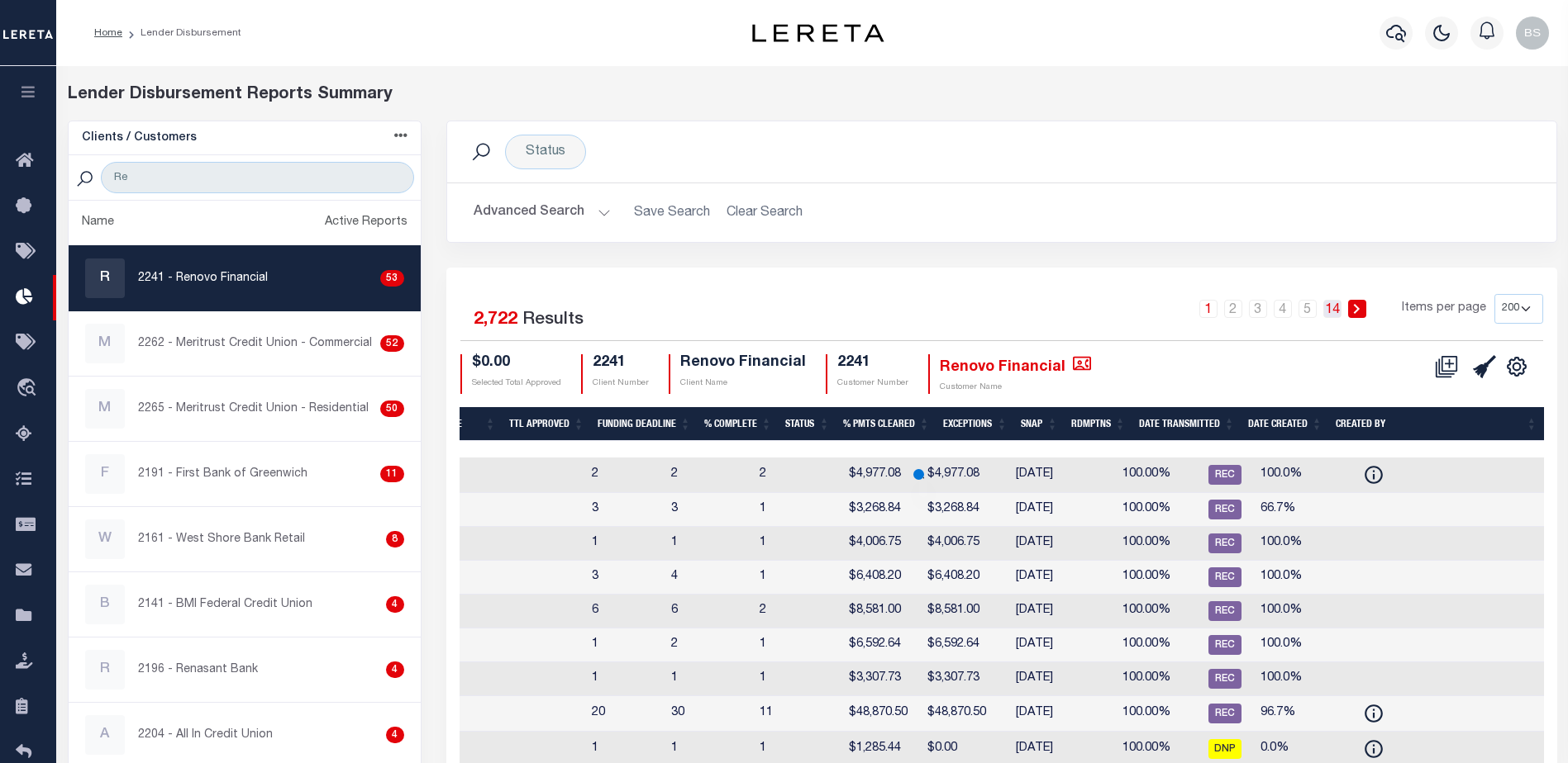
click at [1339, 309] on link "14" at bounding box center [1332, 309] width 18 height 18
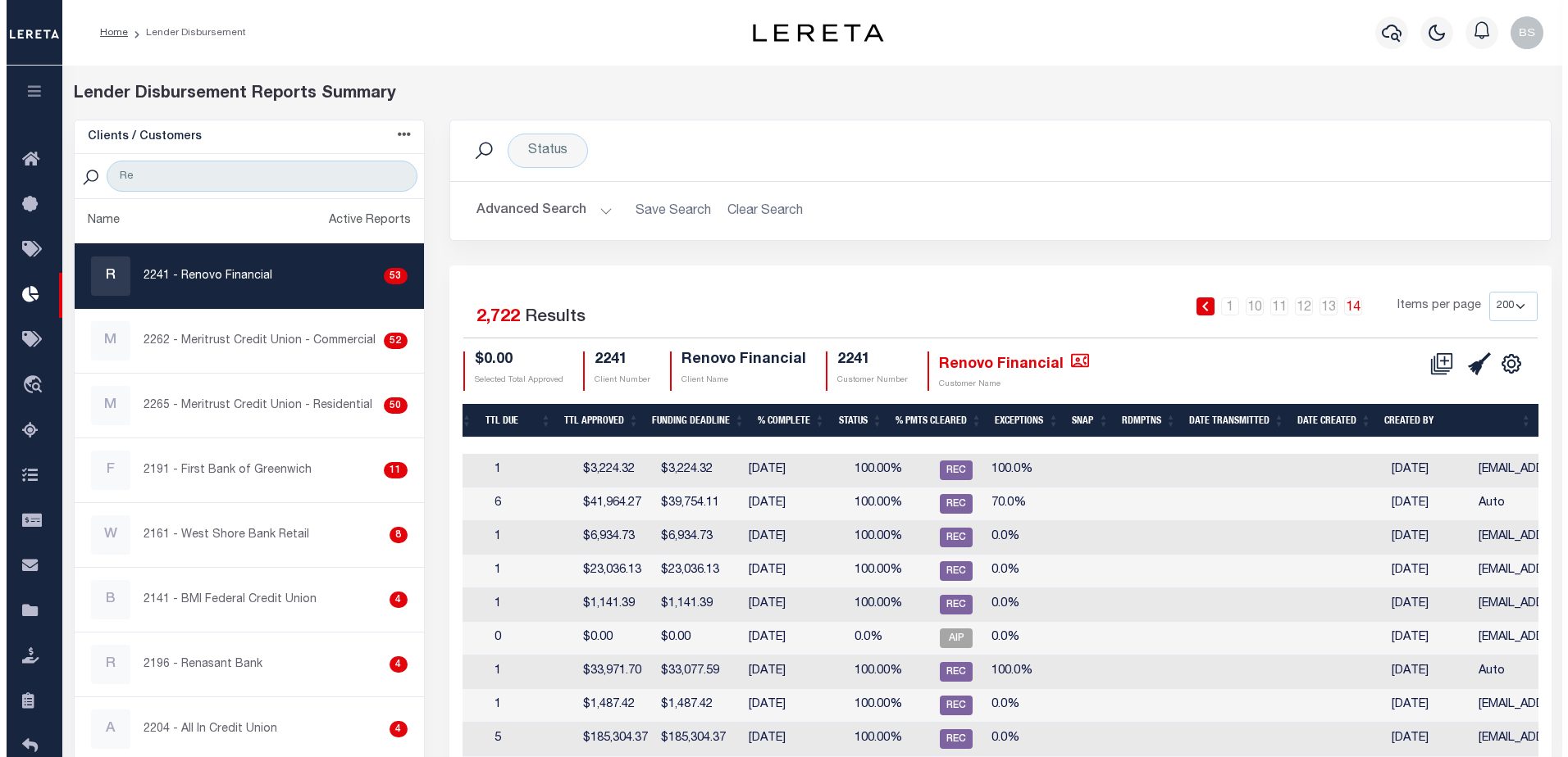
scroll to position [0, 630]
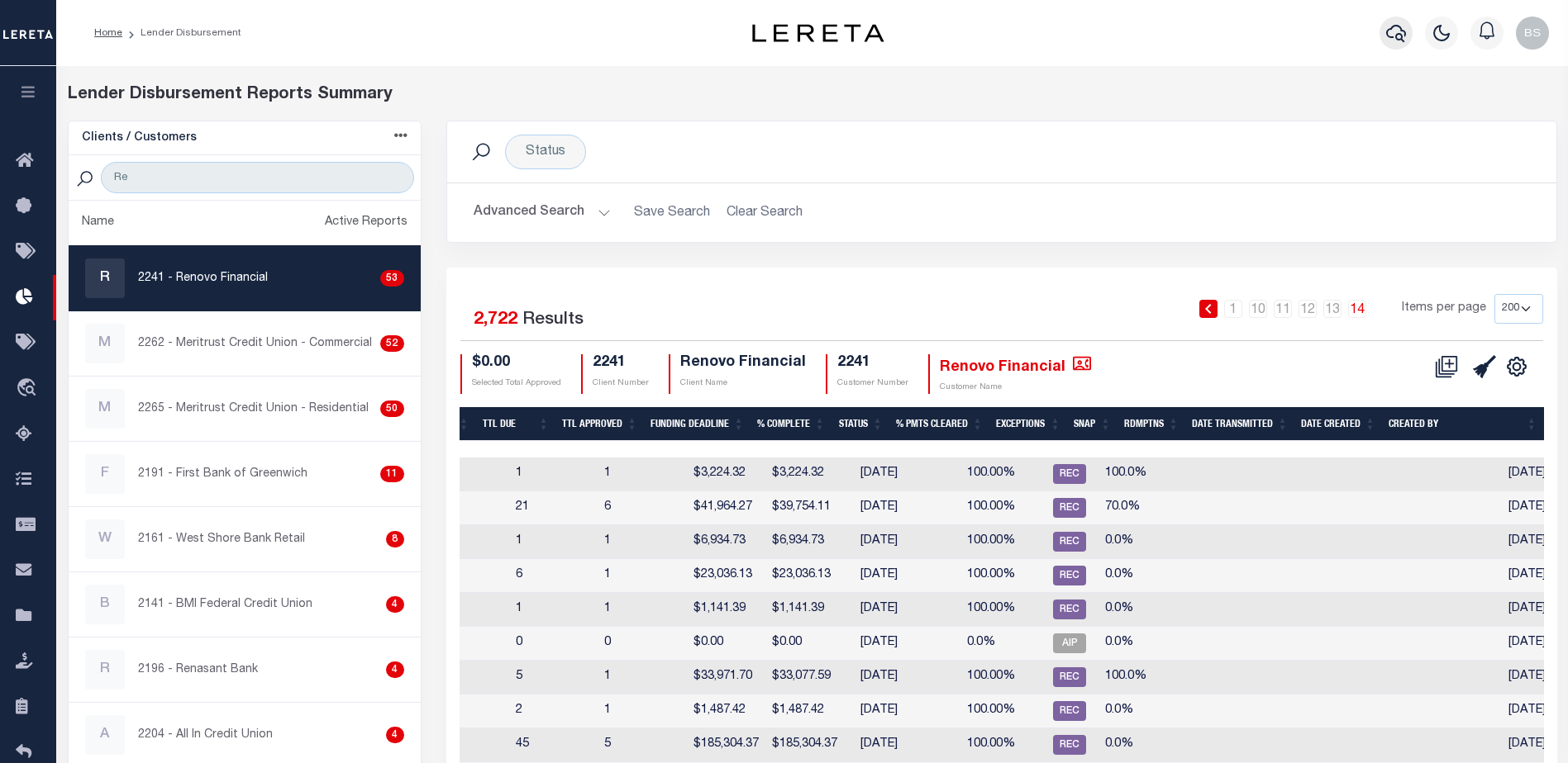
click at [1394, 32] on icon "button" at bounding box center [1395, 33] width 20 height 20
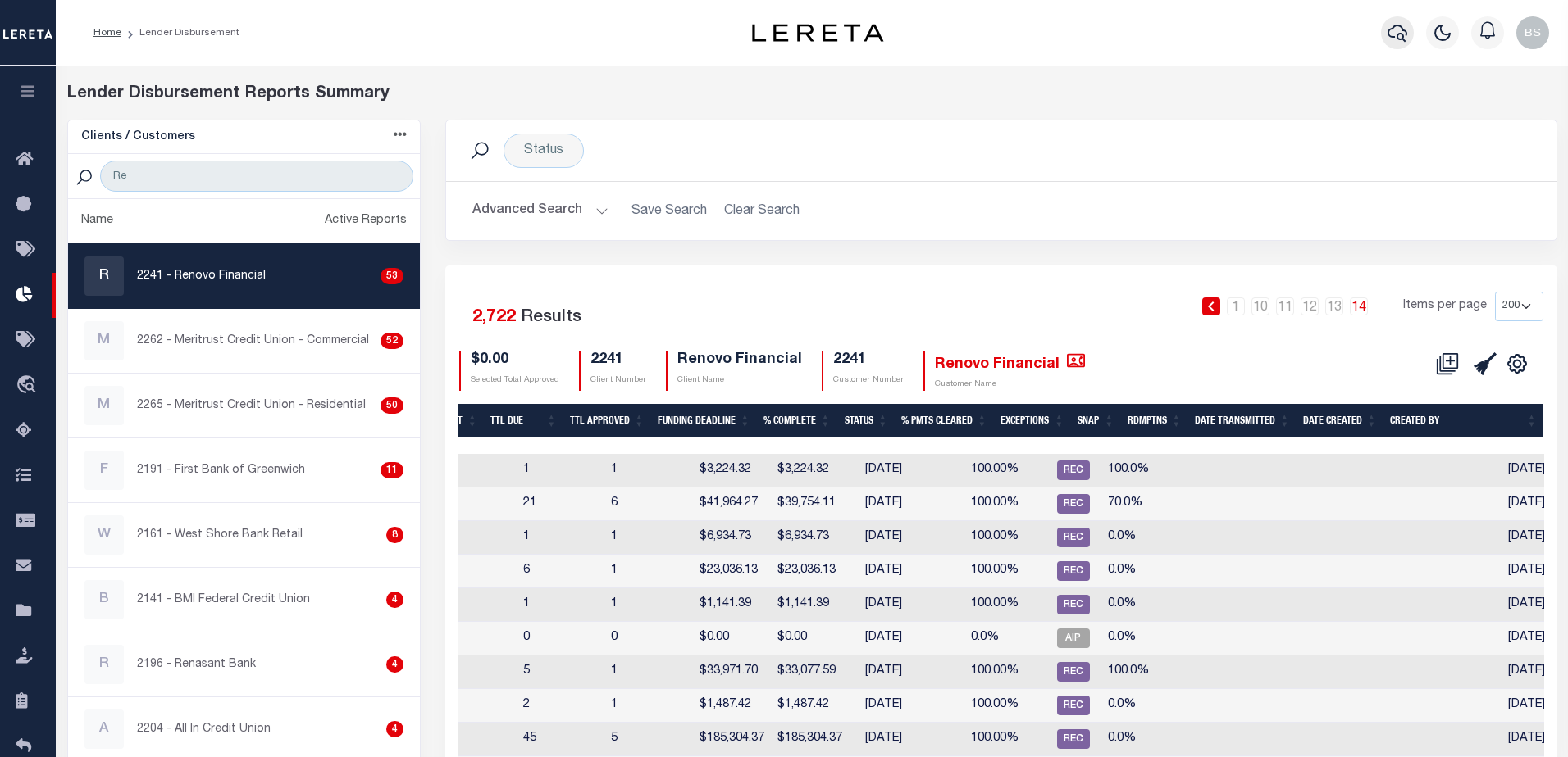
scroll to position [0, 621]
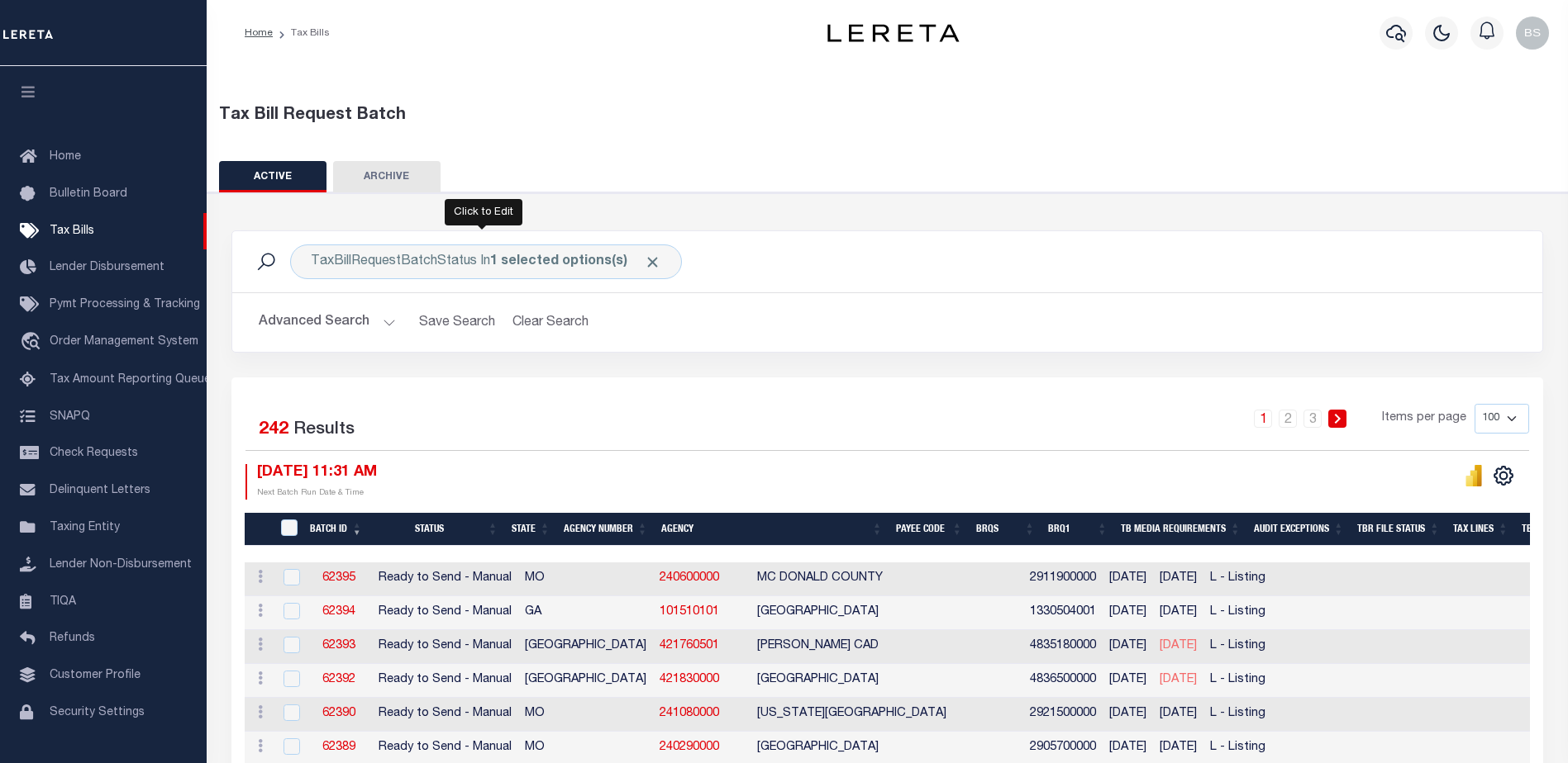
click at [650, 257] on span "Click to Remove" at bounding box center [652, 262] width 17 height 17
click at [389, 322] on button "Advanced Search" at bounding box center [327, 322] width 137 height 32
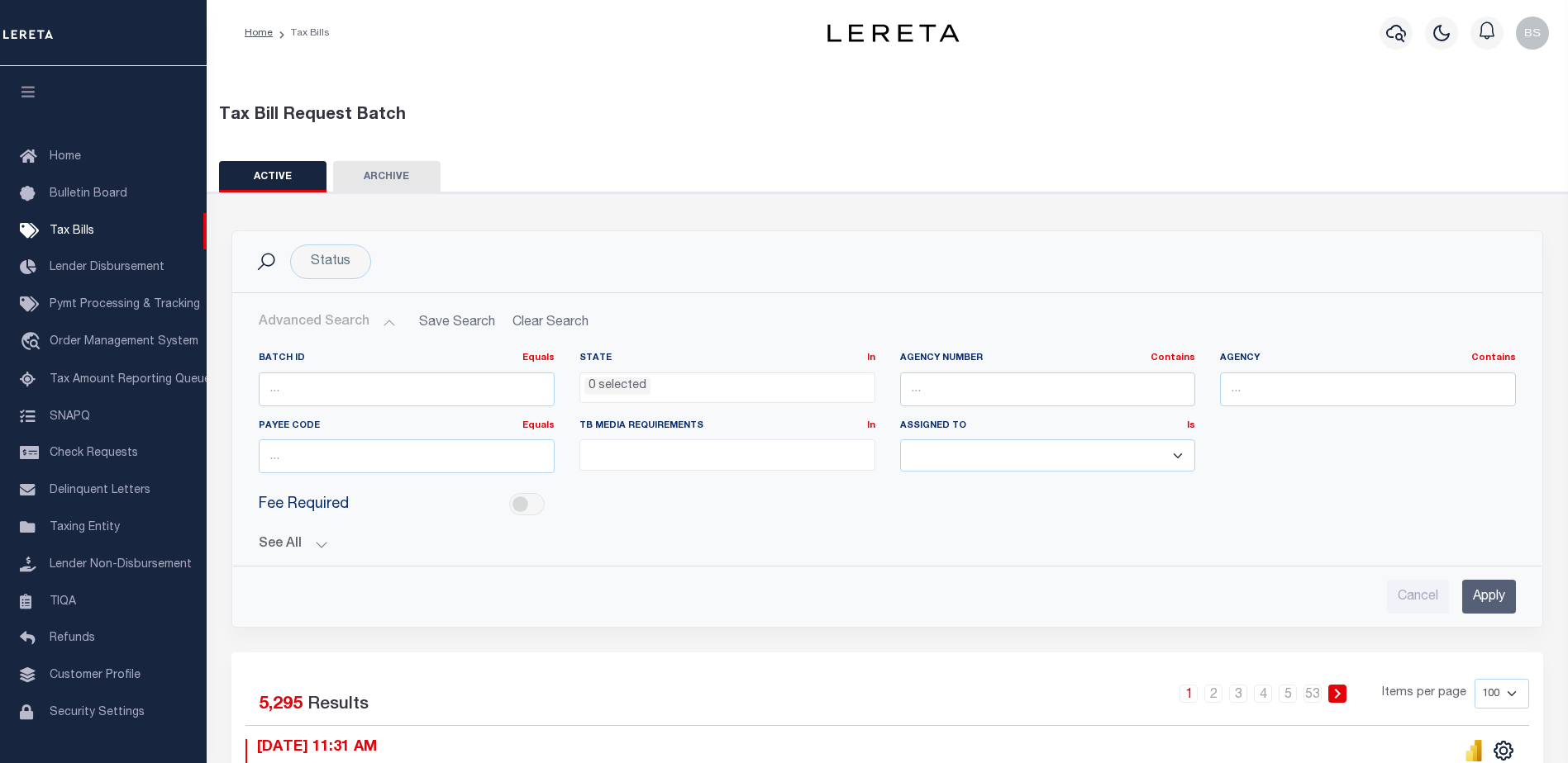
click at [626, 389] on li "0 selected" at bounding box center [617, 387] width 66 height 18
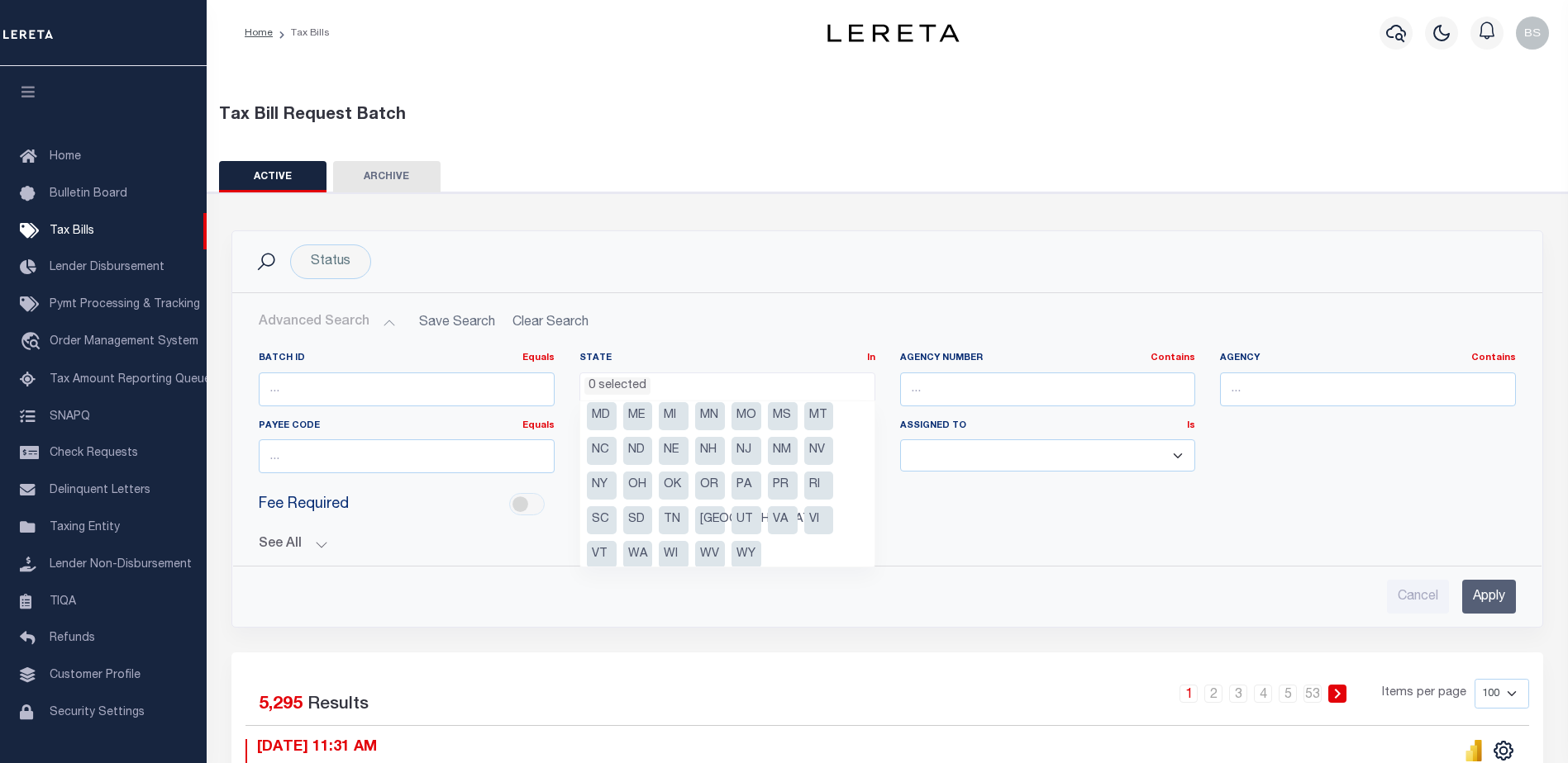
scroll to position [118, 0]
click at [640, 477] on li "OH" at bounding box center [638, 477] width 30 height 28
select select "OH"
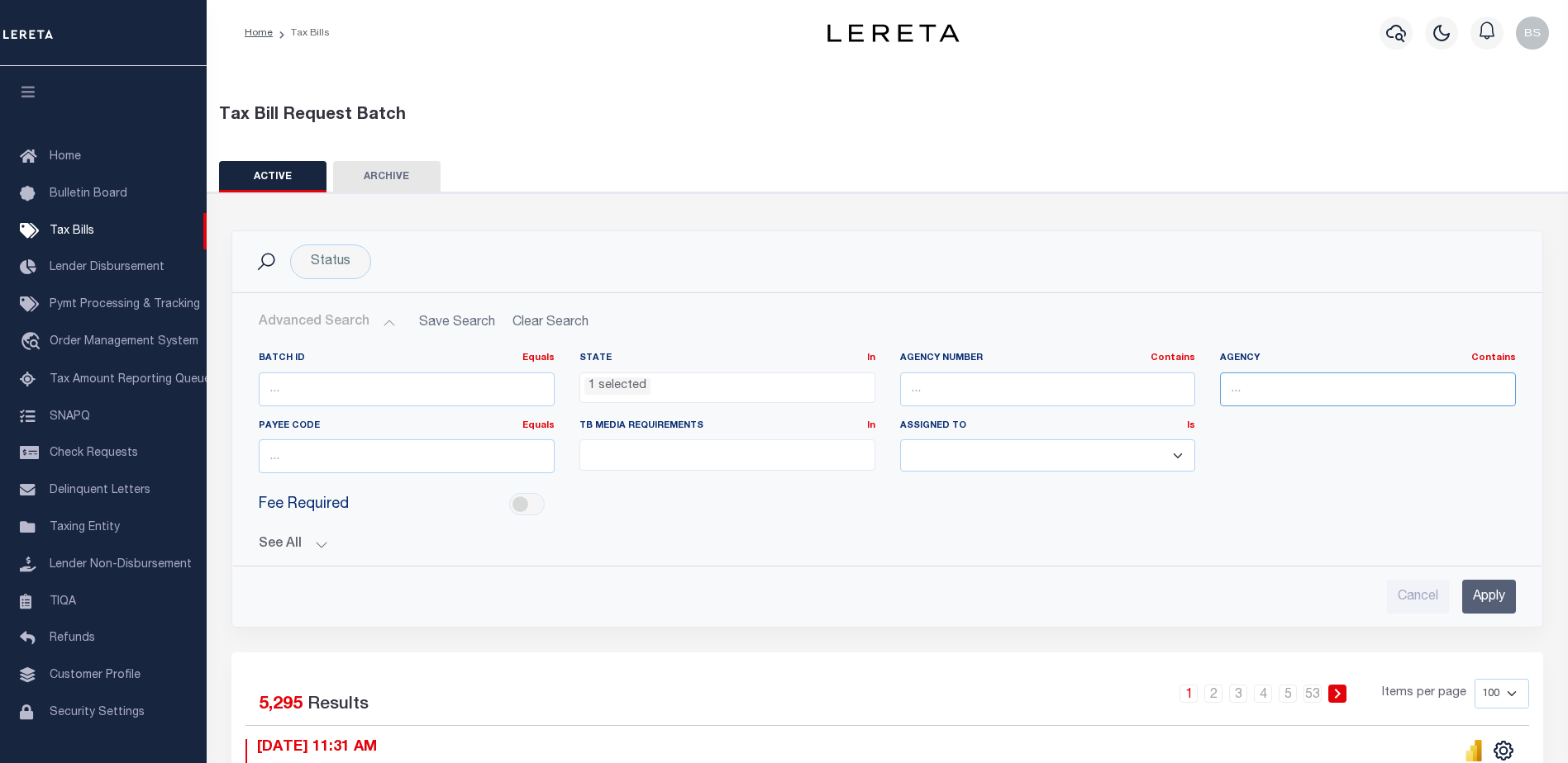
click at [1255, 382] on input "text" at bounding box center [1368, 389] width 296 height 34
type input "[GEOGRAPHIC_DATA]"
click at [1498, 600] on input "Apply" at bounding box center [1488, 597] width 54 height 34
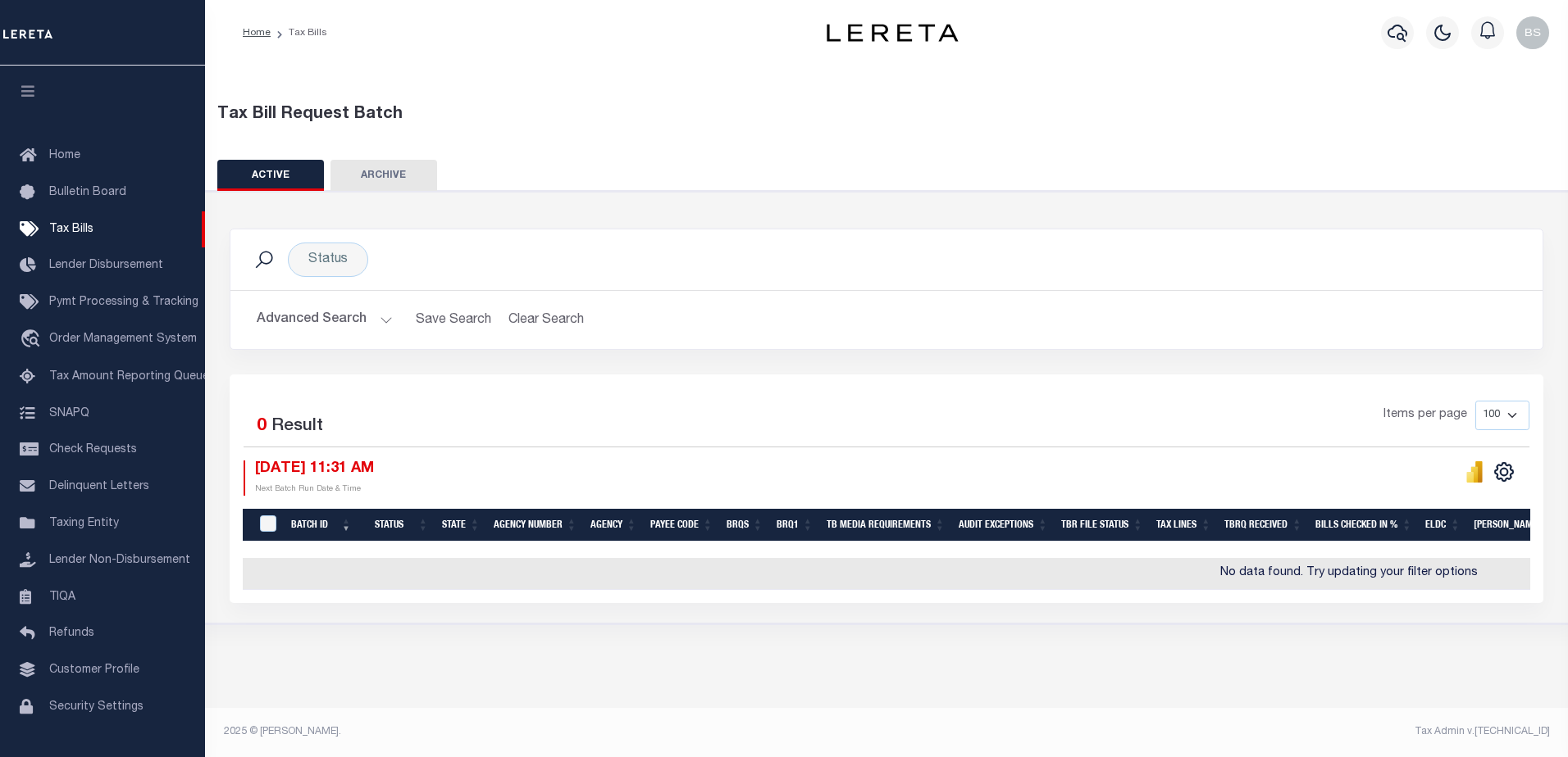
click at [387, 315] on button "Advanced Search" at bounding box center [325, 319] width 136 height 32
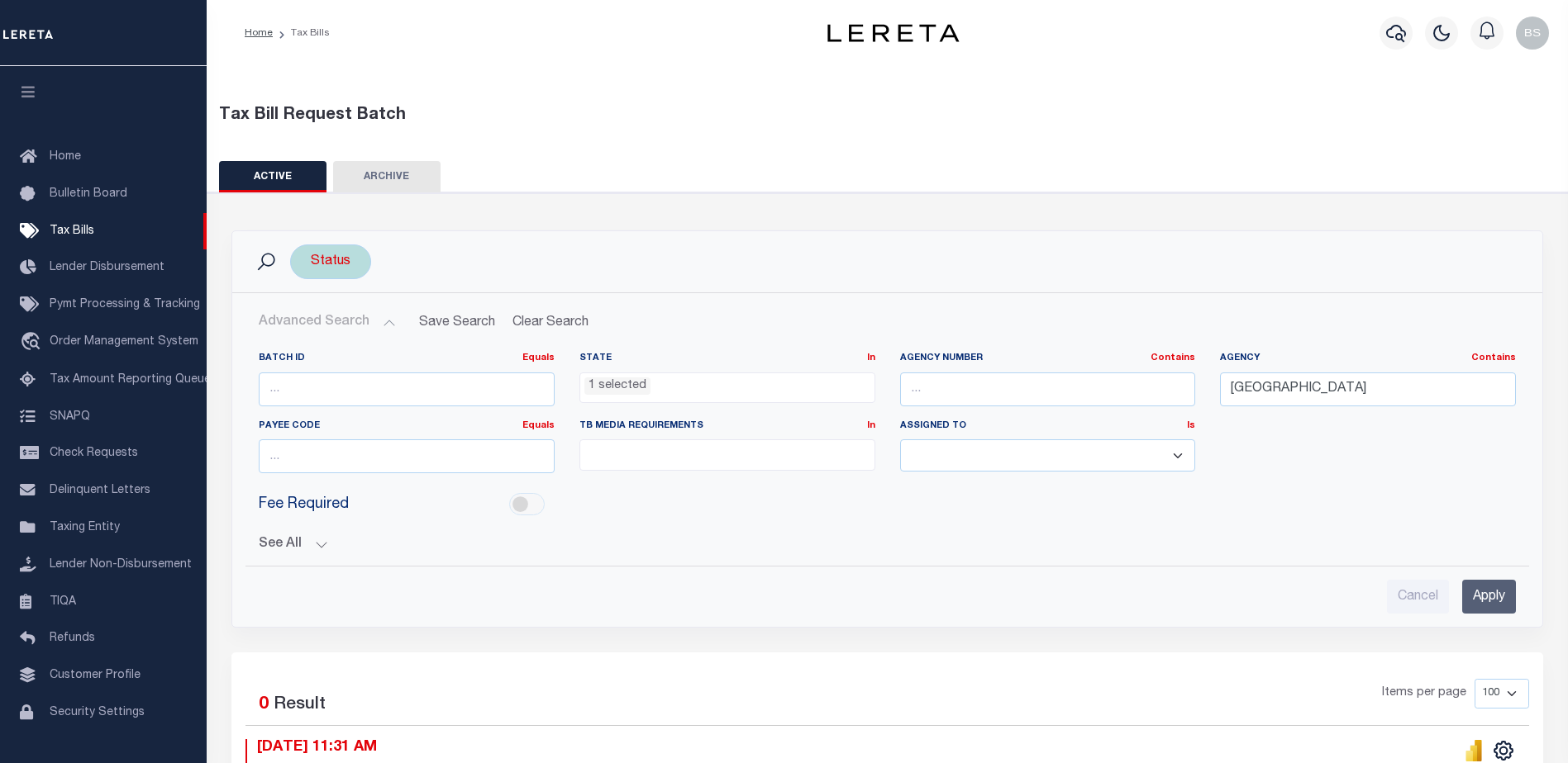
click at [338, 270] on div "Click to Edit" at bounding box center [331, 269] width 78 height 26
click at [342, 270] on div "Status" at bounding box center [330, 262] width 81 height 35
select select
click at [653, 249] on div "Status Ready to Send - Manual (RTS) Bill Request Sent (RST) Bills Received (RCD…" at bounding box center [887, 262] width 1284 height 35
click at [1494, 600] on input "Apply" at bounding box center [1488, 597] width 54 height 34
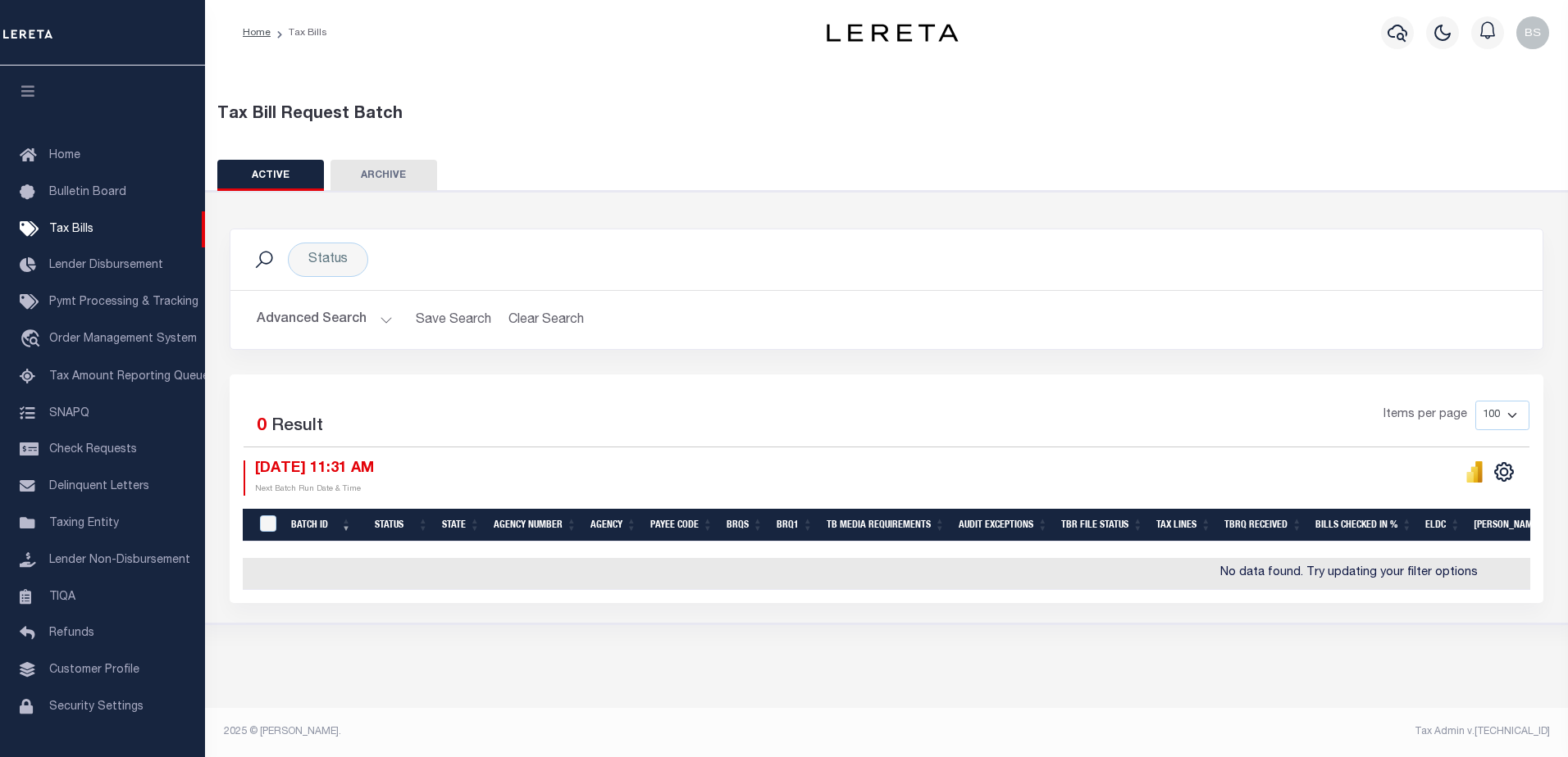
click at [386, 321] on button "Advanced Search" at bounding box center [325, 319] width 136 height 32
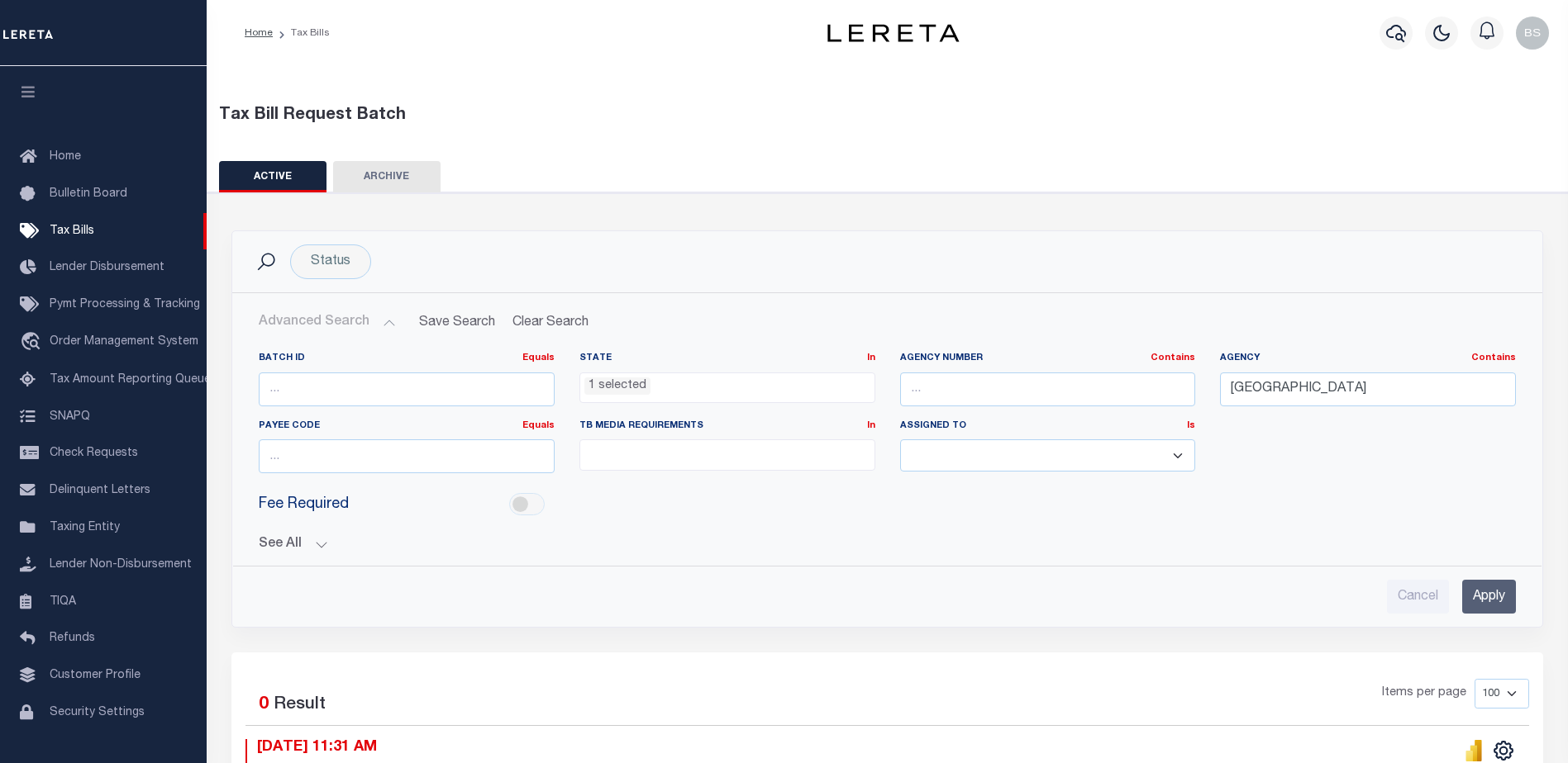
click at [609, 389] on li "1 selected" at bounding box center [617, 387] width 66 height 18
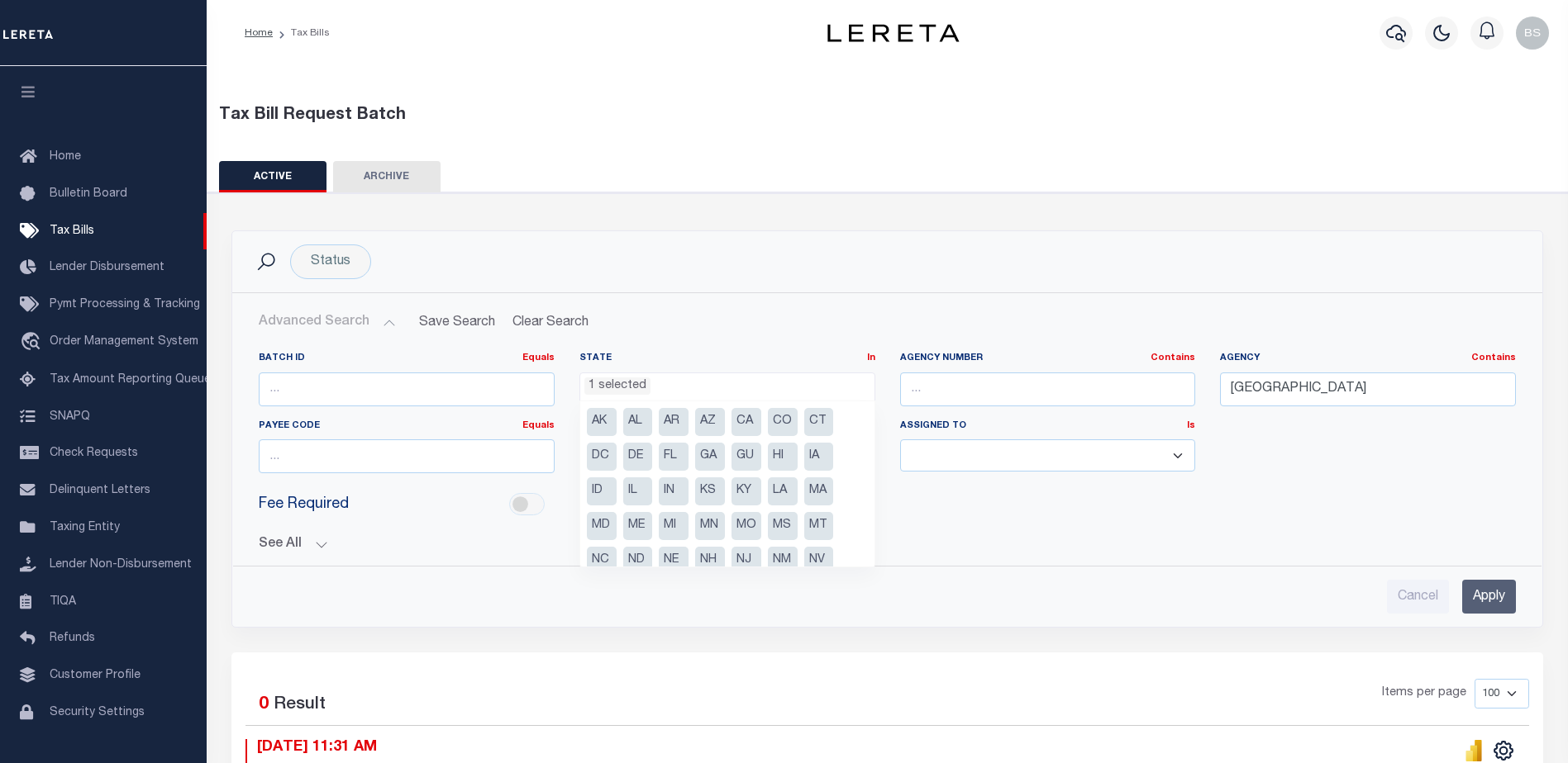
scroll to position [84, 0]
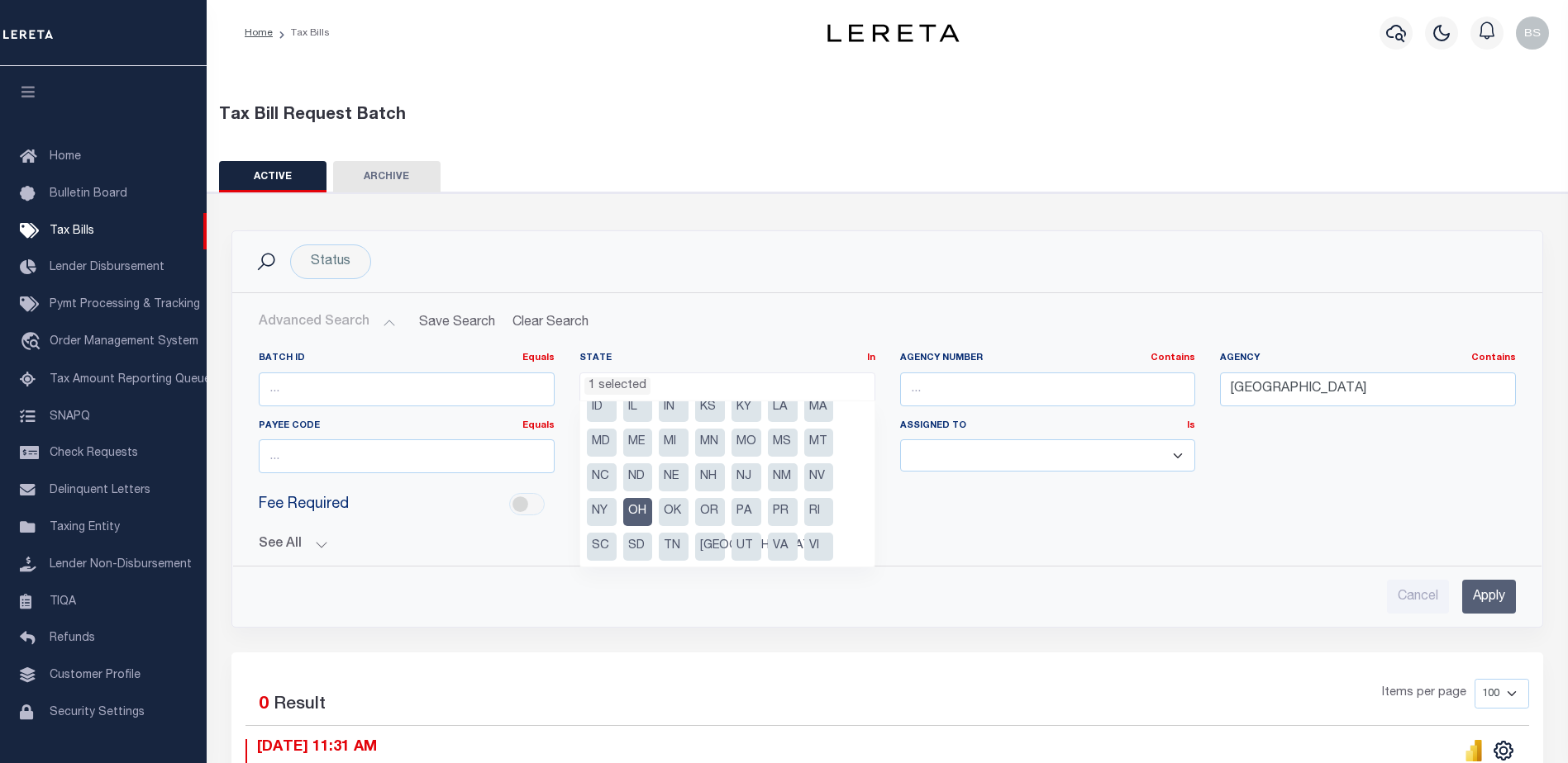
click at [631, 509] on li "OH" at bounding box center [638, 511] width 30 height 28
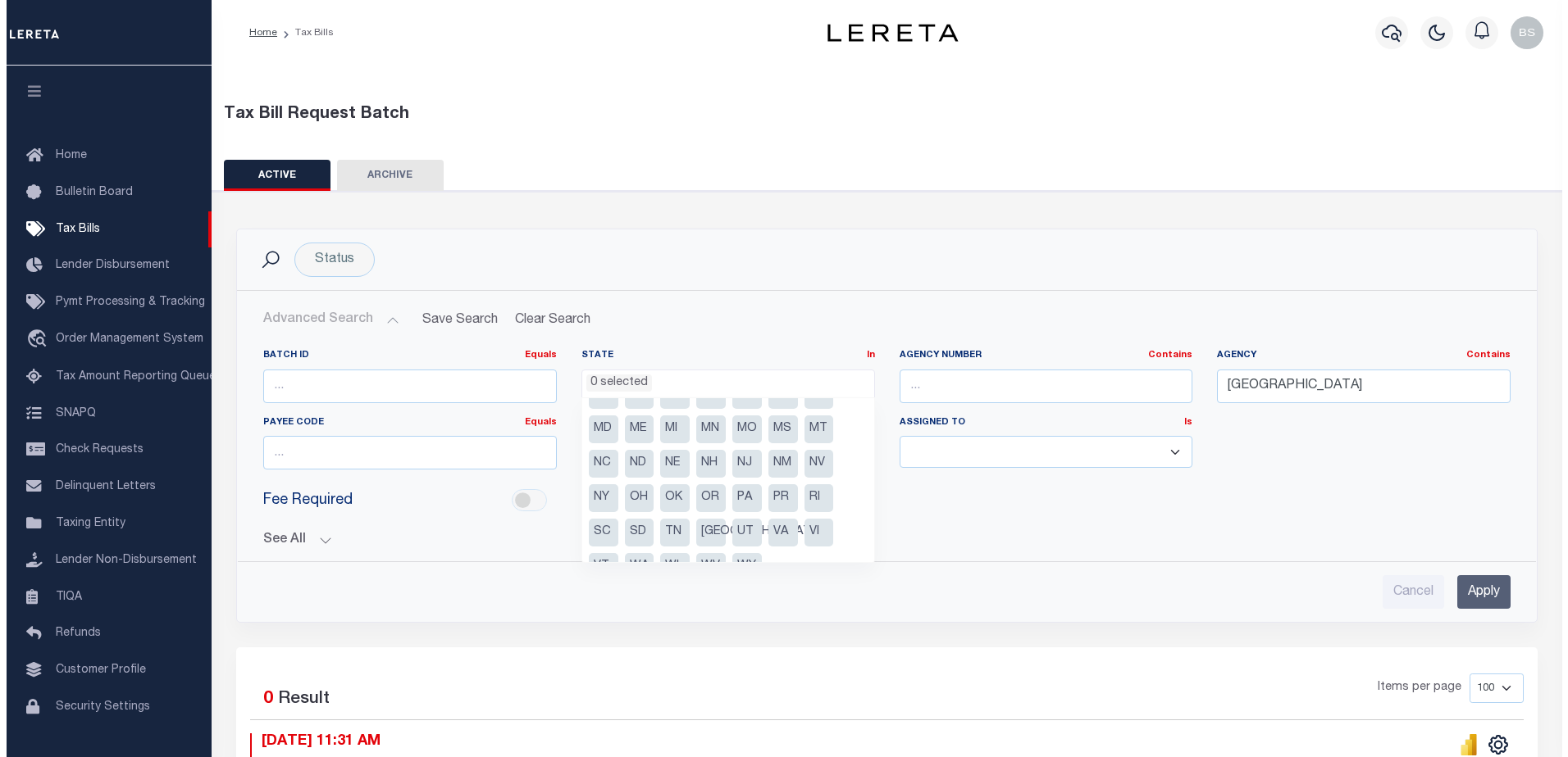
scroll to position [117, 0]
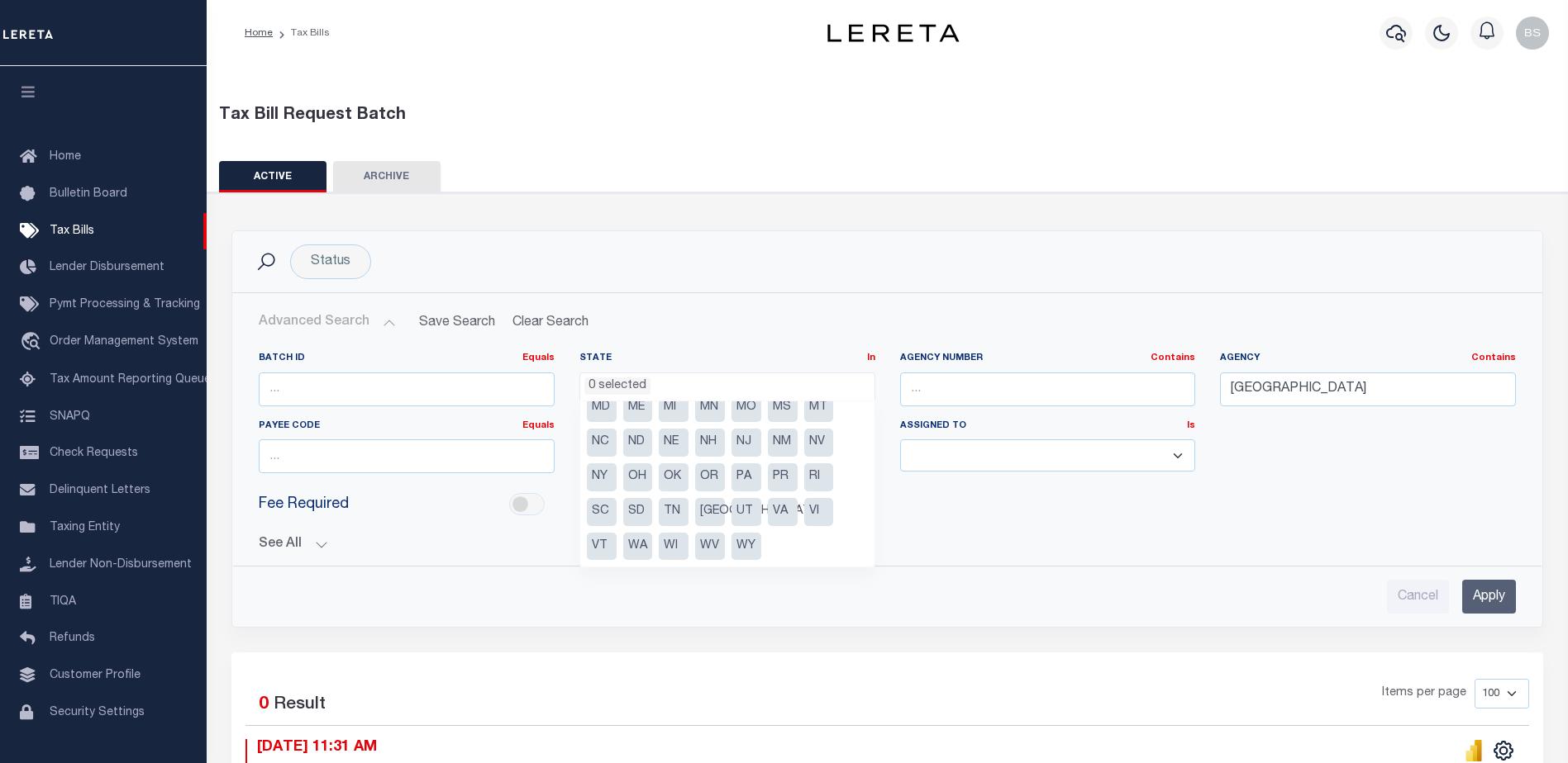
click at [646, 477] on li "OH" at bounding box center [638, 477] width 30 height 28
select select "OH"
drag, startPoint x: 1035, startPoint y: 247, endPoint x: 1120, endPoint y: 247, distance: 85.0
click at [1039, 247] on div "Status Ready to Send - Manual (RTS) Bill Request Sent (RST) Bills Received (RCD…" at bounding box center [887, 262] width 1284 height 35
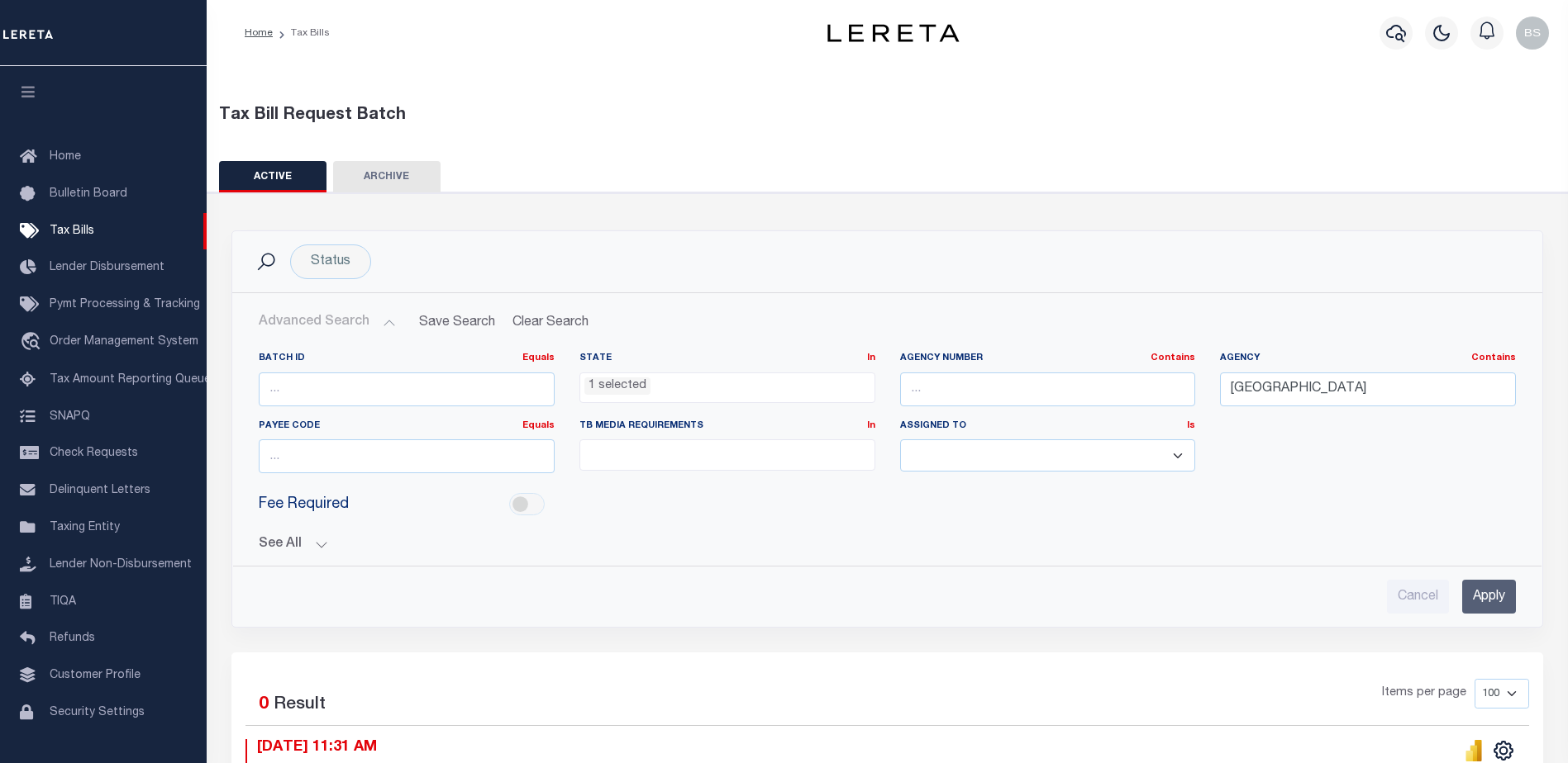
click at [1486, 607] on input "Apply" at bounding box center [1488, 597] width 54 height 34
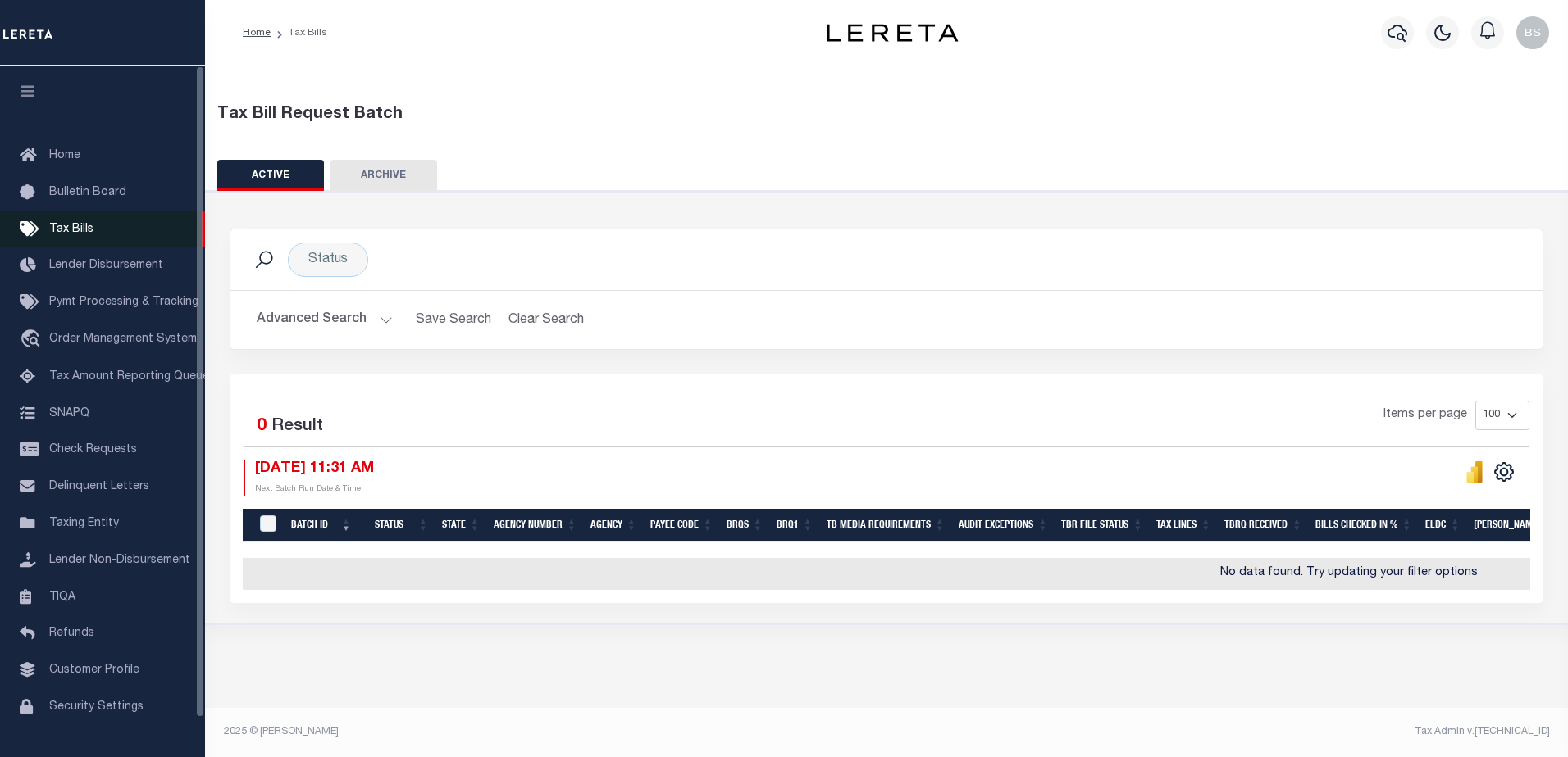
click at [78, 234] on span "Tax Bills" at bounding box center [71, 229] width 44 height 12
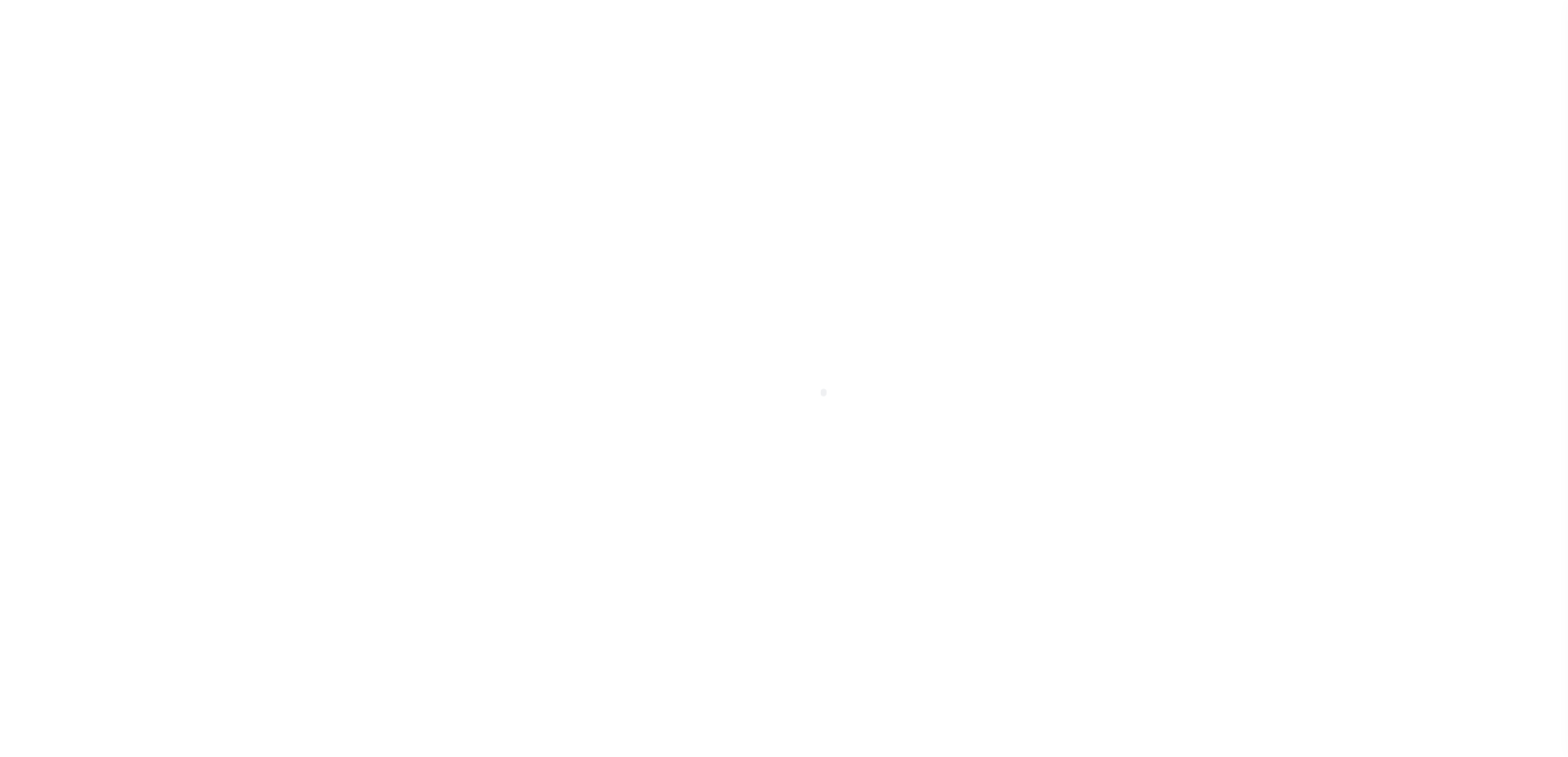
select select "OH"
select select
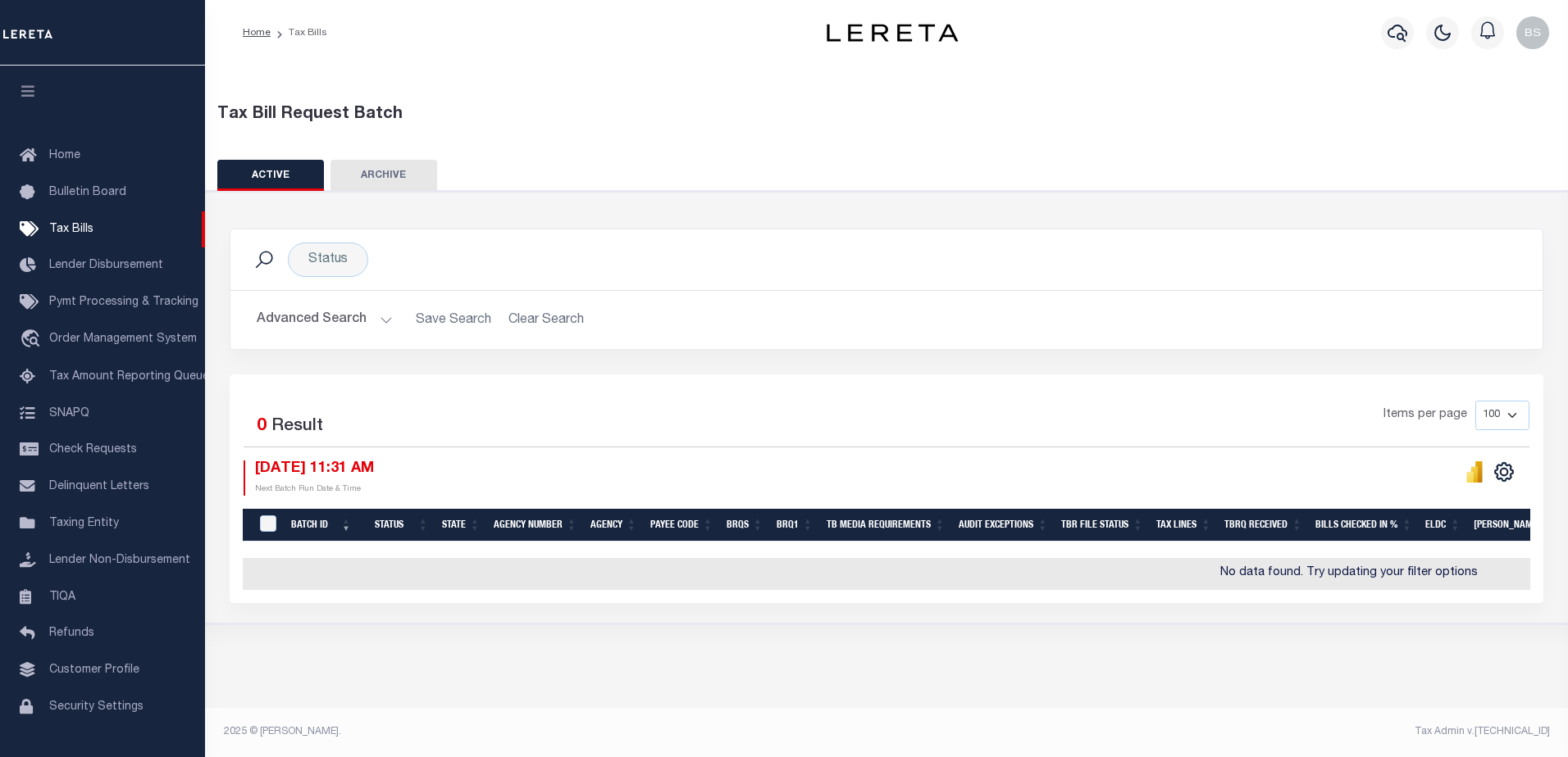
click at [386, 318] on button "Advanced Search" at bounding box center [325, 319] width 136 height 32
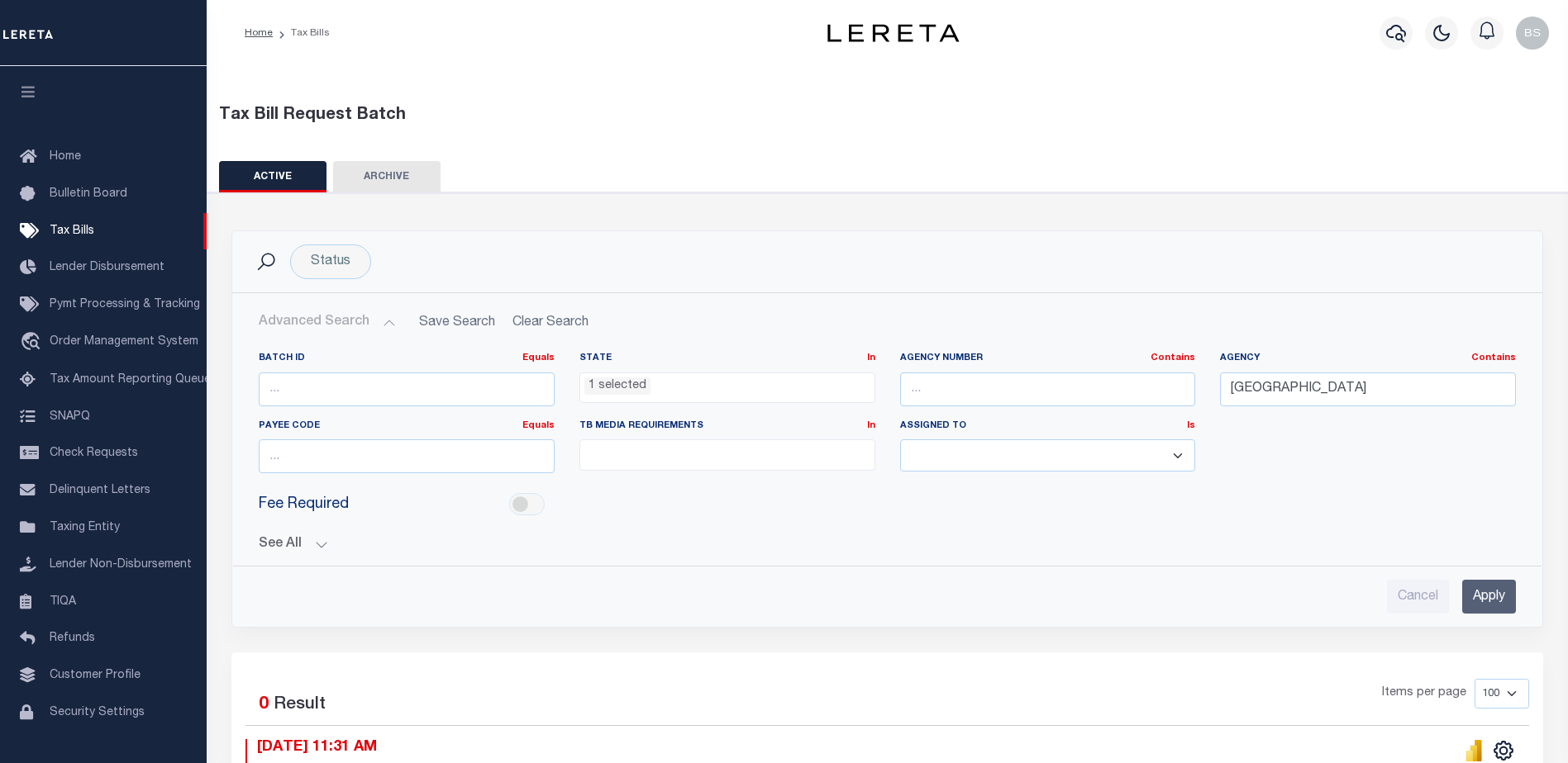
drag, startPoint x: 1493, startPoint y: 604, endPoint x: 1480, endPoint y: 582, distance: 25.6
click at [1485, 593] on input "Apply" at bounding box center [1488, 597] width 54 height 34
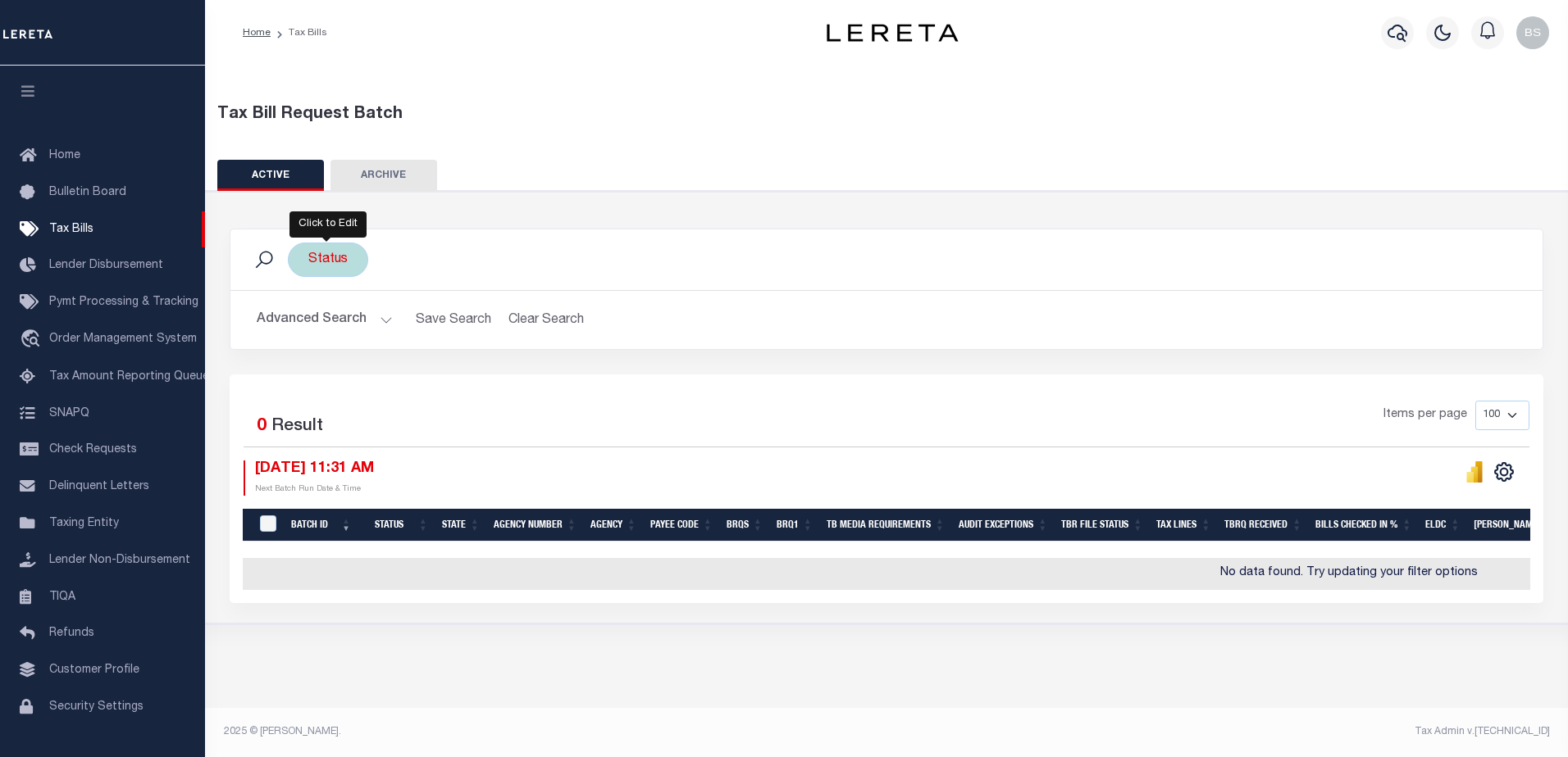
click at [331, 268] on div "Status" at bounding box center [327, 260] width 80 height 34
select select
click at [617, 213] on div "Status Ready to Send - Manual (RTS) Bill Request Sent (RST) Bills Received (RCD…" at bounding box center [887, 408] width 1336 height 391
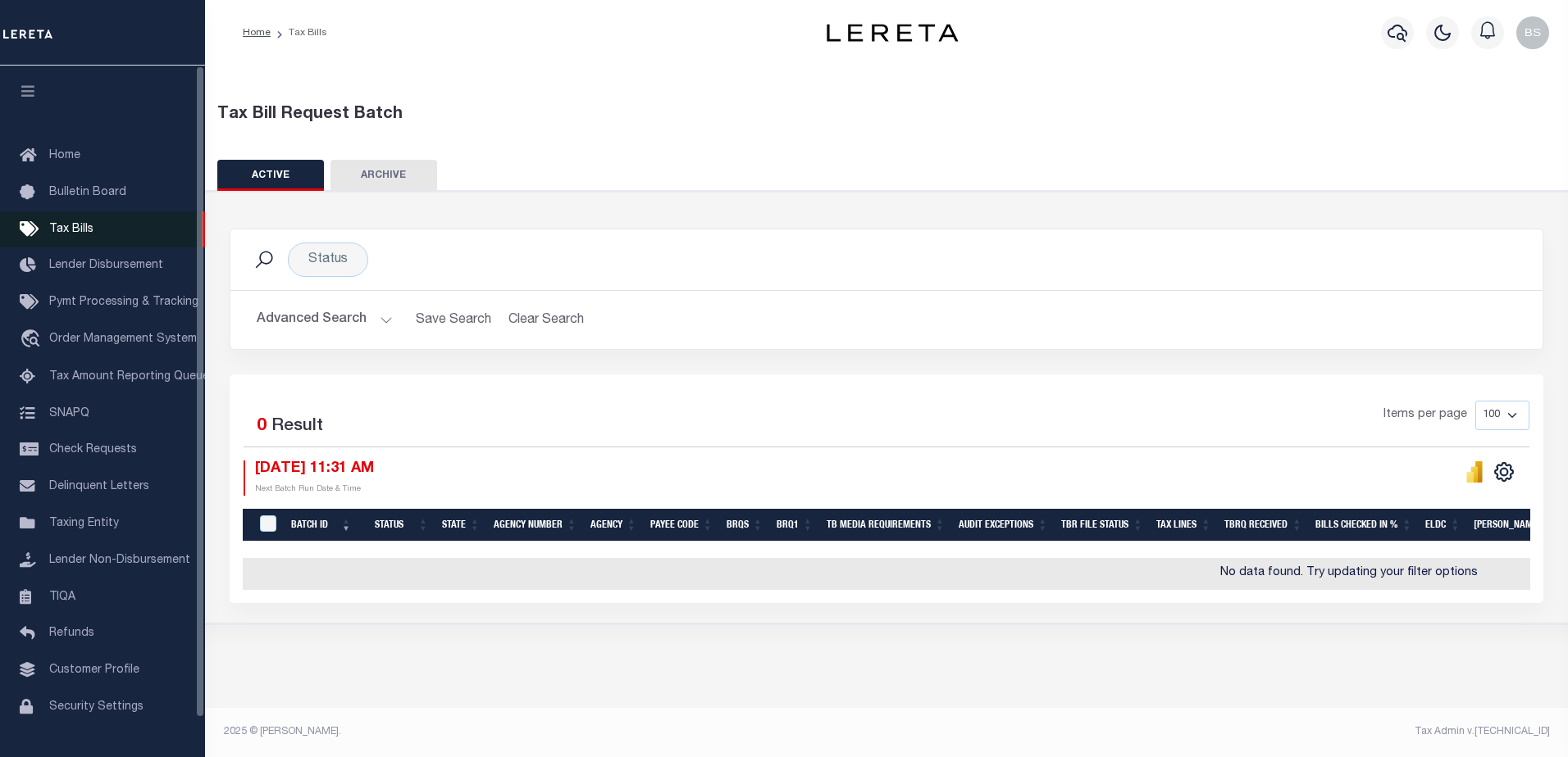
click at [78, 233] on span "Tax Bills" at bounding box center [71, 229] width 44 height 12
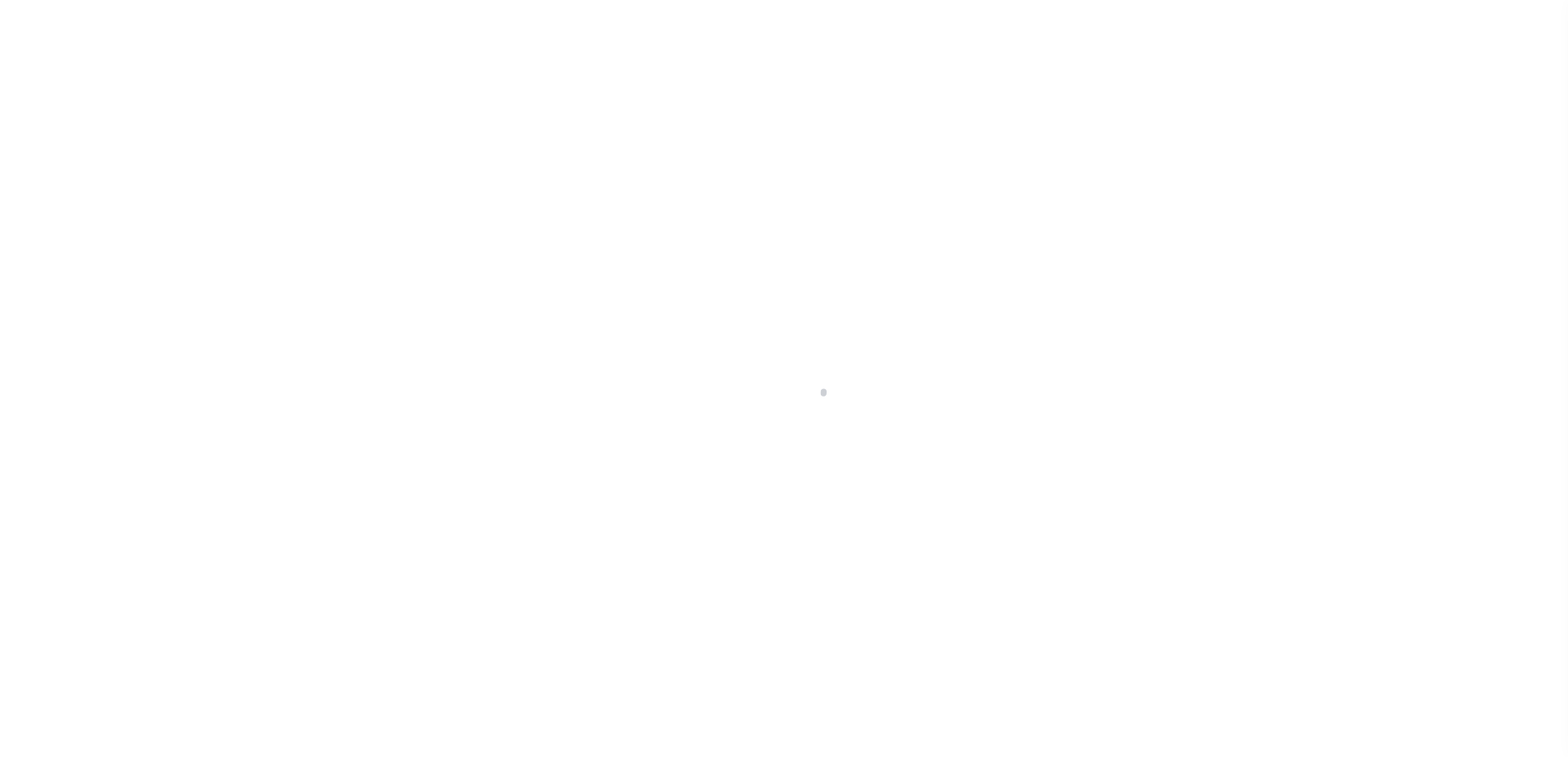
select select "OH"
select select
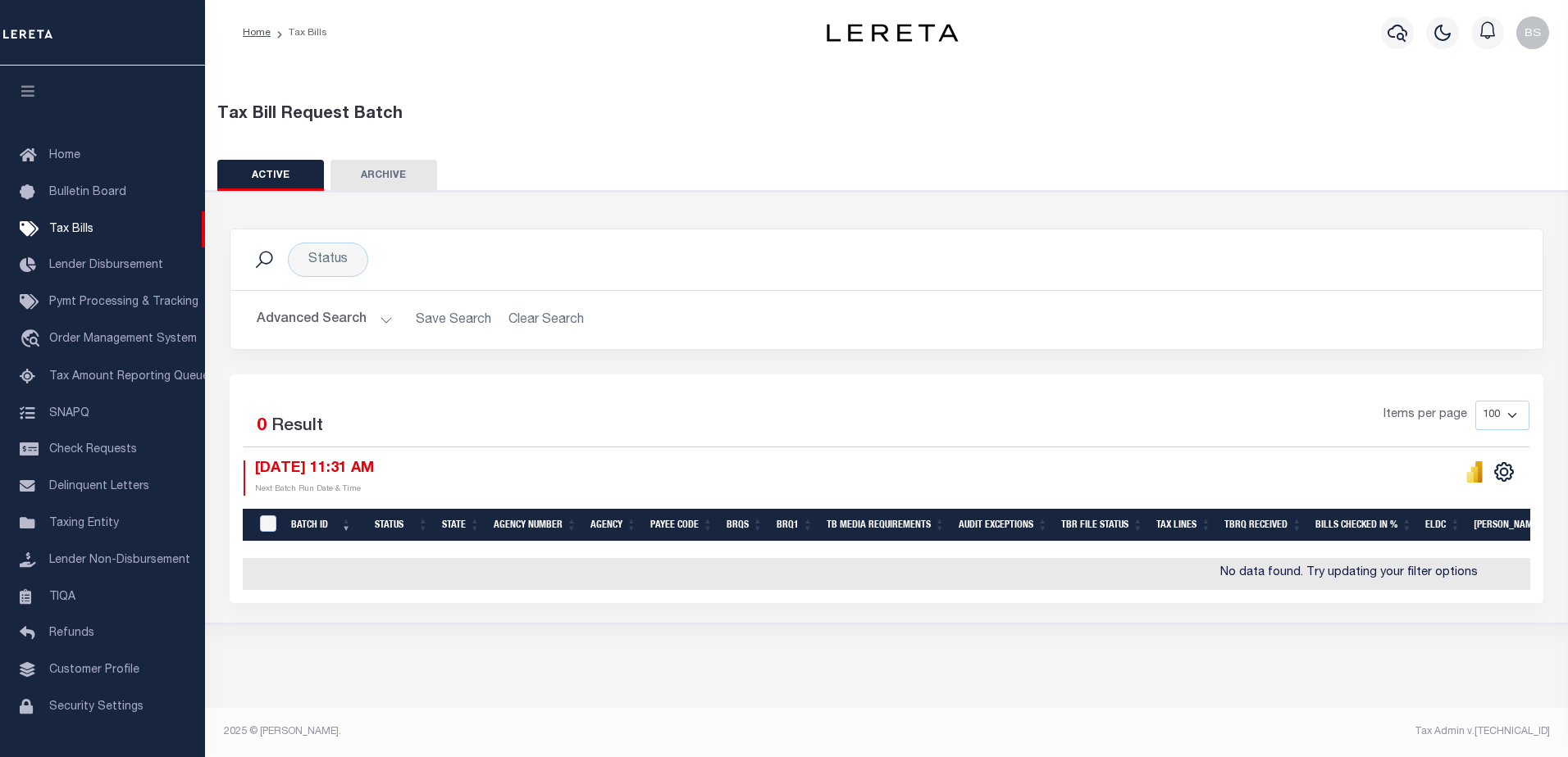
click at [382, 318] on button "Advanced Search" at bounding box center [325, 319] width 136 height 32
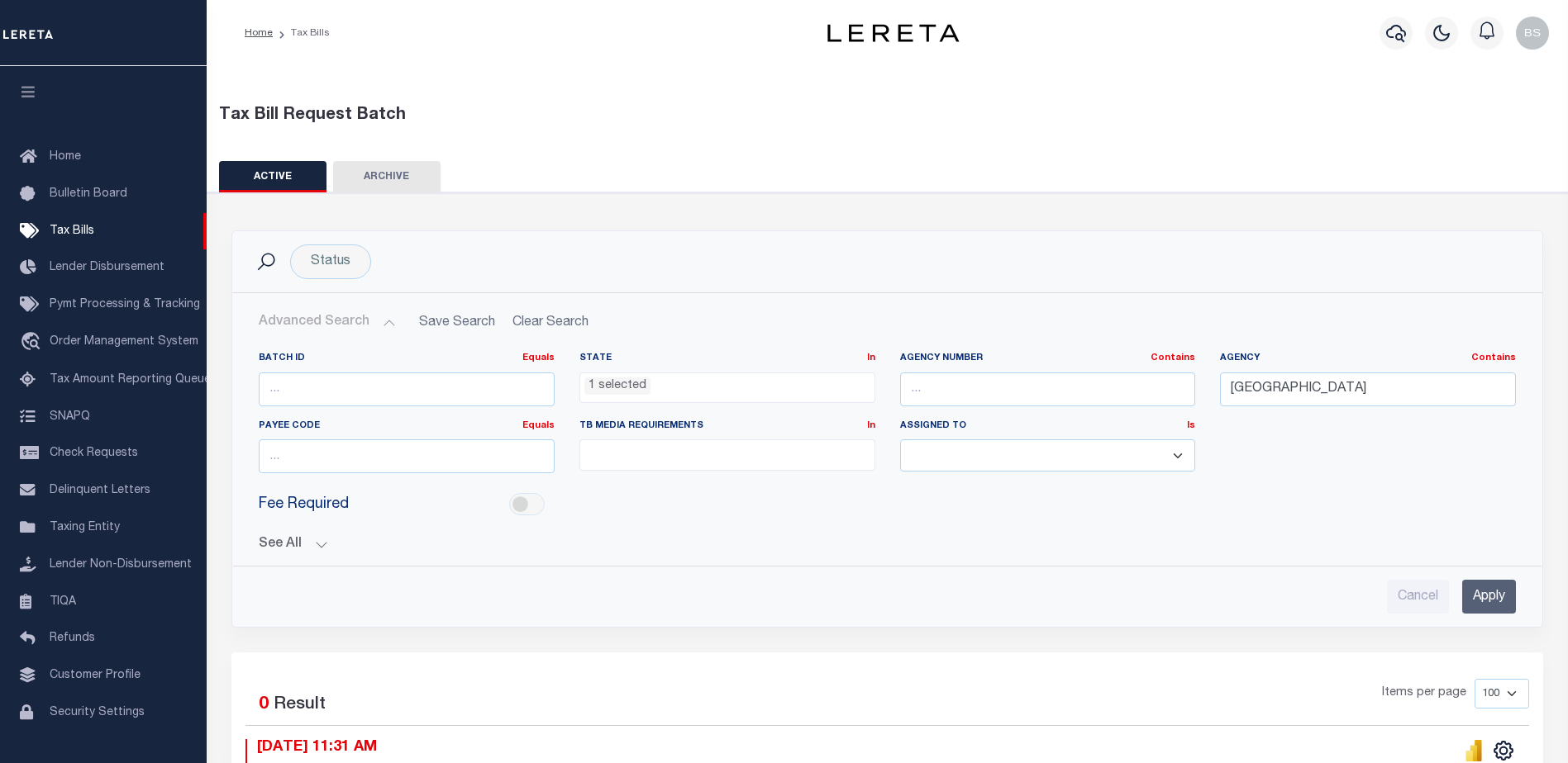
click at [394, 185] on button "ARCHIVE" at bounding box center [387, 176] width 107 height 32
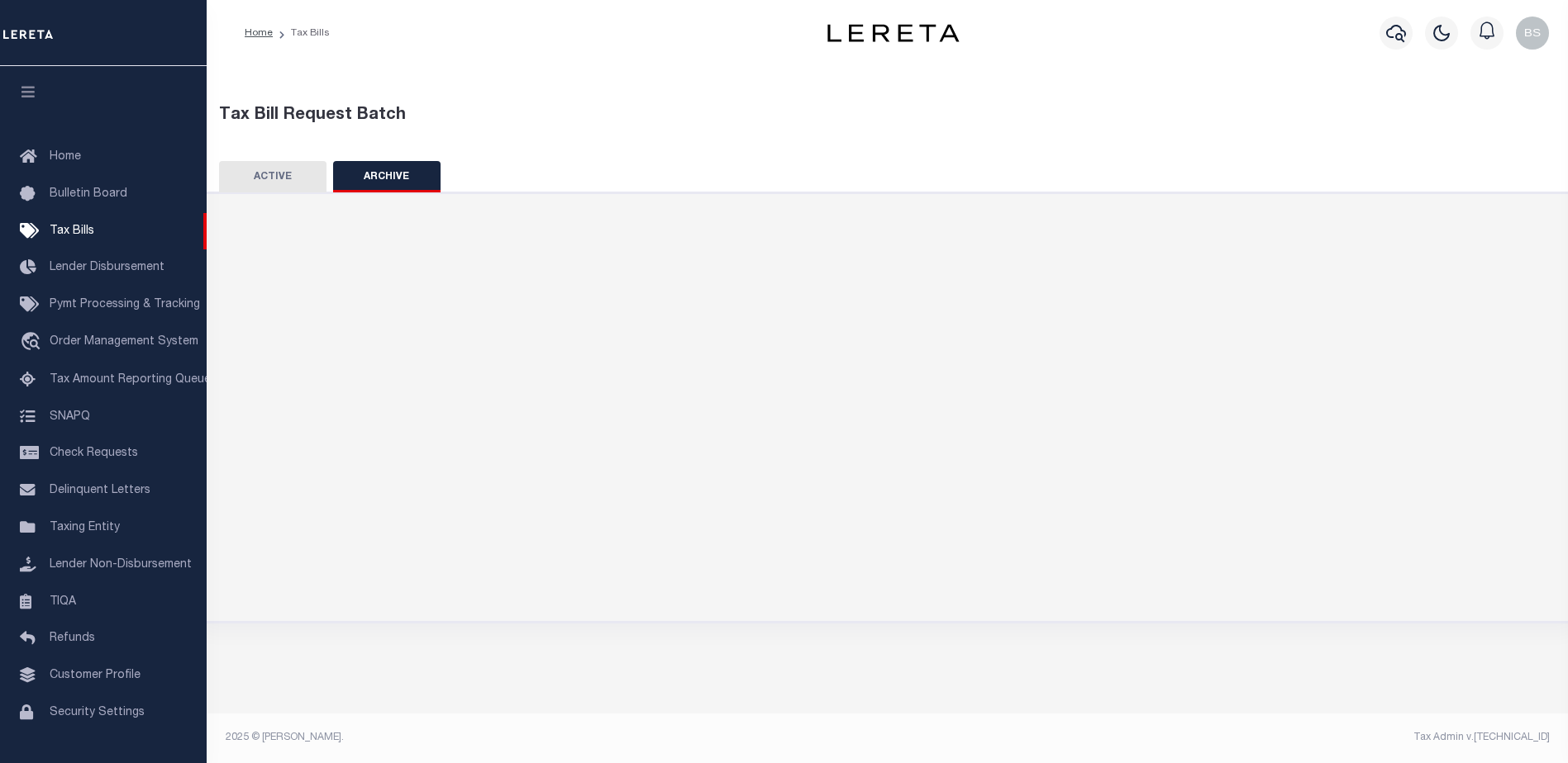
click at [260, 187] on button "ACTIVE" at bounding box center [273, 176] width 107 height 32
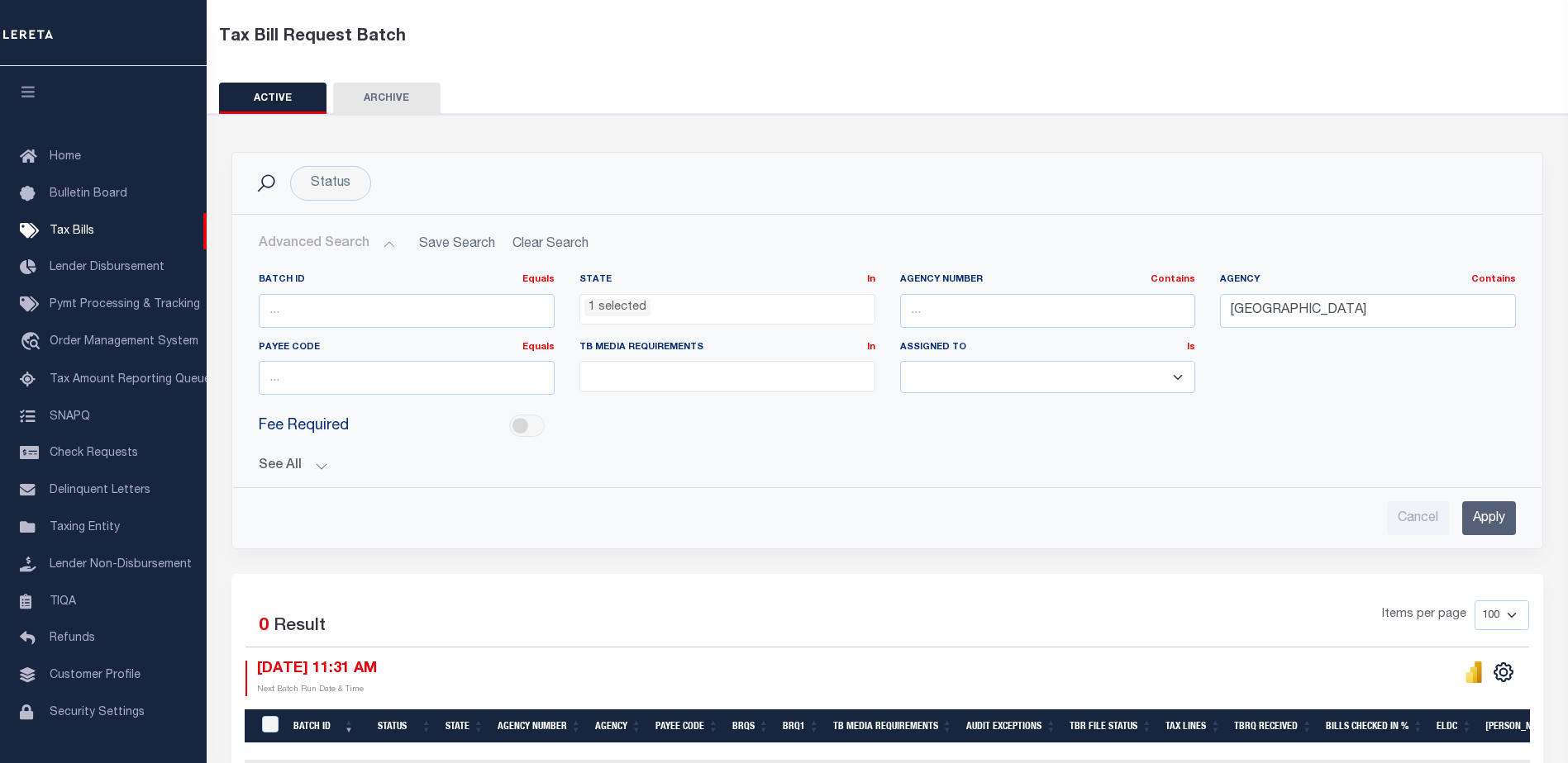
scroll to position [83, 0]
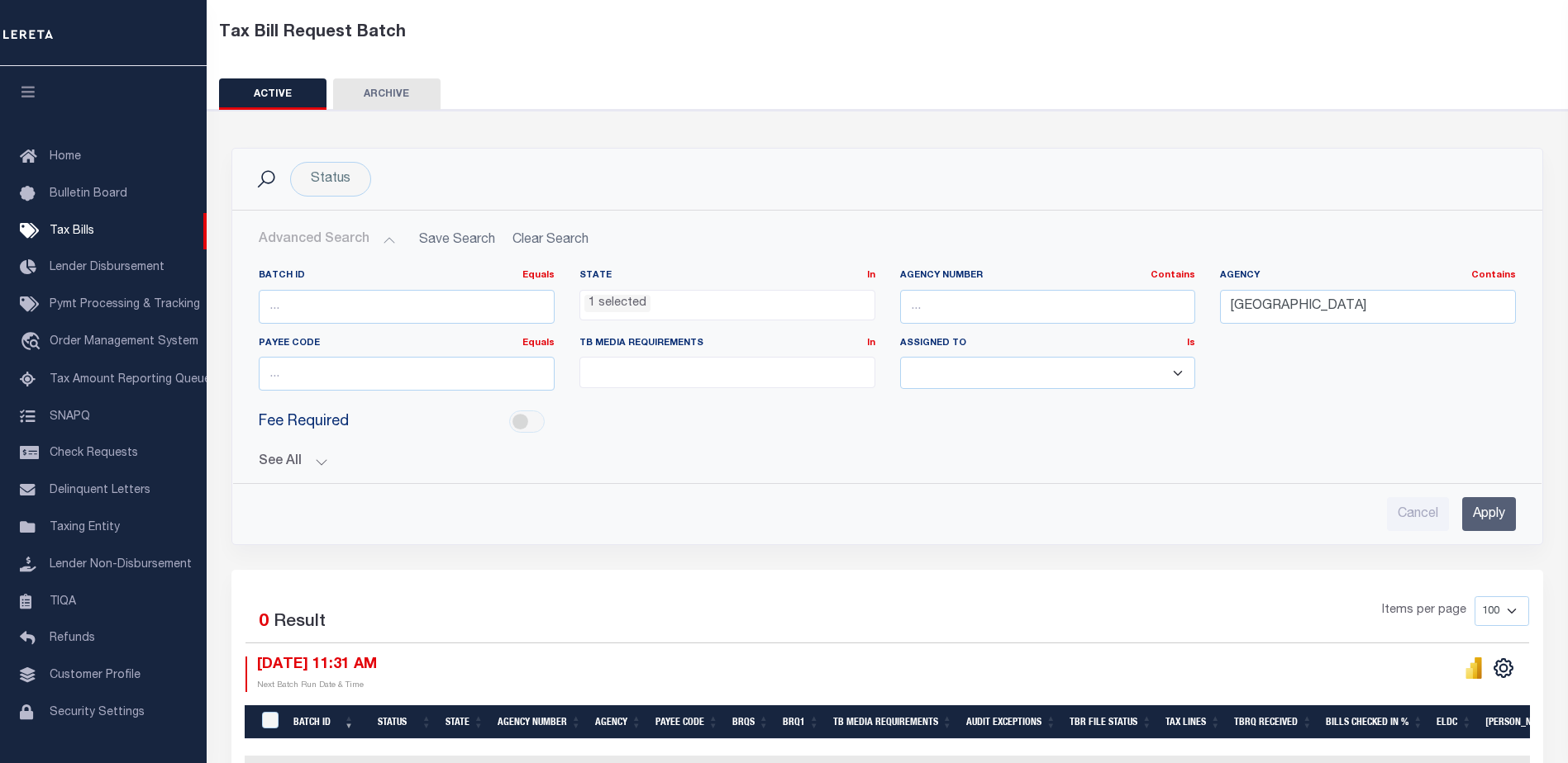
click at [1501, 507] on input "Apply" at bounding box center [1488, 514] width 54 height 34
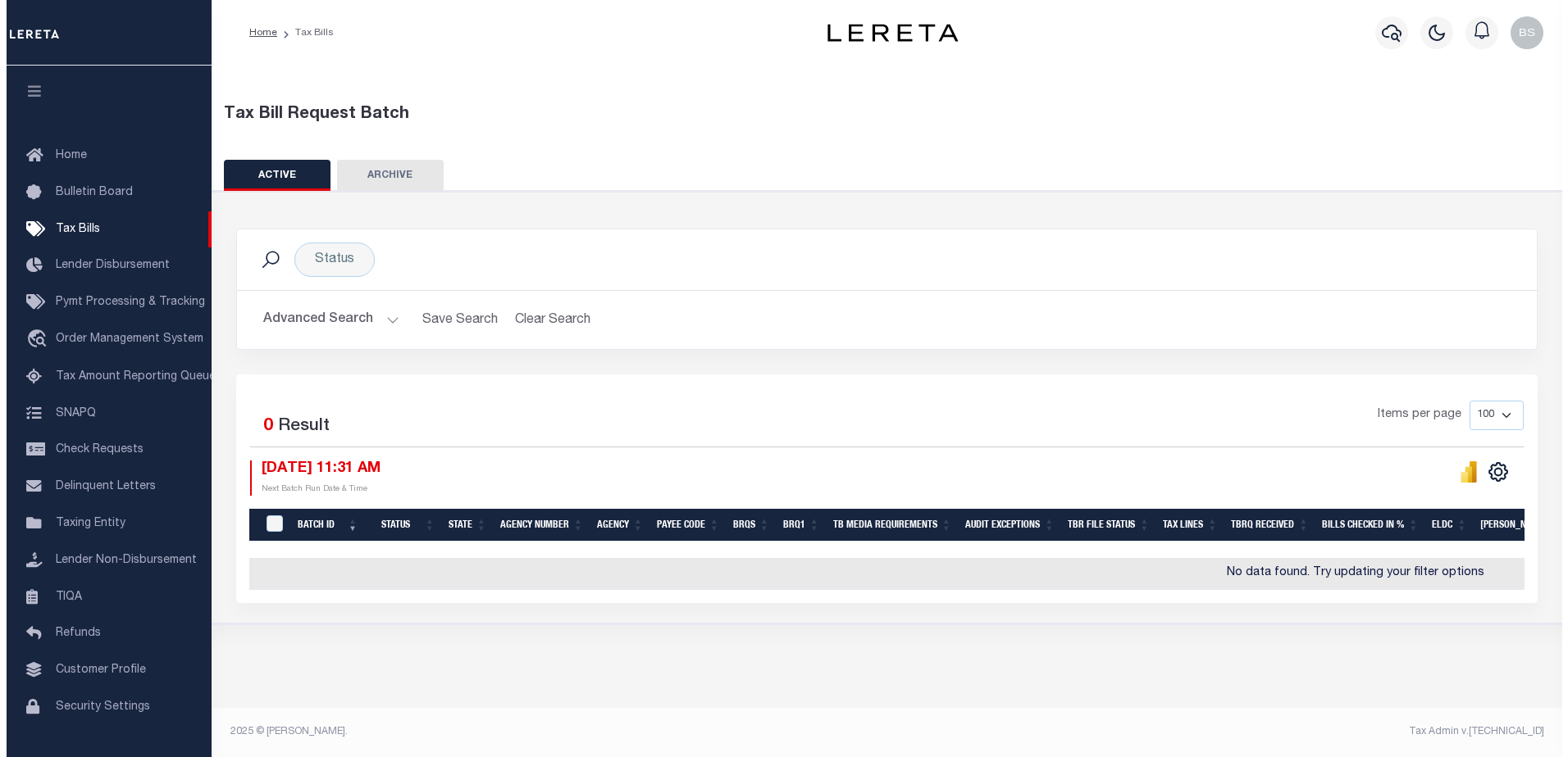
scroll to position [0, 0]
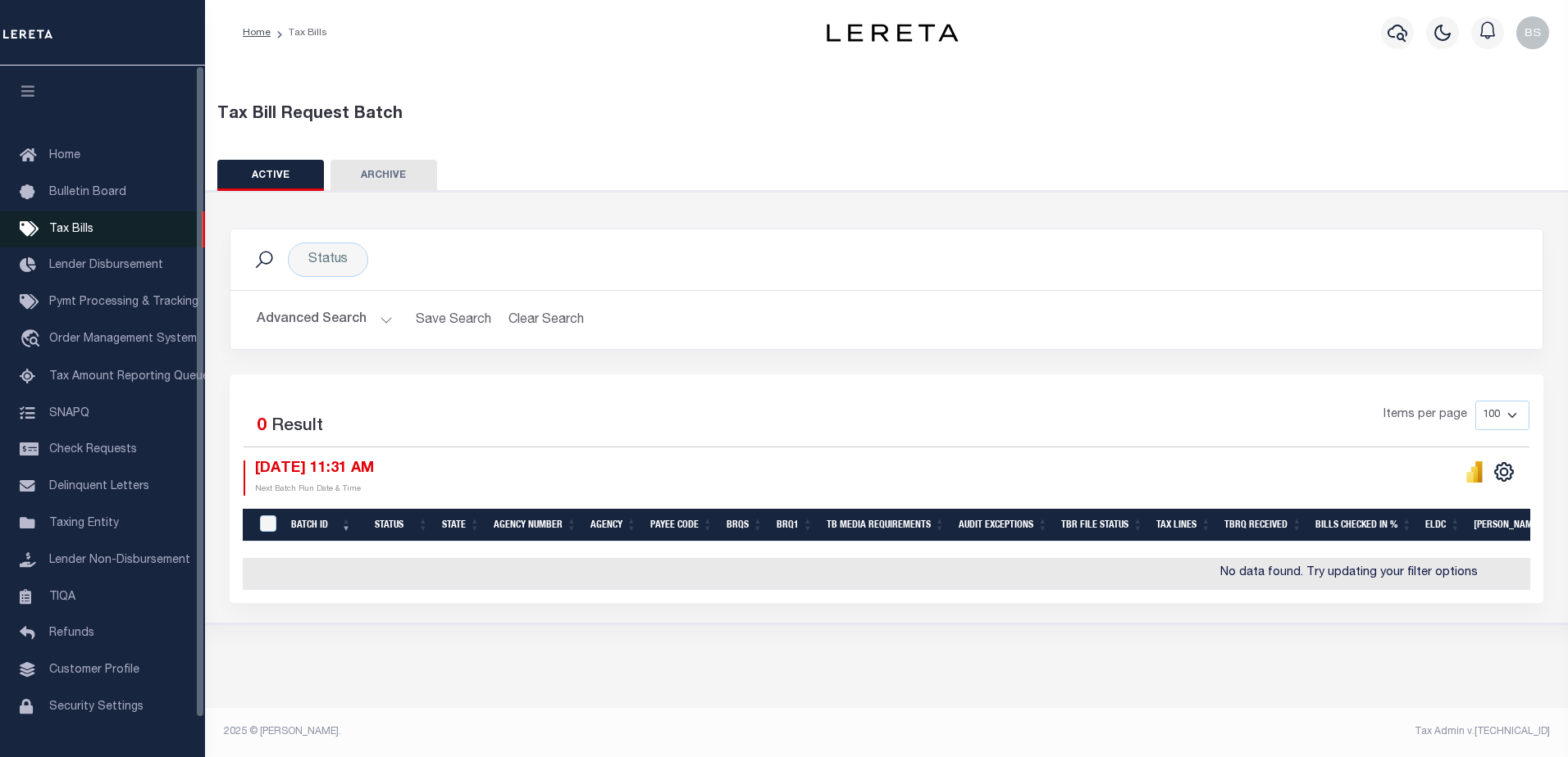
click at [59, 226] on span "Tax Bills" at bounding box center [71, 229] width 44 height 12
click at [386, 322] on button "Advanced Search" at bounding box center [325, 319] width 136 height 32
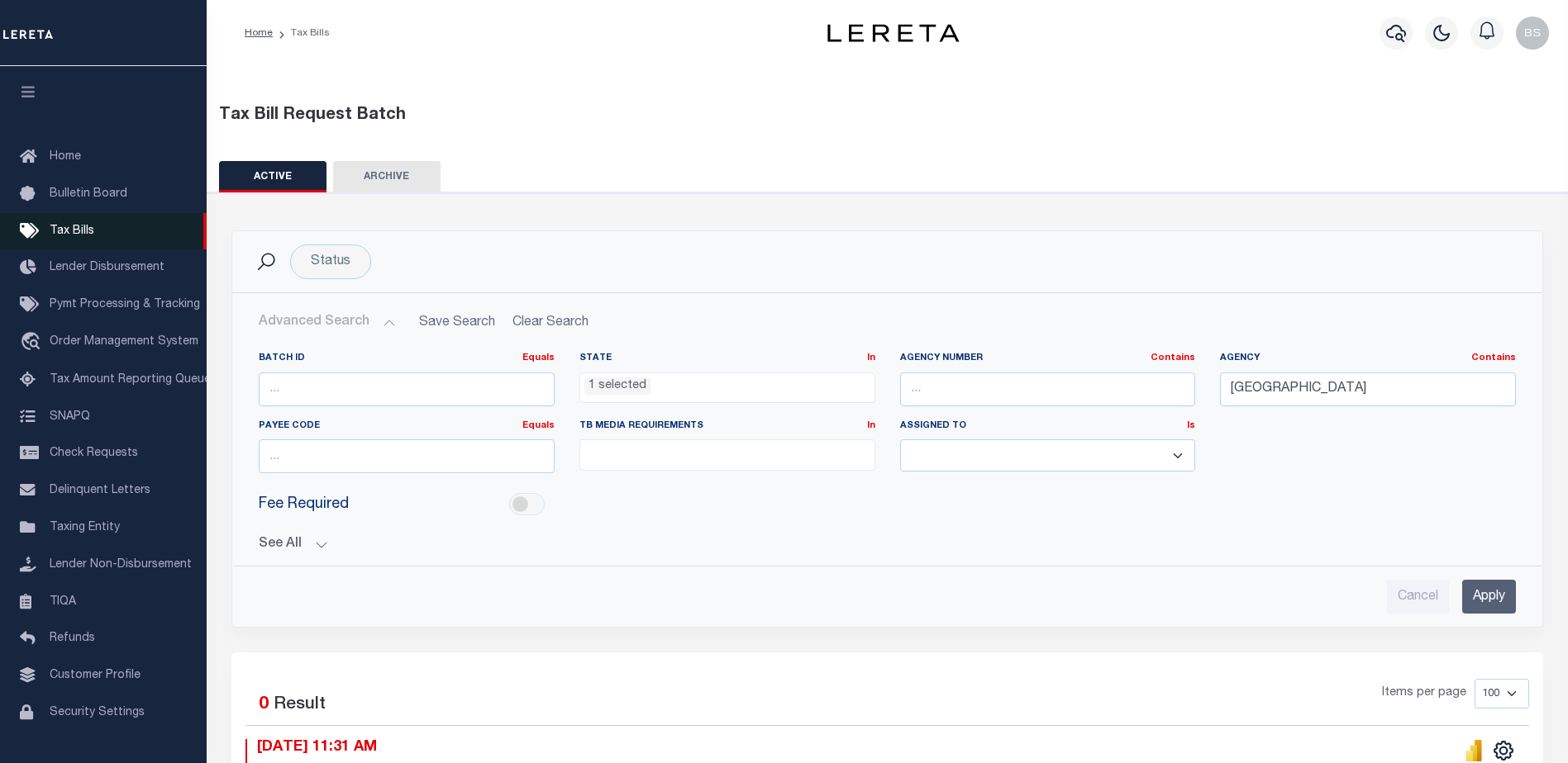
click at [57, 236] on span "Tax Bills" at bounding box center [72, 231] width 45 height 12
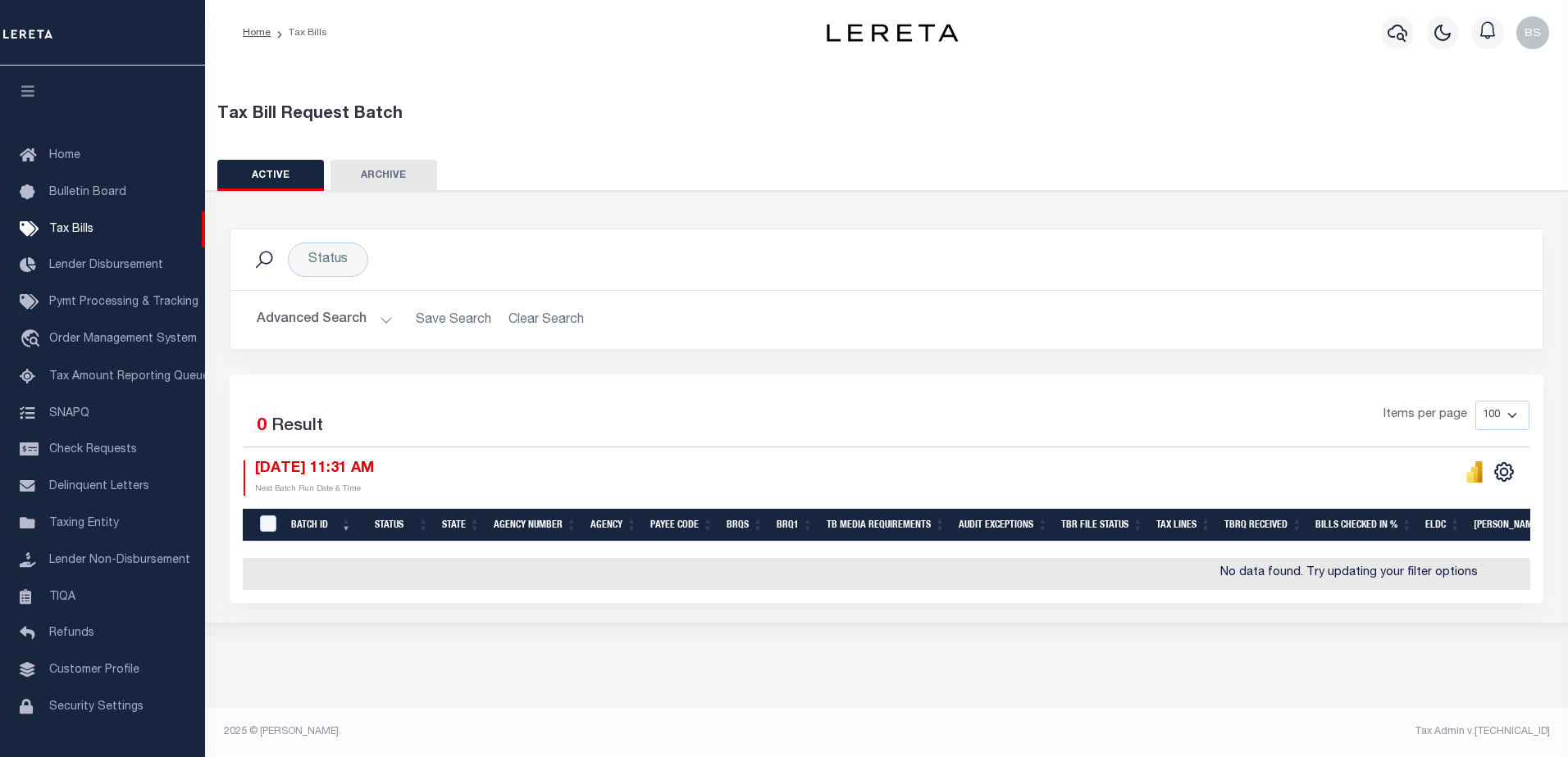
click at [403, 178] on button "ARCHIVE" at bounding box center [384, 175] width 106 height 32
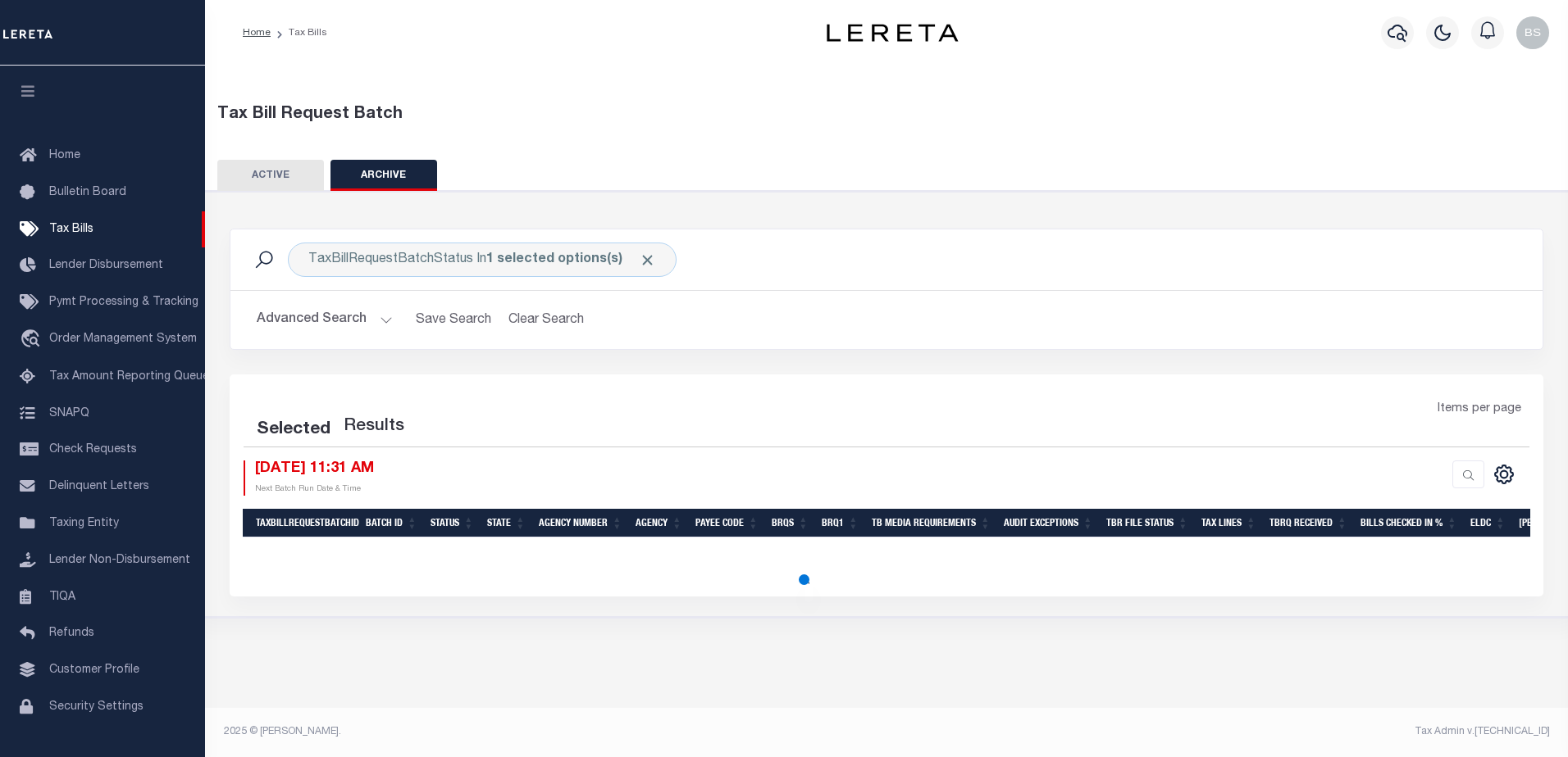
click at [264, 182] on button "ACTIVE" at bounding box center [271, 175] width 106 height 32
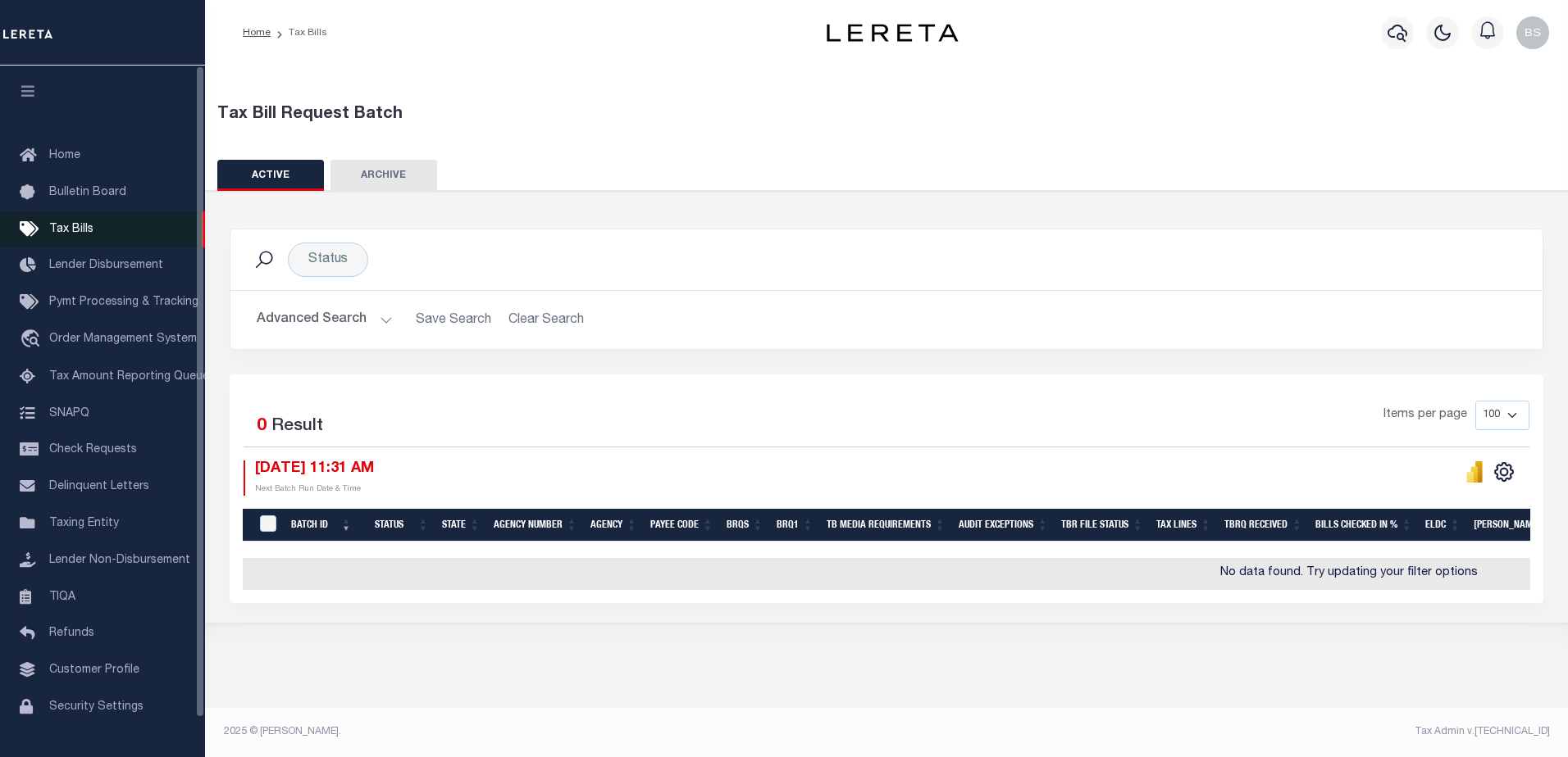
click at [47, 229] on link "Tax Bills" at bounding box center [102, 230] width 205 height 37
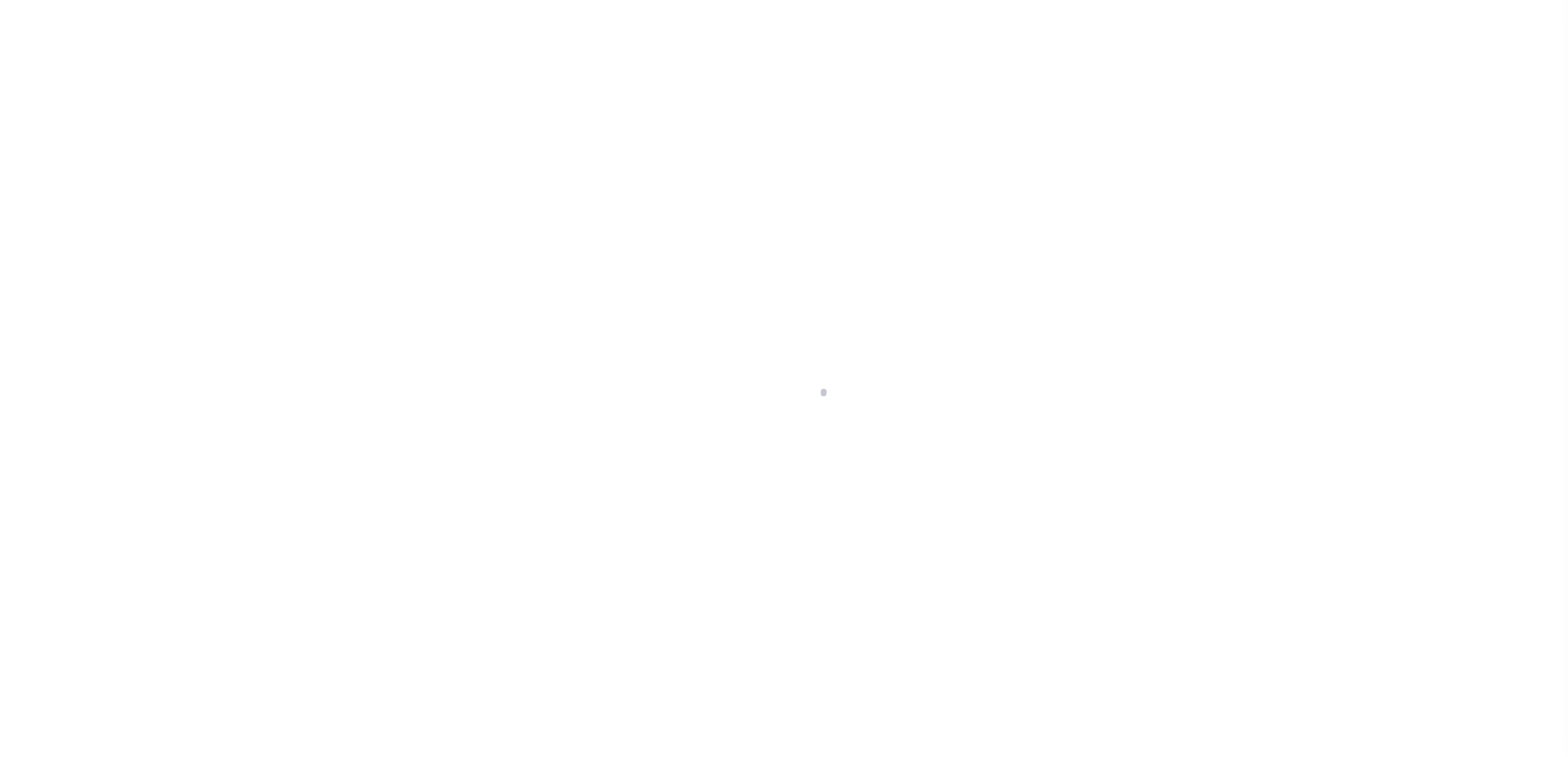
select select "OH"
select select
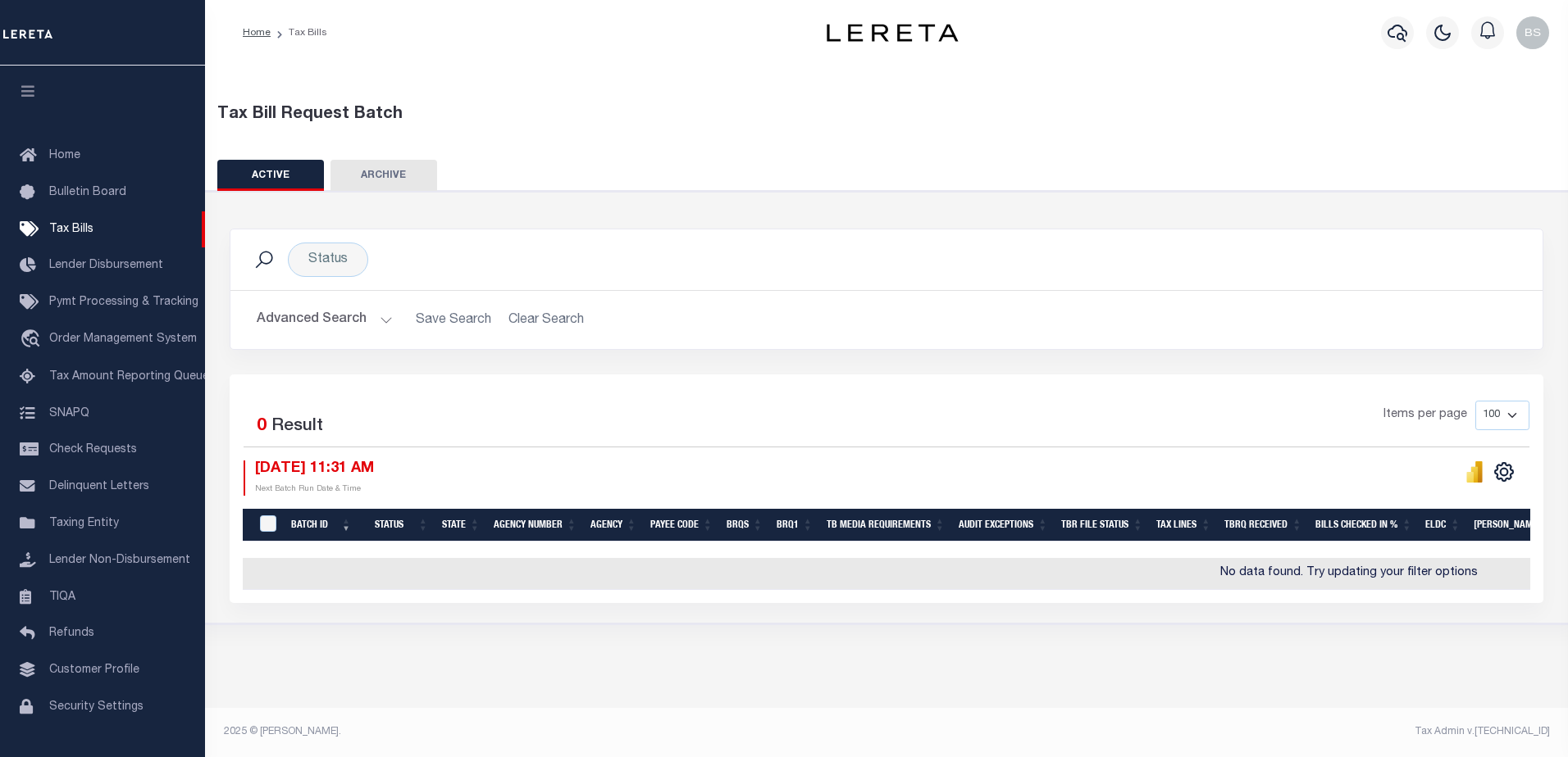
drag, startPoint x: 529, startPoint y: 326, endPoint x: 518, endPoint y: 325, distance: 11.0
click at [528, 325] on h2 "Advanced Search Save Search Clear Search TaxBillBatches_dynamictable_____Defaul…" at bounding box center [886, 319] width 1286 height 32
click at [380, 316] on button "Advanced Search" at bounding box center [325, 319] width 136 height 32
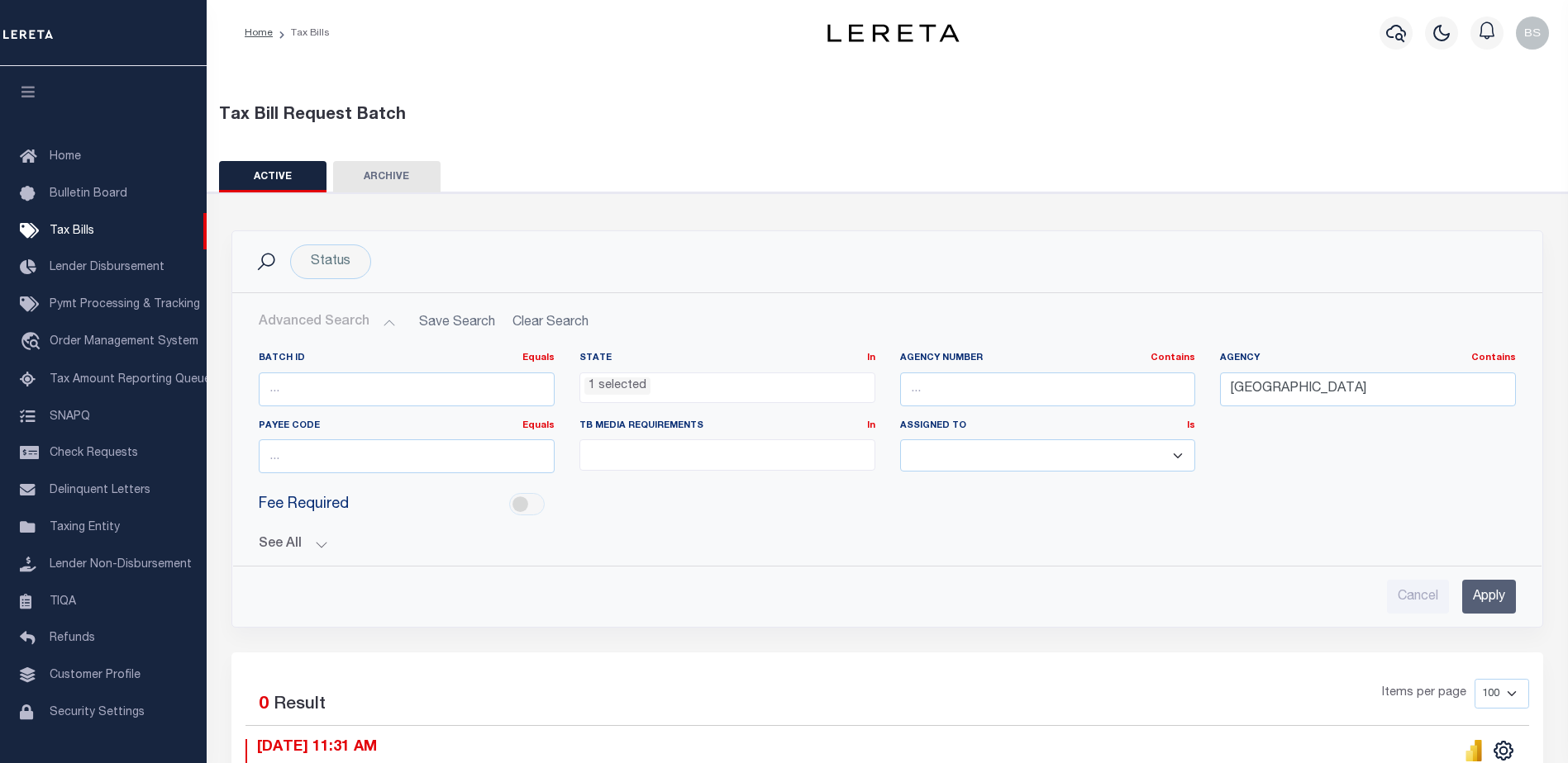
click at [603, 386] on li "1 selected" at bounding box center [617, 387] width 66 height 18
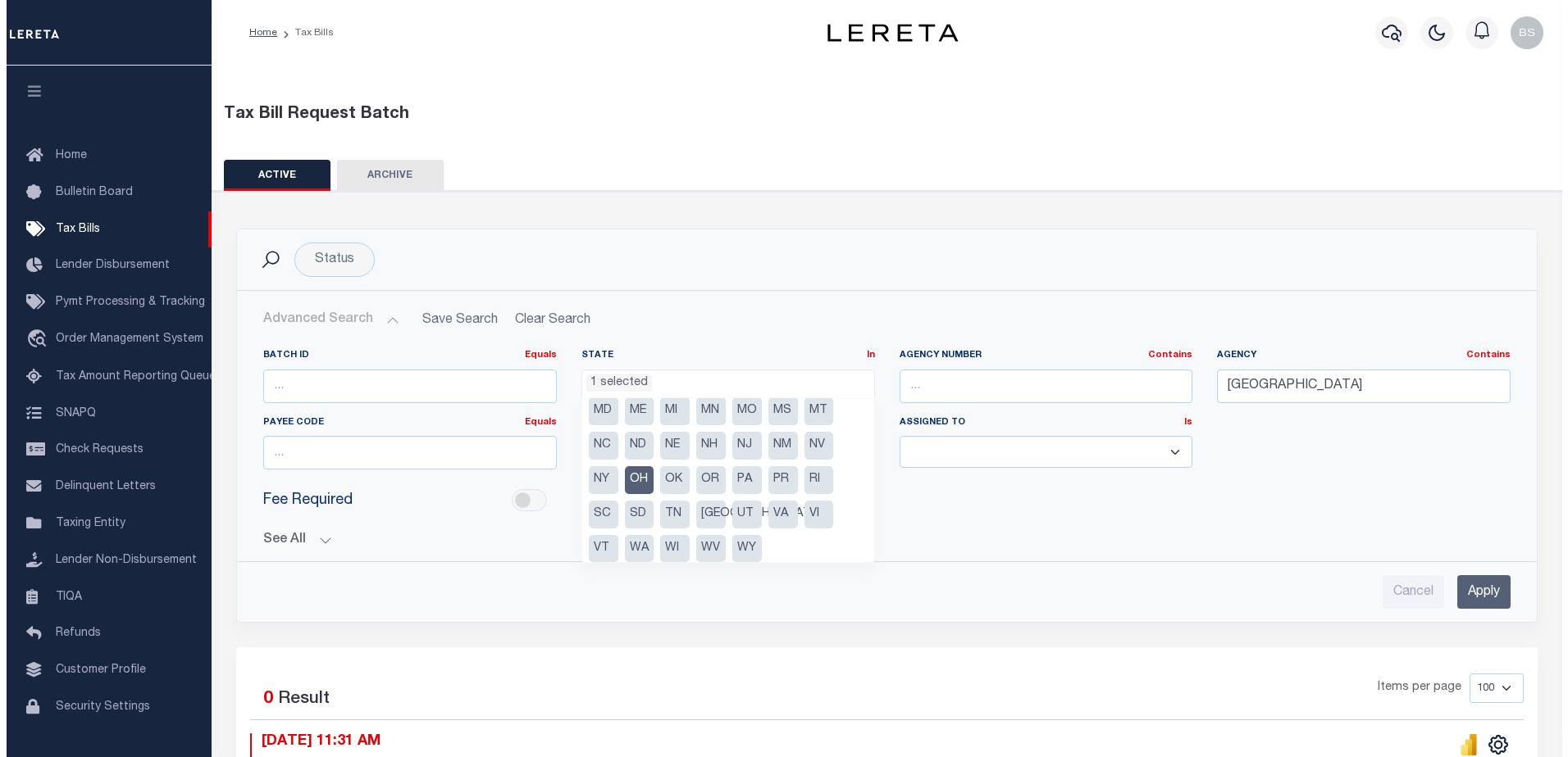
scroll to position [117, 0]
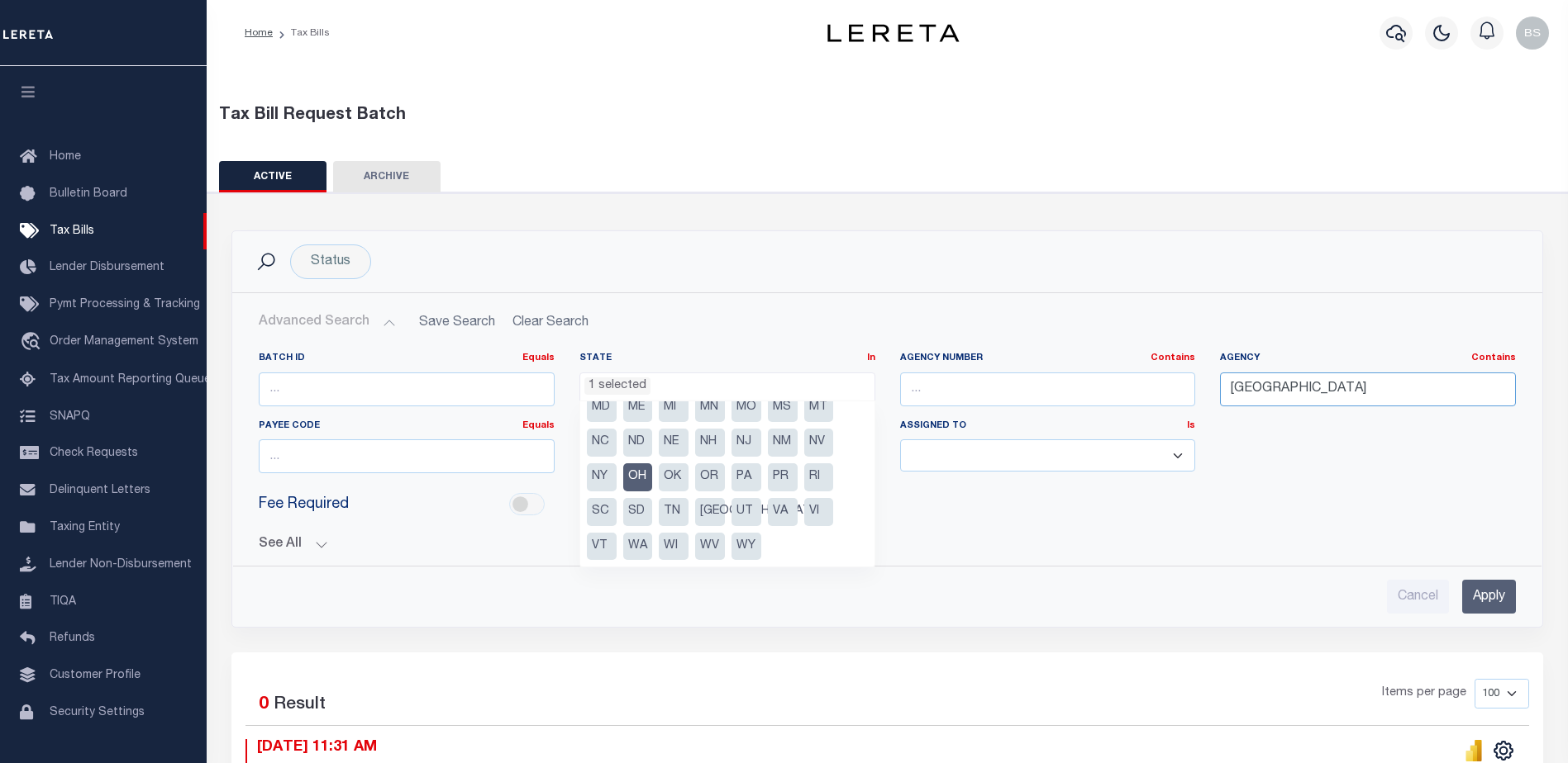
click at [1377, 388] on input "Stark County" at bounding box center [1368, 389] width 296 height 34
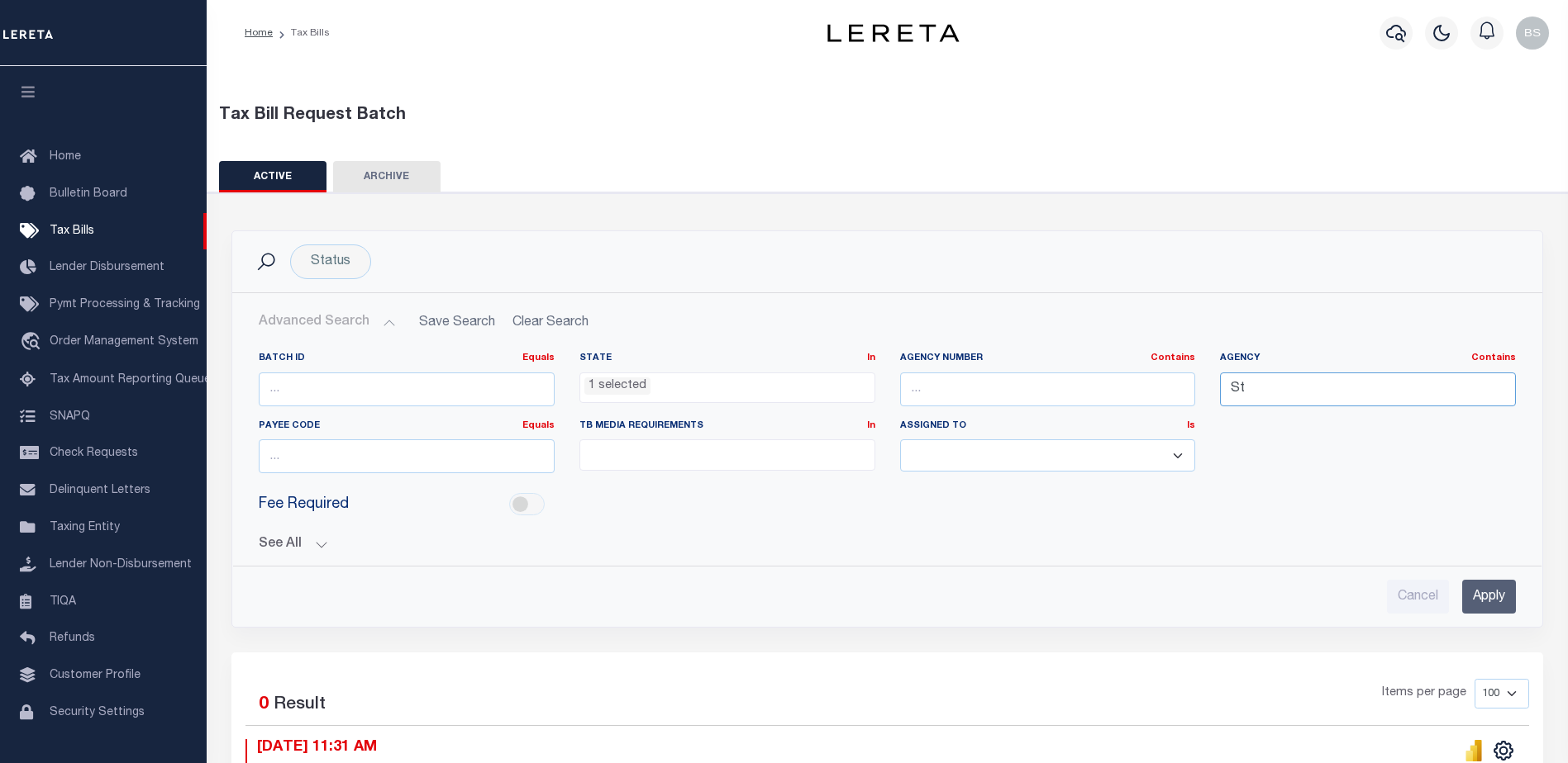
type input "S"
click at [1468, 596] on input "Apply" at bounding box center [1488, 597] width 54 height 34
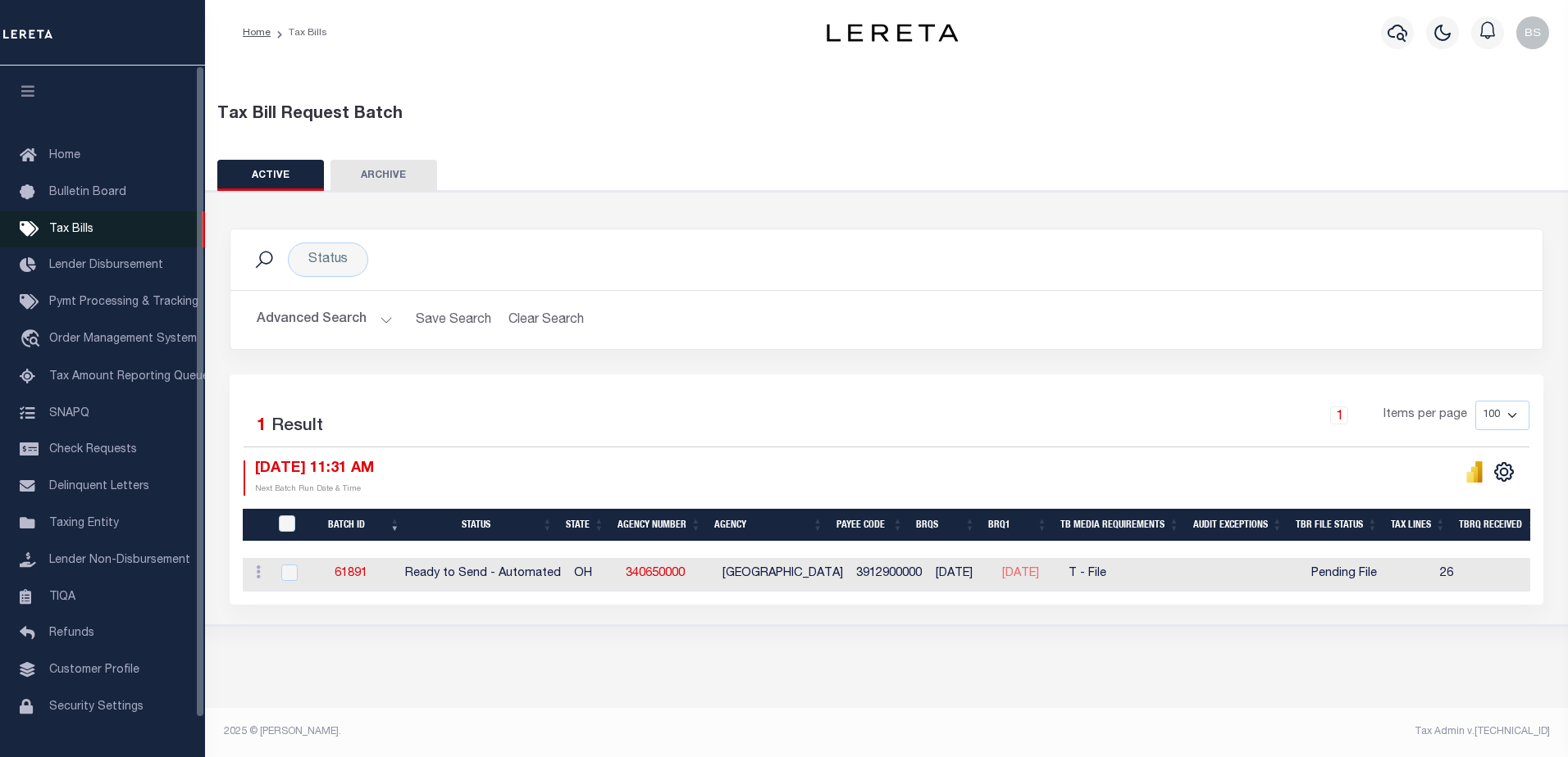
click at [62, 225] on span "Tax Bills" at bounding box center [71, 229] width 44 height 12
click at [114, 266] on span "Lender Disbursement" at bounding box center [106, 265] width 114 height 12
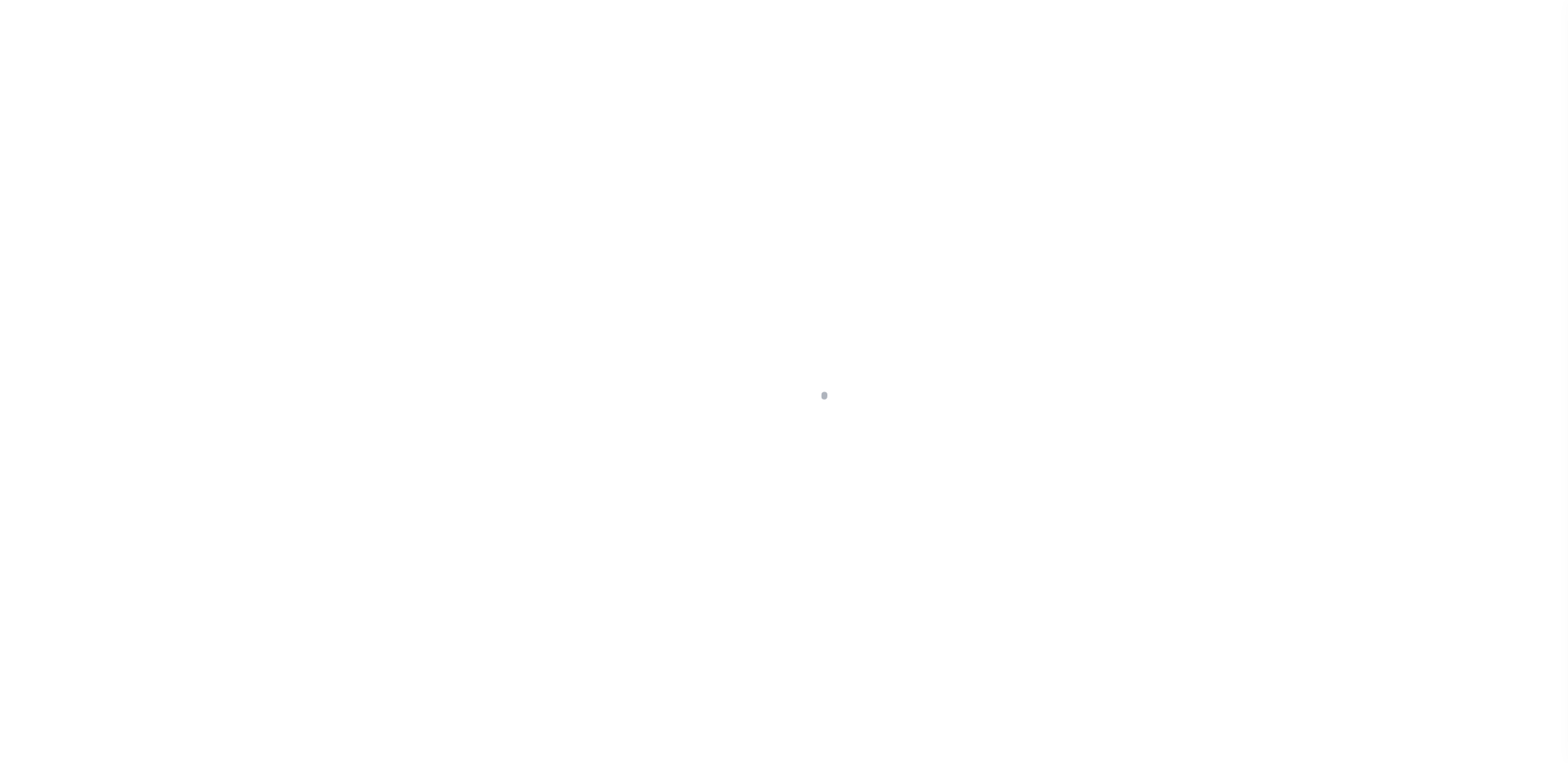
select select "200"
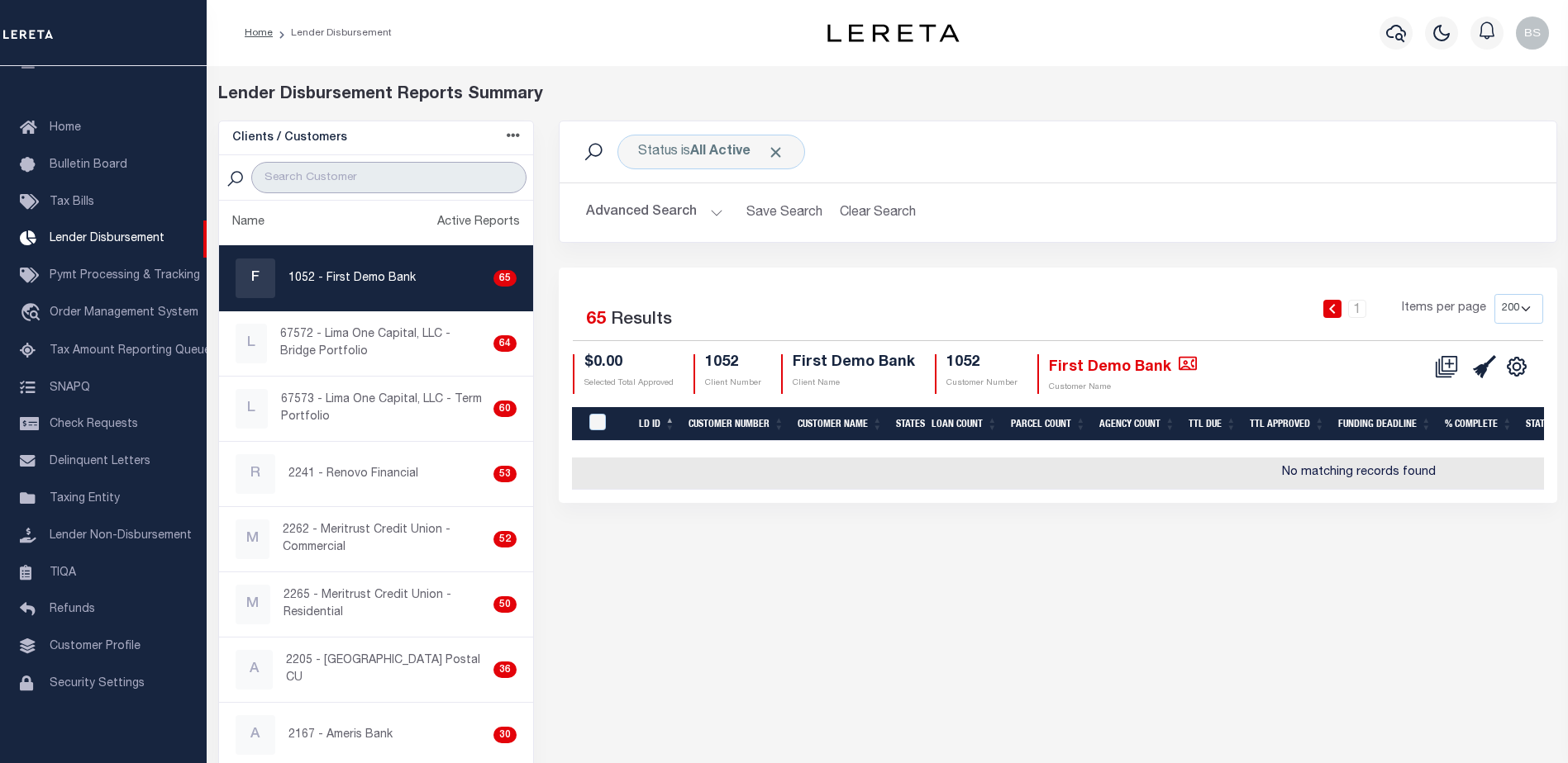
click at [368, 182] on input "search" at bounding box center [389, 177] width 275 height 32
type input "re"
select select "200"
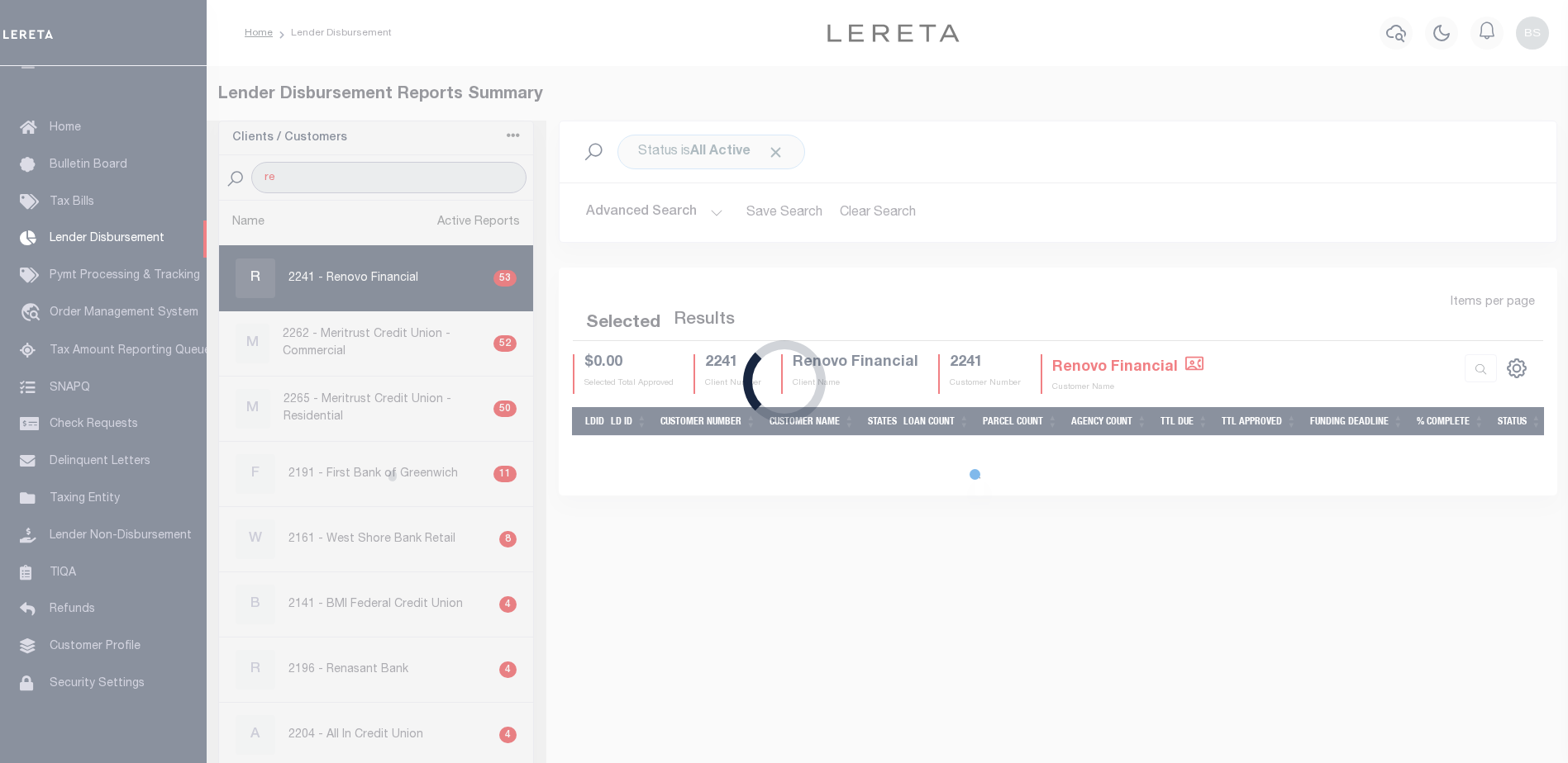
select select "200"
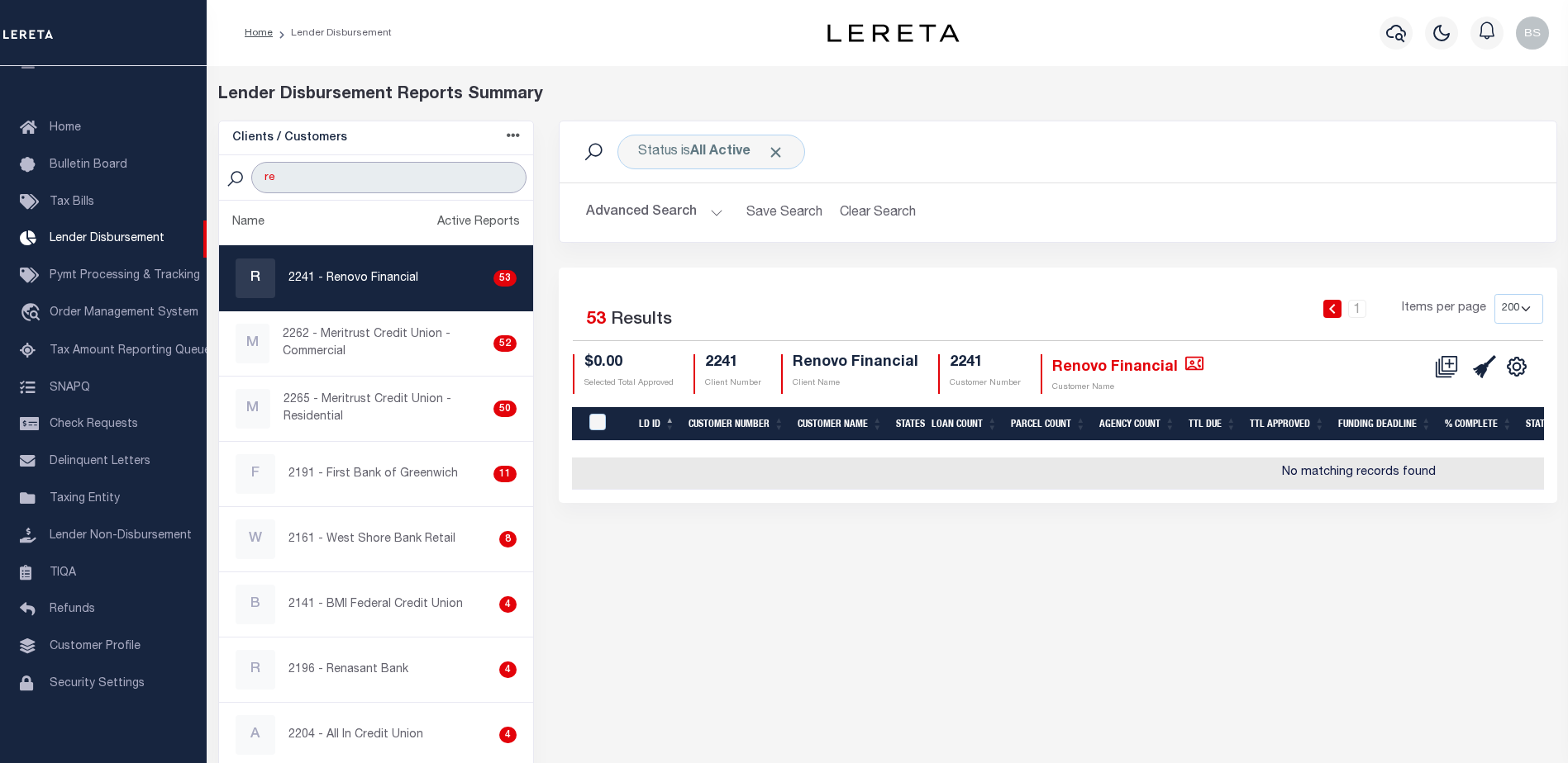
type input "Renovo Financial"
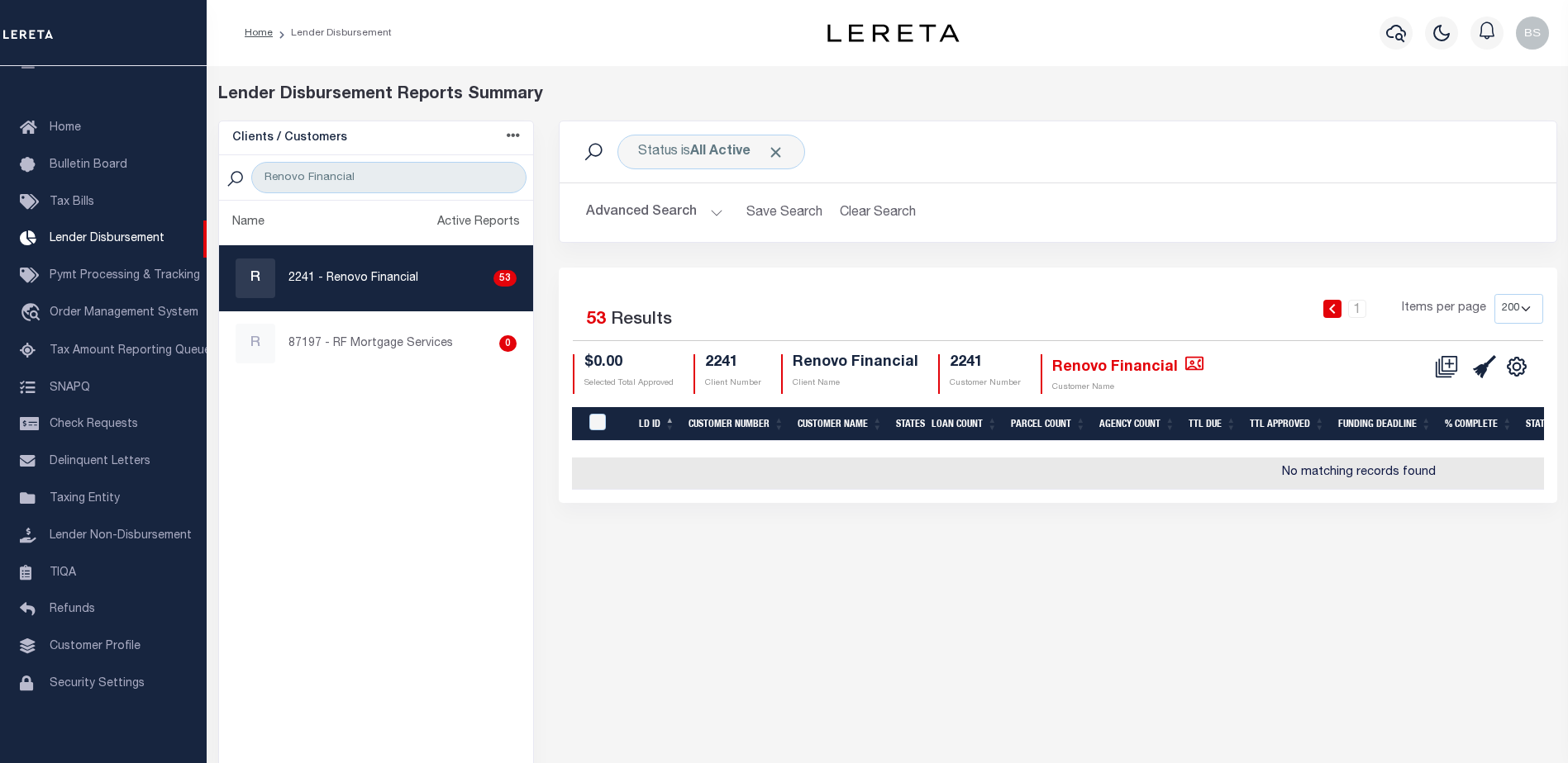
click at [354, 287] on p "2241 - Renovo Financial" at bounding box center [352, 278] width 130 height 17
checkbox input "true"
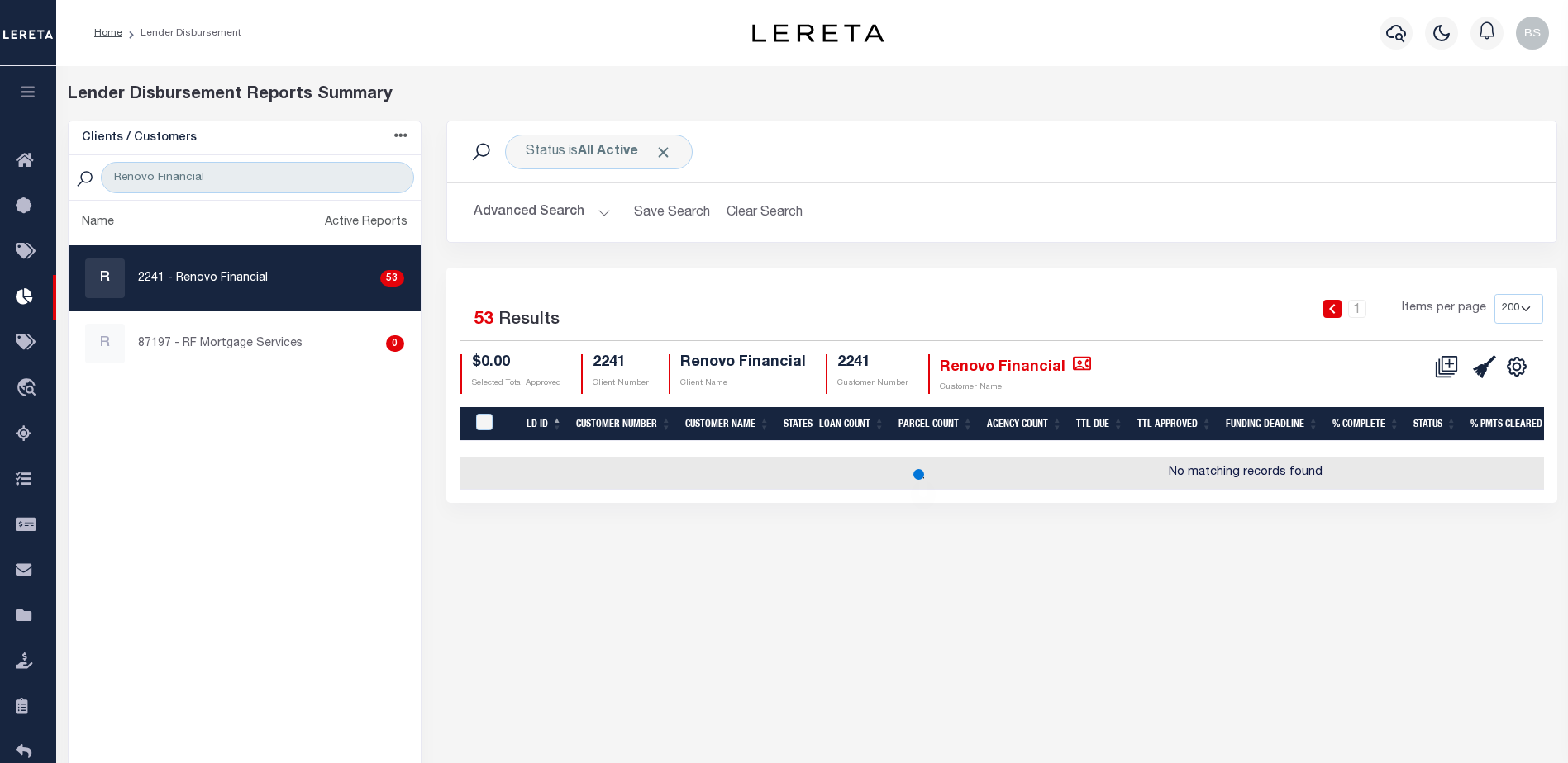
click at [599, 213] on button "Advanced Search" at bounding box center [541, 212] width 137 height 32
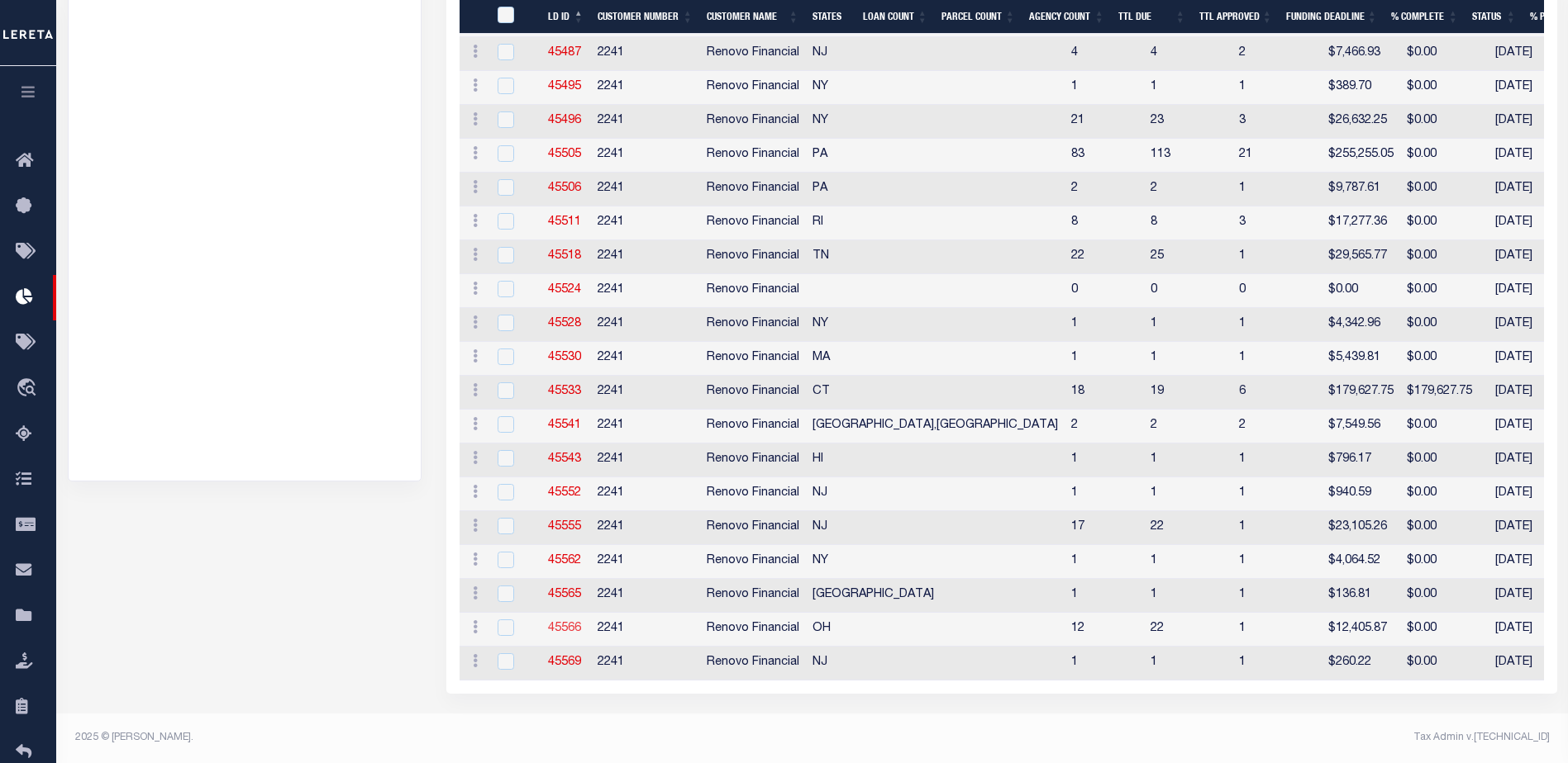
click at [567, 623] on link "45566" at bounding box center [564, 629] width 33 height 12
checkbox input "true"
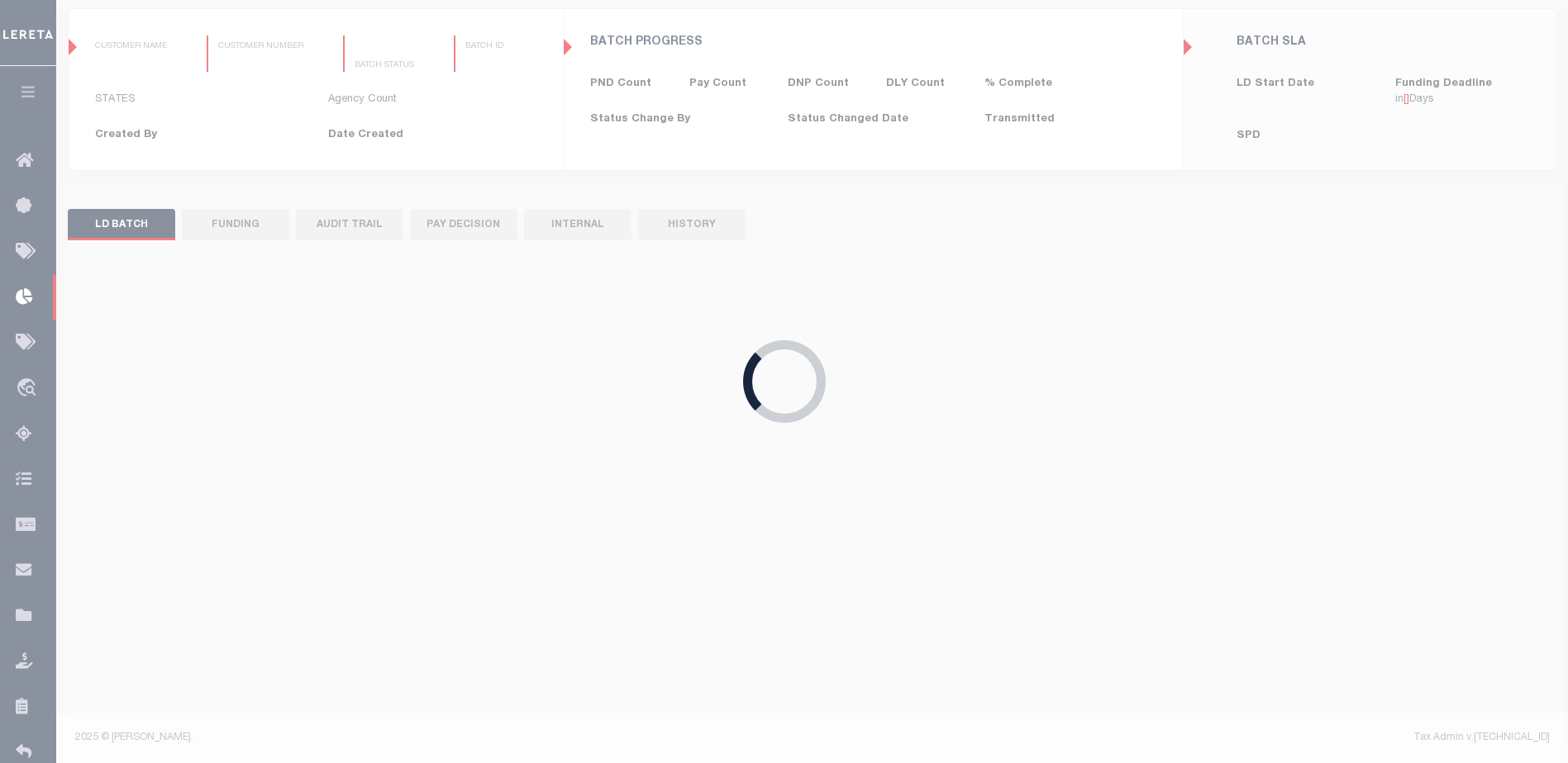
type input "$0.00"
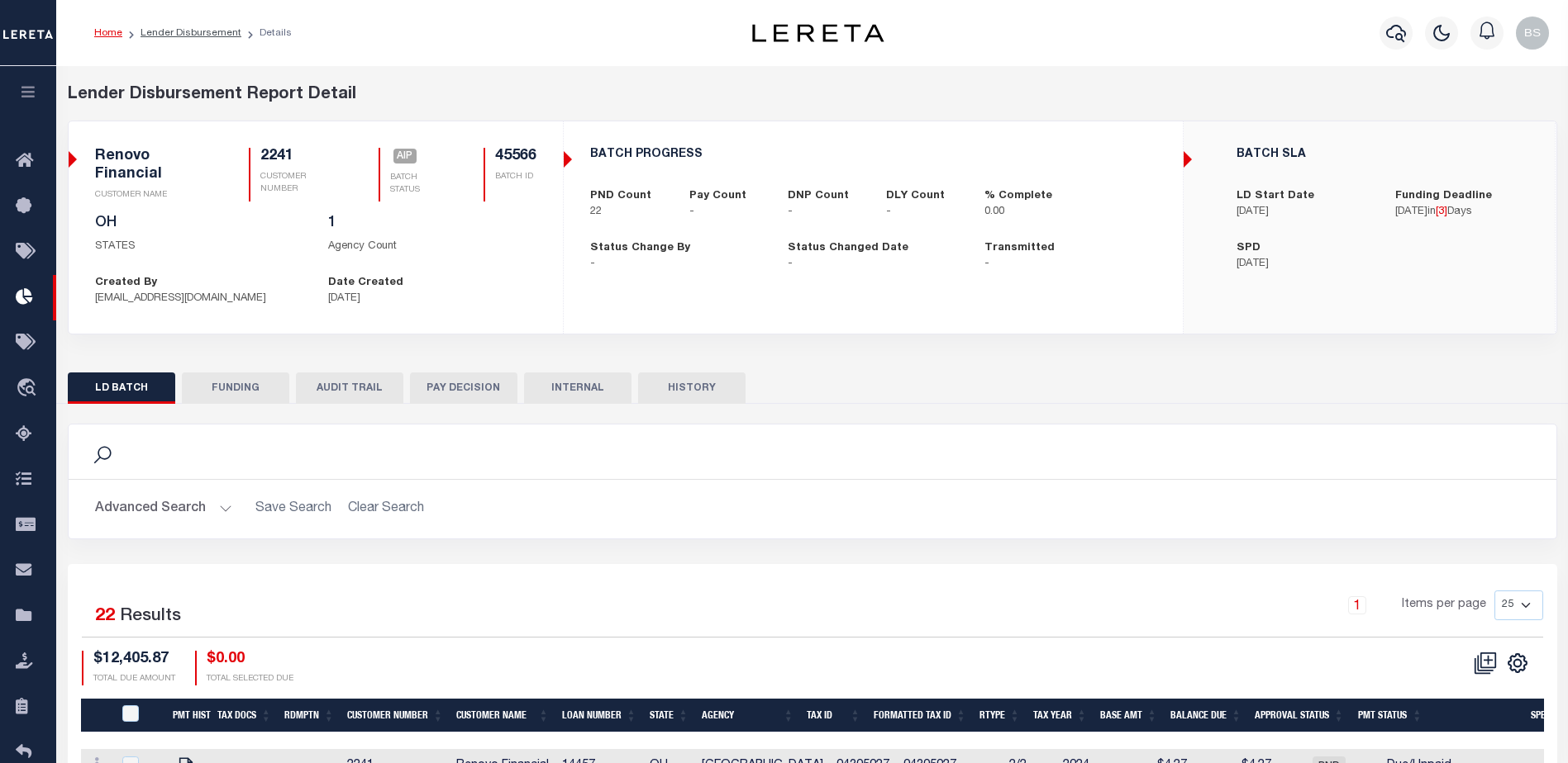
click at [269, 385] on button "FUNDING" at bounding box center [235, 388] width 107 height 32
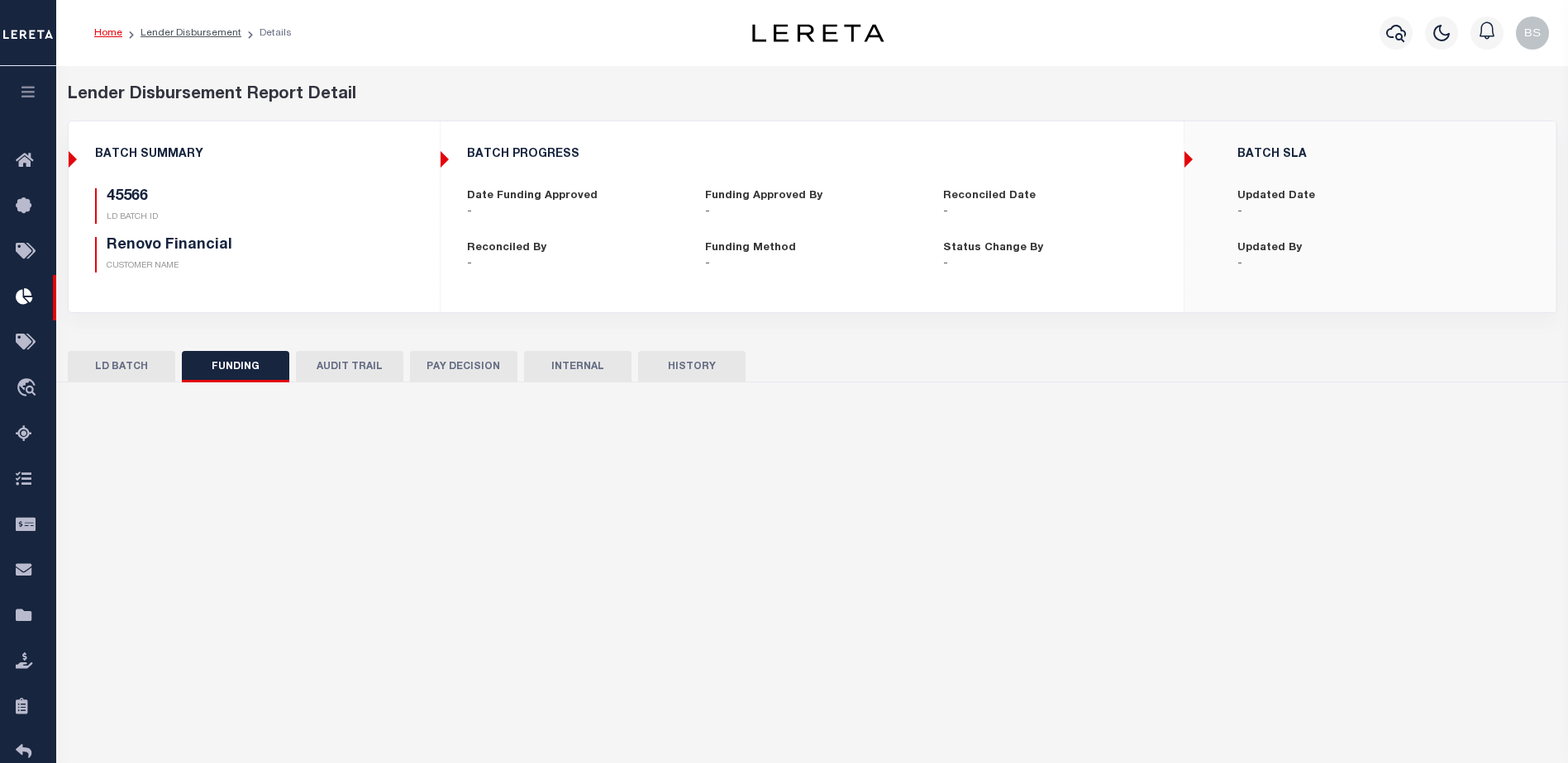
type input "$0"
type input "[DATE]"
select select "100"
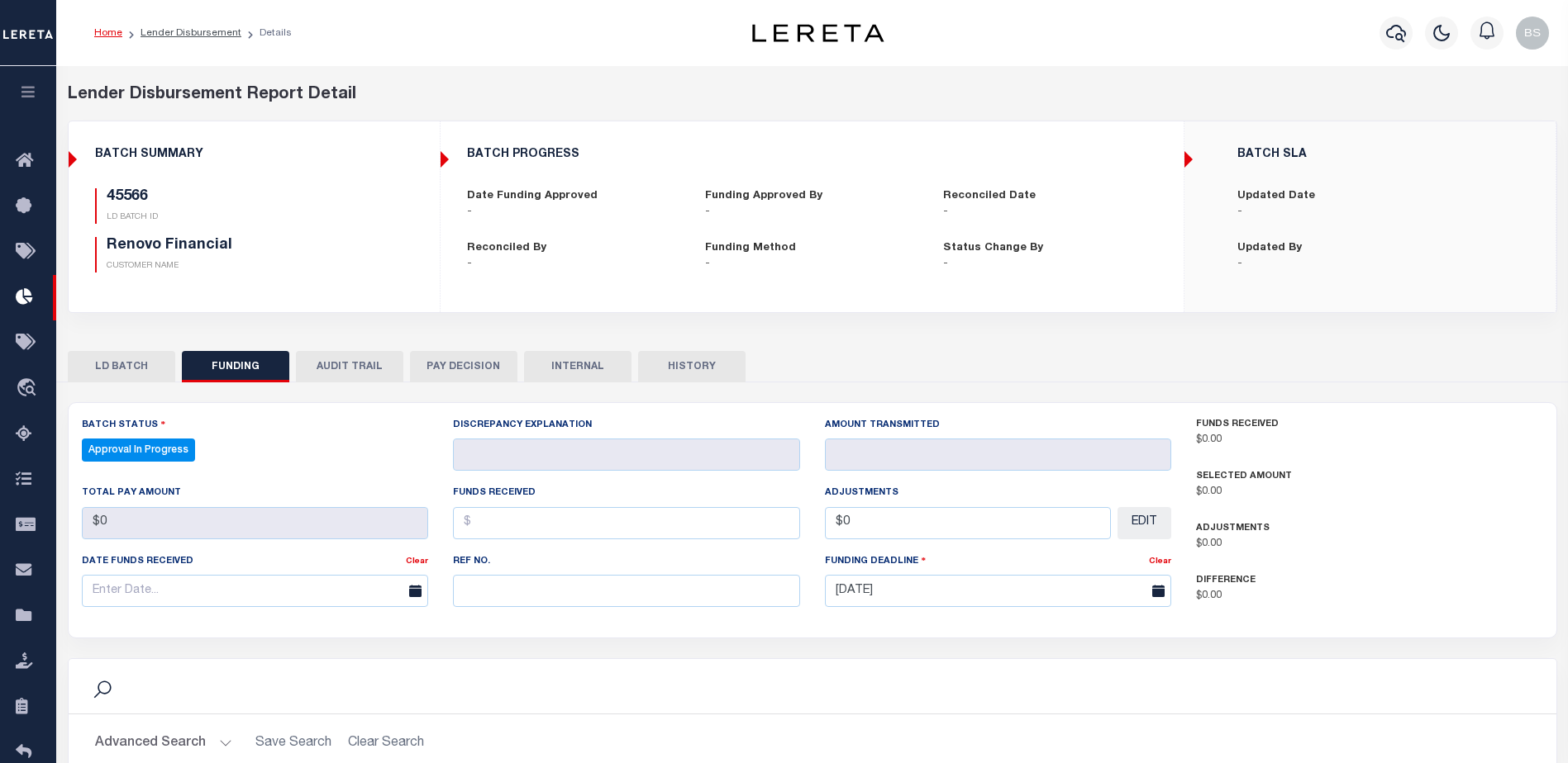
select select "100"
click at [133, 359] on button "LD BATCH" at bounding box center [122, 367] width 107 height 32
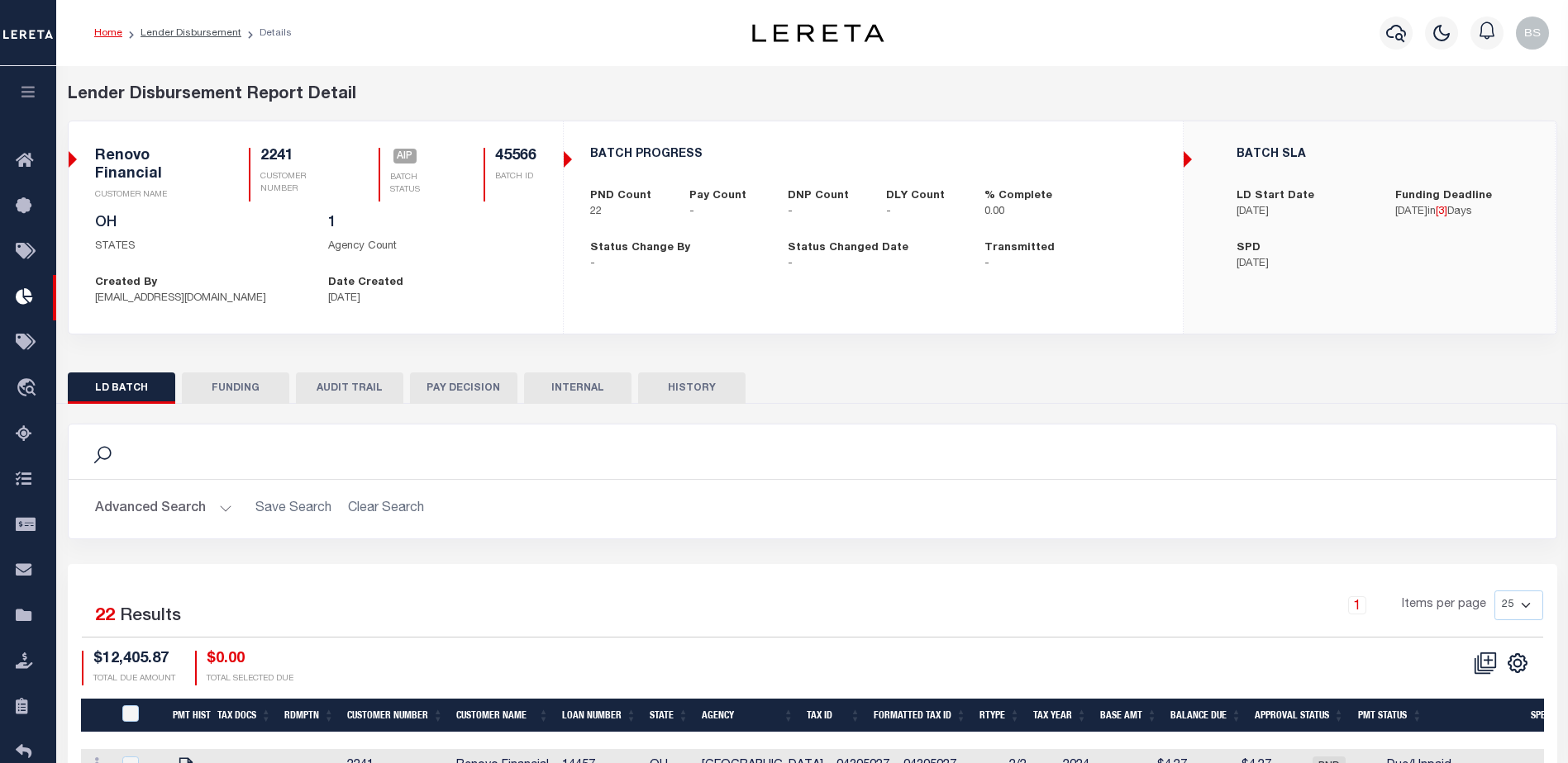
checkbox input "true"
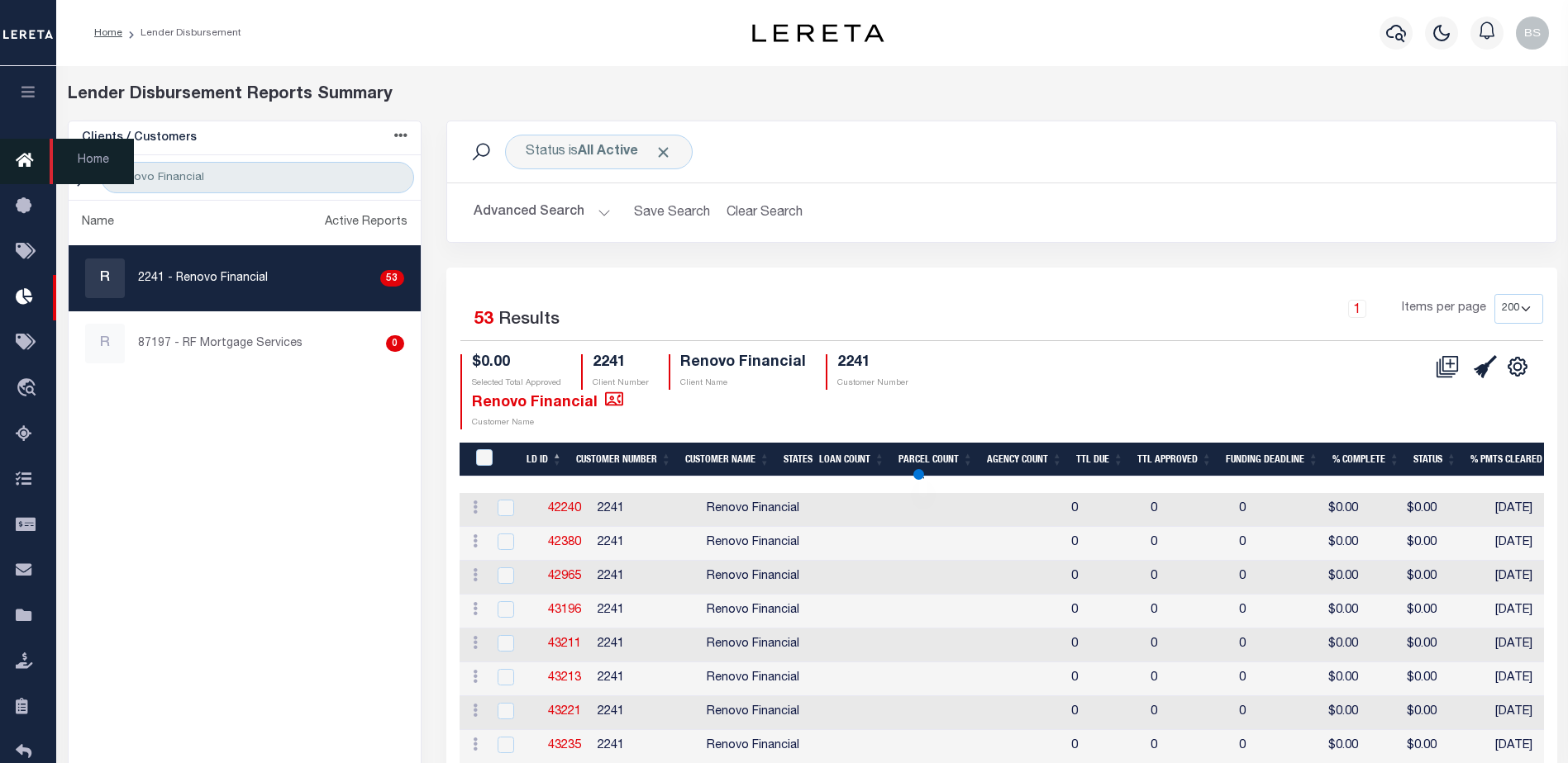
click at [23, 164] on icon at bounding box center [28, 161] width 26 height 21
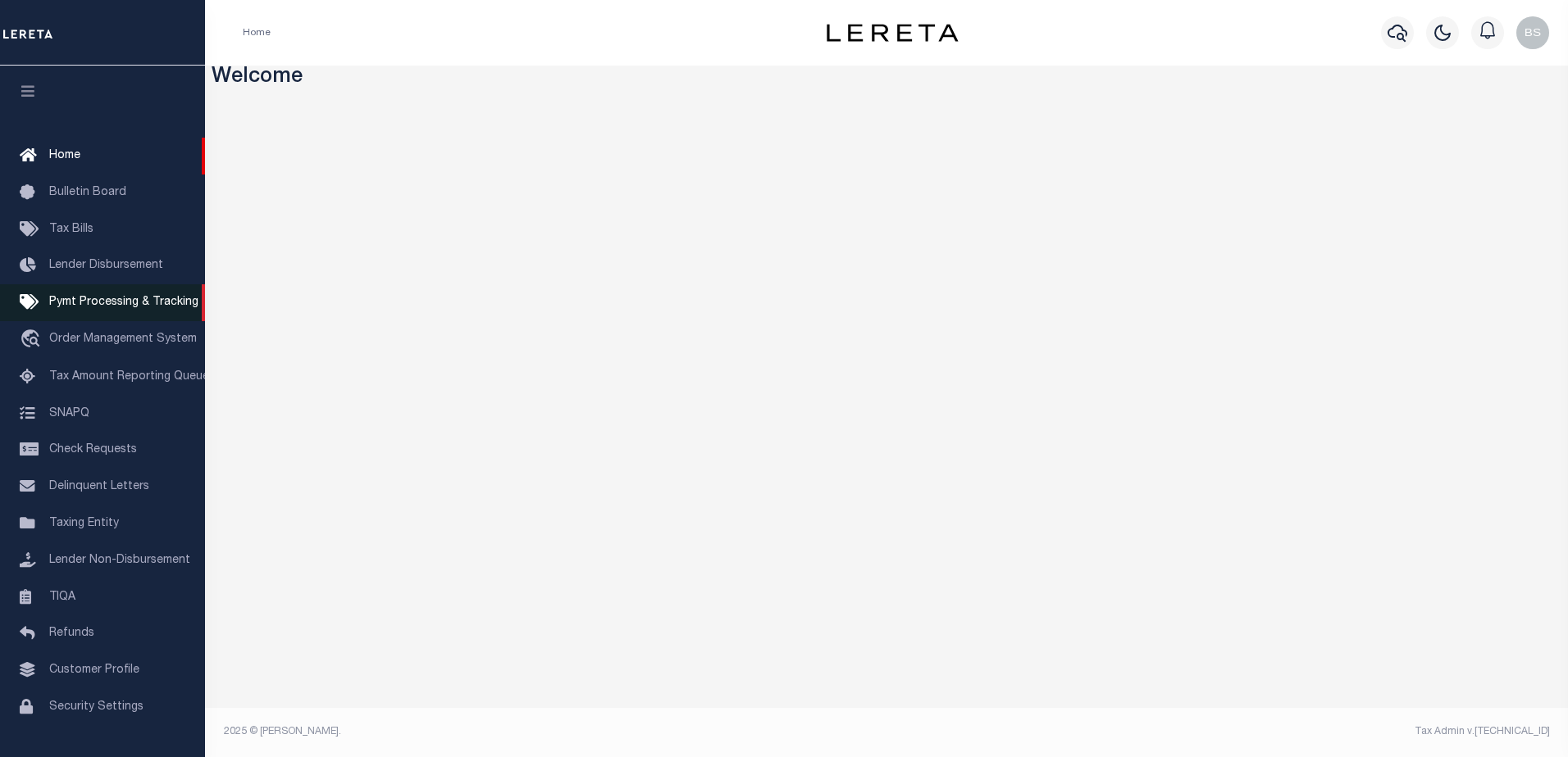
click at [87, 301] on span "Pymt Processing & Tracking" at bounding box center [124, 302] width 150 height 12
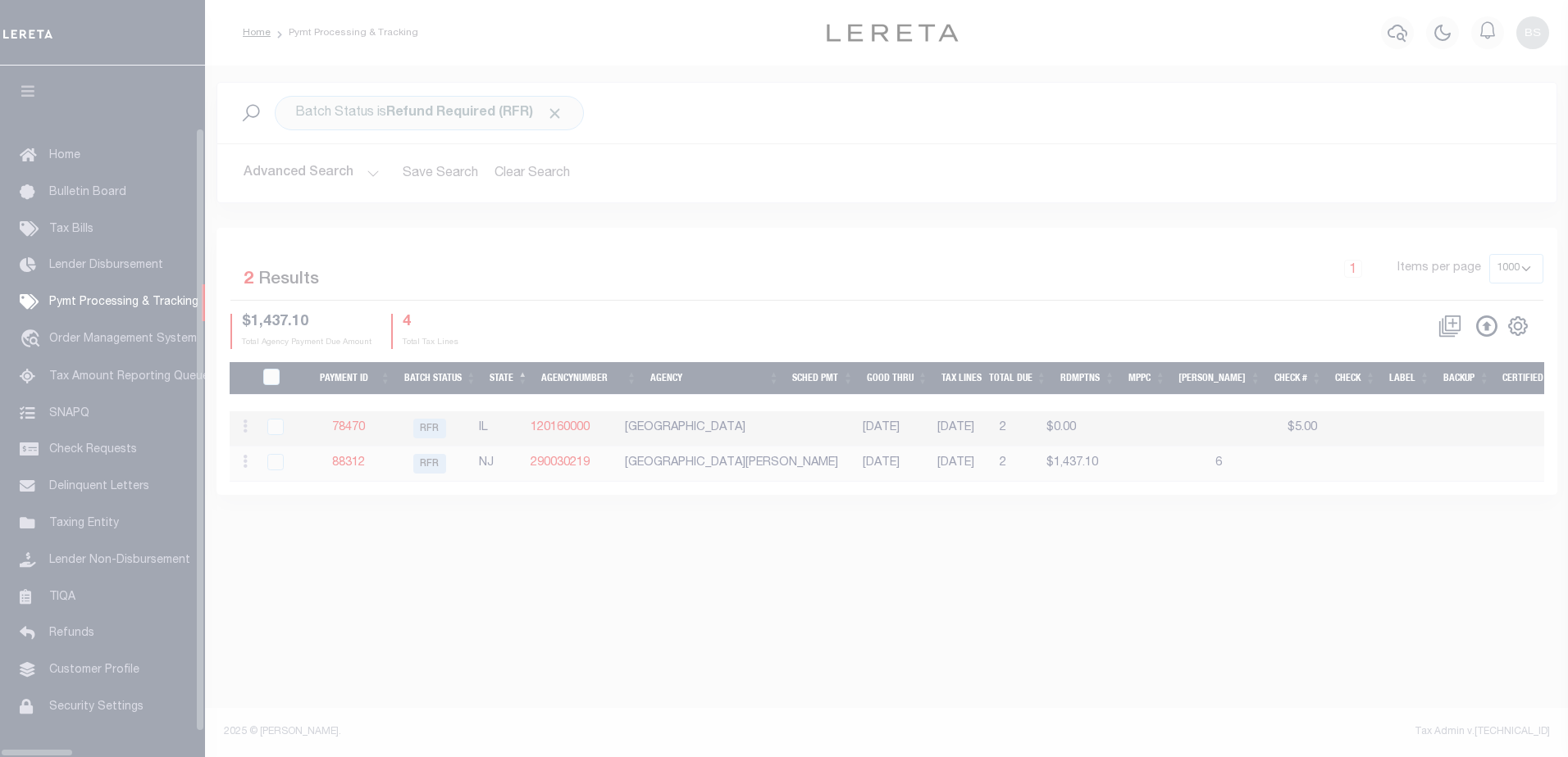
select select "1000"
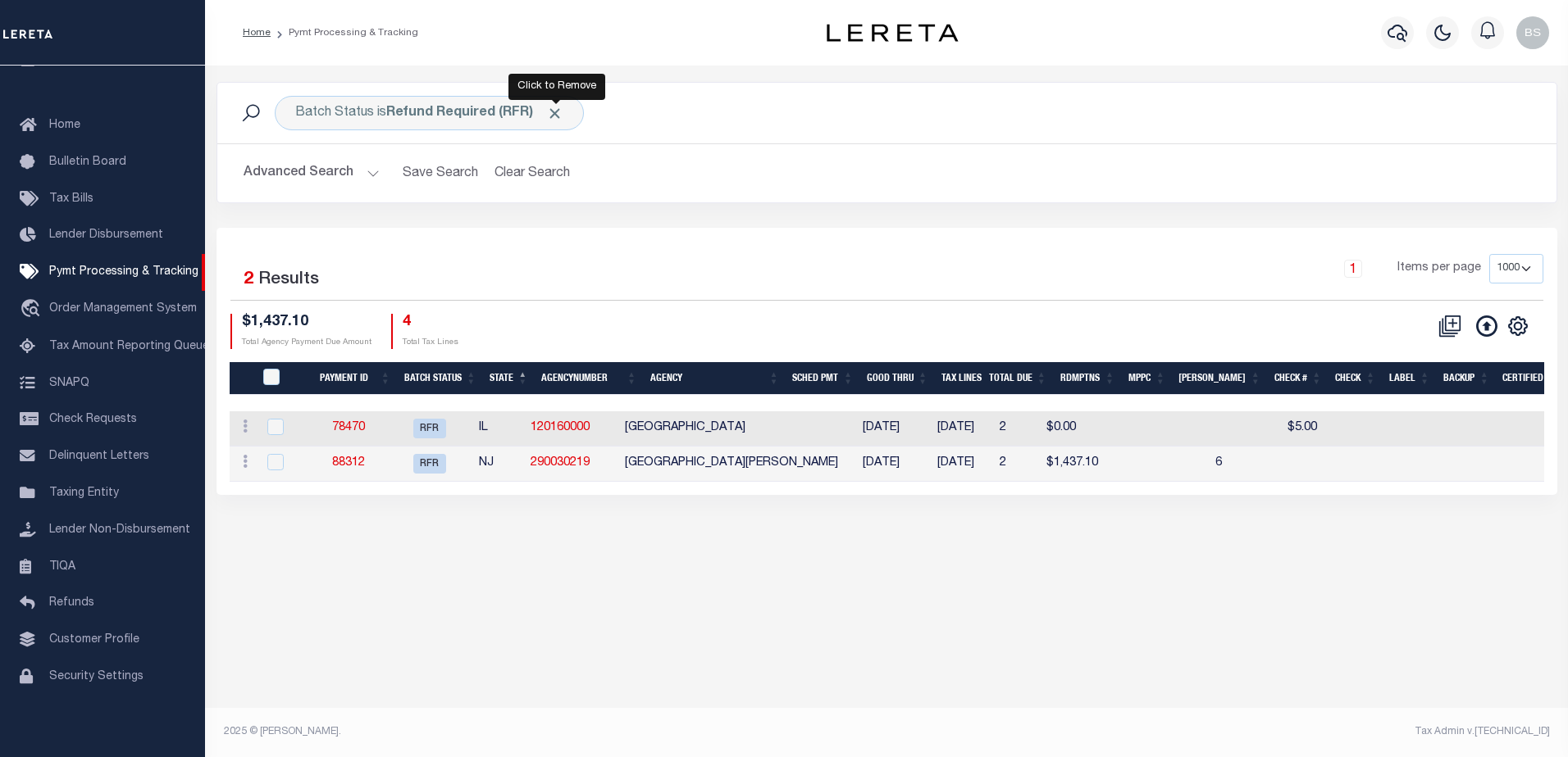
click at [555, 117] on span "Click to Remove" at bounding box center [555, 113] width 17 height 17
click at [368, 172] on button "Advanced Search" at bounding box center [311, 173] width 136 height 32
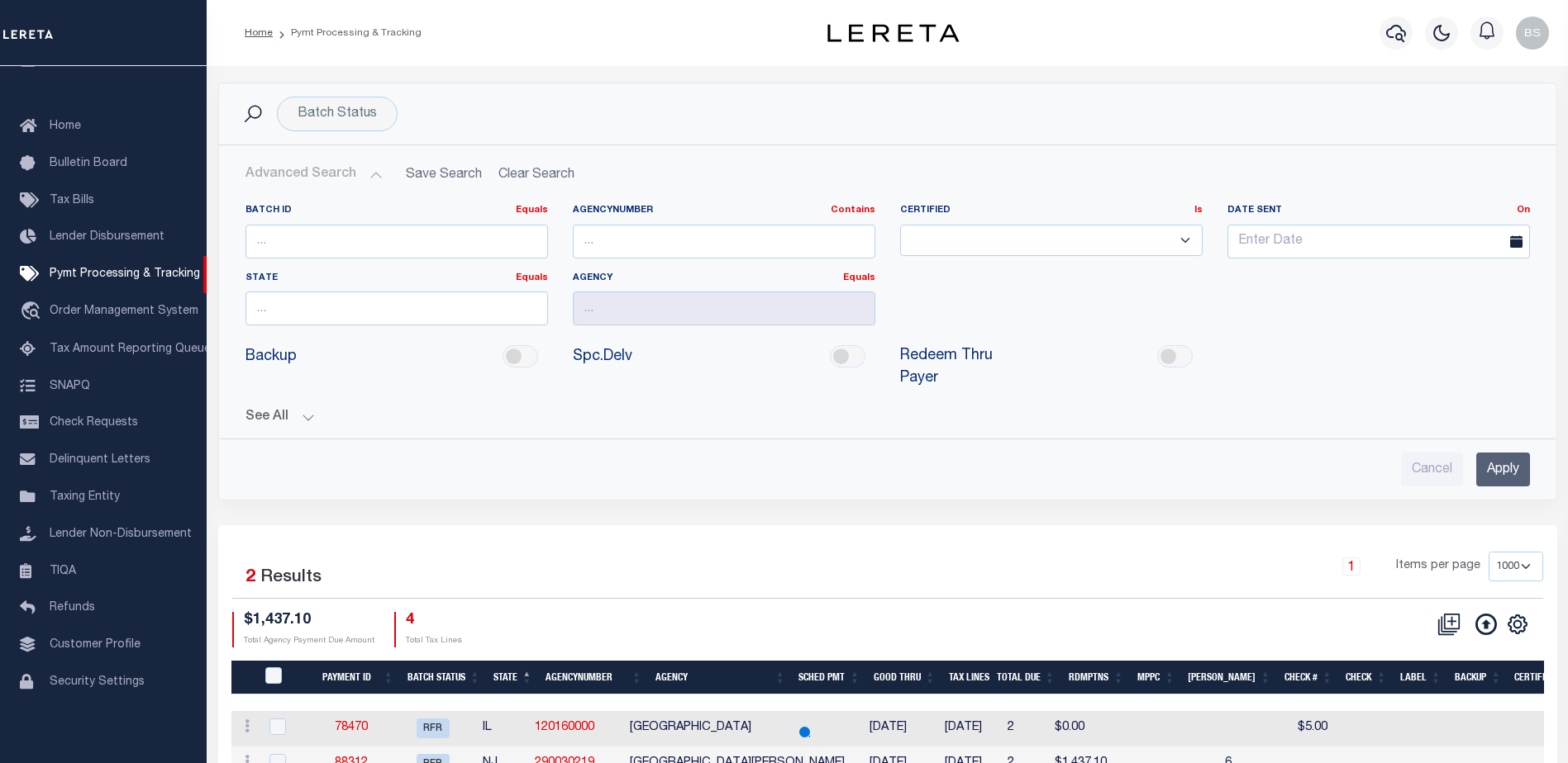
drag, startPoint x: 1483, startPoint y: 449, endPoint x: 1430, endPoint y: 401, distance: 71.5
click at [1483, 452] on input "Apply" at bounding box center [1503, 469] width 54 height 34
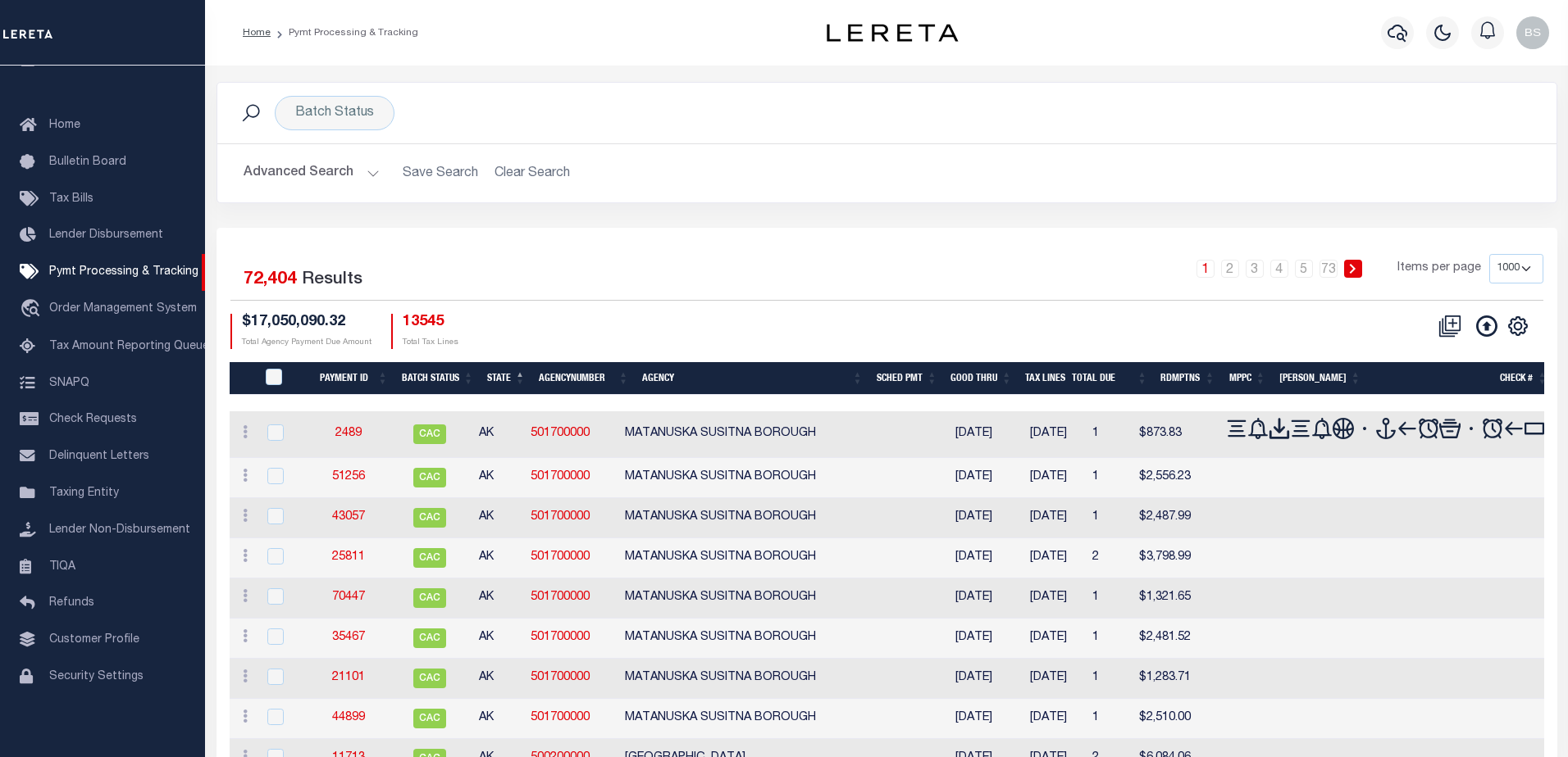
click at [369, 172] on button "Advanced Search" at bounding box center [311, 173] width 136 height 32
click at [368, 176] on button "Advanced Search" at bounding box center [311, 173] width 136 height 32
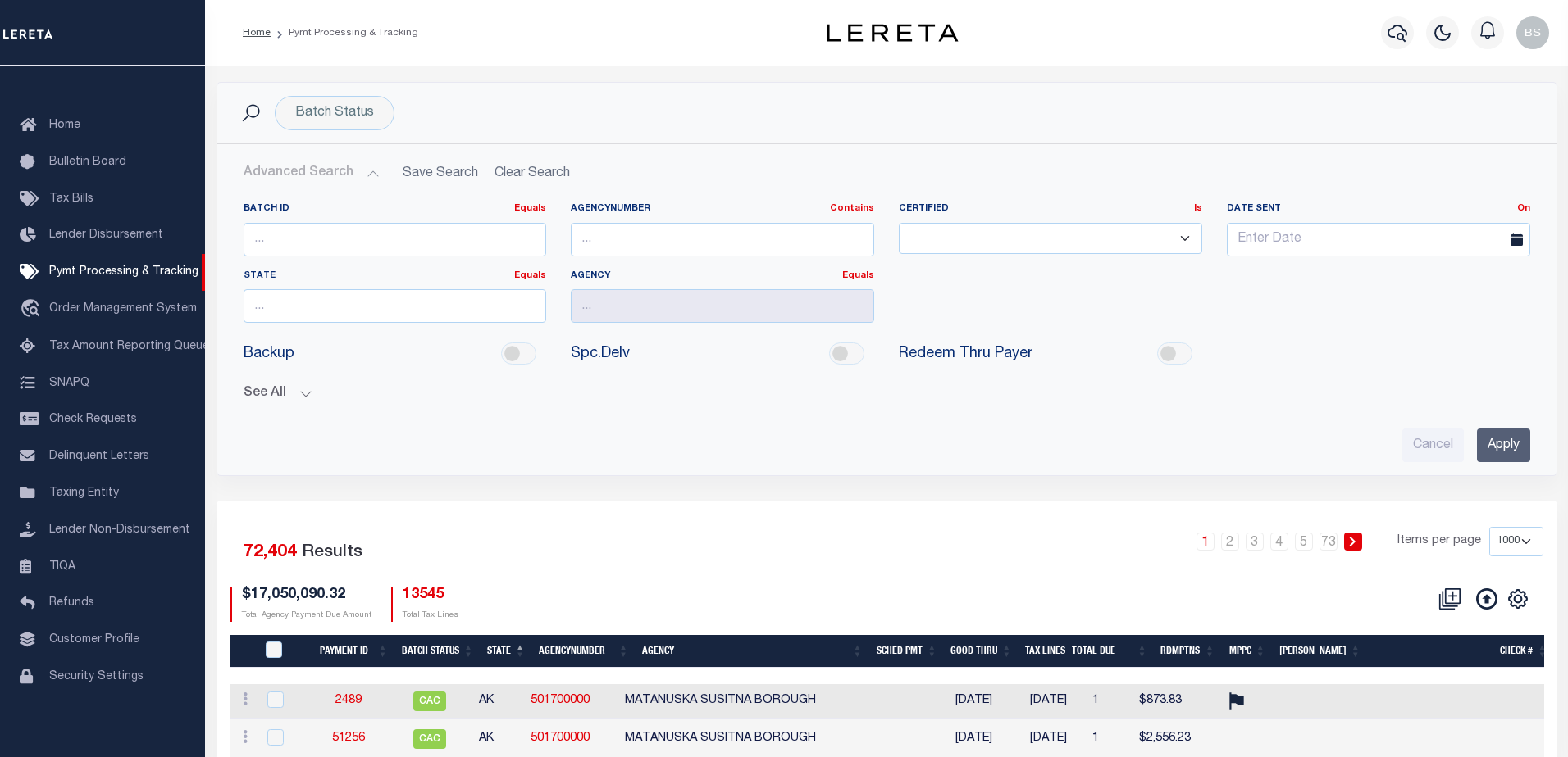
click at [367, 170] on button "Advanced Search" at bounding box center [311, 173] width 136 height 32
click at [344, 118] on div "Batch Status" at bounding box center [335, 113] width 120 height 34
click at [267, 242] on input "number" at bounding box center [395, 239] width 304 height 33
click at [288, 243] on input "number" at bounding box center [395, 239] width 304 height 33
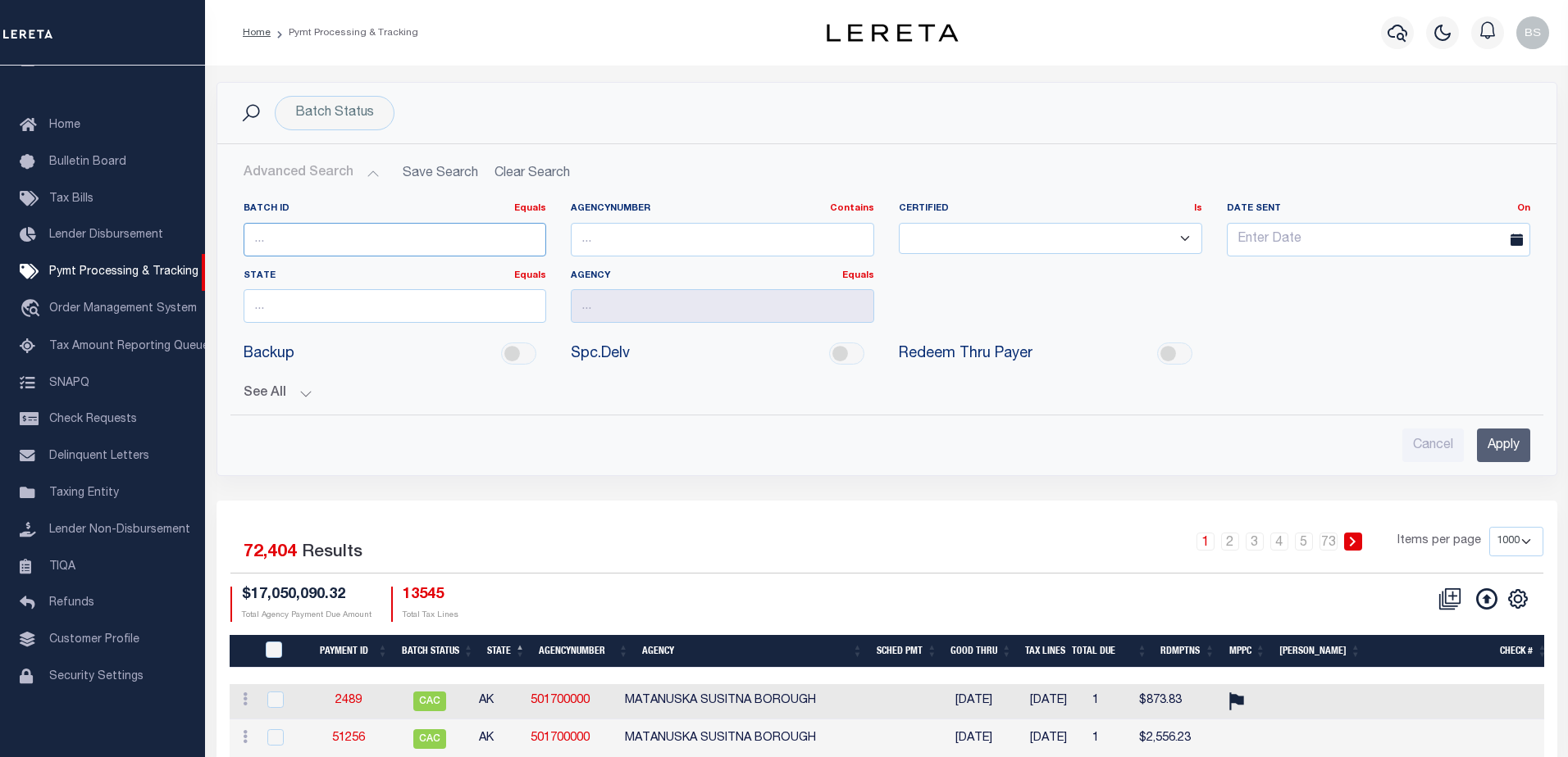
click at [288, 243] on input "number" at bounding box center [395, 239] width 304 height 33
click at [356, 234] on input "number" at bounding box center [395, 239] width 304 height 33
click at [276, 248] on input "number" at bounding box center [395, 239] width 304 height 33
click at [276, 242] on input "number" at bounding box center [395, 239] width 304 height 33
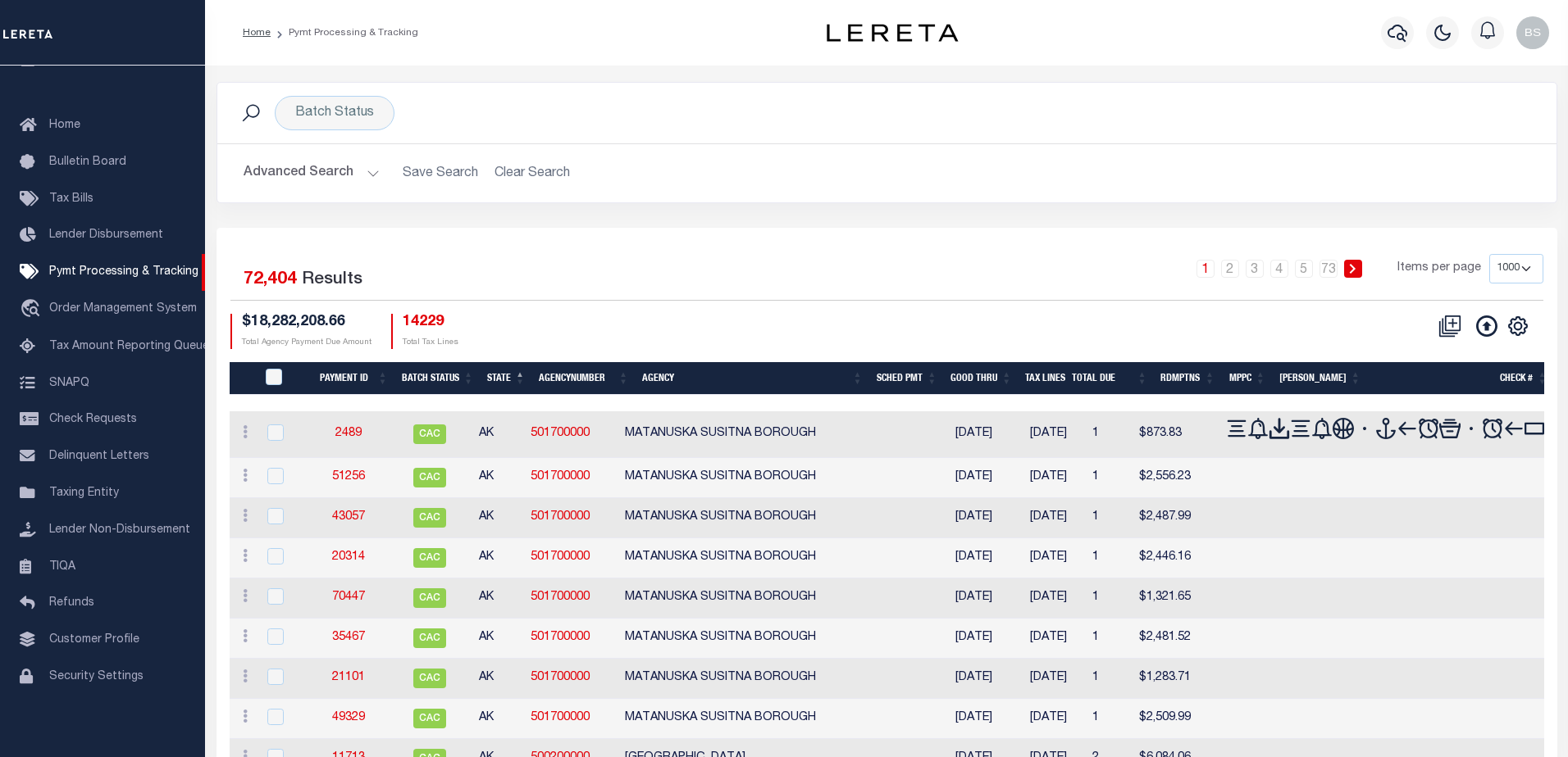
click at [276, 242] on input "number" at bounding box center [395, 239] width 304 height 33
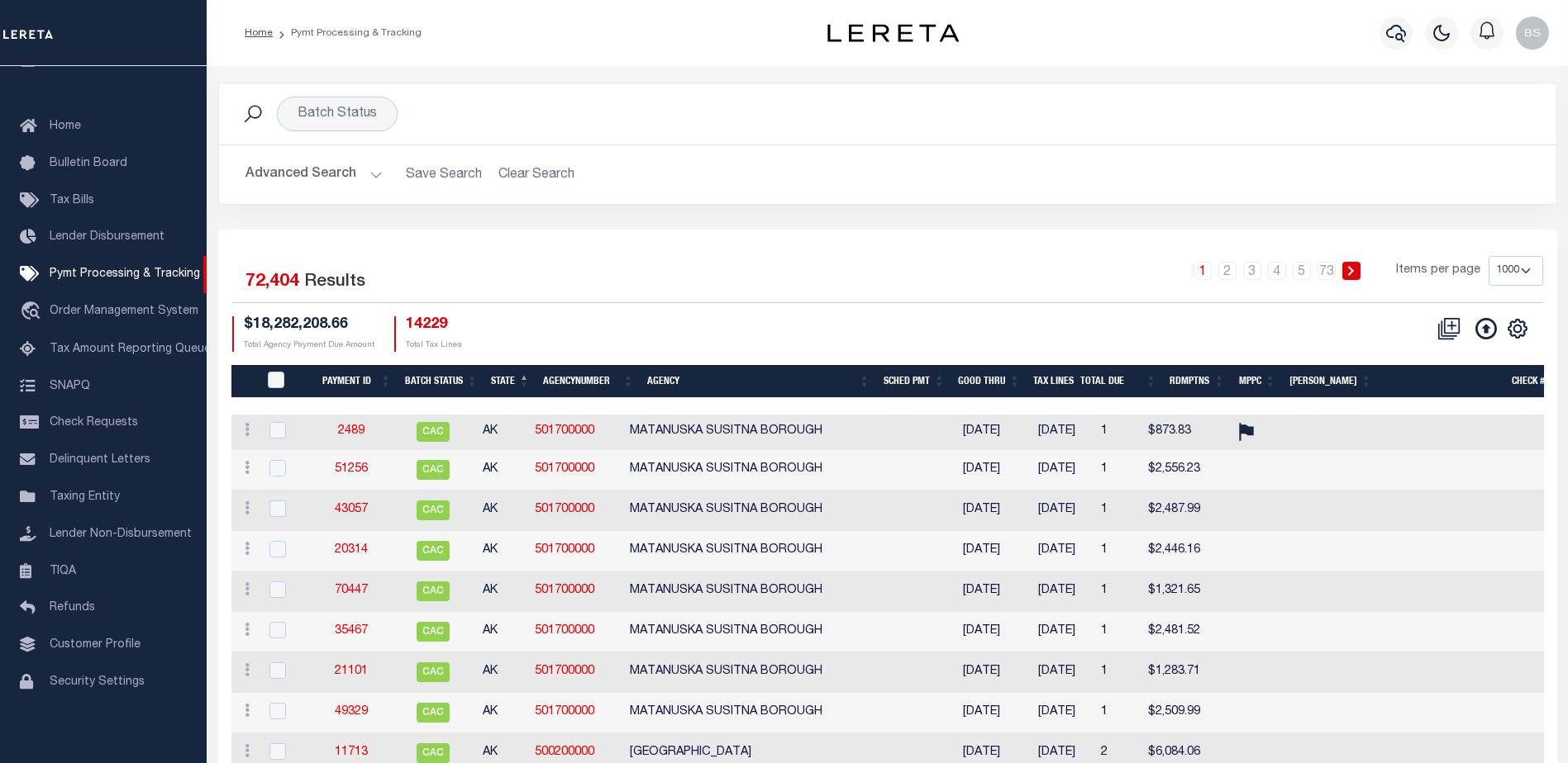
click at [372, 179] on button "Advanced Search" at bounding box center [313, 174] width 137 height 32
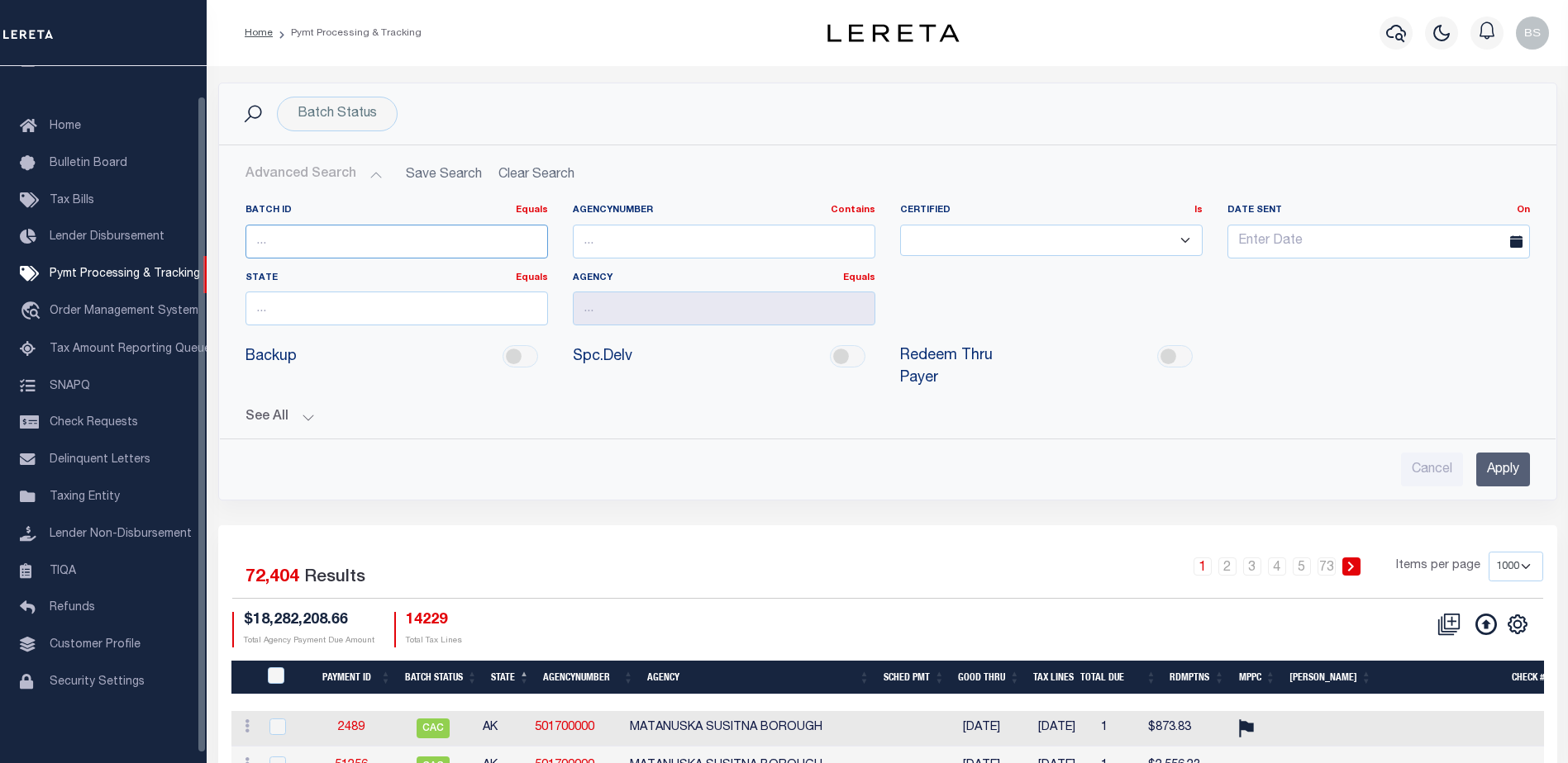
click at [411, 243] on input "number" at bounding box center [396, 241] width 303 height 34
click at [352, 233] on input "number" at bounding box center [396, 241] width 303 height 34
click at [286, 241] on input "number" at bounding box center [396, 241] width 303 height 34
click at [294, 247] on input "89" at bounding box center [396, 241] width 303 height 34
click at [294, 242] on input "89" at bounding box center [396, 241] width 303 height 34
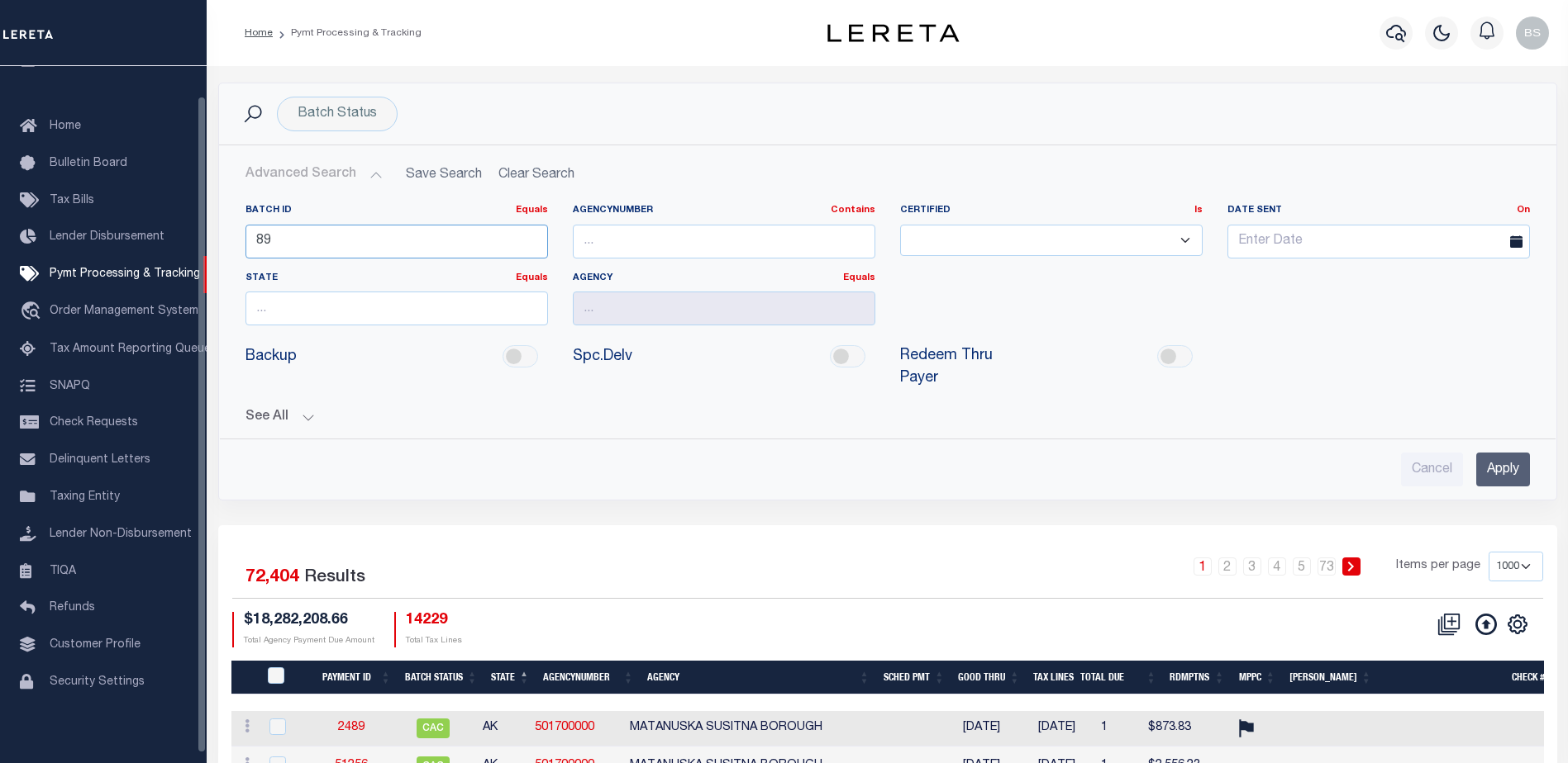
type input "8"
click at [512, 173] on h2 "Advanced Search Save Search Clear Search" at bounding box center [888, 174] width 1311 height 32
click at [356, 116] on div "Batch Status Is Contains Awaiting Funds (AWF) Cleared and Complete (CAC) New Ch…" at bounding box center [337, 114] width 121 height 35
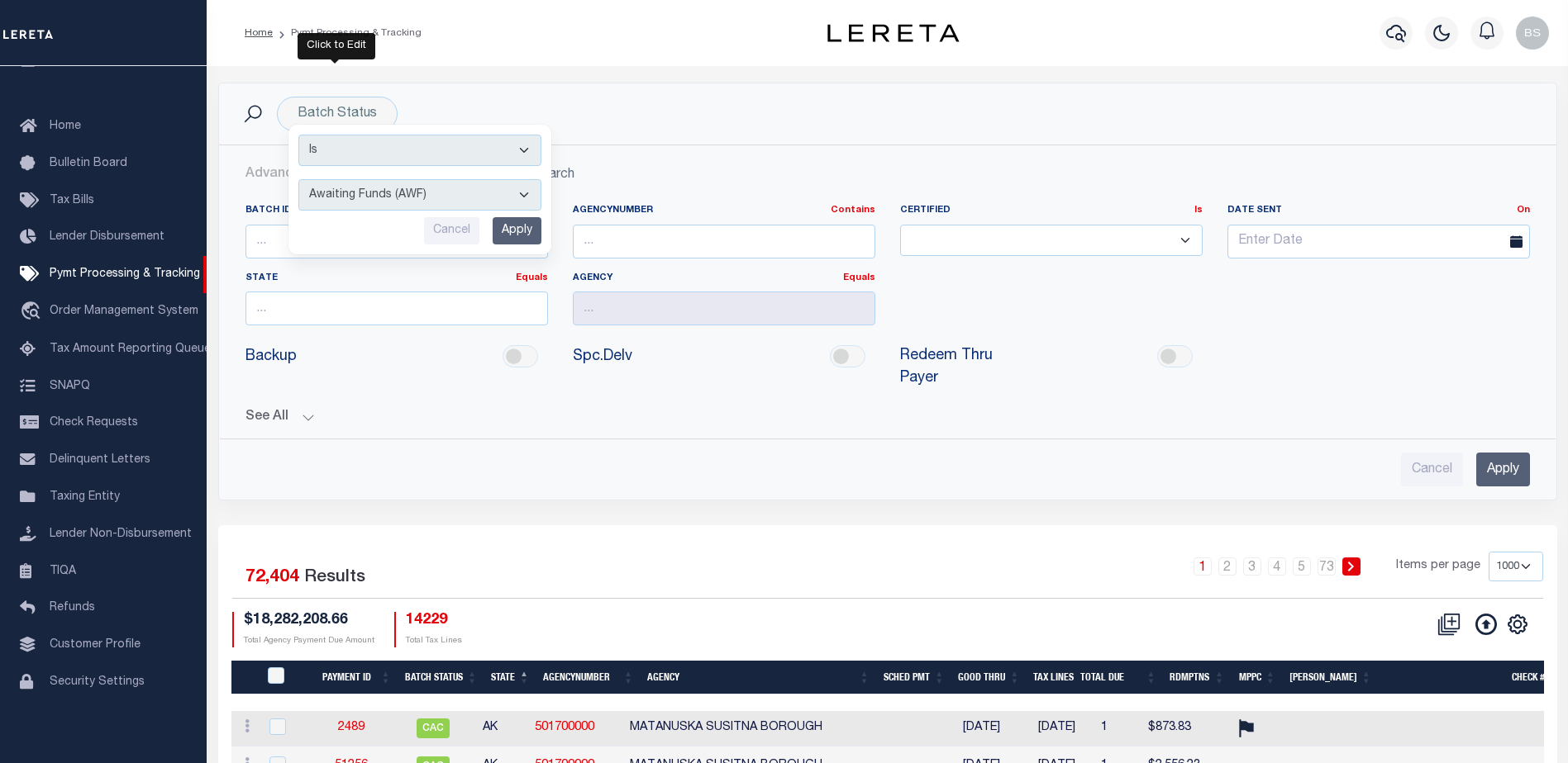
click at [725, 149] on div "Advanced Search Save Search Clear Search Batch ID Equals Equals Is Not Equal To…" at bounding box center [888, 322] width 1337 height 354
click at [505, 231] on input "number" at bounding box center [396, 241] width 303 height 34
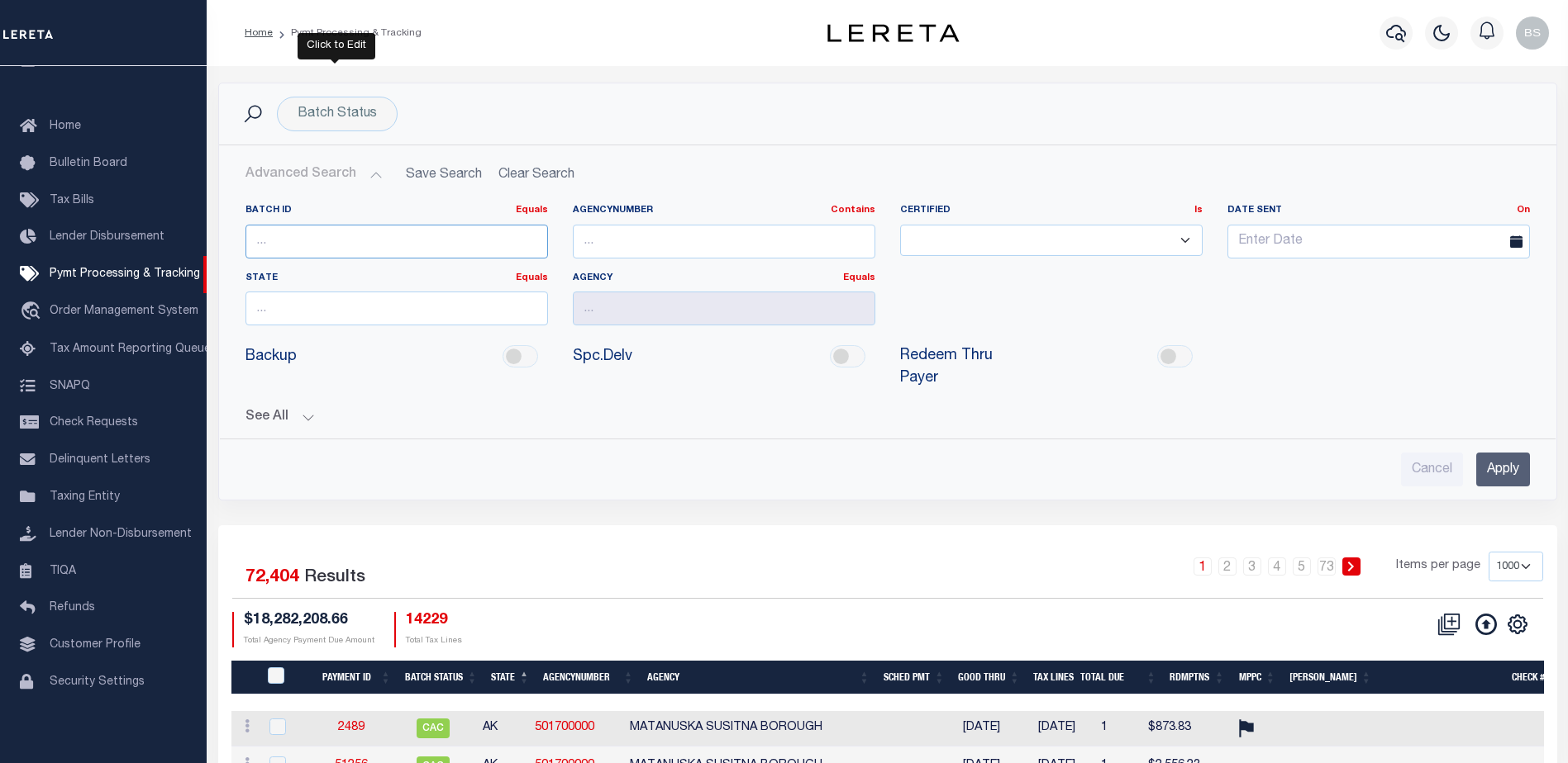
click at [416, 236] on input "number" at bounding box center [396, 241] width 303 height 34
type input "2"
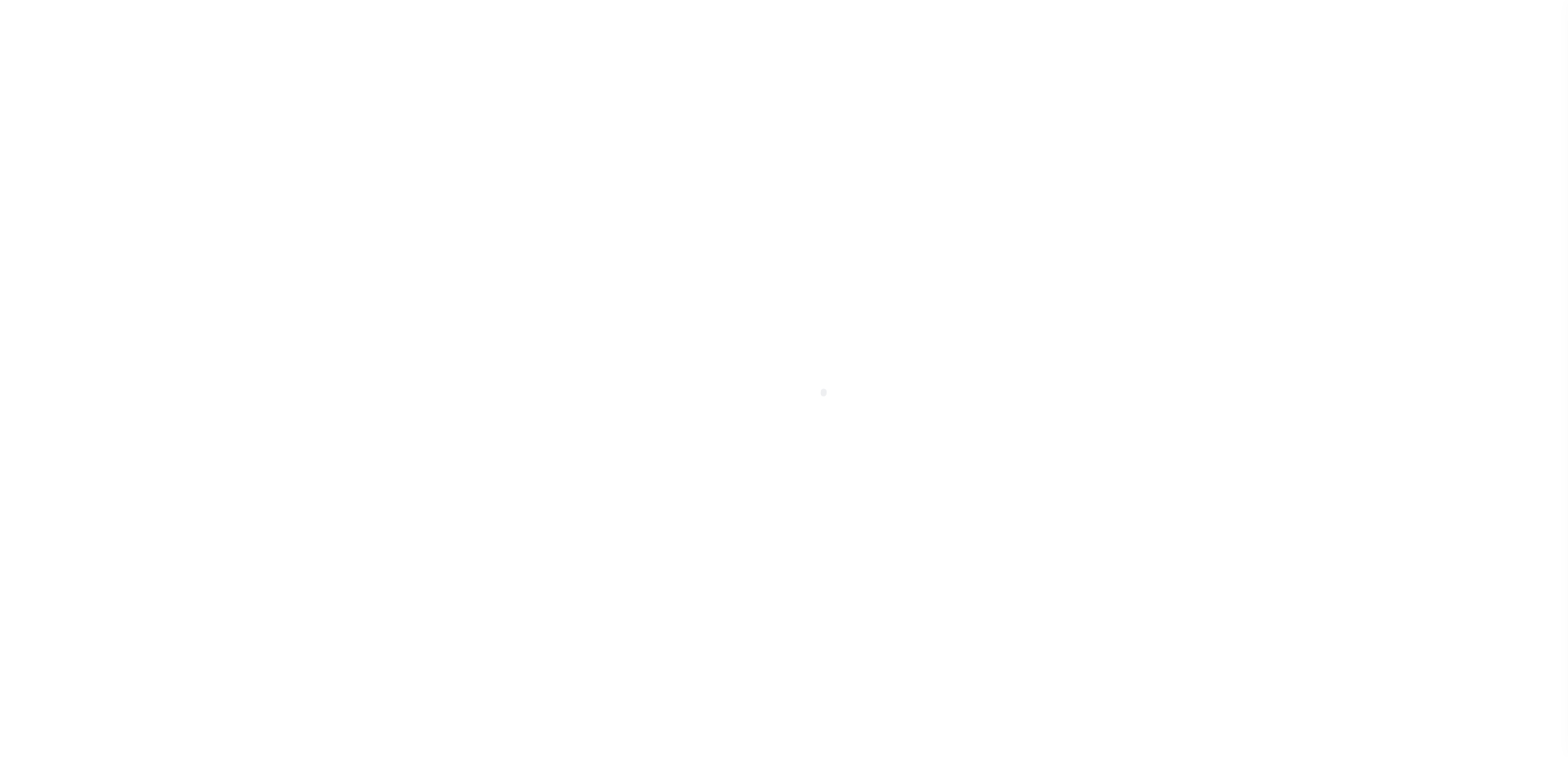
select select "1000"
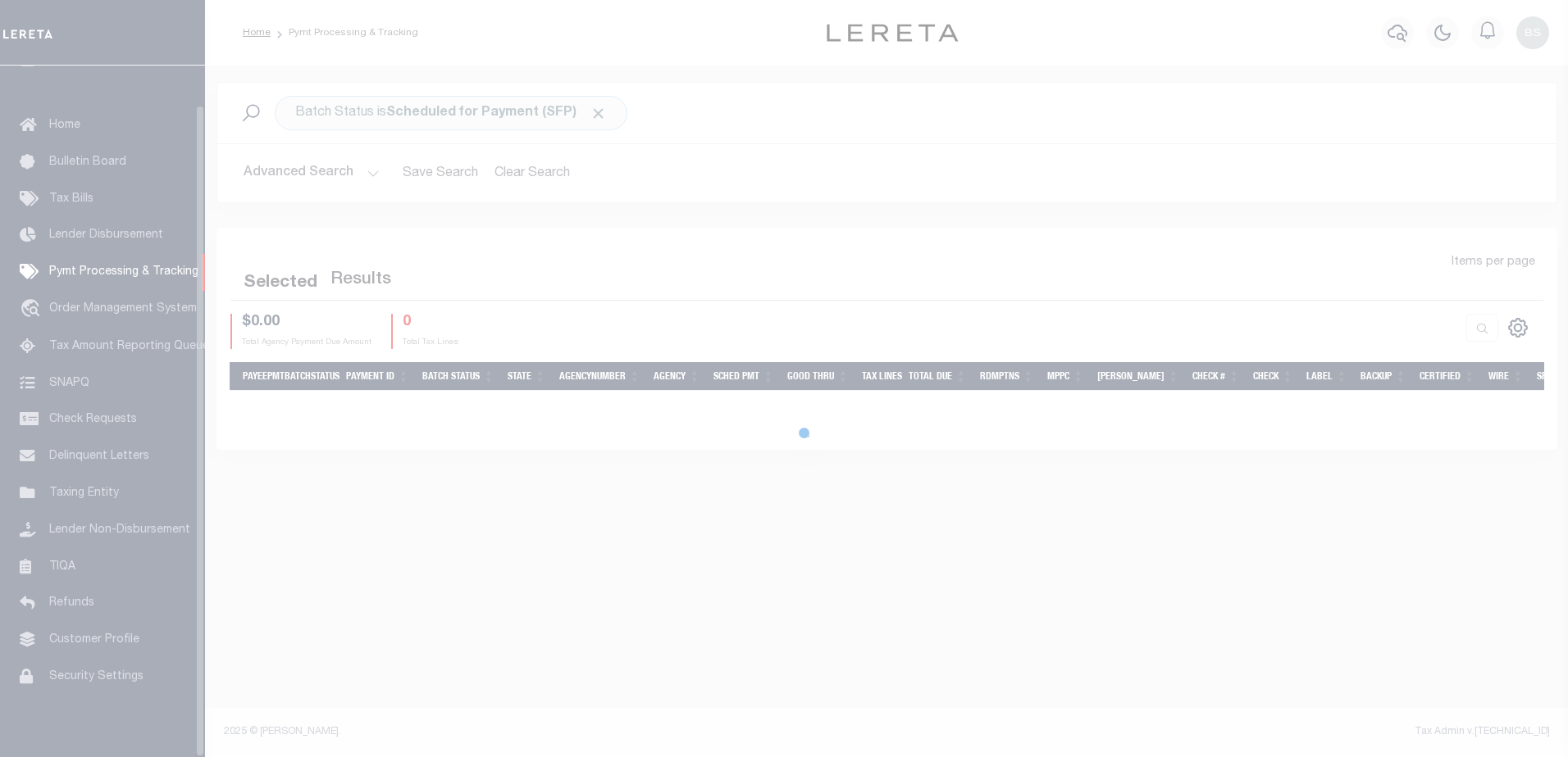
scroll to position [41, 0]
select select "1000"
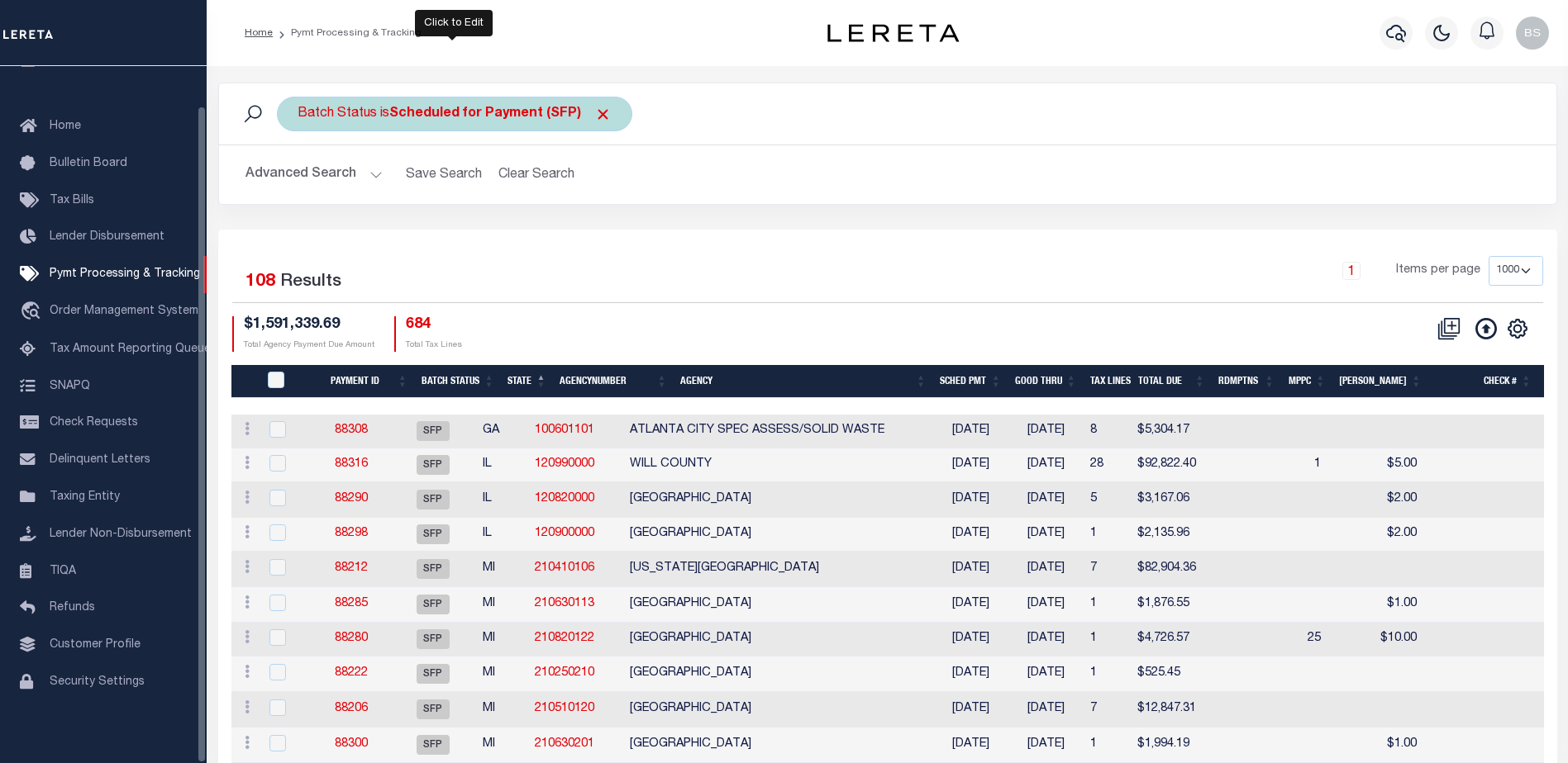
click at [609, 114] on div "Batch Status is Scheduled for Payment (SFP)" at bounding box center [454, 114] width 355 height 35
select select "SFP"
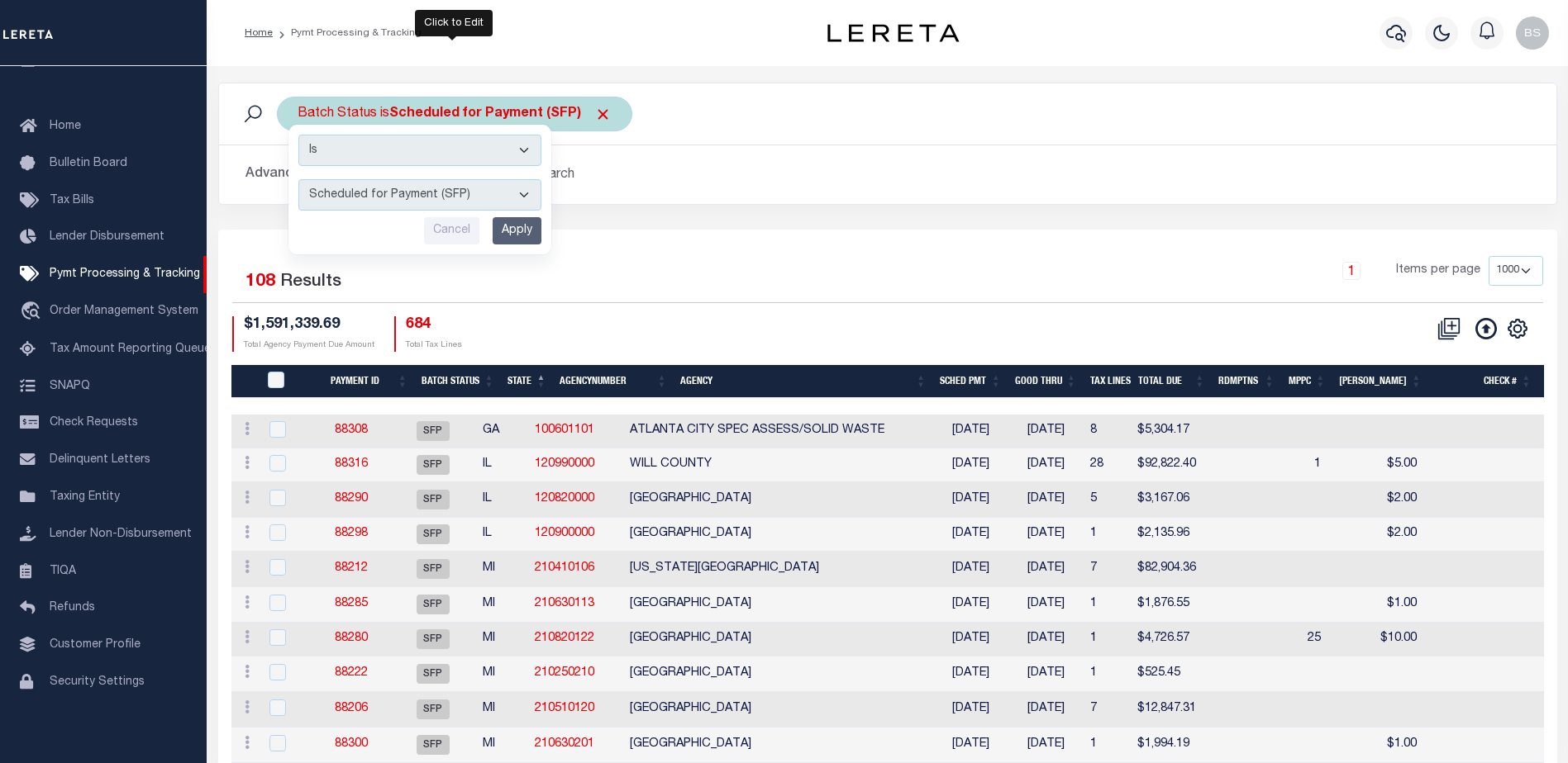
click at [523, 191] on select "Awaiting Funds (AWF) Cleared and Complete (CAC) New Check Needed (NCN) Payment …" at bounding box center [419, 194] width 243 height 32
drag, startPoint x: 686, startPoint y: 178, endPoint x: 673, endPoint y: 160, distance: 22.2
click at [687, 176] on h2 "Advanced Search Save Search Clear Search" at bounding box center [888, 174] width 1311 height 32
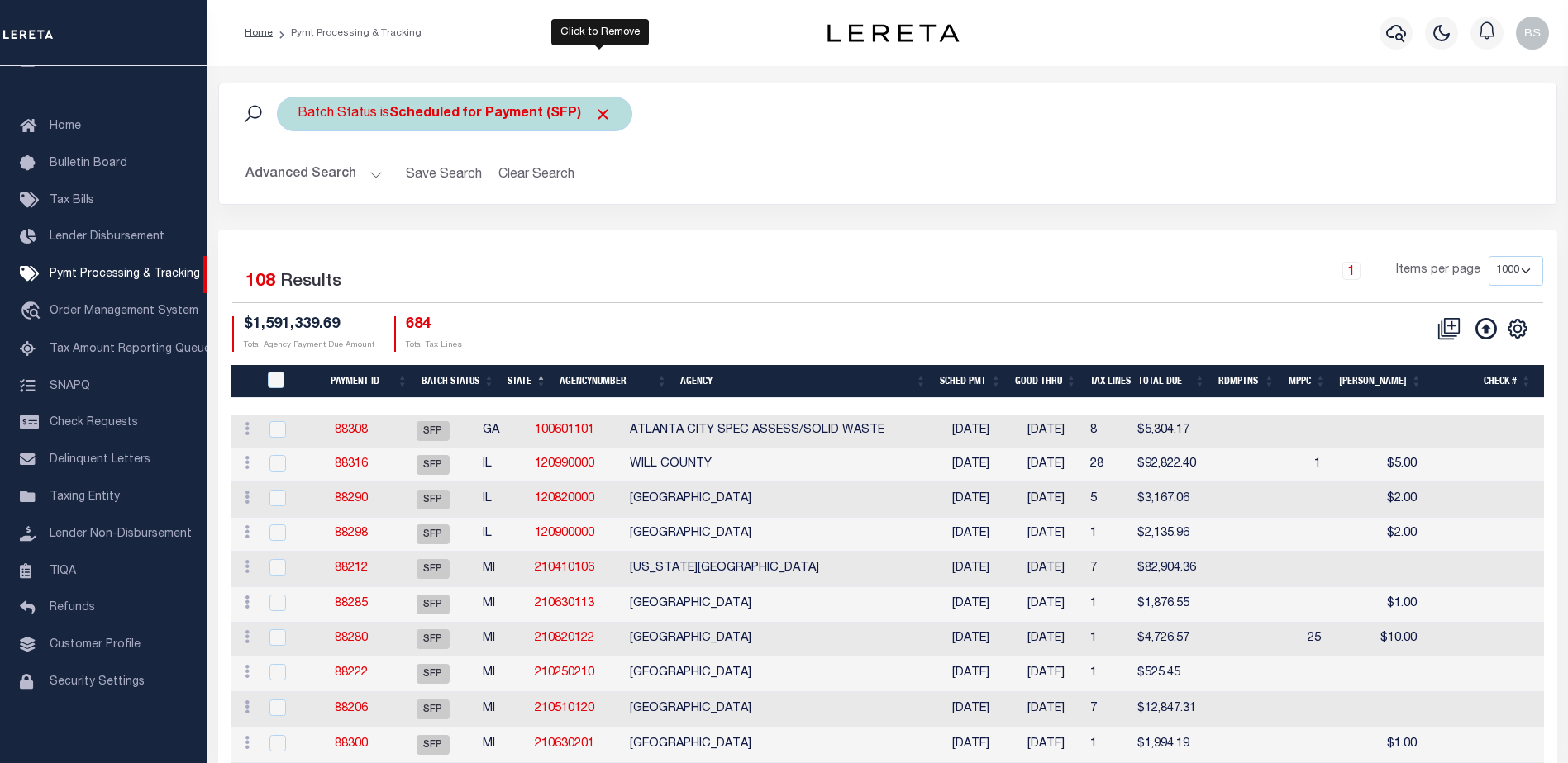
click at [594, 112] on span "Click to Remove" at bounding box center [602, 114] width 17 height 17
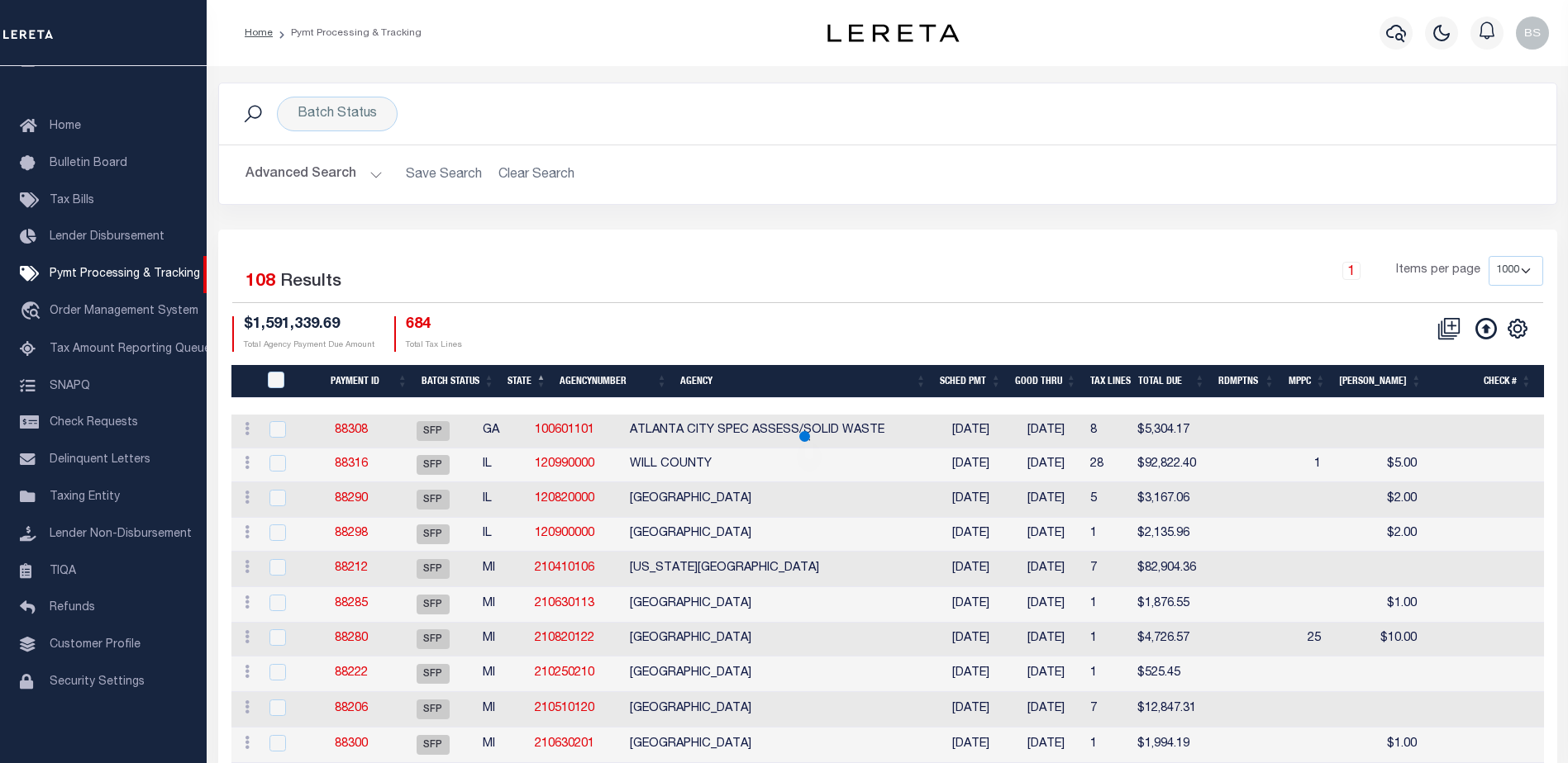
click at [380, 173] on button "Advanced Search" at bounding box center [313, 174] width 137 height 32
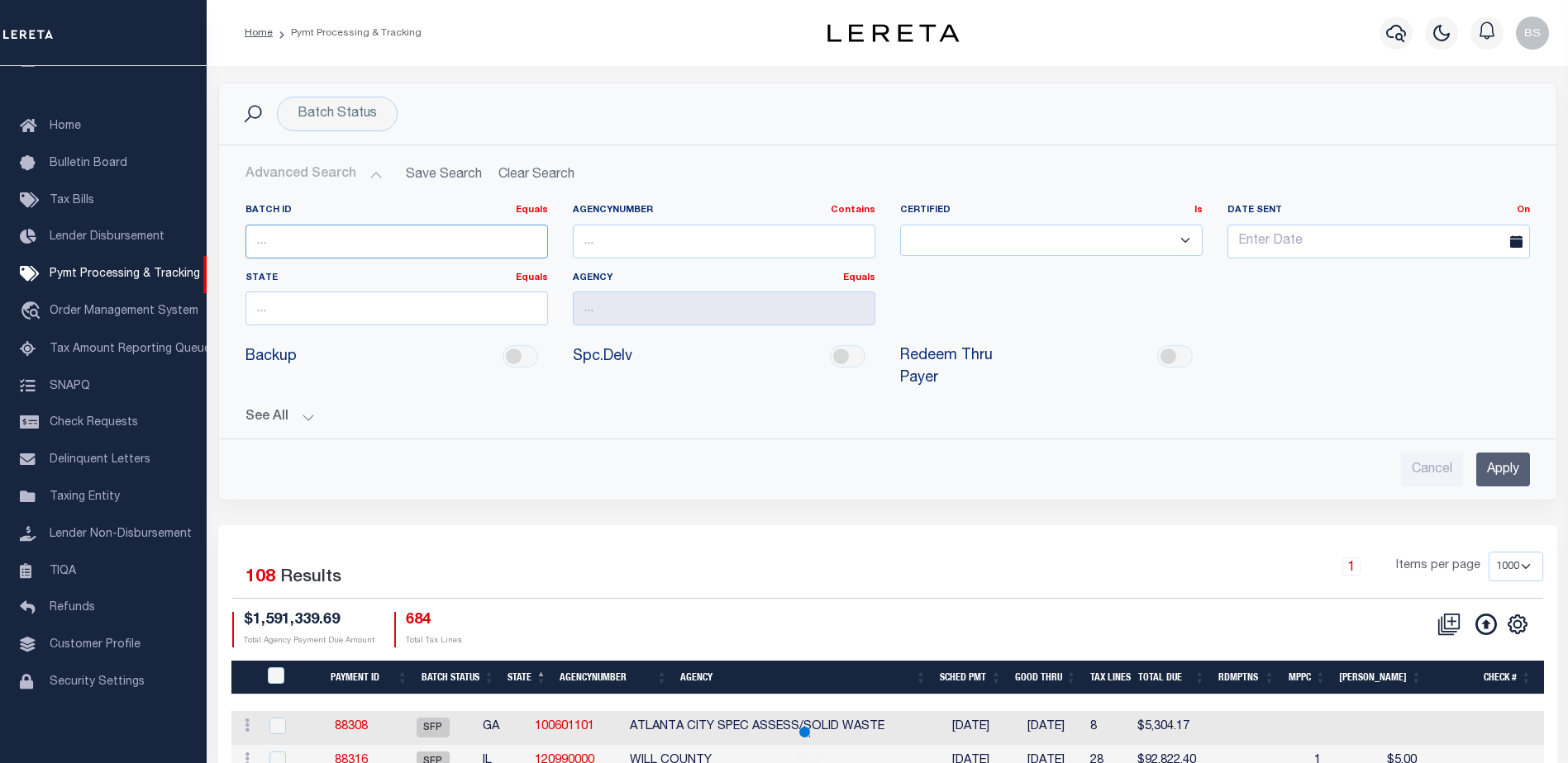
click at [361, 240] on input "number" at bounding box center [396, 241] width 303 height 34
type input "1"
click at [440, 452] on div "Cancel Apply" at bounding box center [888, 469] width 1285 height 34
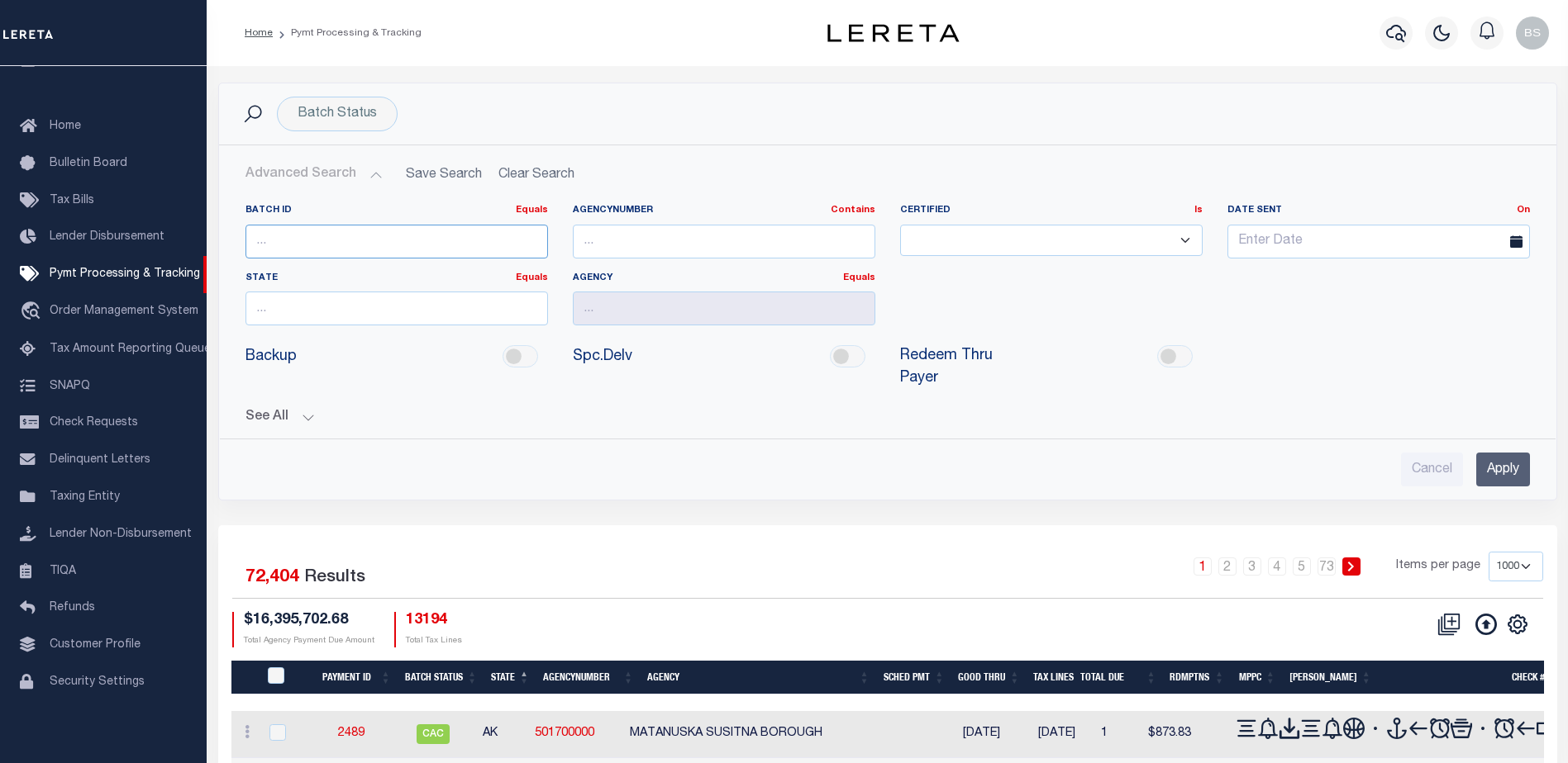
click at [383, 237] on input "number" at bounding box center [396, 241] width 303 height 34
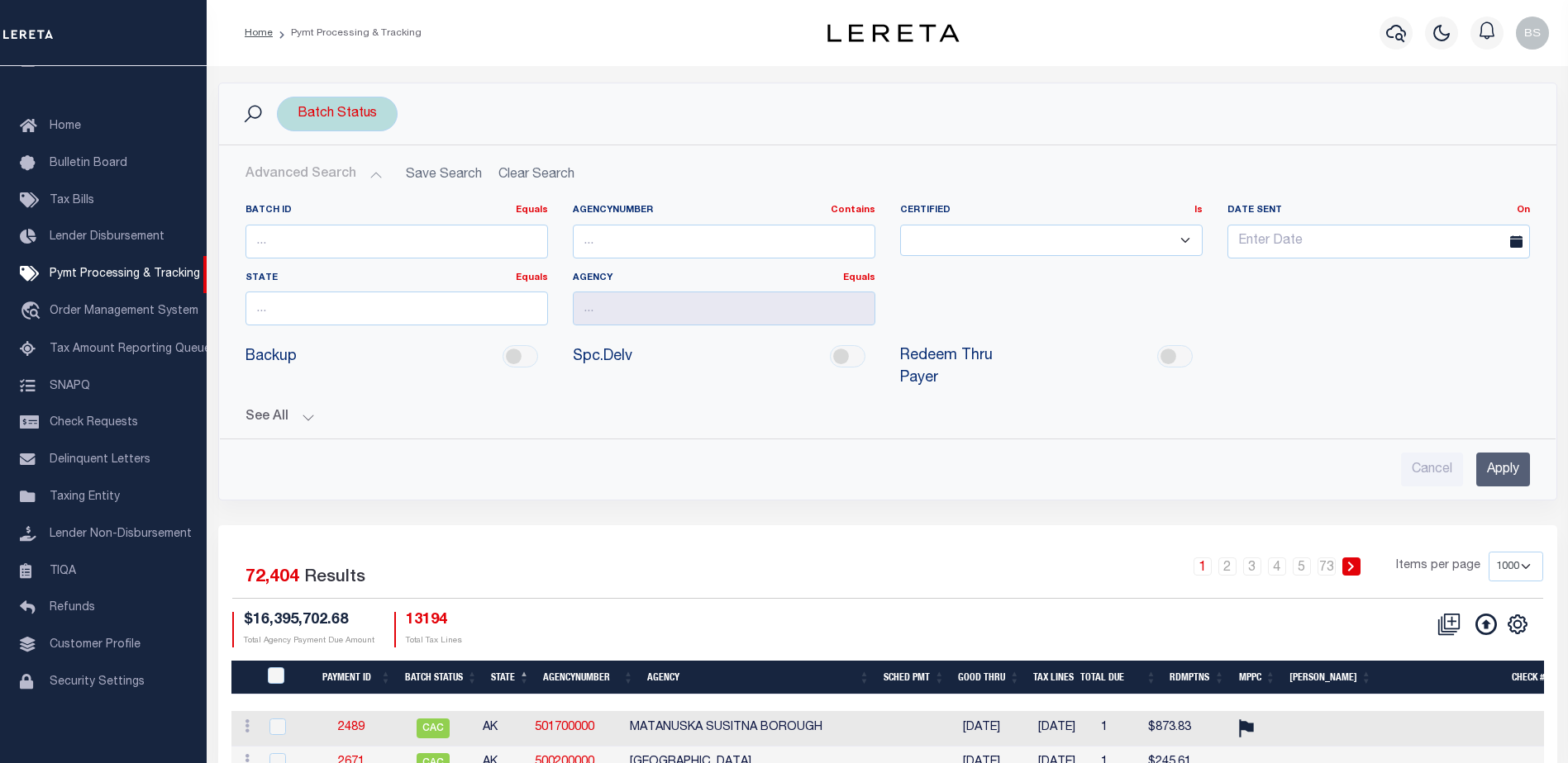
click at [324, 112] on div "Batch Status" at bounding box center [337, 114] width 121 height 35
click at [398, 114] on div "Batch Status Search" at bounding box center [888, 114] width 1311 height 35
click at [352, 107] on div "Batch Status Is Contains Awaiting Funds (AWF) Cleared and Complete (CAC) New Ch…" at bounding box center [337, 114] width 121 height 35
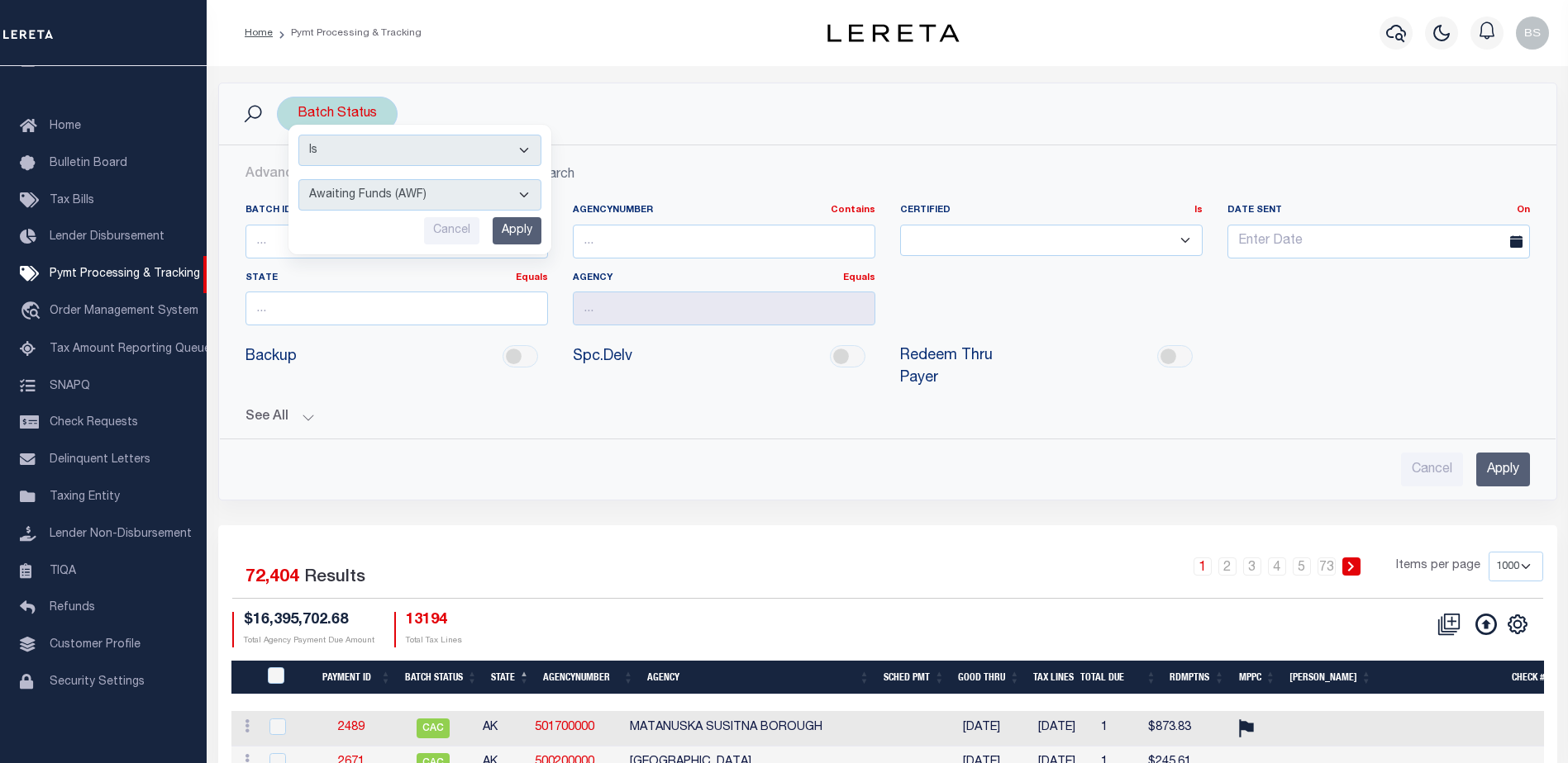
click at [526, 194] on select "Awaiting Funds (AWF) Cleared and Complete (CAC) New Check Needed (NCN) Payment …" at bounding box center [419, 194] width 243 height 32
click at [298, 179] on select "Awaiting Funds (AWF) Cleared and Complete (CAC) New Check Needed (NCN) Payment …" at bounding box center [419, 194] width 243 height 32
click at [525, 224] on input "Apply" at bounding box center [517, 231] width 49 height 27
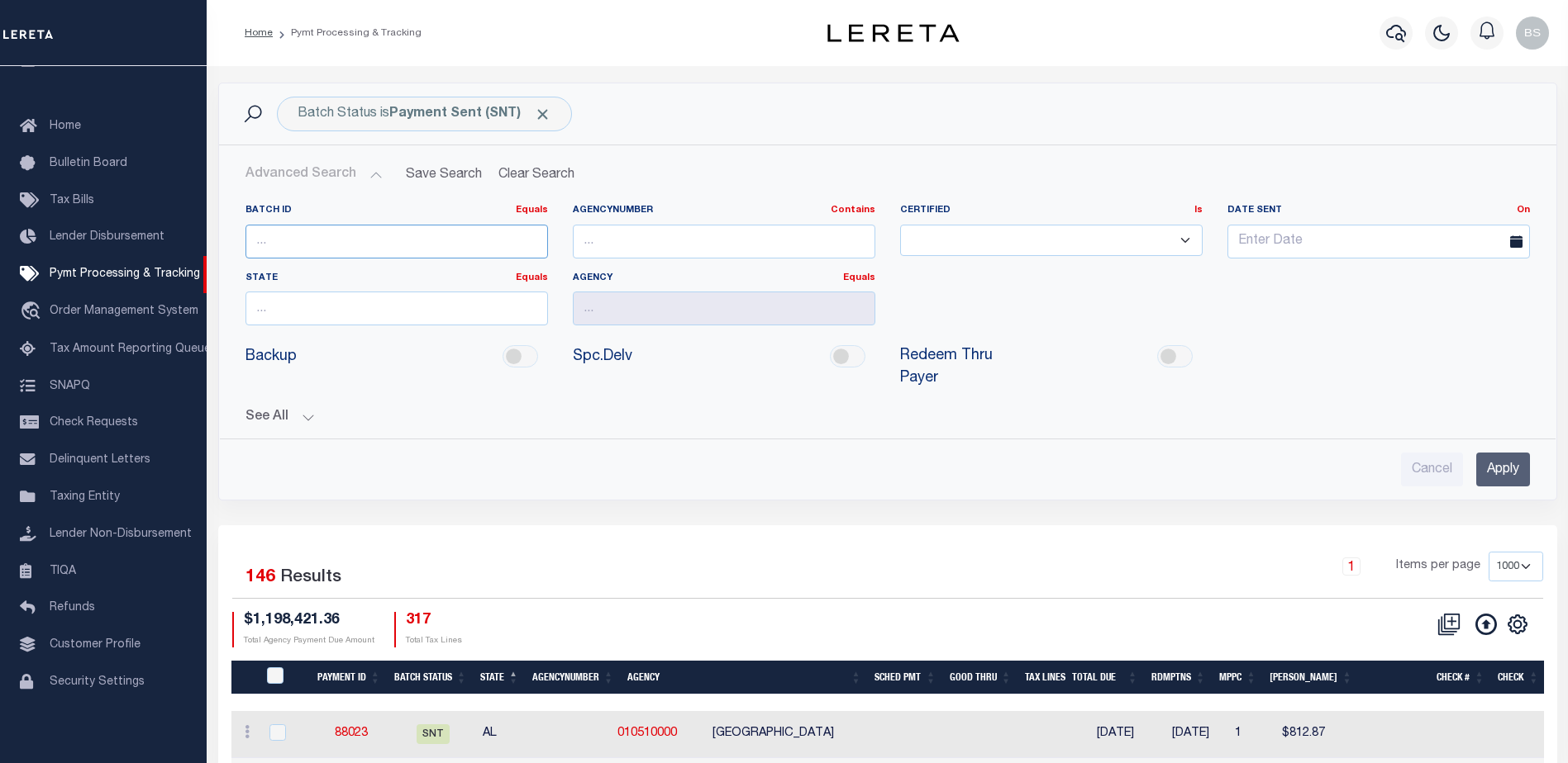
click at [458, 249] on input "number" at bounding box center [396, 241] width 303 height 34
click at [424, 240] on input "number" at bounding box center [396, 241] width 303 height 34
click at [361, 240] on input "number" at bounding box center [396, 241] width 303 height 34
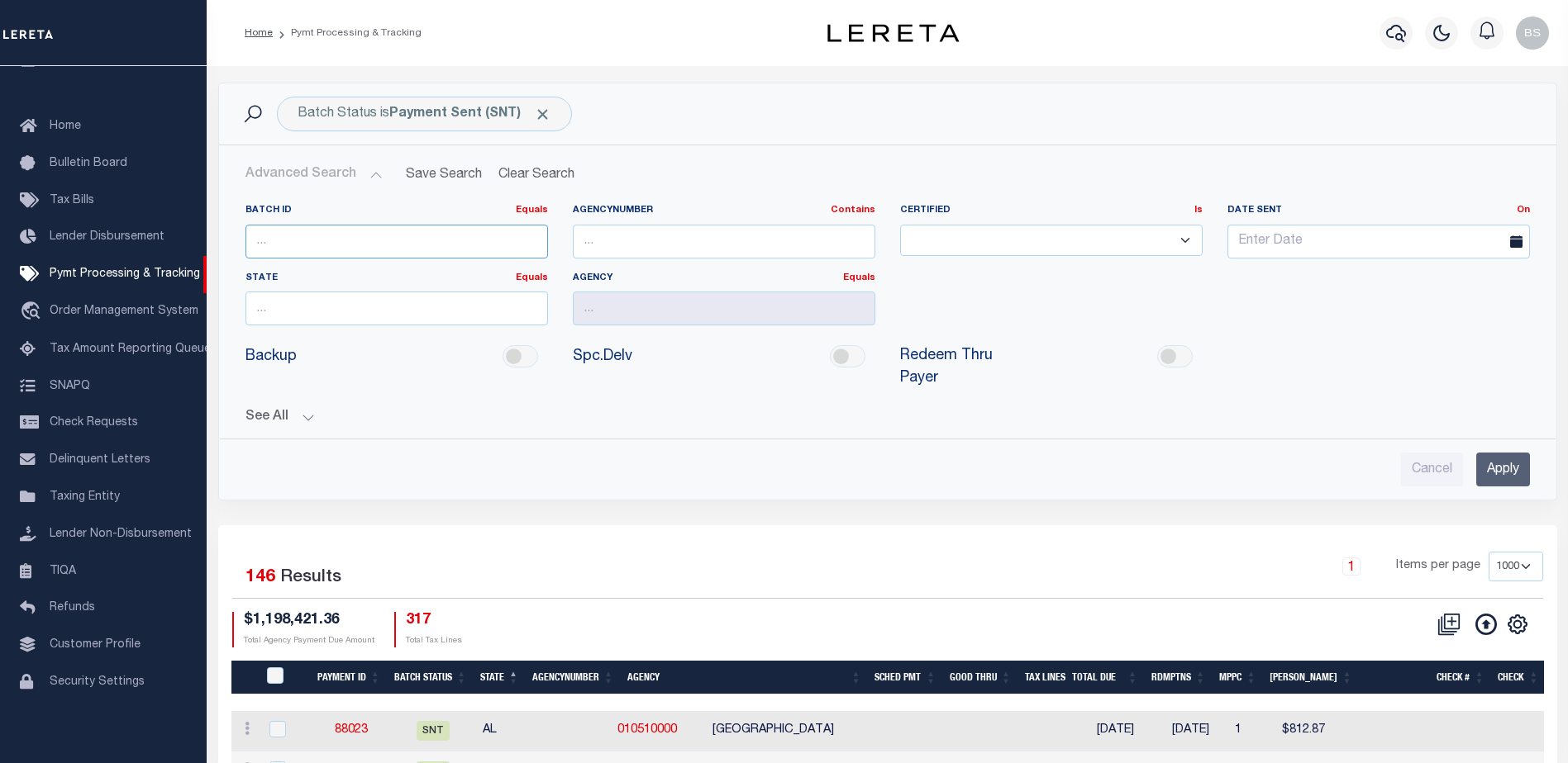
click at [361, 240] on input "number" at bounding box center [396, 241] width 303 height 34
click at [529, 172] on button "Clear Search" at bounding box center [536, 174] width 90 height 32
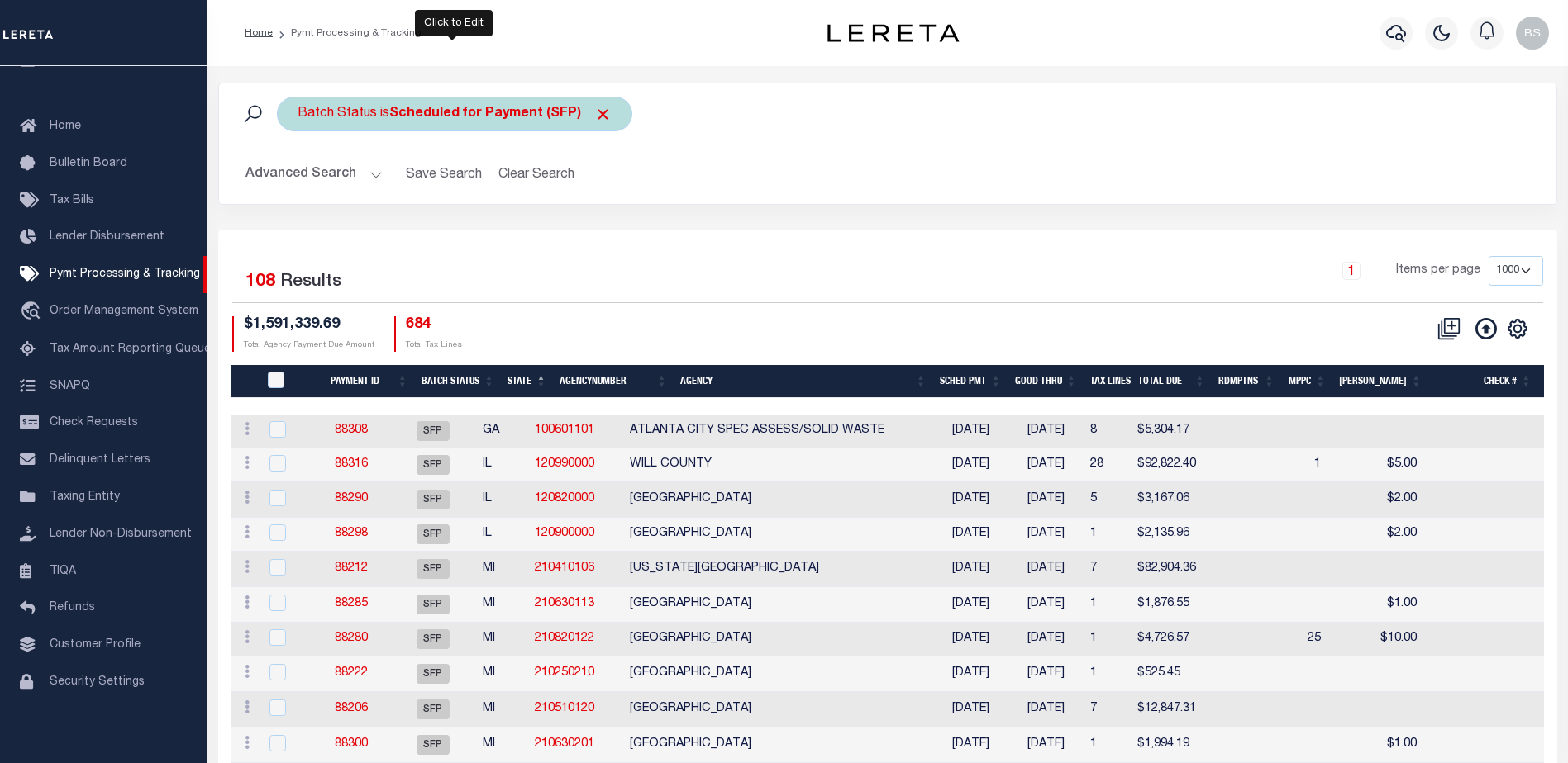
click at [541, 112] on b "Scheduled for Payment (SFP)" at bounding box center [500, 114] width 223 height 14
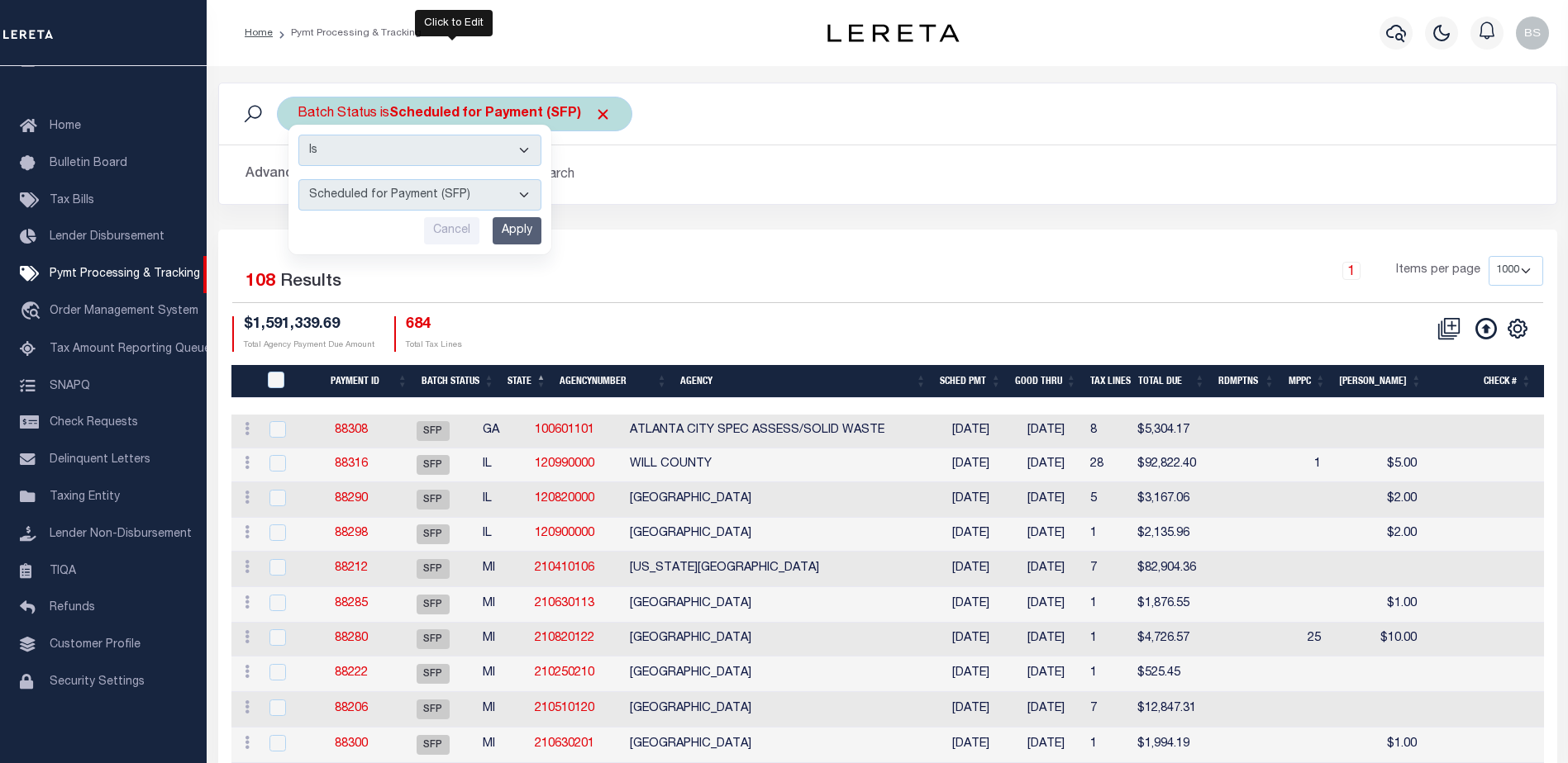
click at [526, 189] on select "Awaiting Funds (AWF) Cleared and Complete (CAC) New Check Needed (NCN) Payment …" at bounding box center [419, 194] width 243 height 32
select select "SNT"
click at [298, 179] on select "Awaiting Funds (AWF) Cleared and Complete (CAC) New Check Needed (NCN) Payment …" at bounding box center [419, 194] width 243 height 32
click at [513, 235] on input "Apply" at bounding box center [517, 231] width 49 height 27
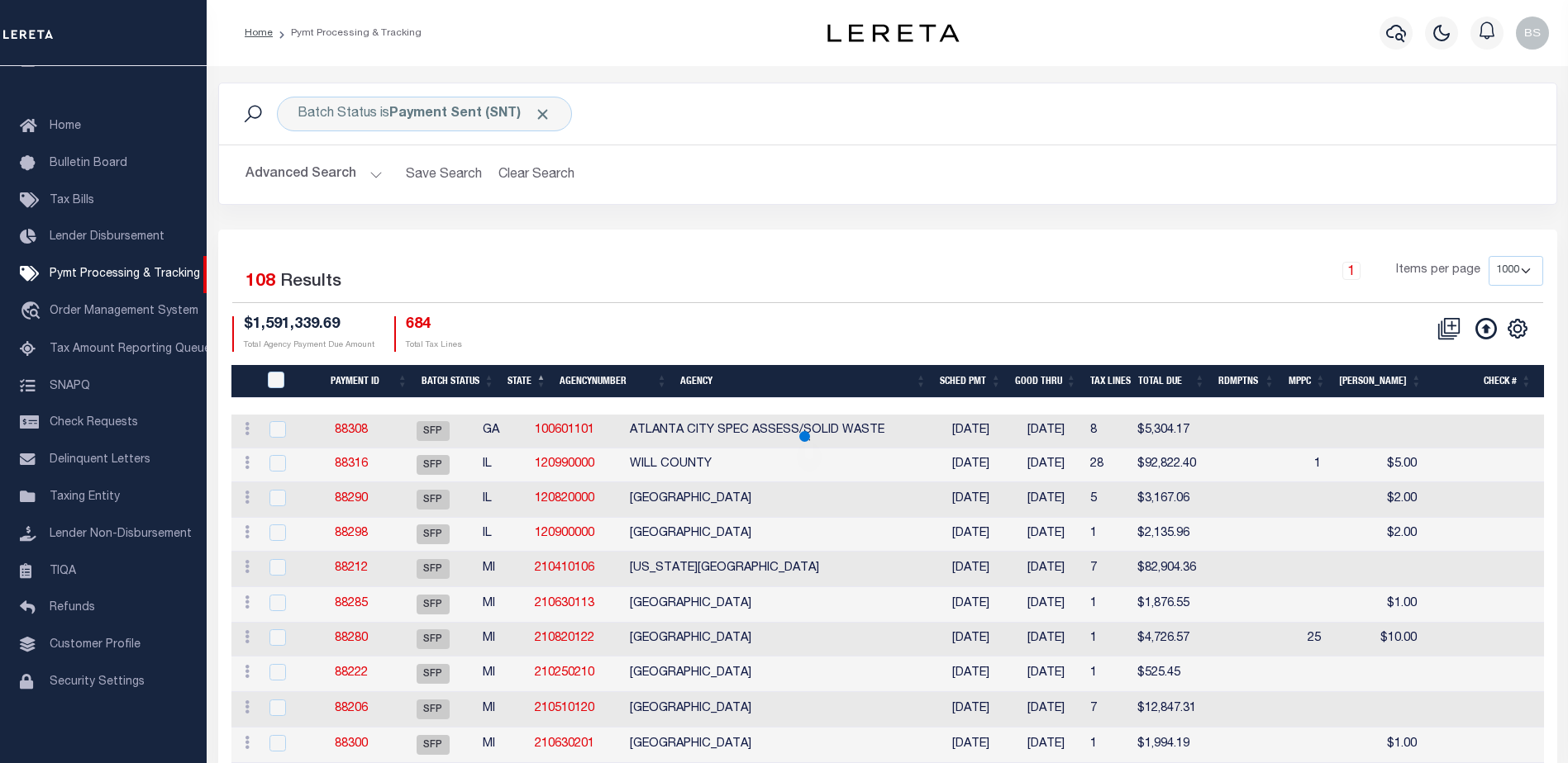
click at [364, 171] on button "Advanced Search" at bounding box center [313, 174] width 137 height 32
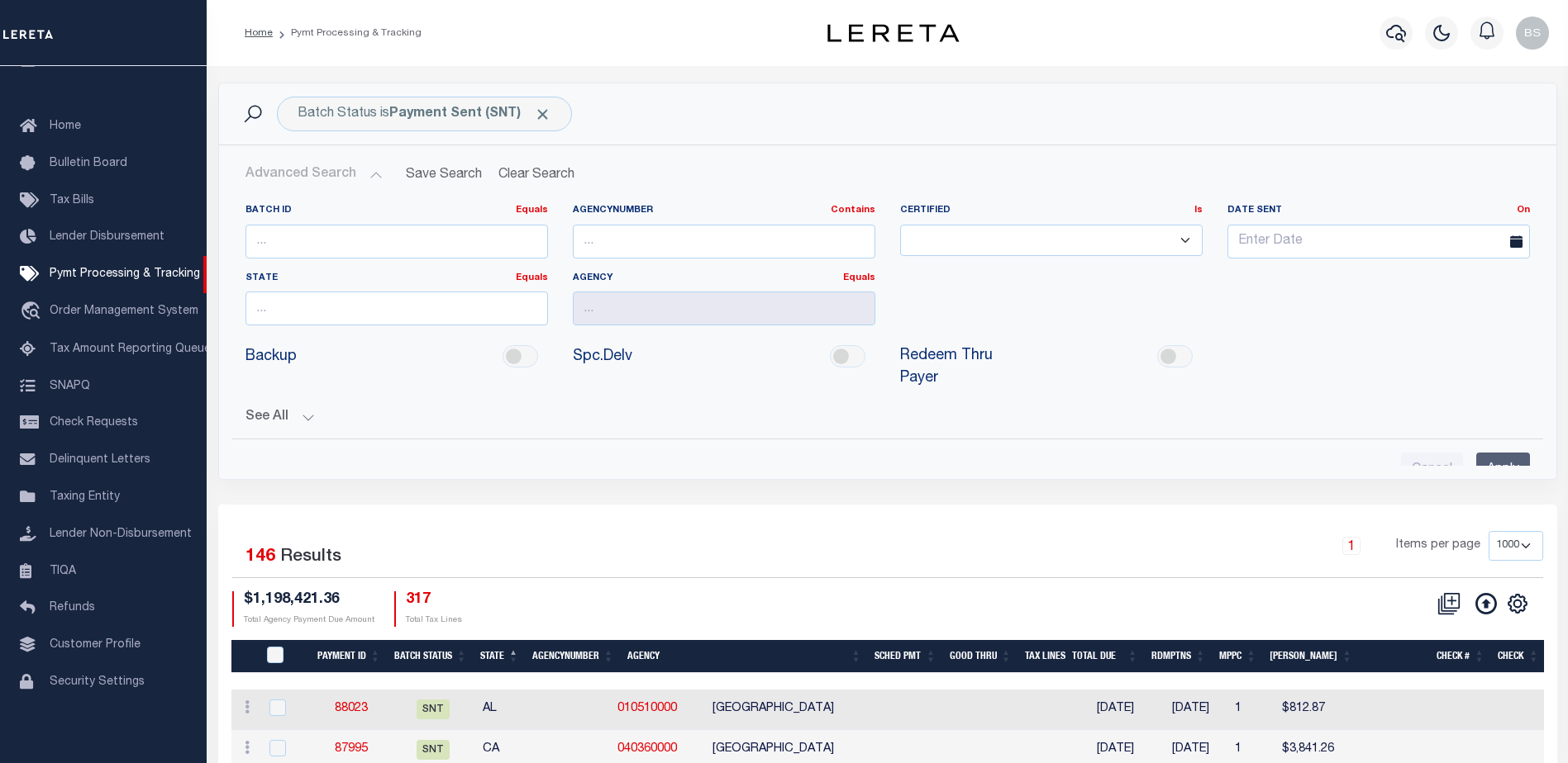
click at [372, 175] on button "Advanced Search" at bounding box center [313, 174] width 137 height 32
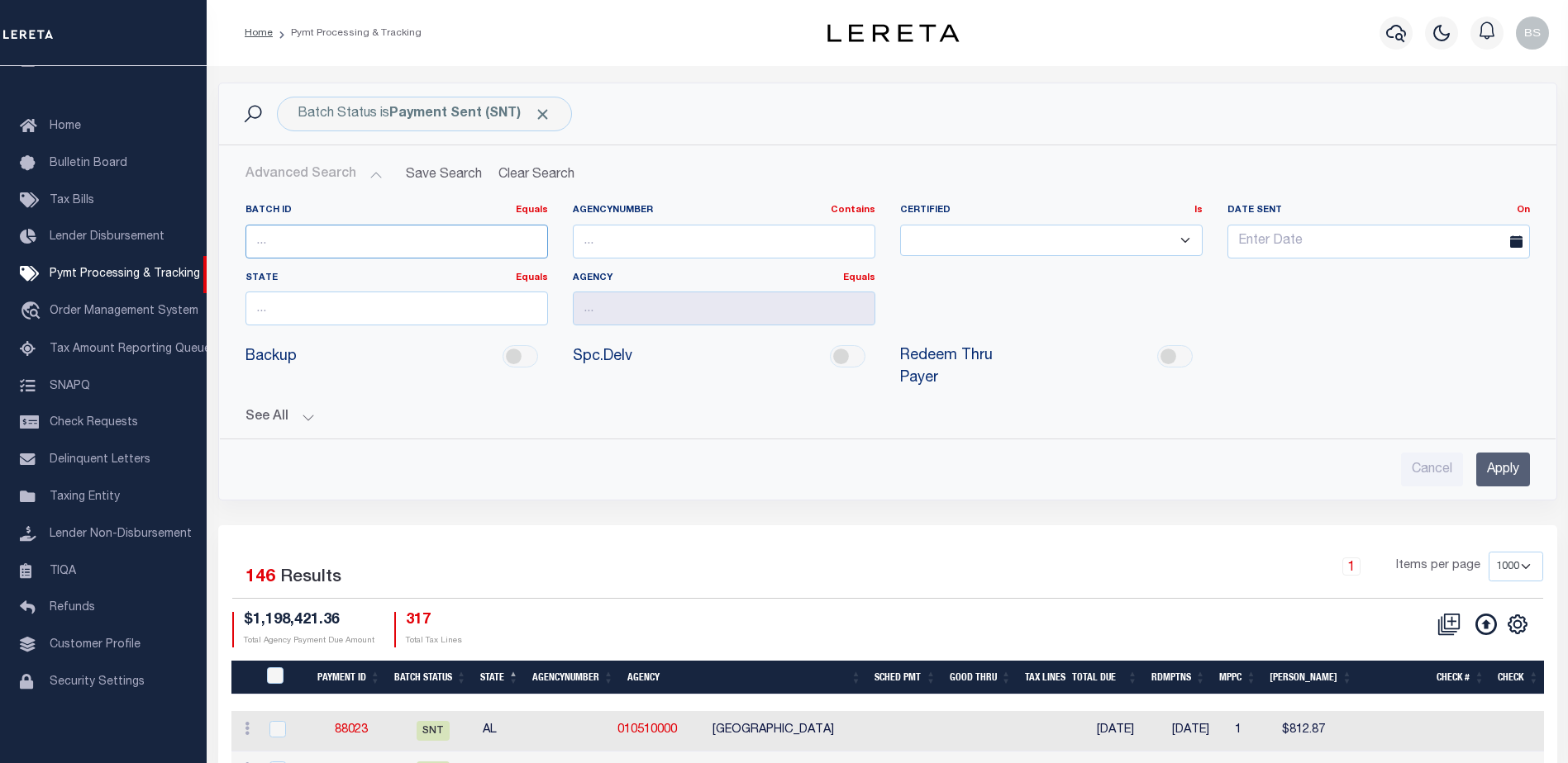
click at [335, 239] on input "number" at bounding box center [396, 241] width 303 height 34
type input "1"
click at [1220, 361] on div "Backup Spc.Delv" at bounding box center [888, 368] width 1309 height 58
click at [1275, 243] on input "text" at bounding box center [1378, 241] width 303 height 34
drag, startPoint x: 1288, startPoint y: 164, endPoint x: 1245, endPoint y: 127, distance: 56.7
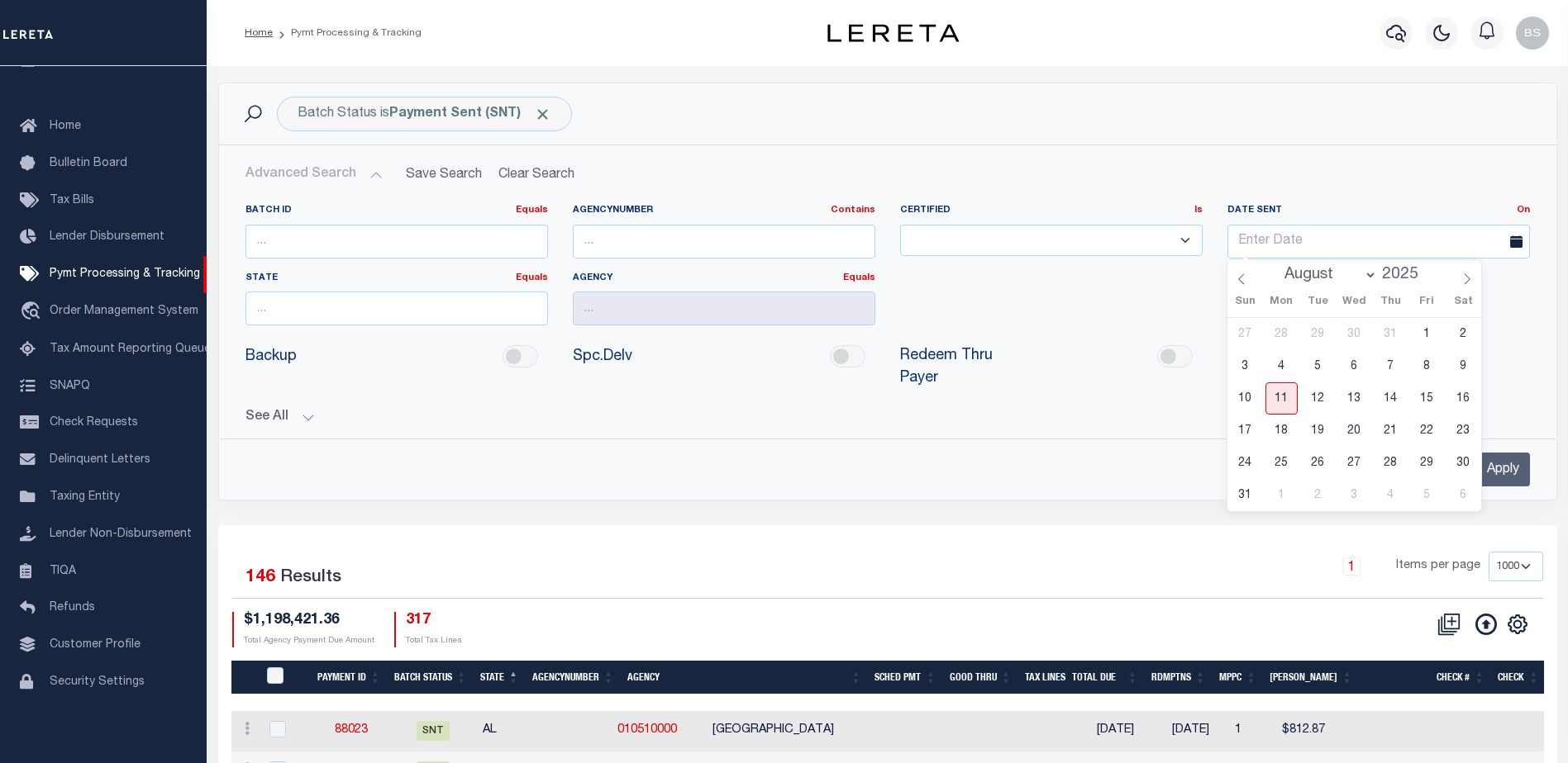
click at [1288, 163] on h2 "Advanced Search Save Search Clear Search PayeeSearchTable_dynamictable_____Defa…" at bounding box center [888, 174] width 1311 height 32
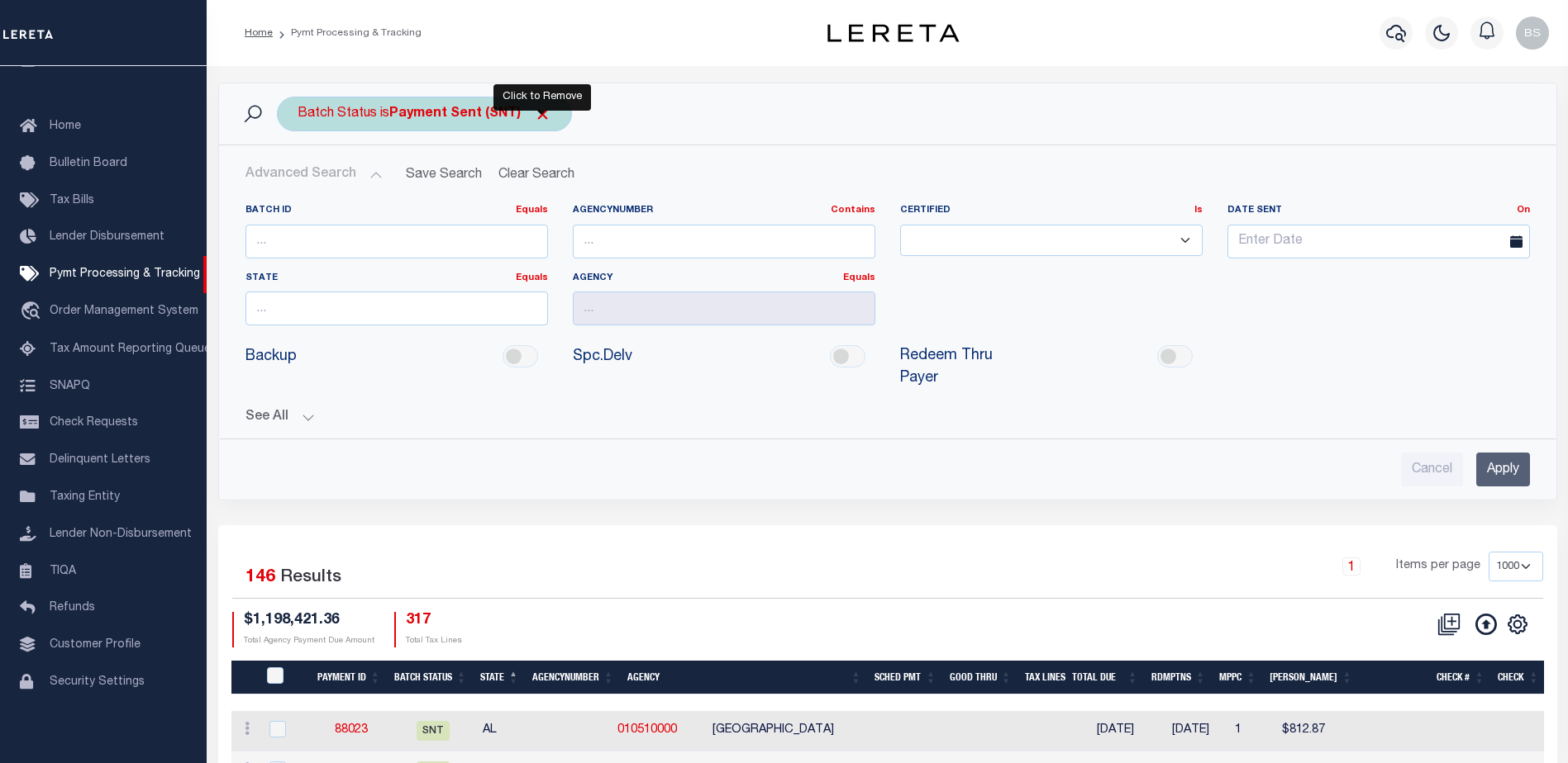
click at [542, 111] on span "Click to Remove" at bounding box center [542, 114] width 17 height 17
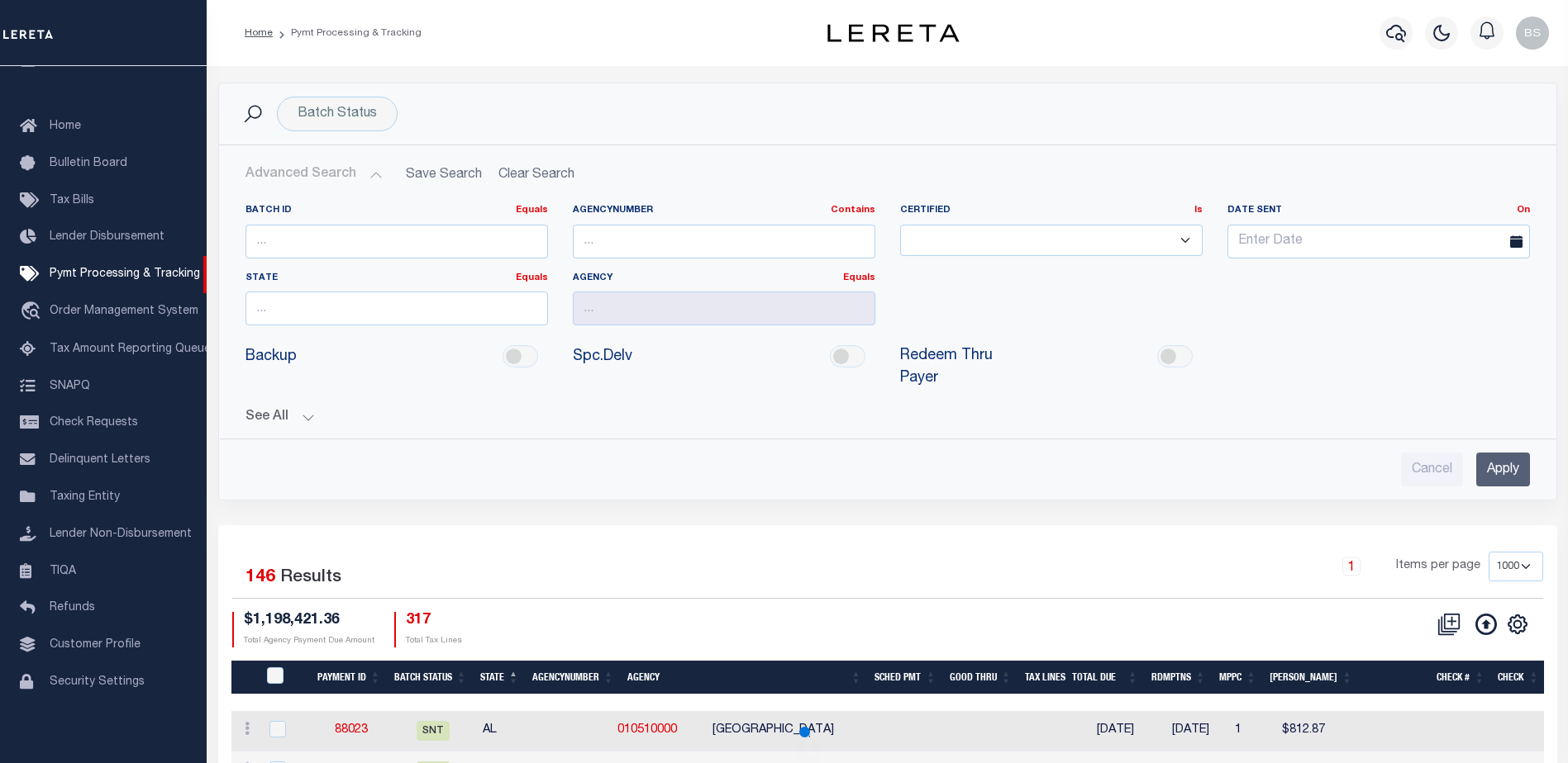
click at [373, 178] on button "Advanced Search" at bounding box center [313, 174] width 137 height 32
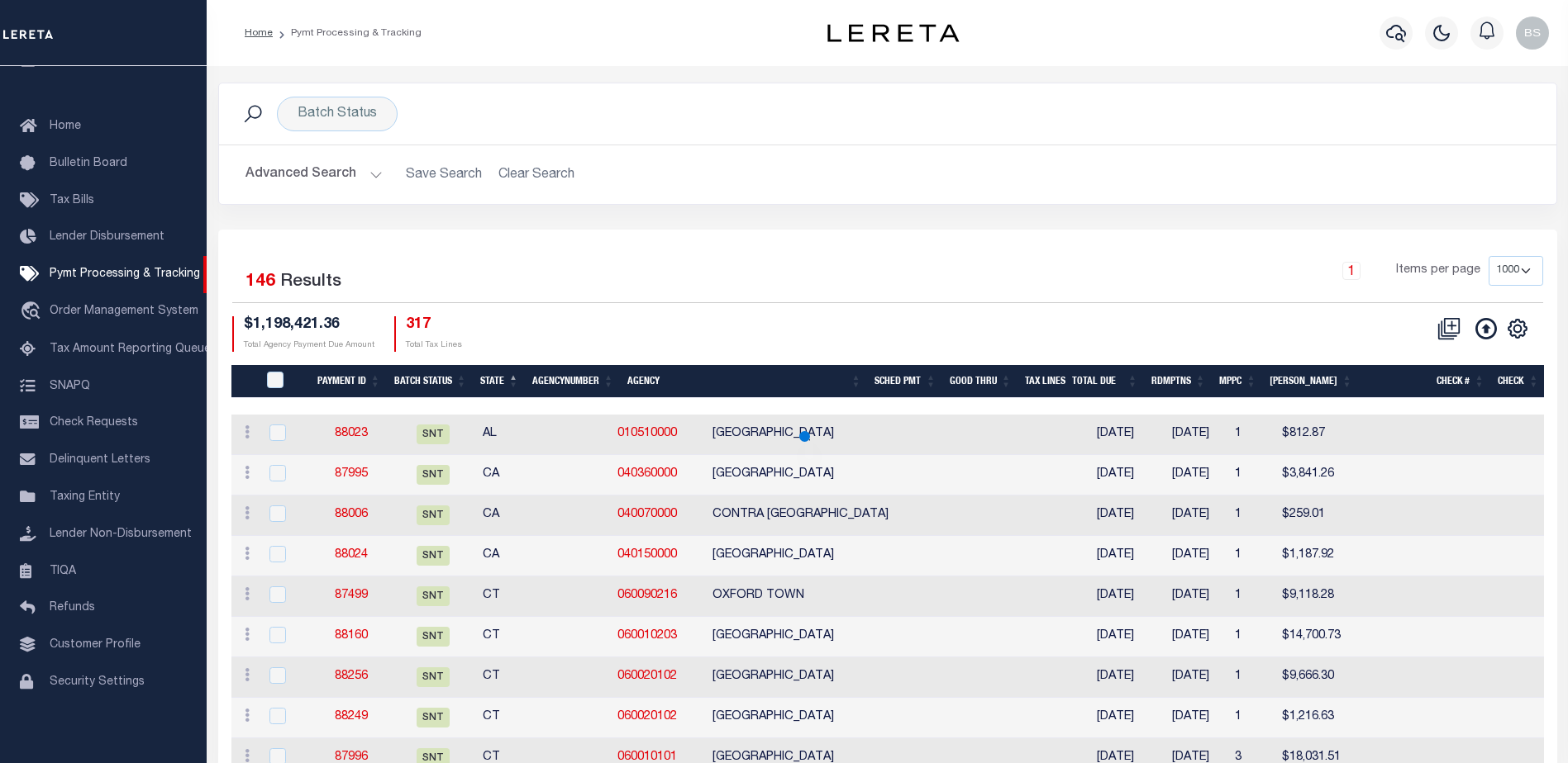
click at [378, 175] on button "Advanced Search" at bounding box center [313, 174] width 137 height 32
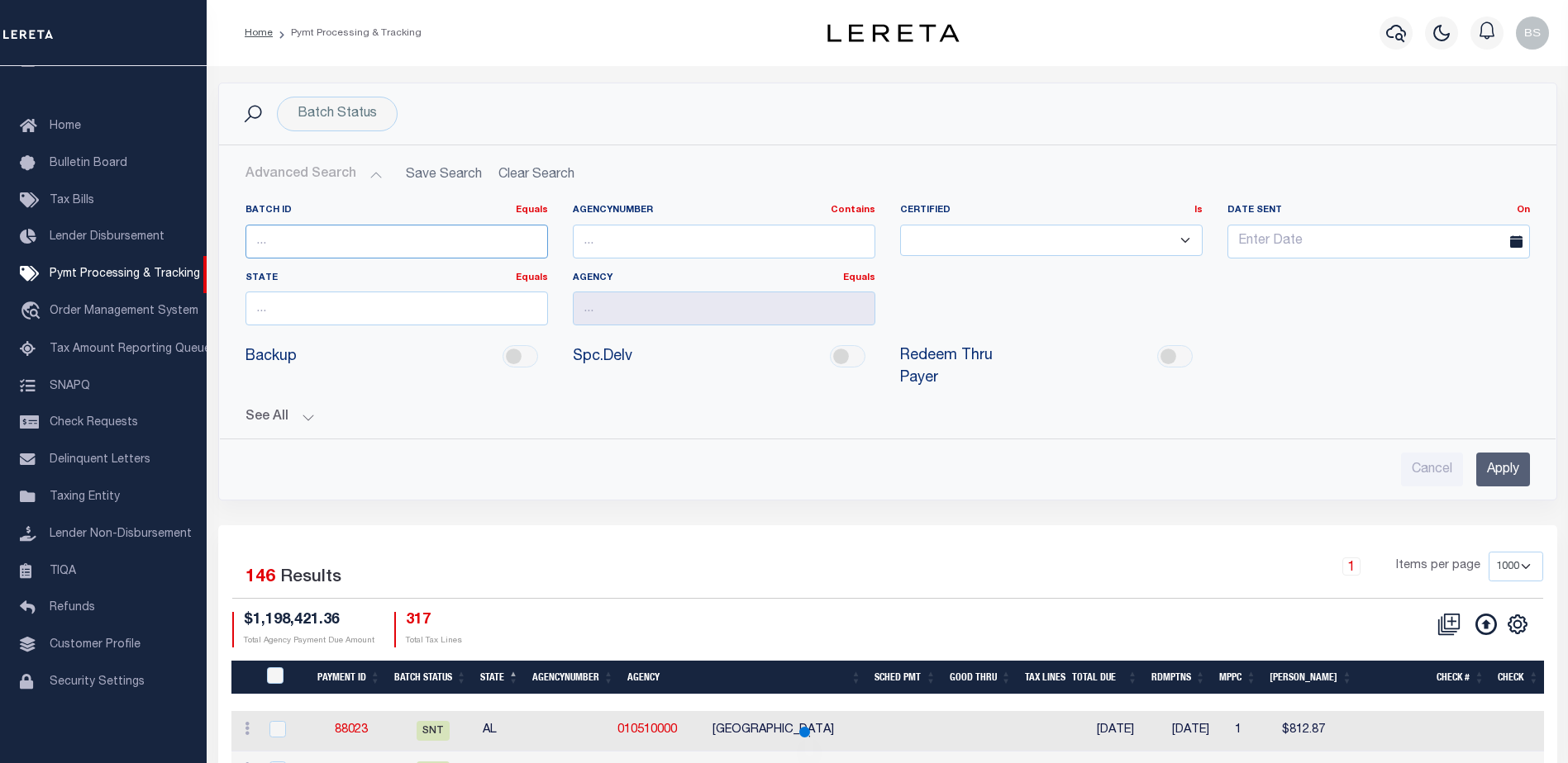
click at [342, 233] on input "number" at bounding box center [396, 241] width 303 height 34
type input "1"
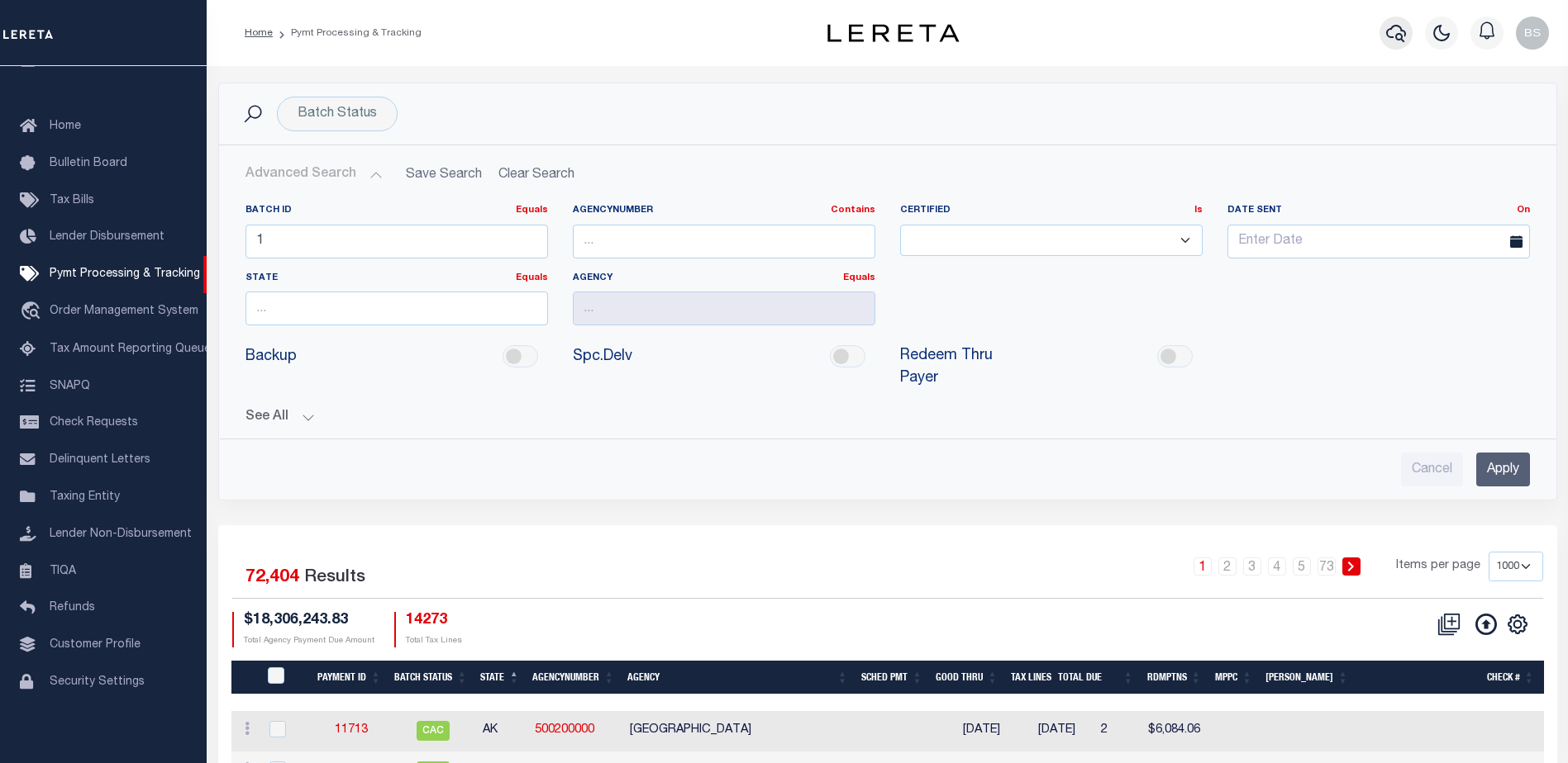
click at [1388, 33] on icon "button" at bounding box center [1395, 33] width 20 height 20
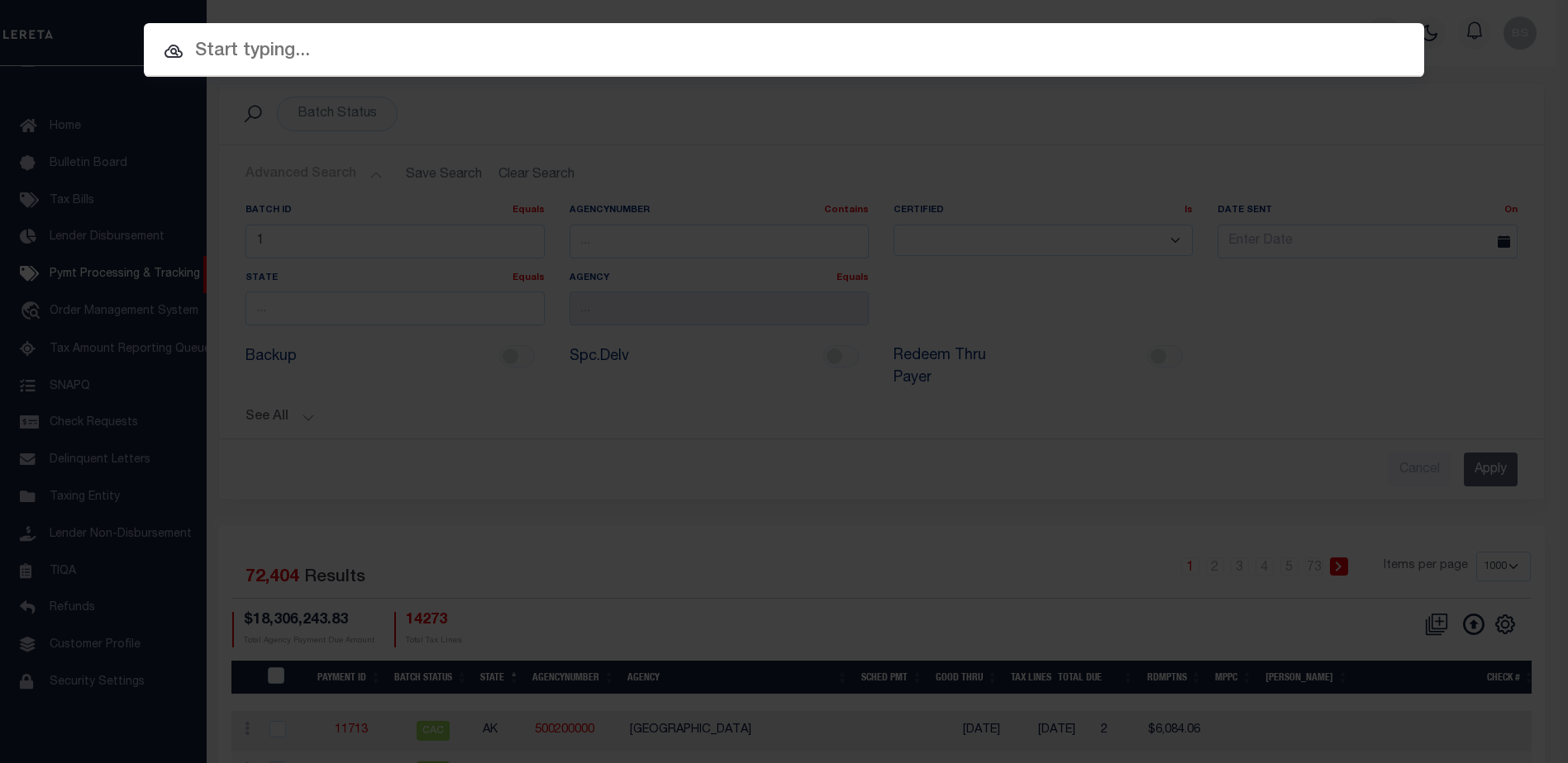
click at [379, 52] on input "text" at bounding box center [783, 52] width 1280 height 29
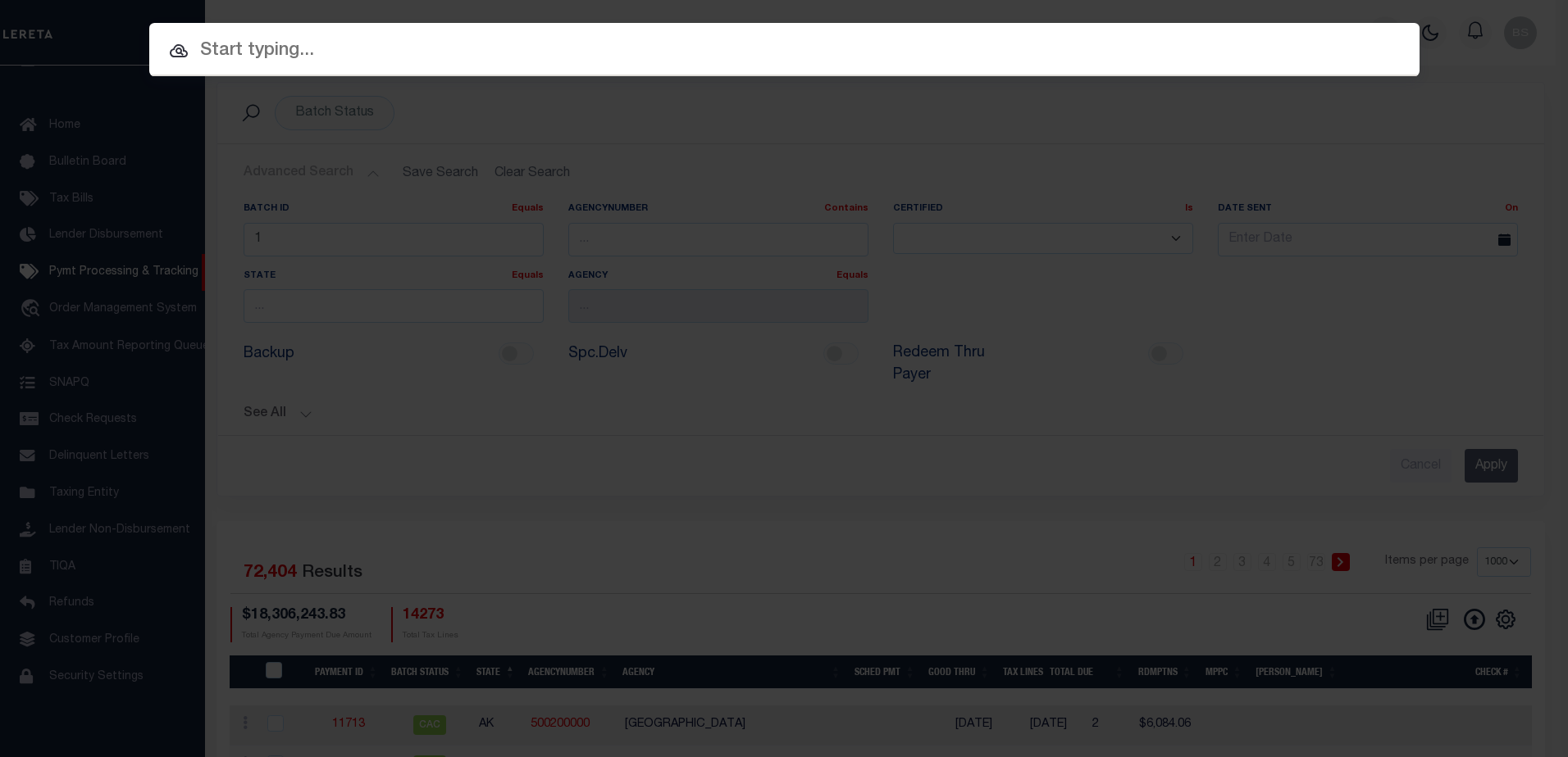
click at [255, 54] on input "text" at bounding box center [784, 51] width 1270 height 29
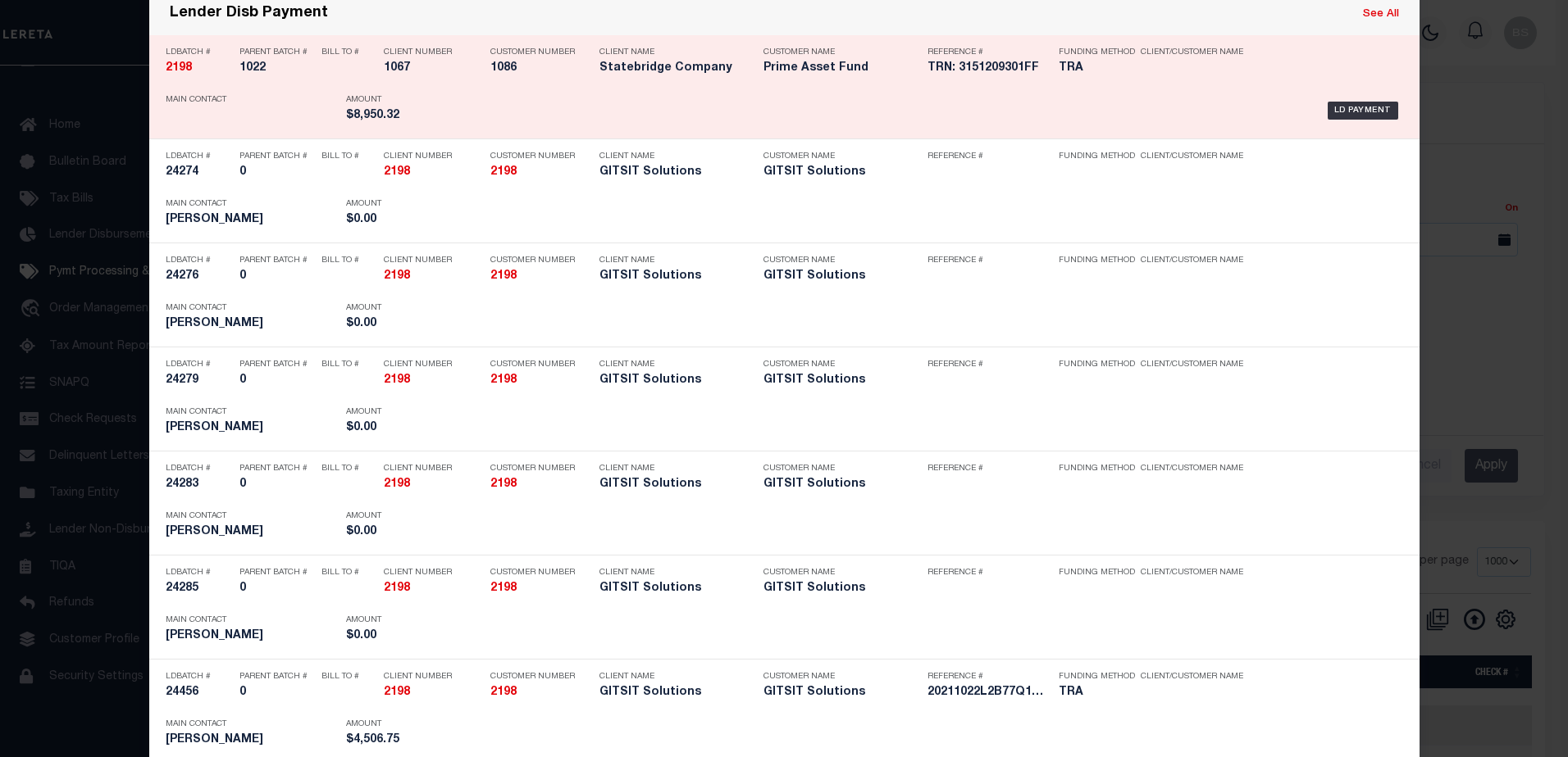
scroll to position [246, 0]
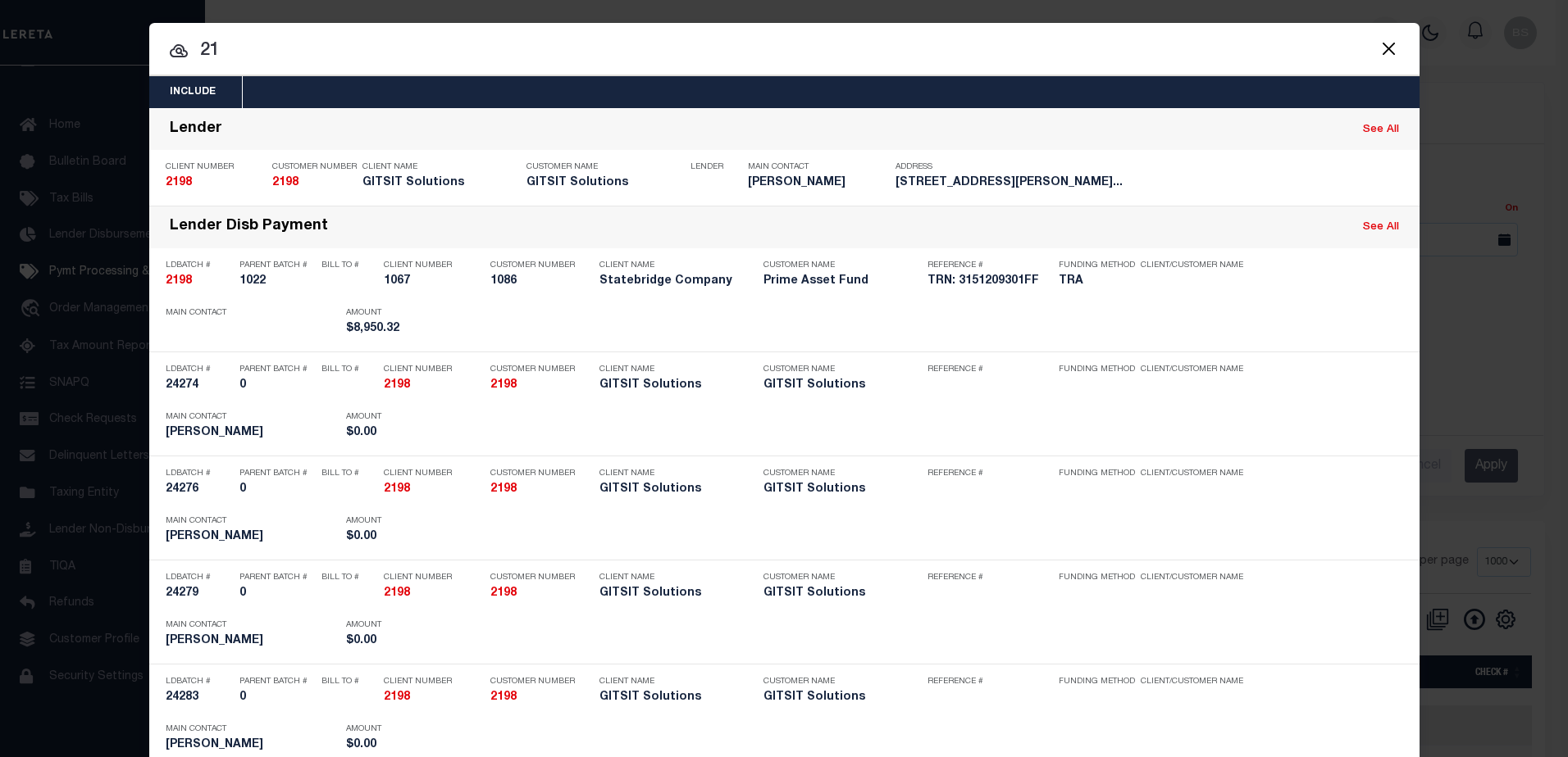
type input "2"
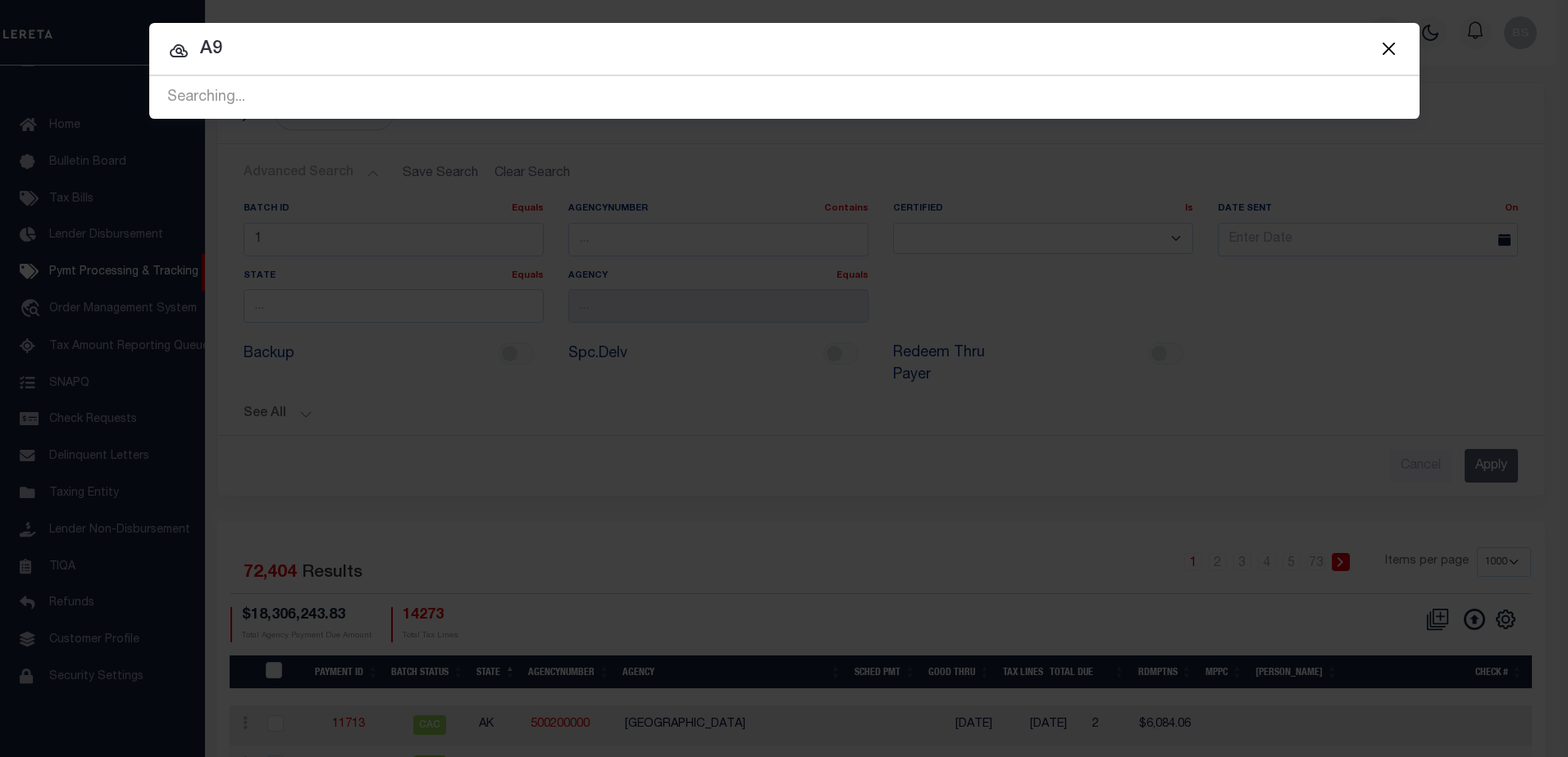
type input "A"
type input "A929378"
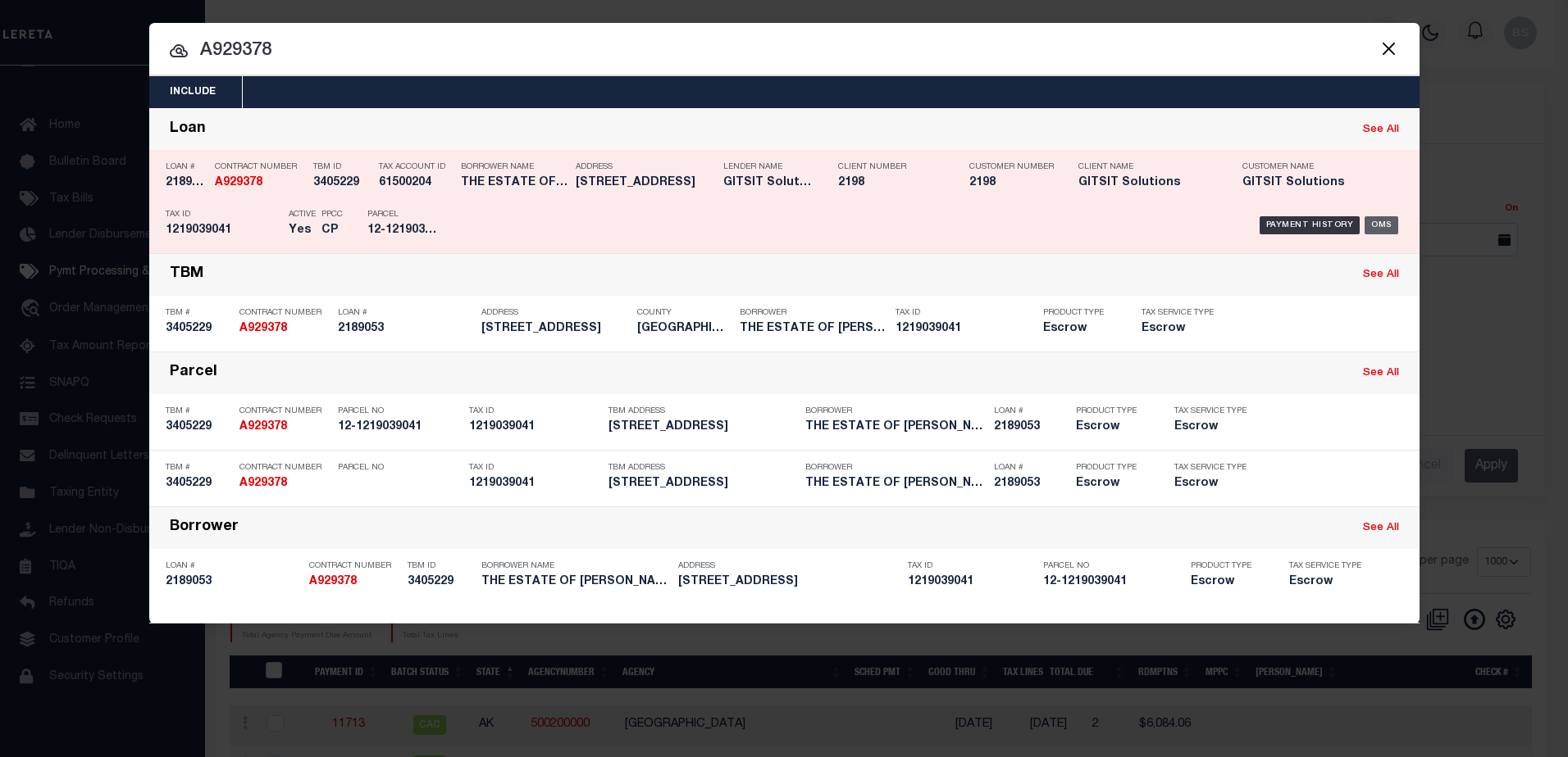
click at [1381, 219] on div "OMS" at bounding box center [1381, 225] width 33 height 18
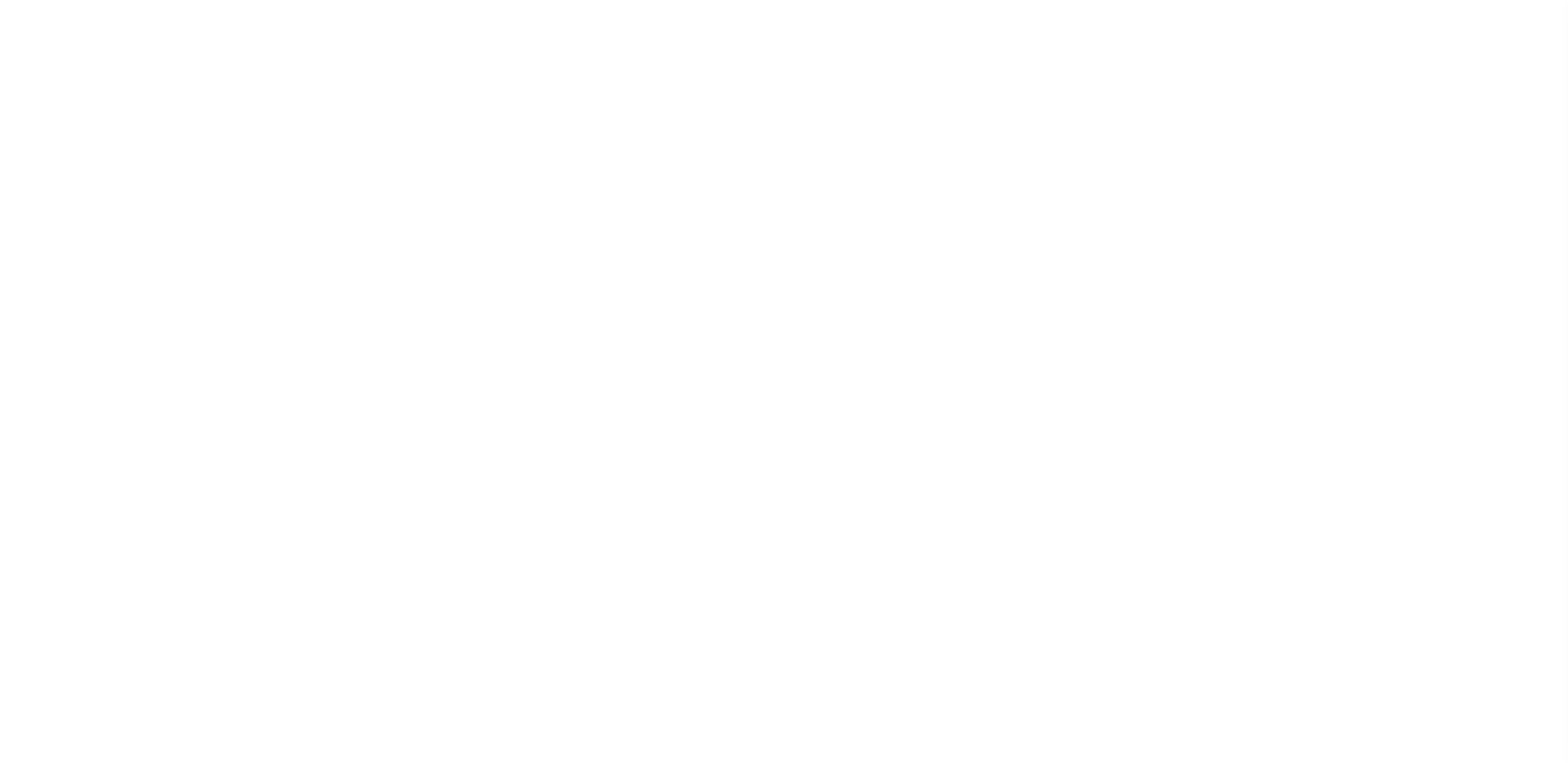
select select "Escrow"
type input "[STREET_ADDRESS]"
select select
type input "BALTIMORE MD 21222"
select select
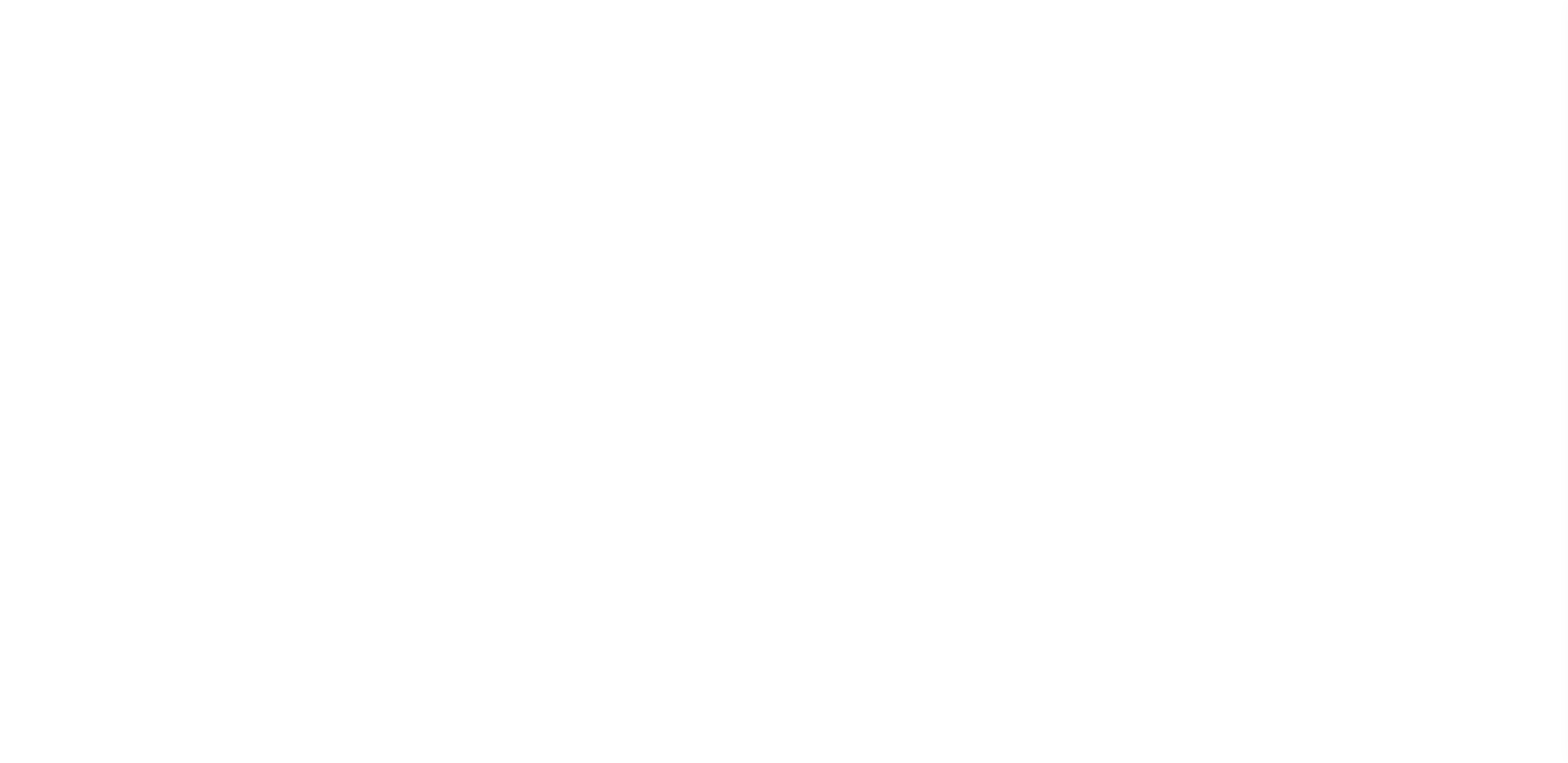
type textarea "[DATE] REO"
select select "14699"
select select "16881"
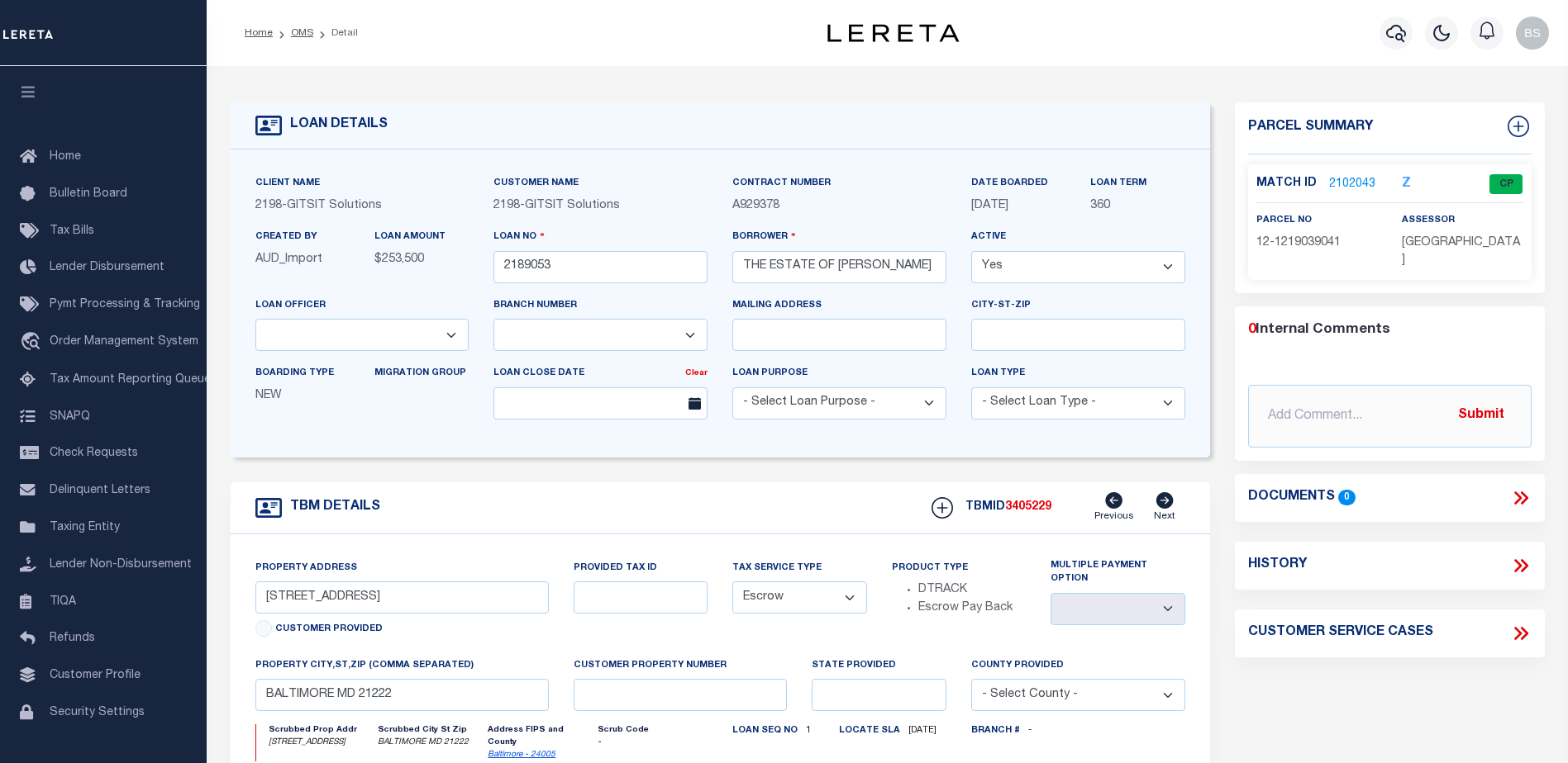
click at [1350, 177] on link "2102043" at bounding box center [1352, 184] width 46 height 17
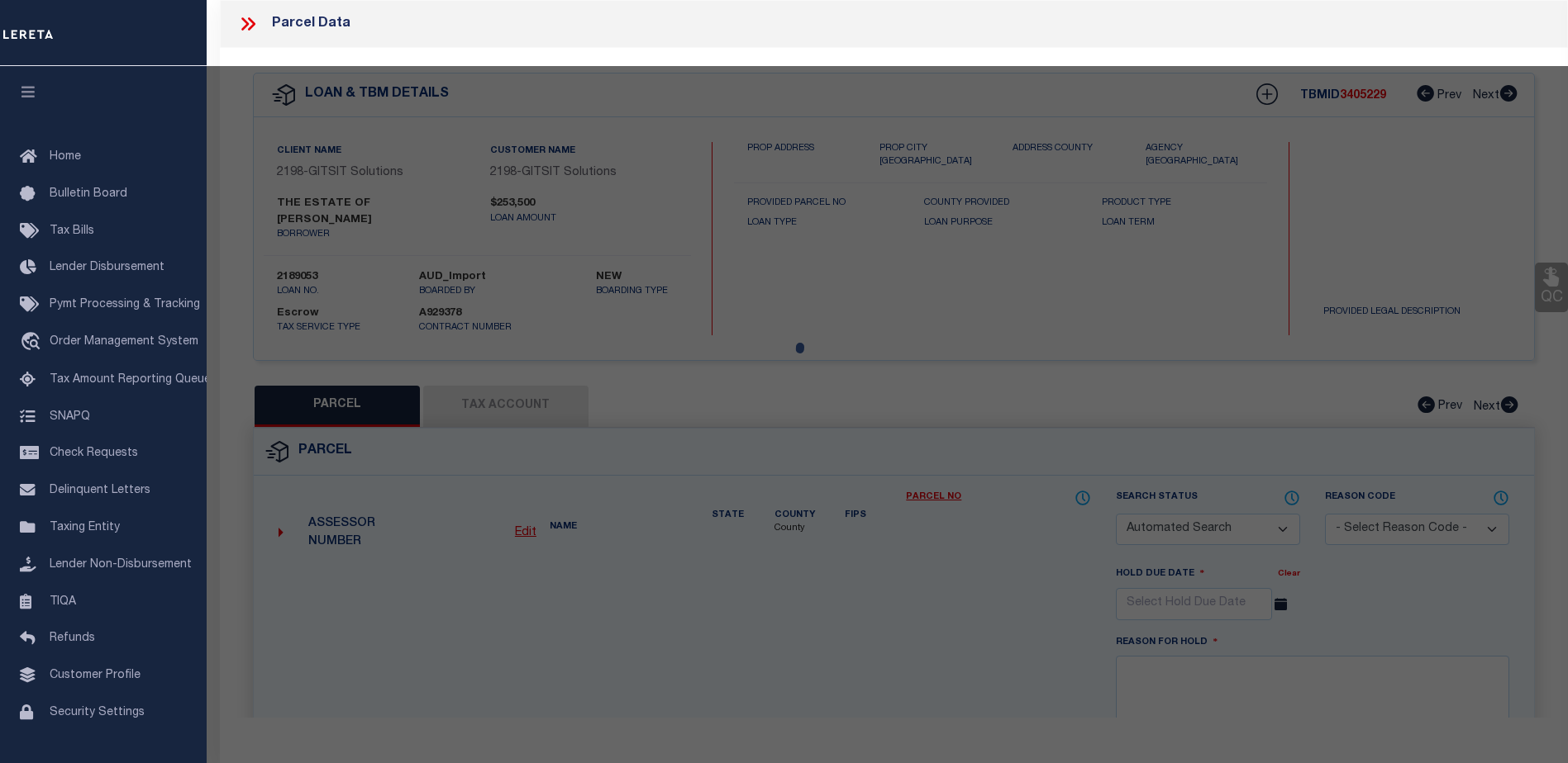
checkbox input "false"
select select "CP"
type input "[PERSON_NAME]"
select select "AGW"
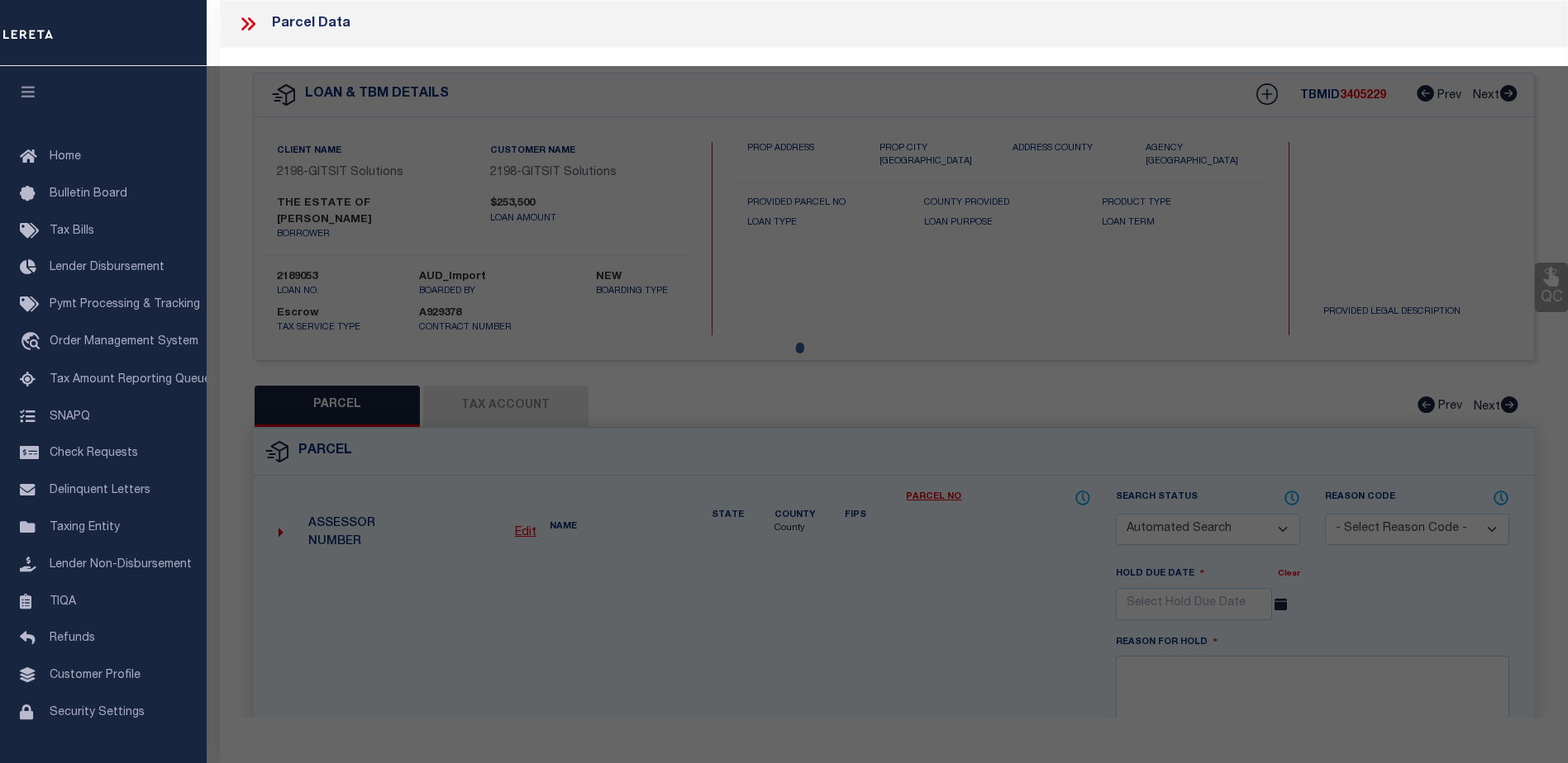
select select
type input "[STREET_ADDRESS]"
type input "BALTIMORE MD 21222"
type textarea "LOT 149"
type textarea "Information Only - Installment Tax Years Based on Agency Review"
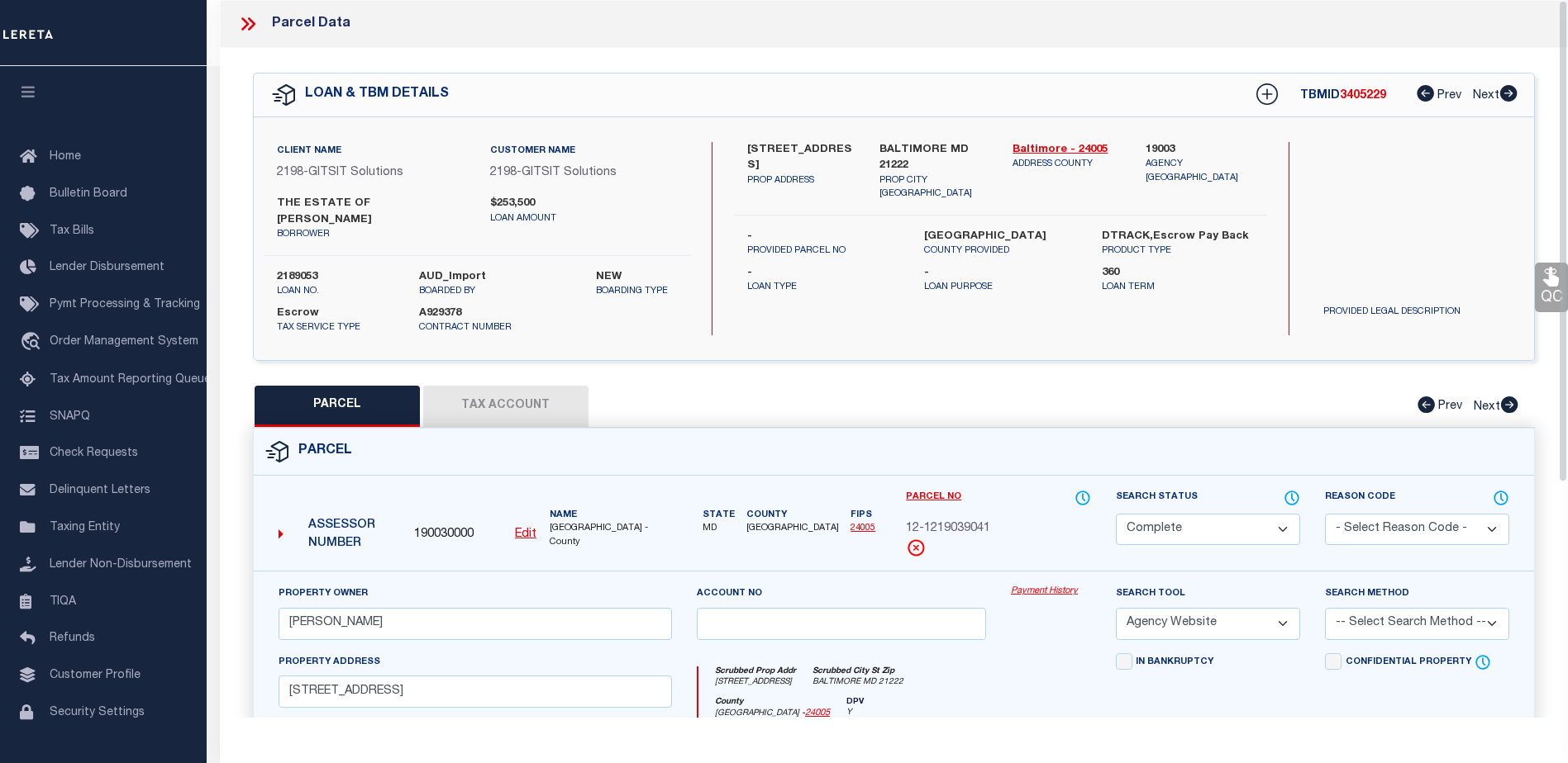
click at [1047, 592] on link "Payment History" at bounding box center [1050, 591] width 80 height 14
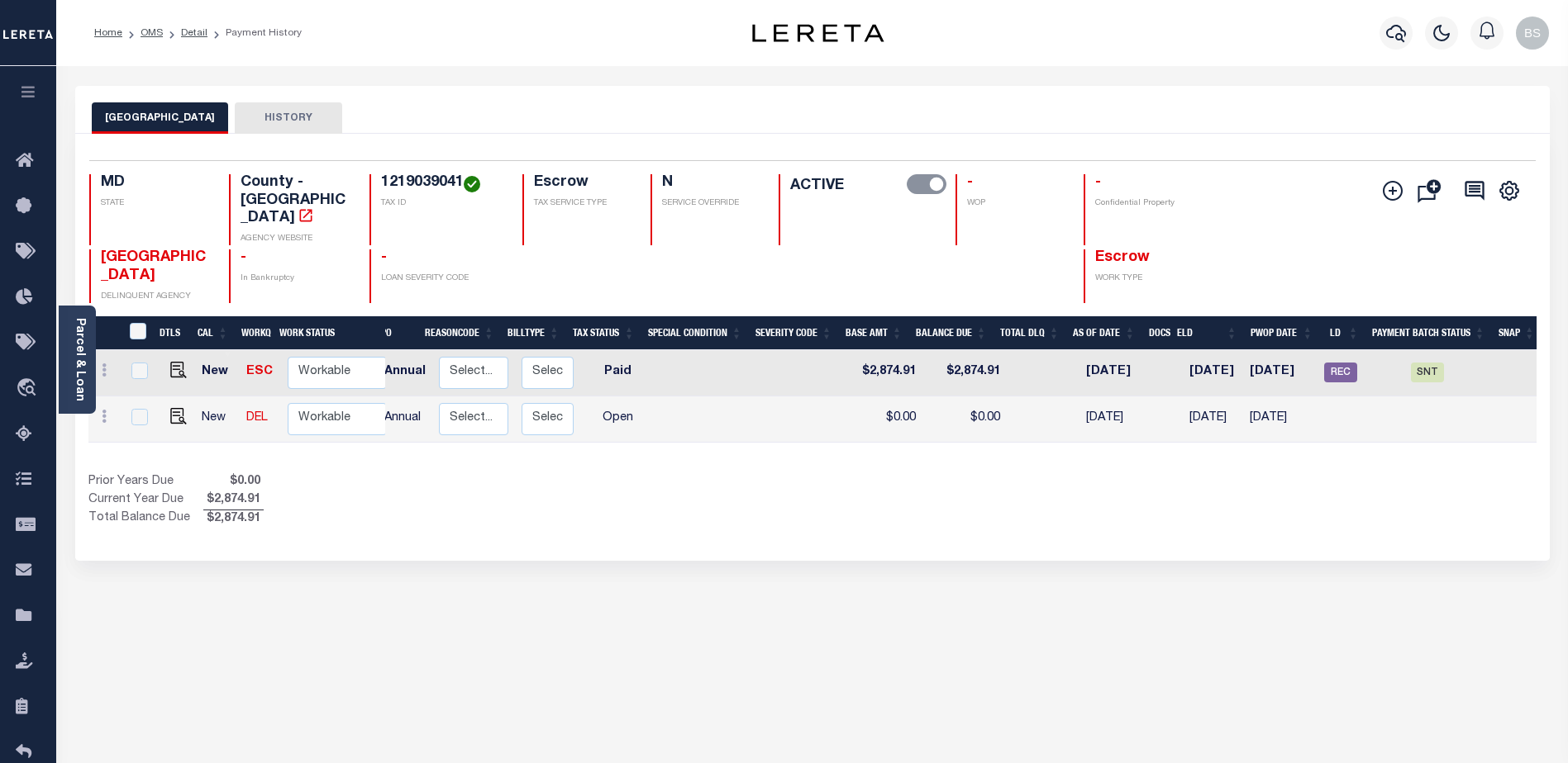
scroll to position [0, 195]
click at [1421, 362] on span "SNT" at bounding box center [1423, 372] width 33 height 20
checkbox input "true"
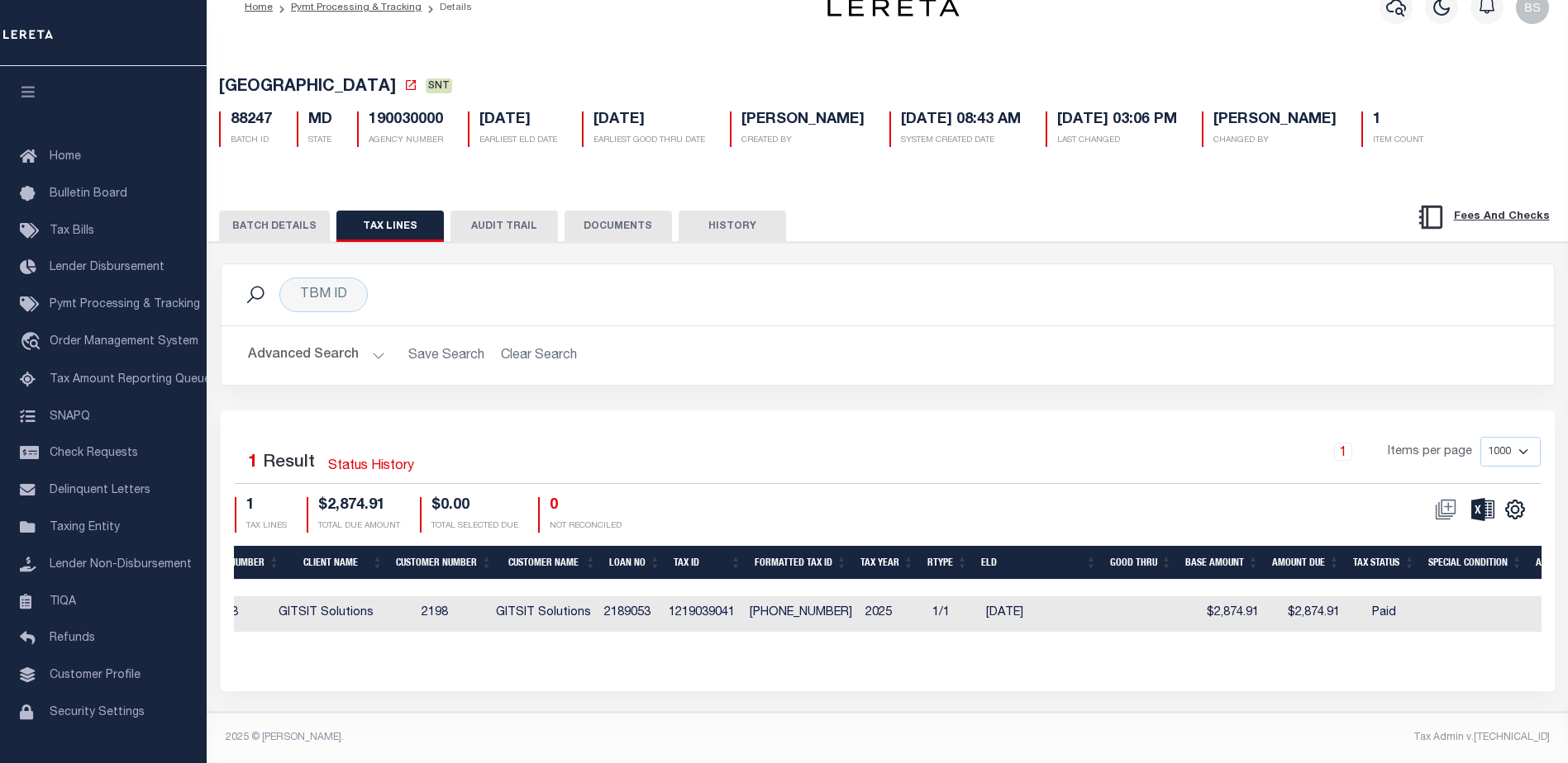
scroll to position [0, 146]
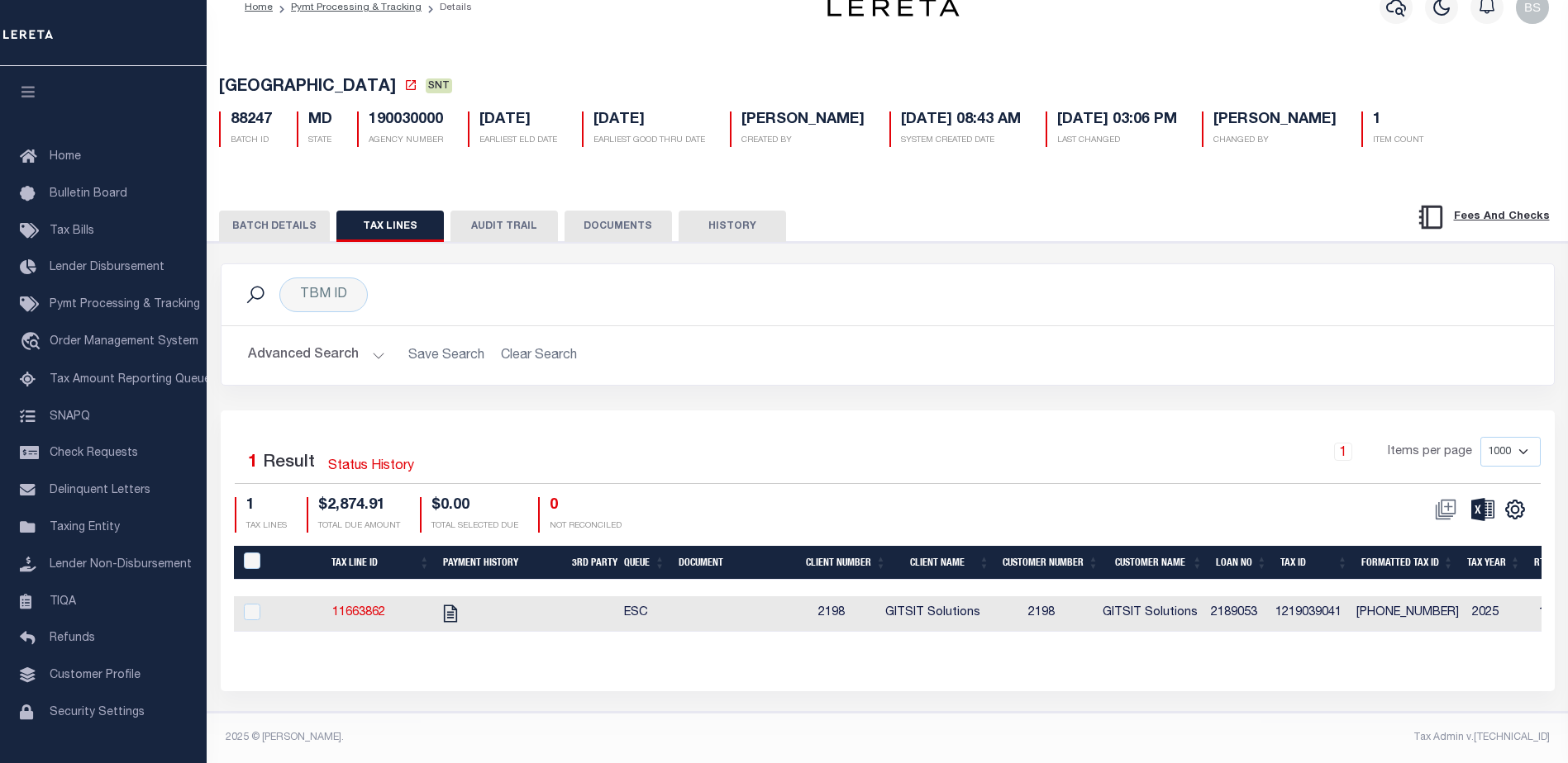
click at [302, 212] on button "BATCH DETAILS" at bounding box center [274, 226] width 111 height 32
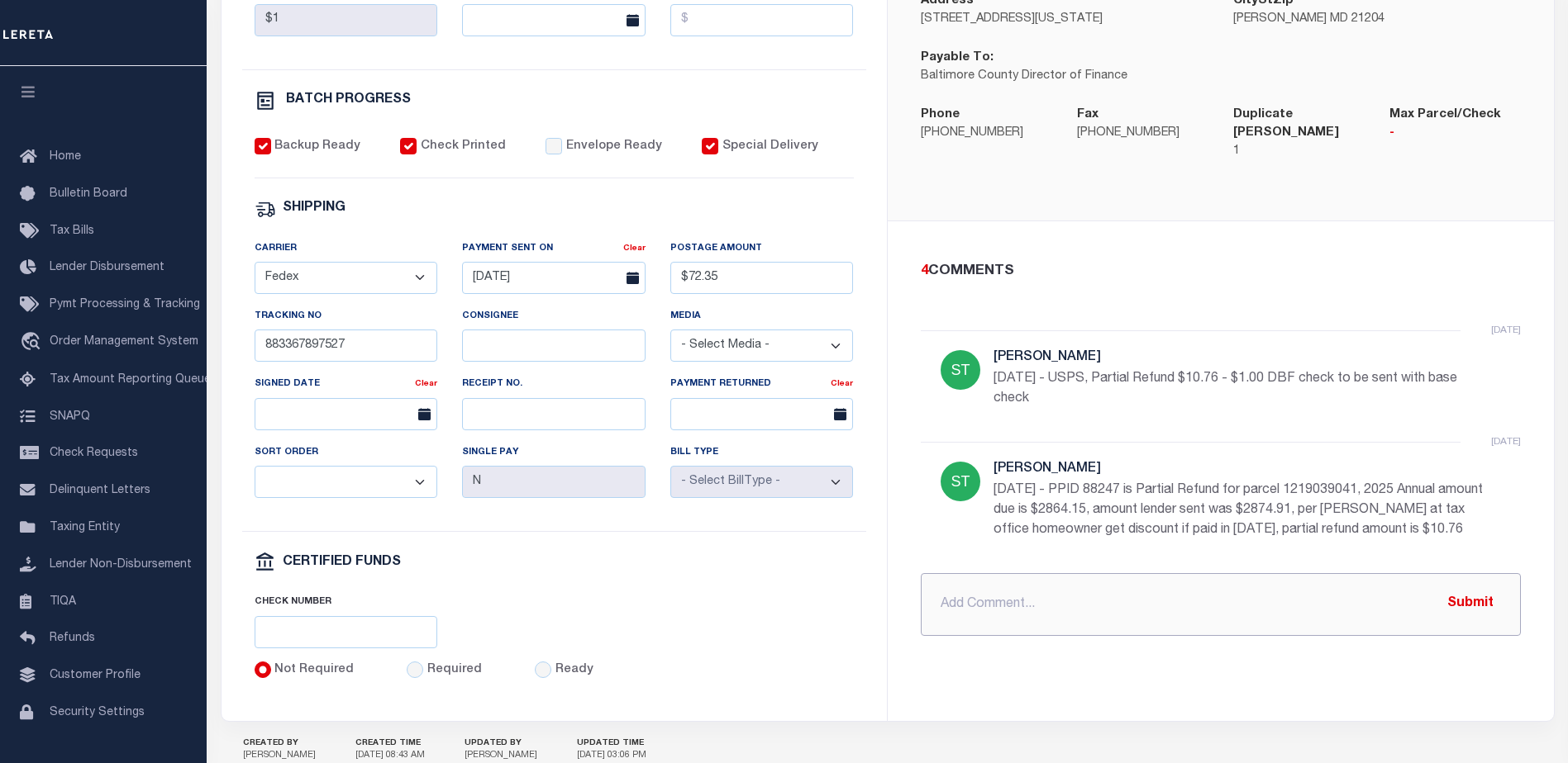
click at [1012, 595] on input "text" at bounding box center [1220, 604] width 600 height 63
click at [971, 585] on input "08/" at bounding box center [1220, 604] width 600 height 63
type input "[DATE] - $10.76 Partial Refund Required"
click at [1479, 592] on button "Submit" at bounding box center [1470, 604] width 68 height 34
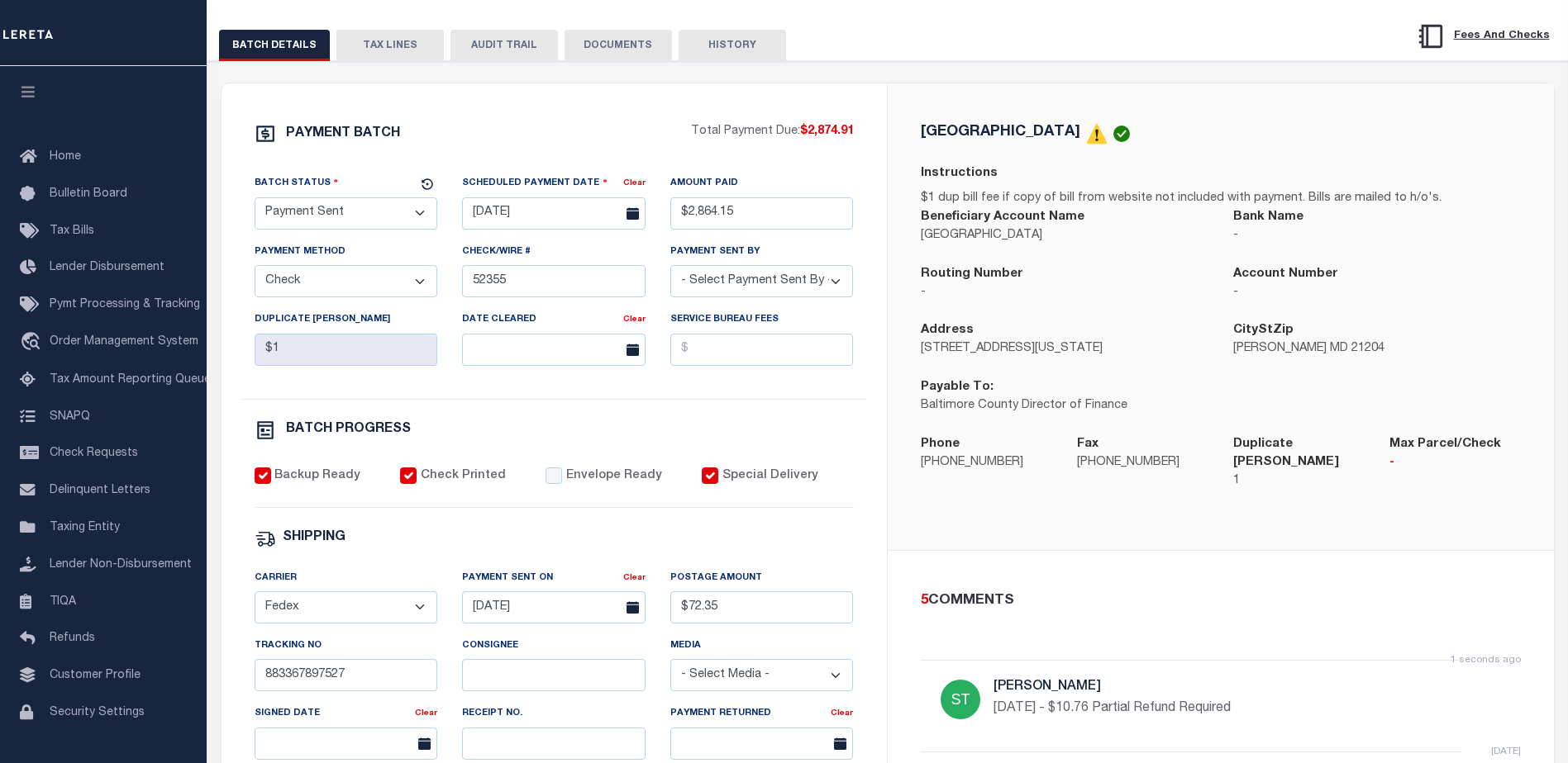
scroll to position [205, 0]
click at [813, 223] on input "$2,864.15" at bounding box center [762, 213] width 184 height 32
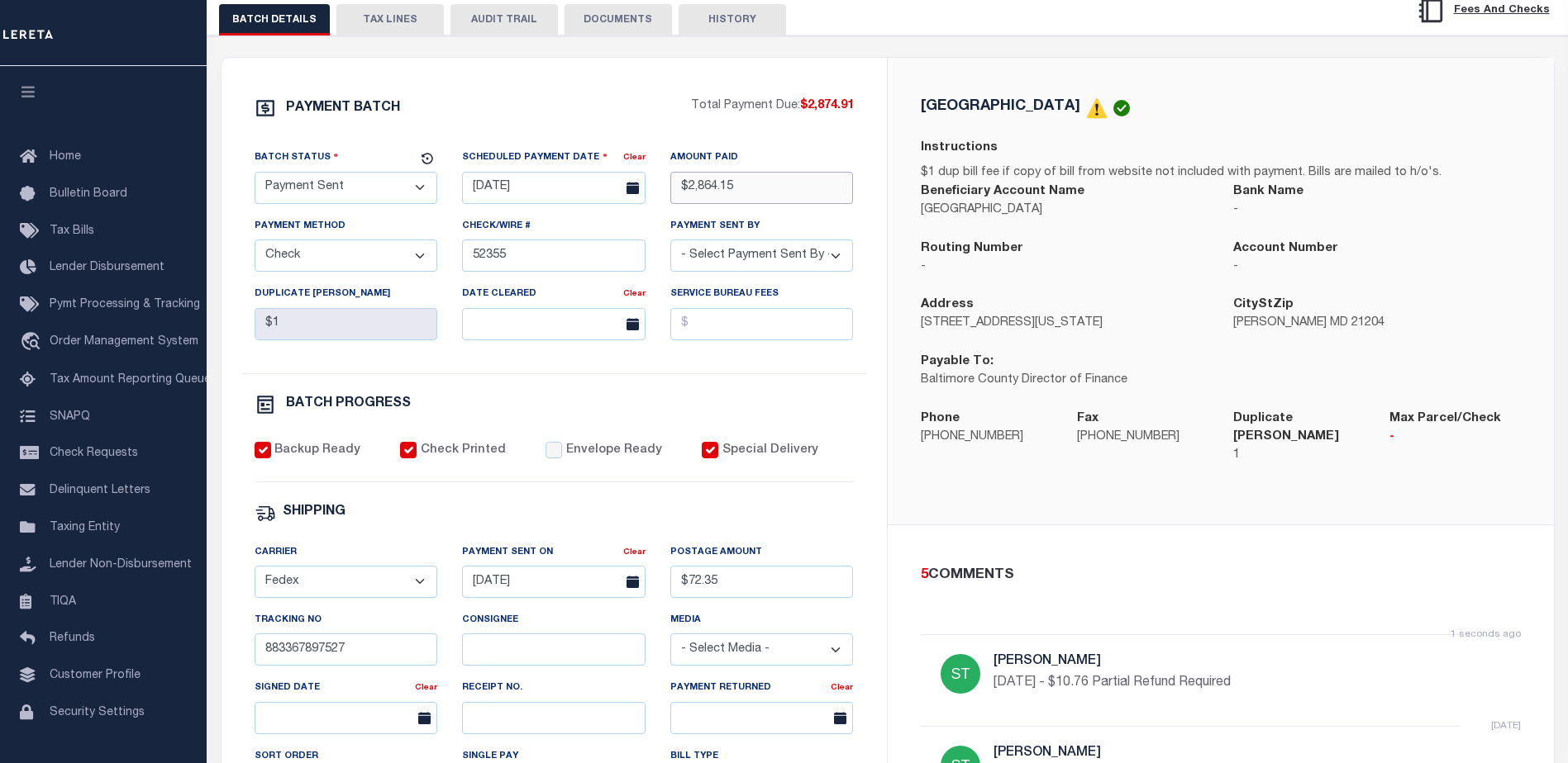
scroll to position [248, 0]
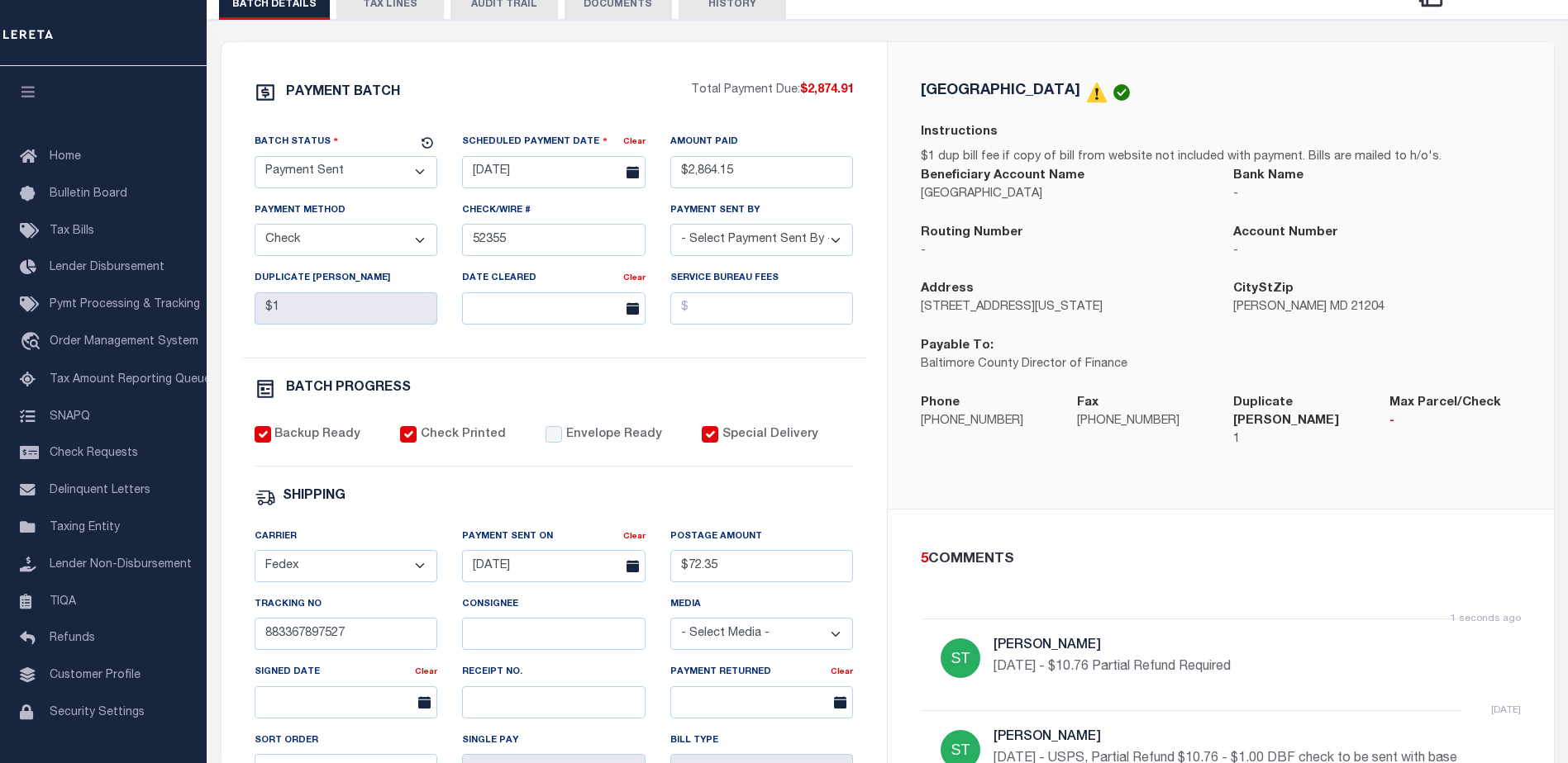
click at [1280, 658] on p "[DATE] - $10.76 Partial Refund Required" at bounding box center [1241, 668] width 496 height 20
click at [1255, 658] on p "[DATE] - $10.76 Partial Refund Required" at bounding box center [1241, 668] width 496 height 20
click at [1261, 658] on p "[DATE] - $10.76 Partial Refund Required" at bounding box center [1241, 668] width 496 height 20
drag, startPoint x: 1048, startPoint y: 645, endPoint x: 1083, endPoint y: 645, distance: 35.0
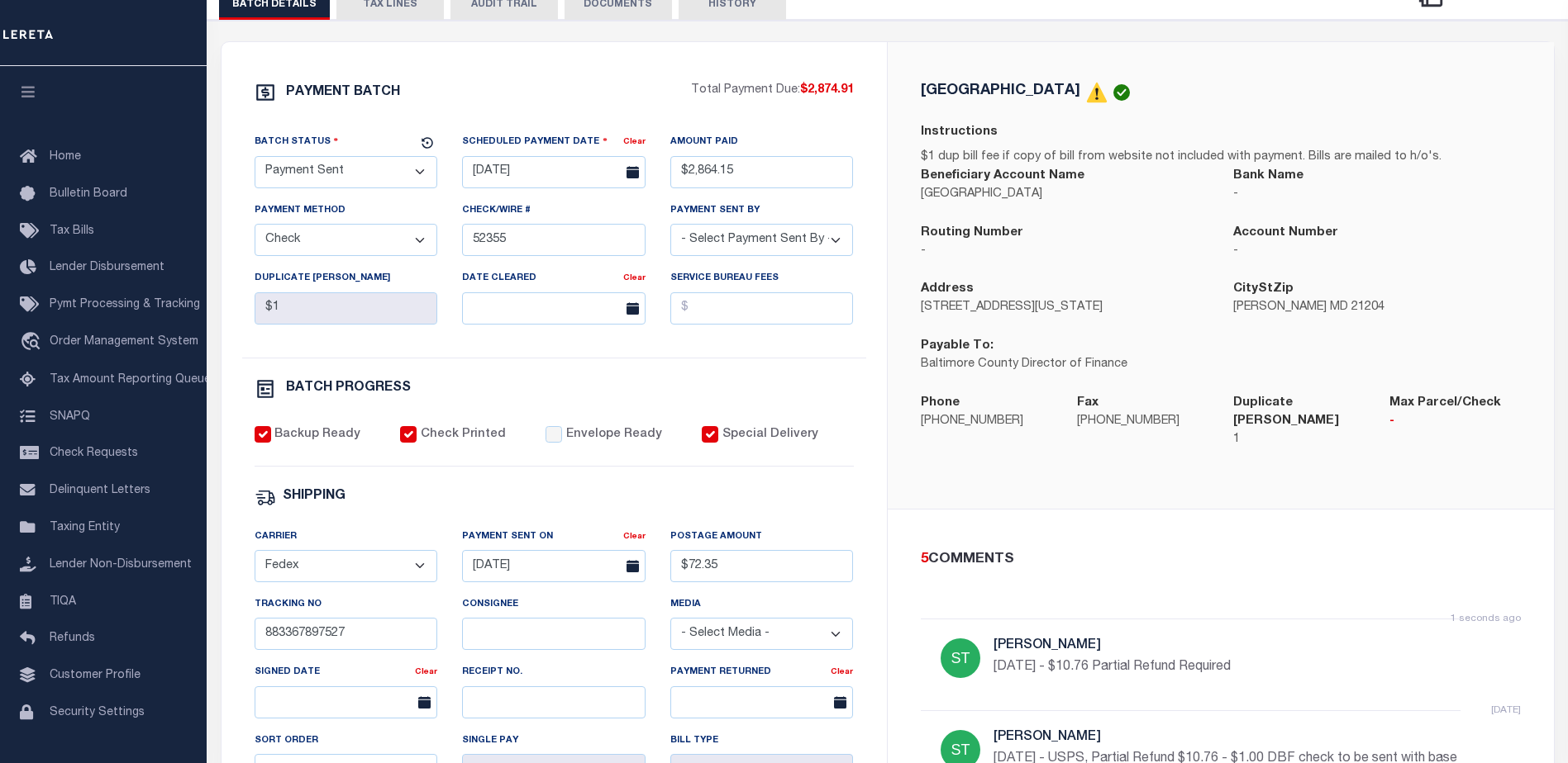
click at [1049, 658] on p "[DATE] - $10.76 Partial Refund Required" at bounding box center [1241, 668] width 496 height 20
drag, startPoint x: 983, startPoint y: 648, endPoint x: 1261, endPoint y: 648, distance: 278.0
click at [1261, 648] on div "1 seconds ago [PERSON_NAME] [DATE] - $10.76 Partial Refund Required" at bounding box center [1220, 664] width 600 height 92
click at [1303, 658] on p "[DATE] - $10.76 Partial Refund Required" at bounding box center [1241, 668] width 496 height 20
drag, startPoint x: 1091, startPoint y: 502, endPoint x: 1094, endPoint y: 491, distance: 11.4
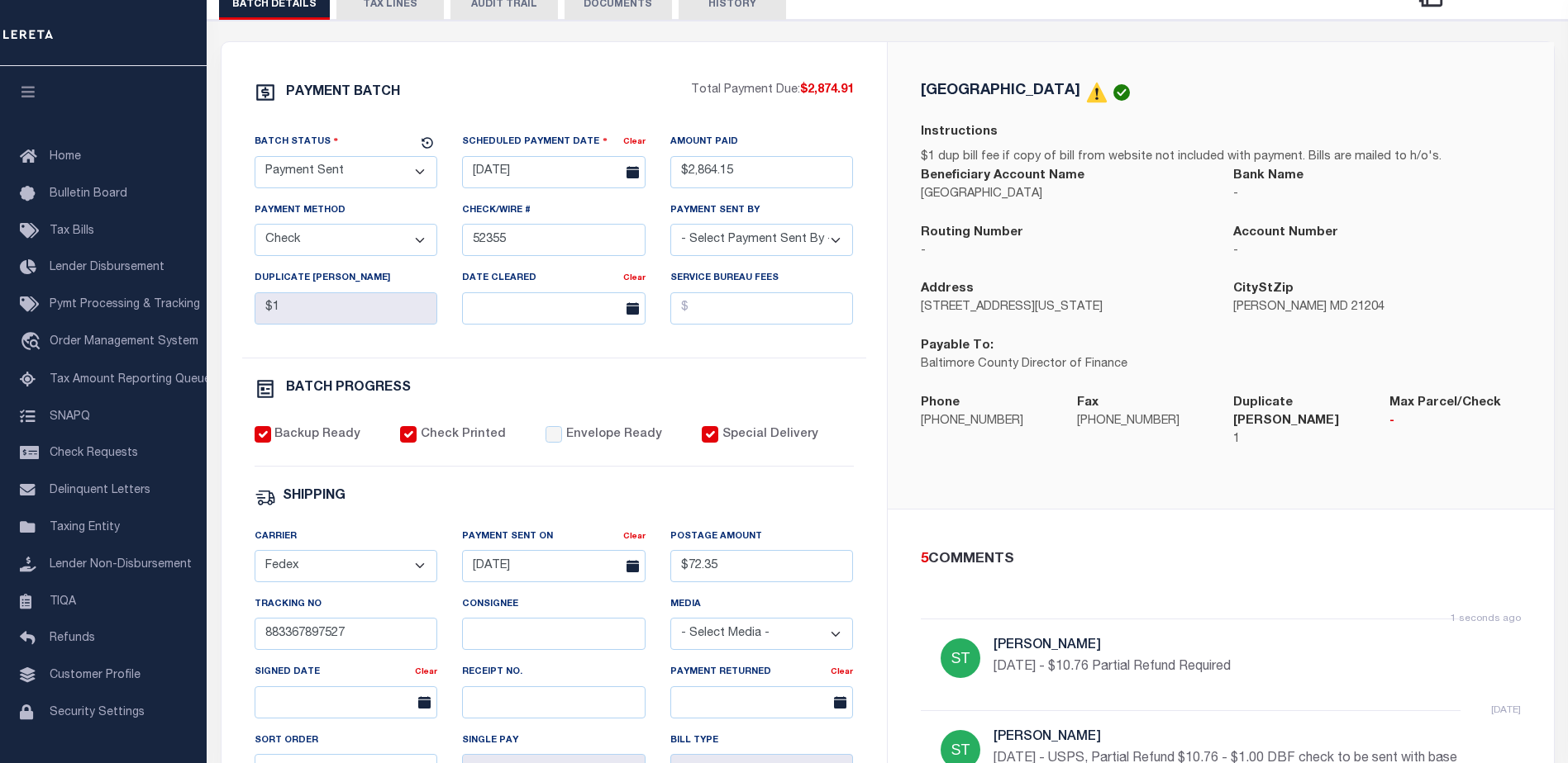
click at [1092, 510] on div "5 COMMENTS 1 seconds ago [PERSON_NAME] [DATE] - $10.76 Partial Refund Required …" at bounding box center [1220, 737] width 666 height 454
drag, startPoint x: 1263, startPoint y: 648, endPoint x: 988, endPoint y: 661, distance: 275.3
click at [988, 661] on div "1 seconds ago [PERSON_NAME] [DATE] - $10.76 Partial Refund Required" at bounding box center [1220, 664] width 600 height 92
copy p "[DATE] - $10.76 Partial Refund Required"
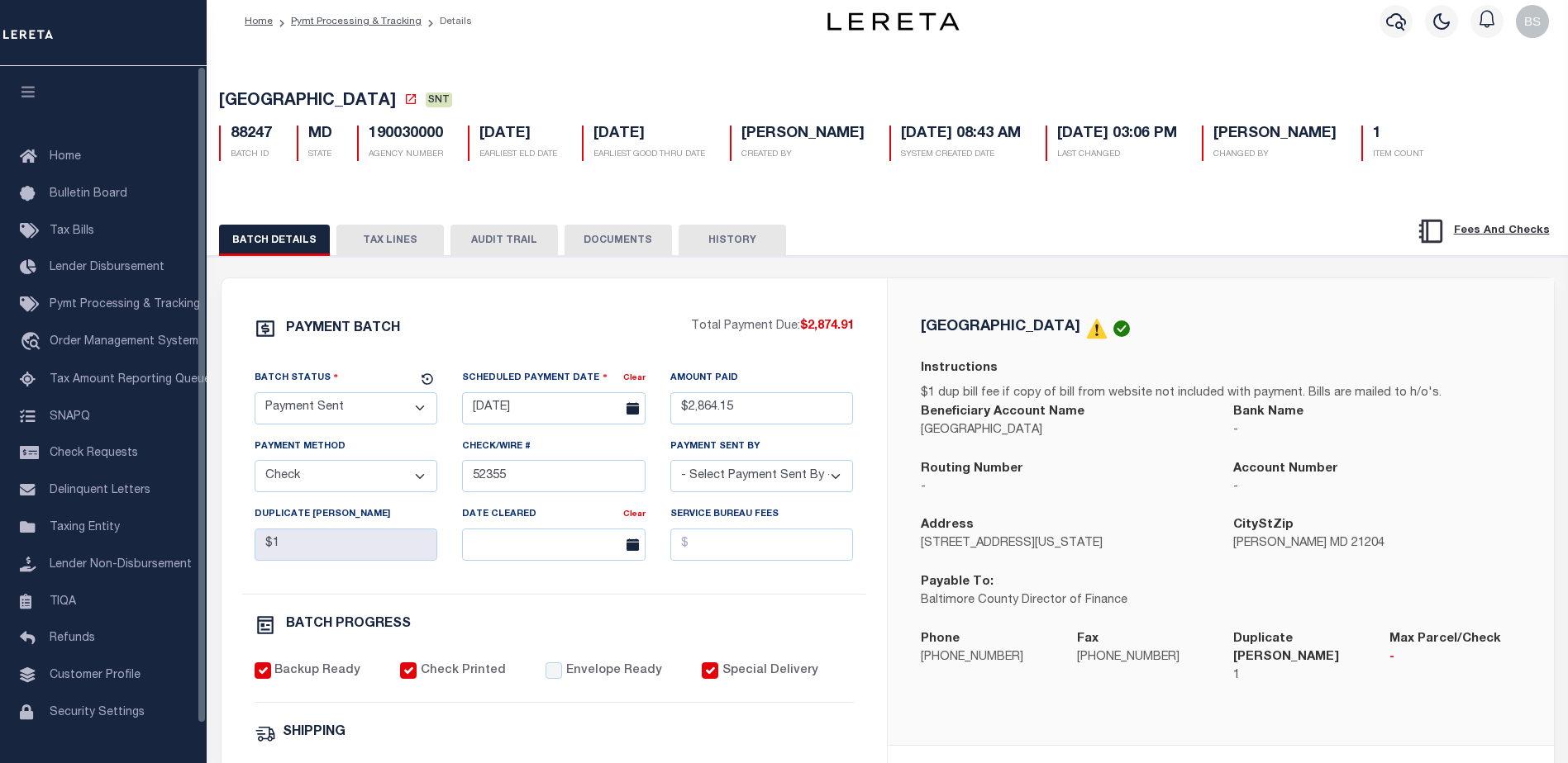
scroll to position [0, 0]
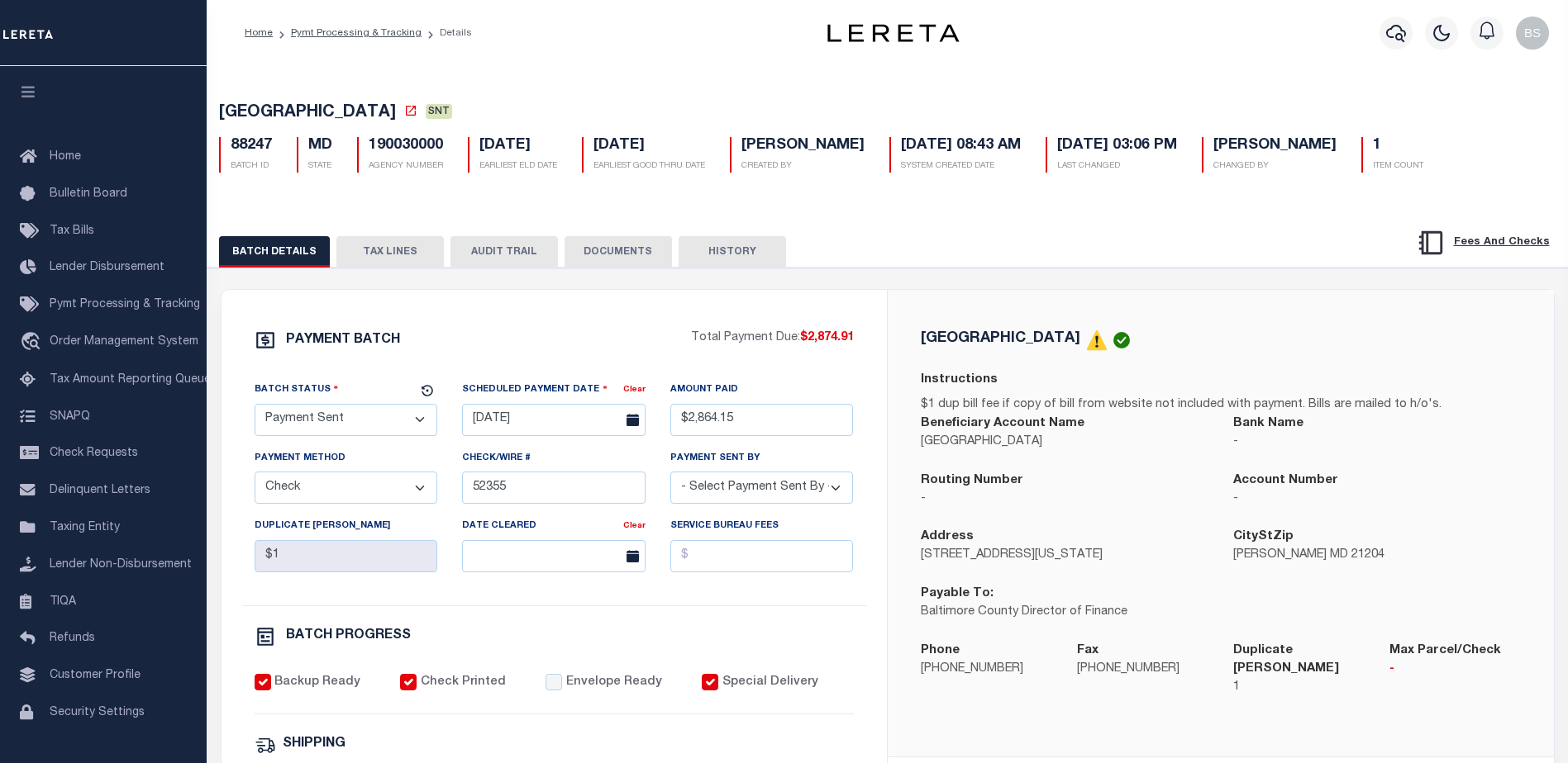
click at [412, 257] on button "TAX LINES" at bounding box center [390, 252] width 107 height 32
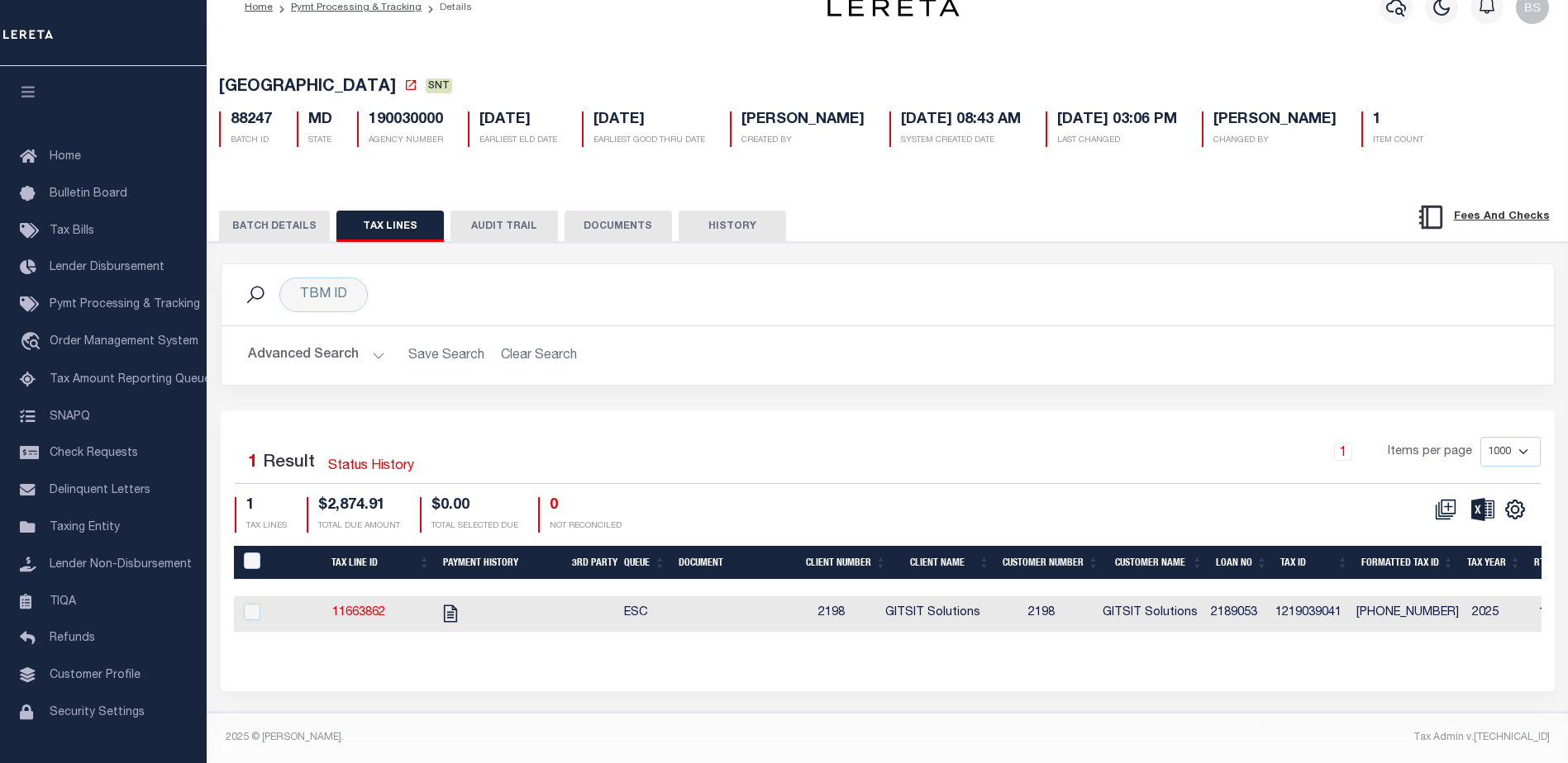
scroll to position [41, 0]
click at [251, 214] on button "BATCH DETAILS" at bounding box center [274, 226] width 111 height 32
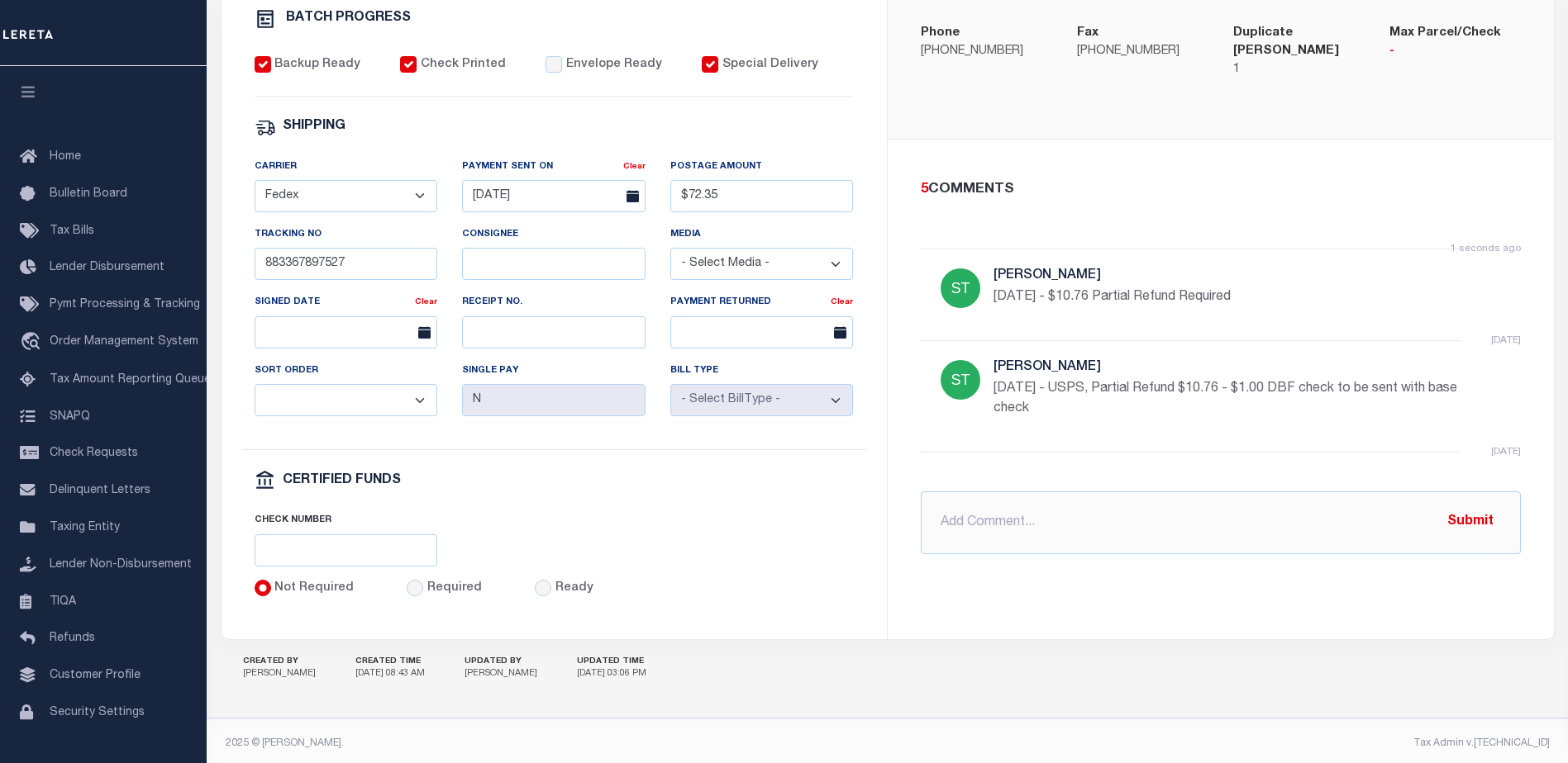
scroll to position [619, 0]
click at [1072, 516] on input "text" at bounding box center [1220, 521] width 600 height 63
paste input "[DATE] - $10.76 Partial Refund Required"
drag, startPoint x: 1021, startPoint y: 507, endPoint x: 1074, endPoint y: 507, distance: 53.0
click at [1030, 507] on input "[DATE] - $10.76 Partial Refund Required" at bounding box center [1220, 521] width 600 height 63
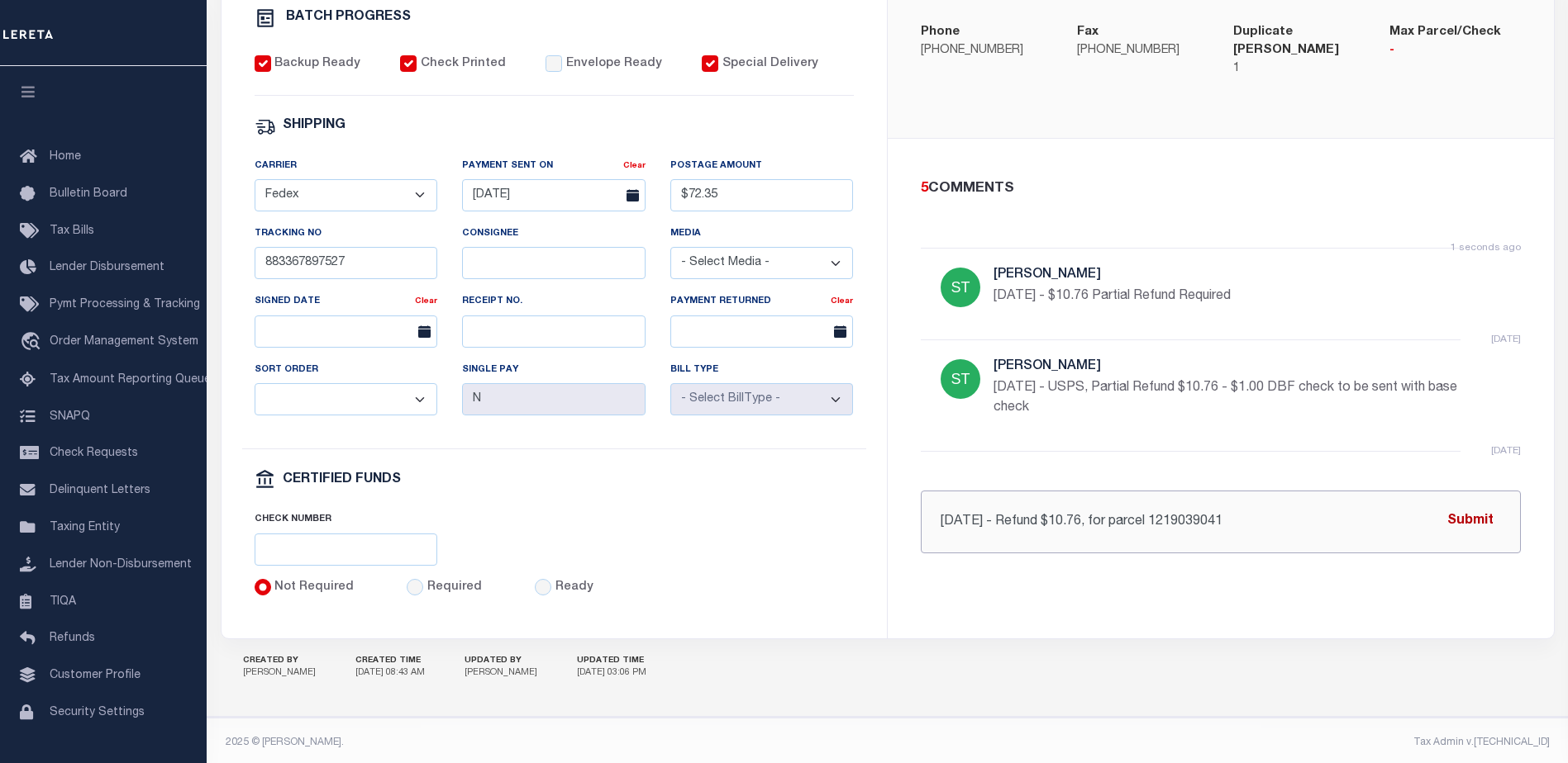
type input "[DATE] - Refund $10.76, for parcel 1219039041"
click at [1475, 510] on button "Submit" at bounding box center [1470, 521] width 68 height 34
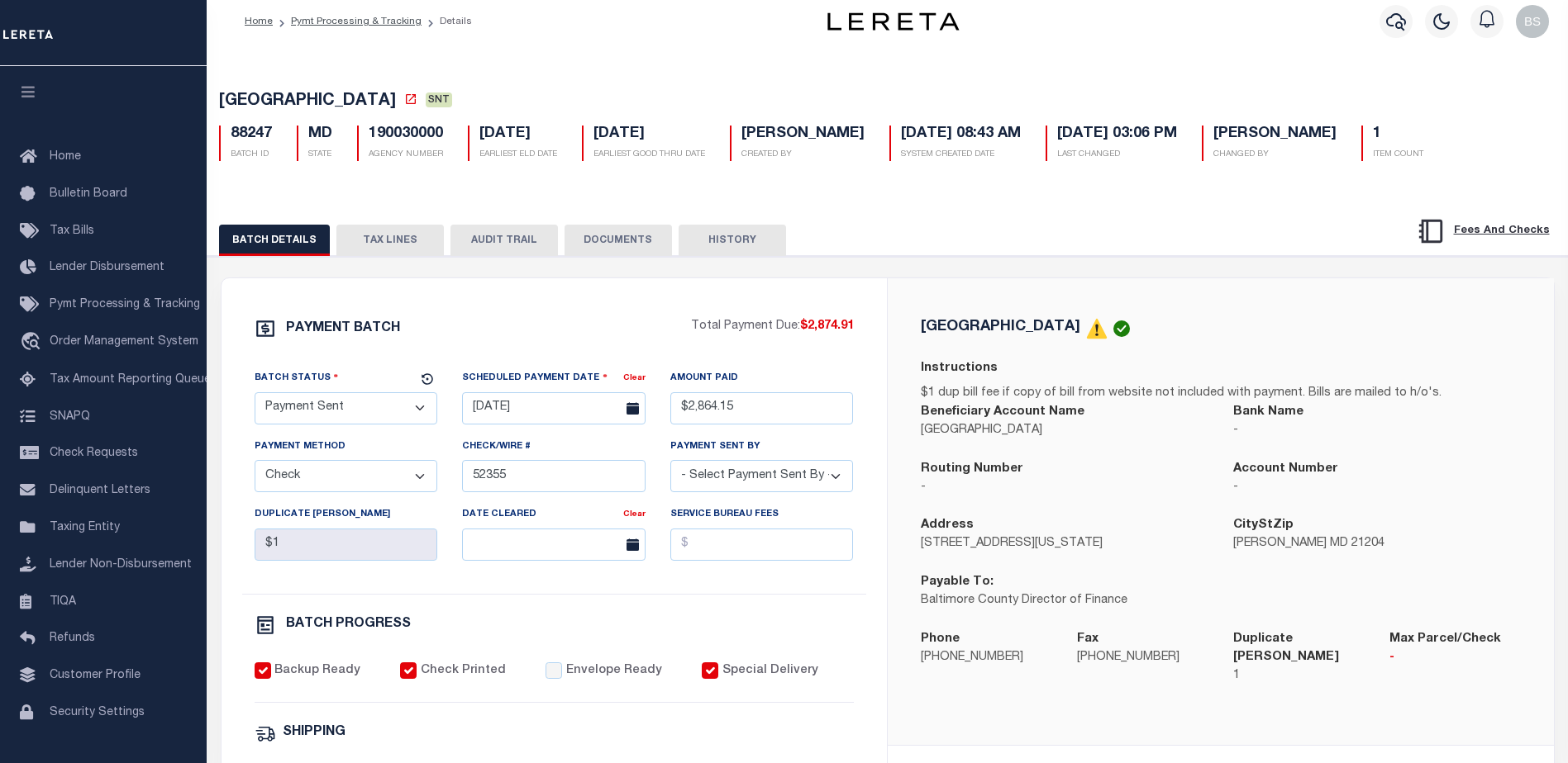
scroll to position [0, 0]
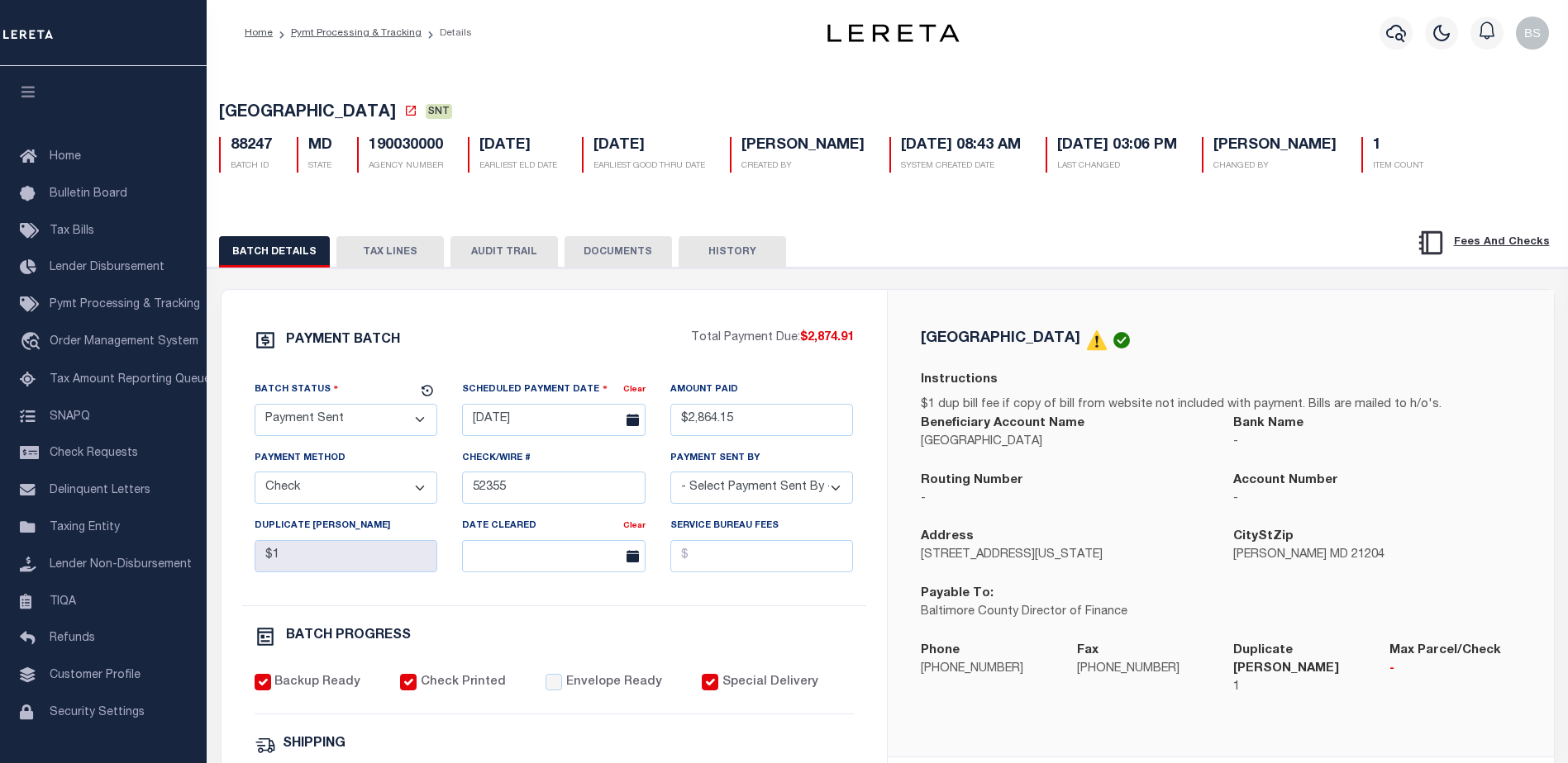
click at [403, 426] on select "- Select Status - Scheduled for Payment Ready For Payment Payment Sent Cleared …" at bounding box center [346, 420] width 184 height 32
select select "RFR"
click at [254, 407] on select "- Select Status - Scheduled for Payment Ready For Payment Payment Sent Cleared …" at bounding box center [346, 420] width 184 height 32
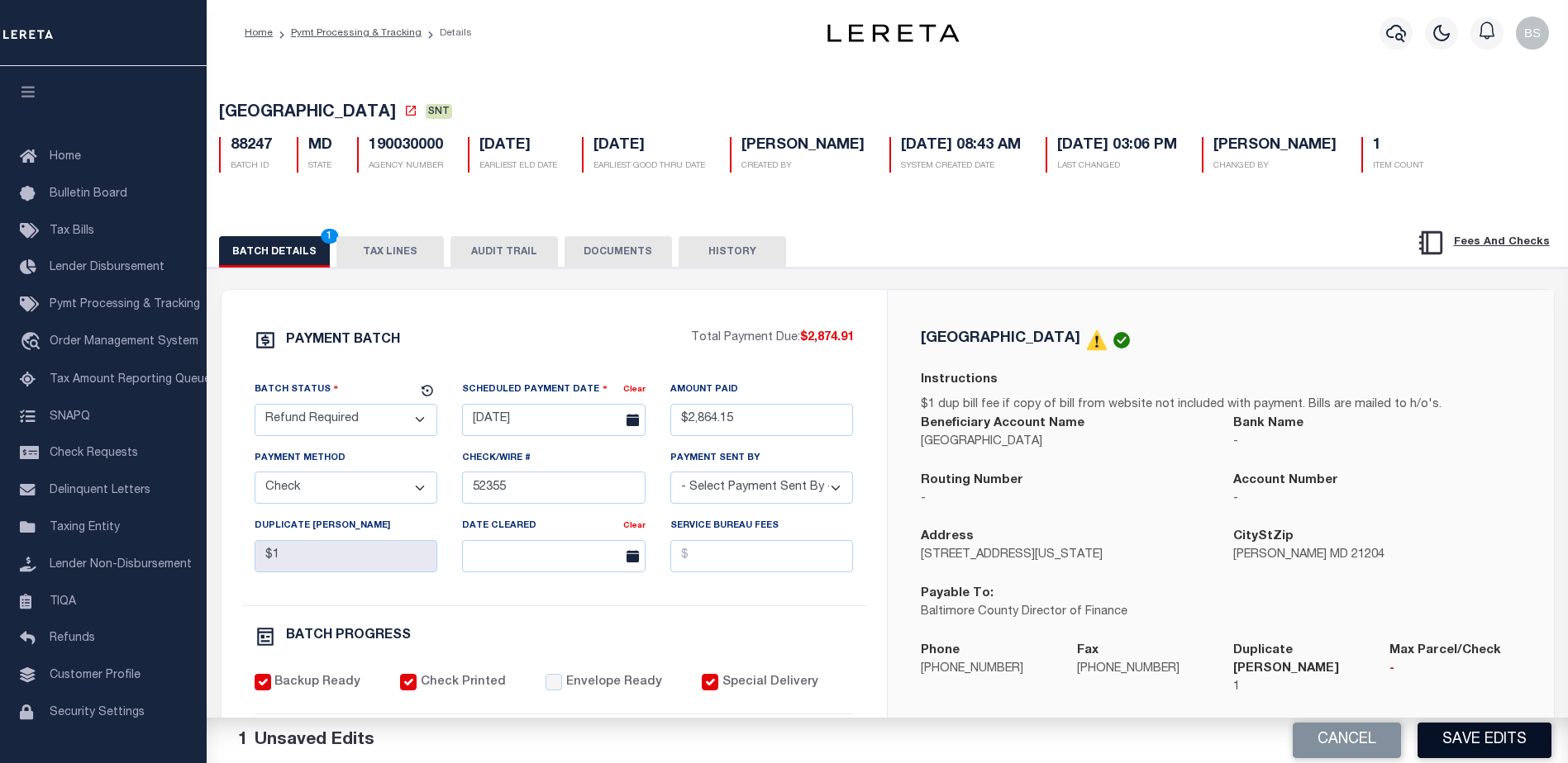
click at [1475, 744] on button "Save Edits" at bounding box center [1484, 740] width 134 height 35
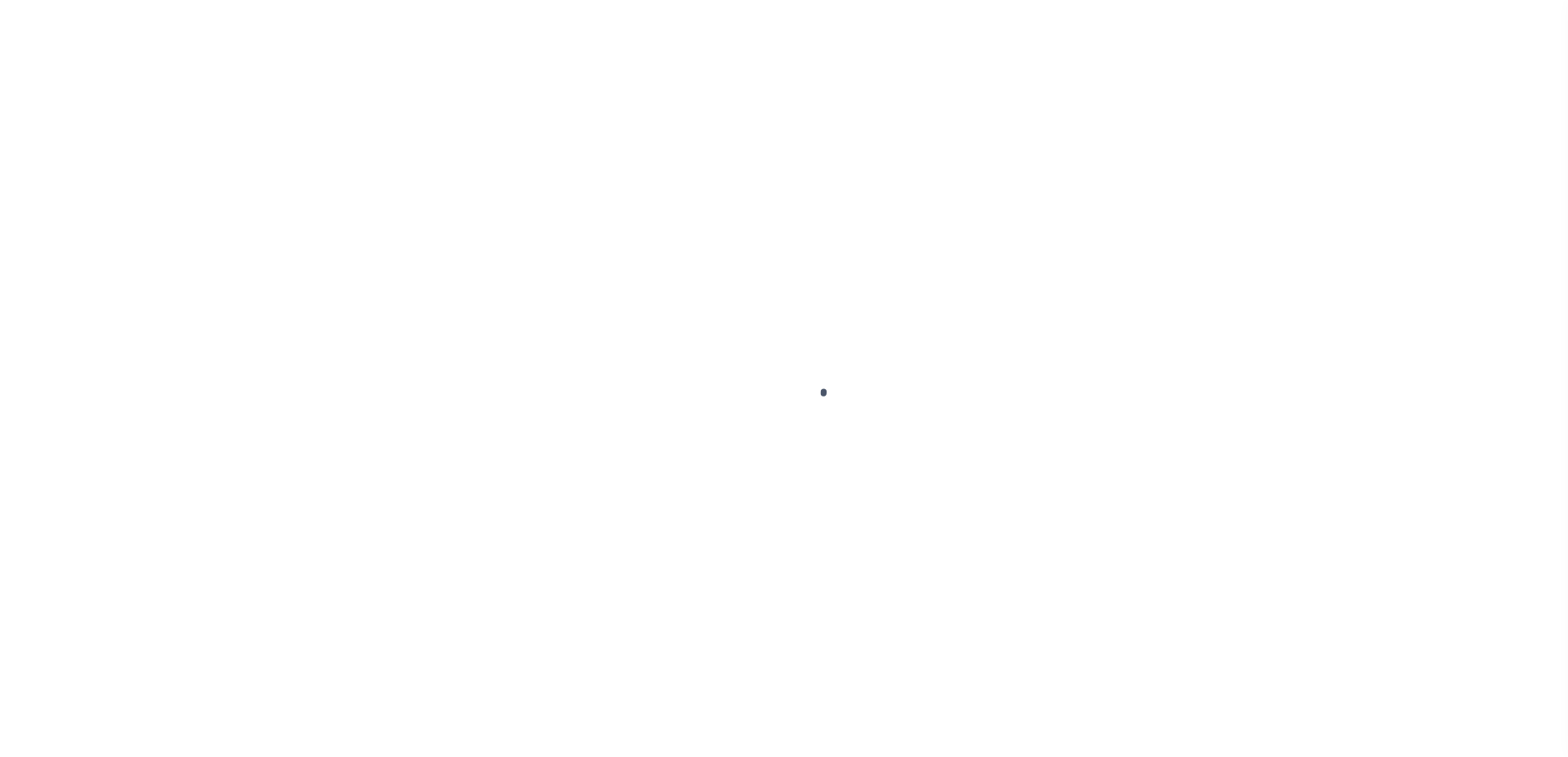
select select "1000"
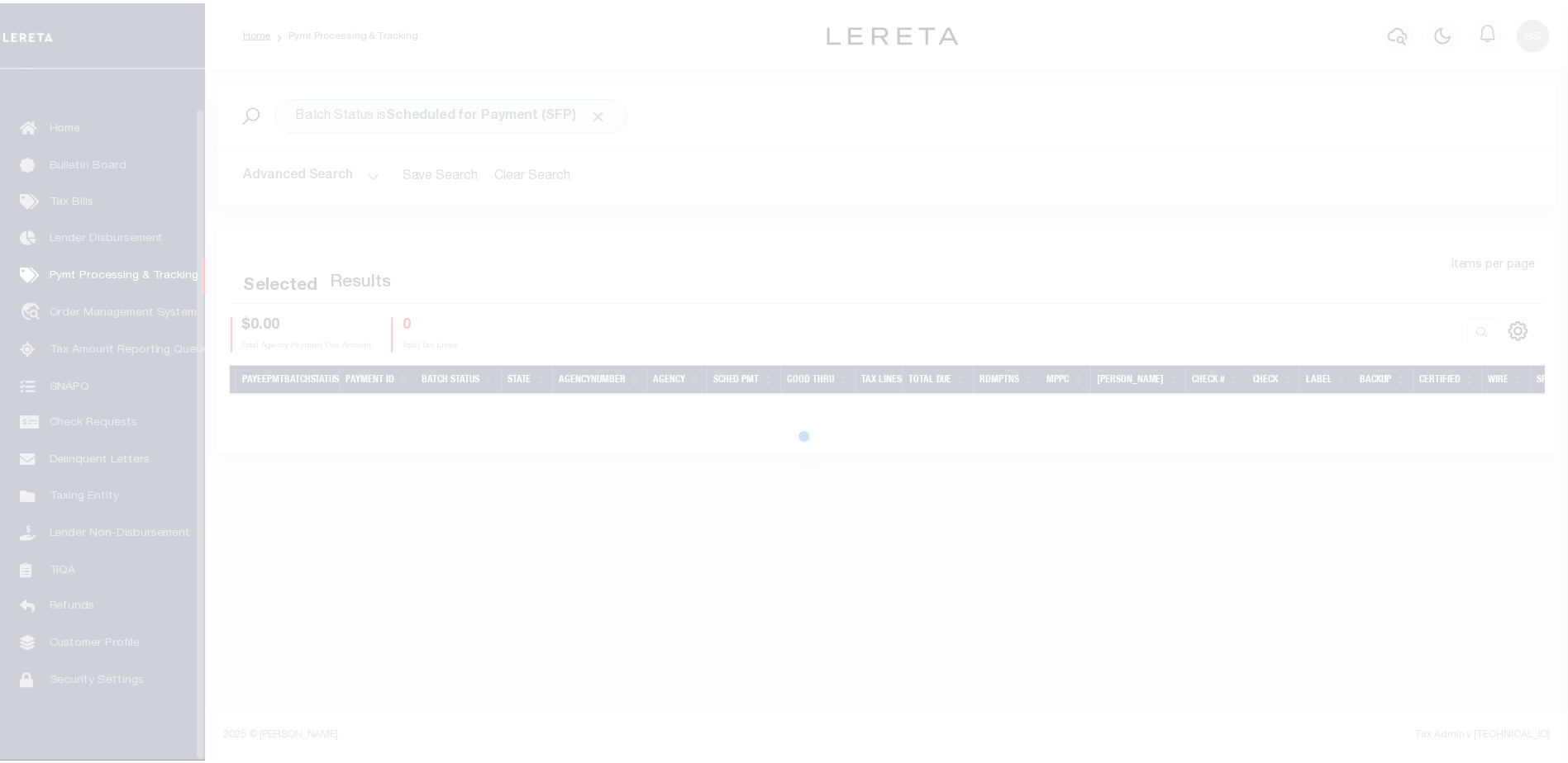
select select "1000"
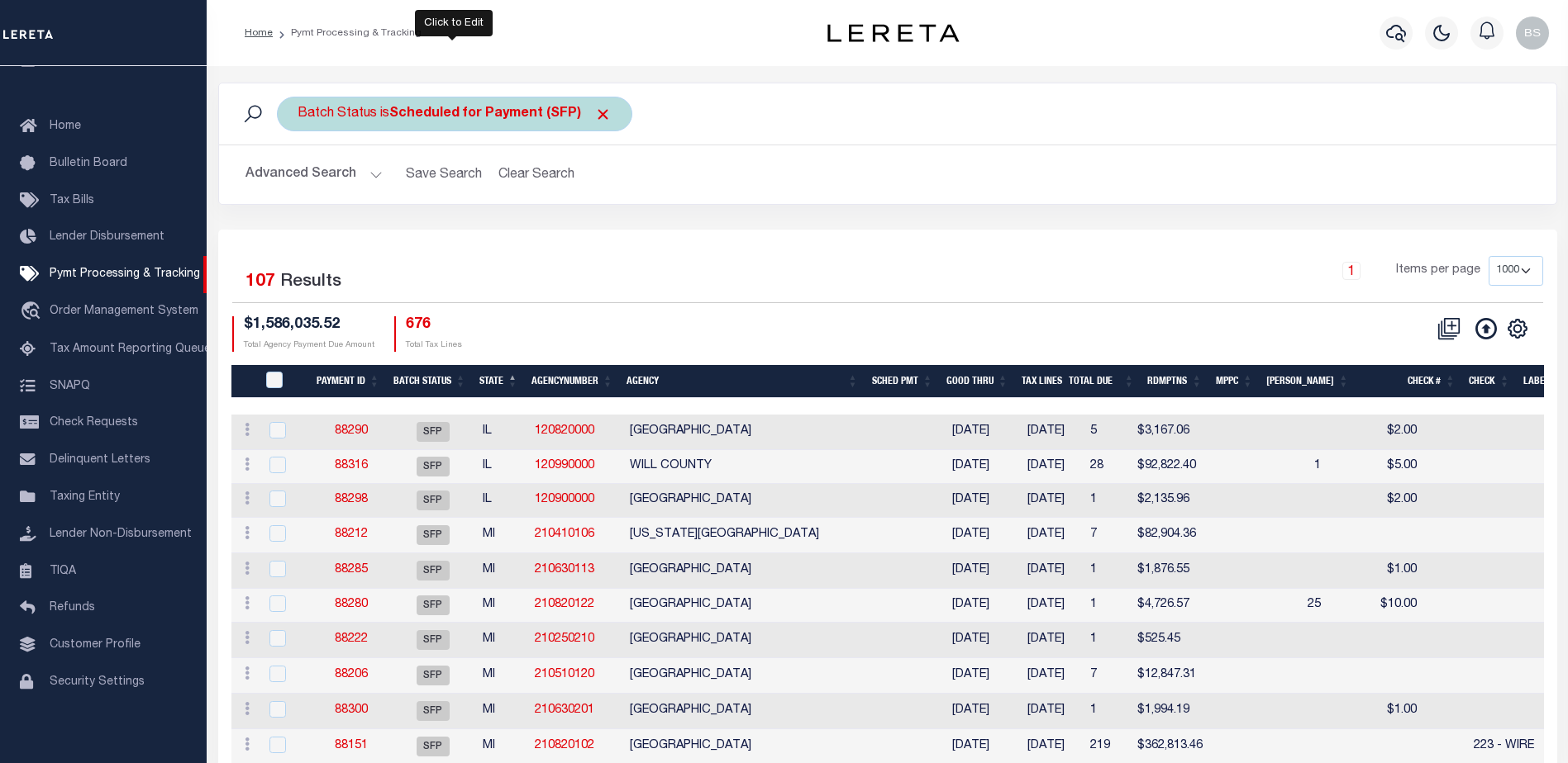
click at [513, 119] on b "Scheduled for Payment (SFP)" at bounding box center [500, 114] width 223 height 14
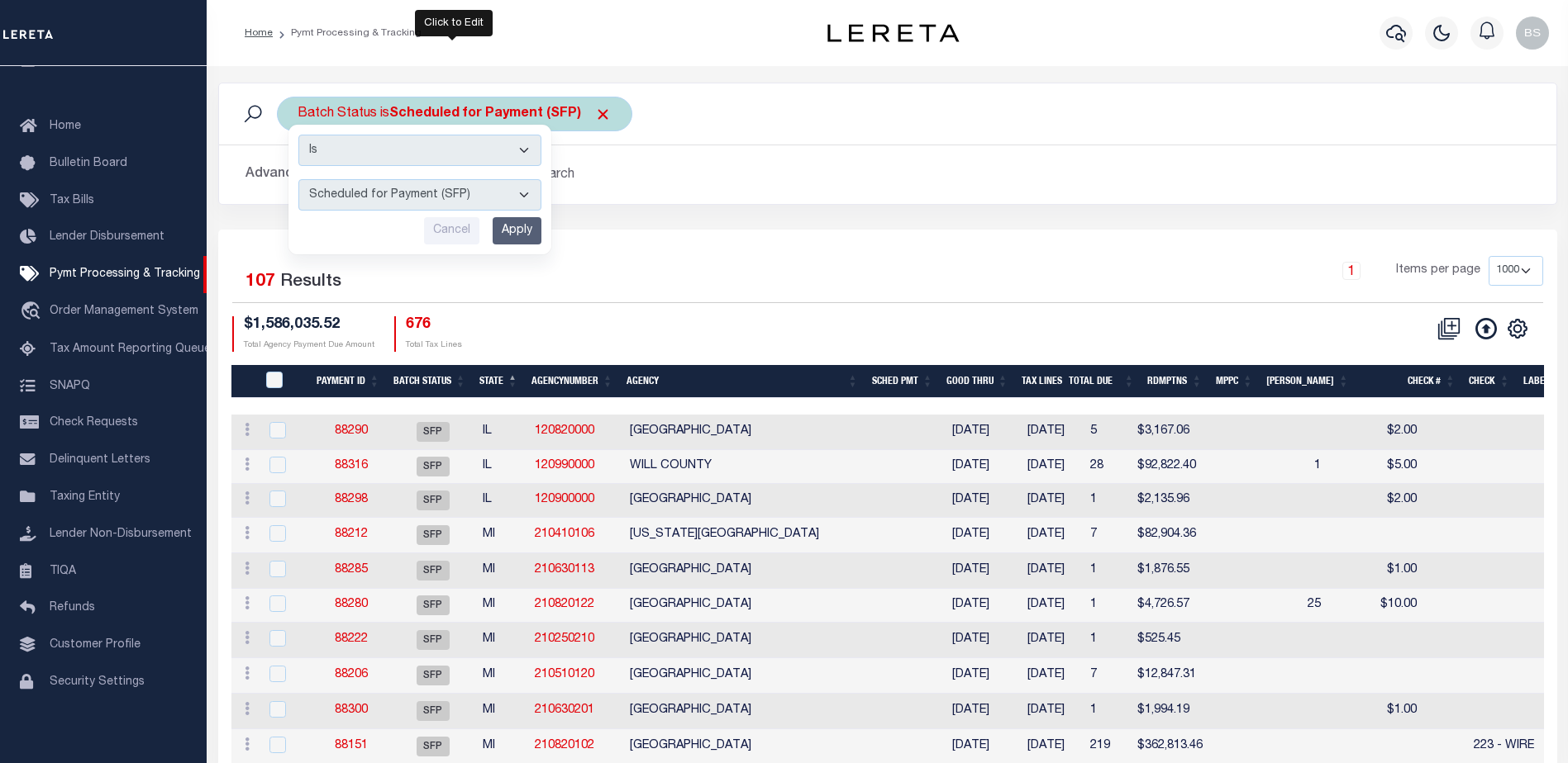
click at [523, 195] on select "Awaiting Funds (AWF) Cleared and Complete (CAC) New Check Needed (NCN) Payment …" at bounding box center [419, 194] width 243 height 32
select select "RFR"
click at [298, 179] on select "Awaiting Funds (AWF) Cleared and Complete (CAC) New Check Needed (NCN) Payment …" at bounding box center [419, 194] width 243 height 32
drag, startPoint x: 511, startPoint y: 233, endPoint x: 524, endPoint y: 232, distance: 13.0
click at [512, 233] on input "Apply" at bounding box center [517, 231] width 49 height 27
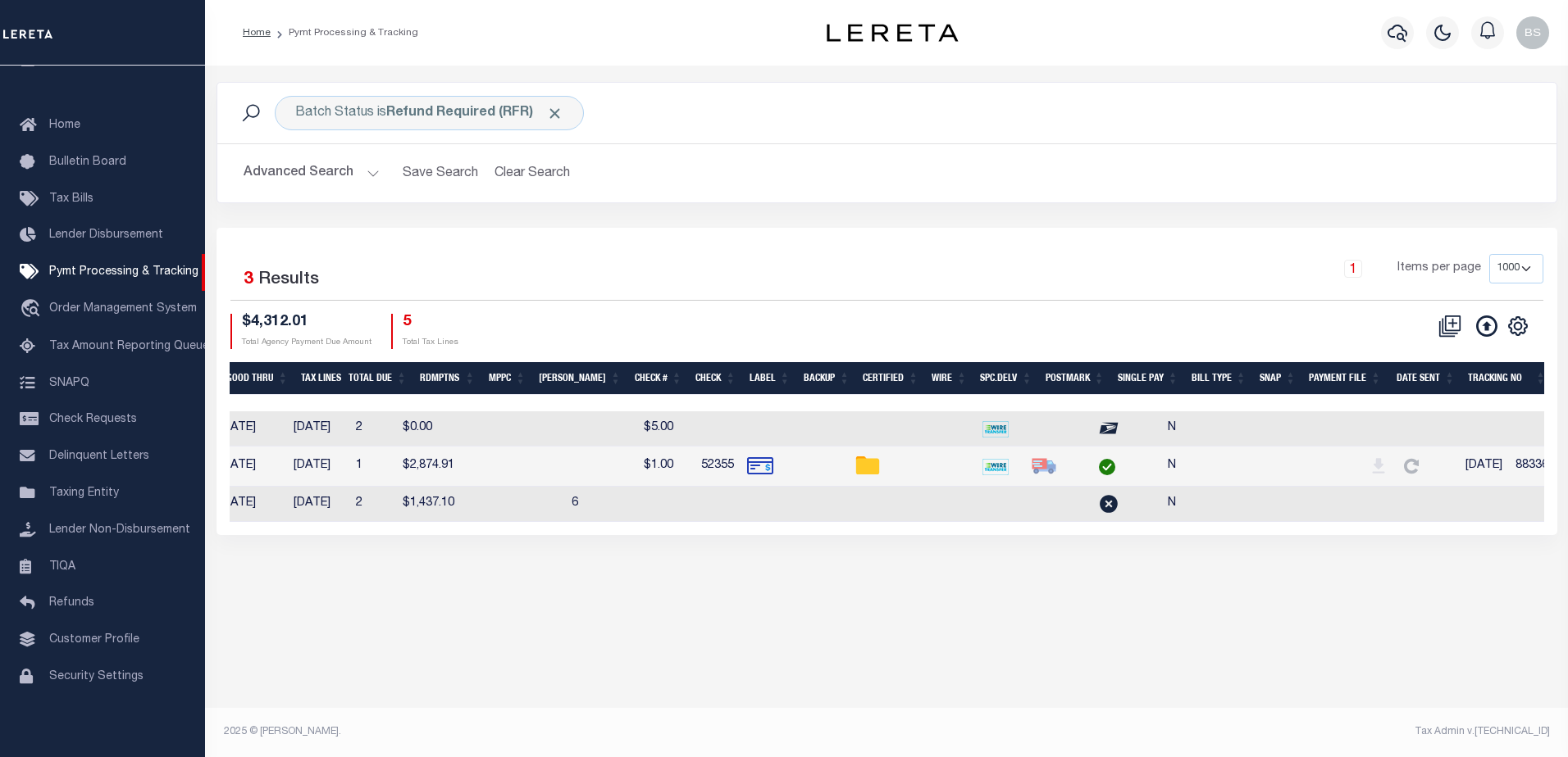
scroll to position [0, 581]
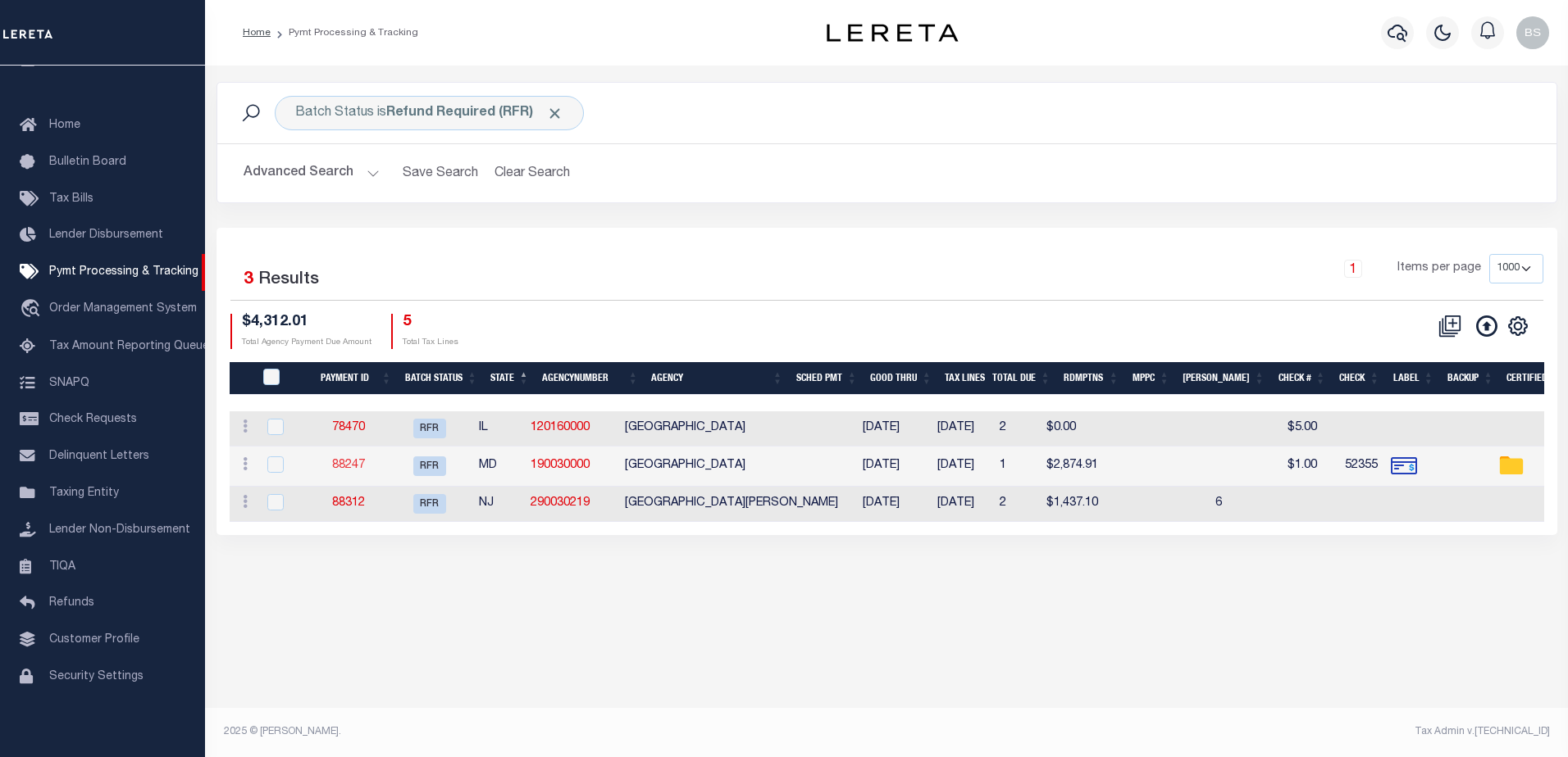
click at [362, 463] on link "88247" at bounding box center [348, 465] width 32 height 12
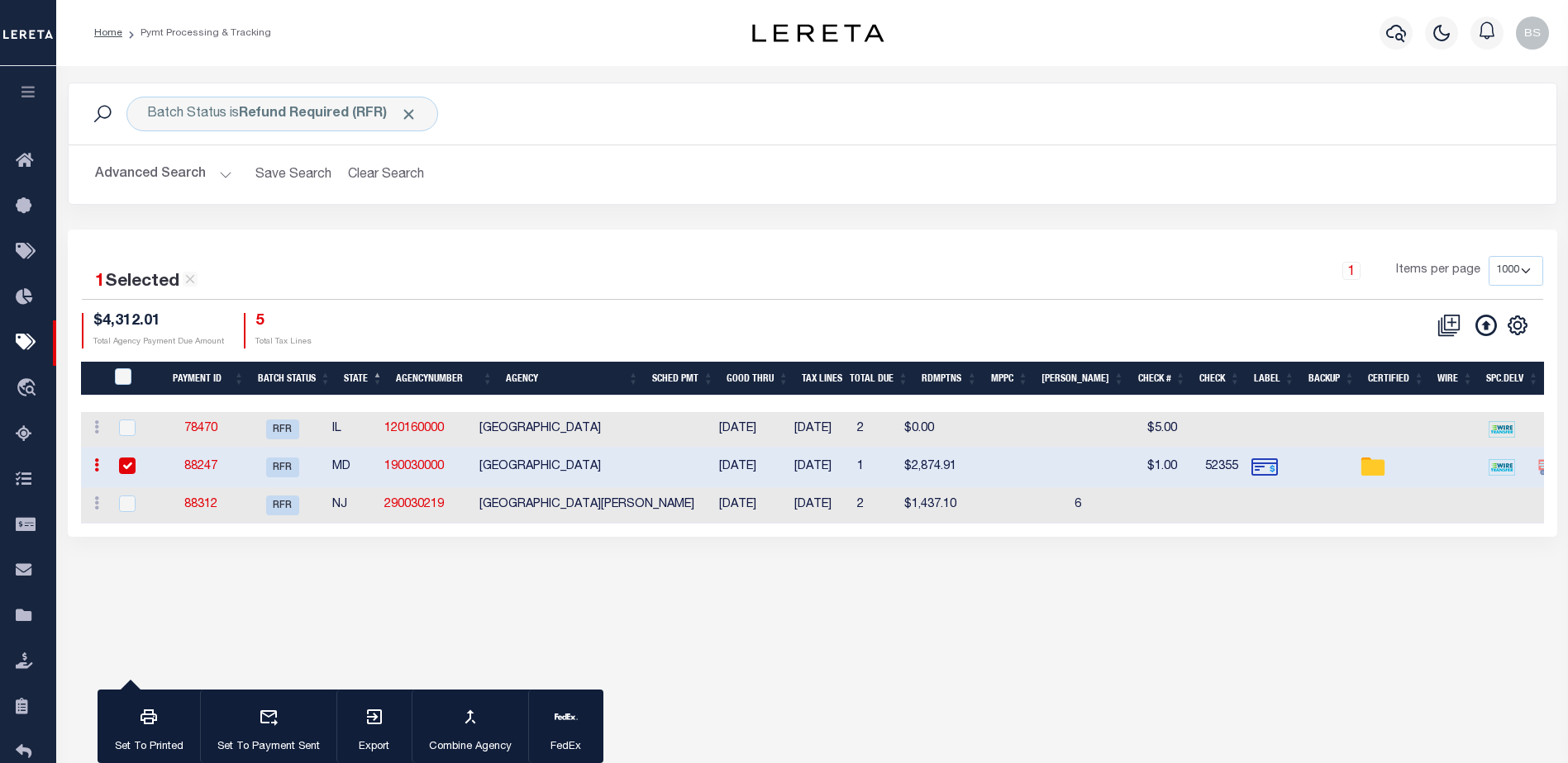
select select "RFR"
type input "[DATE]"
type input "$2,864.15"
select select "CHK"
type input "52355"
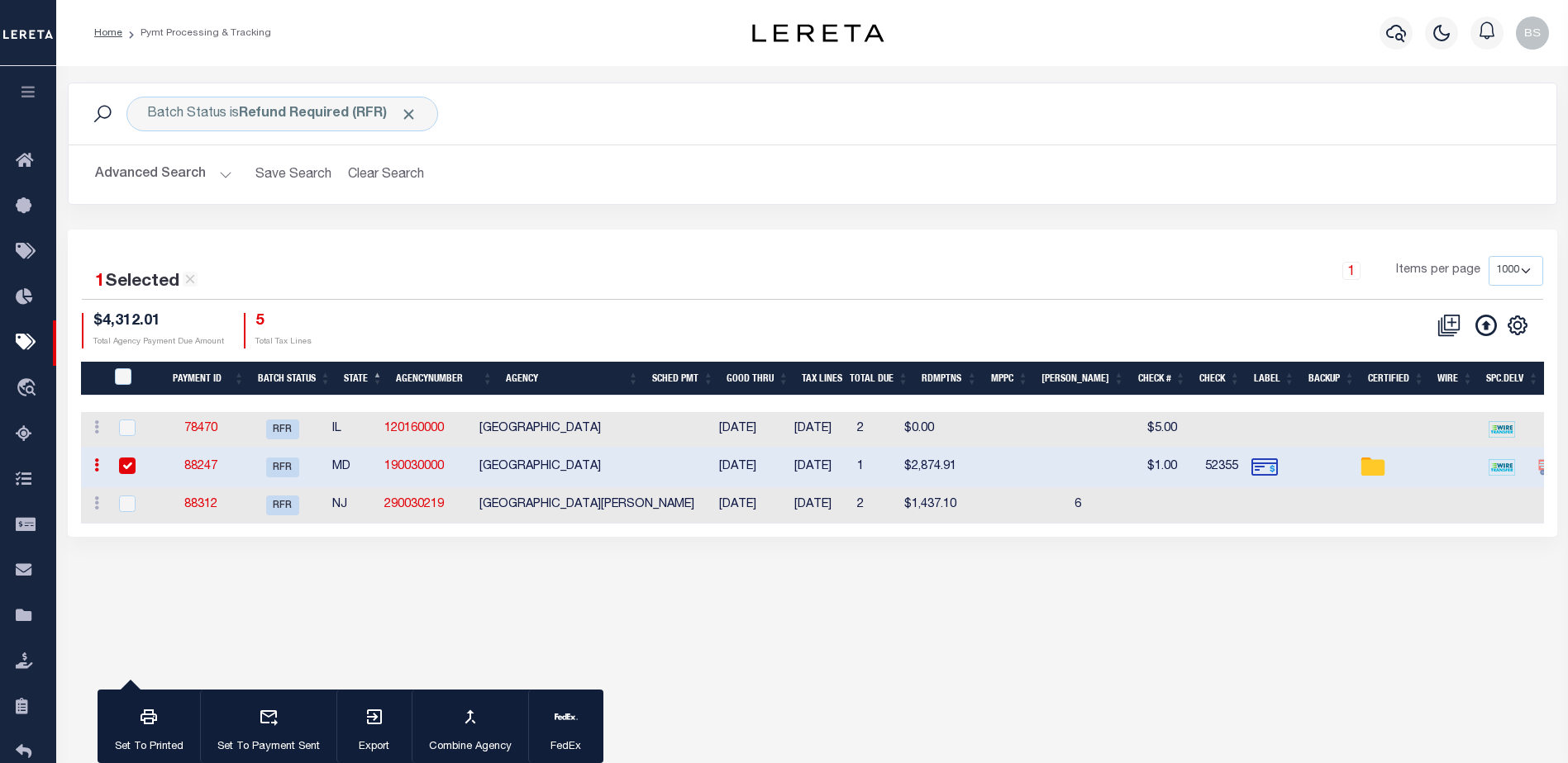
select select "[PERSON_NAME]"
type input "$1"
checkbox input "true"
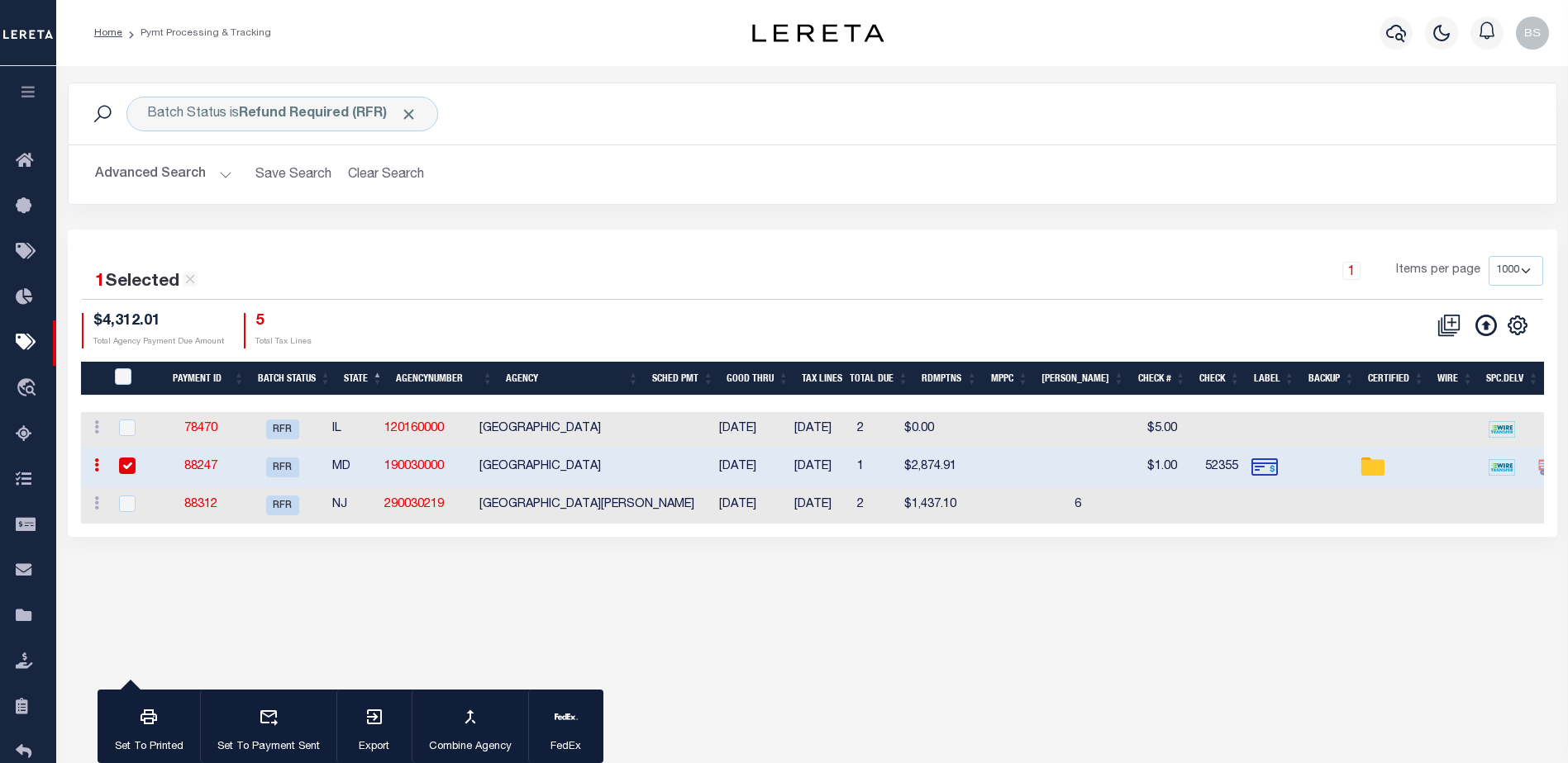
select select "FDX"
type input "[DATE]"
type input "$72.35"
type input "883367897527"
select select
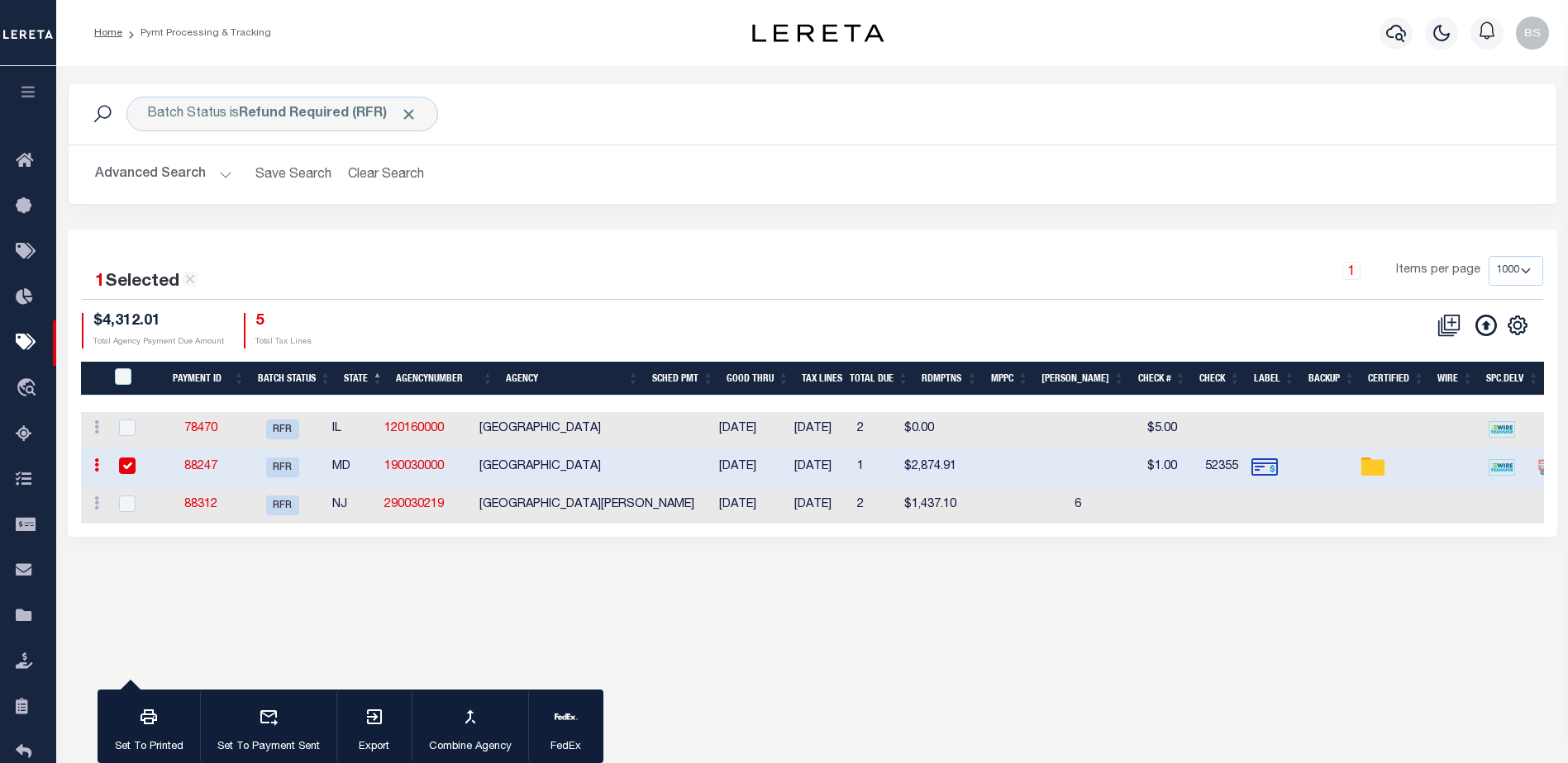
type input "N"
radio input "true"
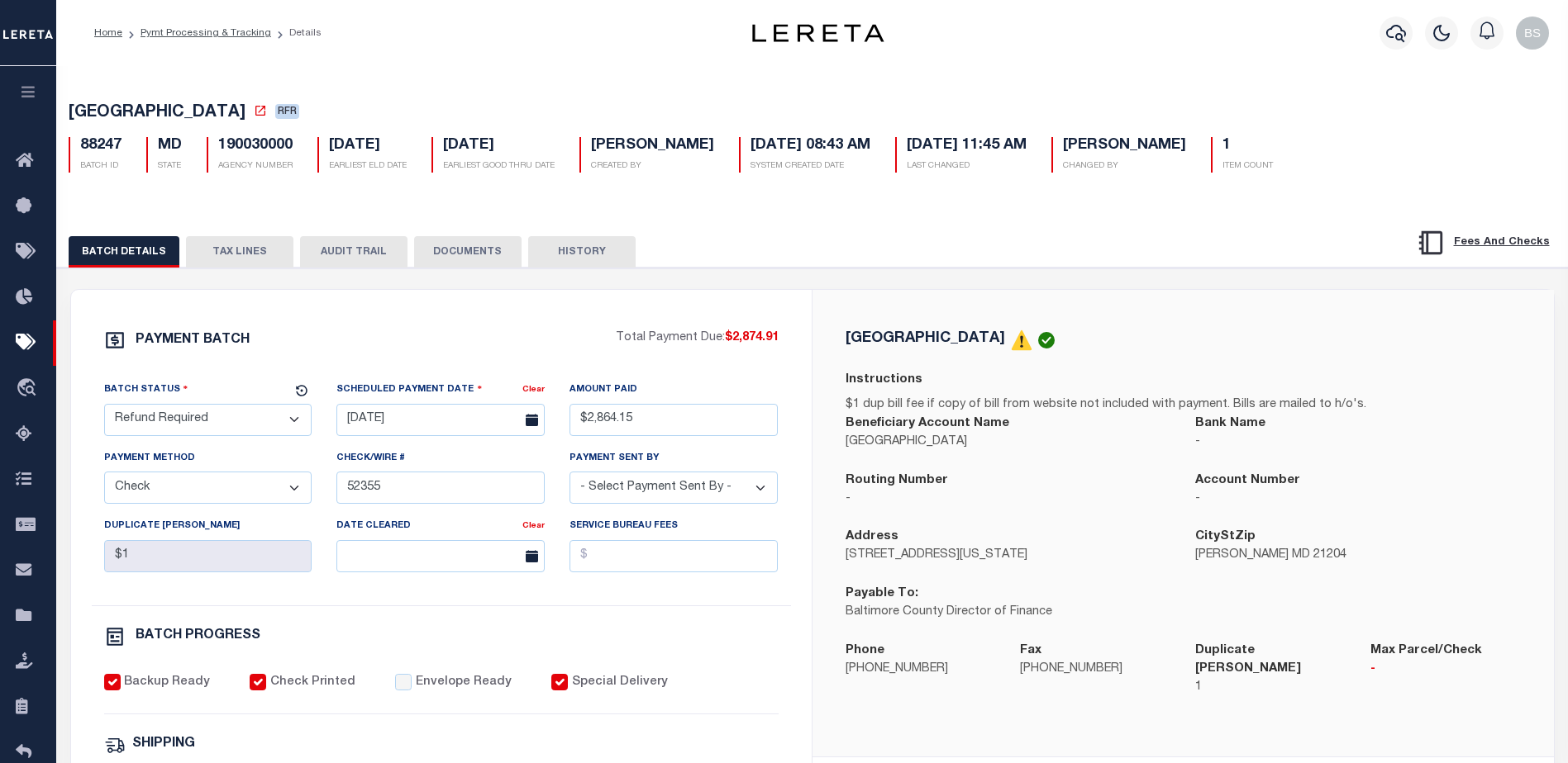
click at [746, 87] on div "[GEOGRAPHIC_DATA] RFR 88247 BATCH ID MD STATE 190030000 1" at bounding box center [812, 134] width 1527 height 103
click at [32, 155] on icon at bounding box center [28, 161] width 26 height 21
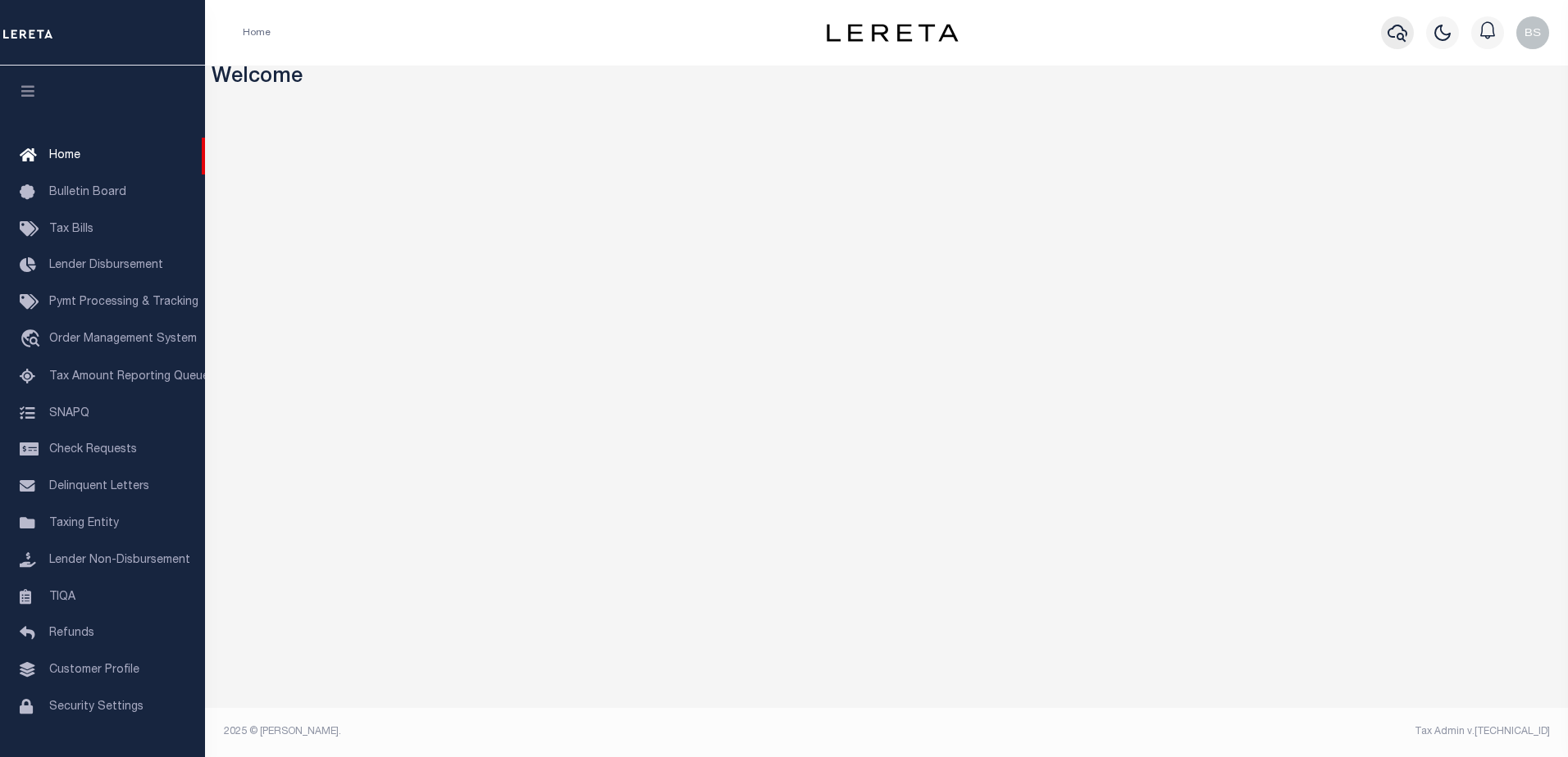
click at [1389, 32] on icon "button" at bounding box center [1398, 32] width 20 height 20
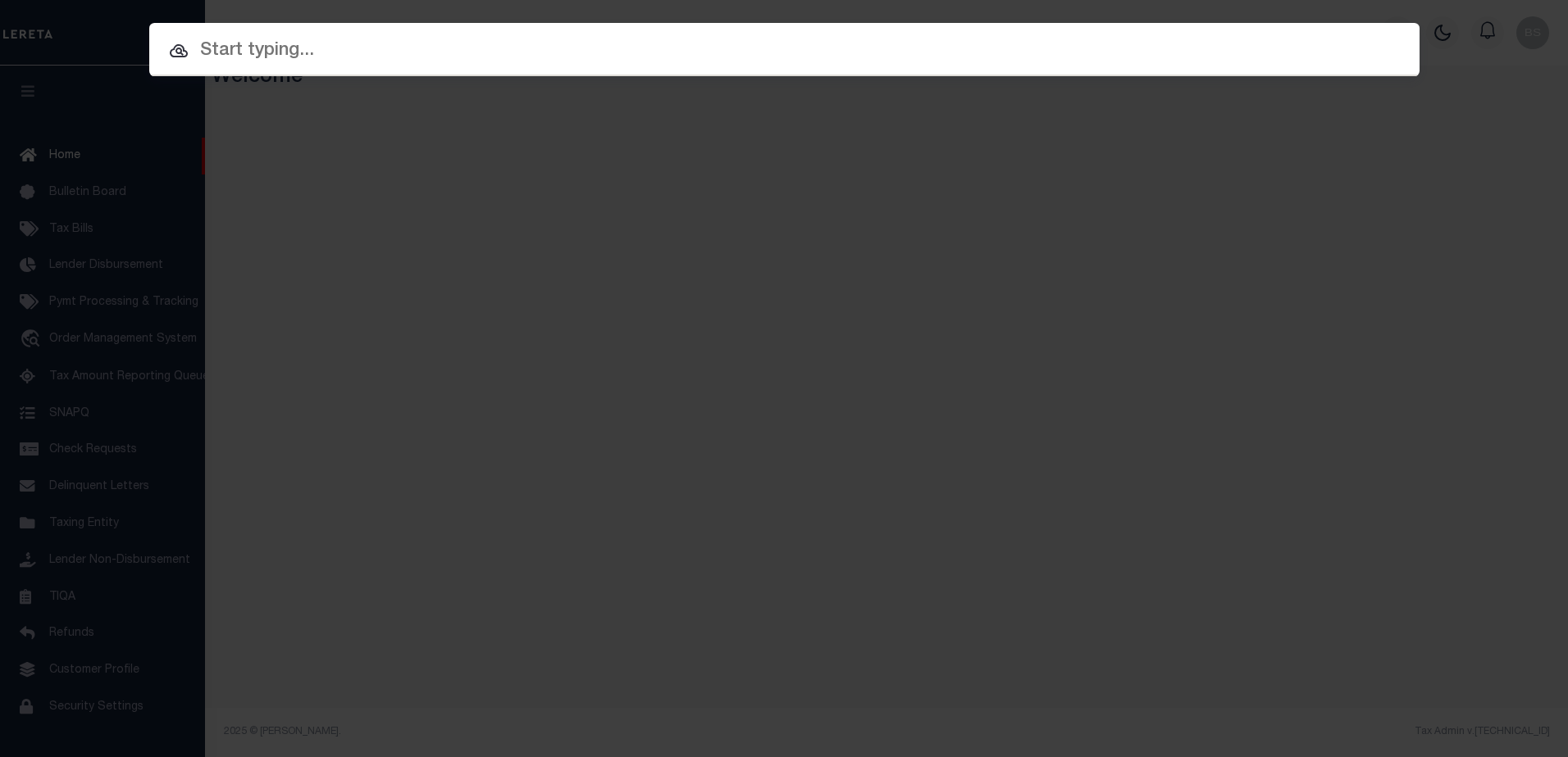
click at [370, 50] on input "text" at bounding box center [784, 51] width 1270 height 29
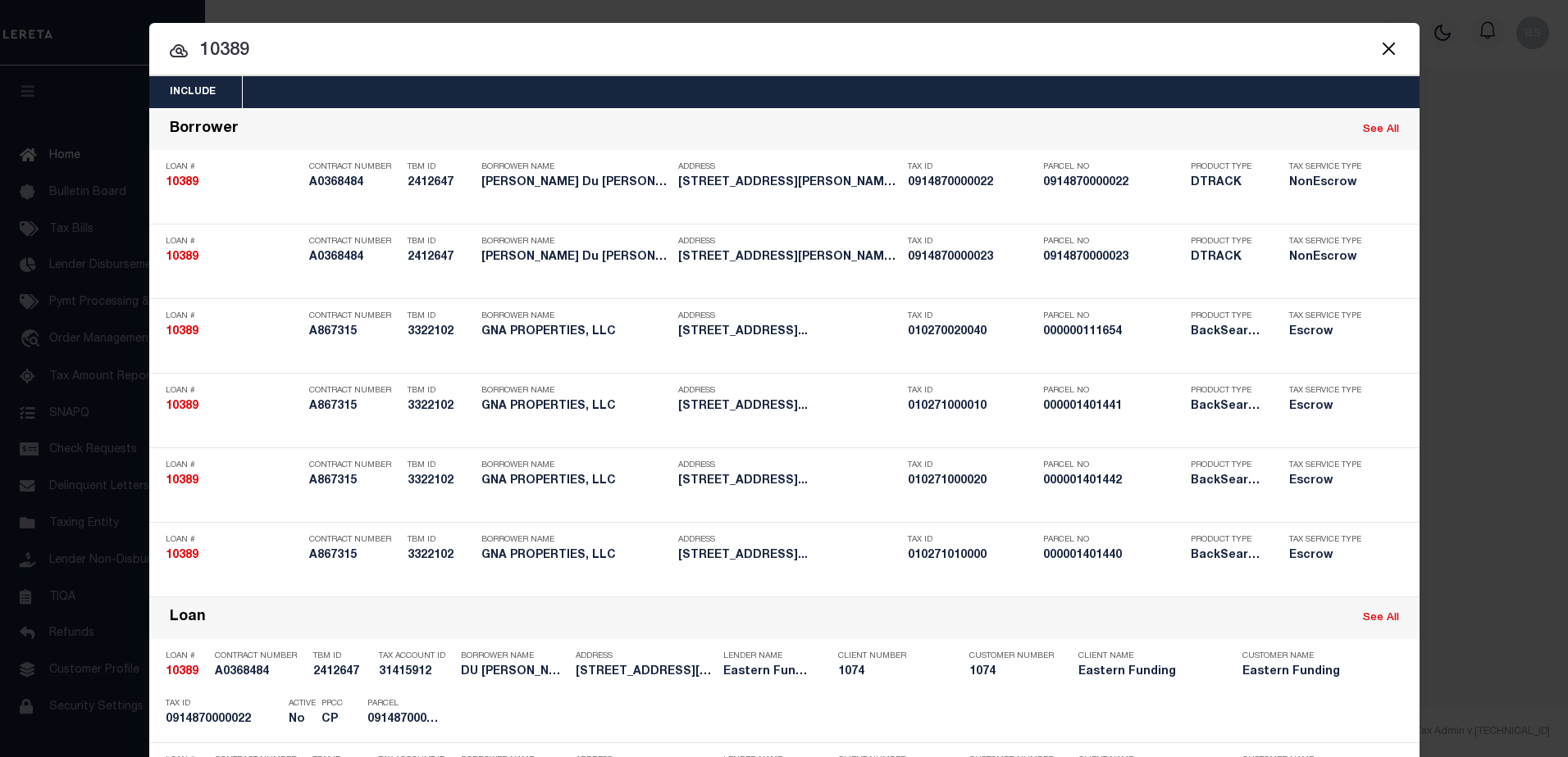
drag, startPoint x: 346, startPoint y: 44, endPoint x: 353, endPoint y: 53, distance: 11.4
click at [347, 45] on input "10389" at bounding box center [784, 51] width 1270 height 29
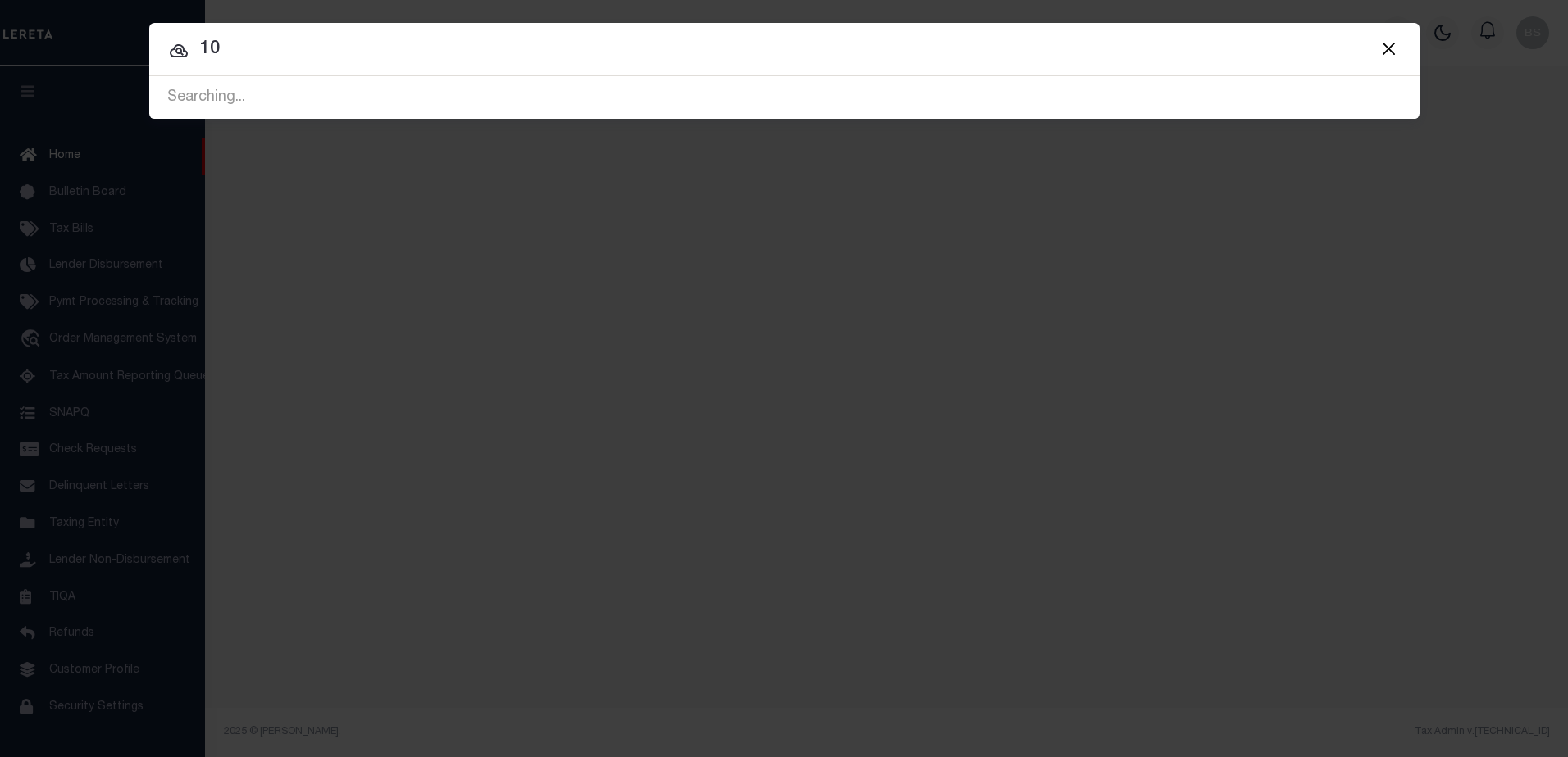
type input "1"
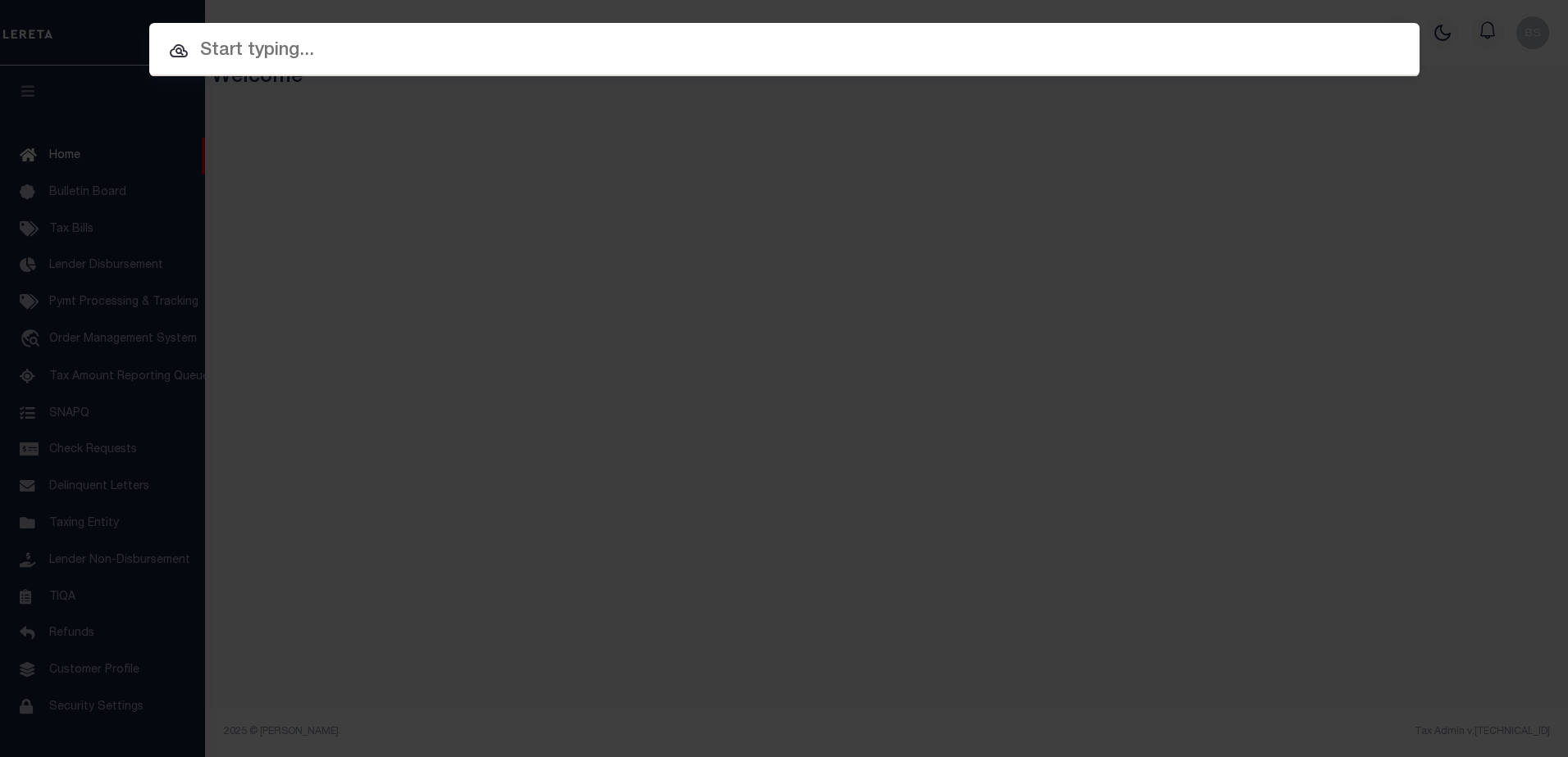
click at [301, 41] on input "text" at bounding box center [784, 51] width 1270 height 29
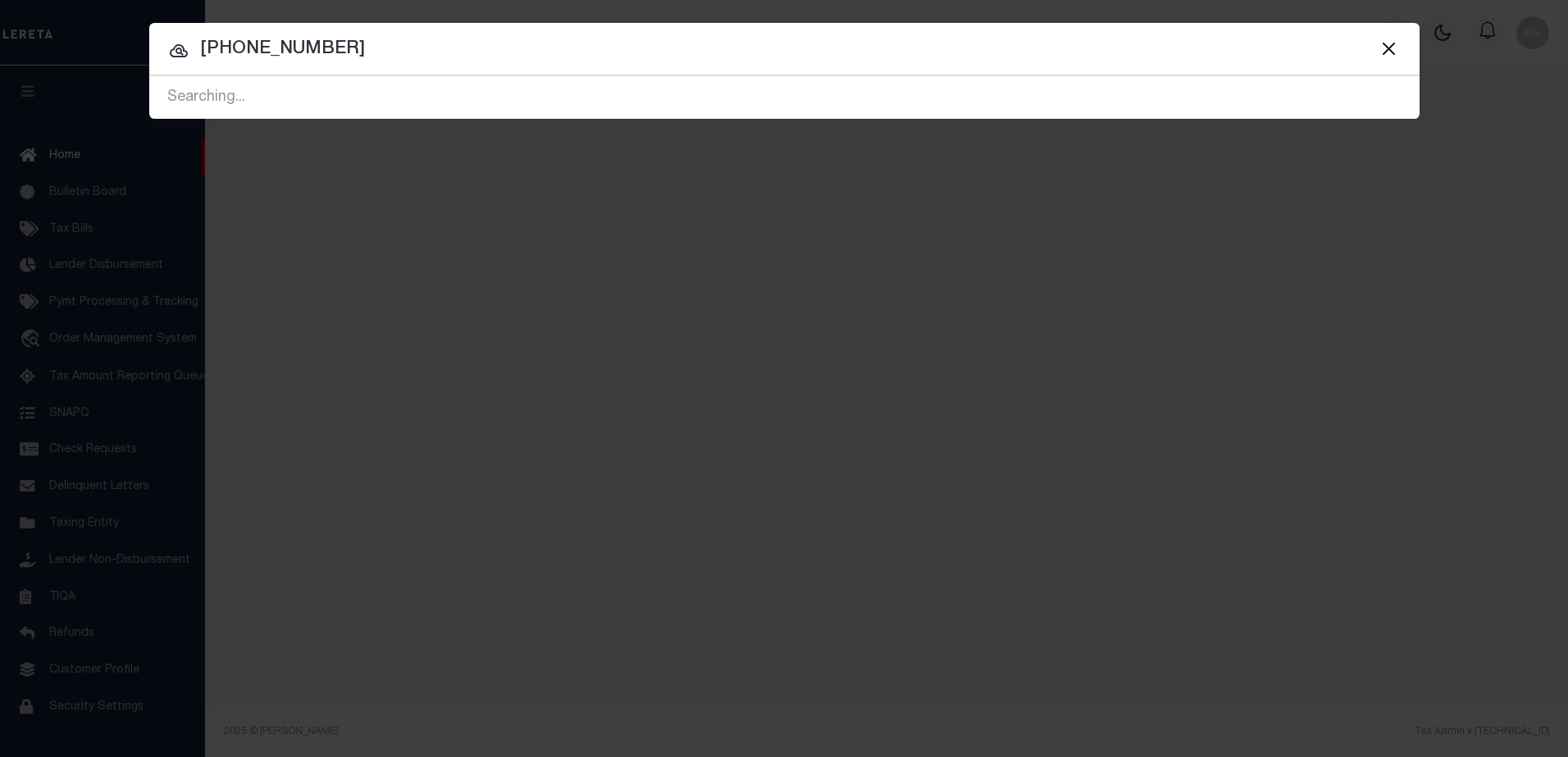
type input "[PHONE_NUMBER]"
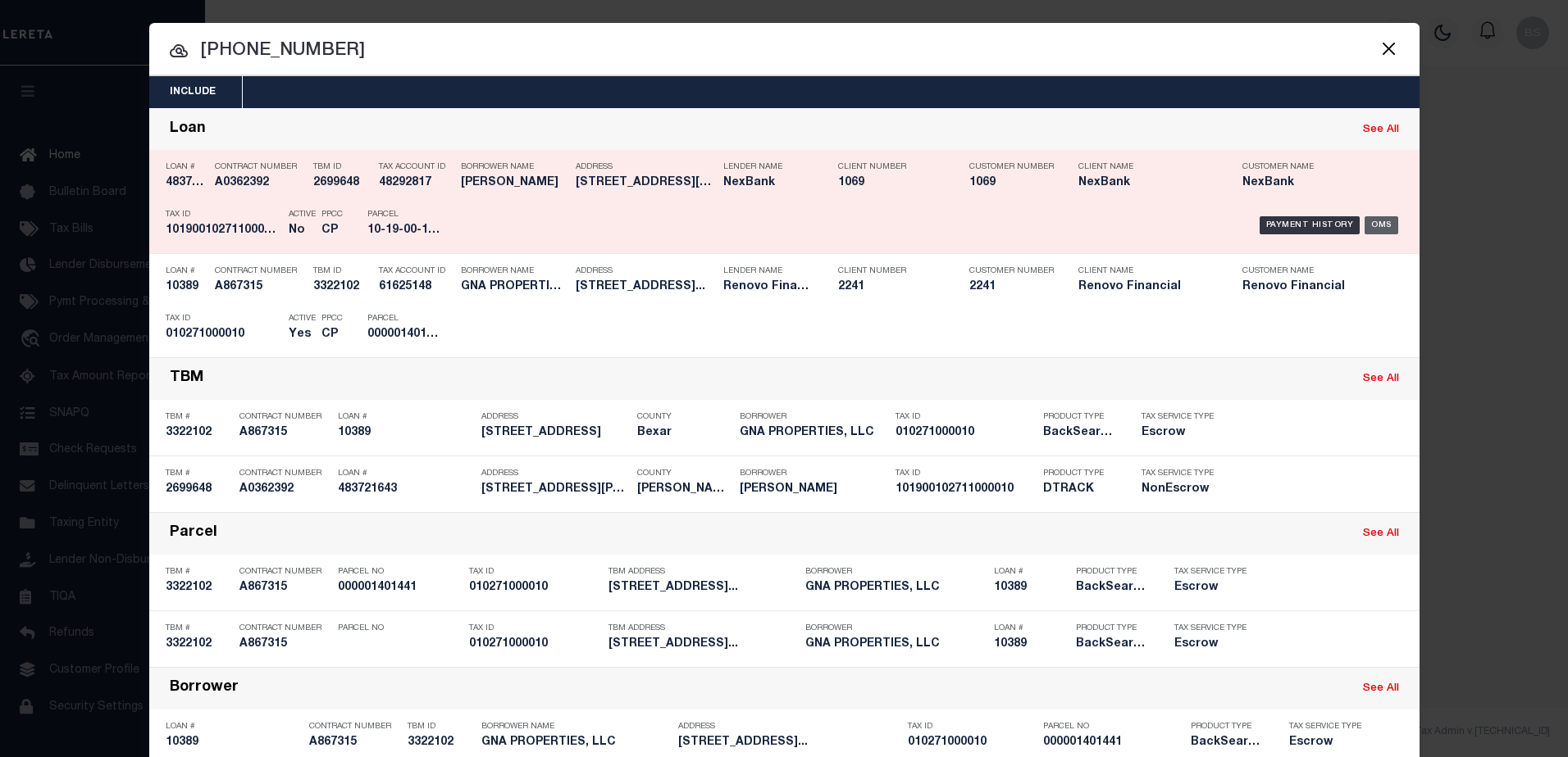
click at [1370, 223] on div "OMS" at bounding box center [1381, 225] width 33 height 18
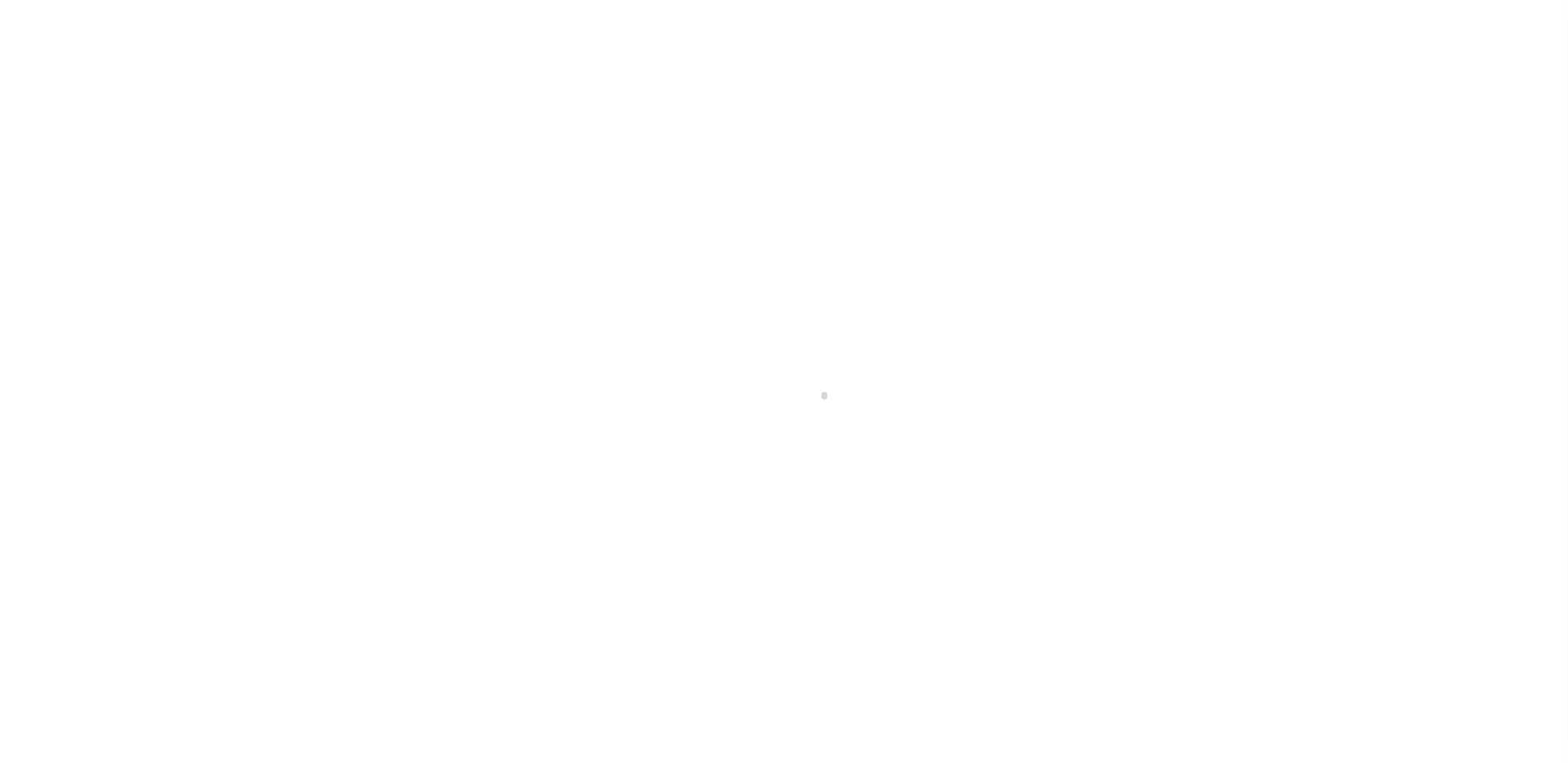
select select "False"
select select "NonEscrow"
type input "[STREET_ADDRESS][PERSON_NAME]"
select select
type input "[GEOGRAPHIC_DATA] IN 47130"
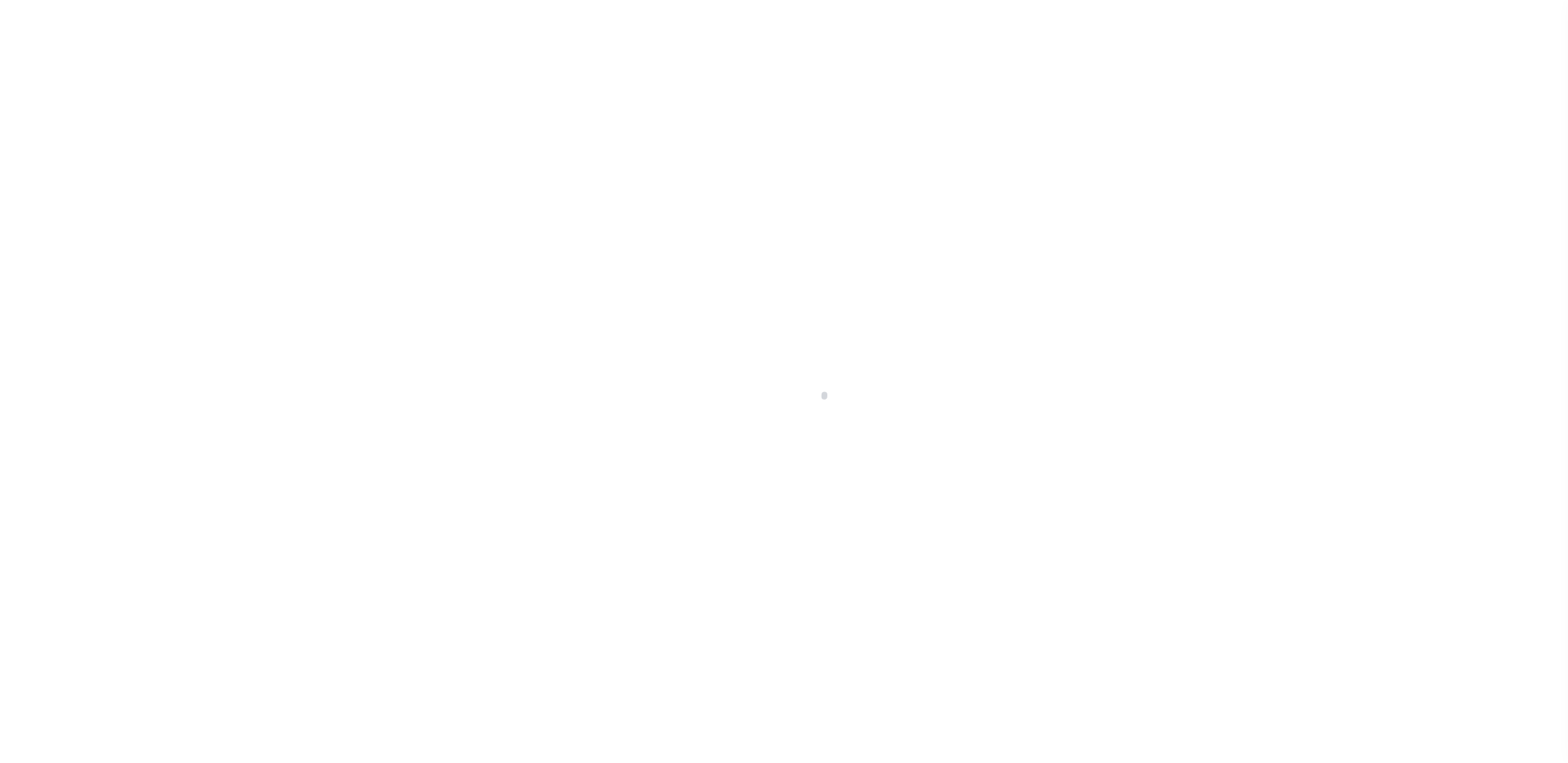
type input "IN"
select select
select select "8409"
select select "371"
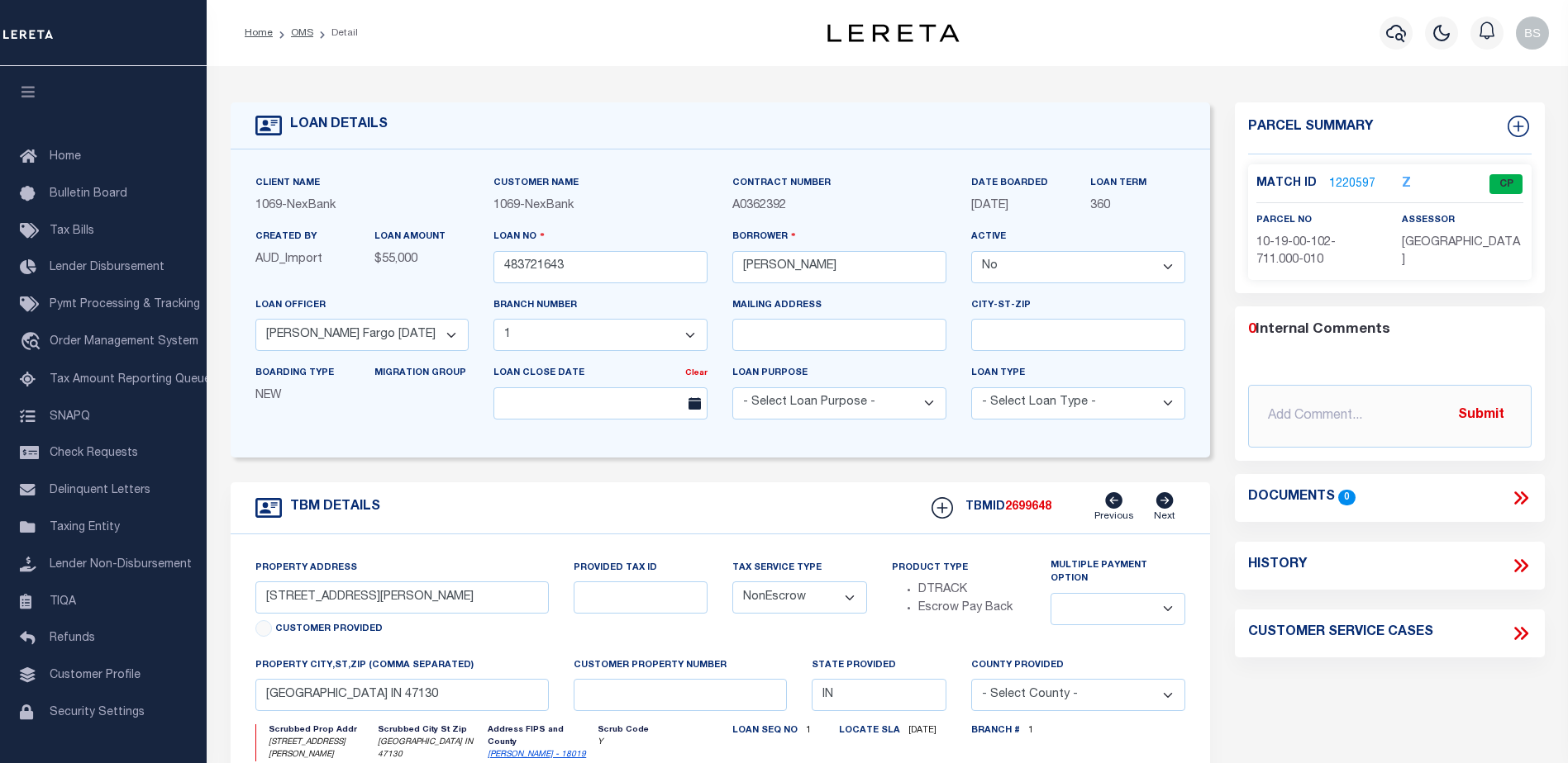
click at [1354, 180] on link "1220597" at bounding box center [1352, 184] width 46 height 17
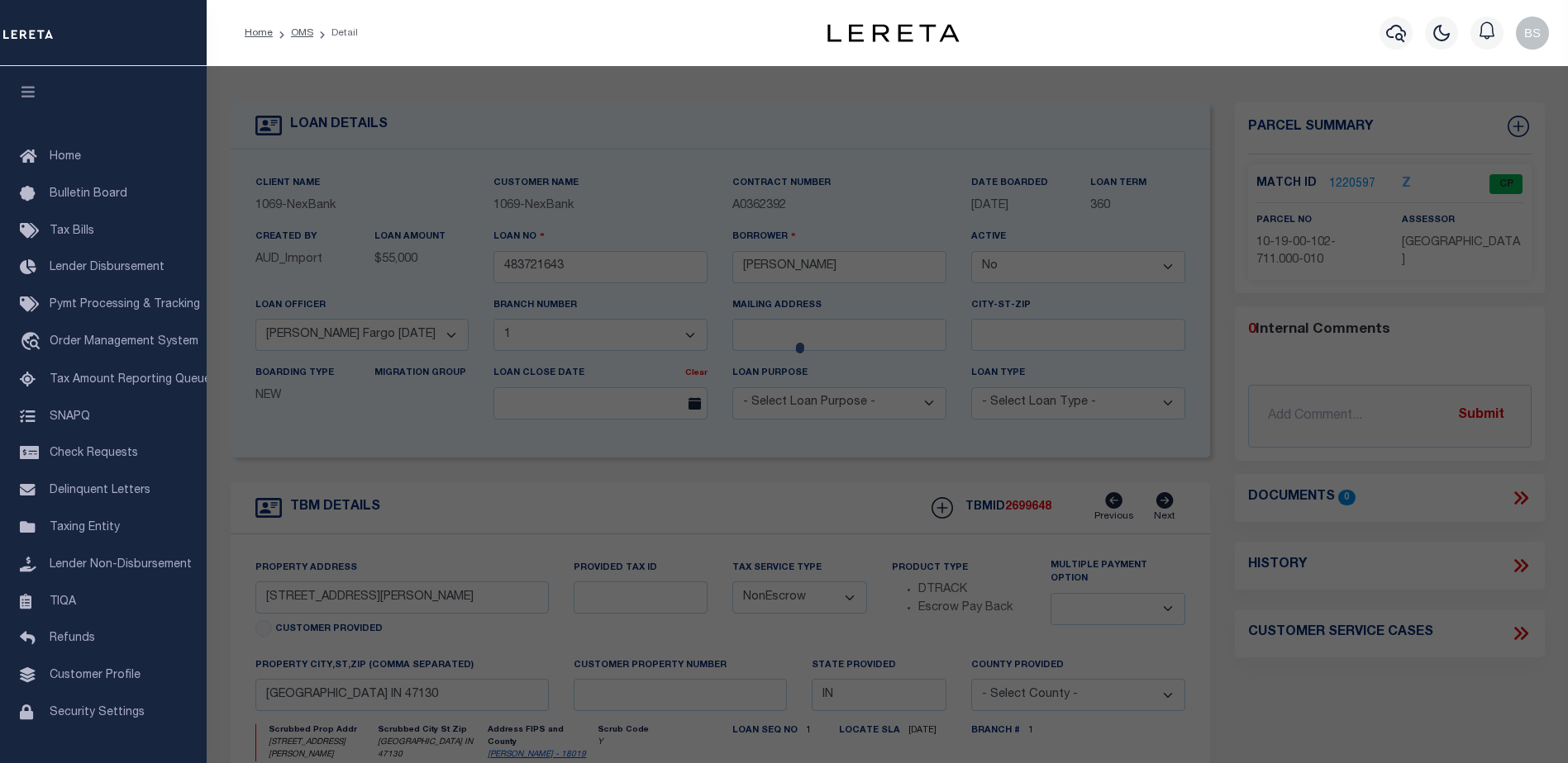
checkbox input "false"
select select "CP"
type input "[PERSON_NAME] &"
select select
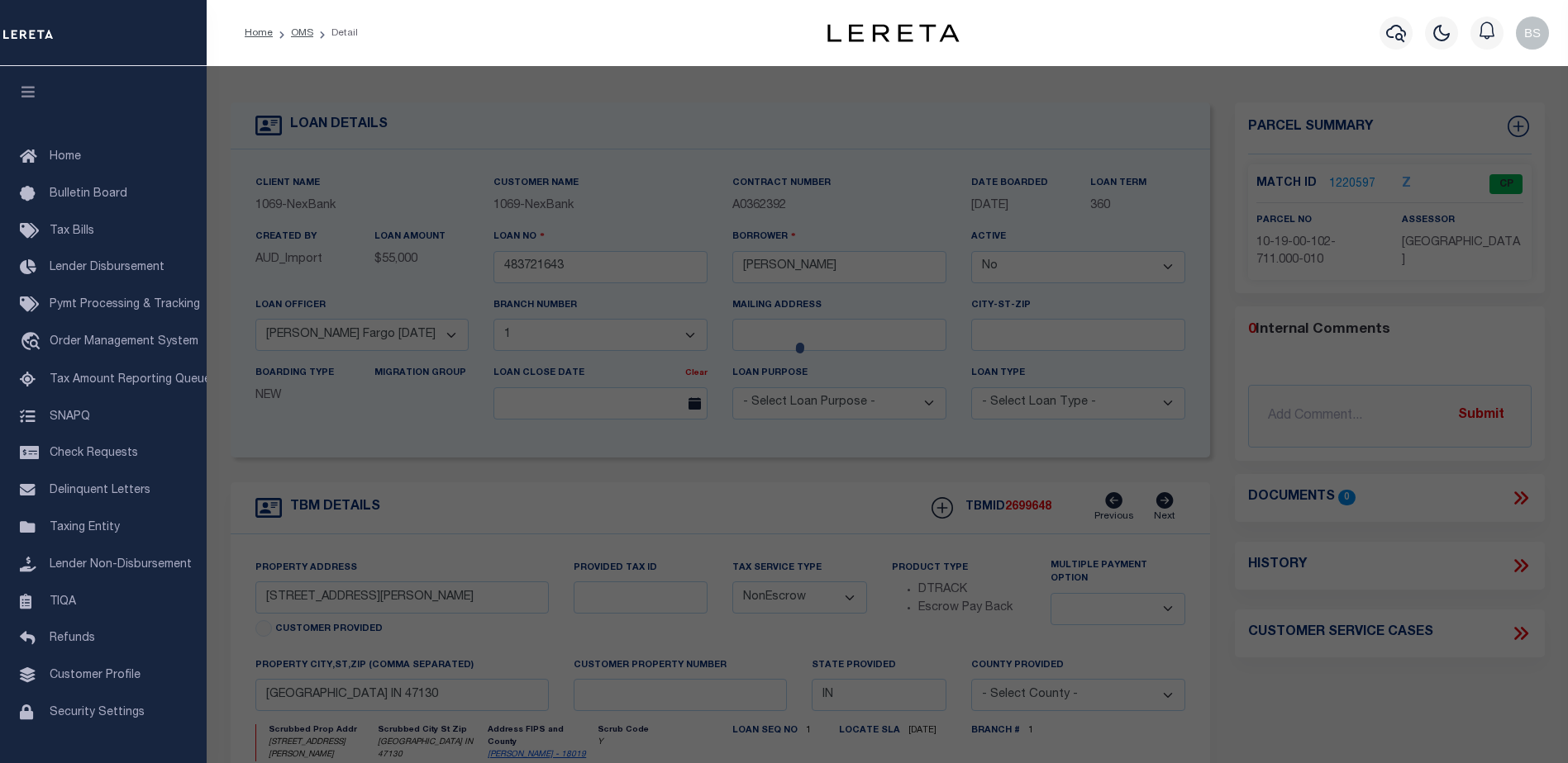
type input "[STREET_ADDRESS][PERSON_NAME]"
checkbox input "false"
type input "[GEOGRAPHIC_DATA] IN"
type textarea "NEW CLAYSBURG SEC 1 LOT 12 BLK 14"
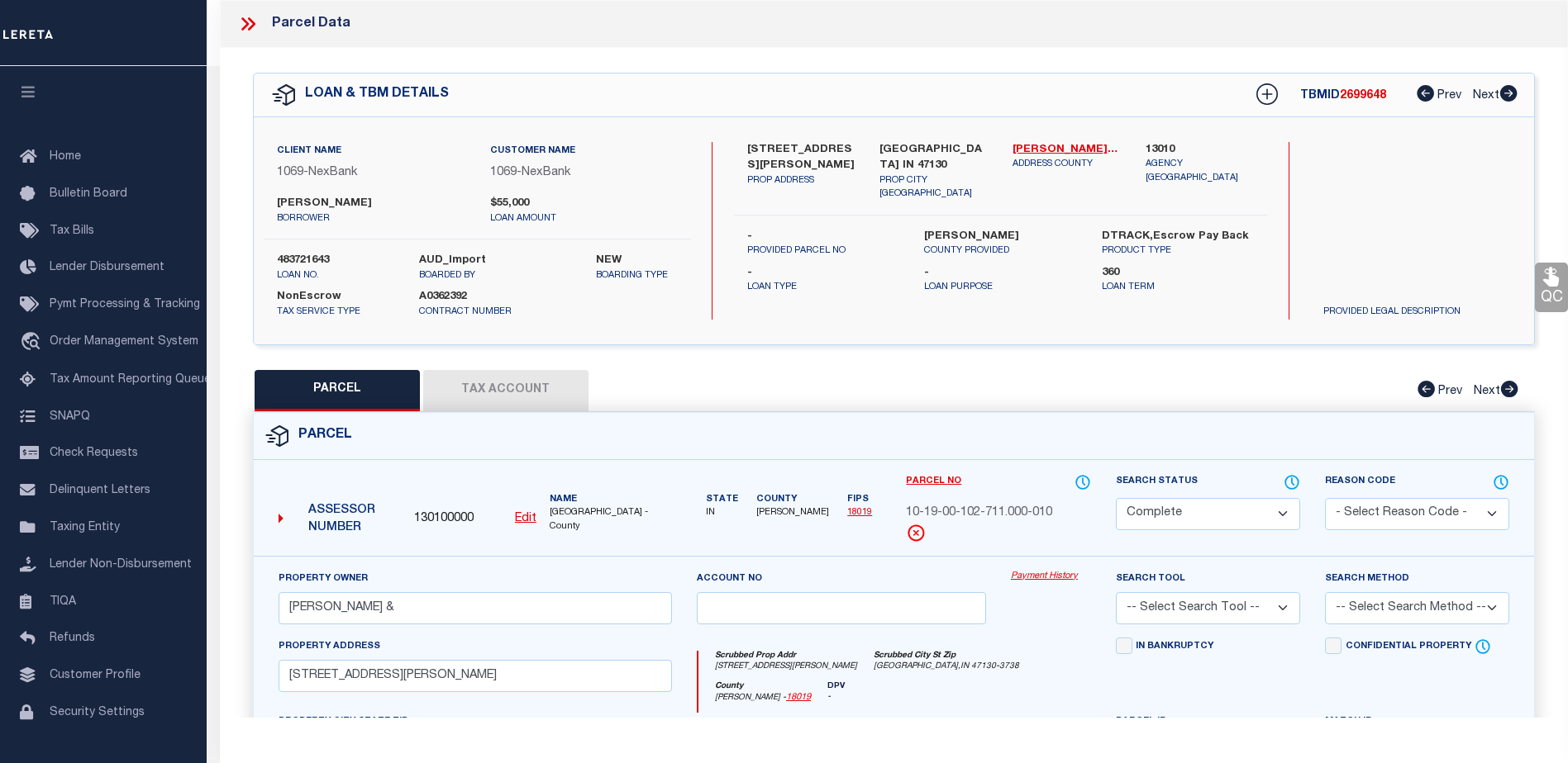
click at [1025, 580] on link "Payment History" at bounding box center [1050, 577] width 80 height 14
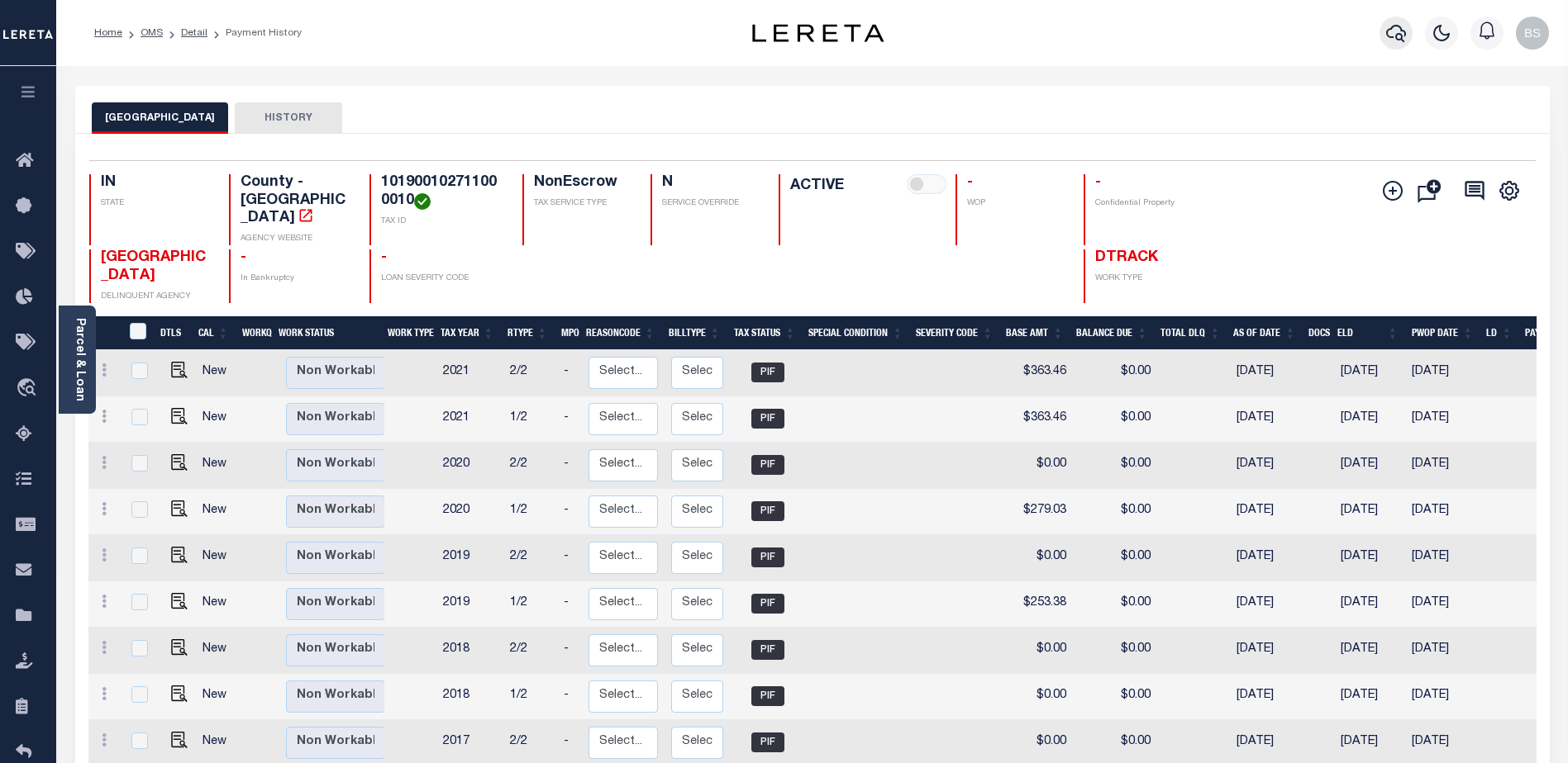
click at [1393, 40] on icon "button" at bounding box center [1395, 33] width 20 height 20
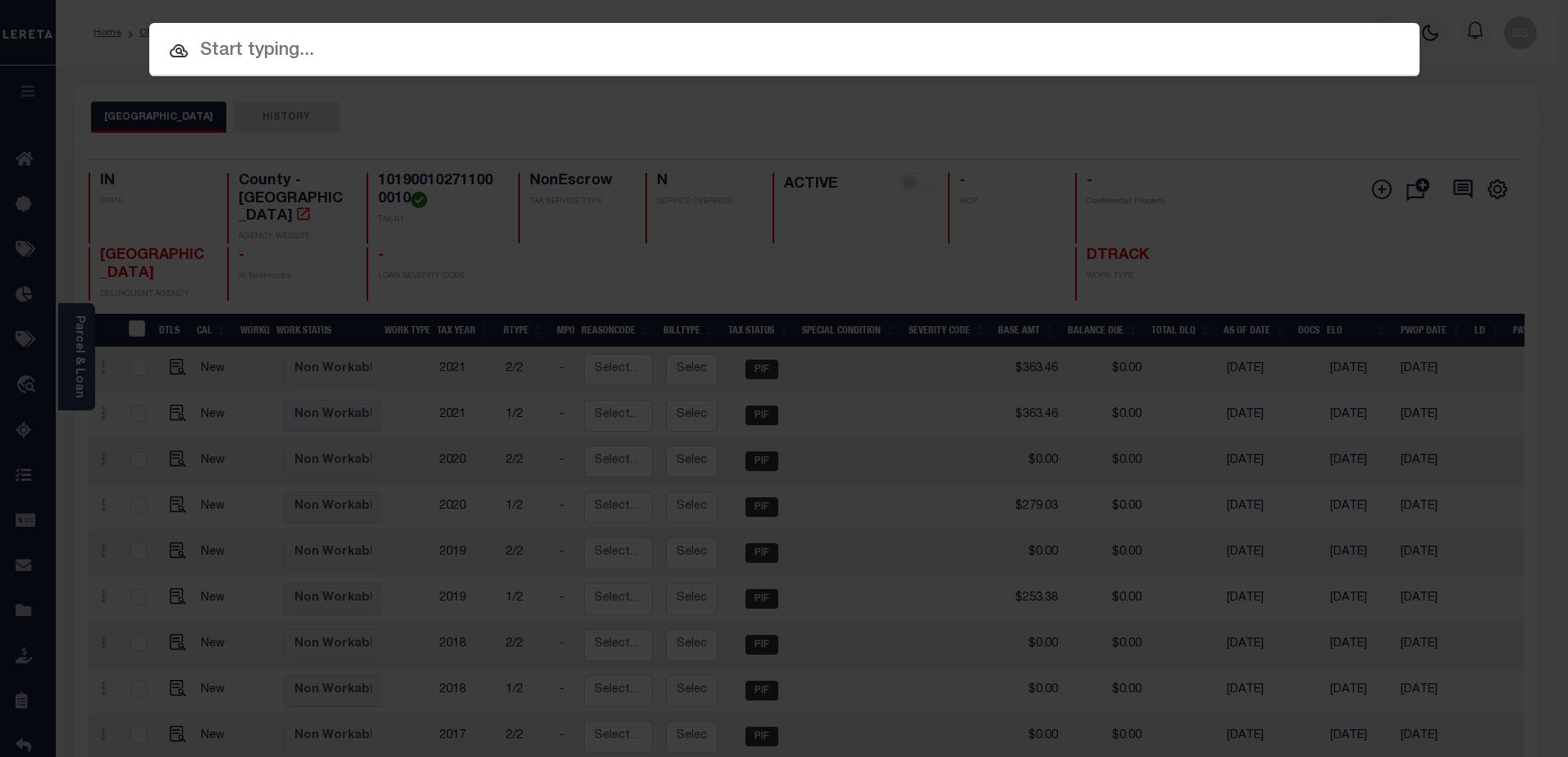
click at [379, 56] on input "text" at bounding box center [784, 51] width 1270 height 29
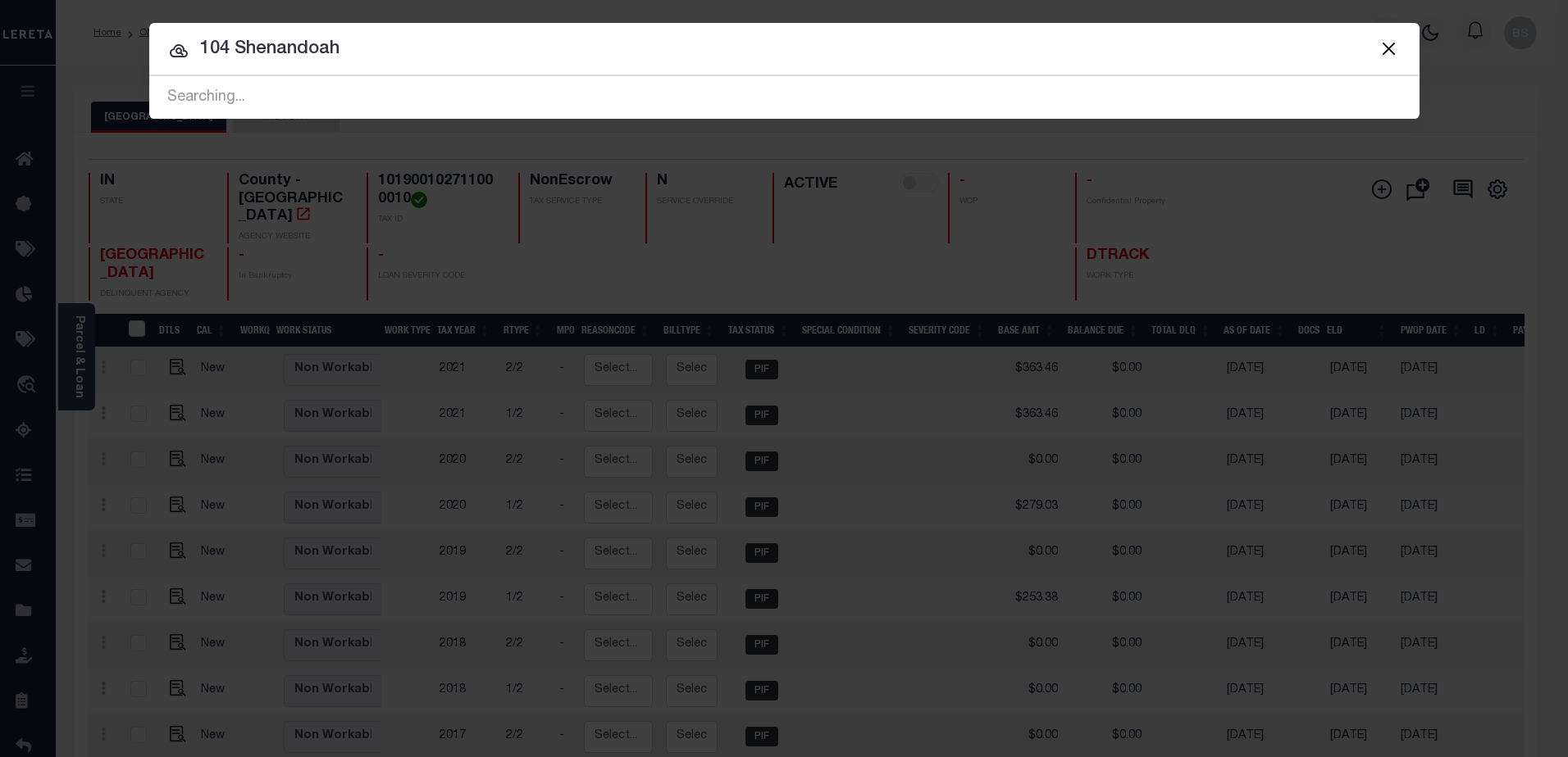
type input "104 Shenandoah"
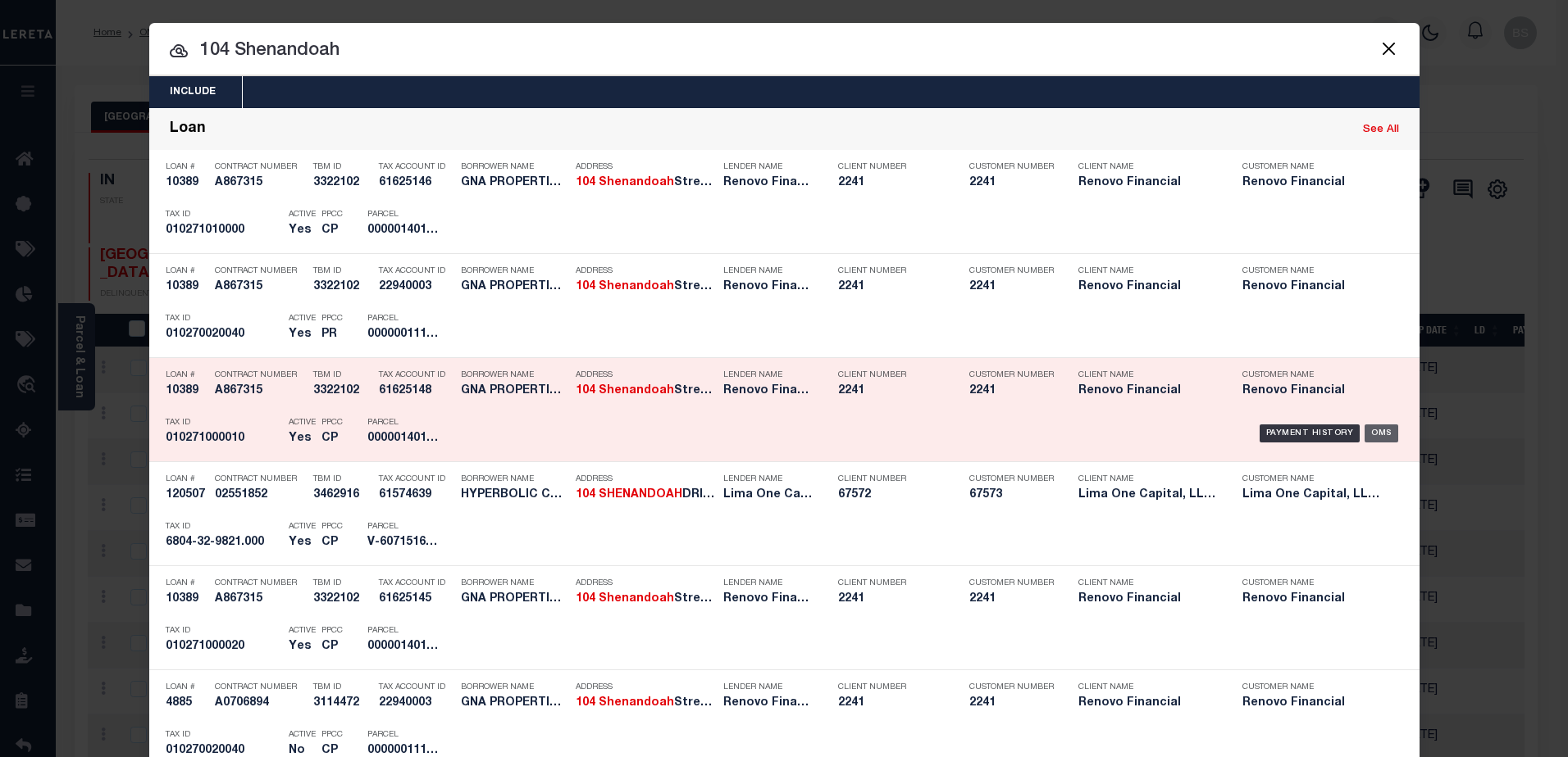
click at [1378, 436] on div "OMS" at bounding box center [1381, 433] width 33 height 18
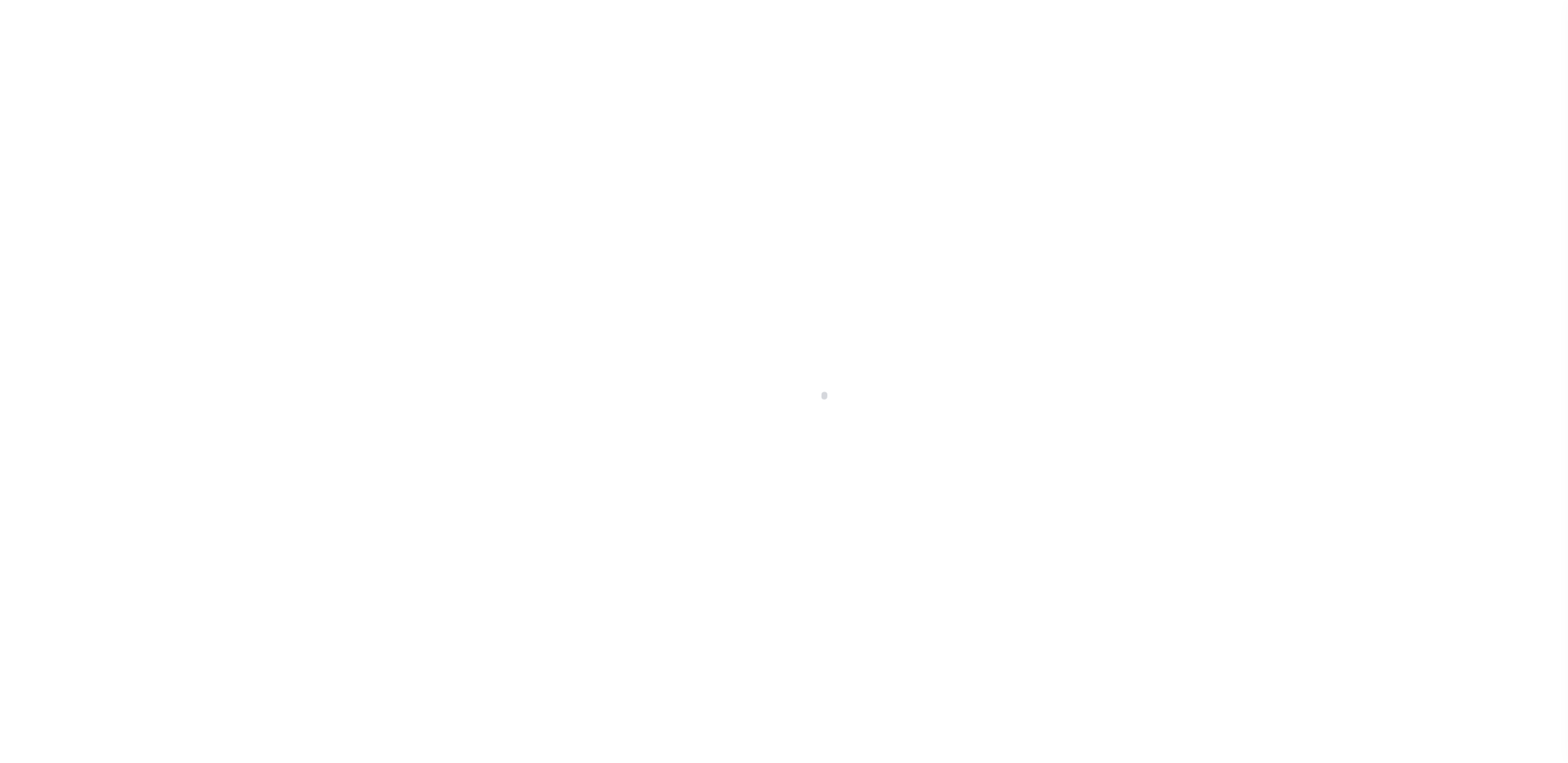
select select "Escrow"
type input "[STREET_ADDRESS]"
select select
type input "[GEOGRAPHIC_DATA]"
type input "a0k8Y00000jISP9"
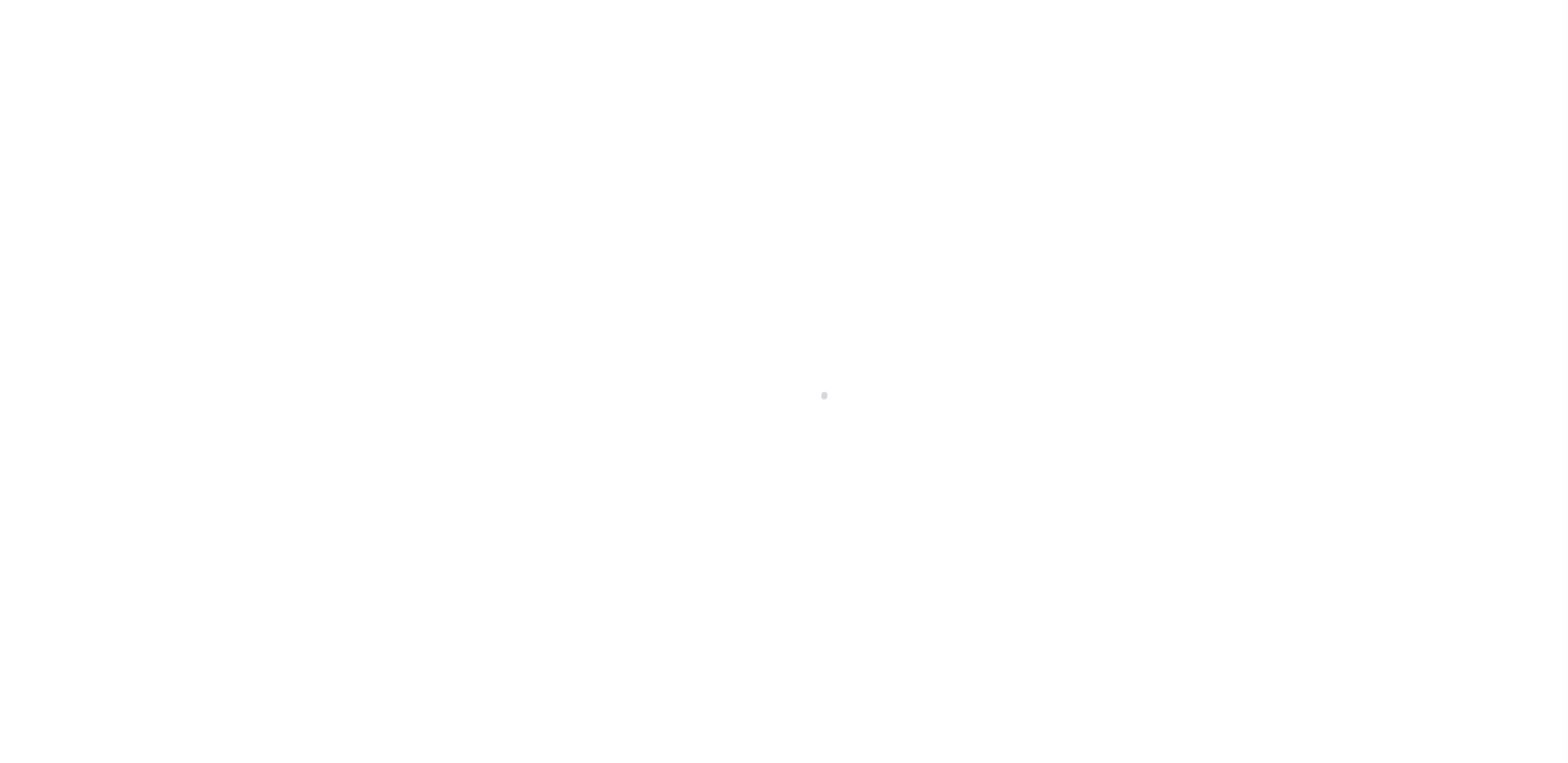
type input "[GEOGRAPHIC_DATA]"
select select
type textarea "LEGAL REQUIRED"
select select "14701"
select select "25066"
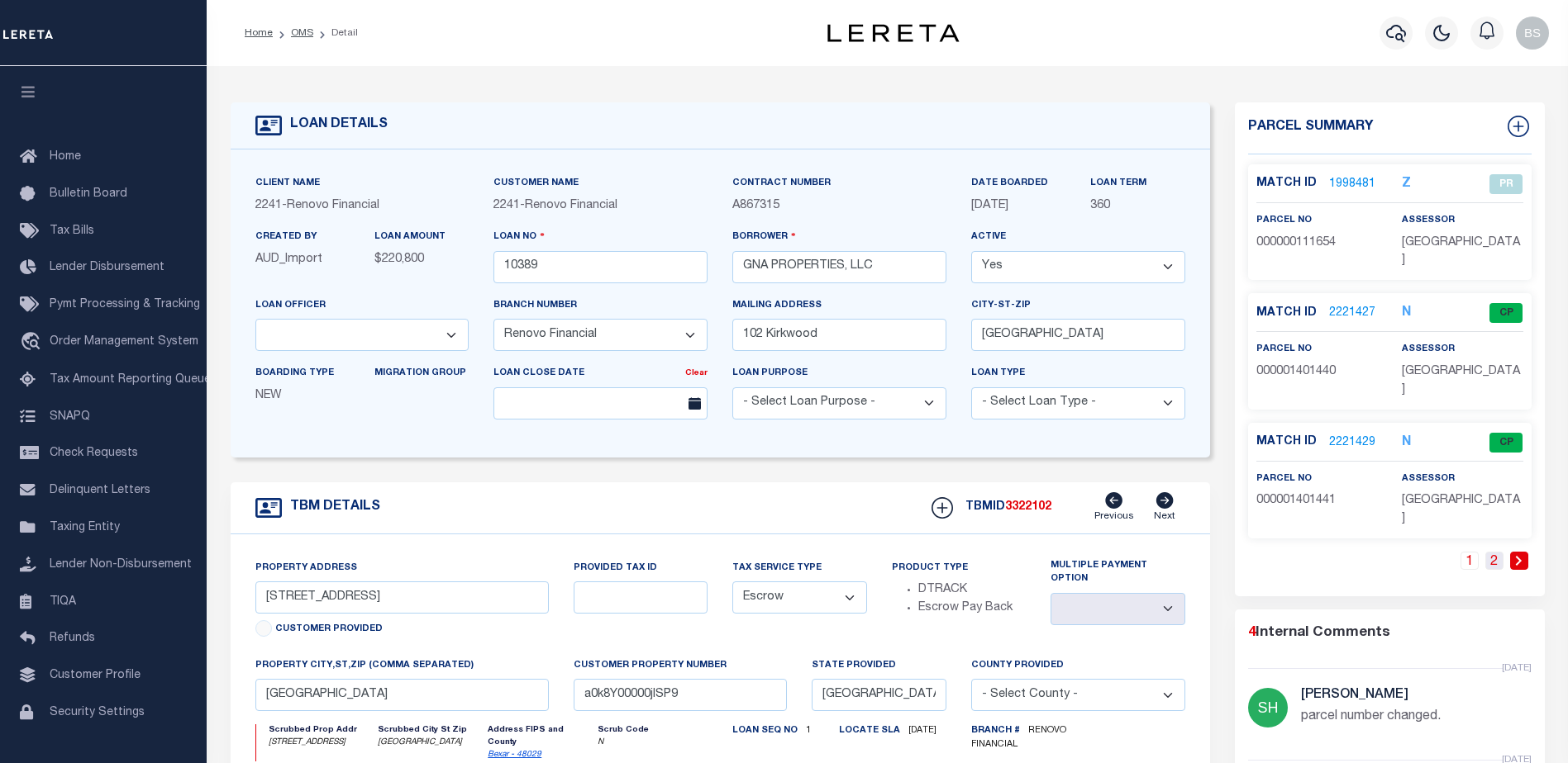
click at [1494, 552] on link "2" at bounding box center [1494, 561] width 18 height 18
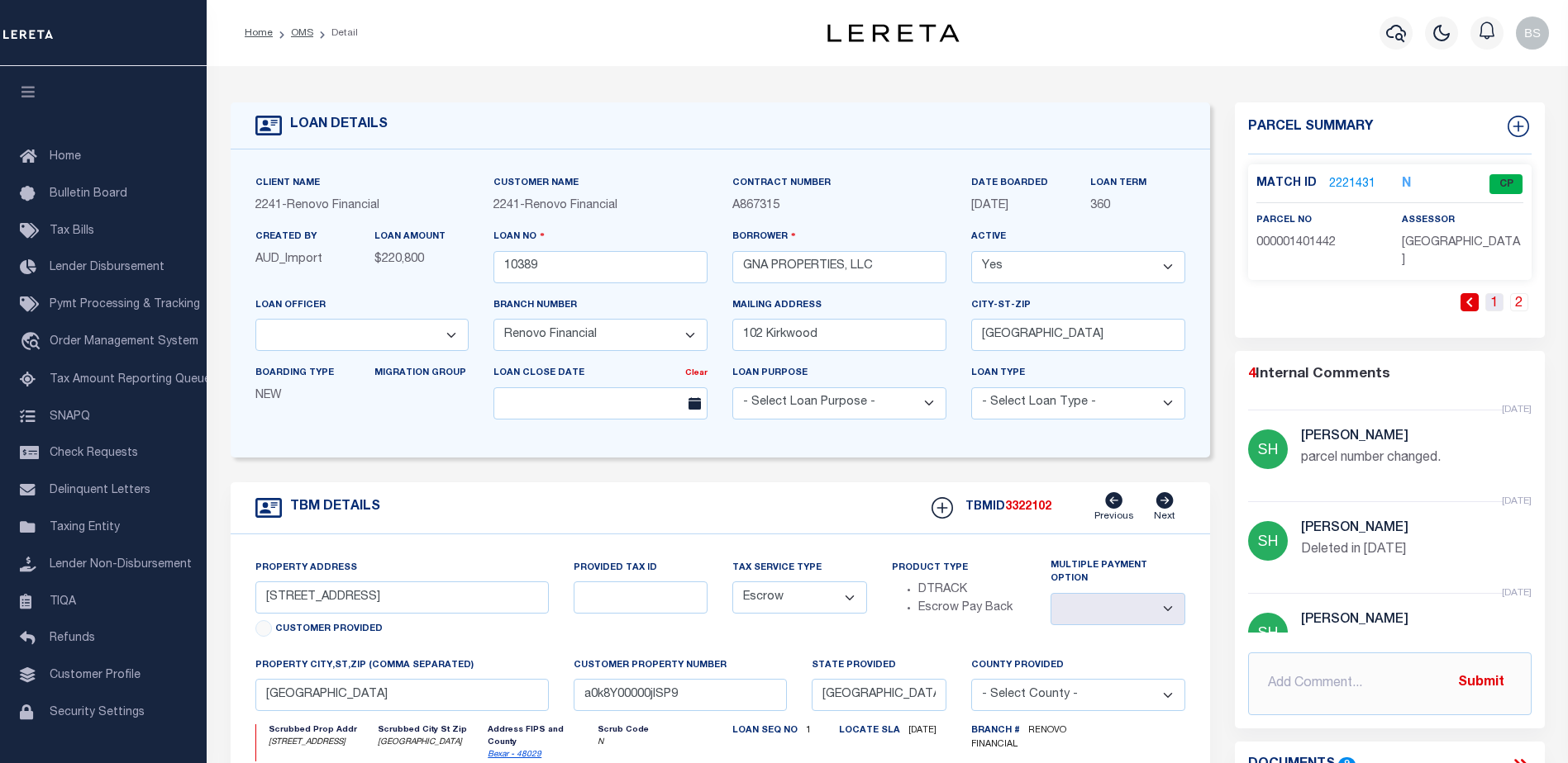
click at [1496, 293] on link "1" at bounding box center [1494, 302] width 18 height 18
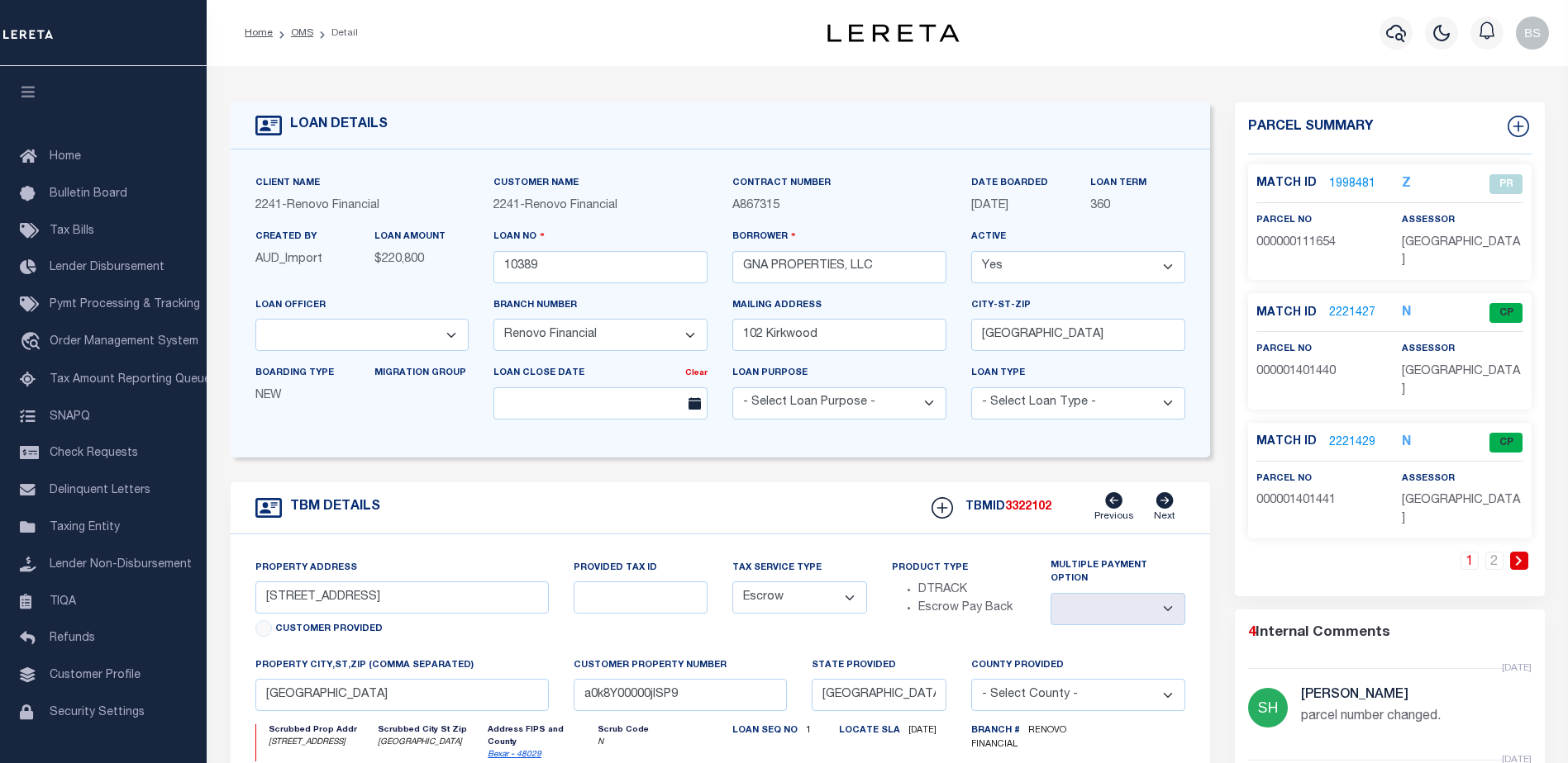
click at [1353, 305] on link "2221427" at bounding box center [1352, 313] width 46 height 17
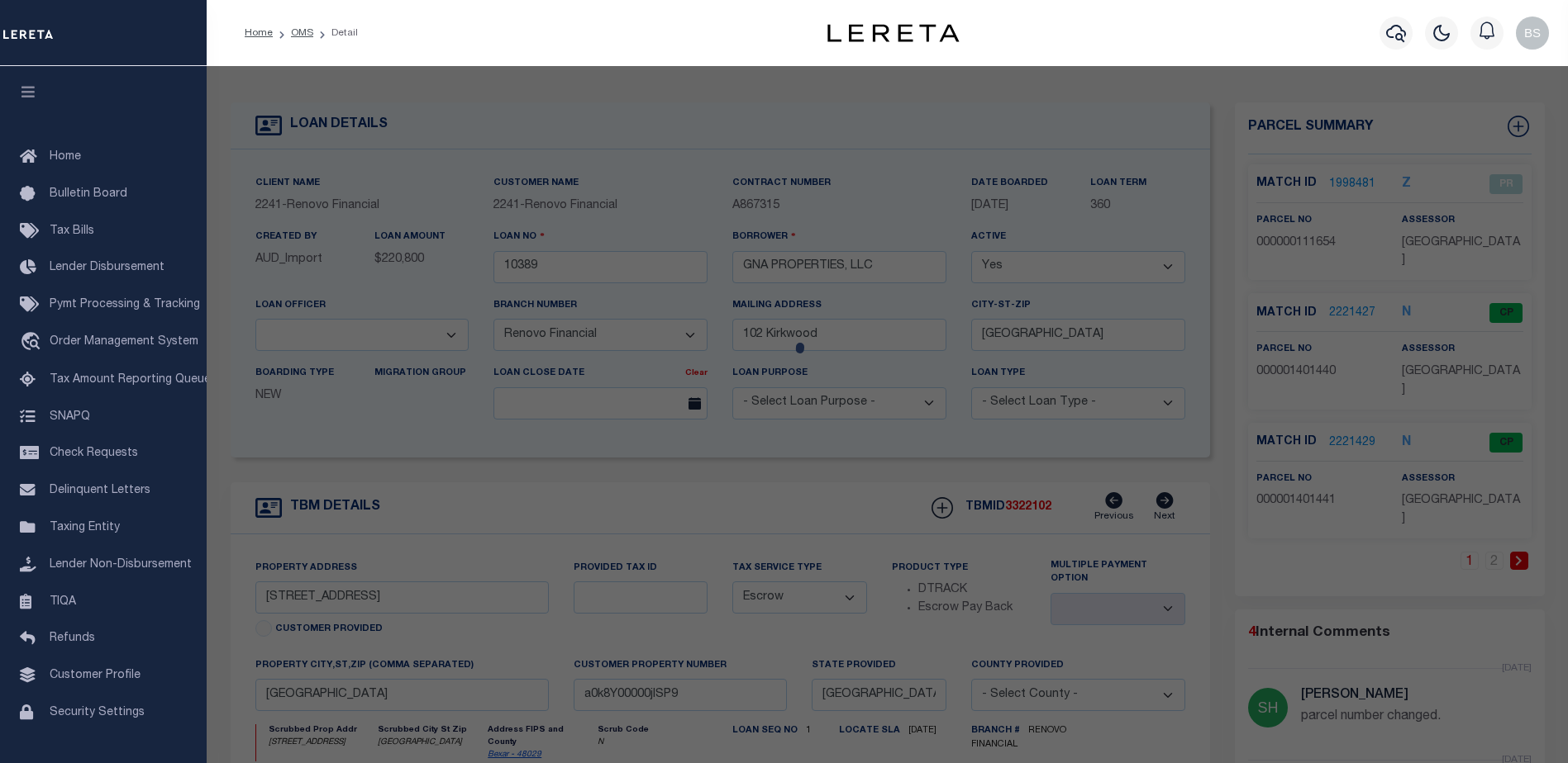
checkbox input "false"
select select "CP"
select select "099"
type input "SHENANDOAH CONDOMINIUM ASSOCIATION INC"
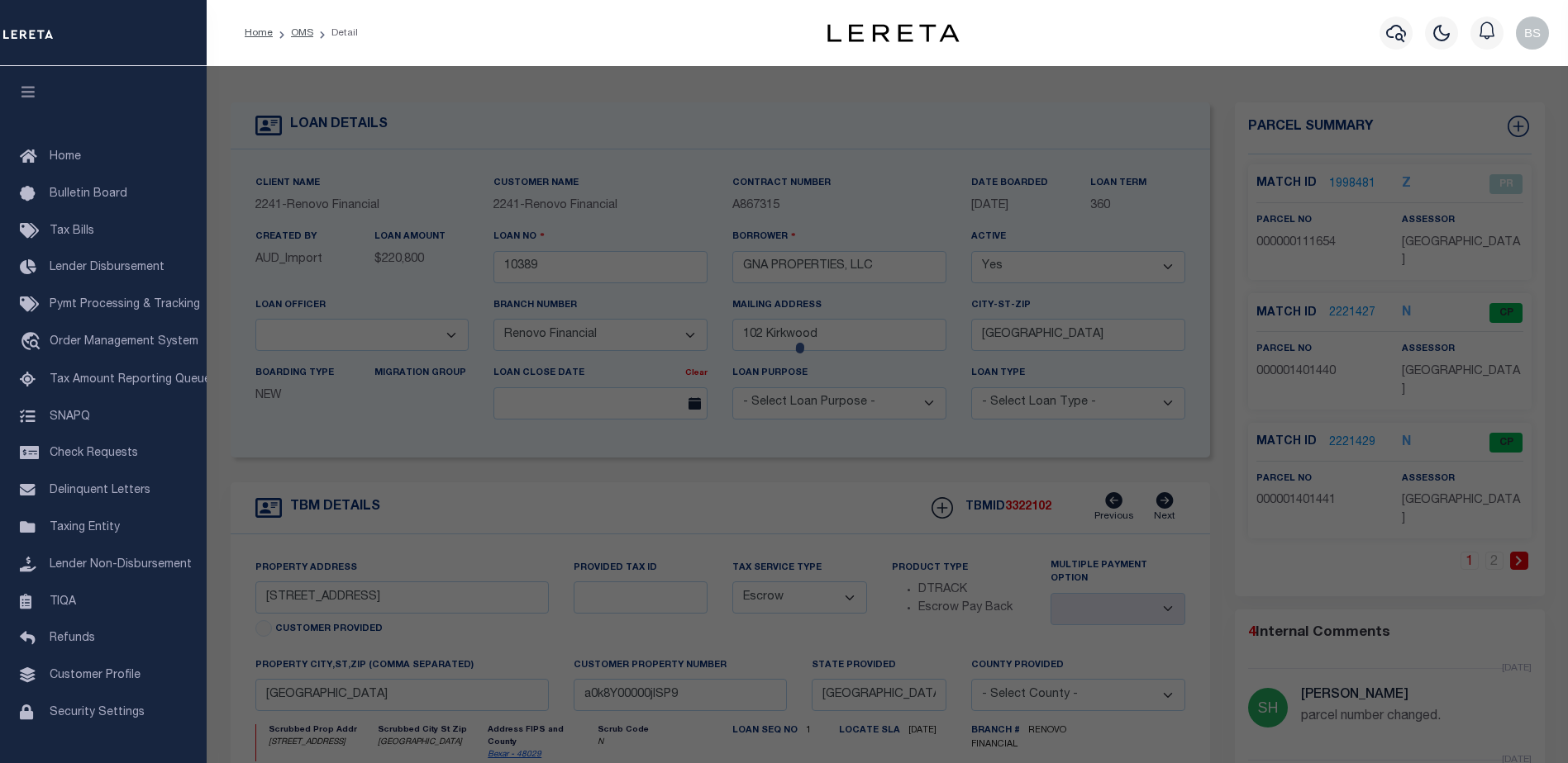
select select "AGW"
select select
type input "104 SHENANDOAH ST"
type input "SAN ANTONIO, TX 78210"
type textarea "NCB 1027 (SHENANDOAH CONDOMINIUMS), BLK 2 LOT 3 ***MASTER FILE/COMMON ELEMENTS*…"
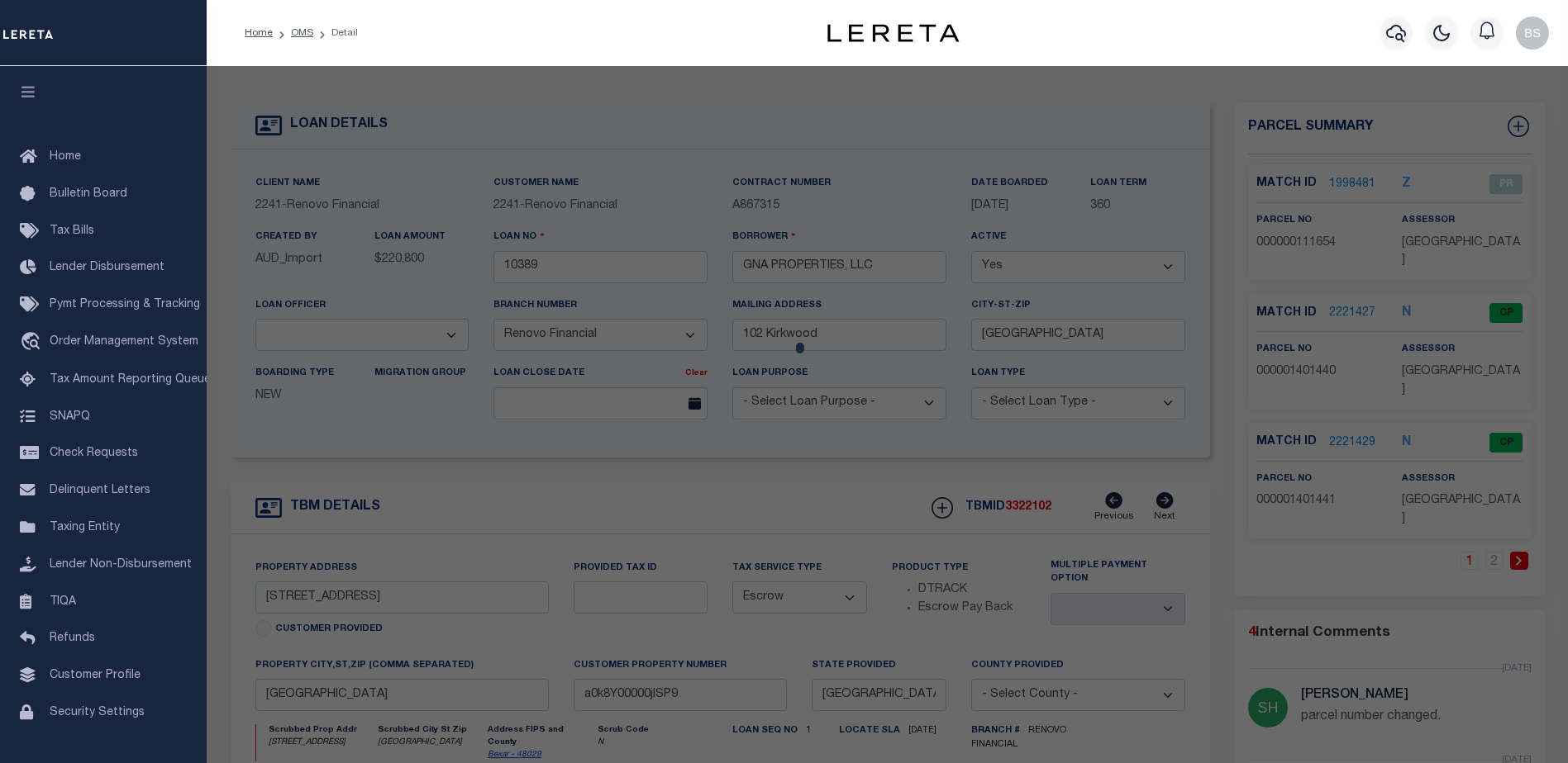
type textarea "parcel number changed."
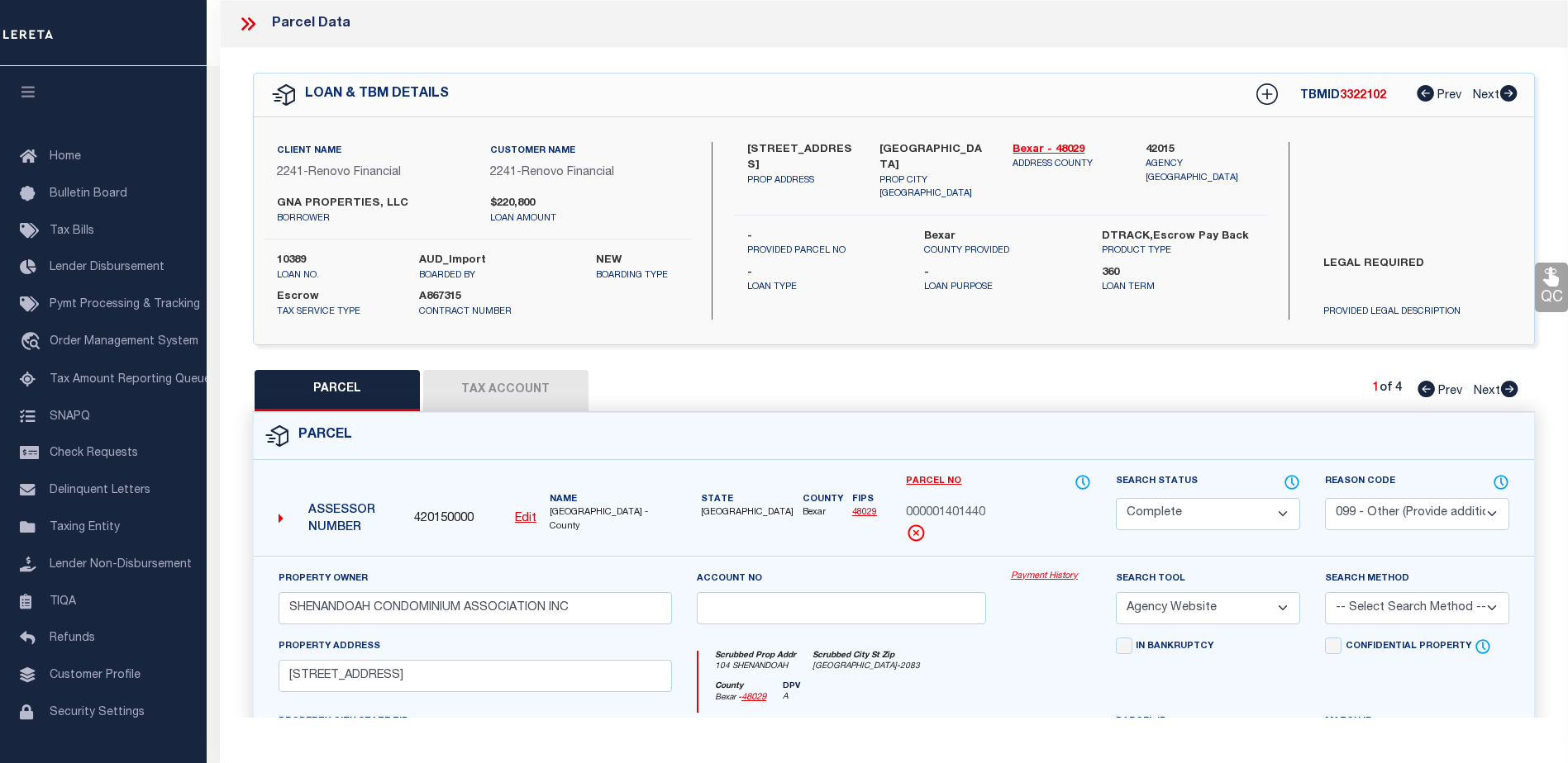
click at [1027, 572] on link "Payment History" at bounding box center [1050, 577] width 80 height 14
click at [1513, 101] on icon at bounding box center [1508, 94] width 17 height 16
click at [1424, 95] on icon at bounding box center [1424, 94] width 17 height 16
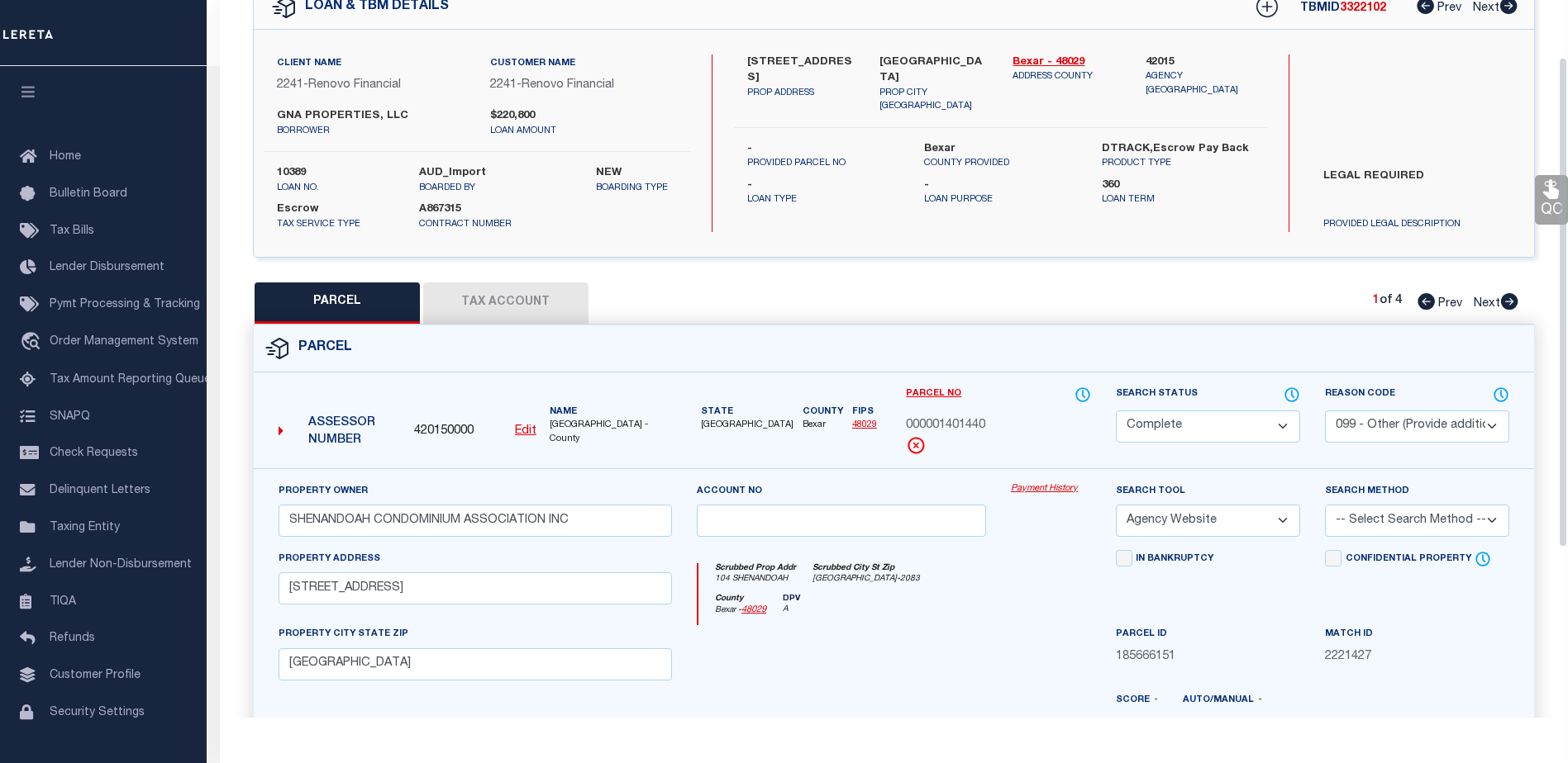
scroll to position [84, 0]
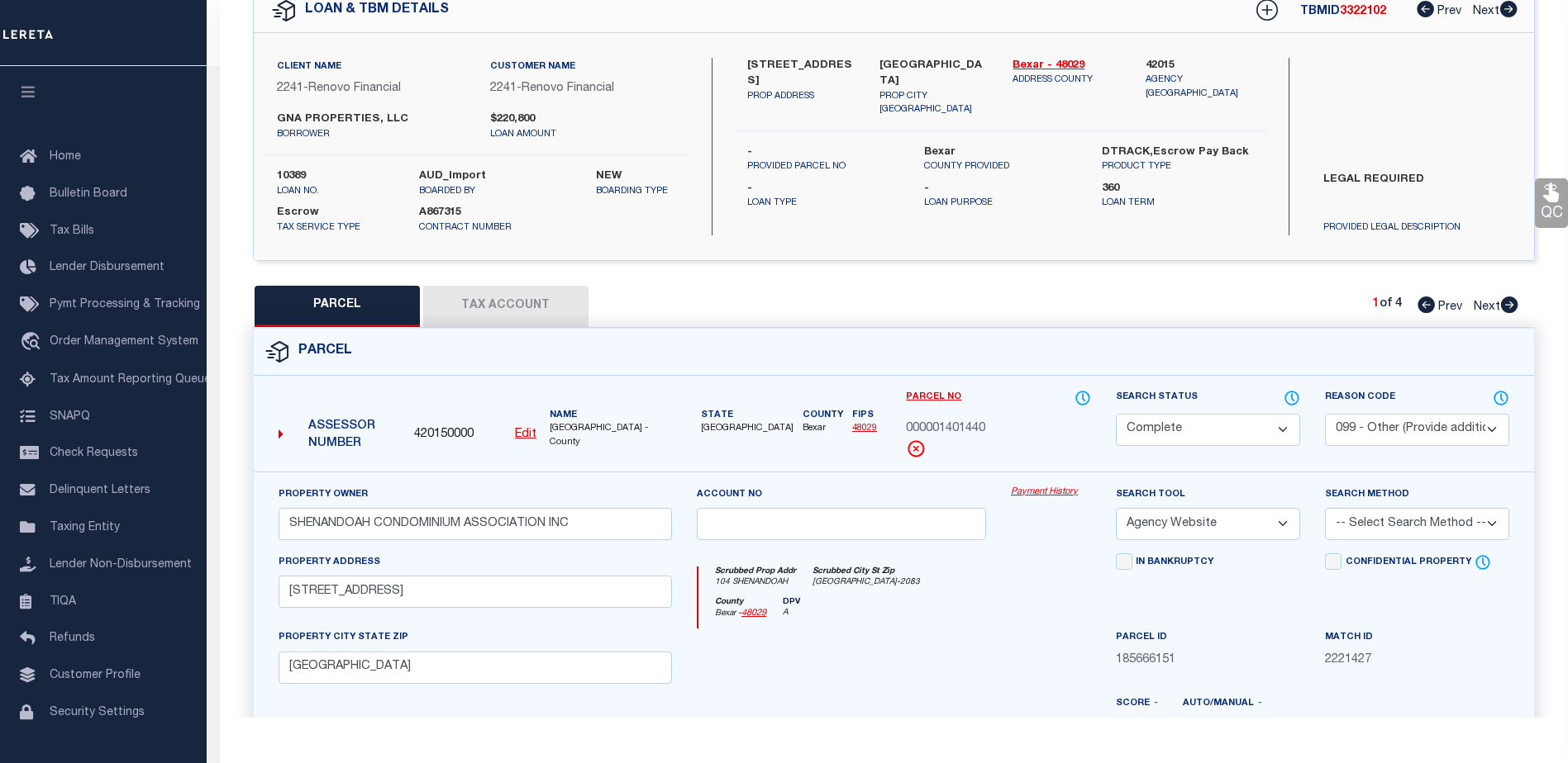
click at [1046, 489] on link "Payment History" at bounding box center [1050, 492] width 80 height 14
click at [1039, 496] on link "Payment History" at bounding box center [1050, 492] width 80 height 14
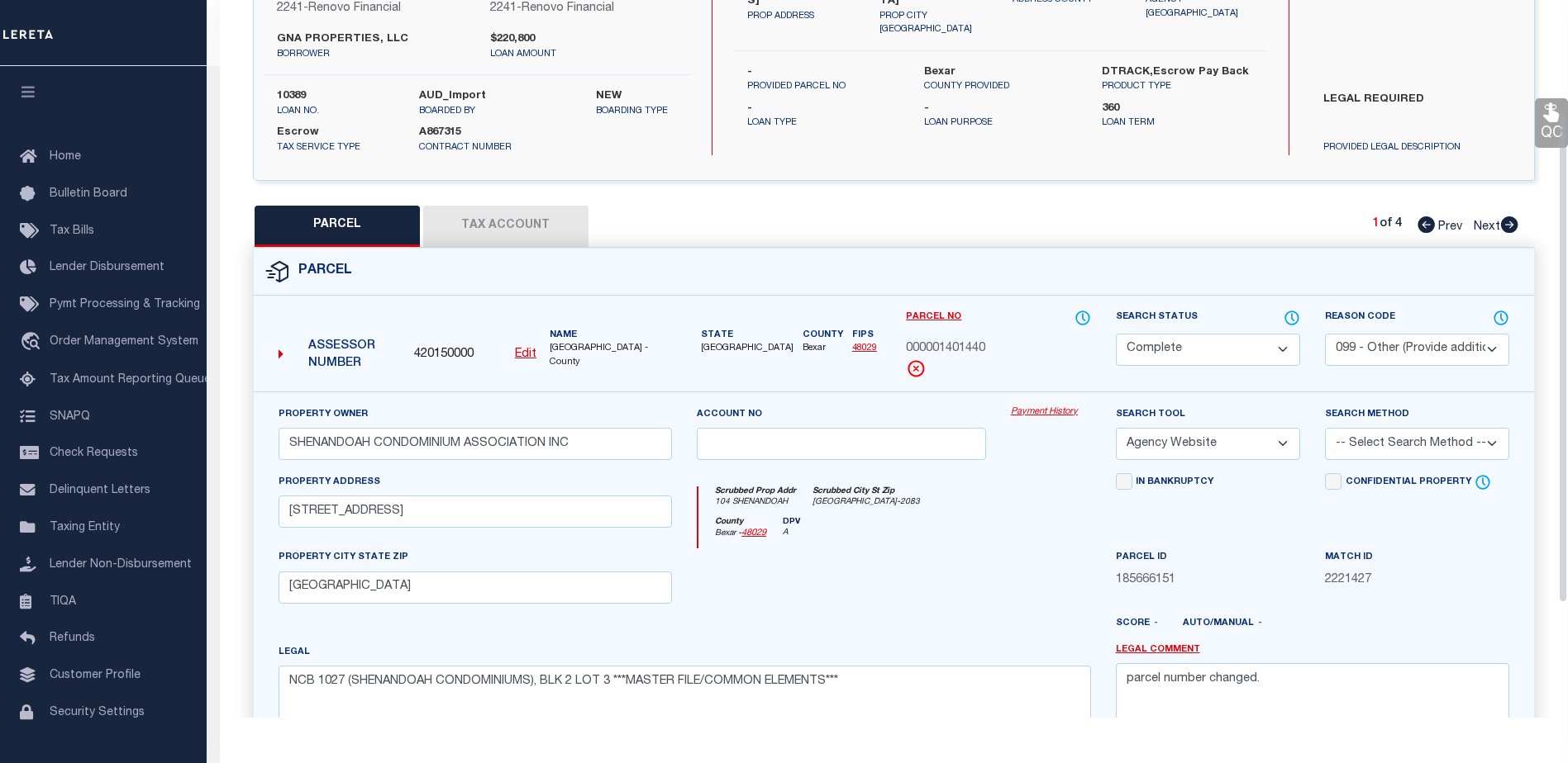
scroll to position [165, 0]
click at [1021, 412] on link "Payment History" at bounding box center [1050, 411] width 80 height 14
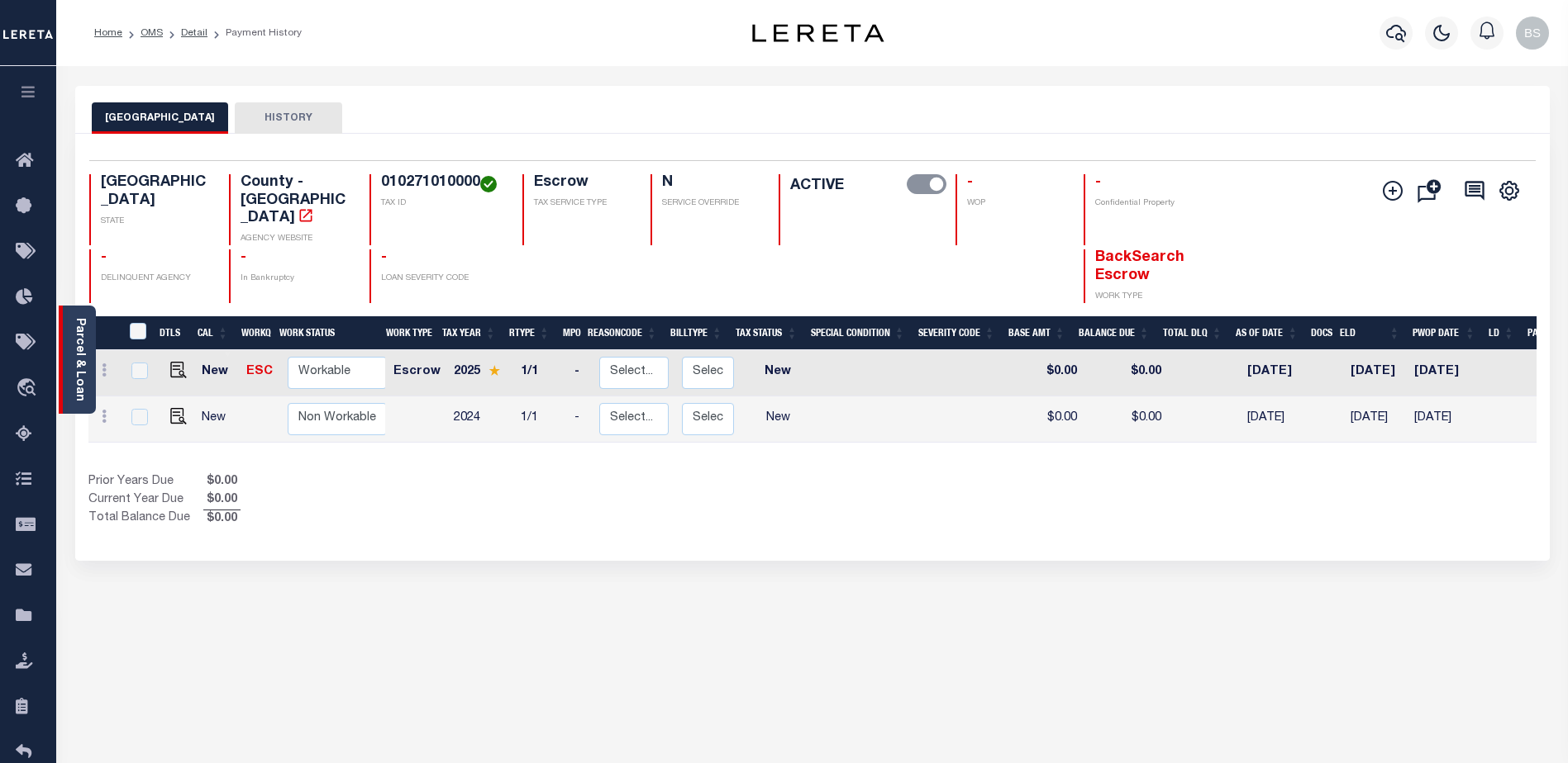
click at [71, 322] on div "Parcel & Loan" at bounding box center [77, 360] width 37 height 108
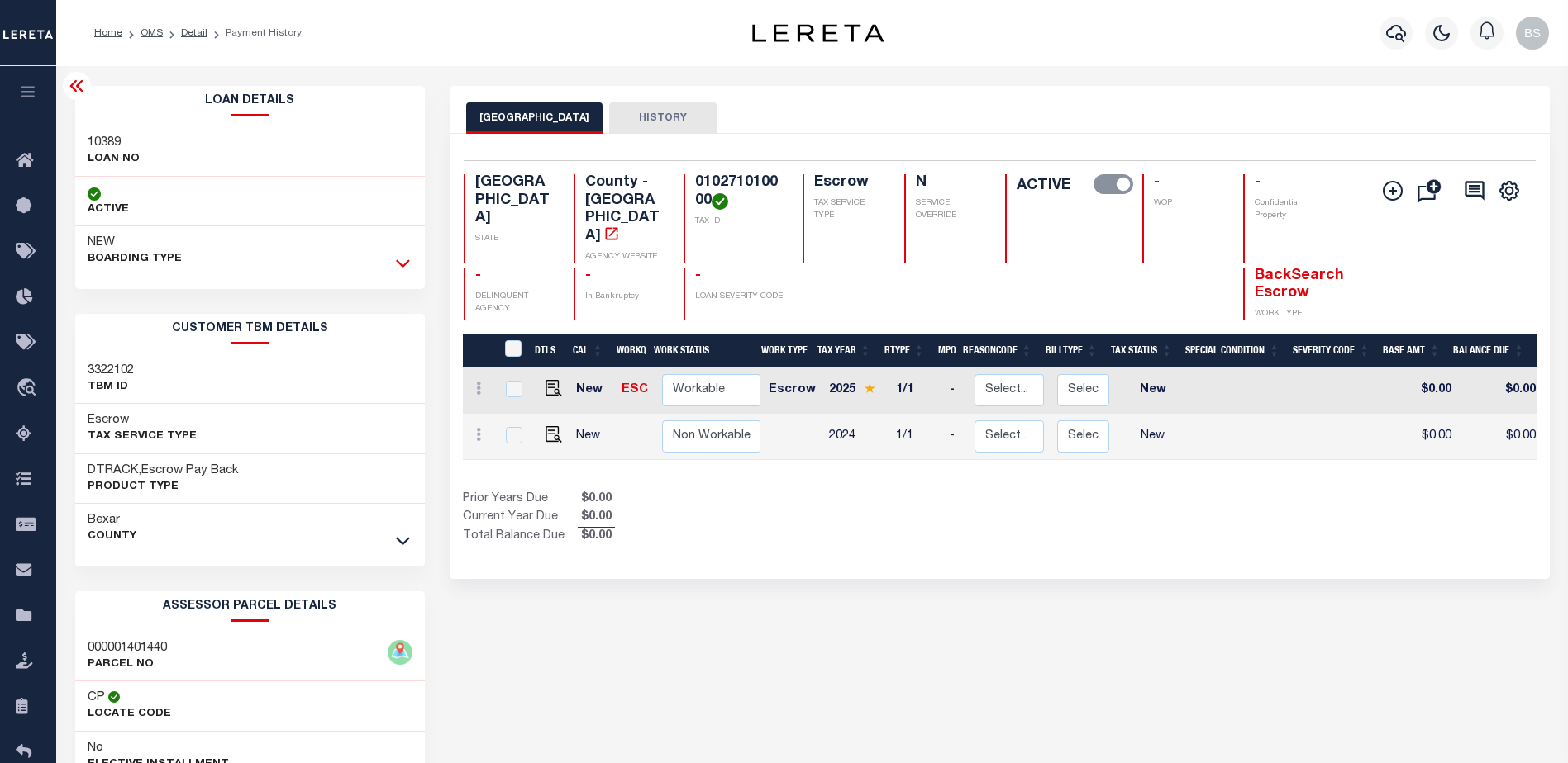
click at [400, 263] on icon at bounding box center [402, 263] width 14 height 17
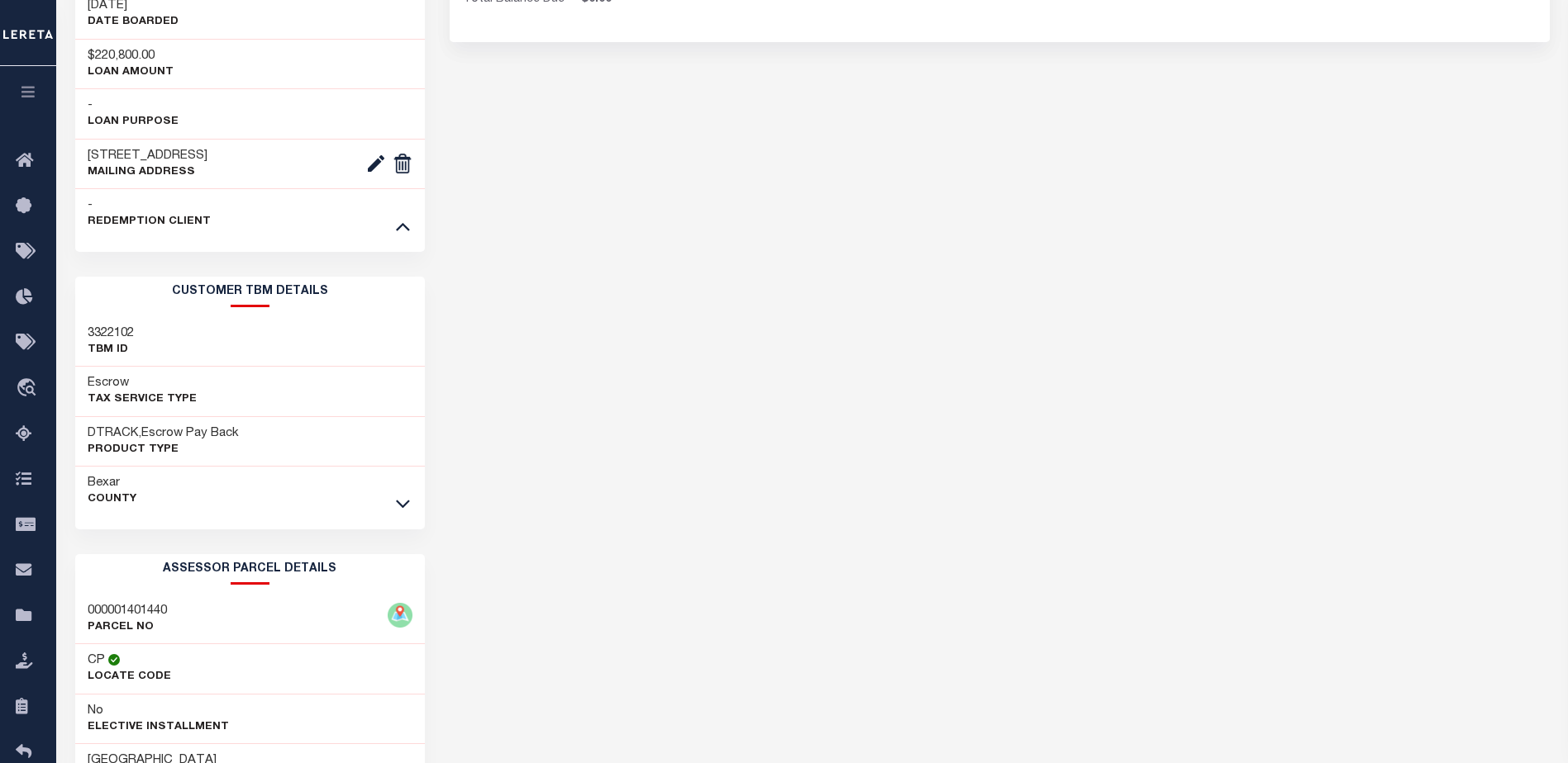
scroll to position [579, 0]
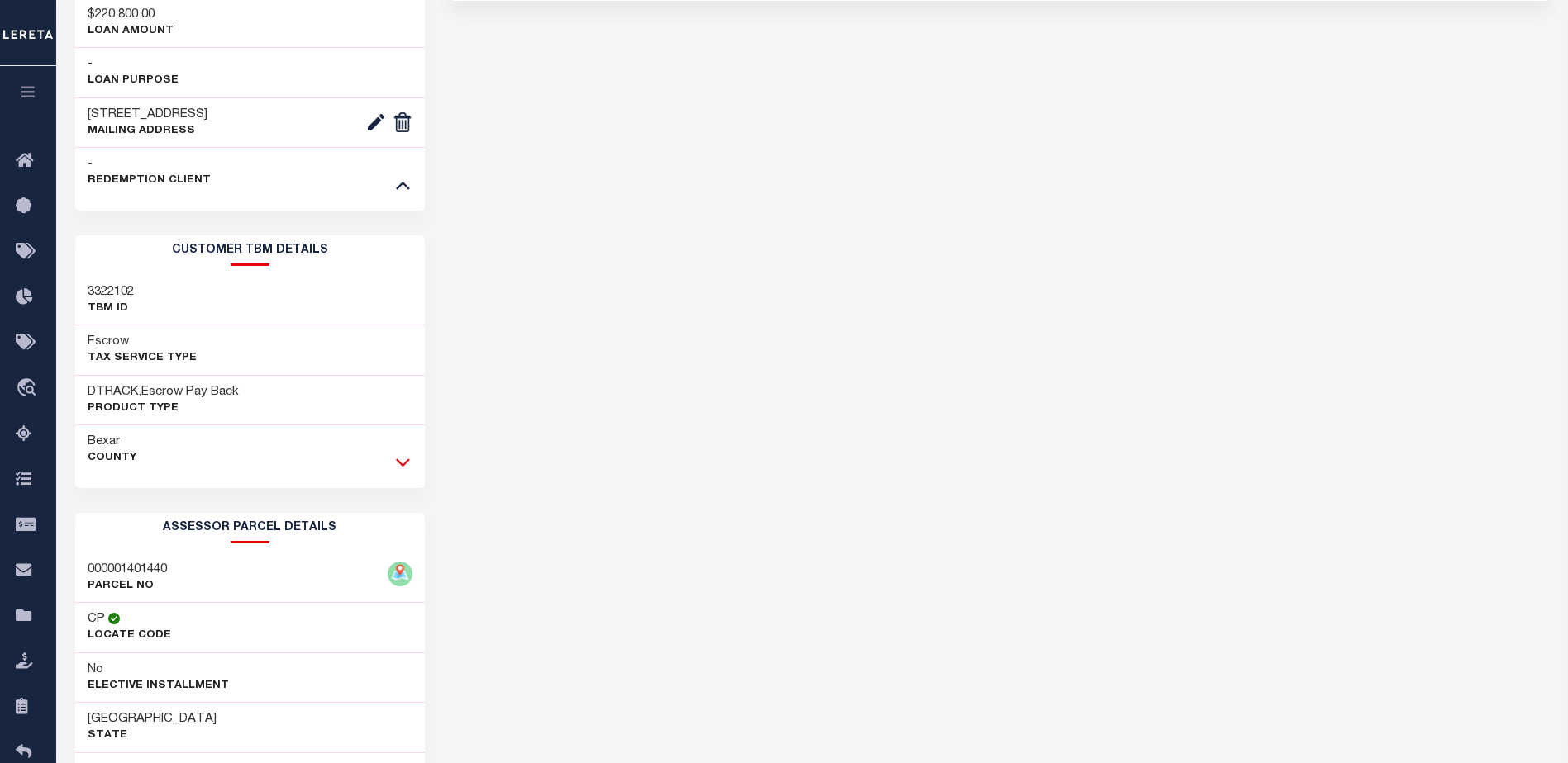
click at [401, 457] on icon at bounding box center [402, 461] width 14 height 17
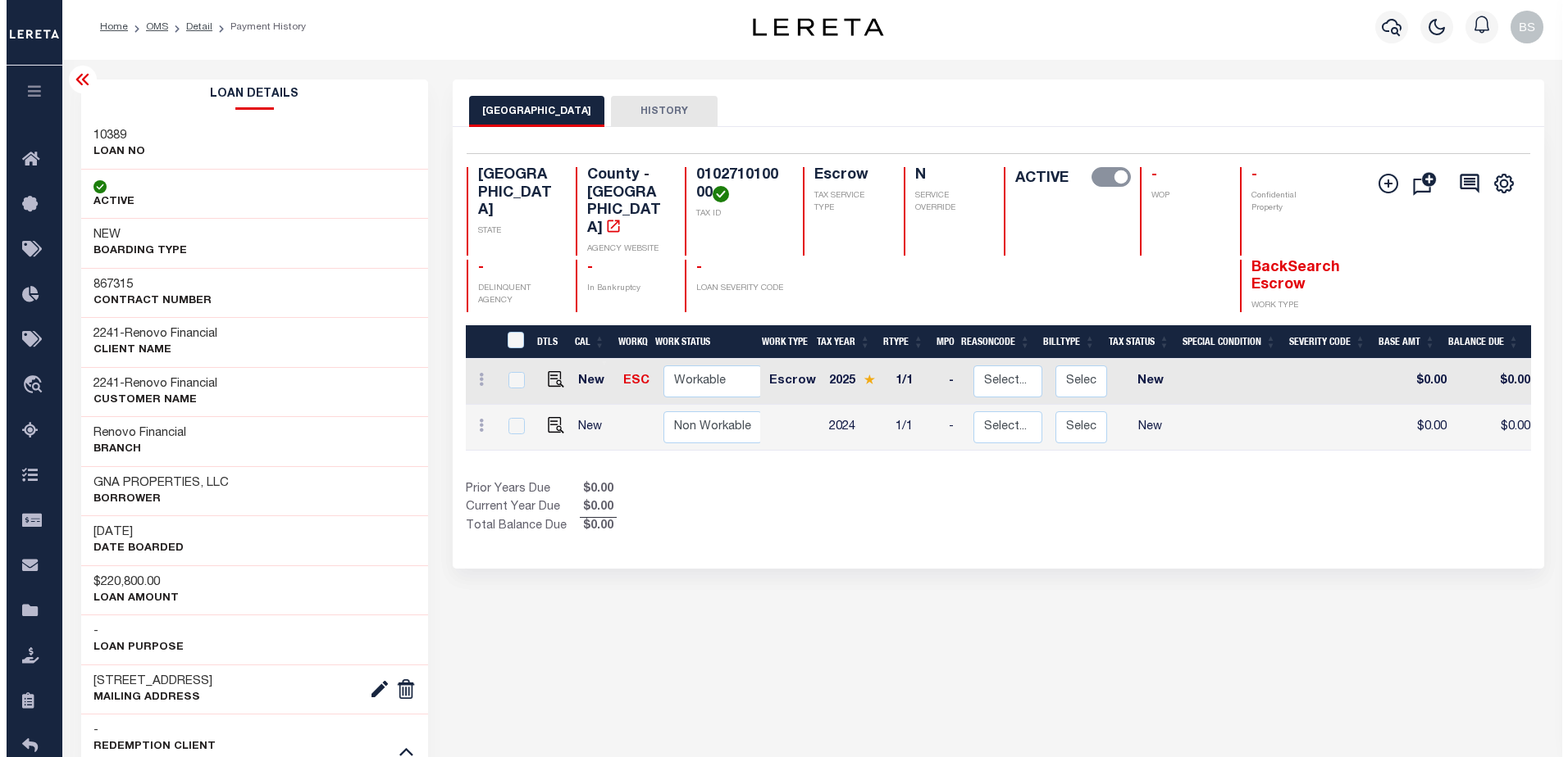
scroll to position [0, 0]
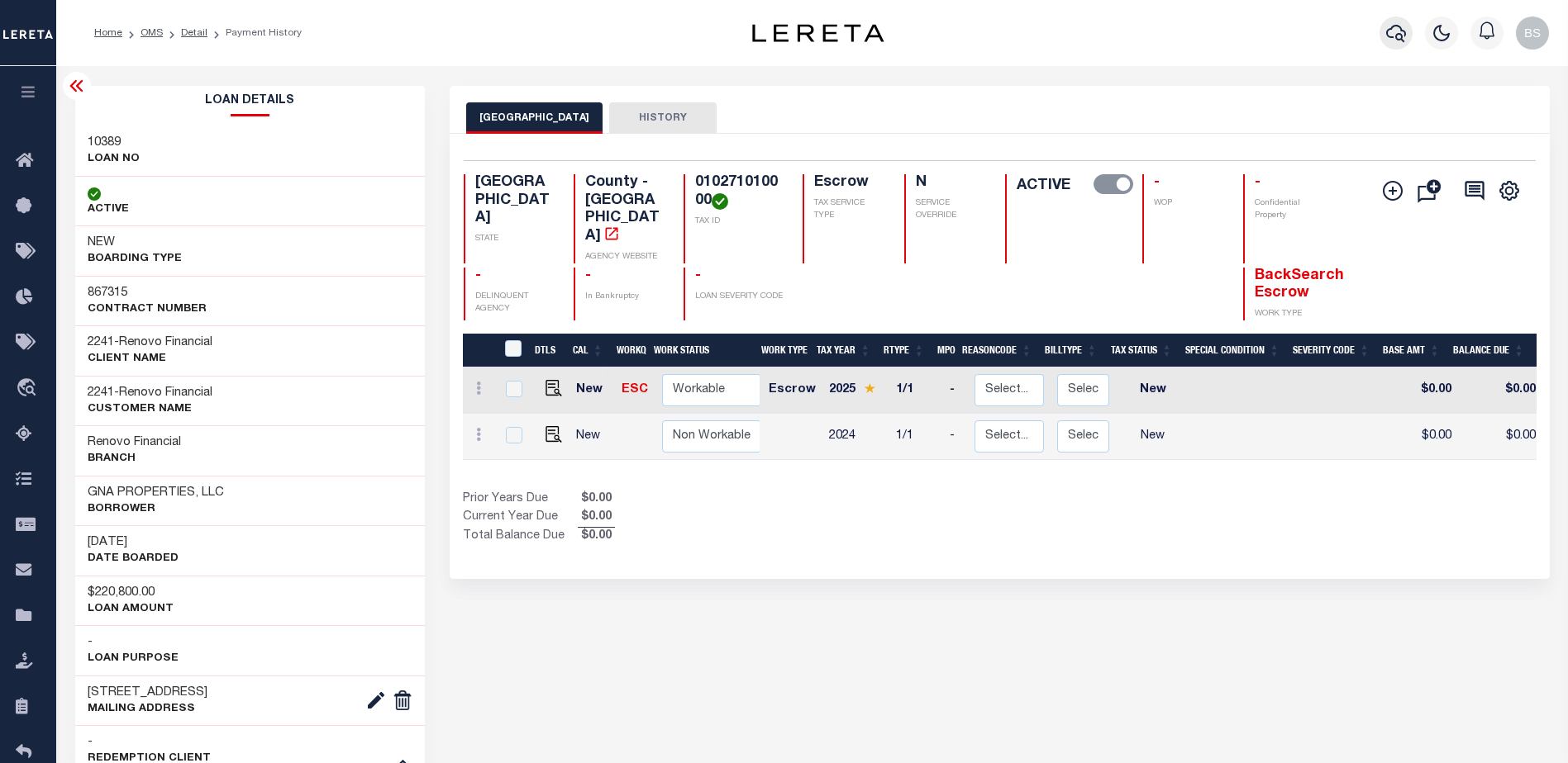
click at [1395, 35] on icon "button" at bounding box center [1395, 33] width 20 height 20
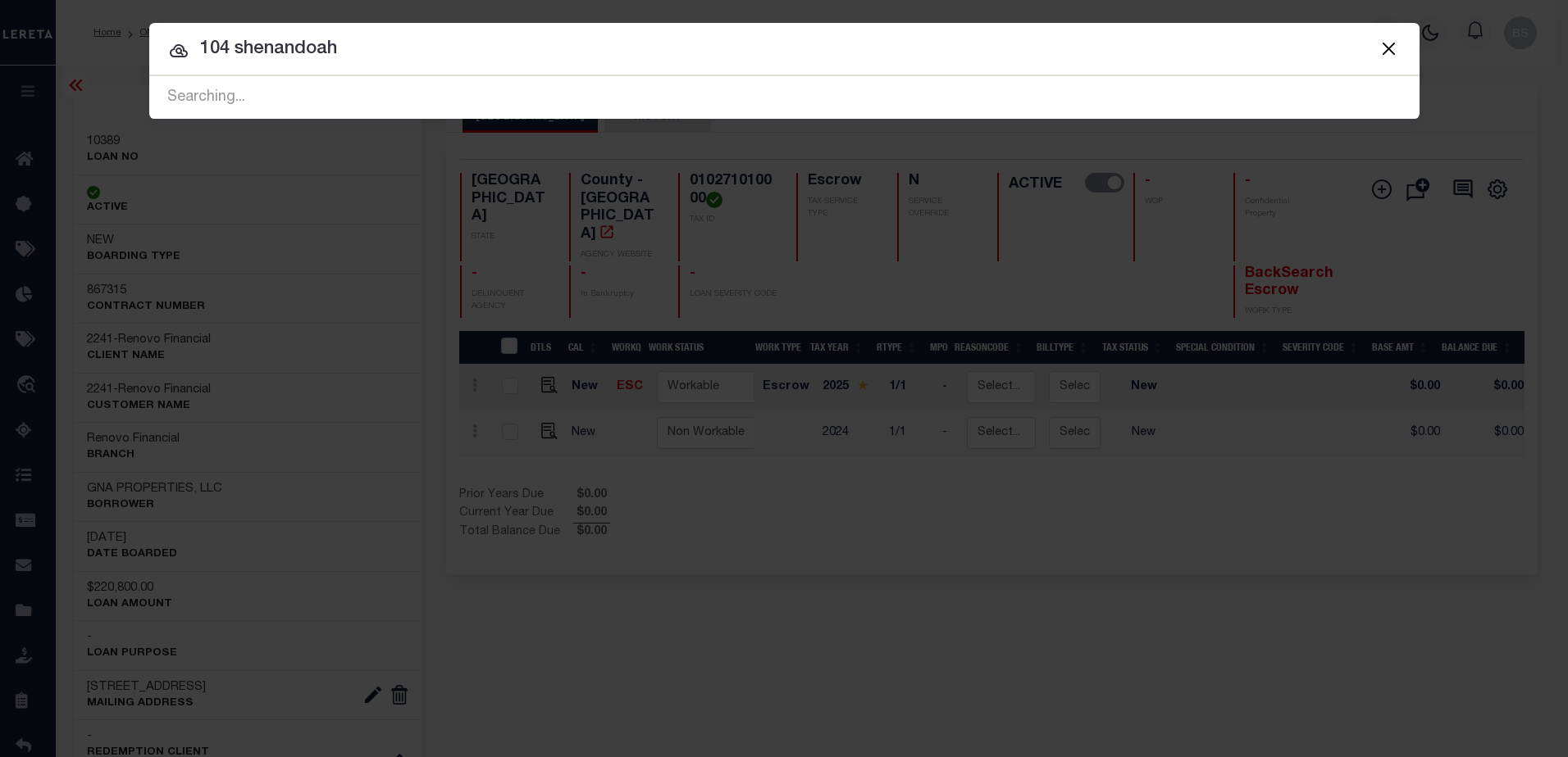
type input "104 shenandoah"
click at [416, 61] on input "104 shenandoah" at bounding box center [784, 50] width 1270 height 29
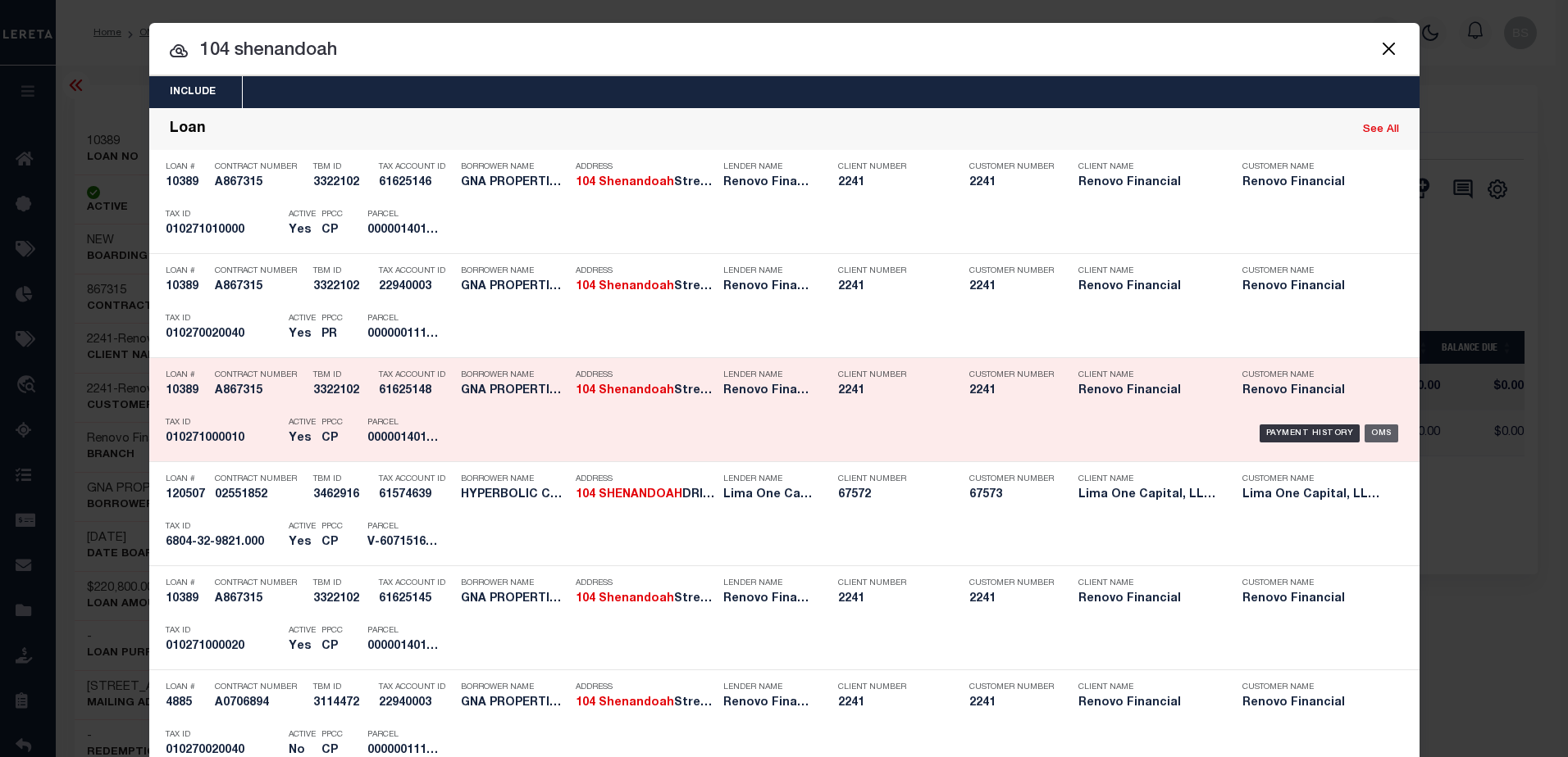
click at [1379, 429] on div "OMS" at bounding box center [1381, 433] width 33 height 18
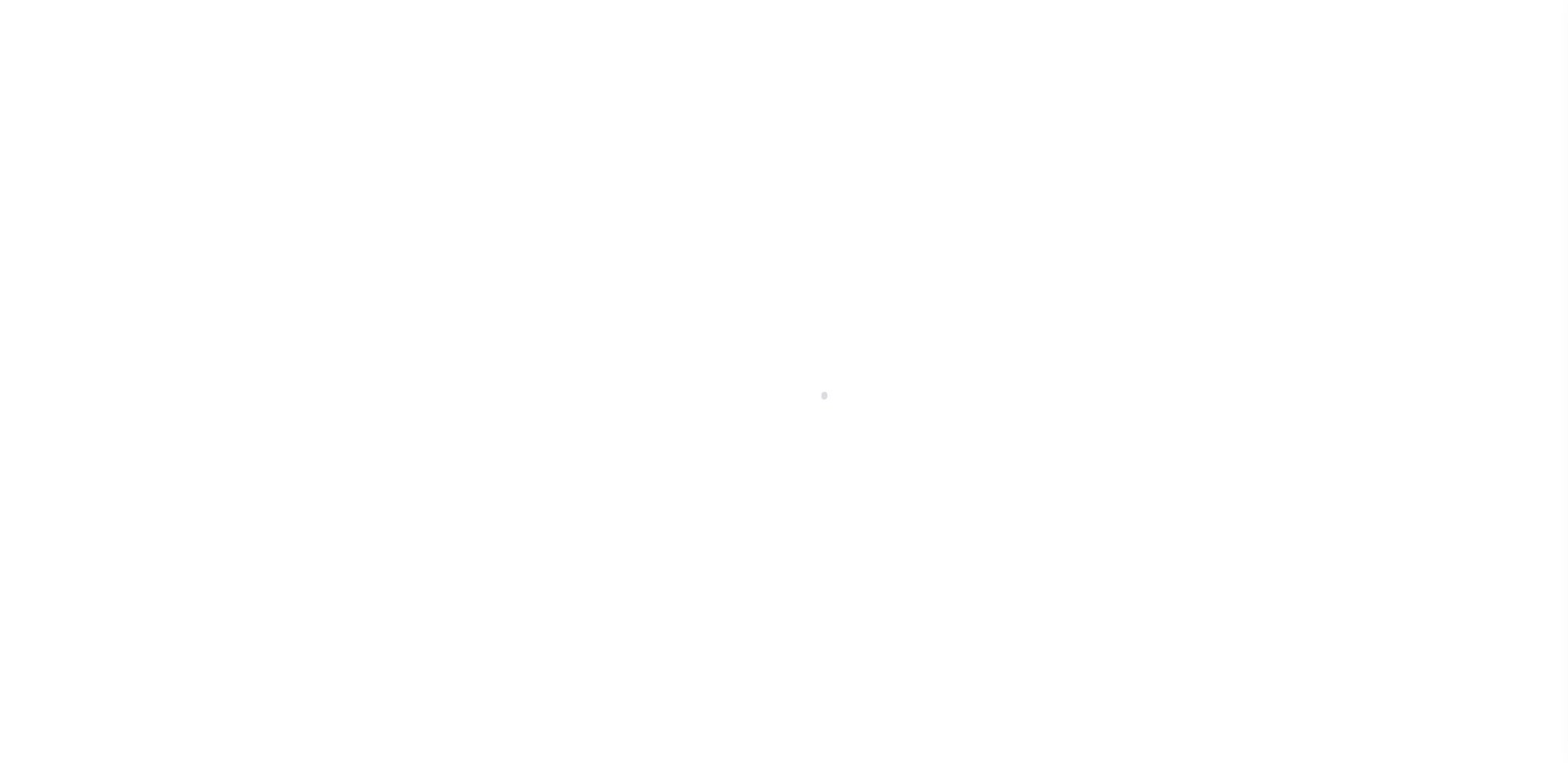
select select "14701"
select select "25066"
select select "Escrow"
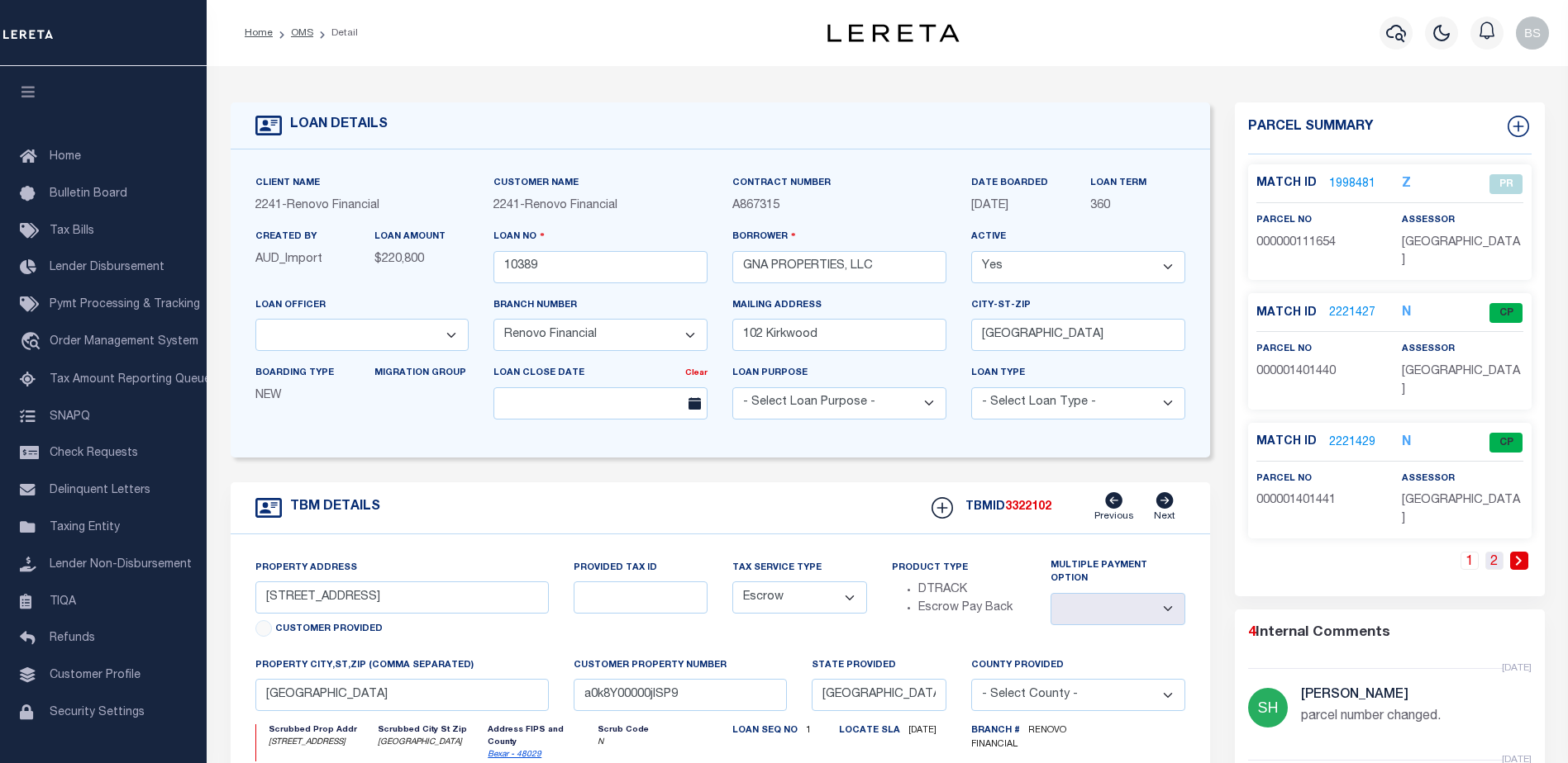
click at [1494, 552] on link "2" at bounding box center [1494, 561] width 18 height 18
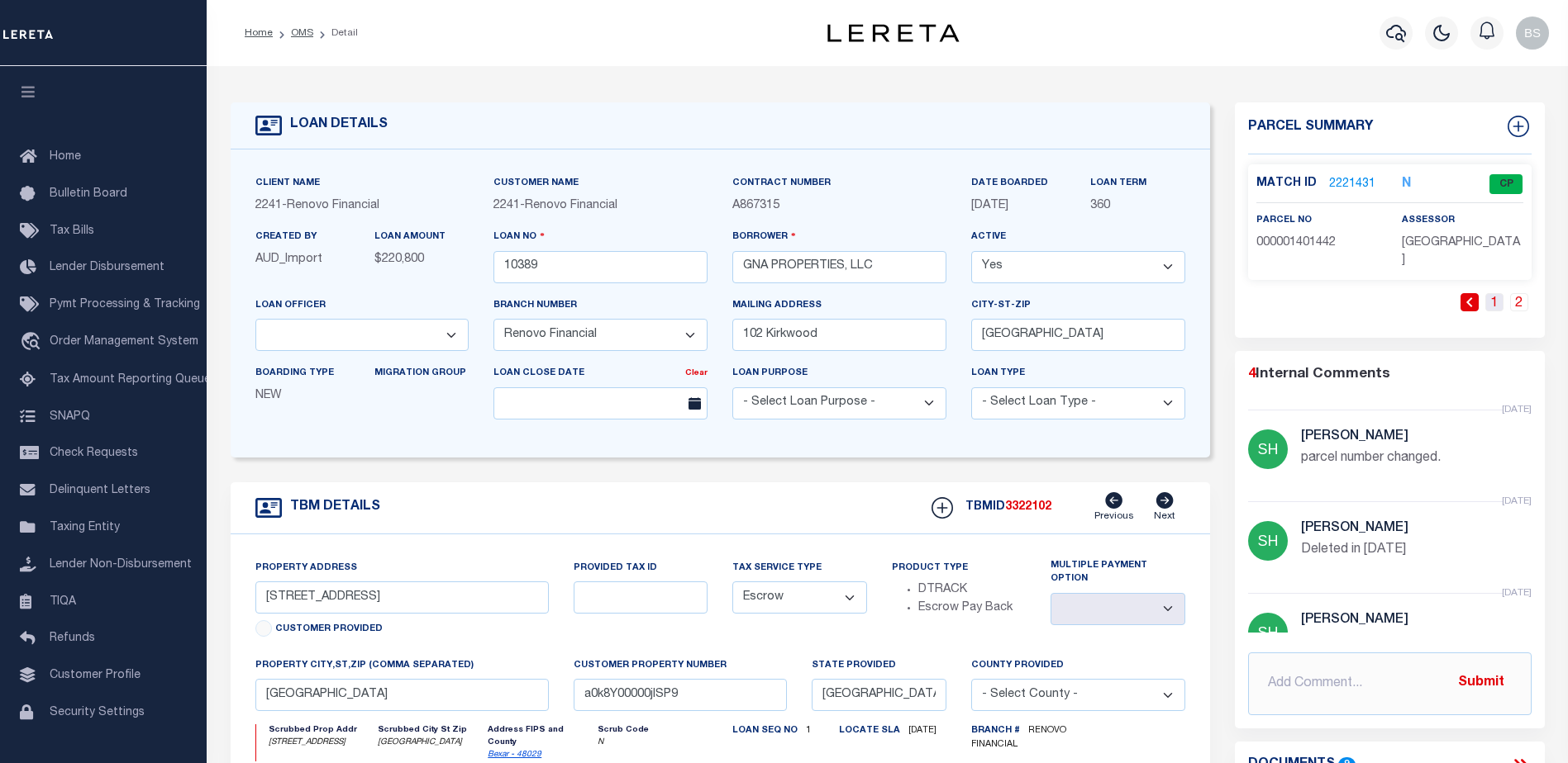
click at [1485, 293] on link "1" at bounding box center [1494, 302] width 18 height 18
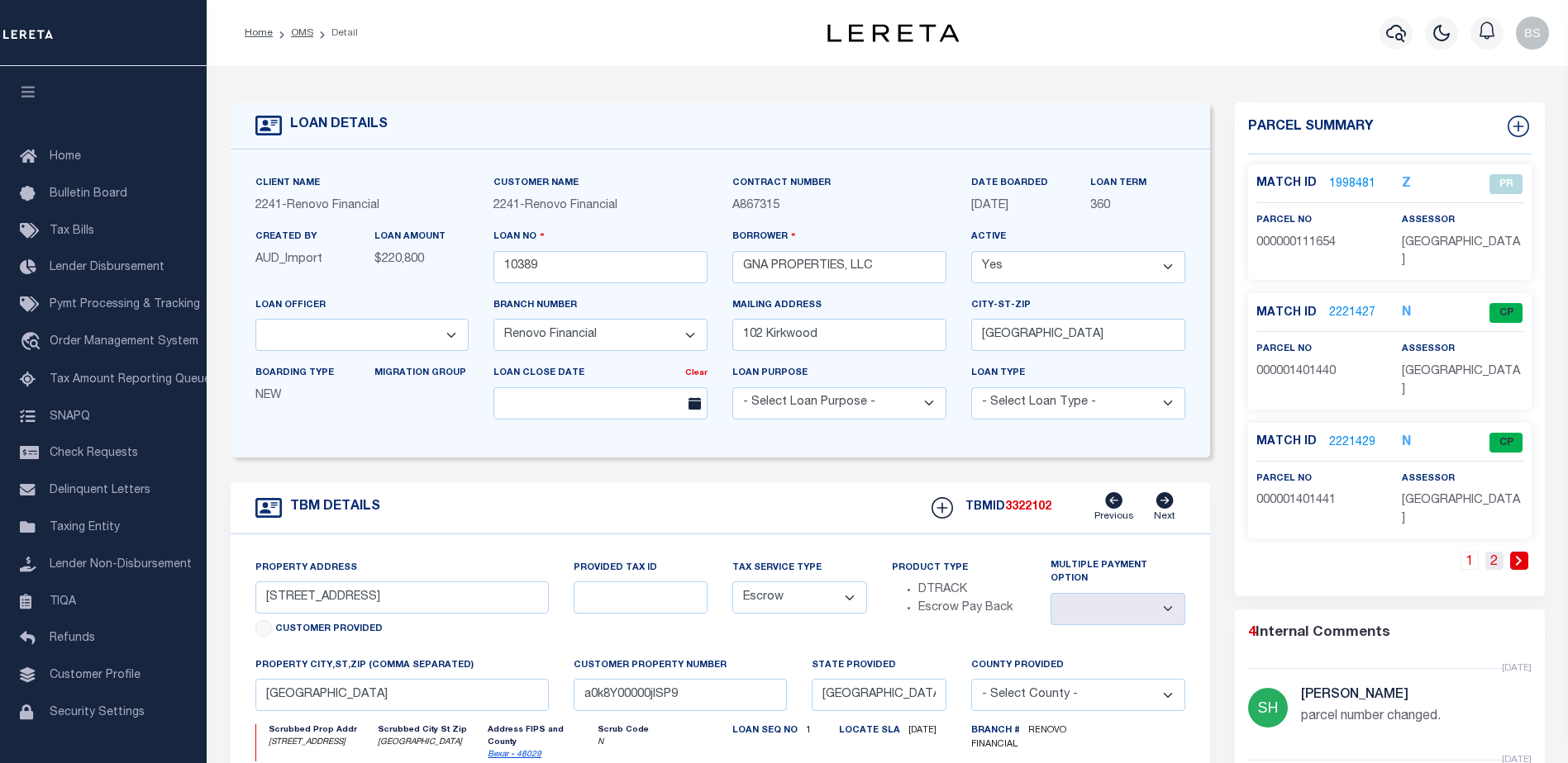
click at [1489, 552] on link "2" at bounding box center [1494, 561] width 18 height 18
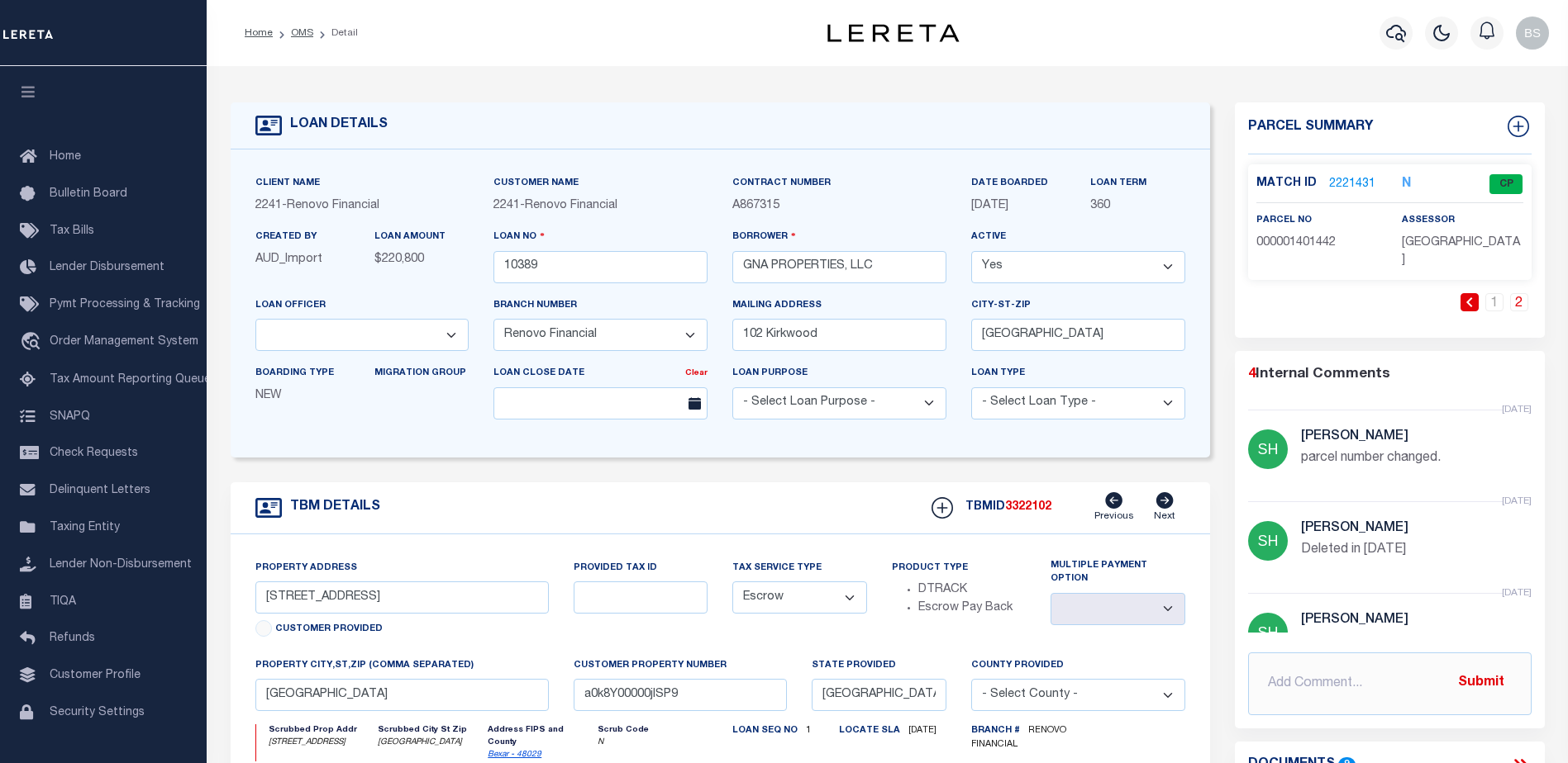
click at [1345, 183] on link "2221431" at bounding box center [1352, 184] width 46 height 17
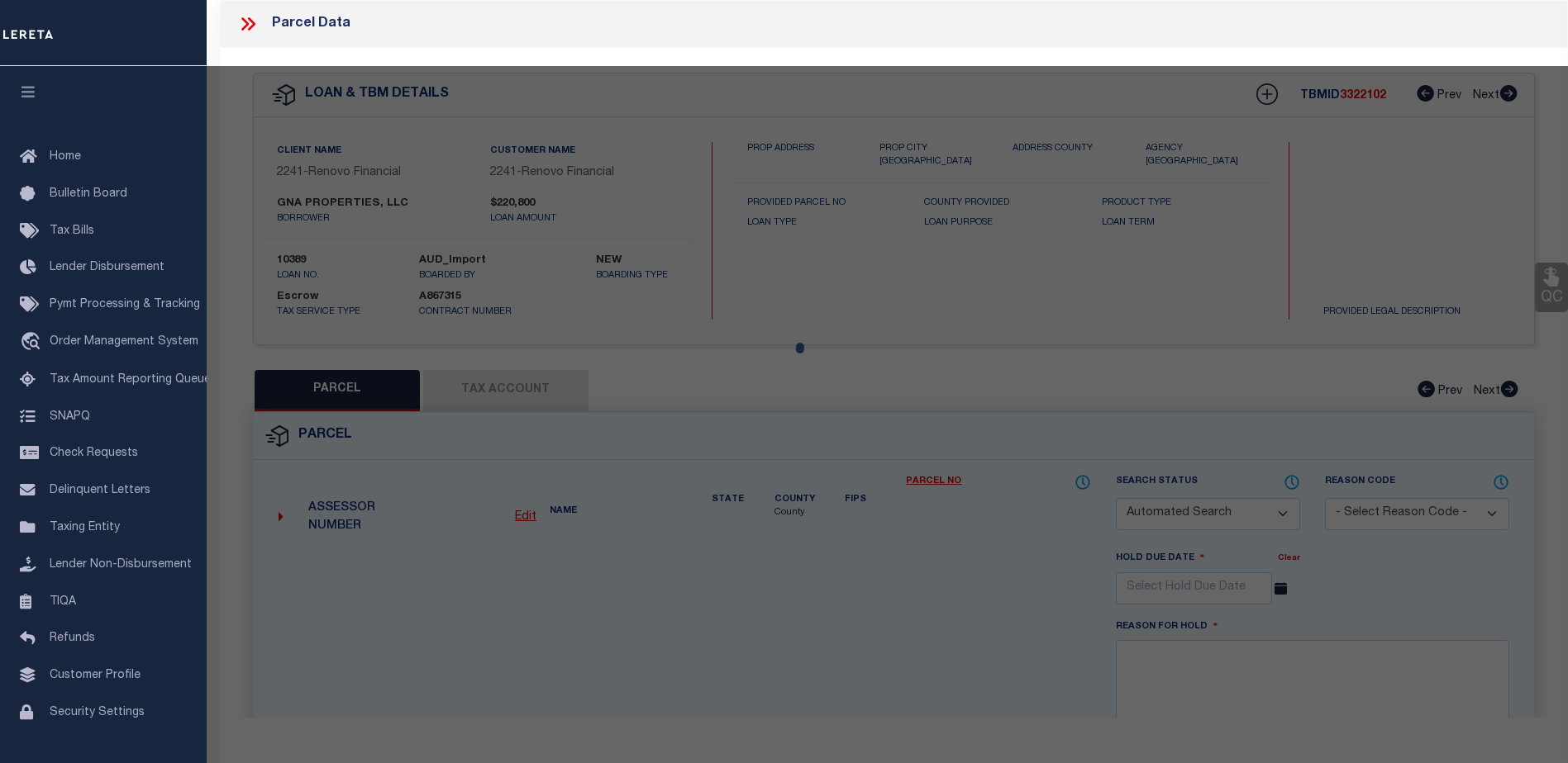
checkbox input "false"
select select "CP"
type input "TORRES RENE ALEJANDRO"
select select "AGW"
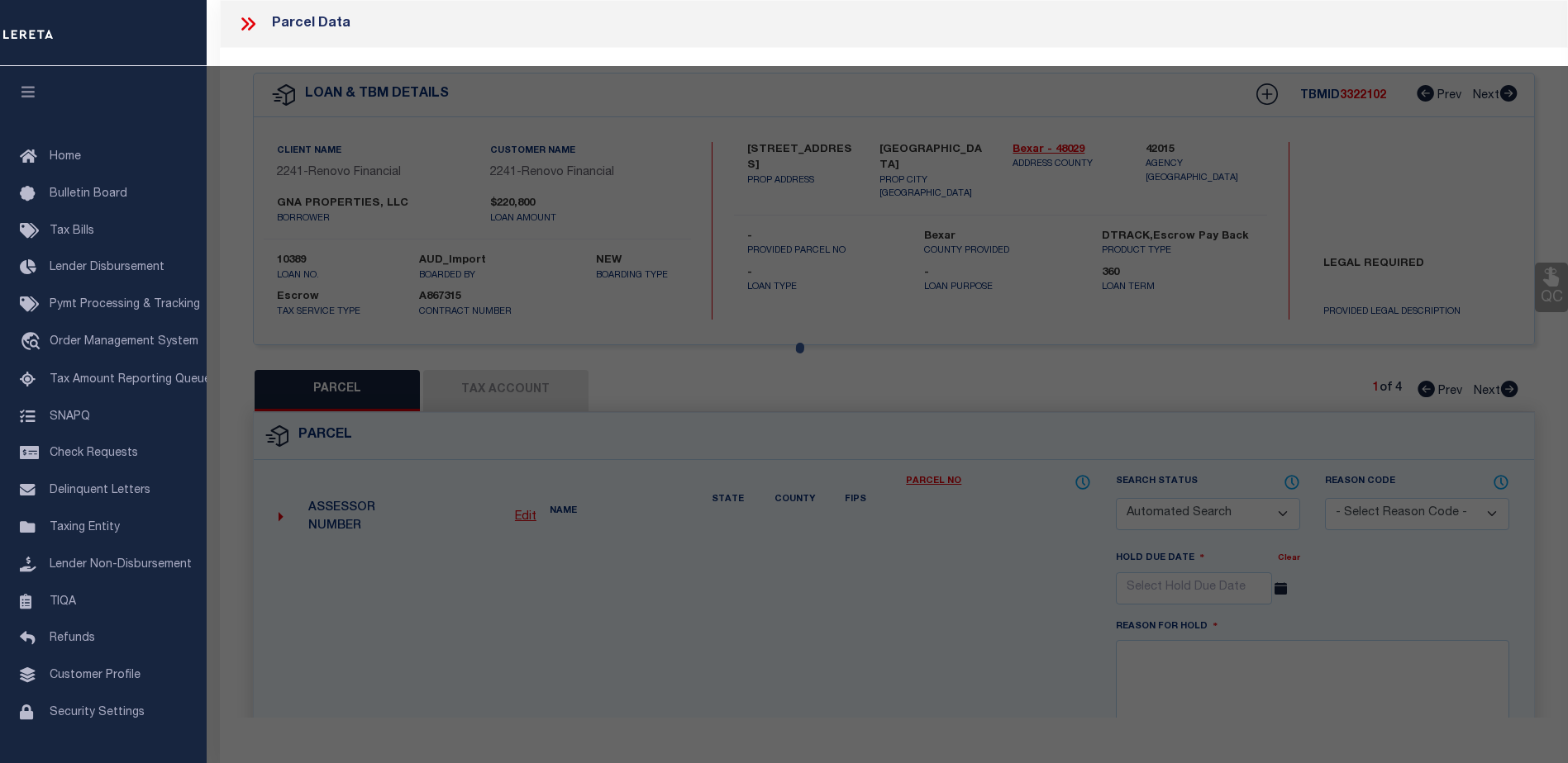
select select
type input "104 SHENANDOAH ST 2"
type input "SAN ANTONIO, TX 78210"
type textarea "NCB 1027 (SHENANDOAH CONDOMINIUMS), UNIT 2"
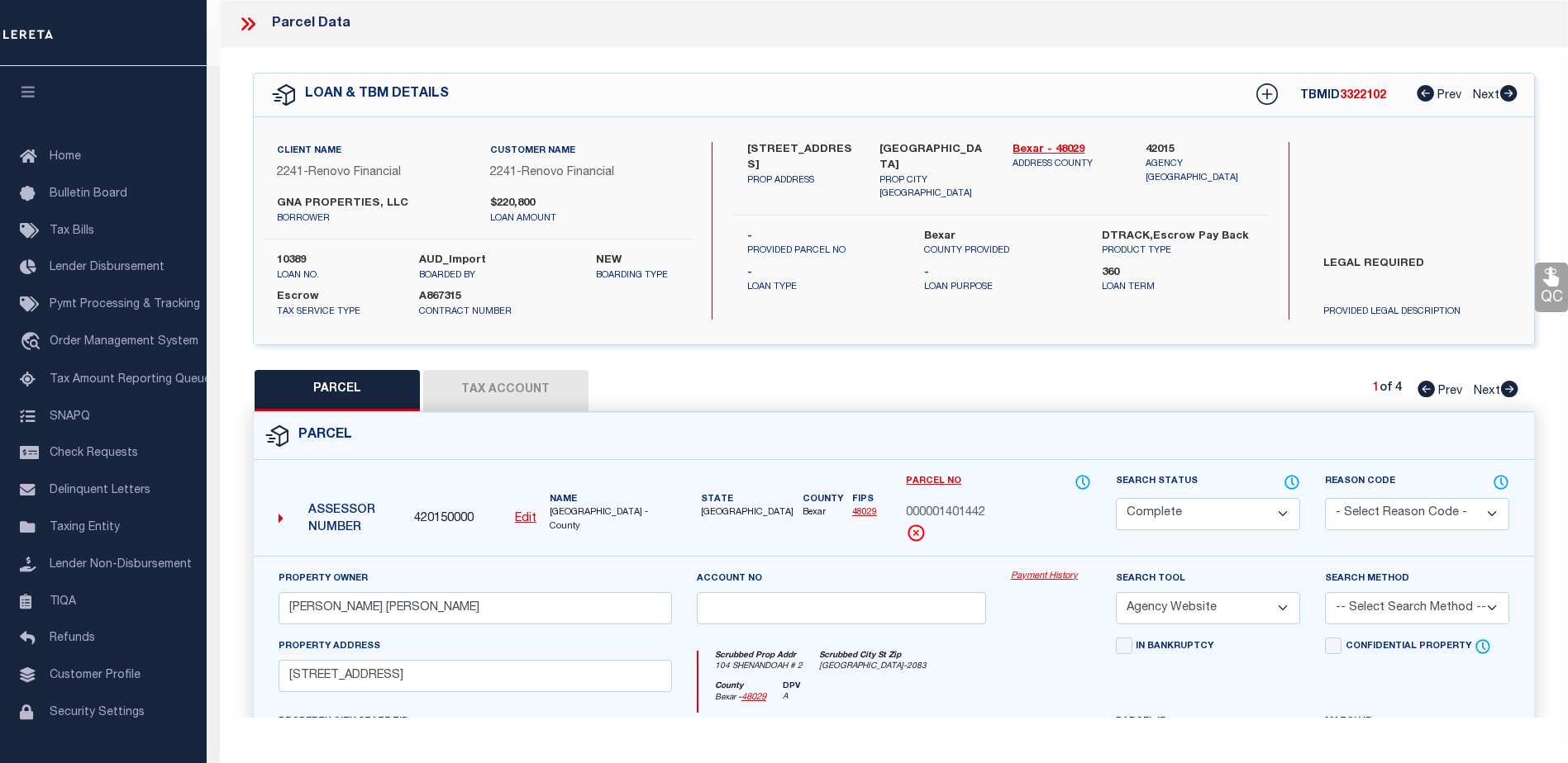
click at [1059, 581] on link "Payment History" at bounding box center [1050, 577] width 80 height 14
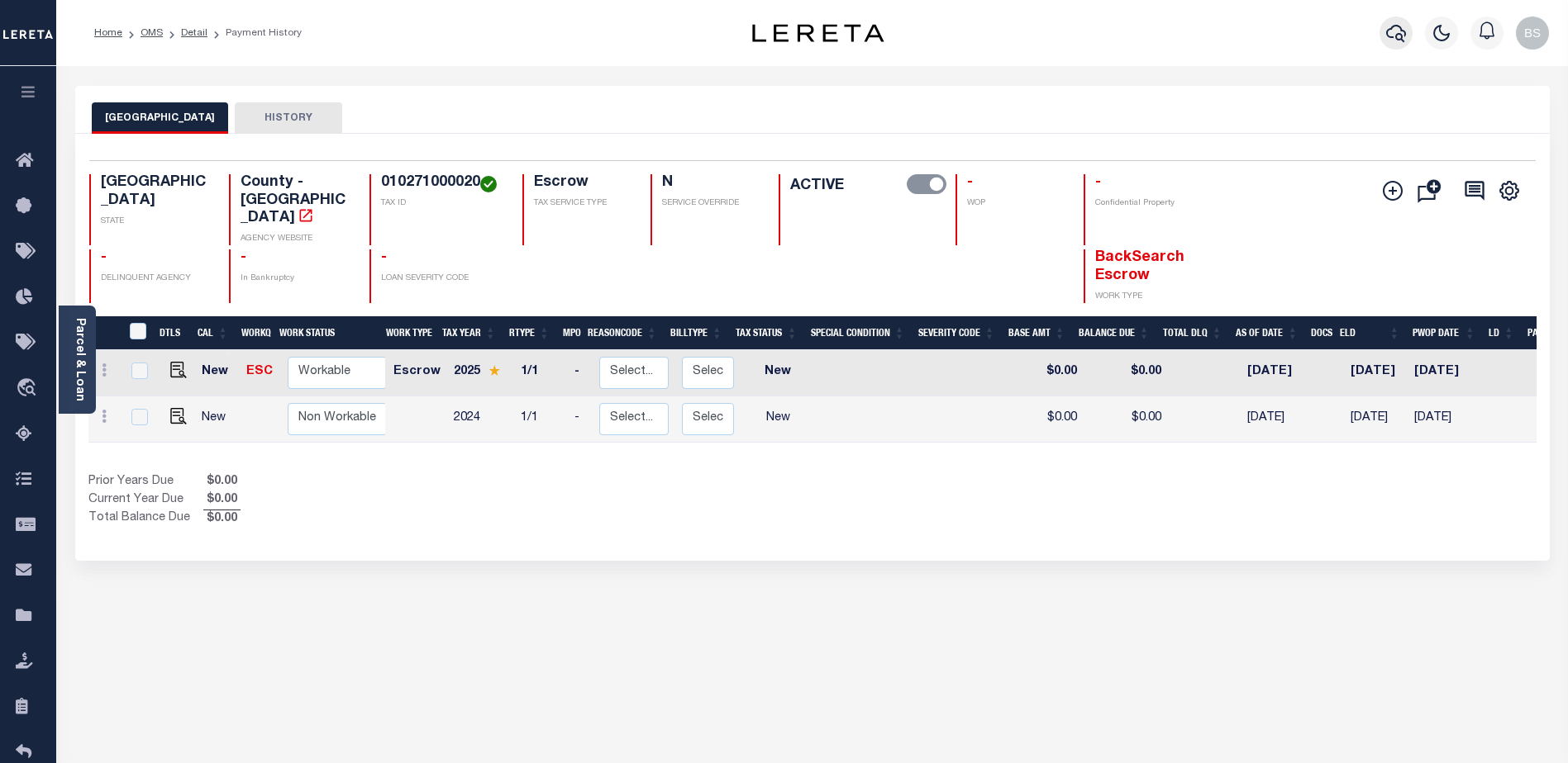
click at [1395, 28] on icon "button" at bounding box center [1395, 33] width 20 height 20
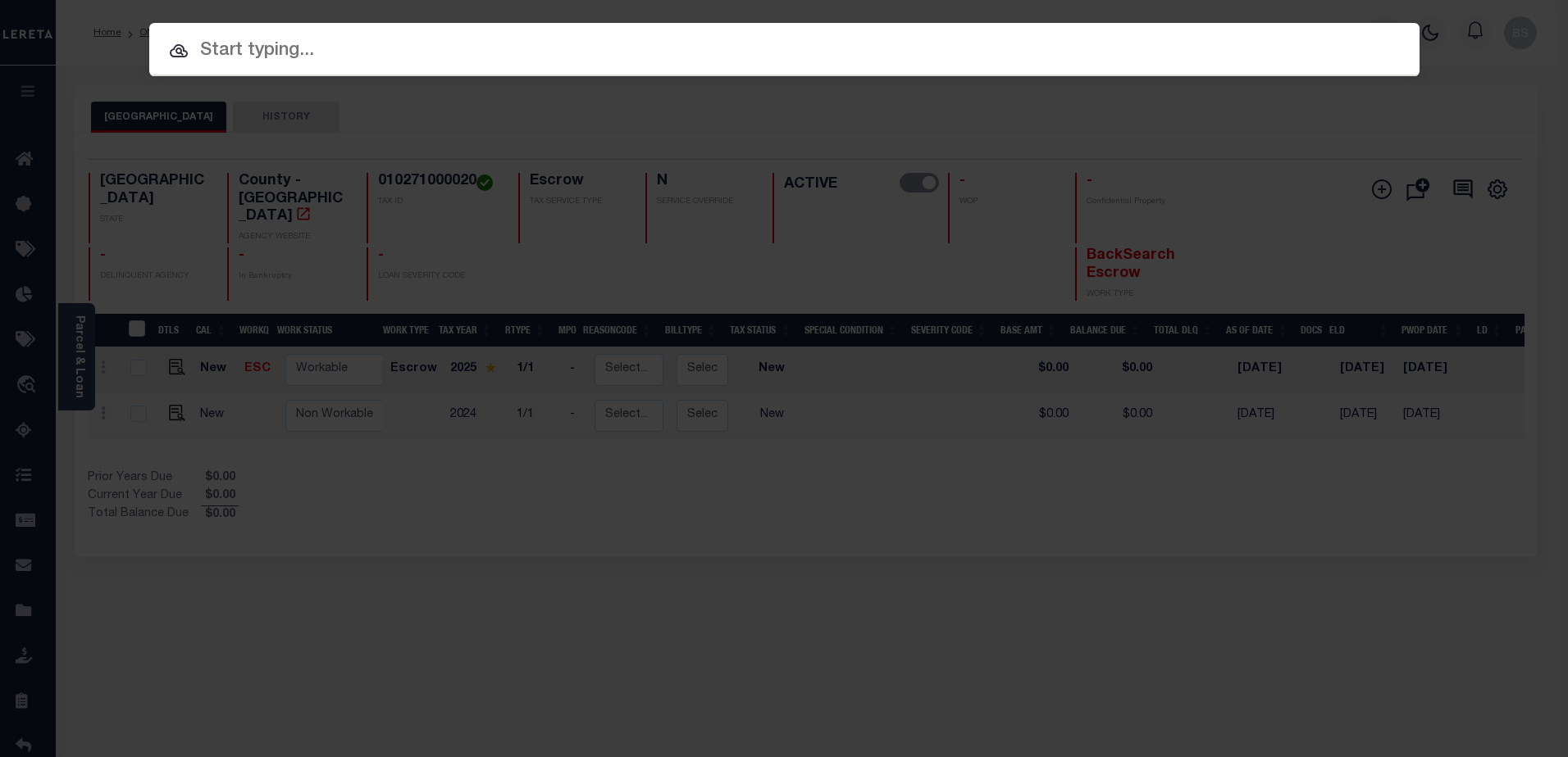
click at [243, 41] on input "text" at bounding box center [784, 51] width 1270 height 29
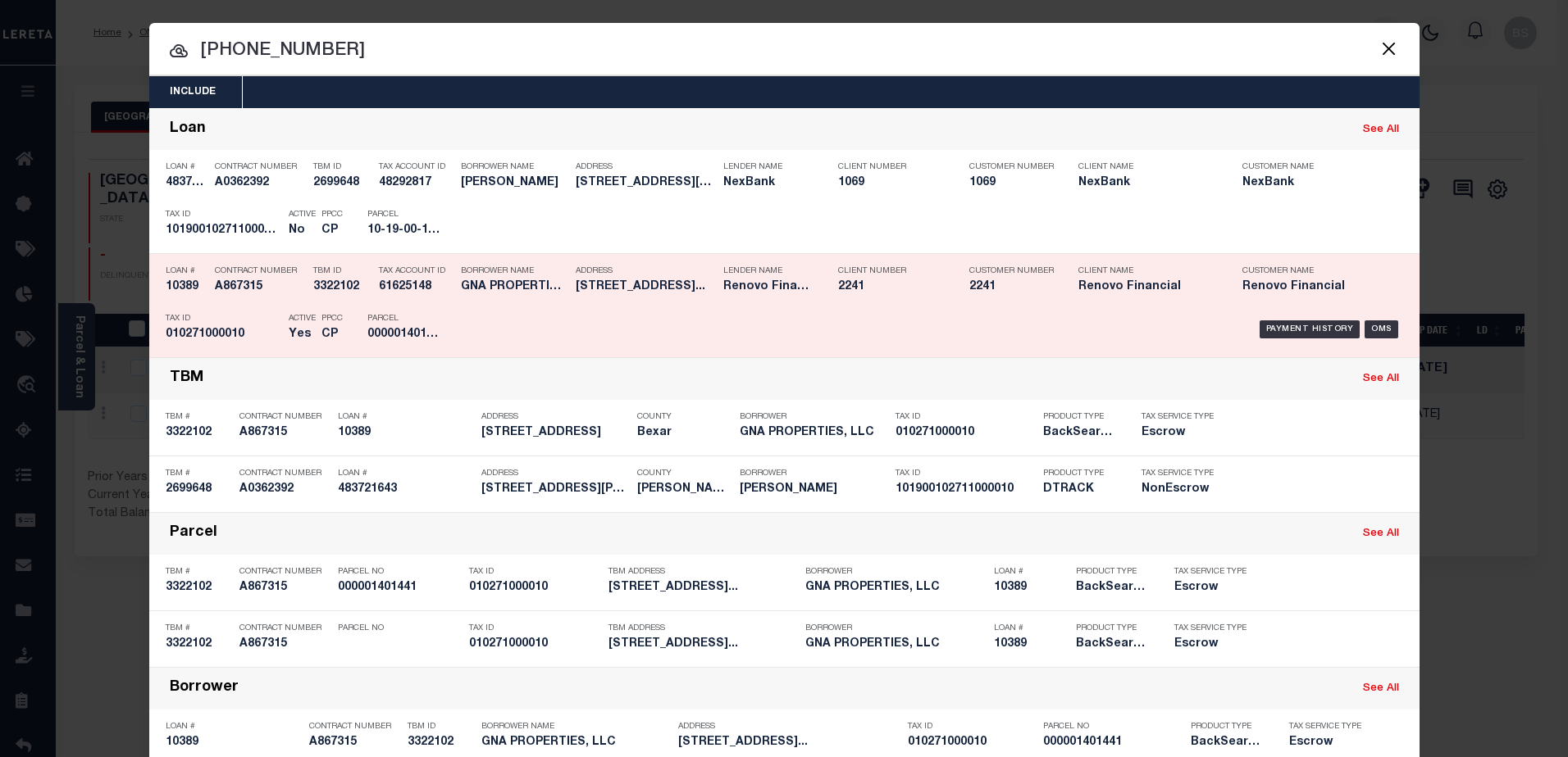
scroll to position [53, 0]
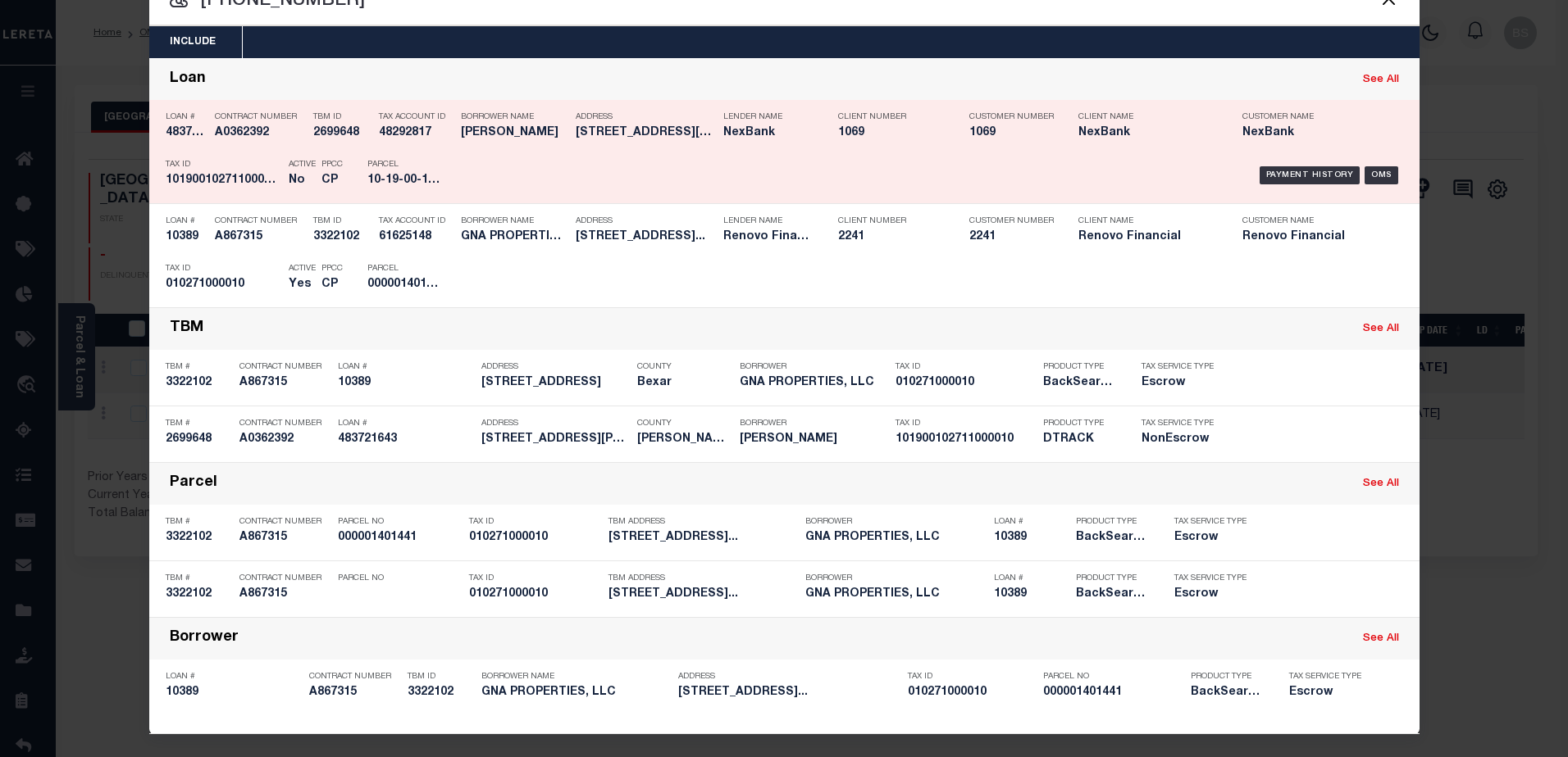
click at [1365, 78] on link "See All" at bounding box center [1381, 80] width 36 height 11
type input "[PHONE_NUMBER]"
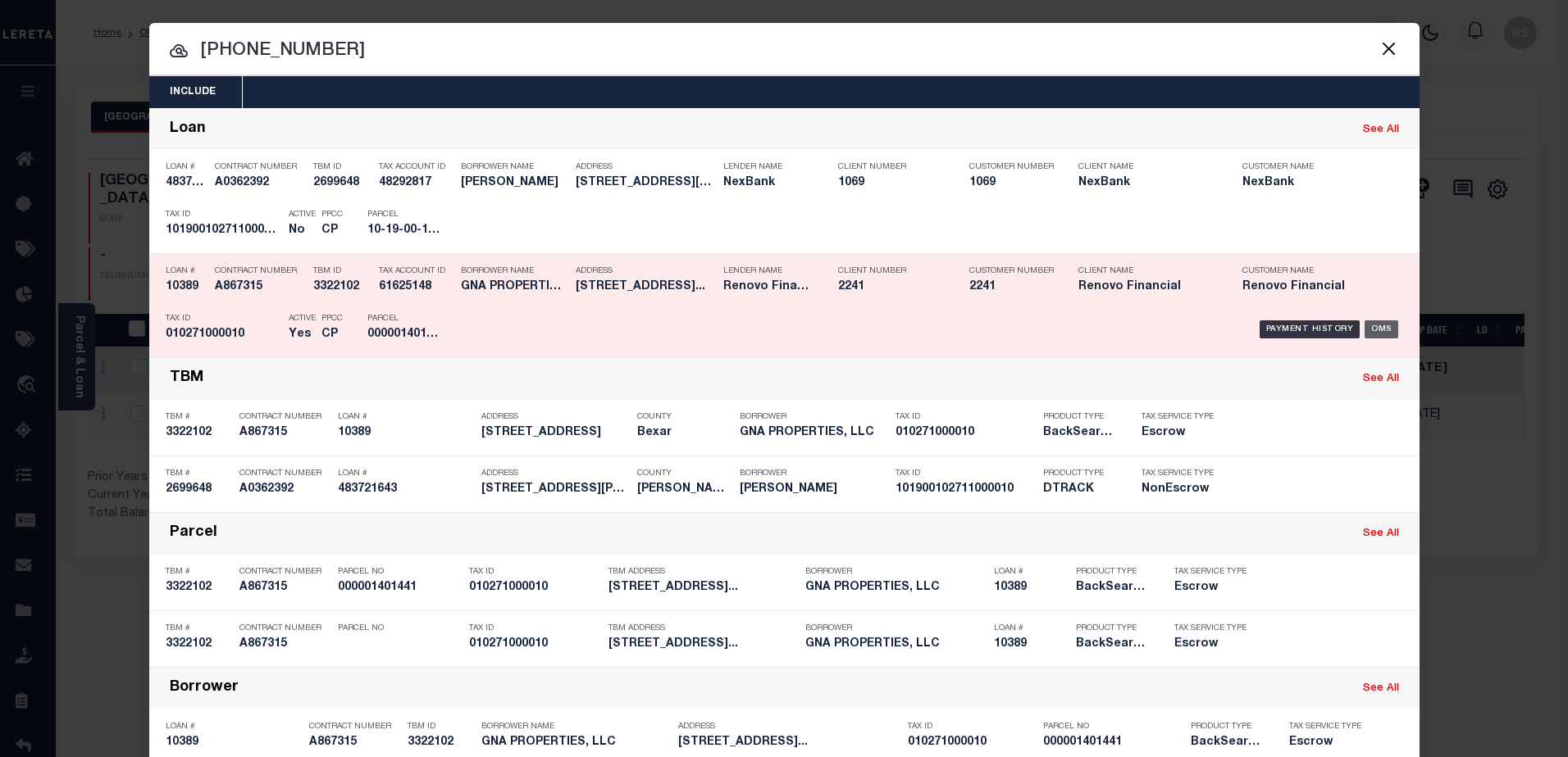
click at [1375, 333] on div "OMS" at bounding box center [1381, 330] width 33 height 18
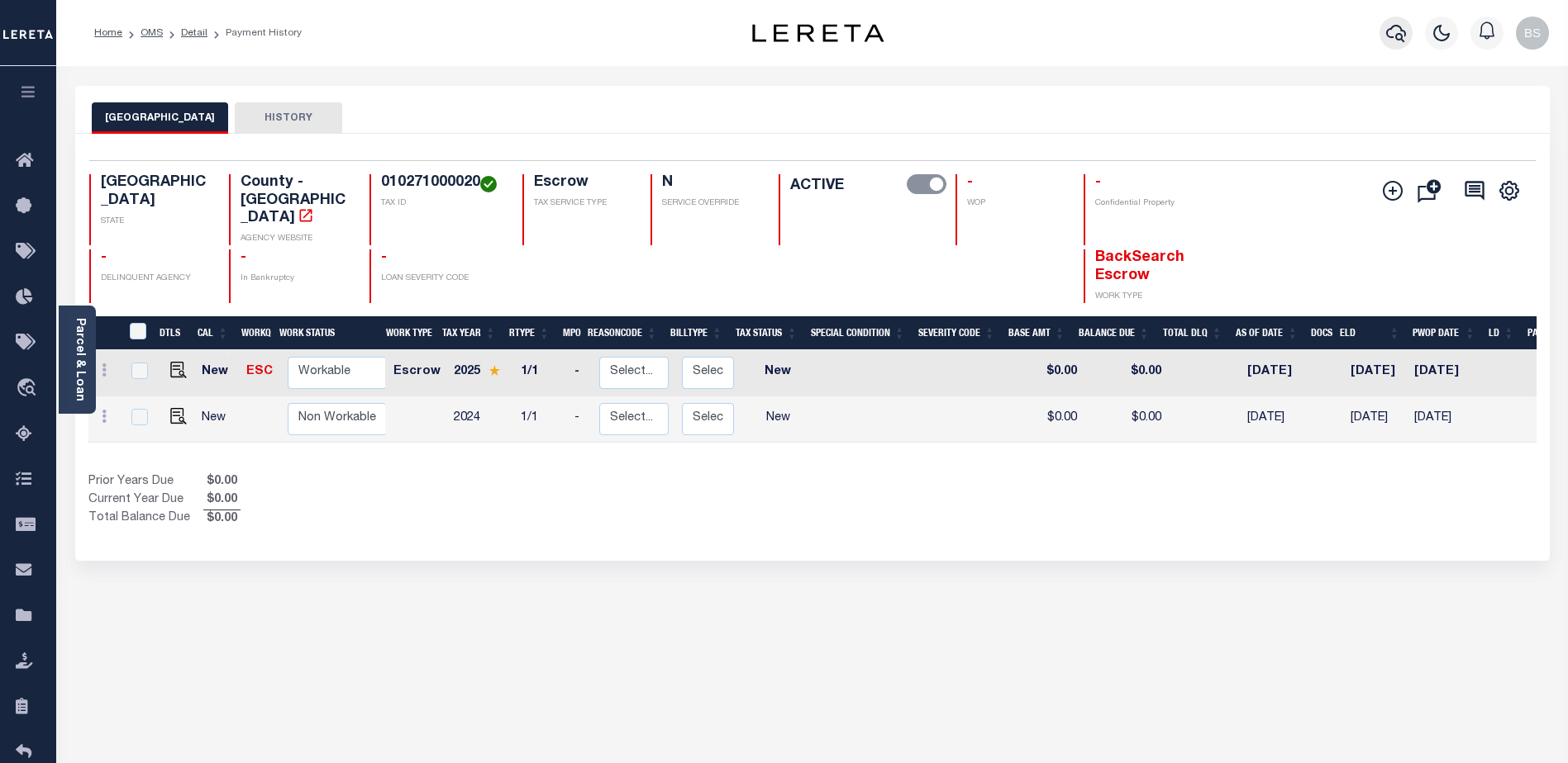
click at [1401, 32] on icon "button" at bounding box center [1395, 33] width 20 height 17
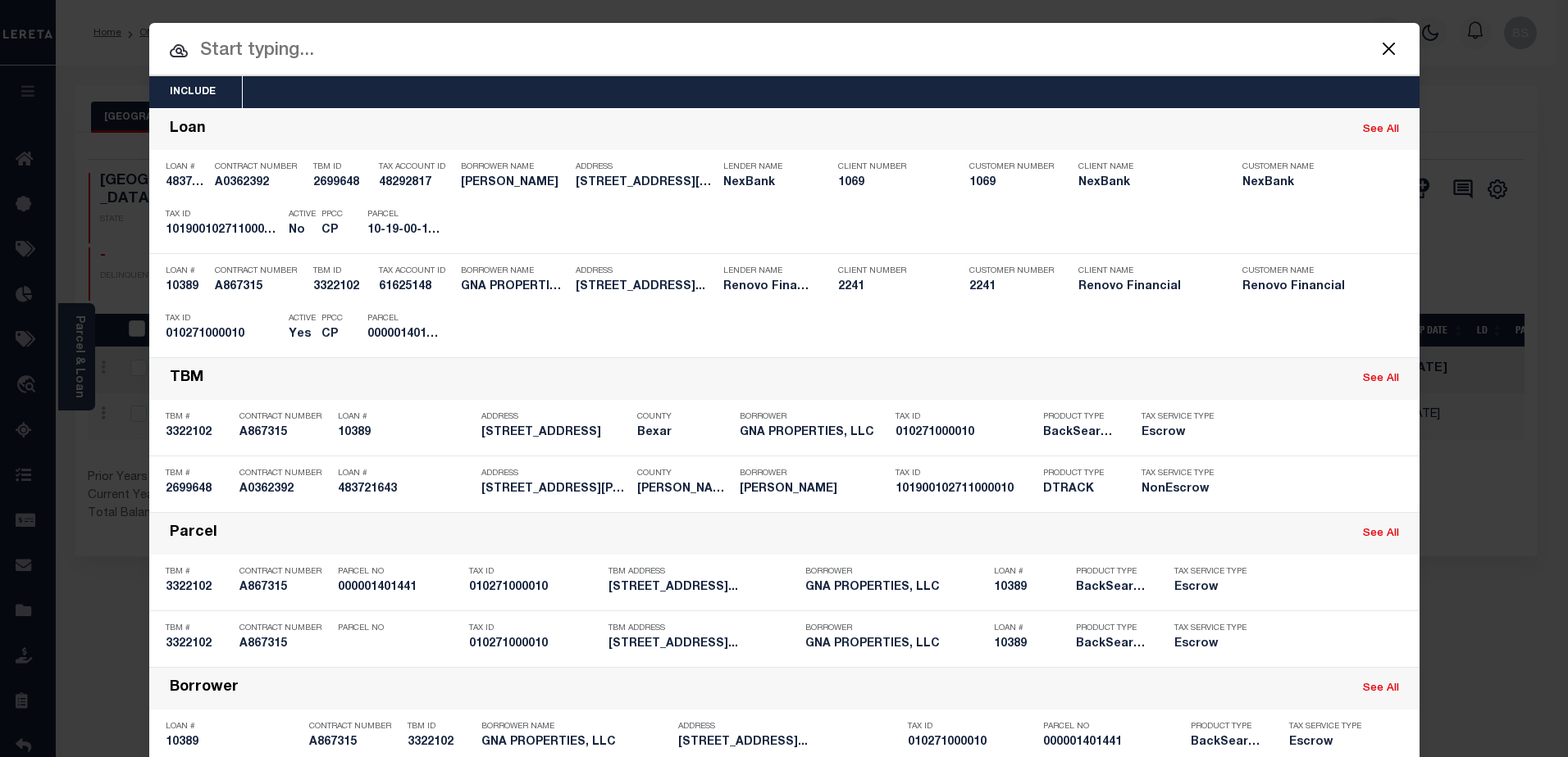
click at [434, 59] on input "text" at bounding box center [784, 51] width 1270 height 29
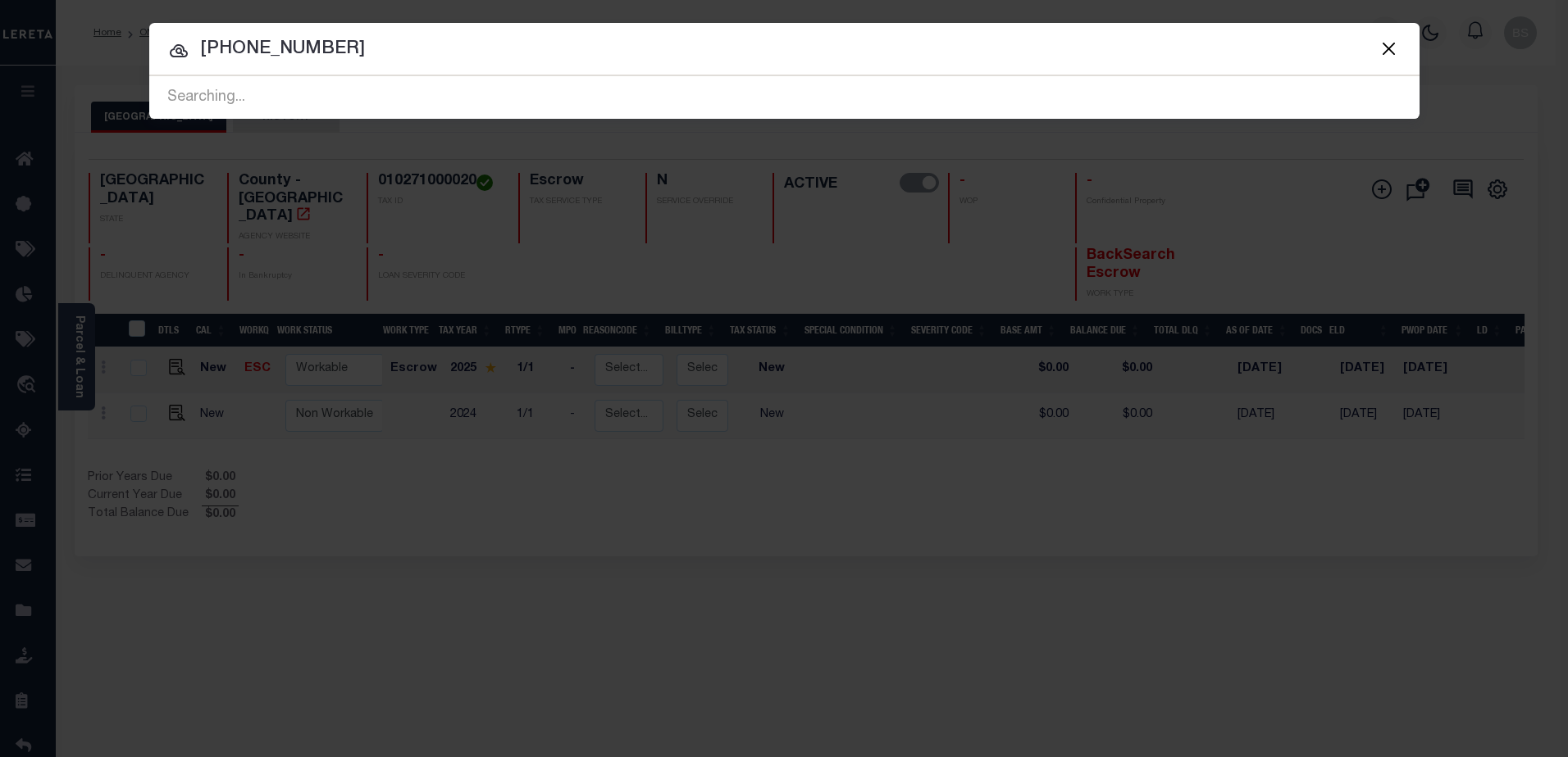
type input "01027-100-010"
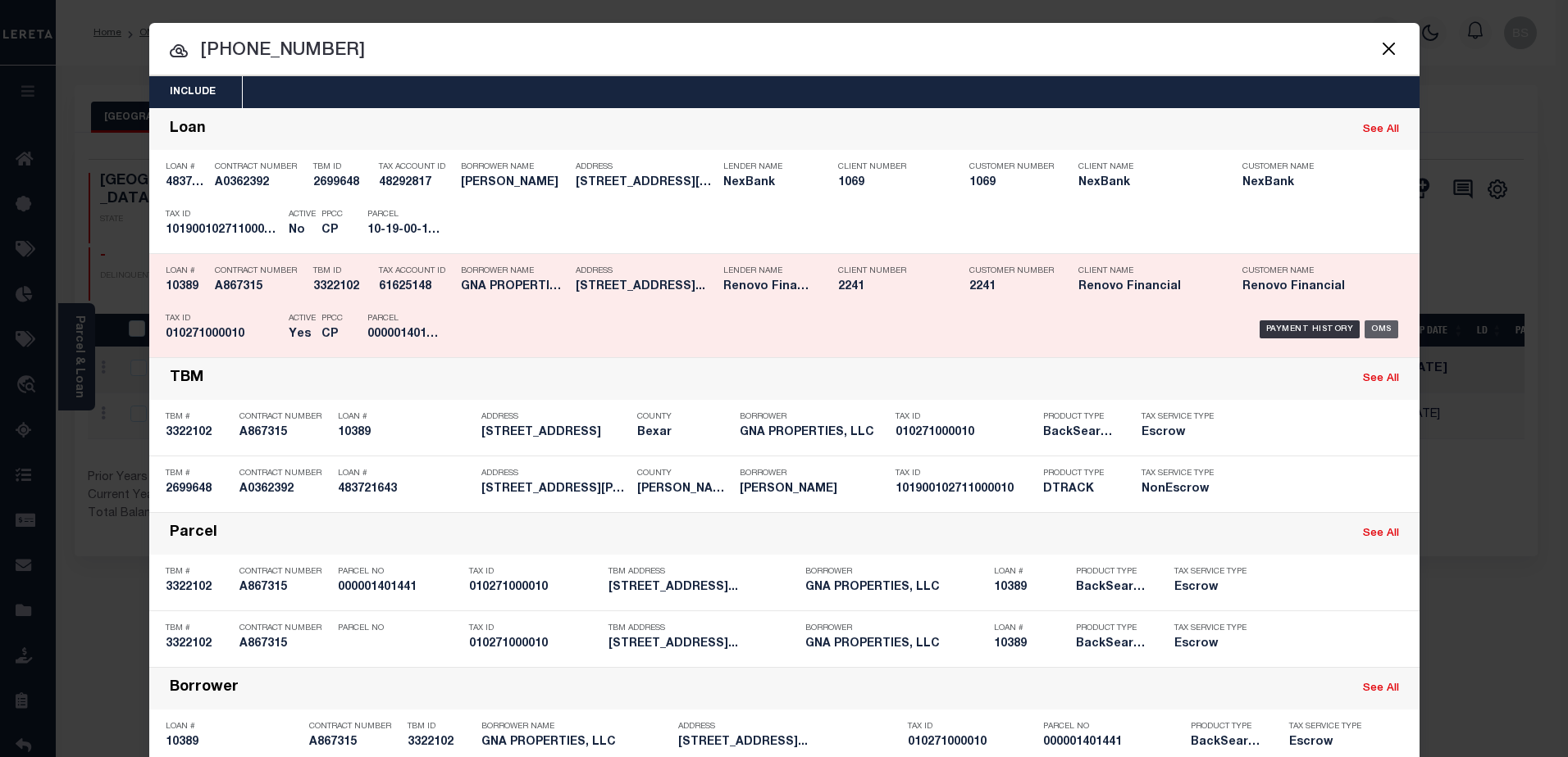
click at [1365, 327] on div "OMS" at bounding box center [1381, 330] width 33 height 18
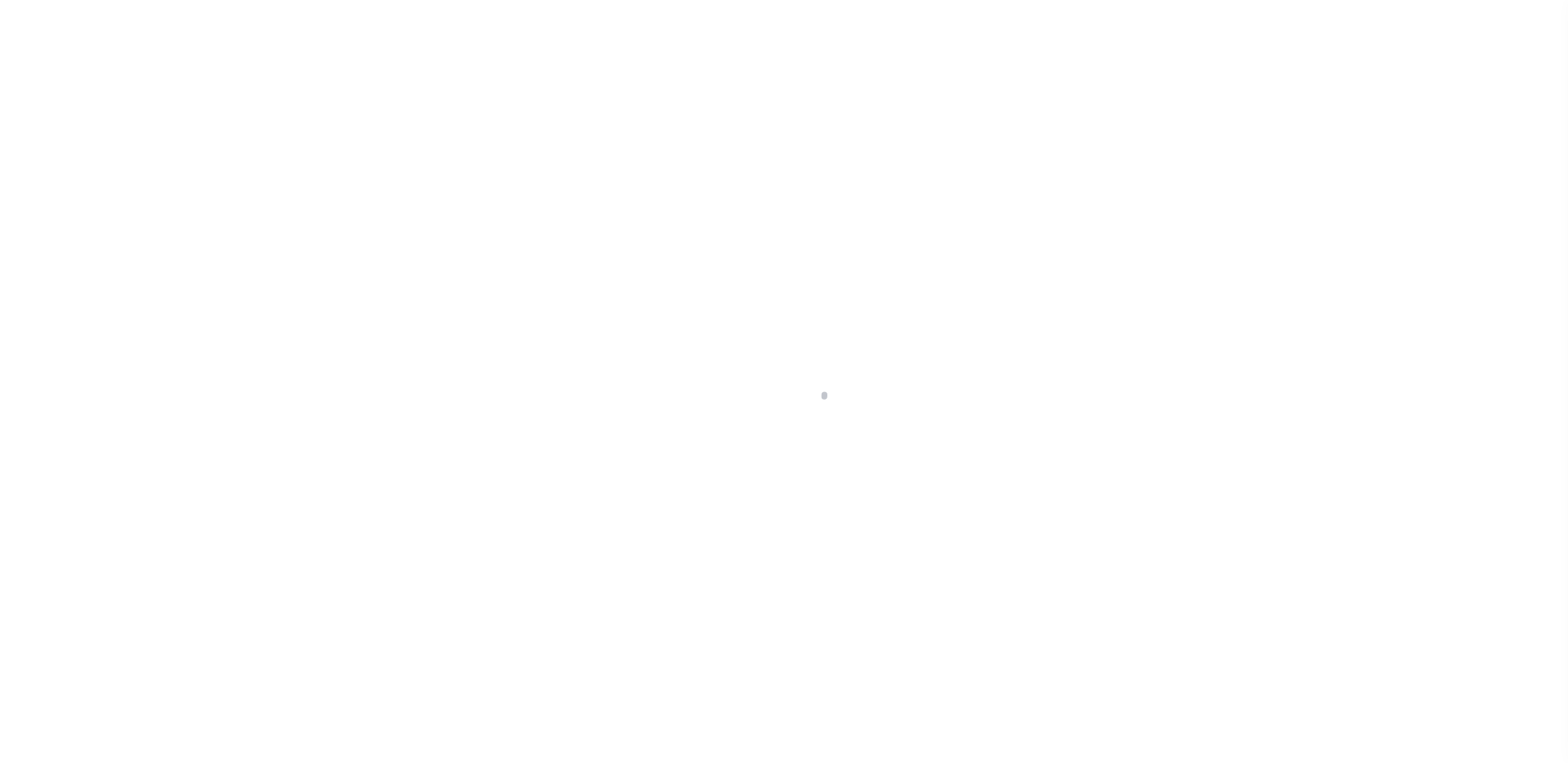
select select "Escrow"
type input "[STREET_ADDRESS]"
select select
type input "[GEOGRAPHIC_DATA]"
type input "a0k8Y00000jISP9"
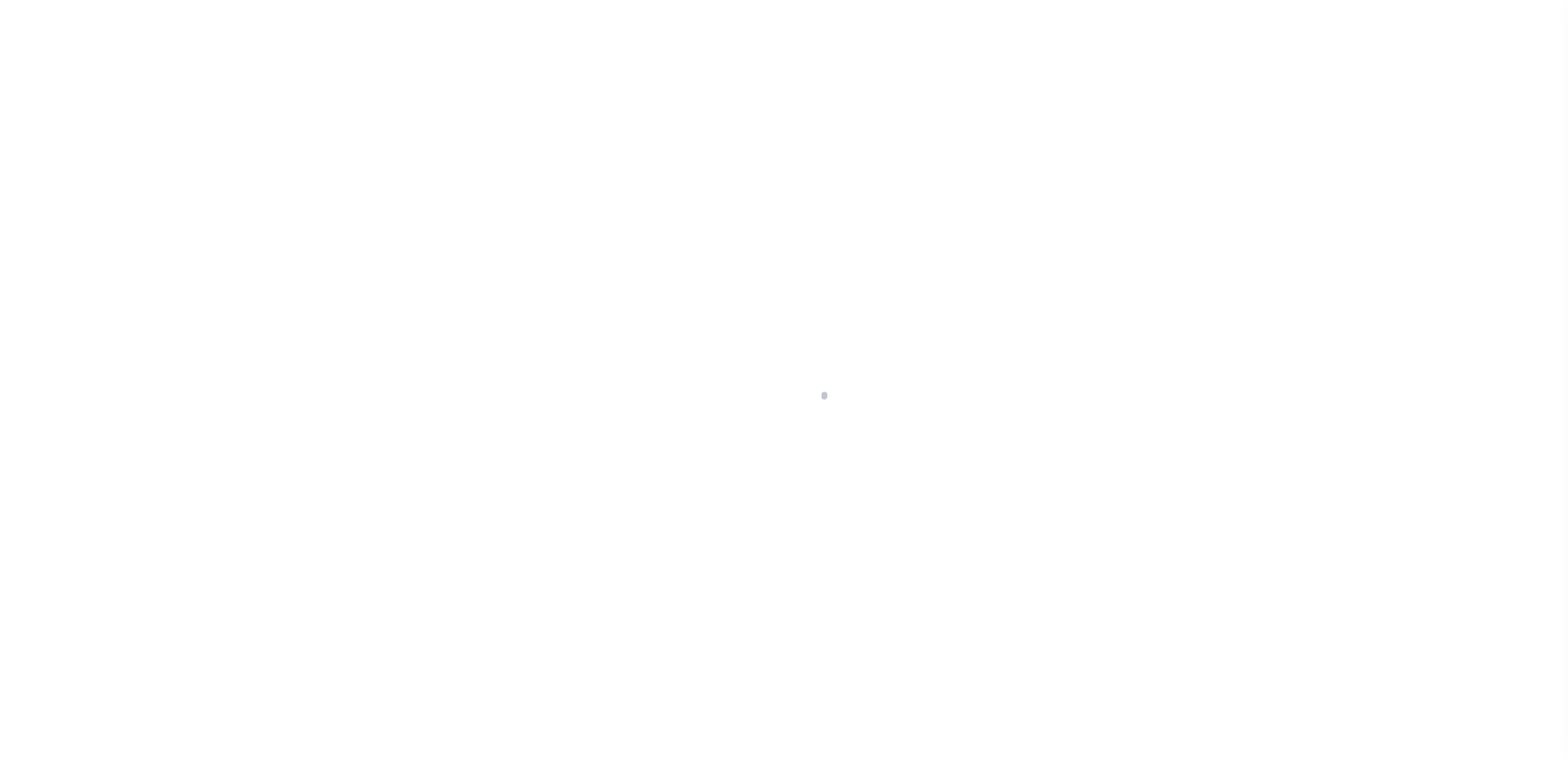
type input "[GEOGRAPHIC_DATA]"
select select
type textarea "LEGAL REQUIRED"
select select "14701"
select select "25066"
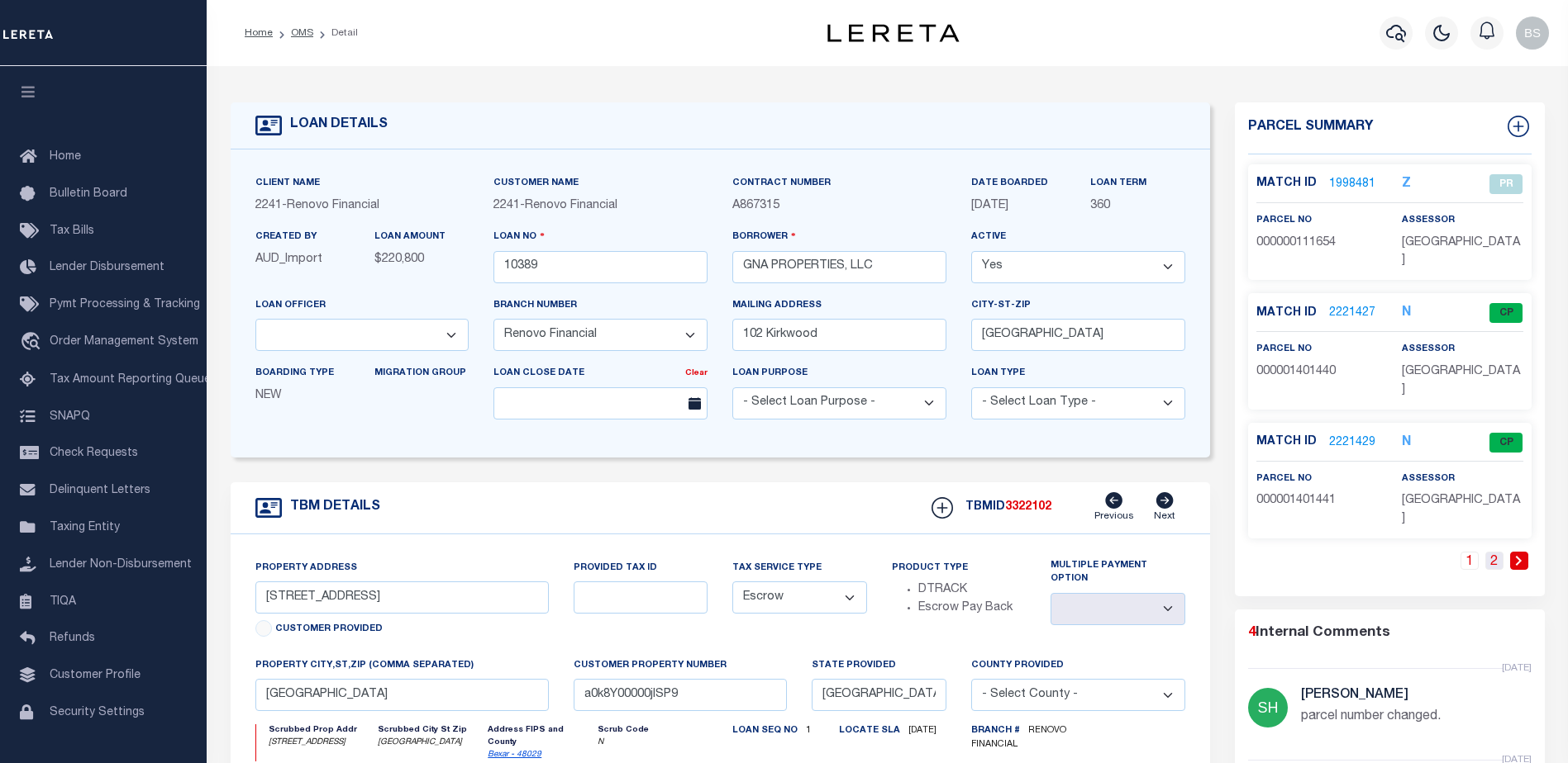
click at [1489, 552] on link "2" at bounding box center [1494, 561] width 18 height 18
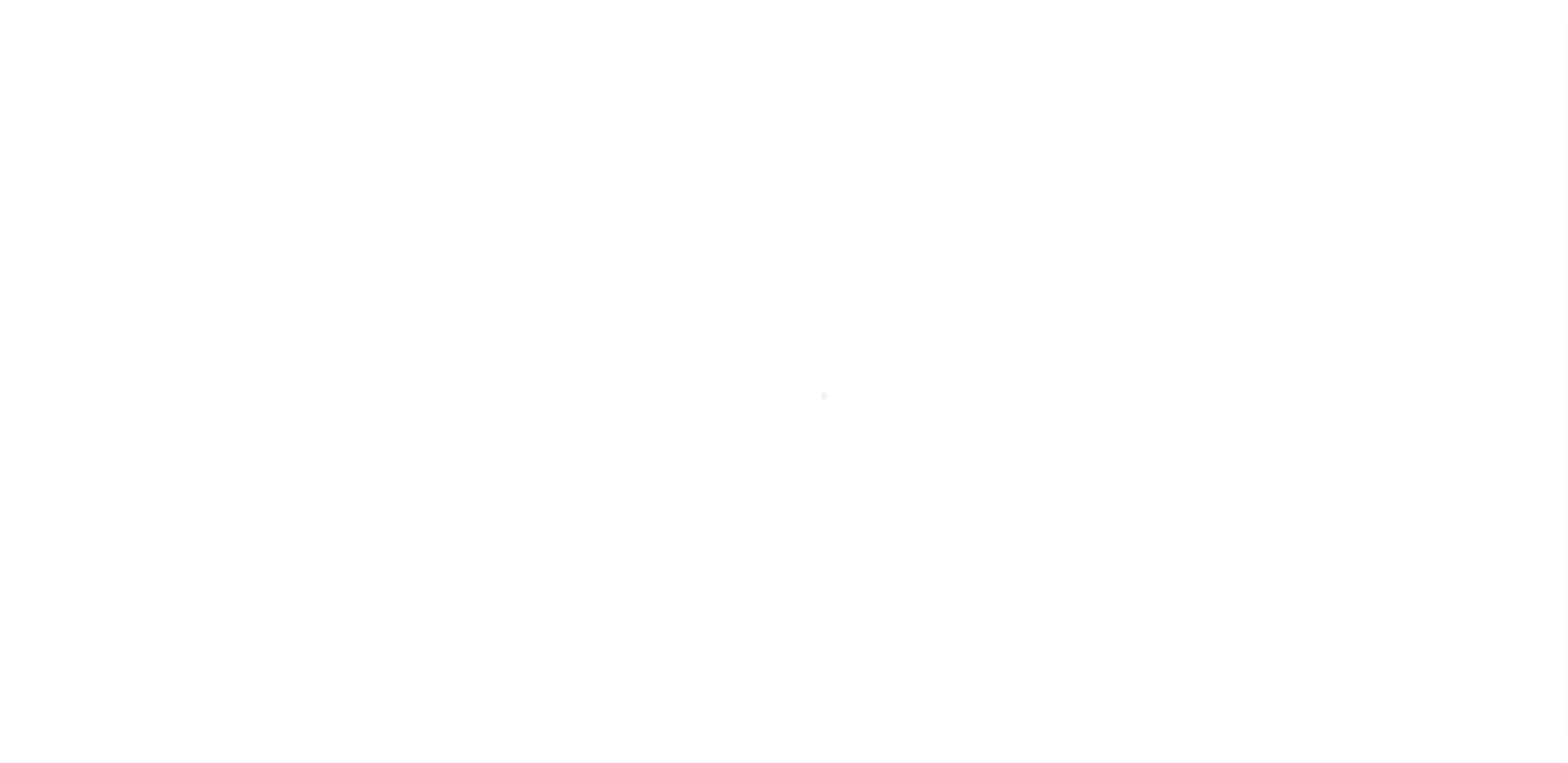
select select "Escrow"
type input "[STREET_ADDRESS]"
select select
type input "[GEOGRAPHIC_DATA]"
type input "a0k8Y00000jISP9"
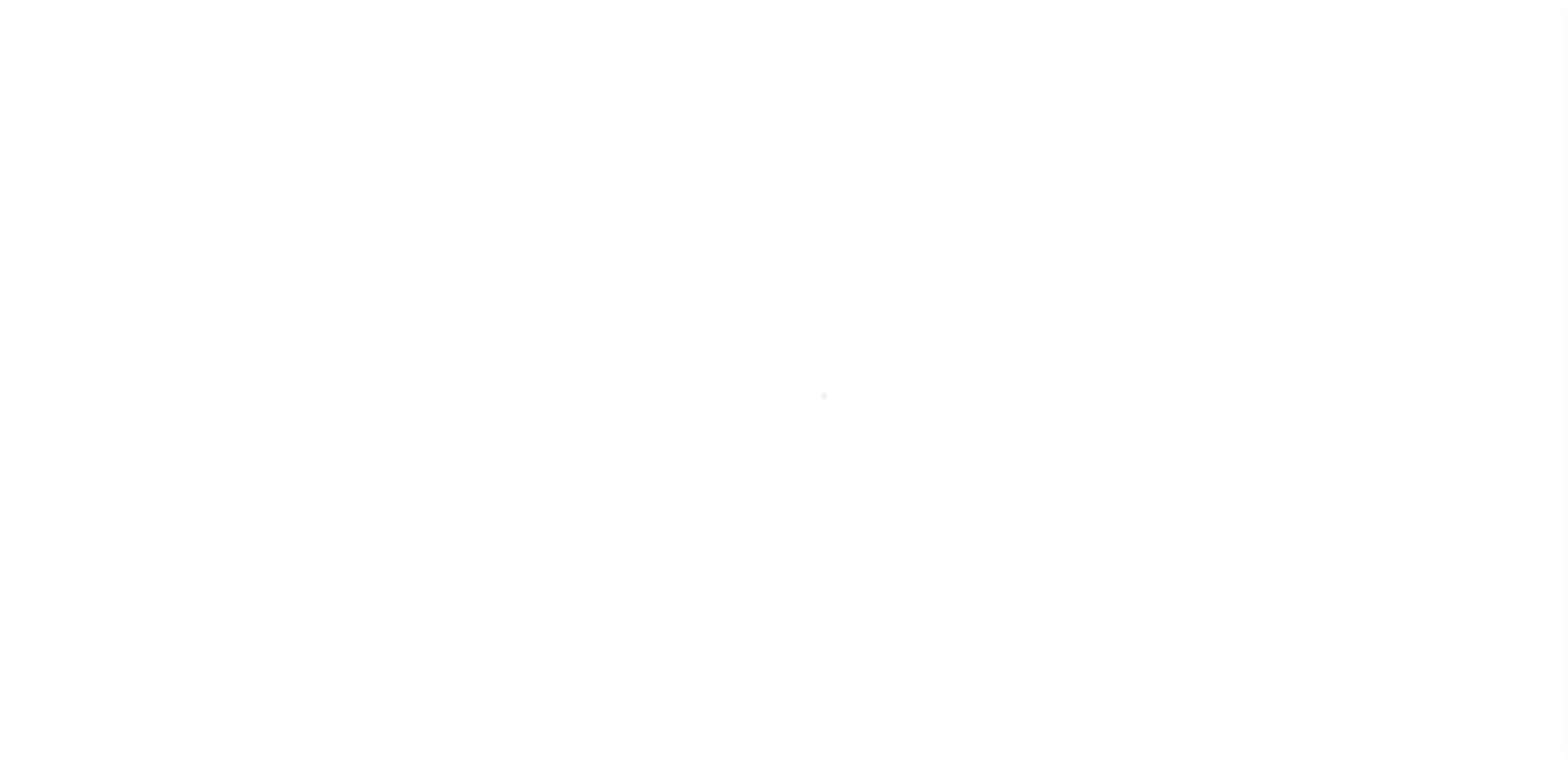
type input "[GEOGRAPHIC_DATA]"
select select
type textarea "LEGAL REQUIRED"
select select "14701"
select select "25066"
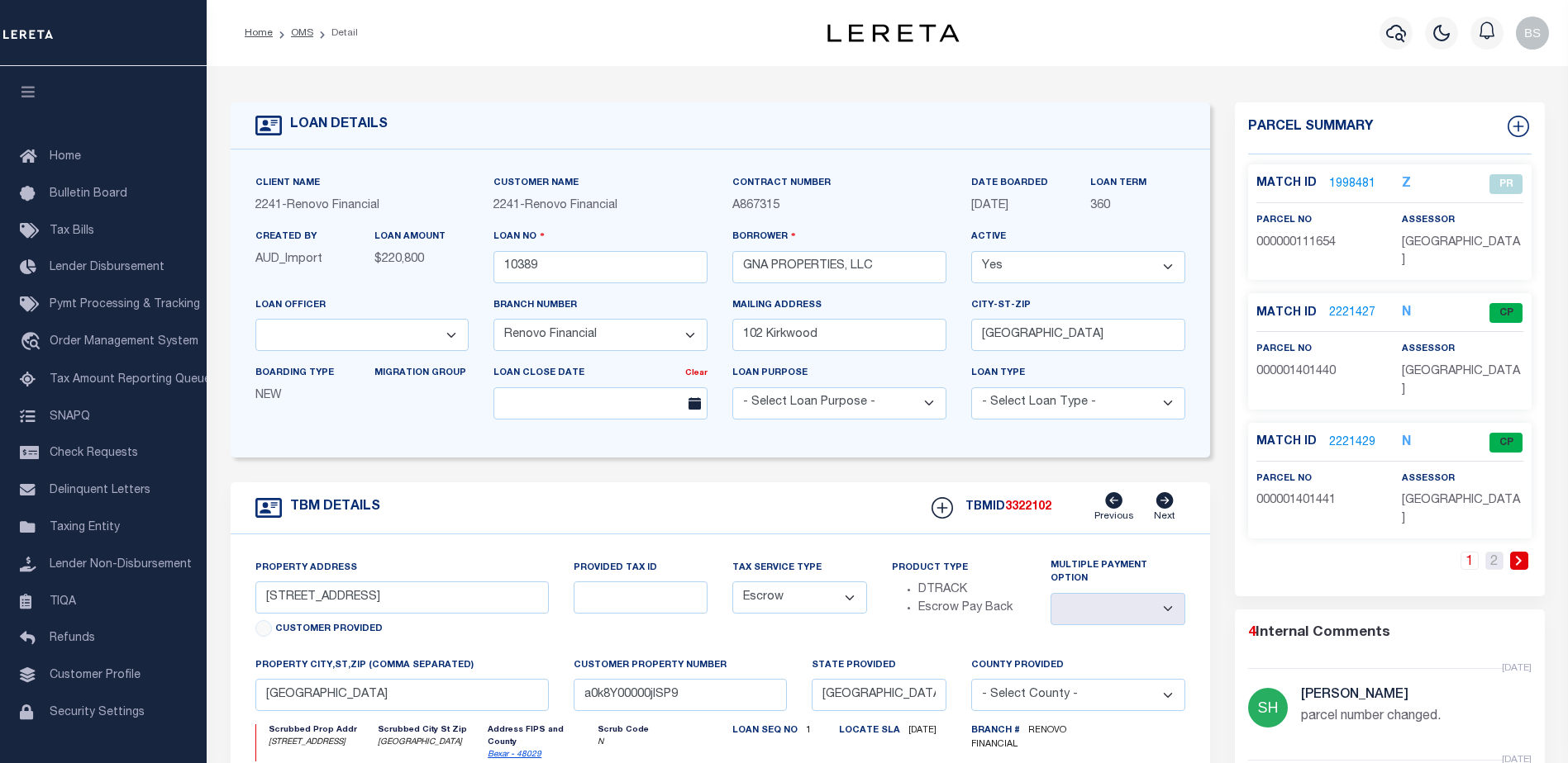
click at [1495, 552] on link "2" at bounding box center [1494, 561] width 18 height 18
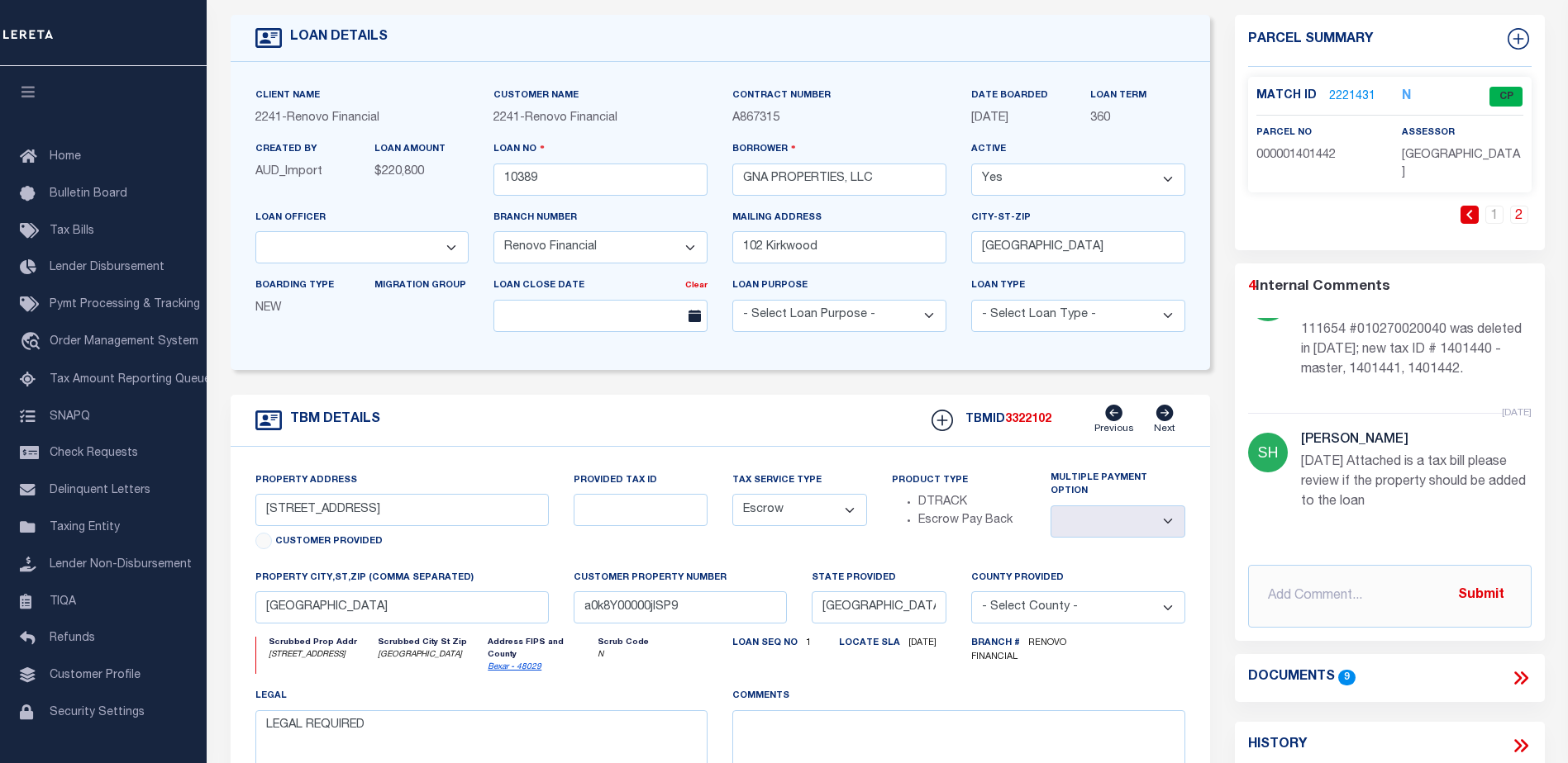
scroll to position [165, 0]
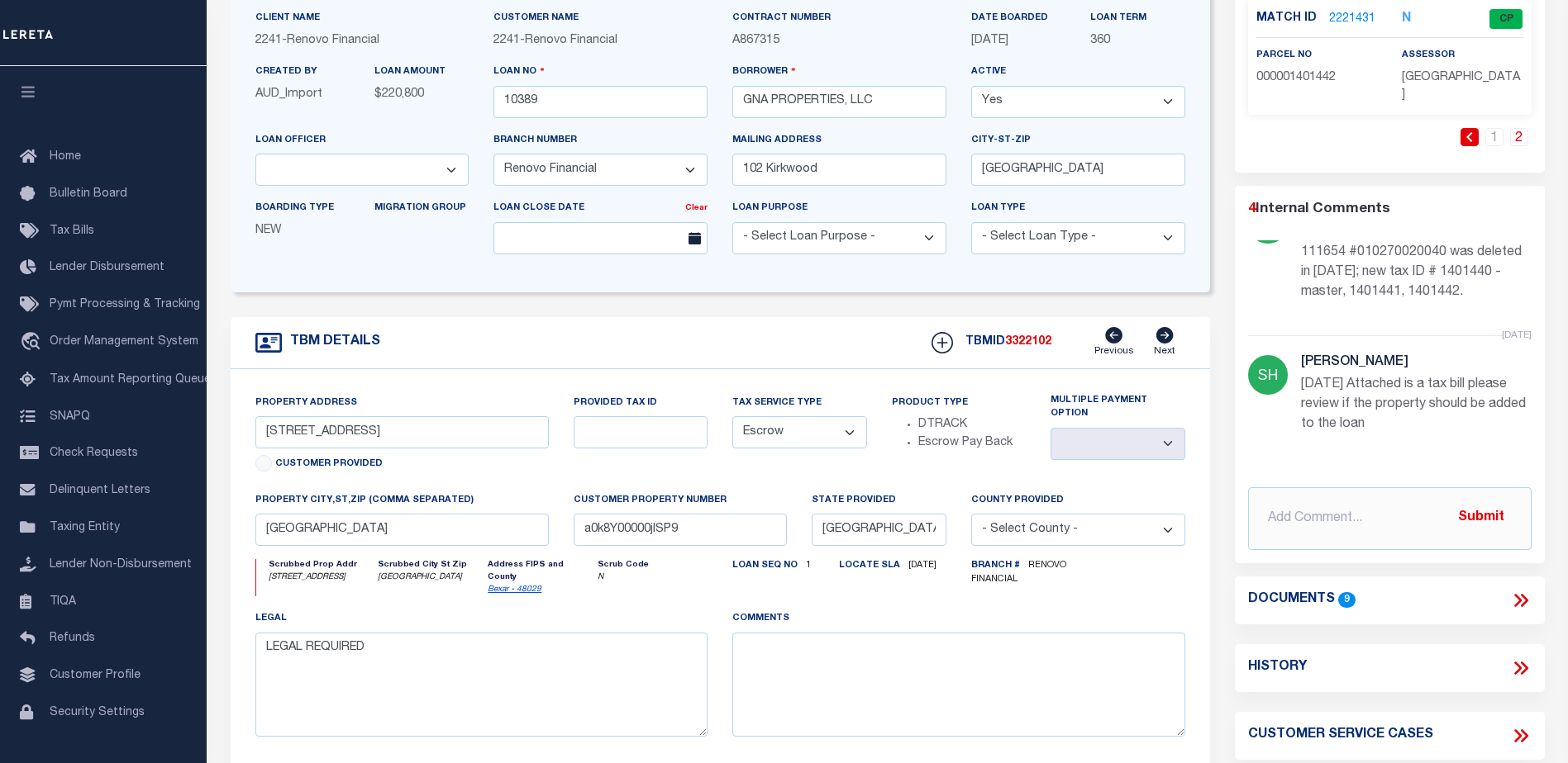
click at [1527, 465] on div "4 Internal Comments 4 days ago Shirley Hardy parcel number changed. 4 days ago …" at bounding box center [1389, 374] width 310 height 352
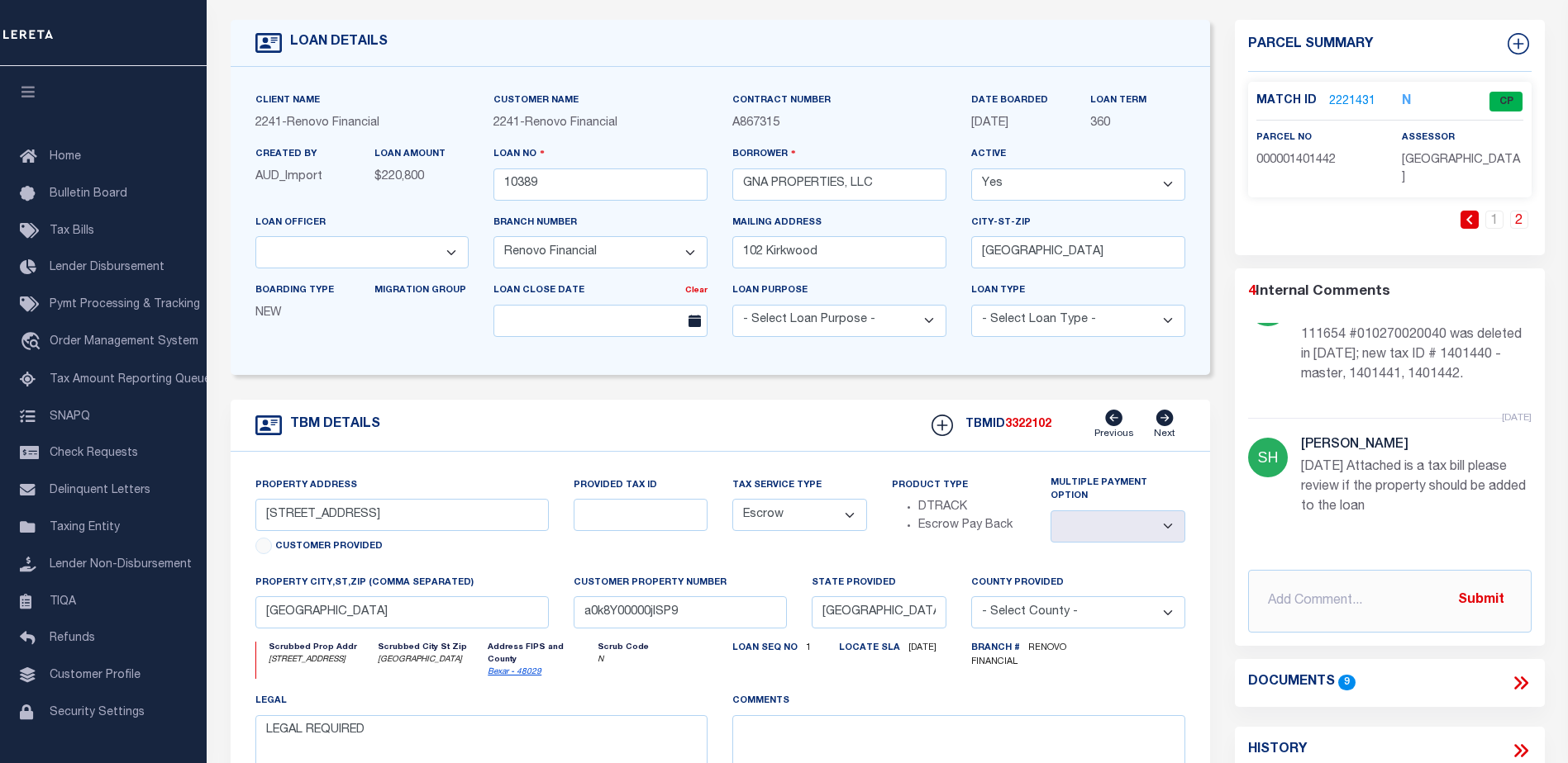
scroll to position [0, 0]
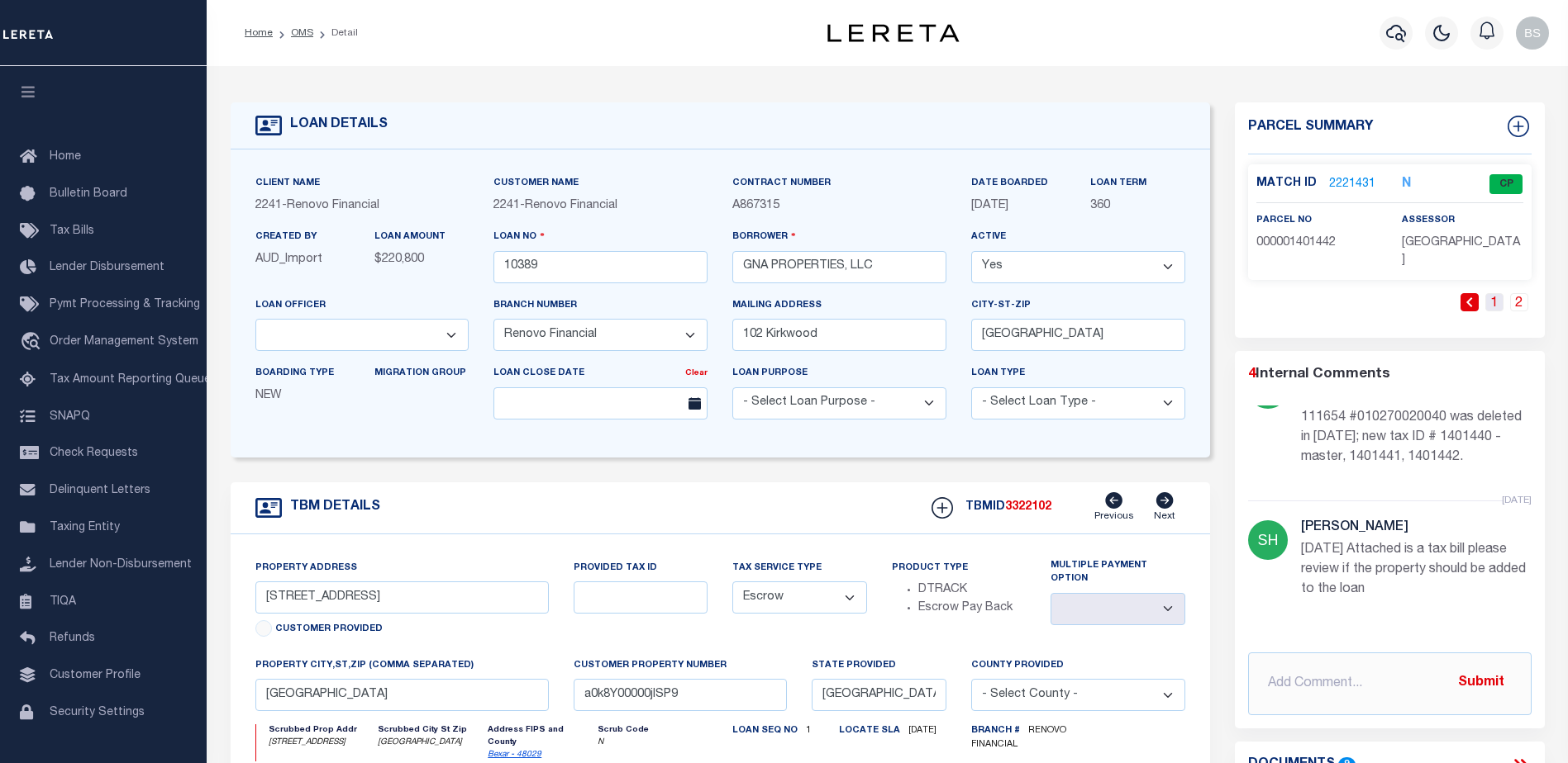
click at [1493, 293] on link "1" at bounding box center [1494, 302] width 18 height 18
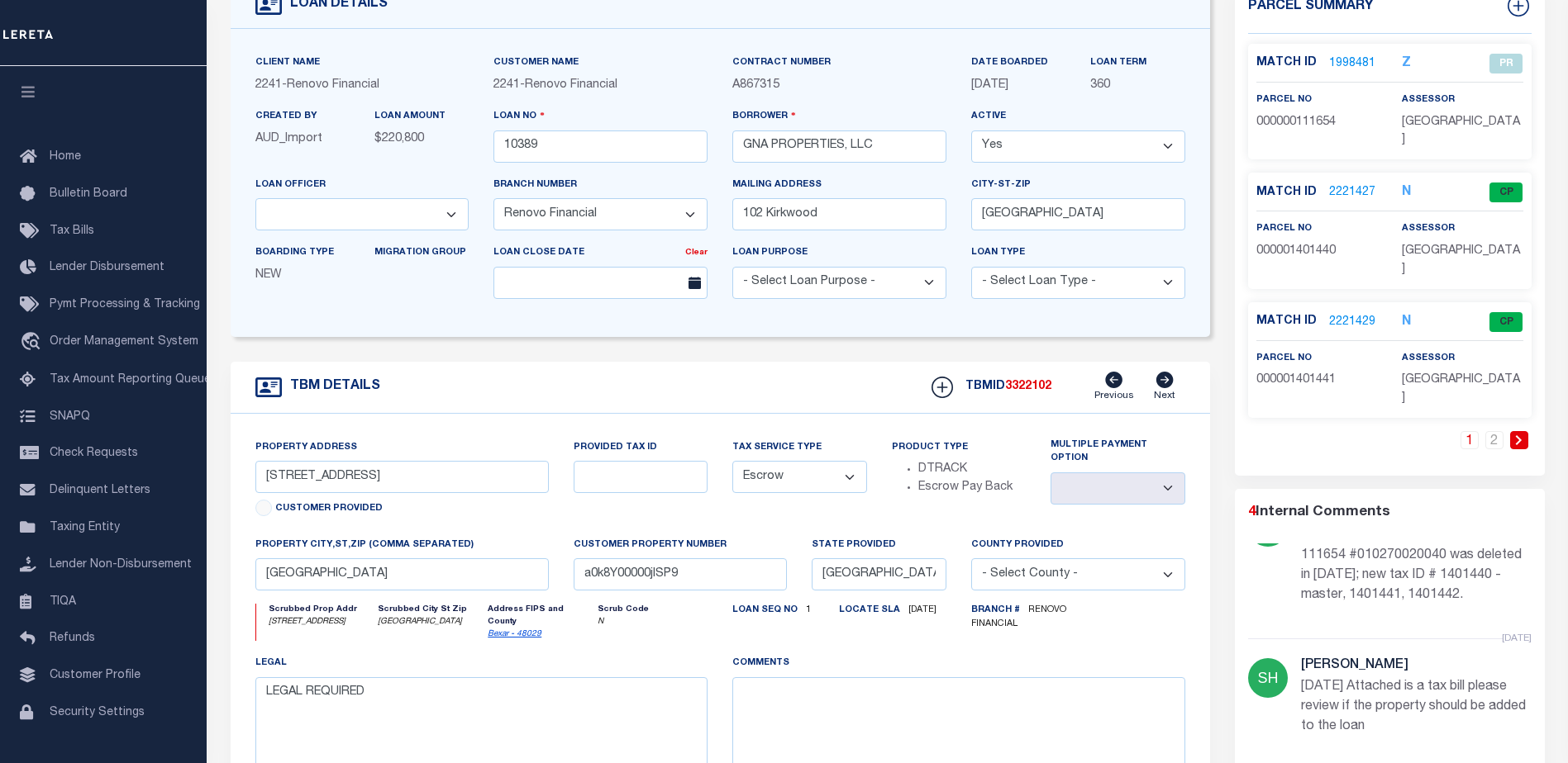
scroll to position [83, 0]
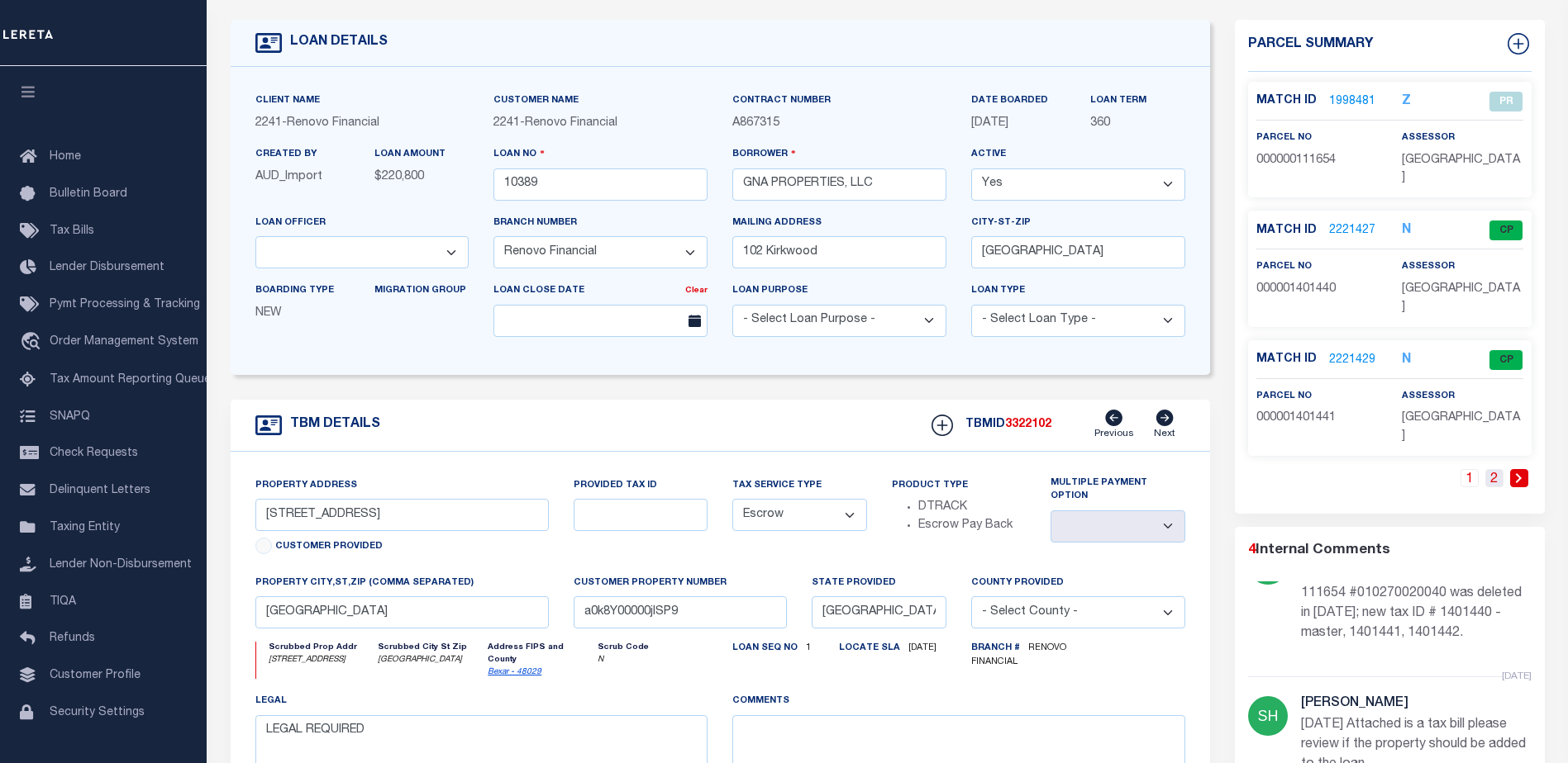
click at [1499, 470] on link "2" at bounding box center [1494, 479] width 18 height 18
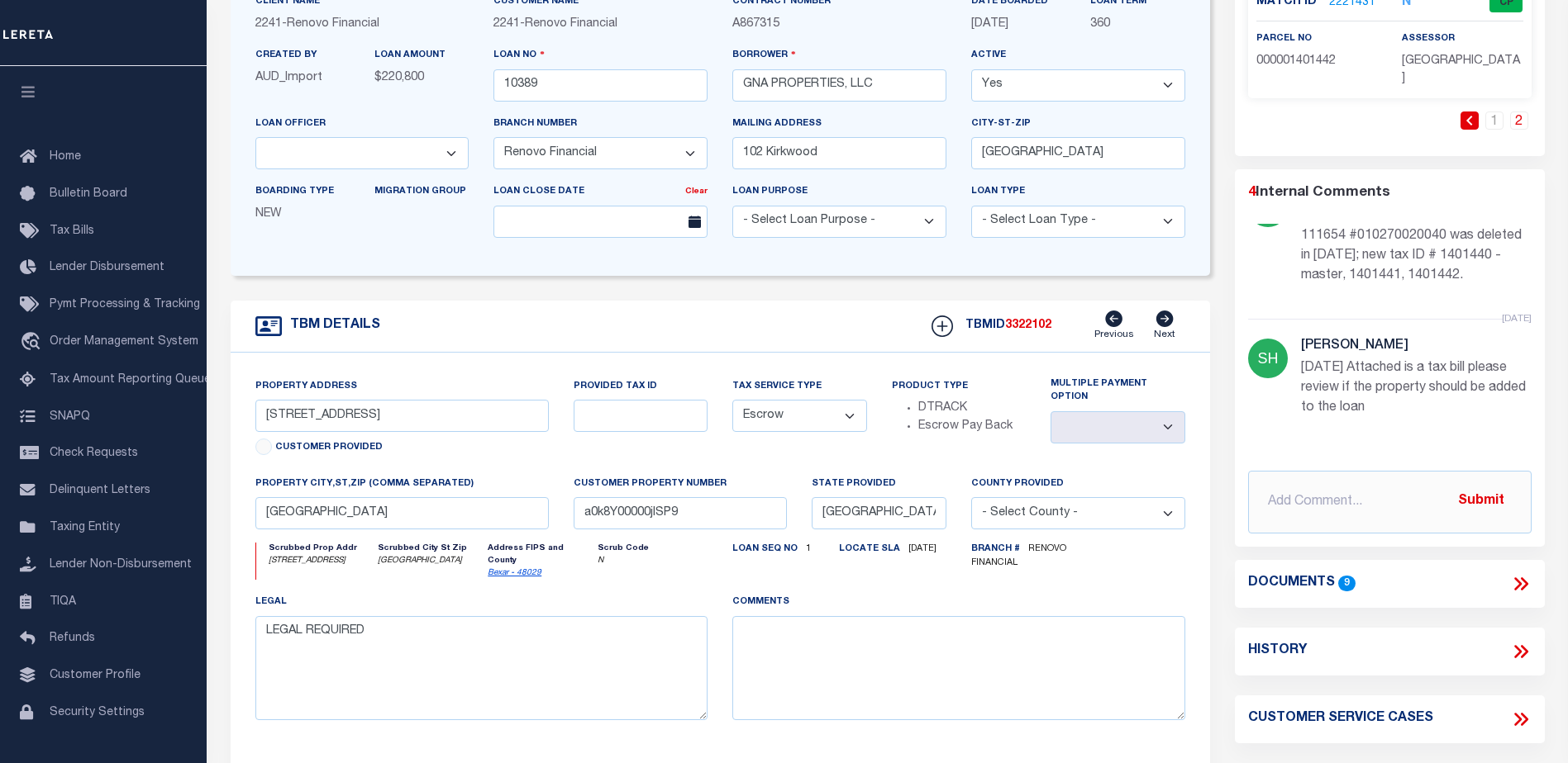
scroll to position [331, 0]
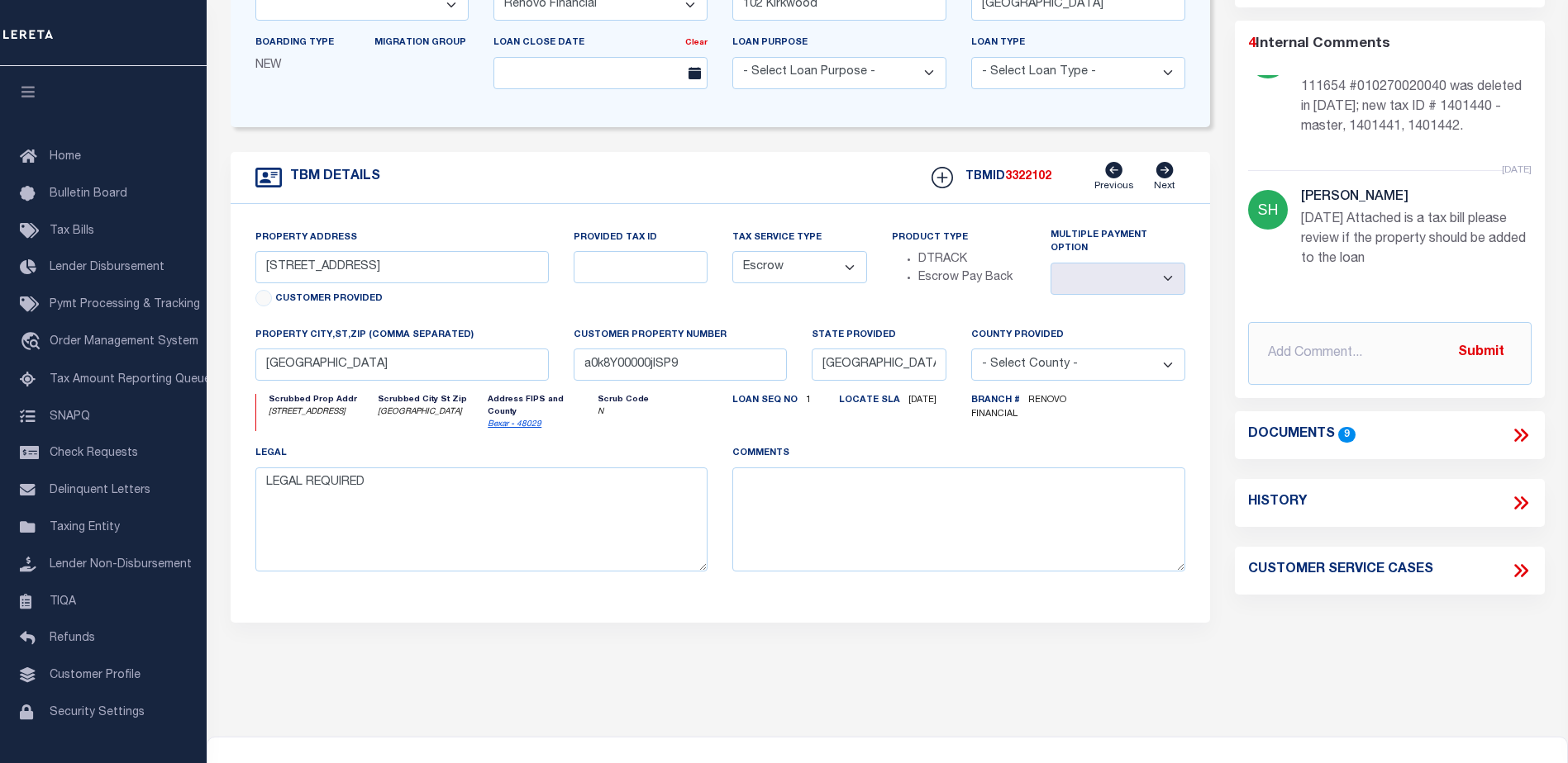
click at [1520, 425] on icon at bounding box center [1521, 436] width 22 height 22
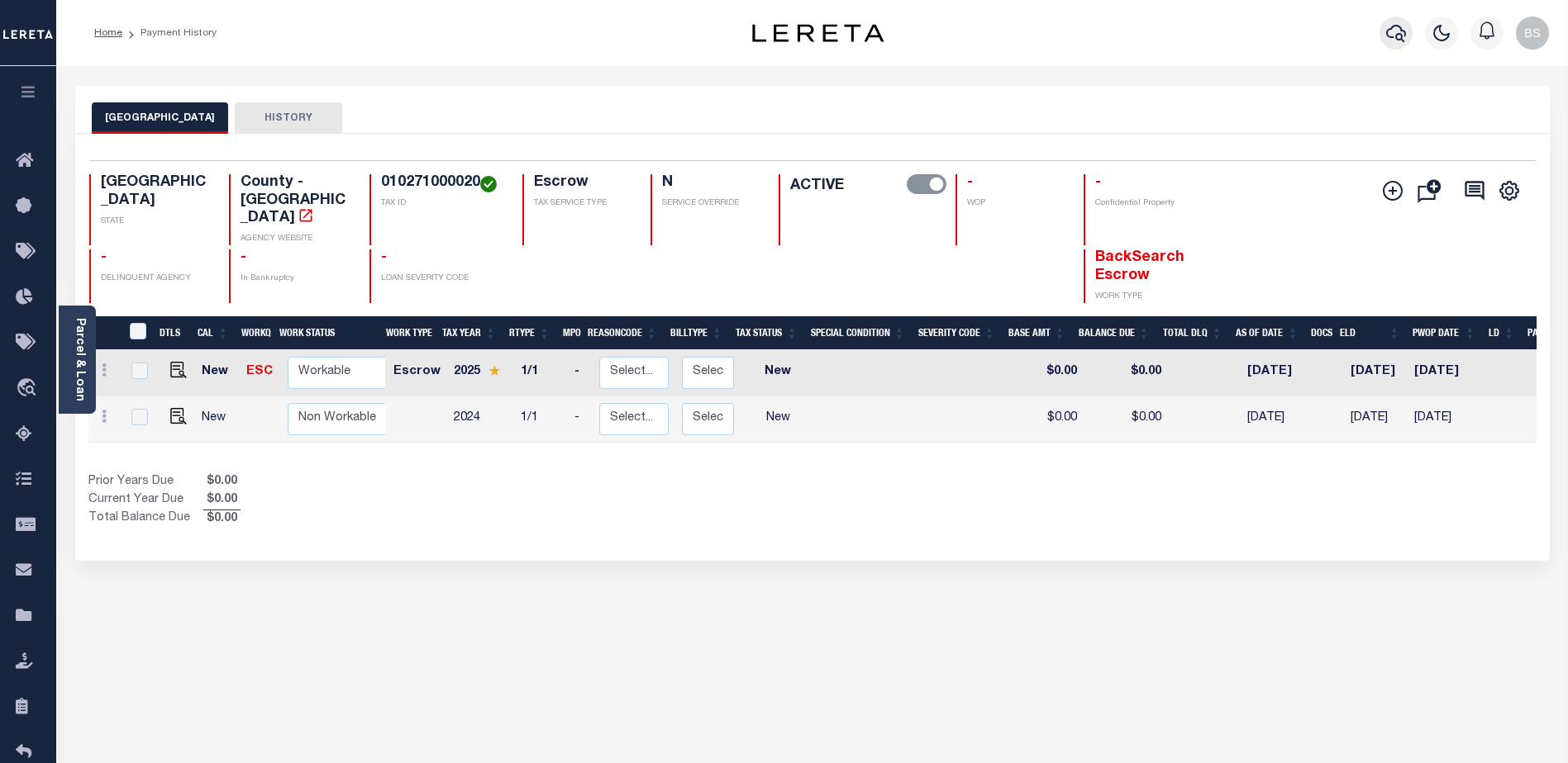
click at [1394, 32] on icon "button" at bounding box center [1395, 33] width 20 height 20
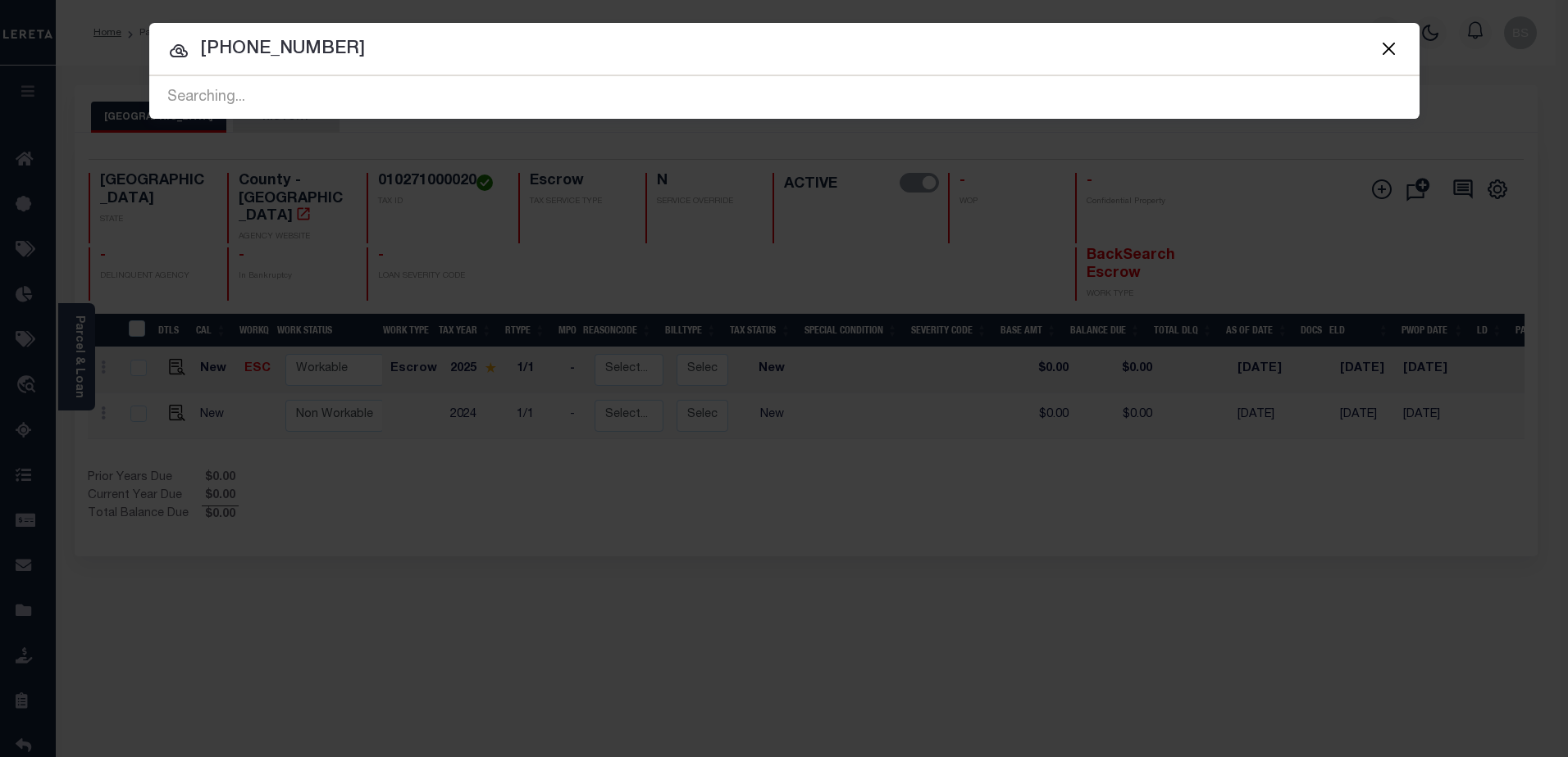
type input "[PHONE_NUMBER]"
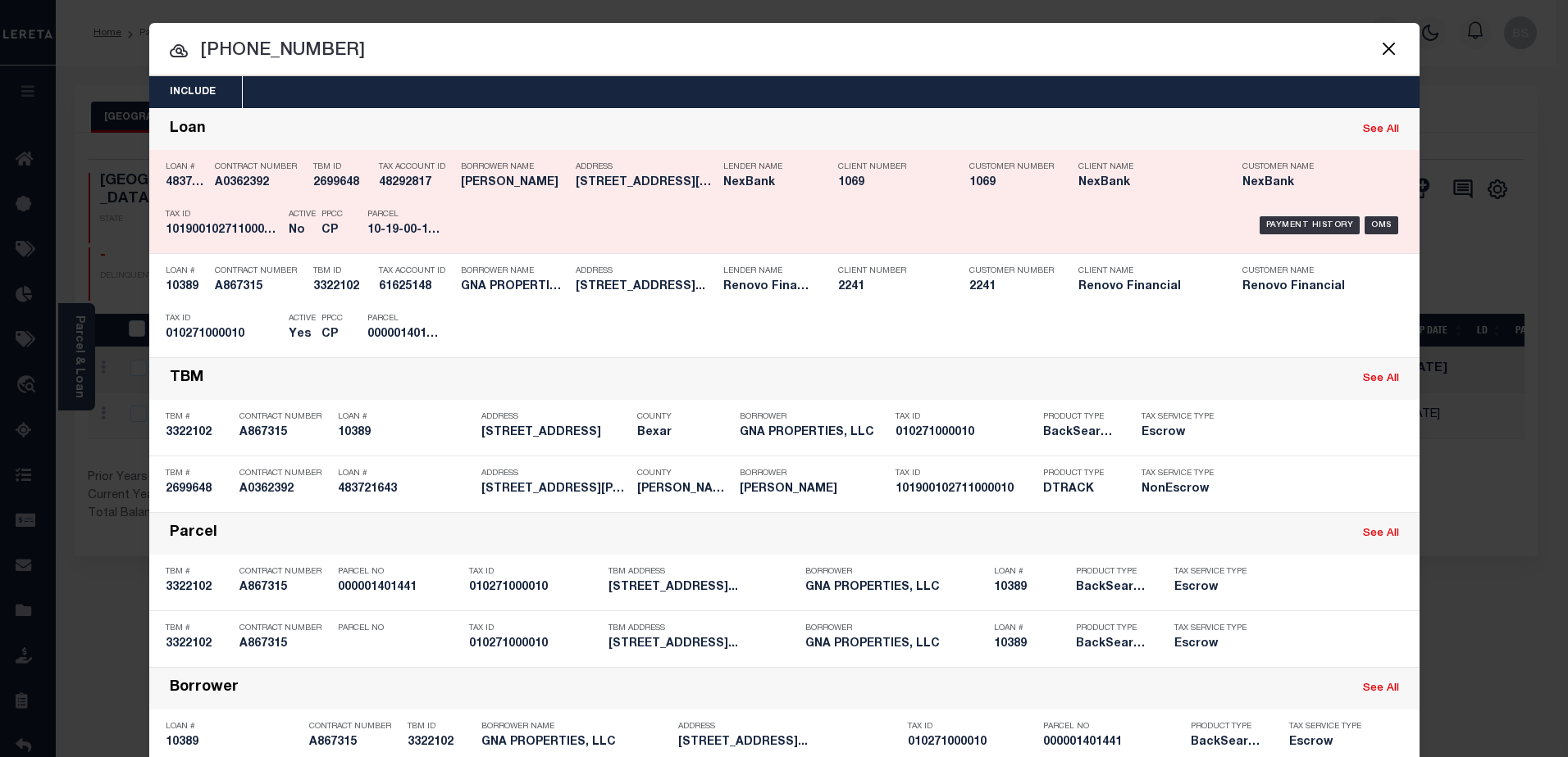
drag, startPoint x: 423, startPoint y: 236, endPoint x: 619, endPoint y: 236, distance: 196.0
click at [605, 236] on div "Loan # 483721643 Contract Number A0362392 TBM ID 2699648 Tax Account ID 4829281…" at bounding box center [784, 202] width 1262 height 96
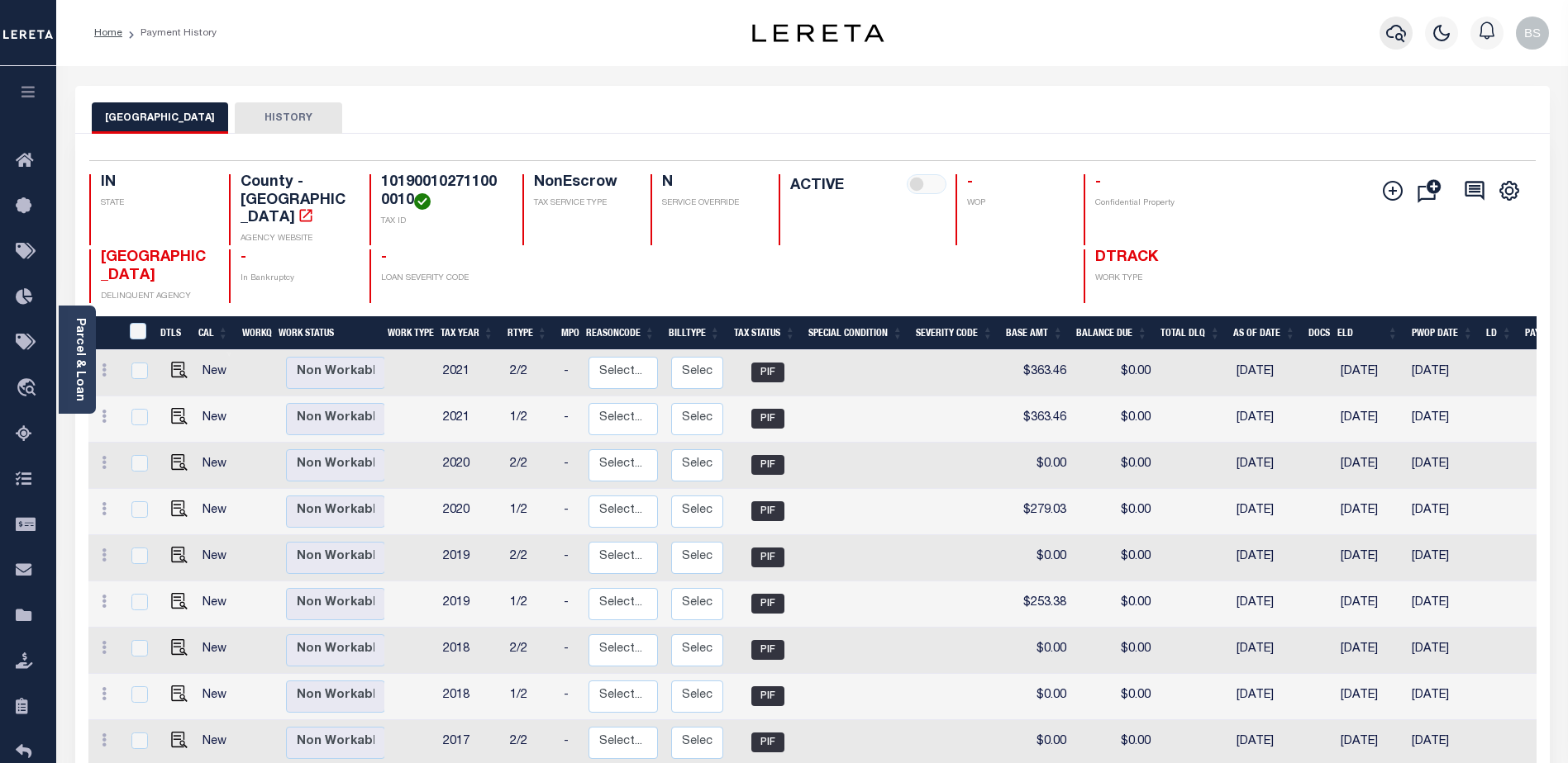
click at [1394, 31] on icon "button" at bounding box center [1395, 33] width 20 height 20
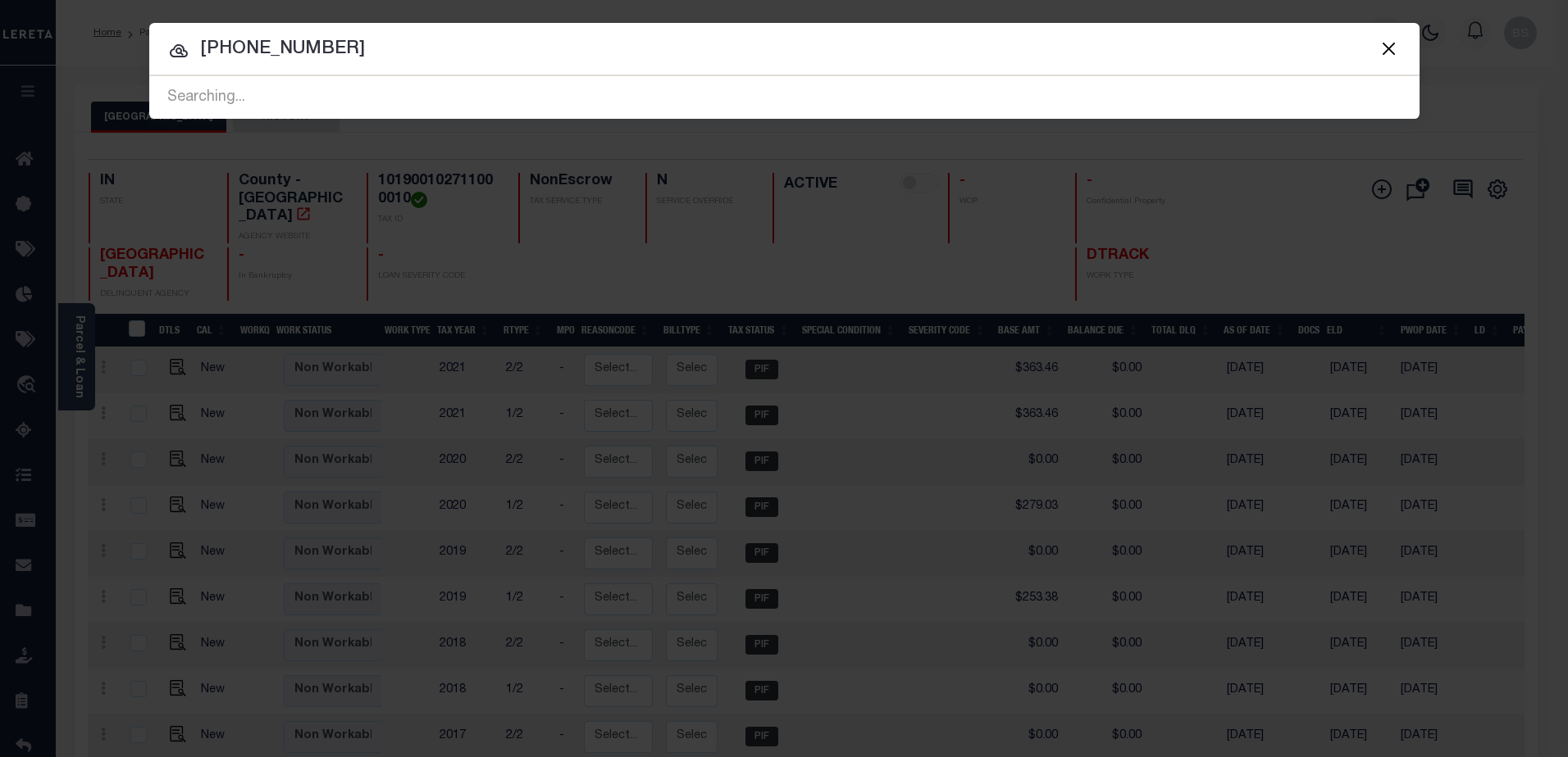
type input "01027-100-0010"
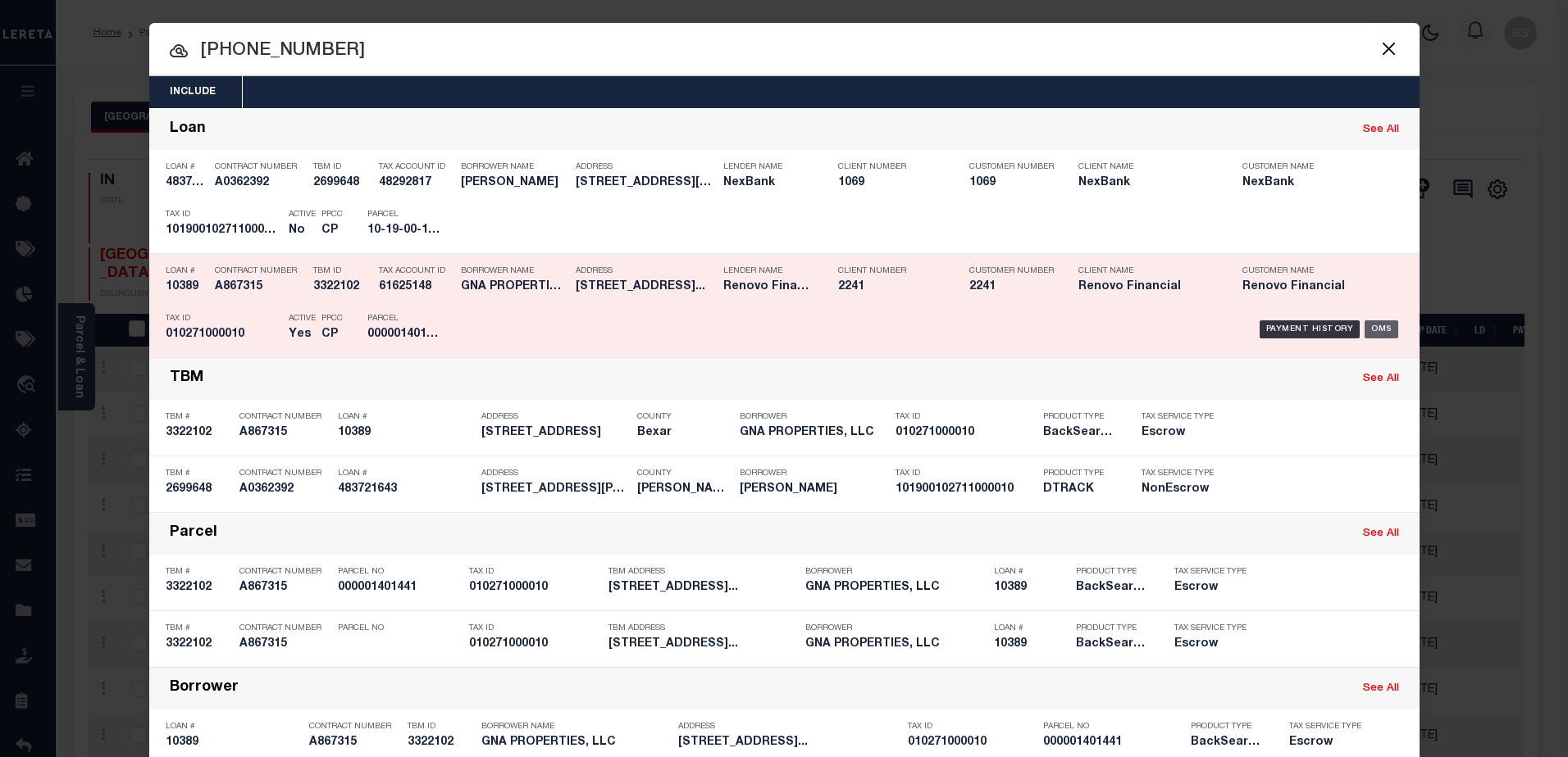
click at [1380, 333] on div "OMS" at bounding box center [1381, 330] width 33 height 18
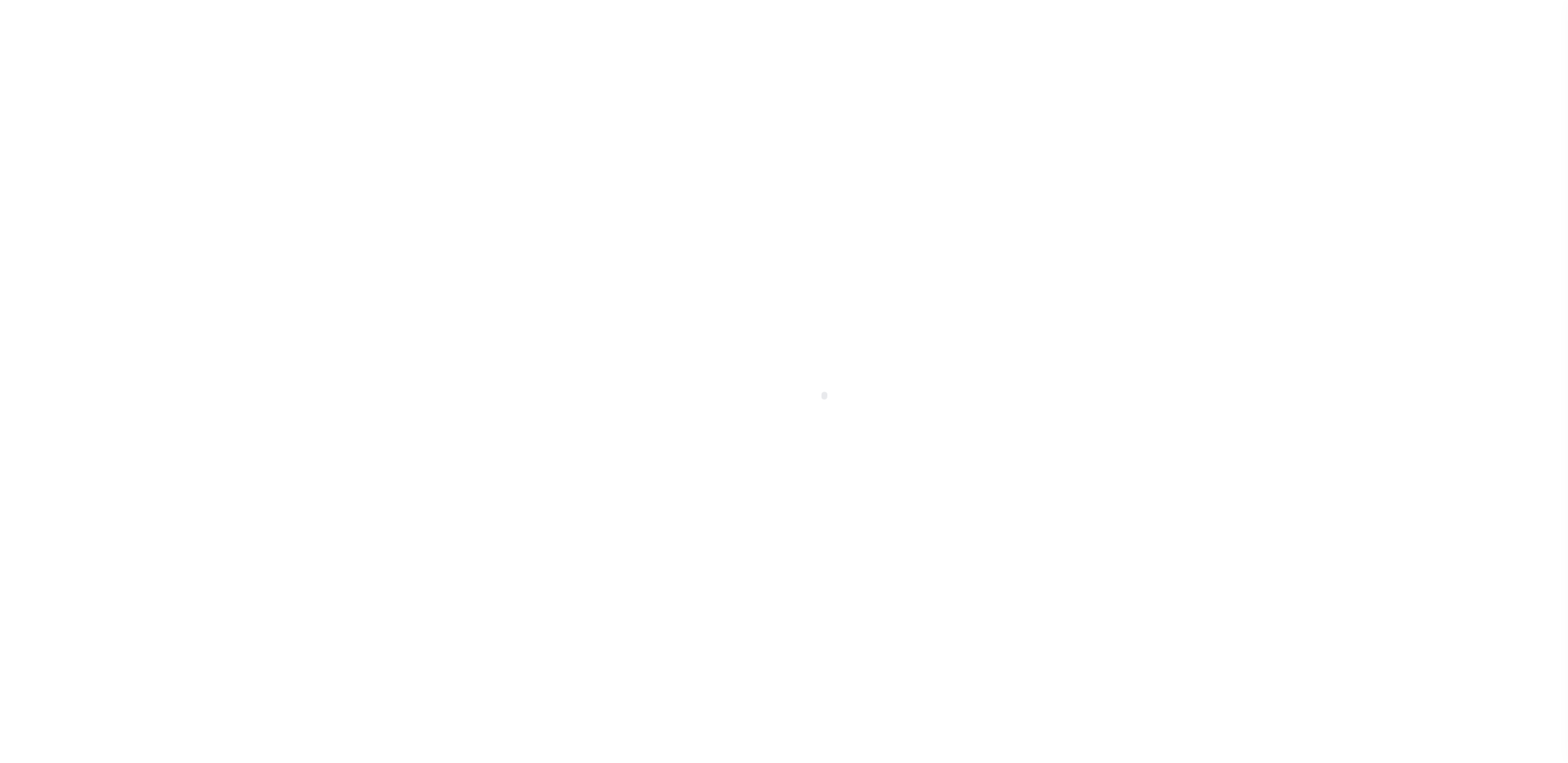
select select "Escrow"
type input "[STREET_ADDRESS]"
select select
type input "[GEOGRAPHIC_DATA]"
type input "a0k8Y00000jISP9"
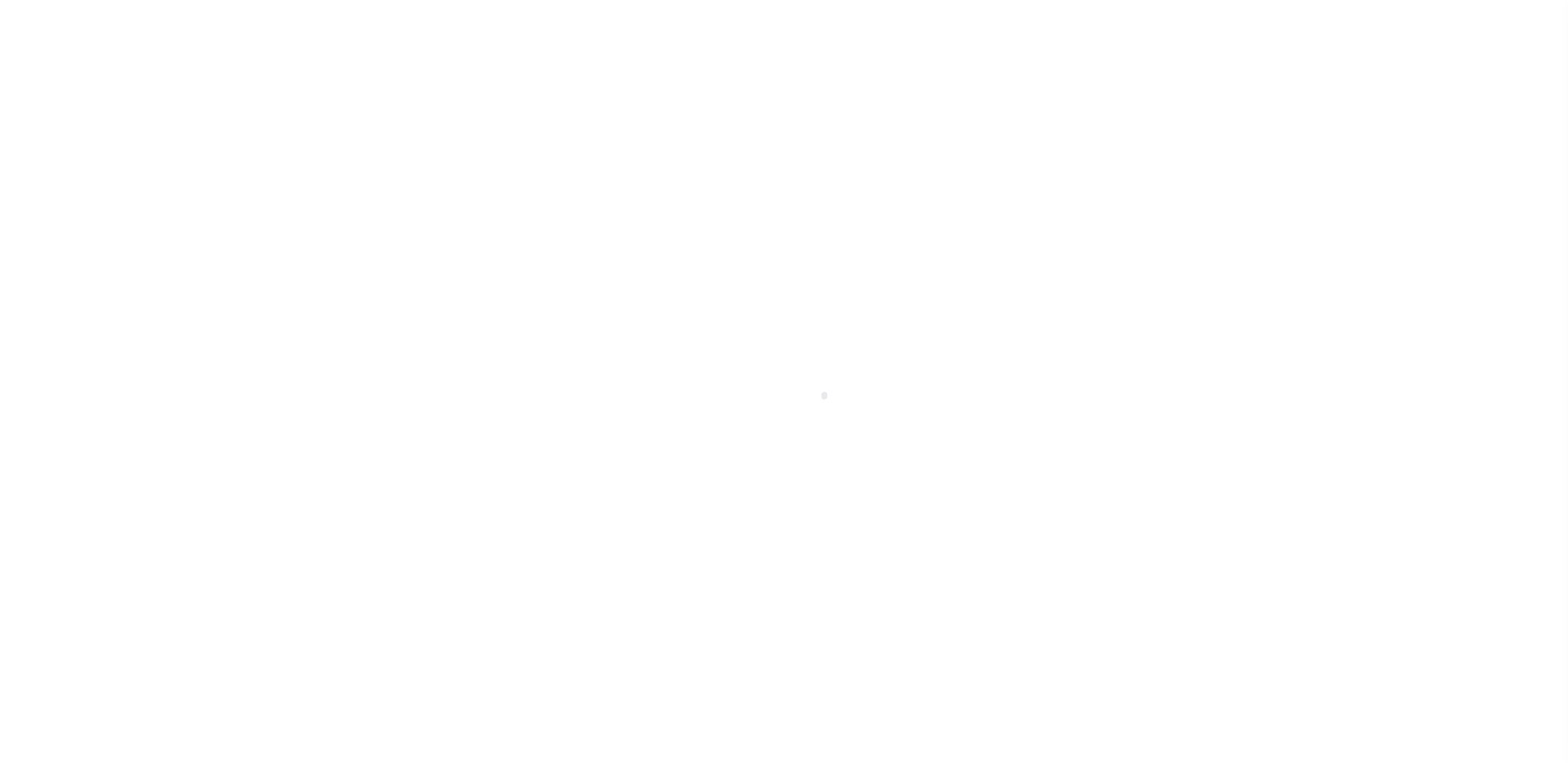
type input "[GEOGRAPHIC_DATA]"
select select
type textarea "LEGAL REQUIRED"
select select "14701"
select select "25066"
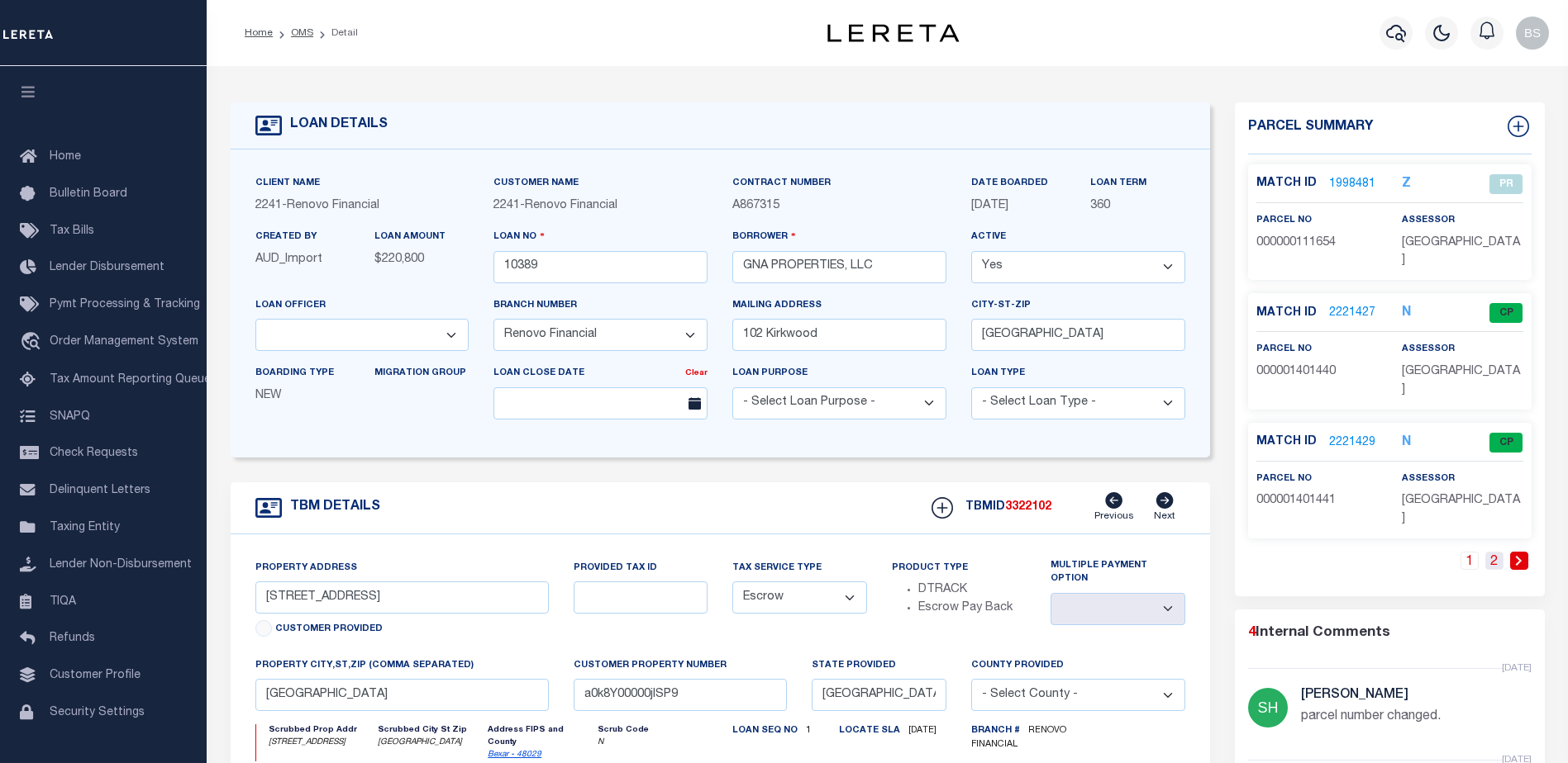
click at [1492, 552] on link "2" at bounding box center [1494, 561] width 18 height 18
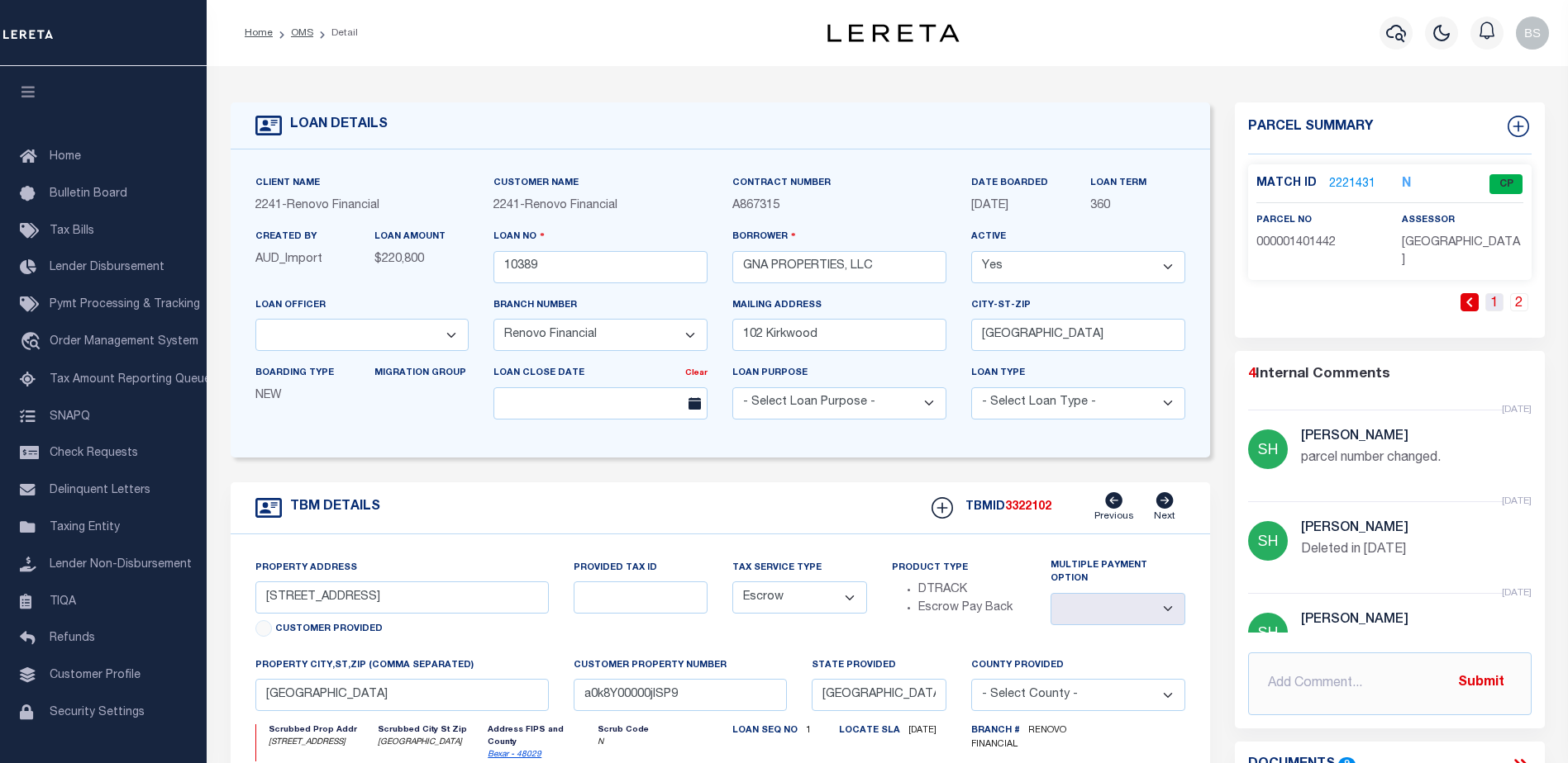
click at [1497, 293] on link "1" at bounding box center [1494, 302] width 18 height 18
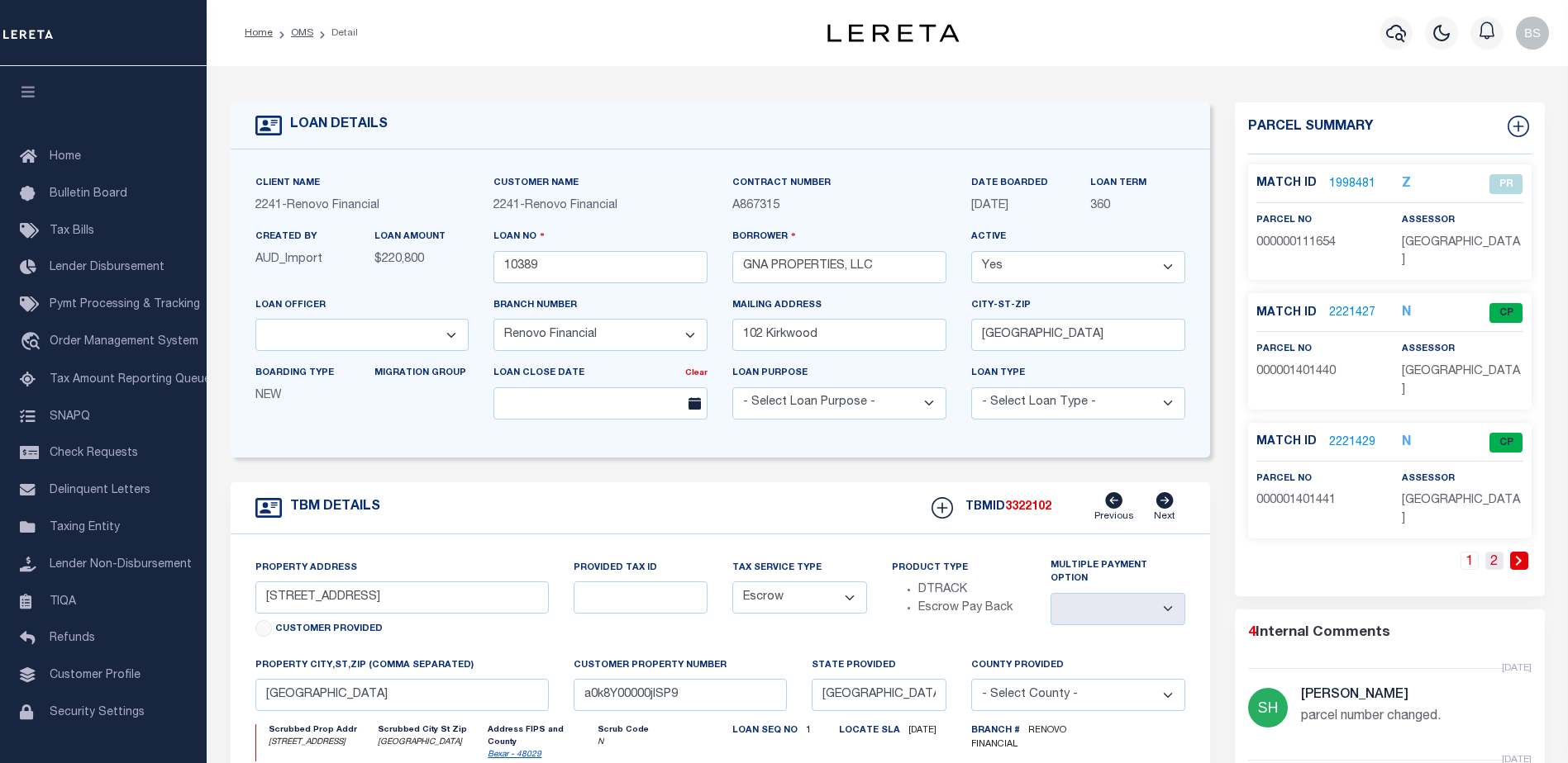
click at [1492, 552] on link "2" at bounding box center [1494, 561] width 18 height 18
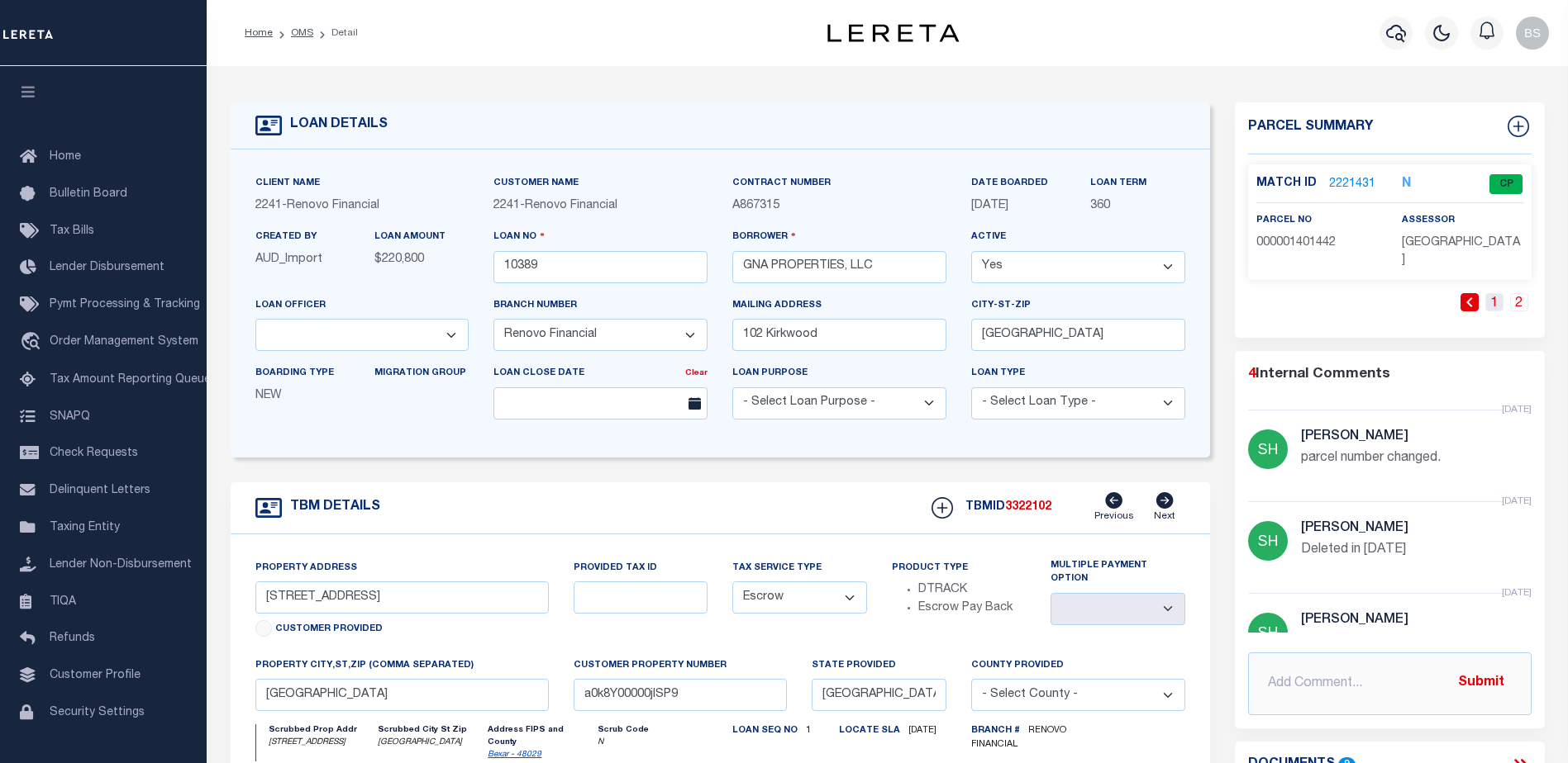
click at [1502, 293] on link "1" at bounding box center [1494, 302] width 18 height 18
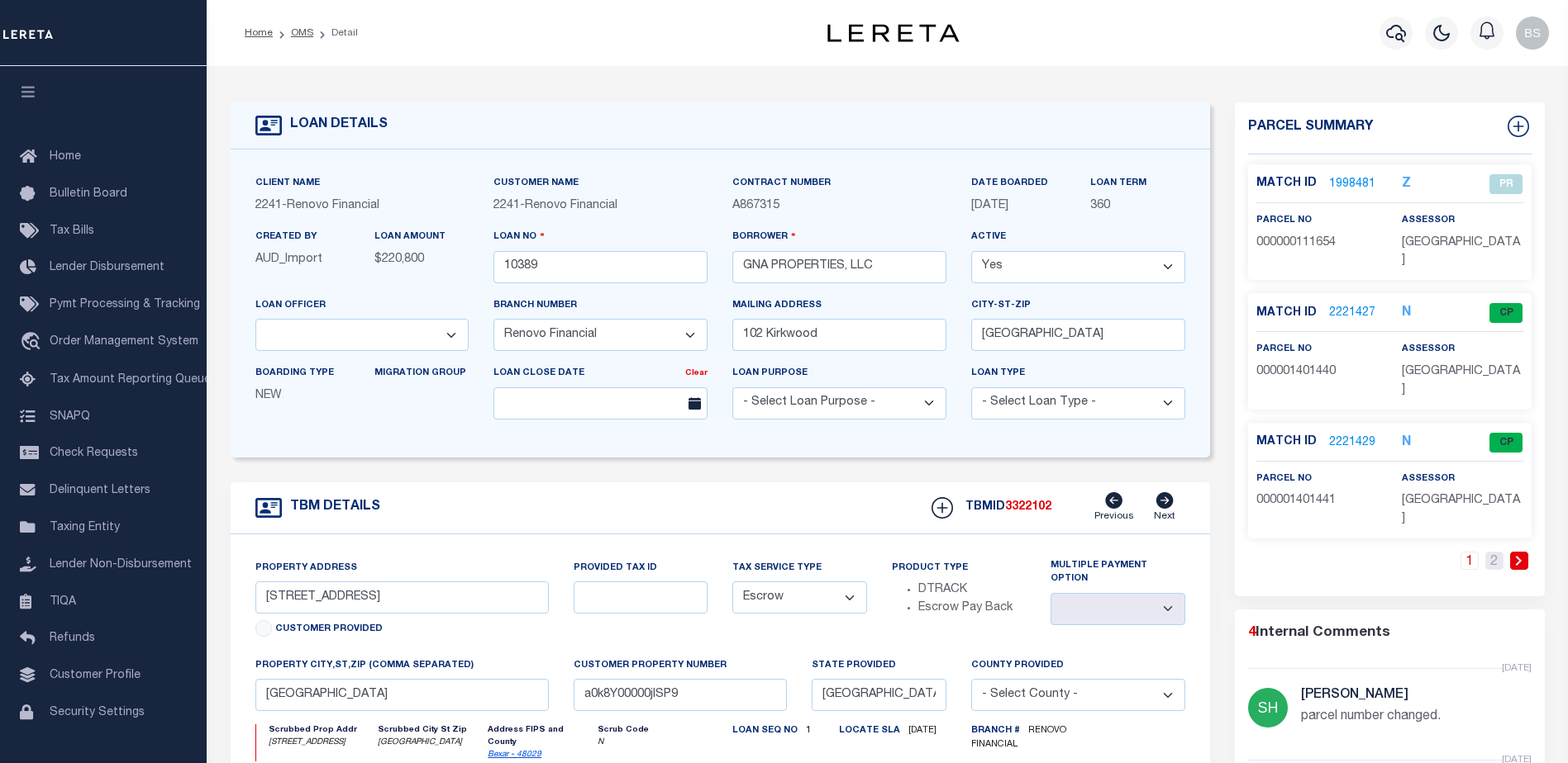
click at [1502, 552] on link "2" at bounding box center [1494, 561] width 18 height 18
